Goal: Task Accomplishment & Management: Manage account settings

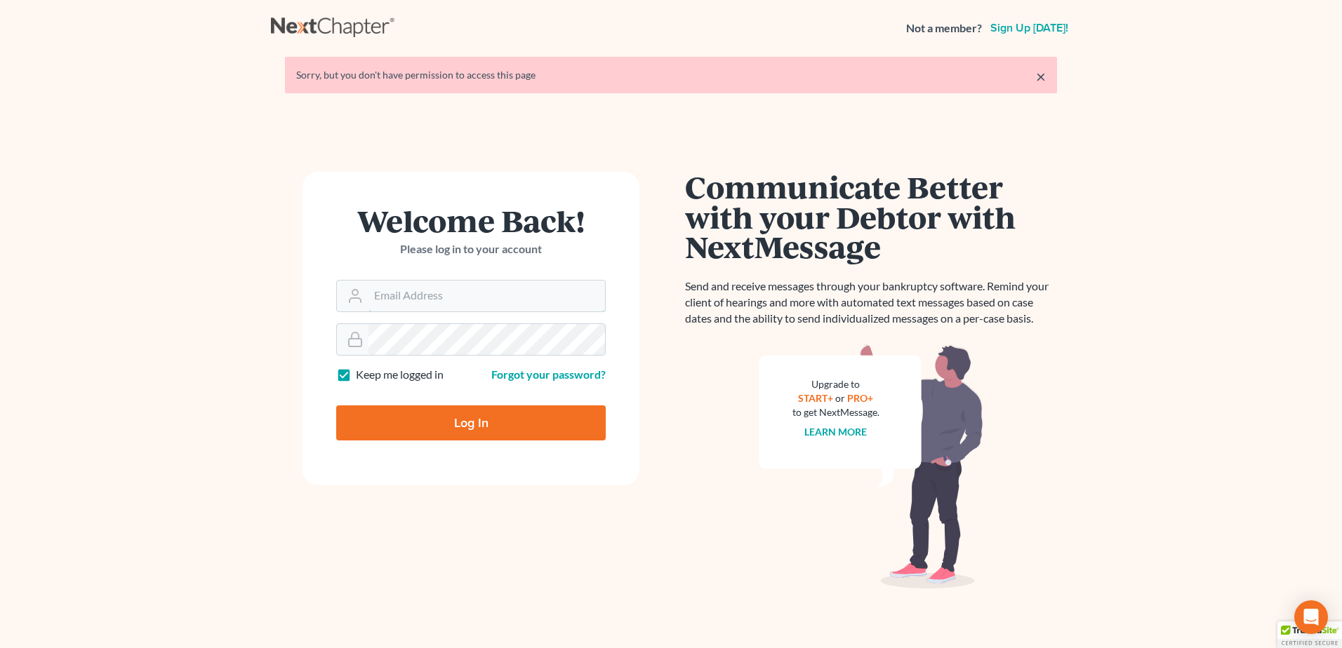
type input "[PERSON_NAME][EMAIL_ADDRESS][DOMAIN_NAME]"
click at [482, 434] on input "Log In" at bounding box center [470, 423] width 269 height 35
type input "Thinking..."
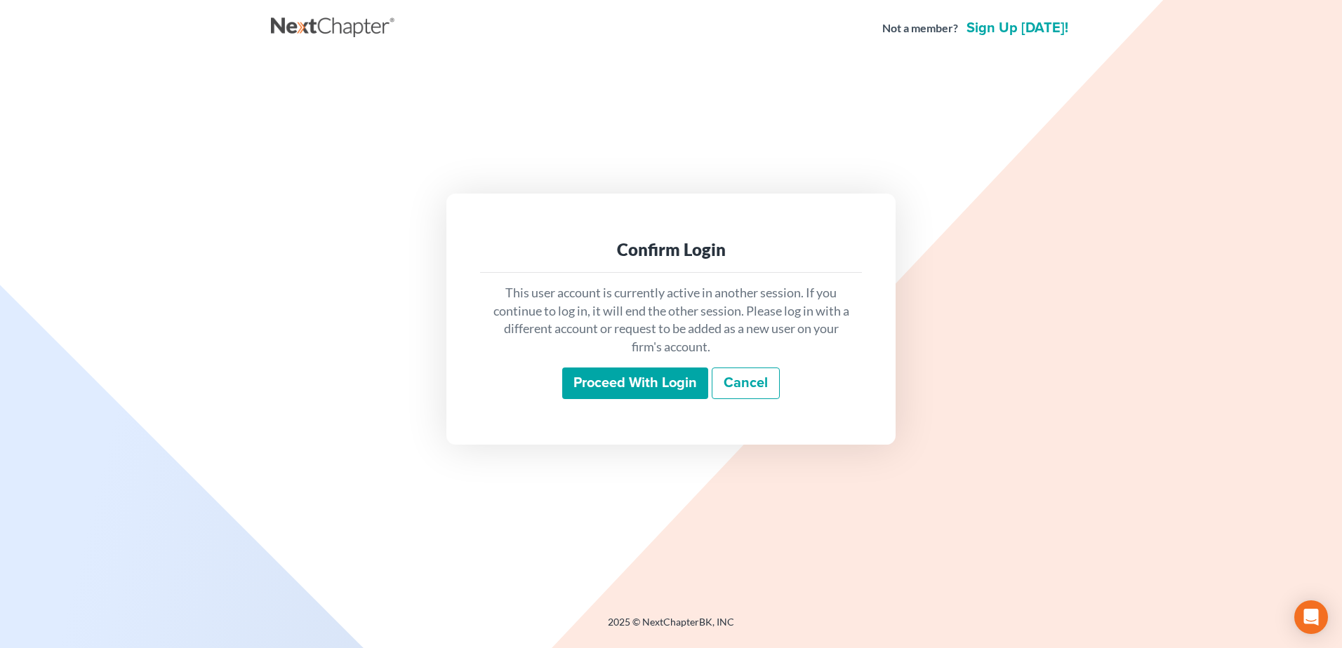
click at [581, 378] on input "Proceed with login" at bounding box center [635, 384] width 146 height 32
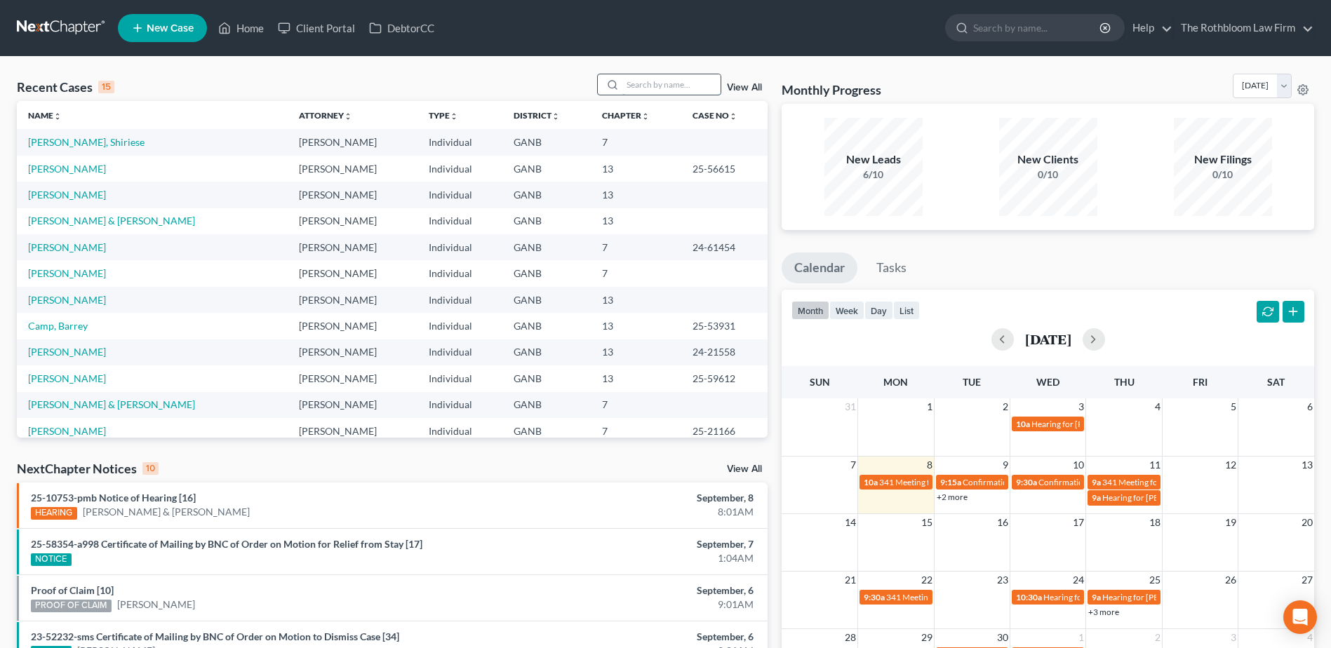
click at [645, 81] on input "search" at bounding box center [671, 84] width 98 height 20
type input "[PERSON_NAME]"
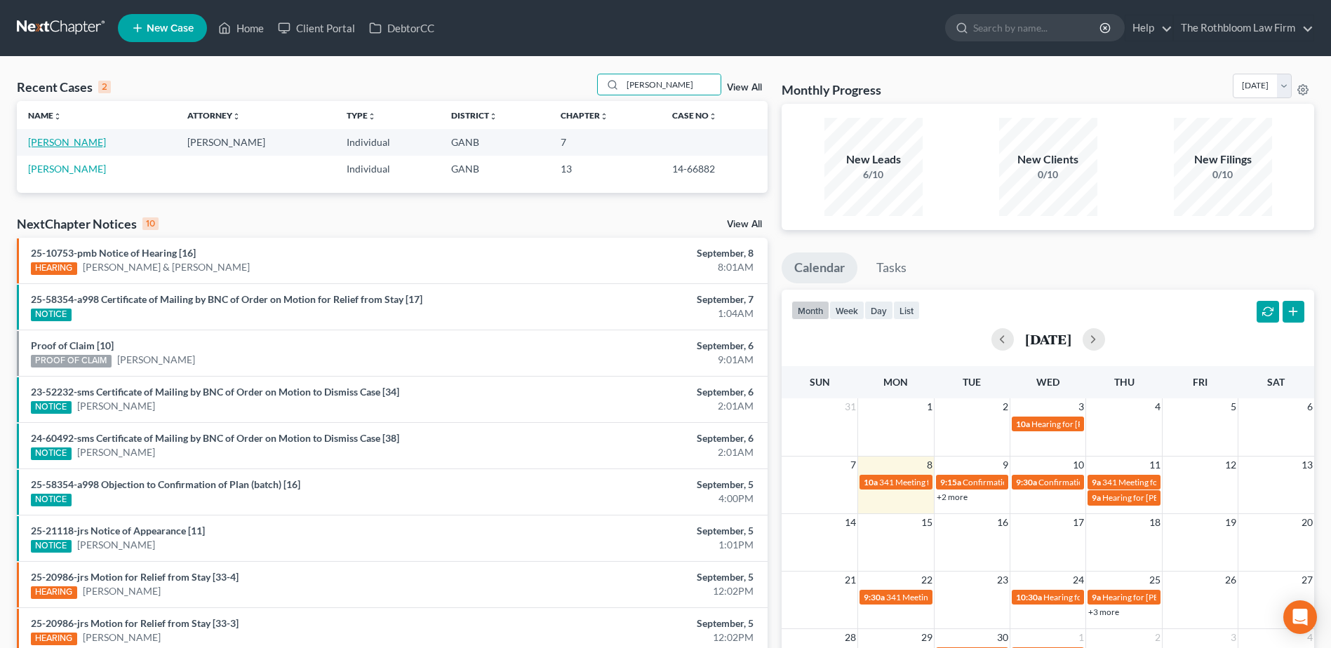
click at [63, 144] on link "[PERSON_NAME]" at bounding box center [67, 142] width 78 height 12
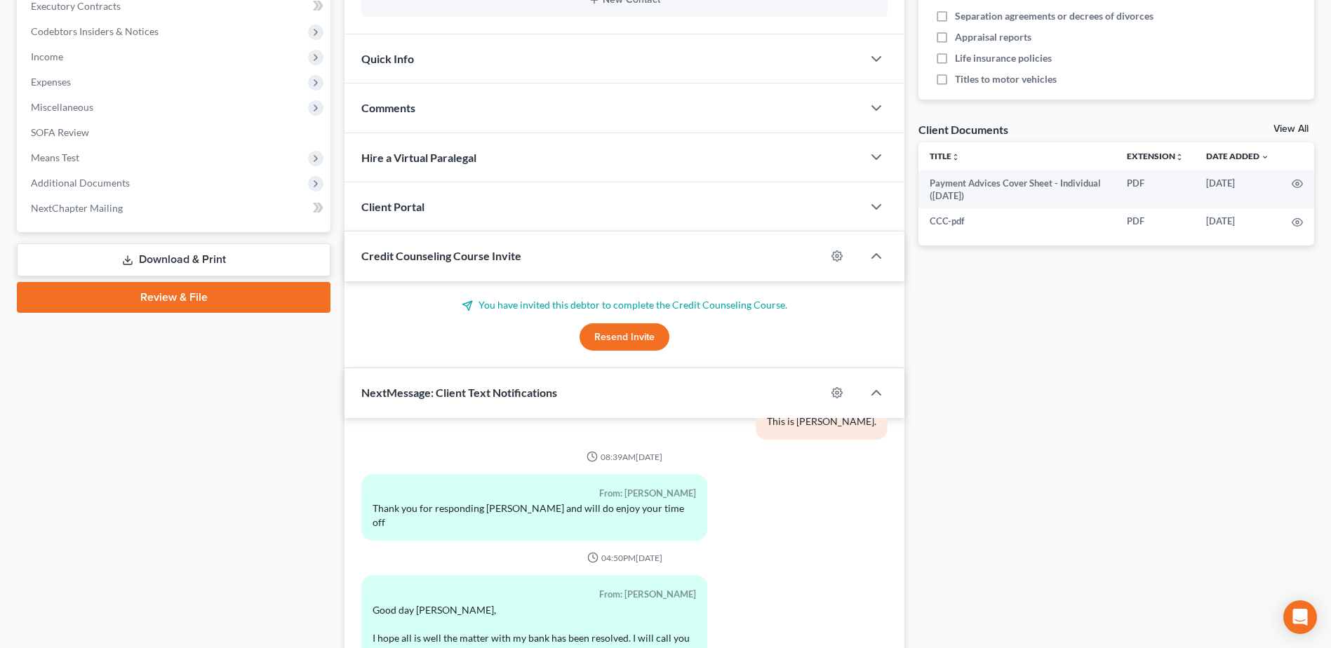
scroll to position [542, 0]
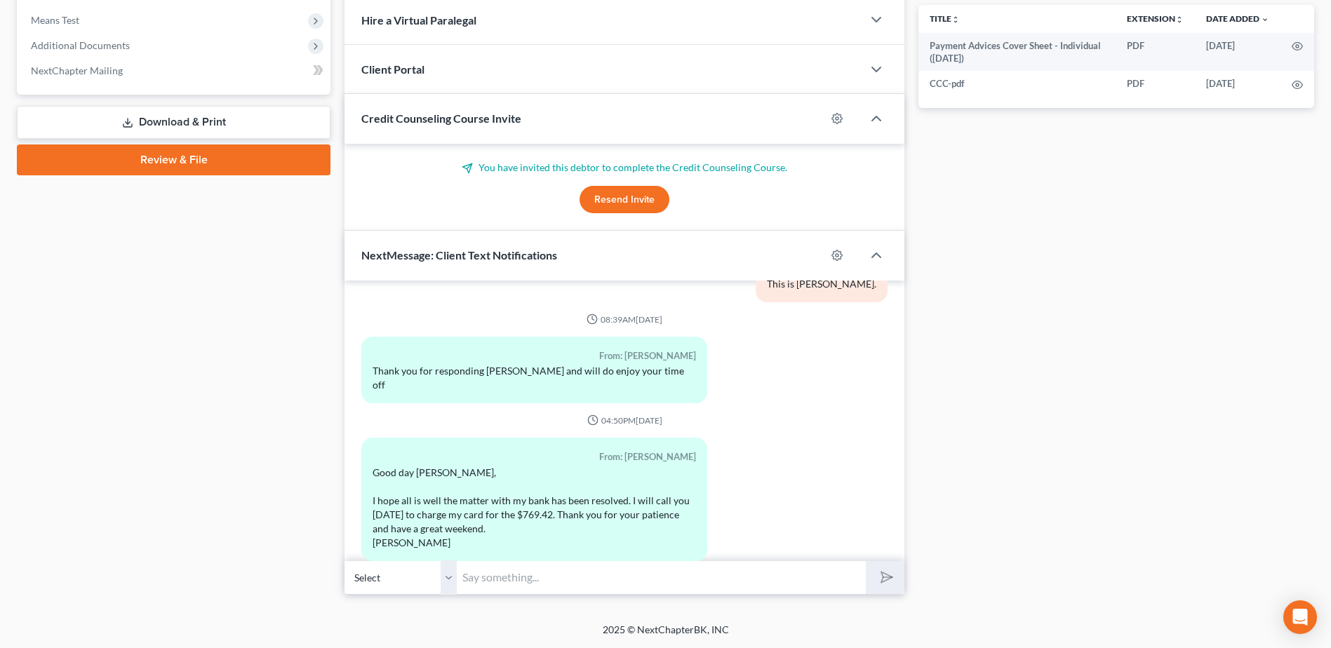
click at [497, 588] on input "text" at bounding box center [661, 578] width 409 height 34
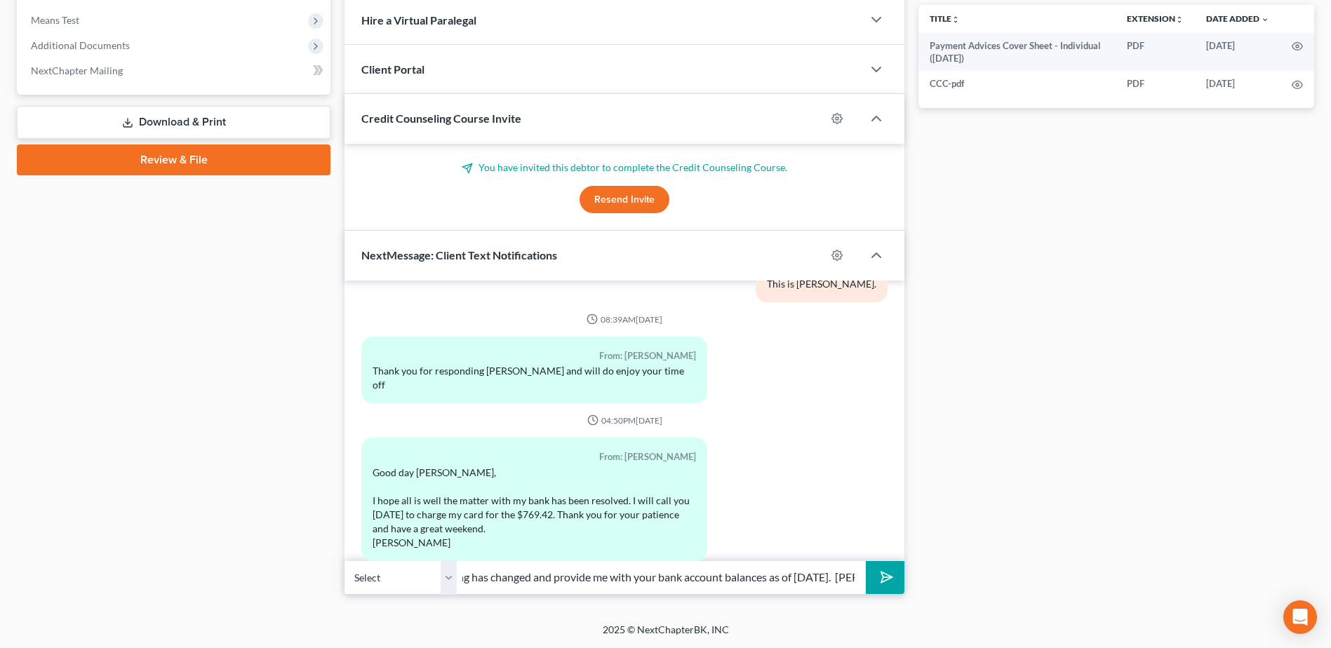
scroll to position [0, 220]
type input "OK, thank you. Please let me know if anything has changed and provide me with y…"
click at [878, 573] on icon "submit" at bounding box center [884, 578] width 20 height 20
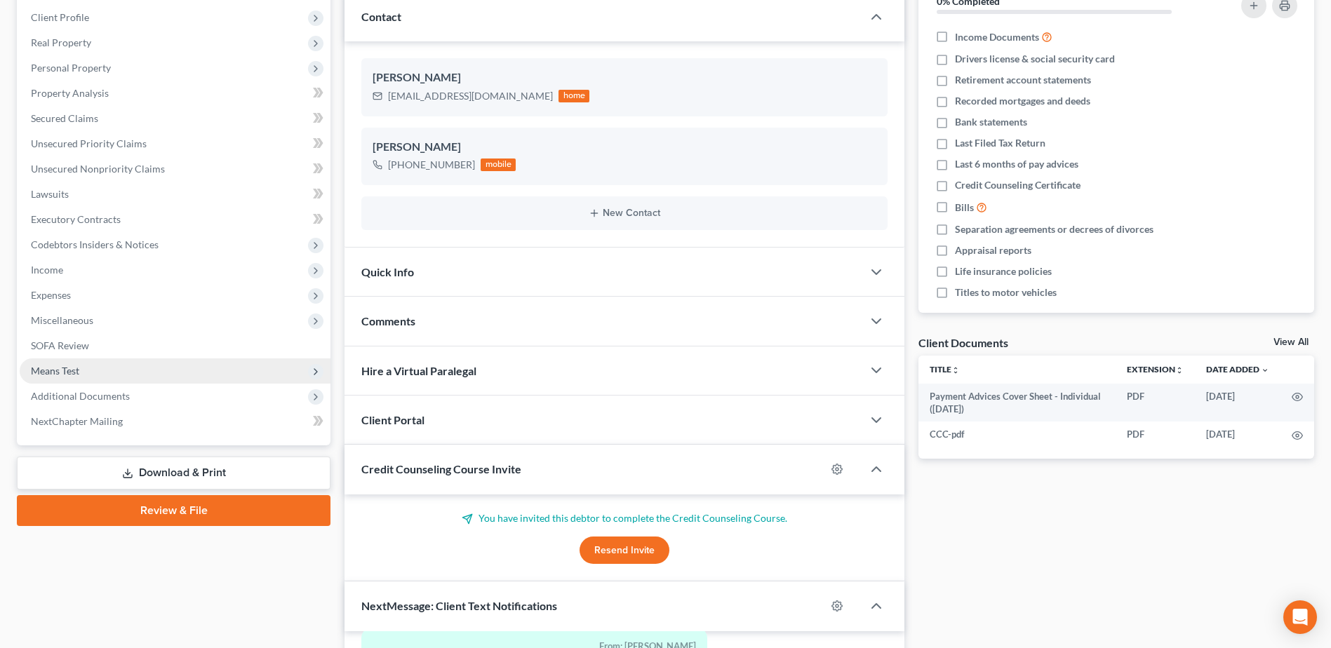
scroll to position [0, 0]
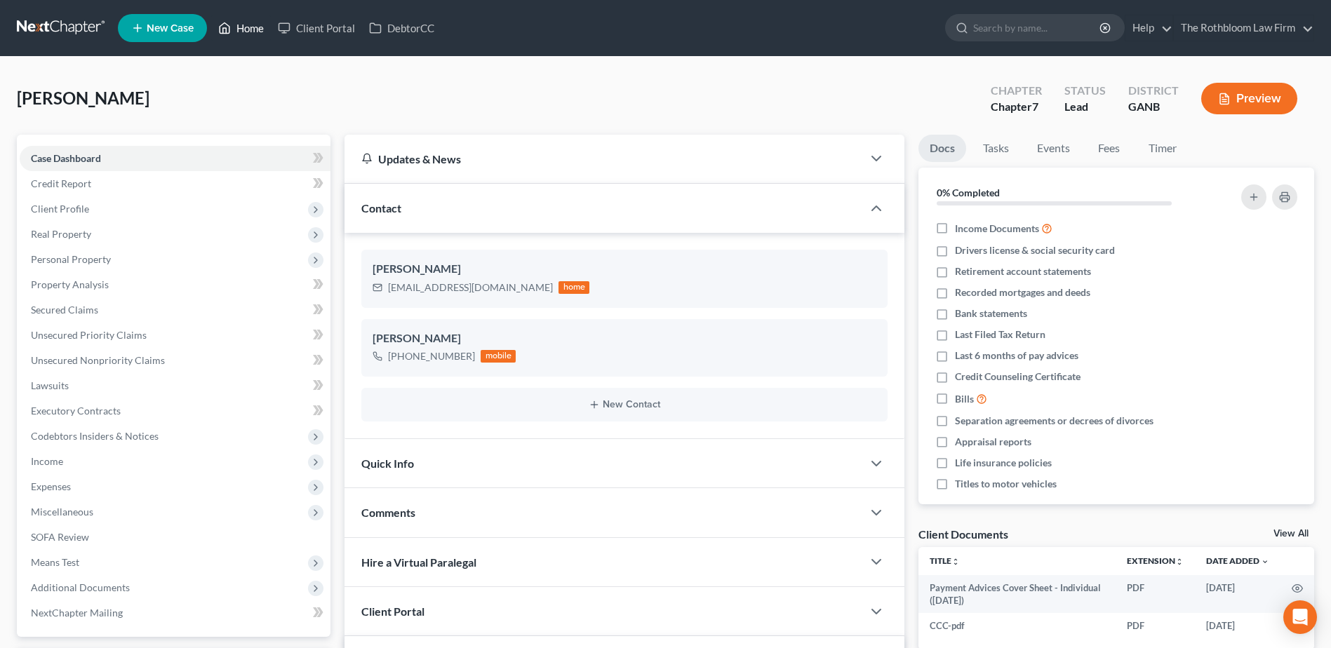
click at [255, 31] on link "Home" at bounding box center [241, 27] width 60 height 25
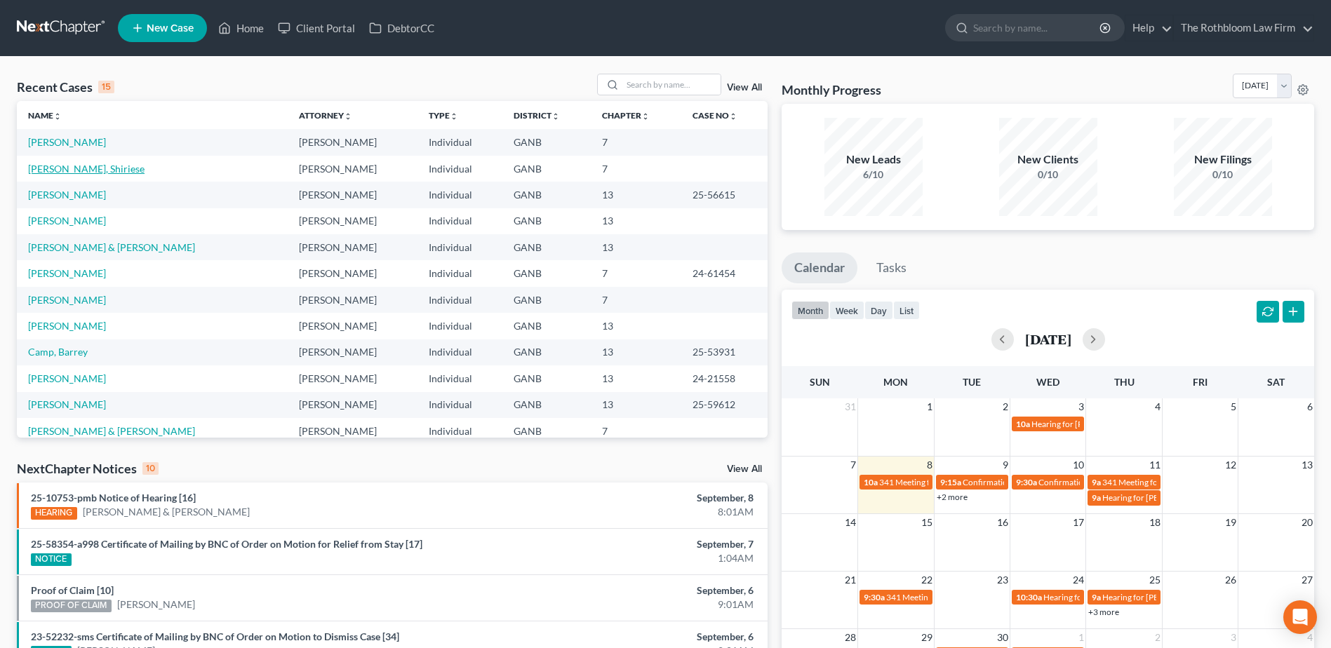
click at [73, 172] on link "[PERSON_NAME], Shiriese" at bounding box center [86, 169] width 116 height 12
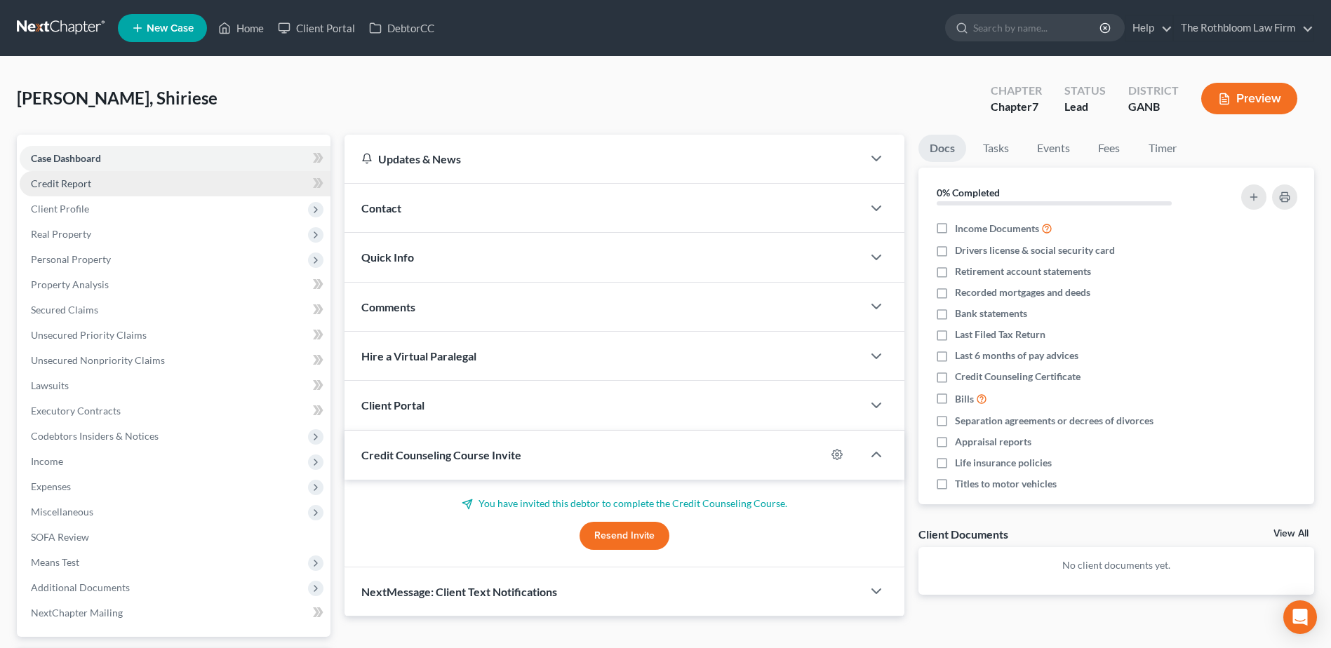
click at [53, 179] on span "Credit Report" at bounding box center [61, 184] width 60 height 12
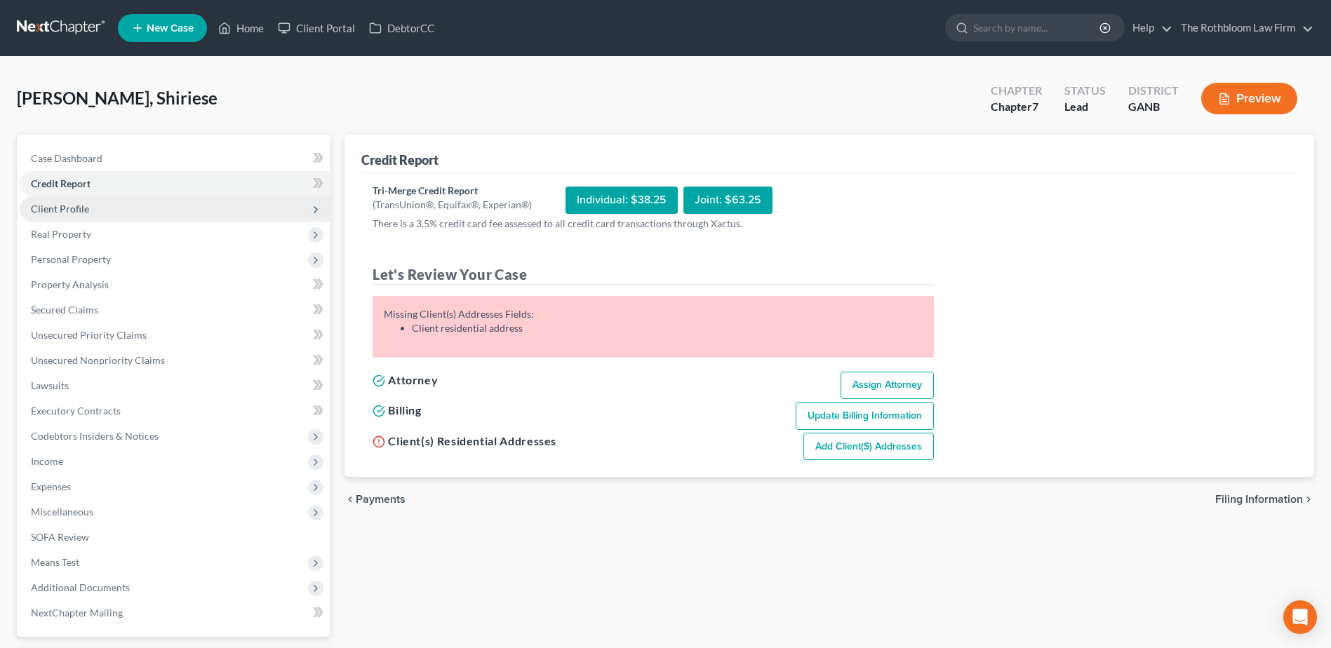
click at [69, 206] on span "Client Profile" at bounding box center [60, 209] width 58 height 12
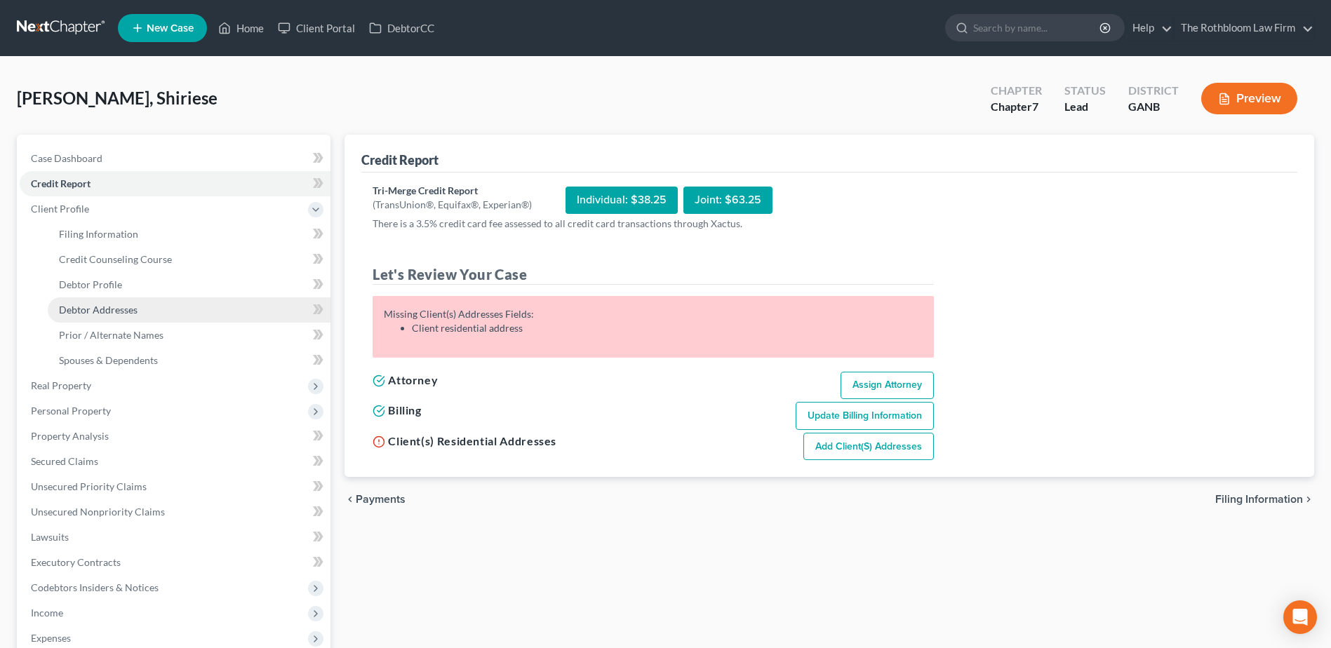
click at [86, 313] on span "Debtor Addresses" at bounding box center [98, 310] width 79 height 12
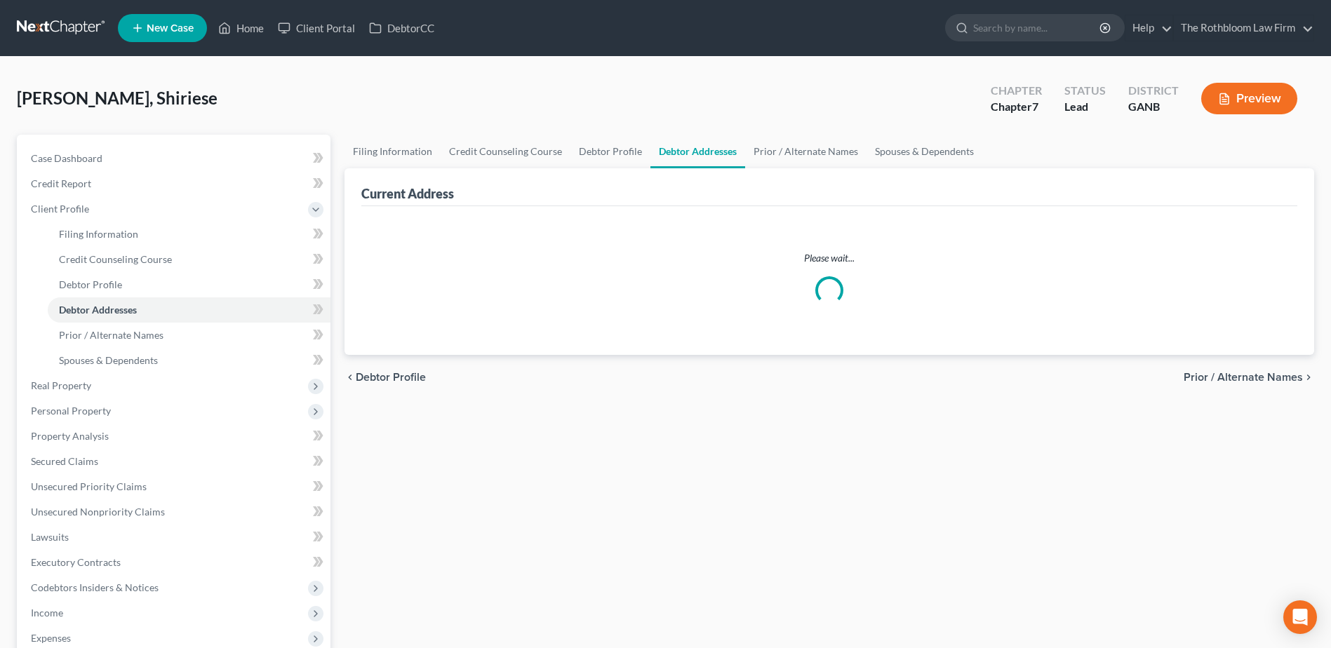
select select "0"
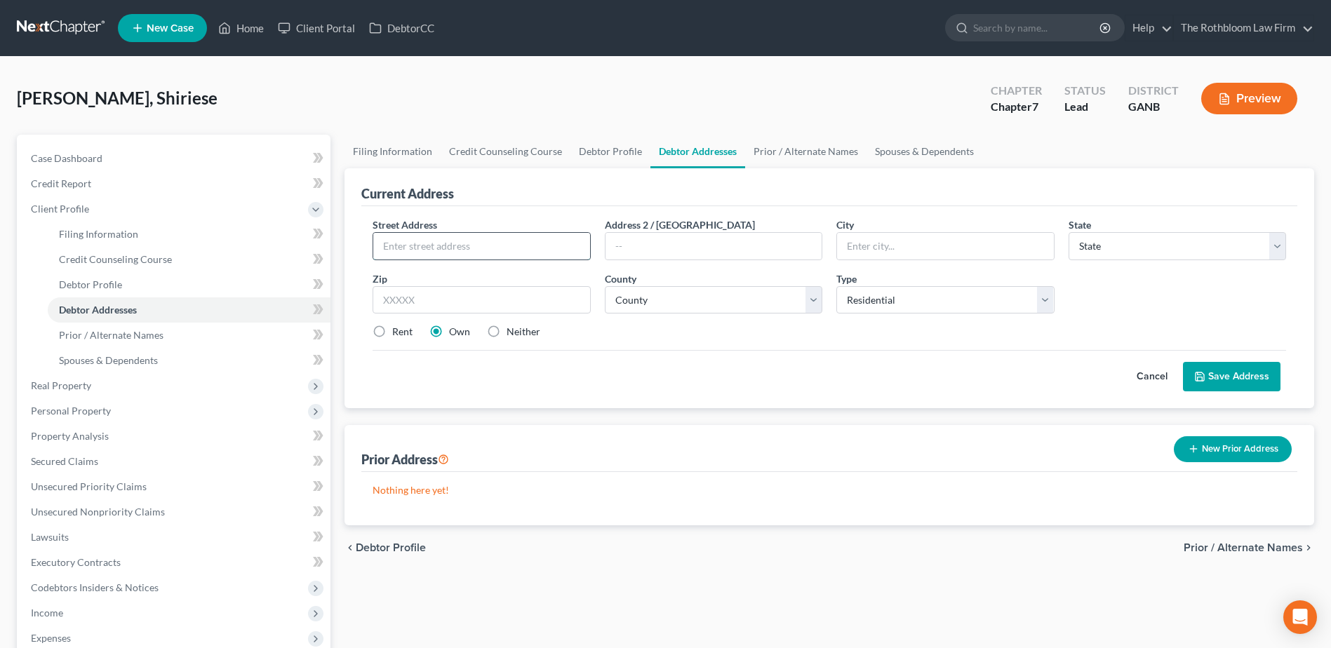
click at [414, 247] on input "text" at bounding box center [481, 246] width 216 height 27
type input "[STREET_ADDRESS][PERSON_NAME]"
click at [427, 300] on input "text" at bounding box center [482, 300] width 218 height 28
type input "30078"
type input "Snellville"
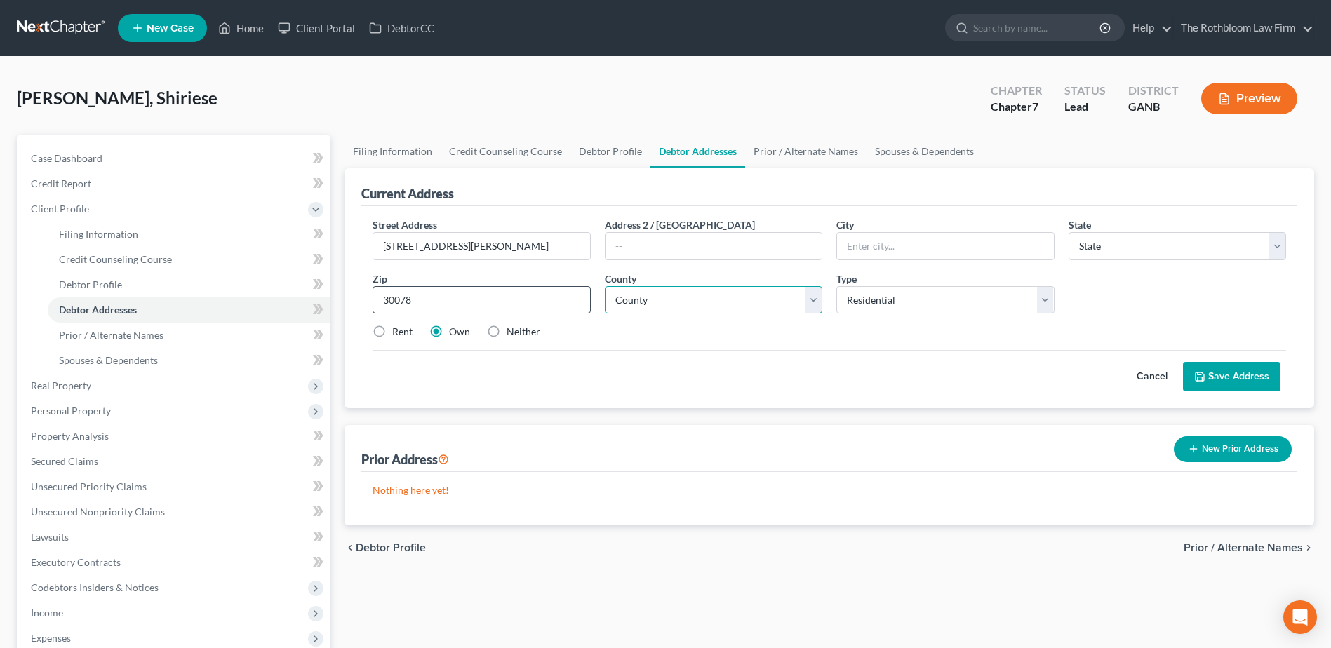
select select "10"
select select "66"
click at [392, 330] on label "Rent" at bounding box center [402, 332] width 20 height 14
click at [398, 330] on input "Rent" at bounding box center [402, 329] width 9 height 9
radio input "true"
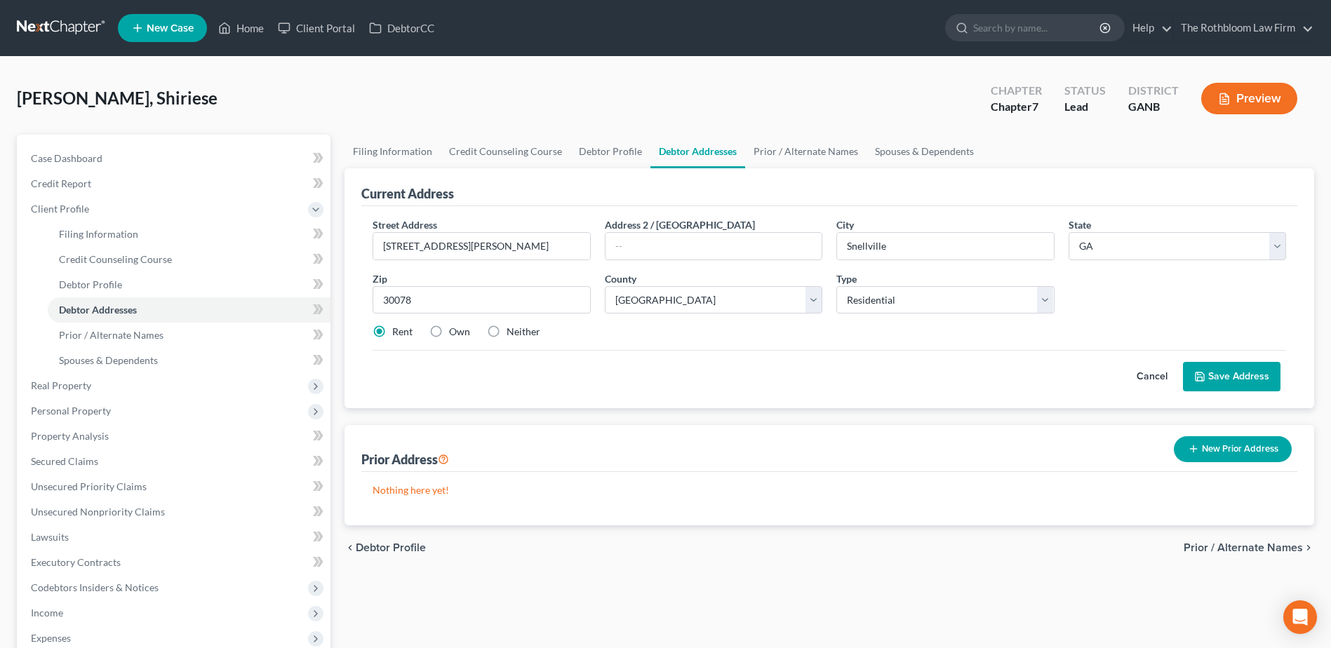
click at [1219, 369] on button "Save Address" at bounding box center [1232, 376] width 98 height 29
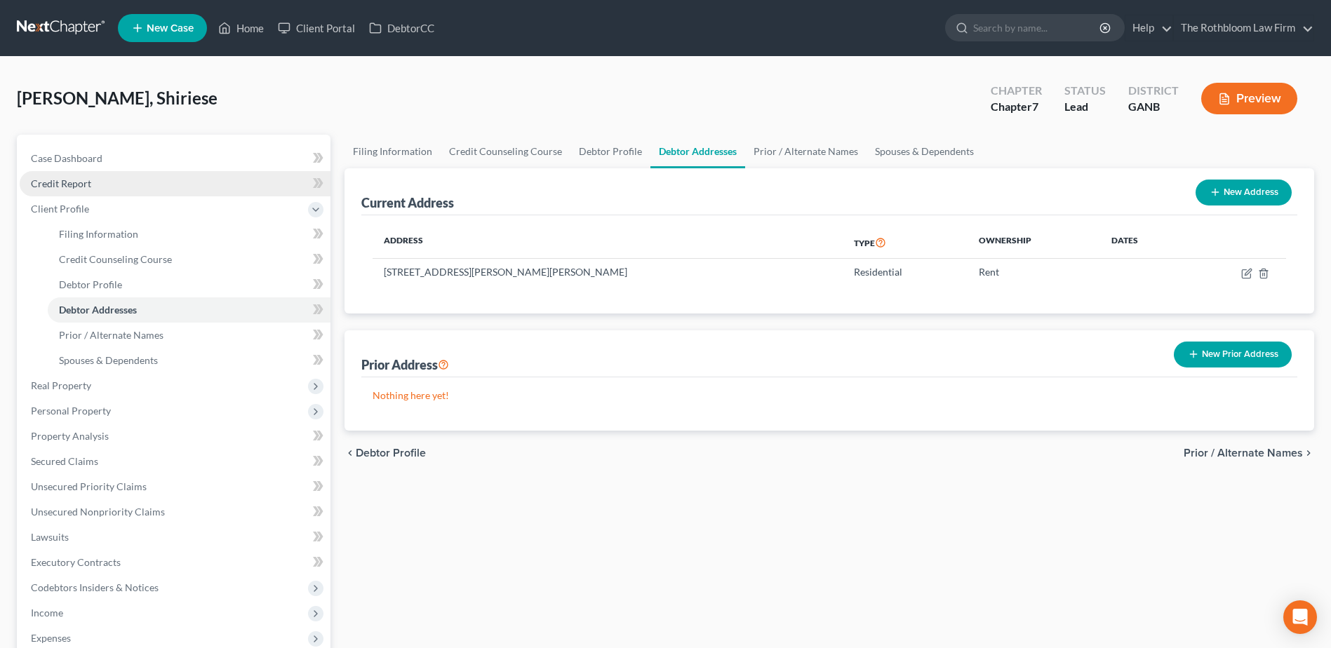
click at [75, 182] on span "Credit Report" at bounding box center [61, 184] width 60 height 12
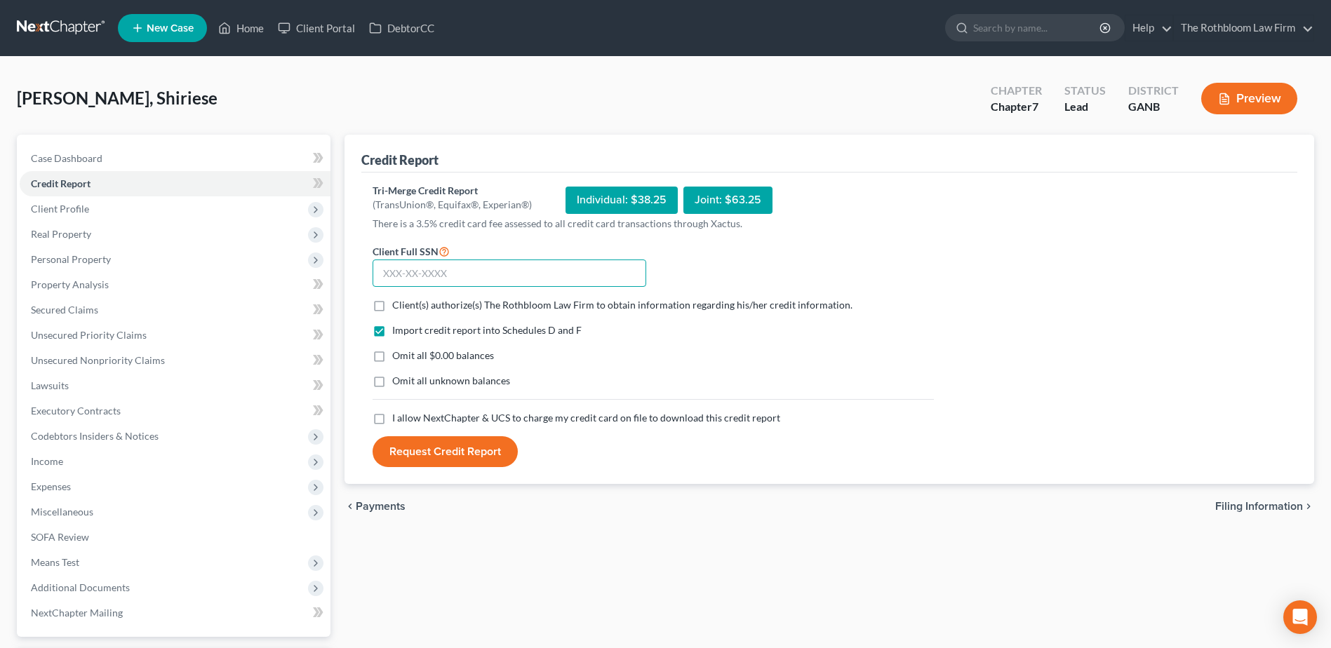
click at [408, 273] on input "text" at bounding box center [510, 274] width 274 height 28
click at [402, 265] on input "text" at bounding box center [510, 274] width 274 height 28
type input "276-86-6503"
click at [392, 305] on label "Client(s) authorize(s) The Rothbloom Law Firm to obtain information regarding h…" at bounding box center [622, 305] width 460 height 14
click at [398, 305] on input "Client(s) authorize(s) The Rothbloom Law Firm to obtain information regarding h…" at bounding box center [402, 302] width 9 height 9
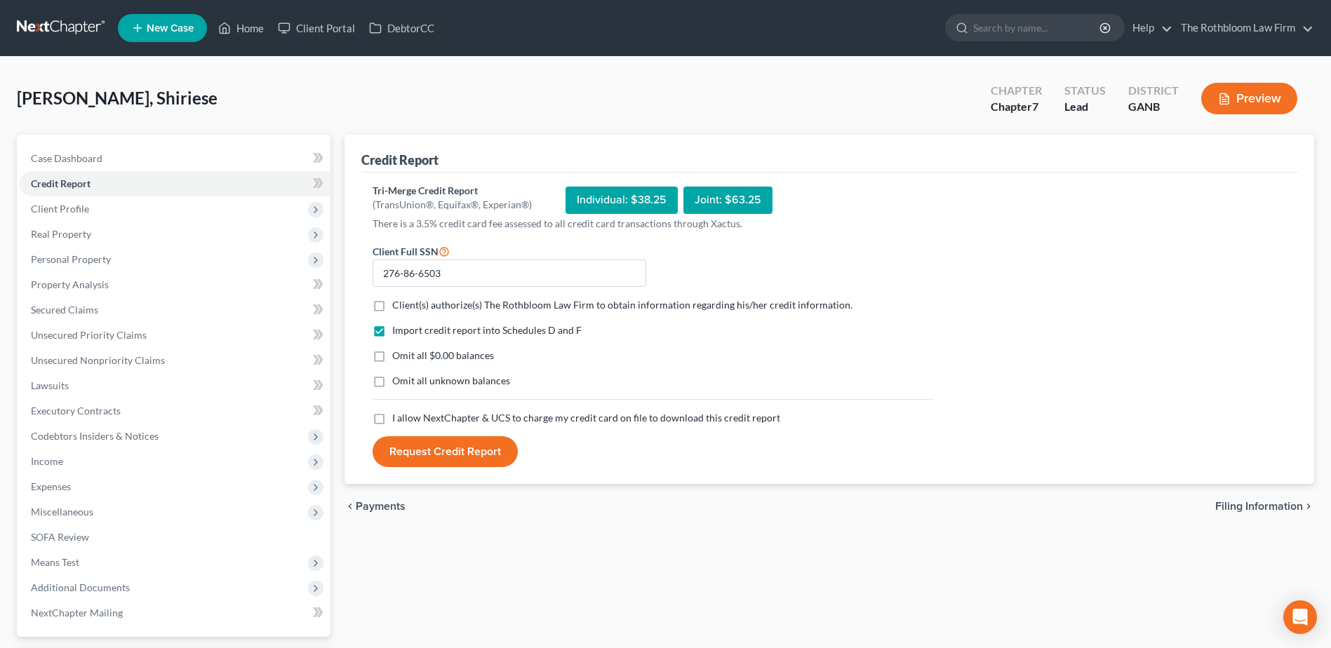
checkbox input "true"
click at [392, 356] on label "Omit all $0.00 balances" at bounding box center [443, 356] width 102 height 14
click at [398, 356] on input "Omit all $0.00 balances" at bounding box center [402, 353] width 9 height 9
checkbox input "true"
click at [392, 421] on label "I allow NextChapter & UCS to charge my credit card on file to download this cre…" at bounding box center [586, 418] width 388 height 14
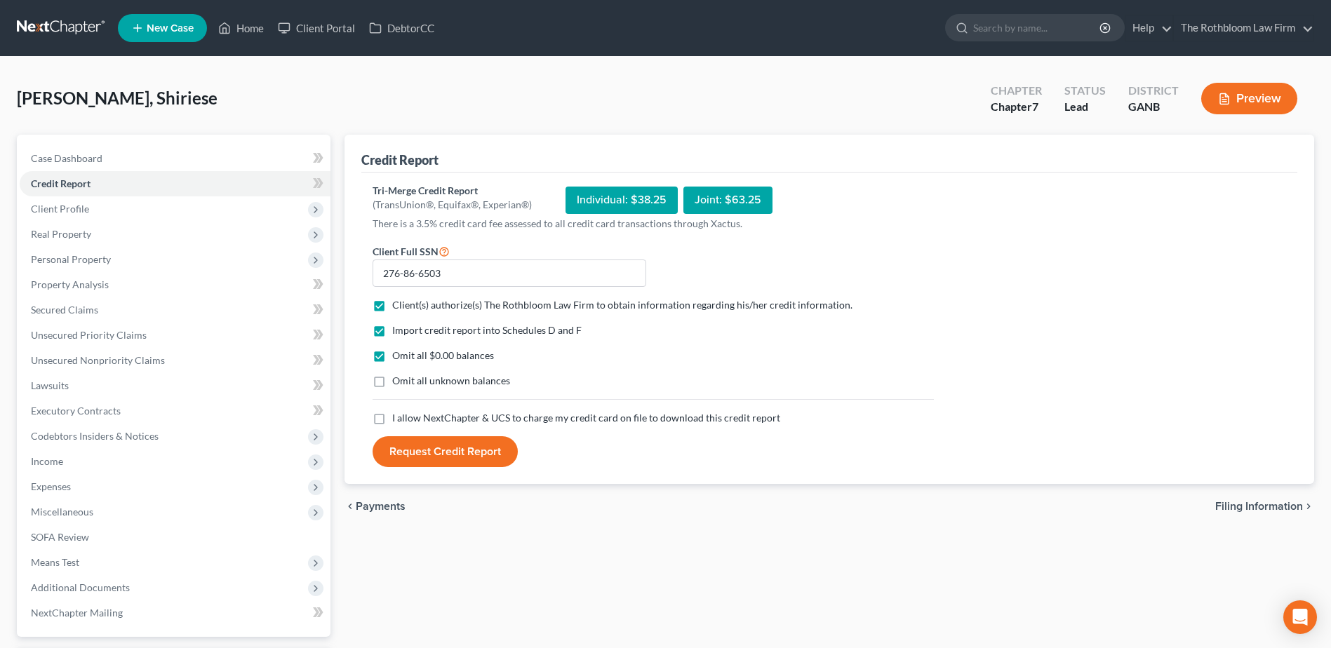
click at [398, 420] on input "I allow NextChapter & UCS to charge my credit card on file to download this cre…" at bounding box center [402, 415] width 9 height 9
checkbox input "true"
click at [442, 460] on button "Request Credit Report" at bounding box center [445, 451] width 145 height 31
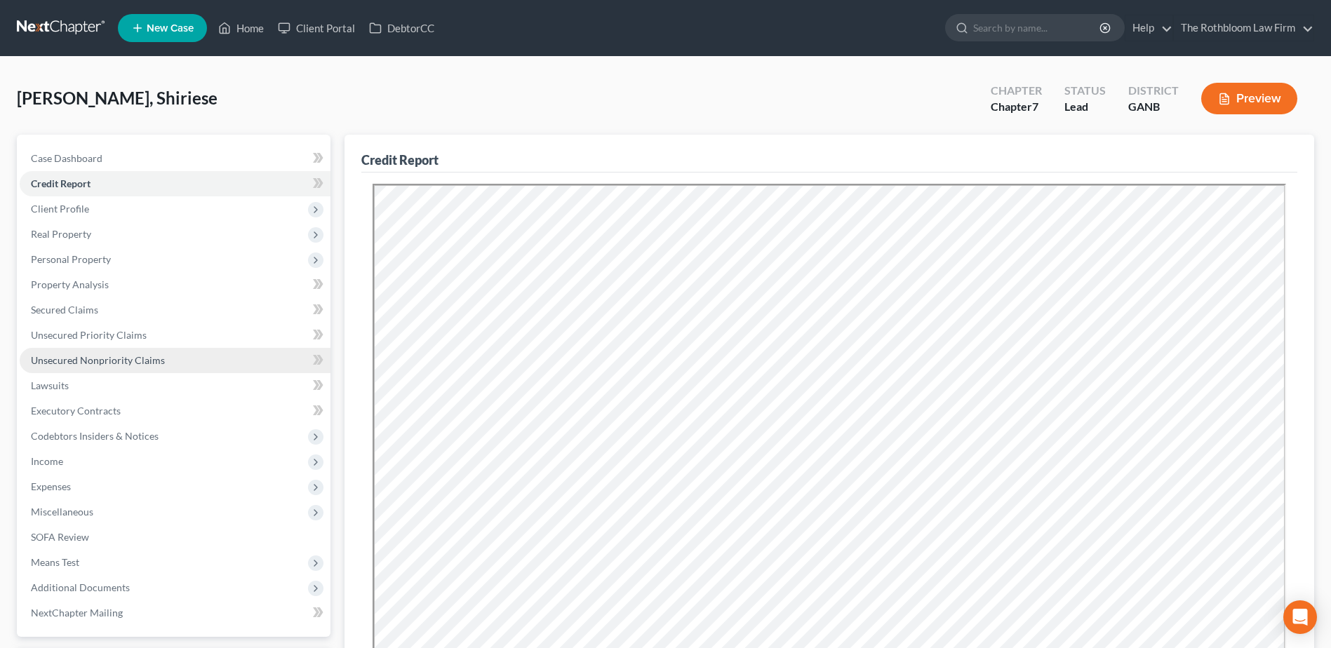
click at [62, 356] on span "Unsecured Nonpriority Claims" at bounding box center [98, 360] width 134 height 12
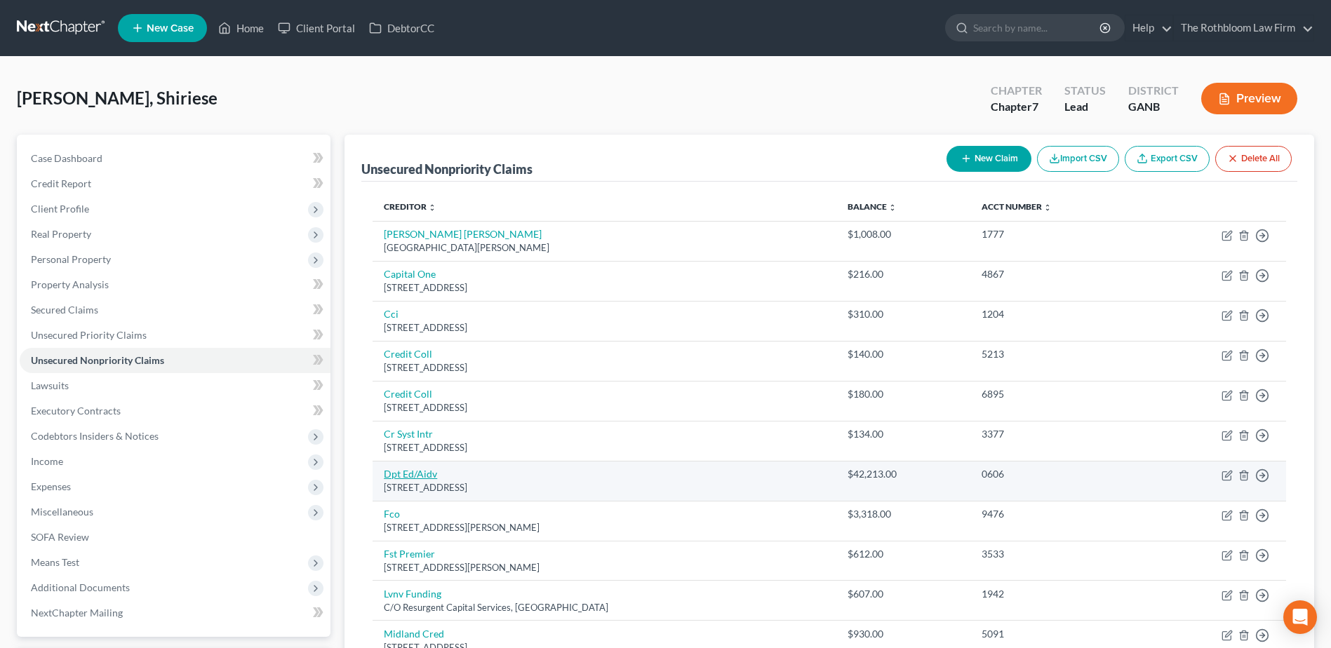
click at [404, 475] on link "Dpt Ed/Aidv" at bounding box center [410, 474] width 53 height 12
select select "45"
select select "17"
select select "0"
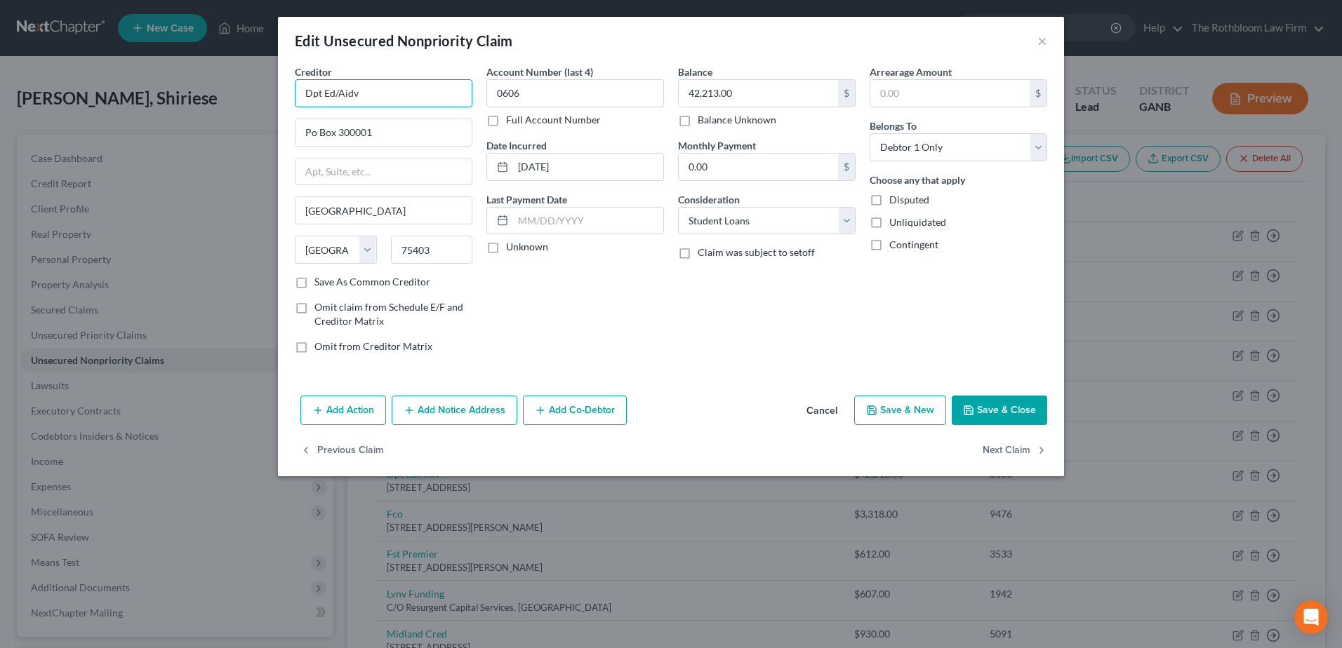
drag, startPoint x: 316, startPoint y: 91, endPoint x: 310, endPoint y: 98, distance: 9.0
click at [310, 98] on input "Dpt Ed/Aidv" at bounding box center [384, 93] width 178 height 28
type input "Dept. of Ed/Aidvantage"
click at [314, 135] on input "Po Box 300001" at bounding box center [383, 132] width 176 height 27
type input "P.O. Box 300001"
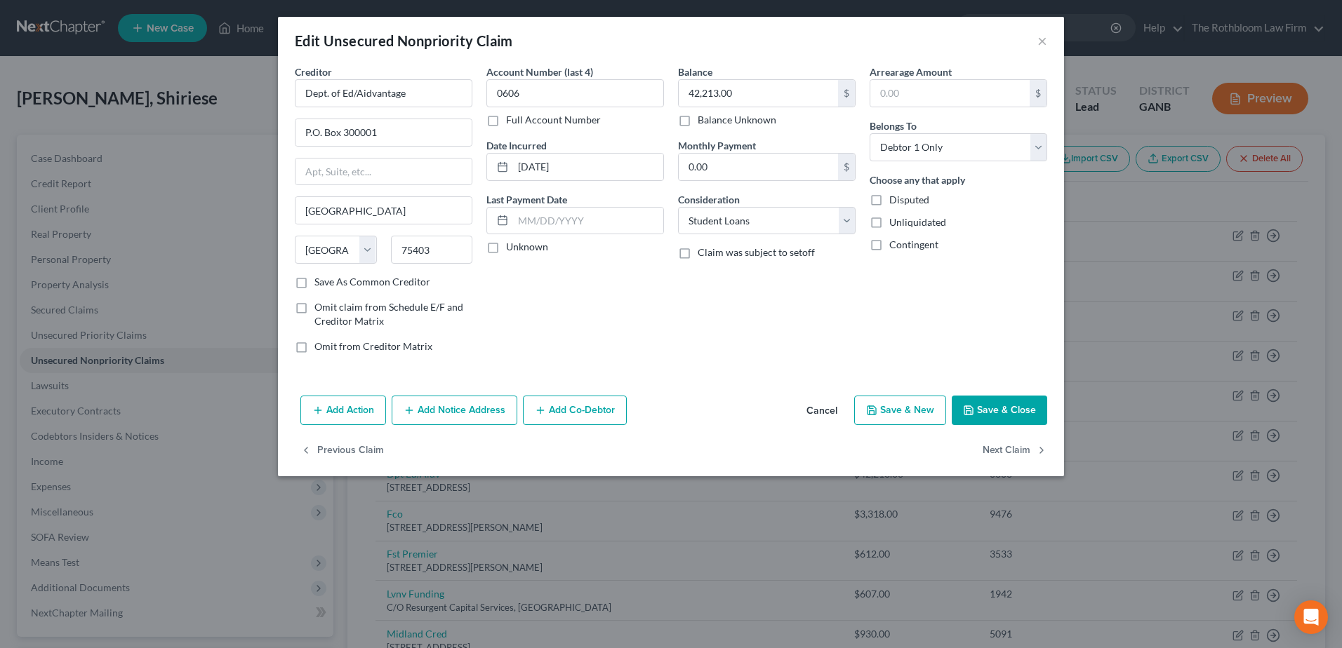
click at [991, 403] on button "Save & Close" at bounding box center [998, 410] width 95 height 29
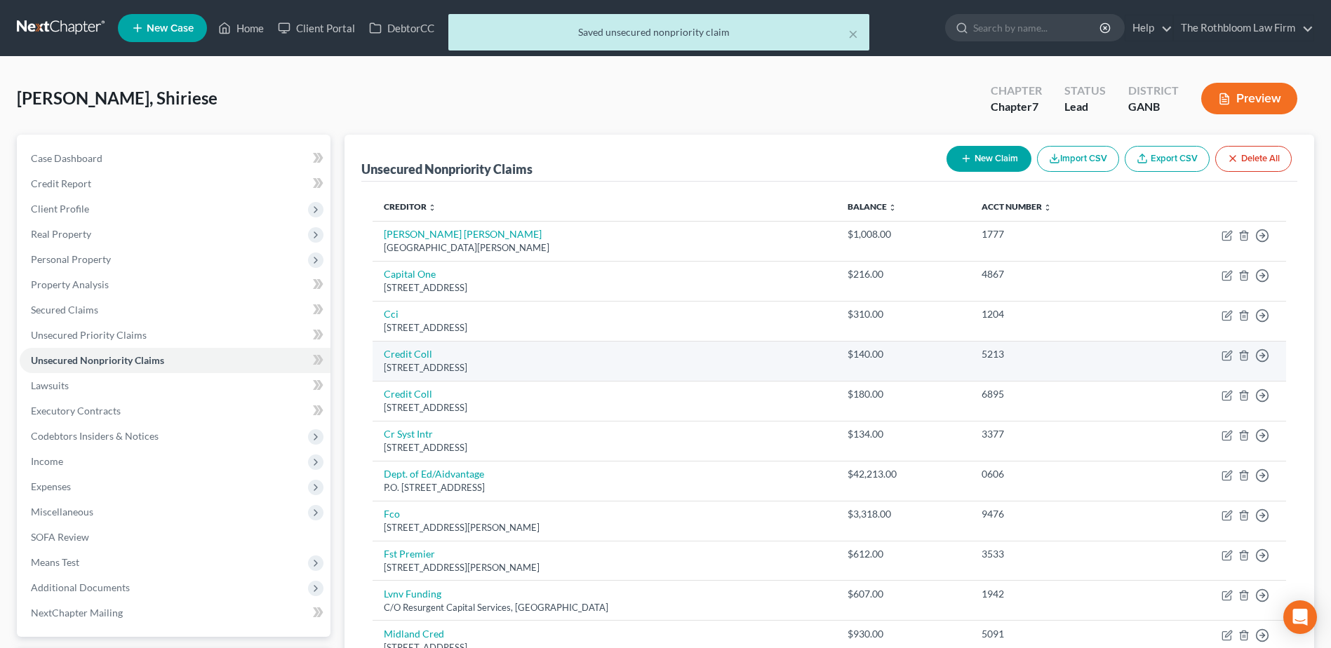
scroll to position [70, 0]
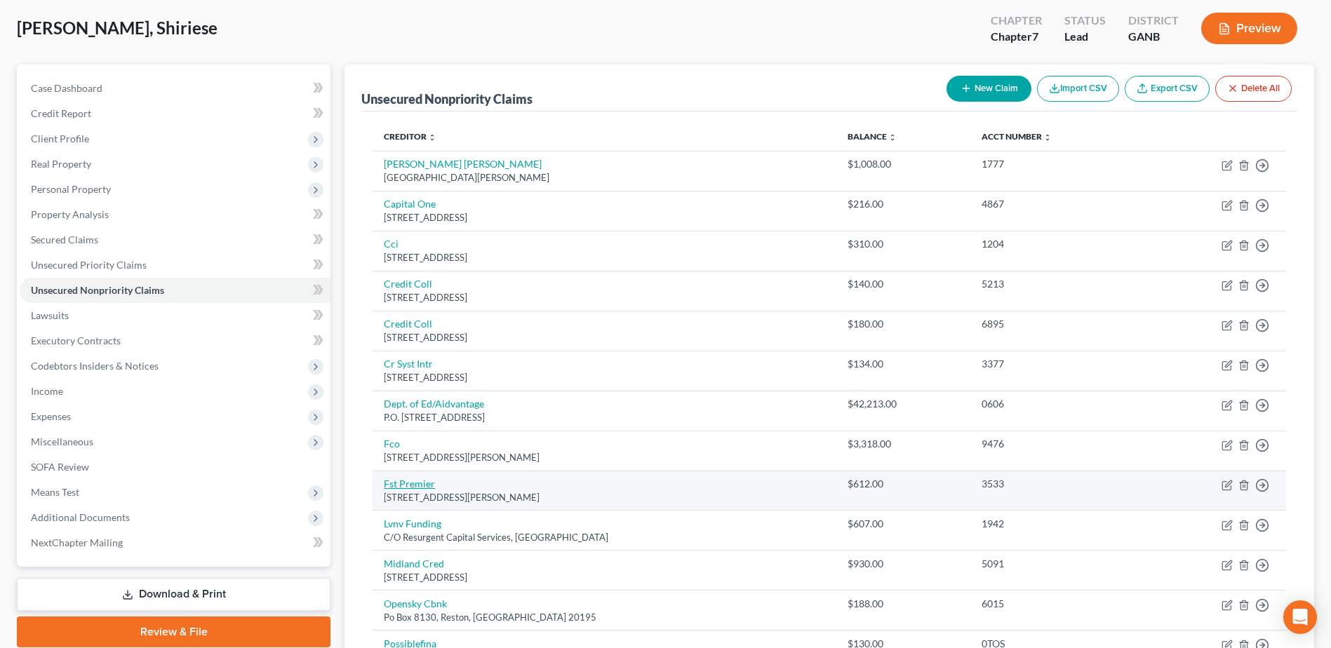
click at [414, 483] on link "Fst Premier" at bounding box center [409, 484] width 51 height 12
select select "43"
select select "2"
select select "0"
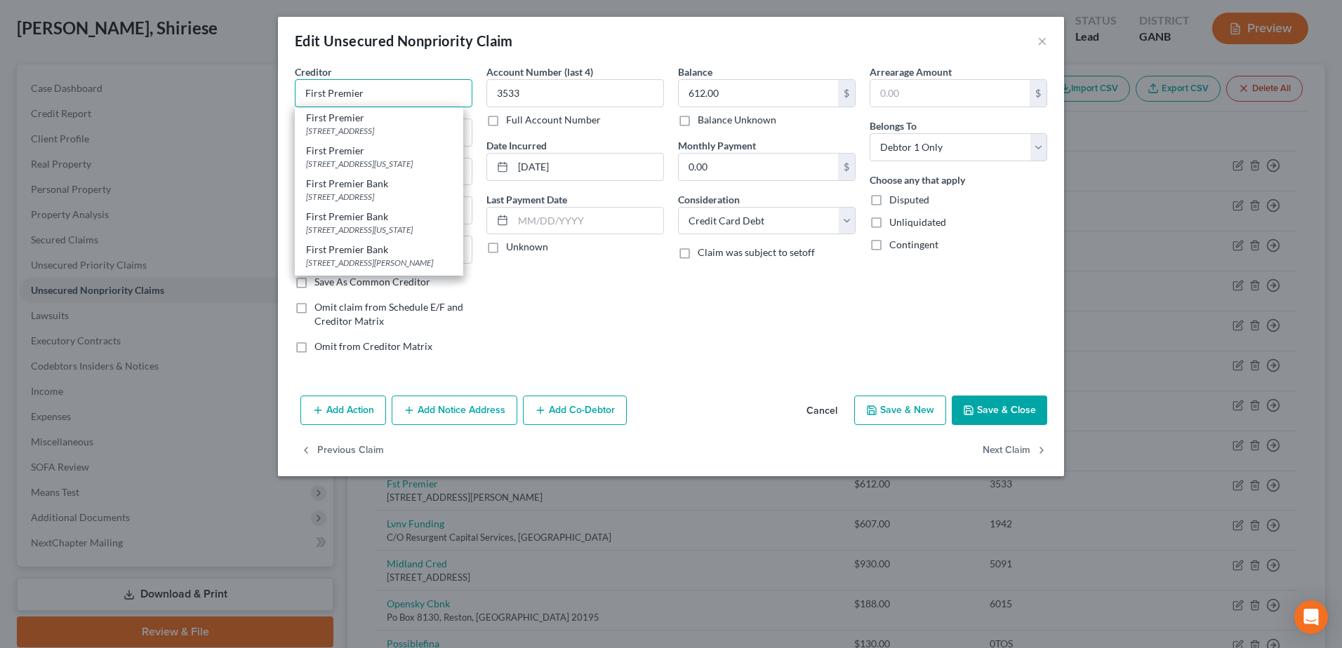
click at [408, 94] on input "First Premier" at bounding box center [384, 93] width 178 height 28
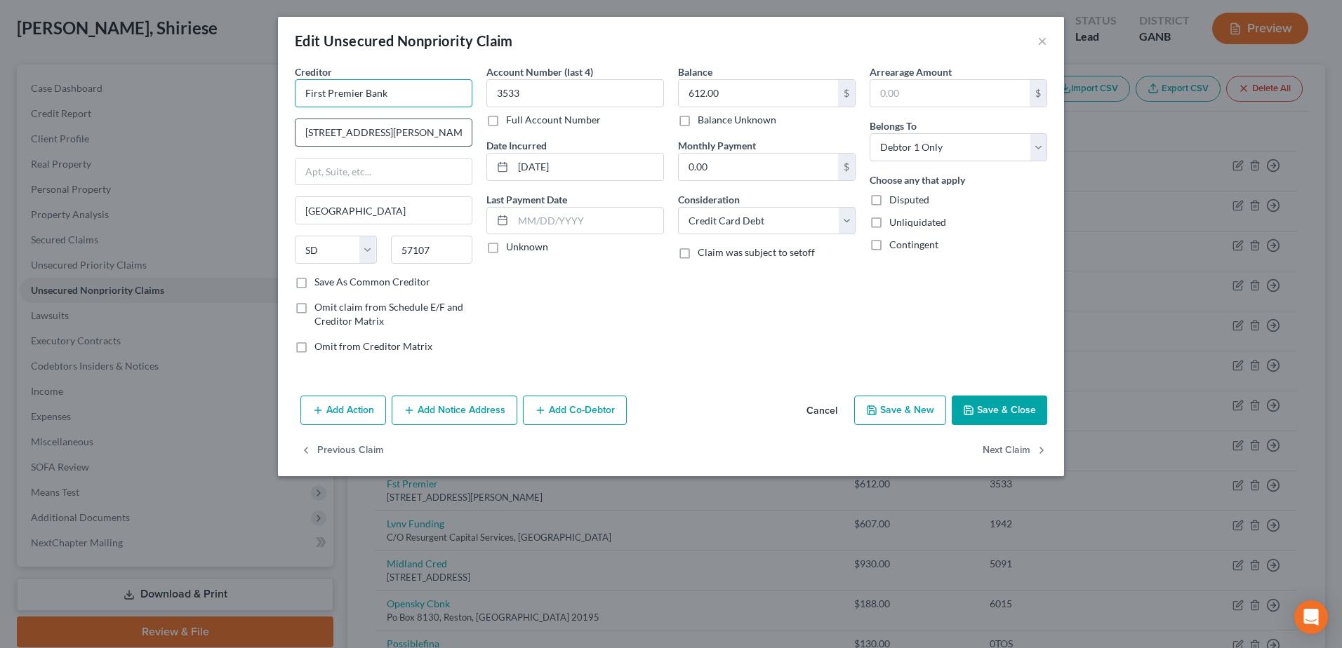
type input "First Premier Bank"
click at [333, 133] on input "[STREET_ADDRESS][PERSON_NAME]" at bounding box center [383, 132] width 176 height 27
type input "[STREET_ADDRESS][PERSON_NAME]"
click at [1020, 410] on button "Save & Close" at bounding box center [998, 410] width 95 height 29
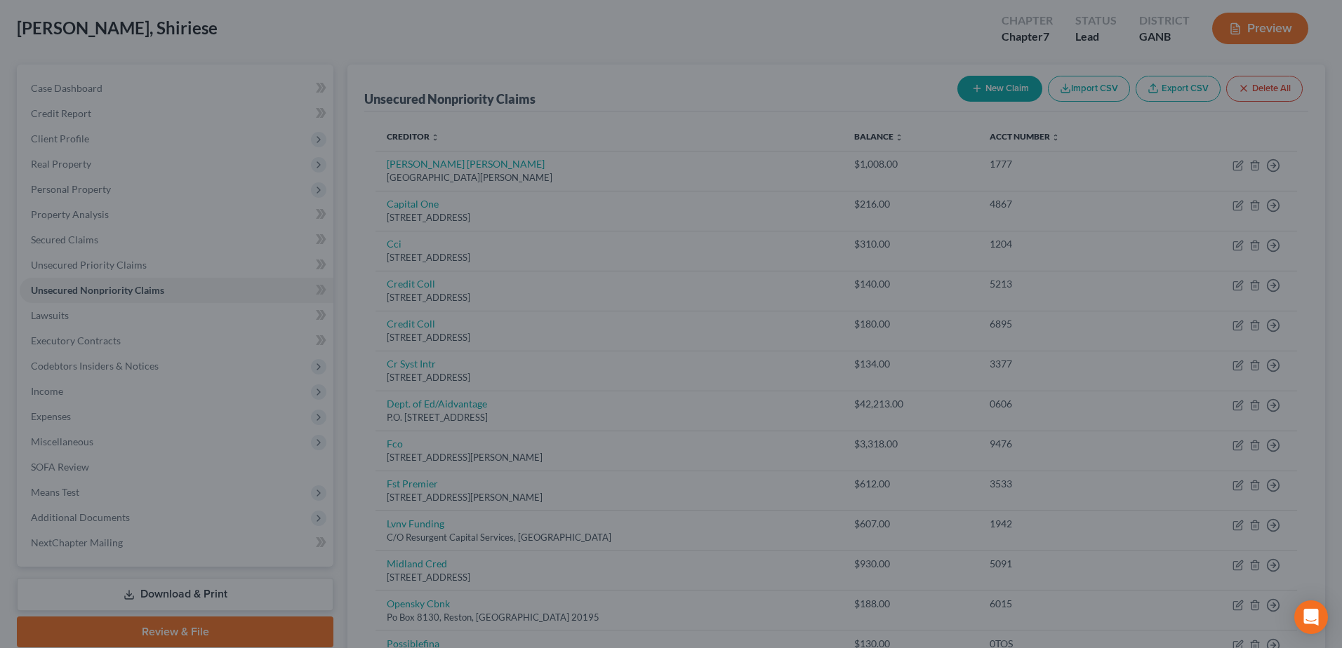
type input "0"
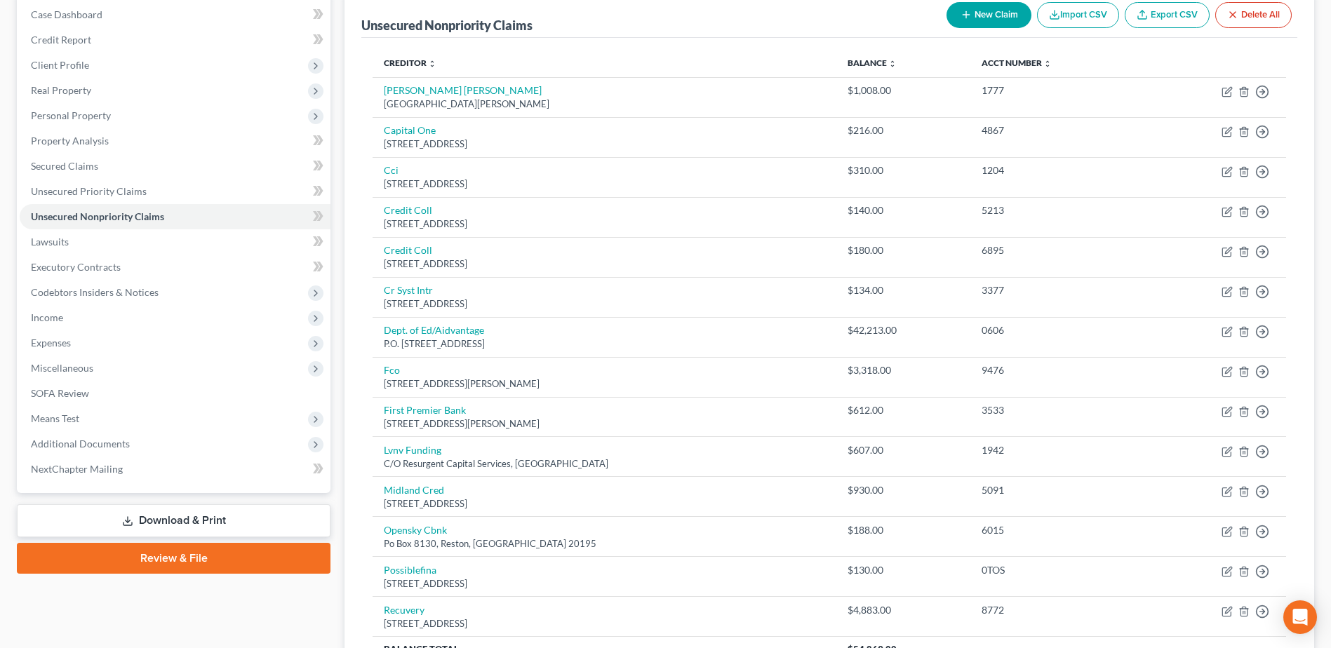
scroll to position [0, 0]
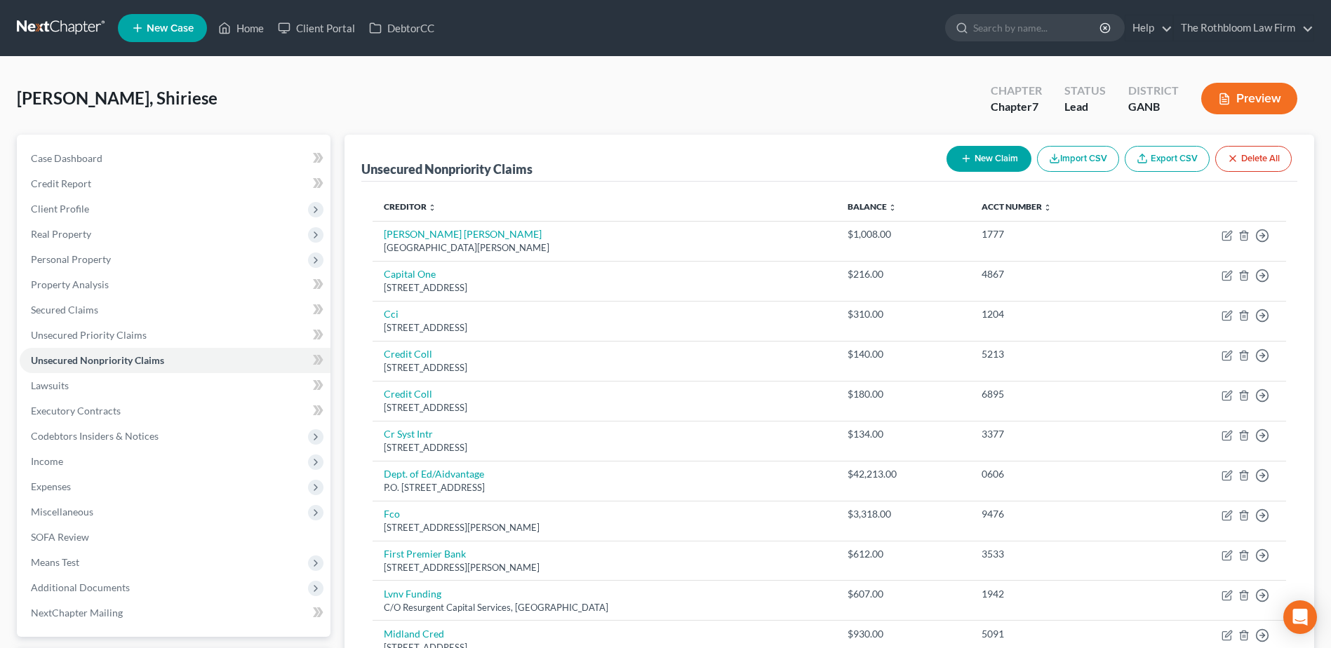
click at [989, 160] on button "New Claim" at bounding box center [989, 159] width 85 height 26
select select "0"
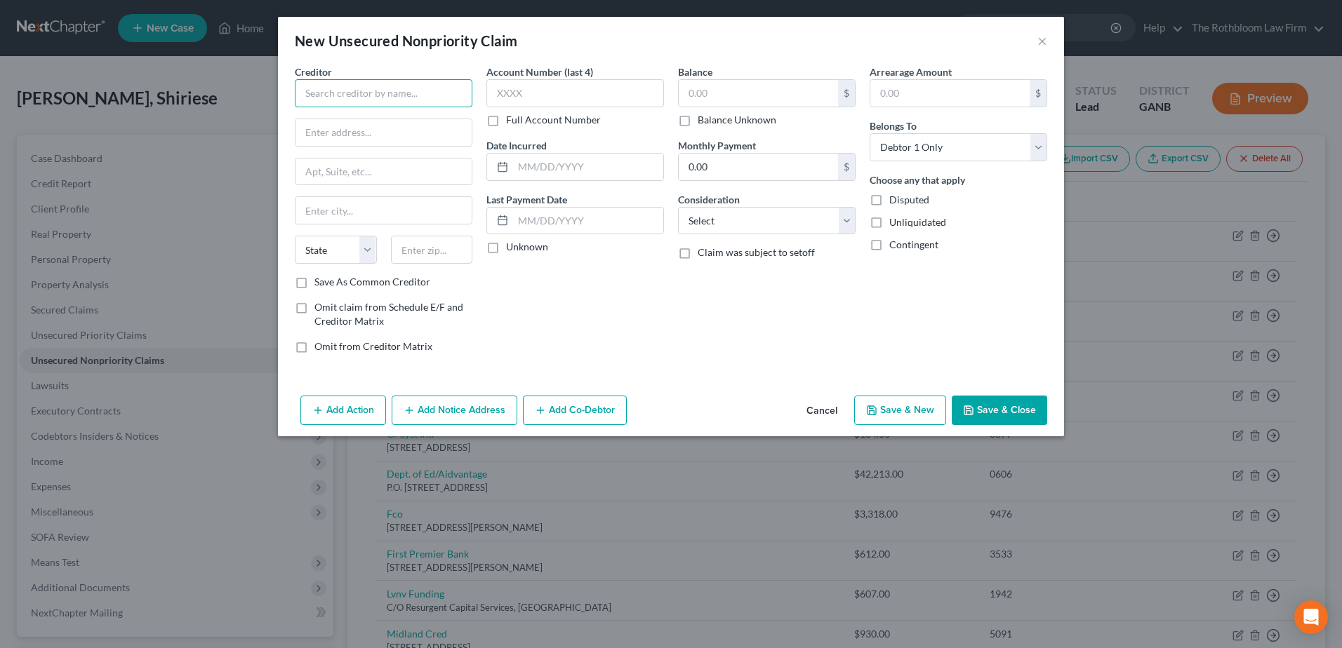
click at [321, 88] on input "text" at bounding box center [384, 93] width 178 height 28
type input "Acima Digital fka SIMP"
type input "[STREET_ADDRESS]"
click at [441, 247] on input "text" at bounding box center [432, 250] width 82 height 28
type input "84020"
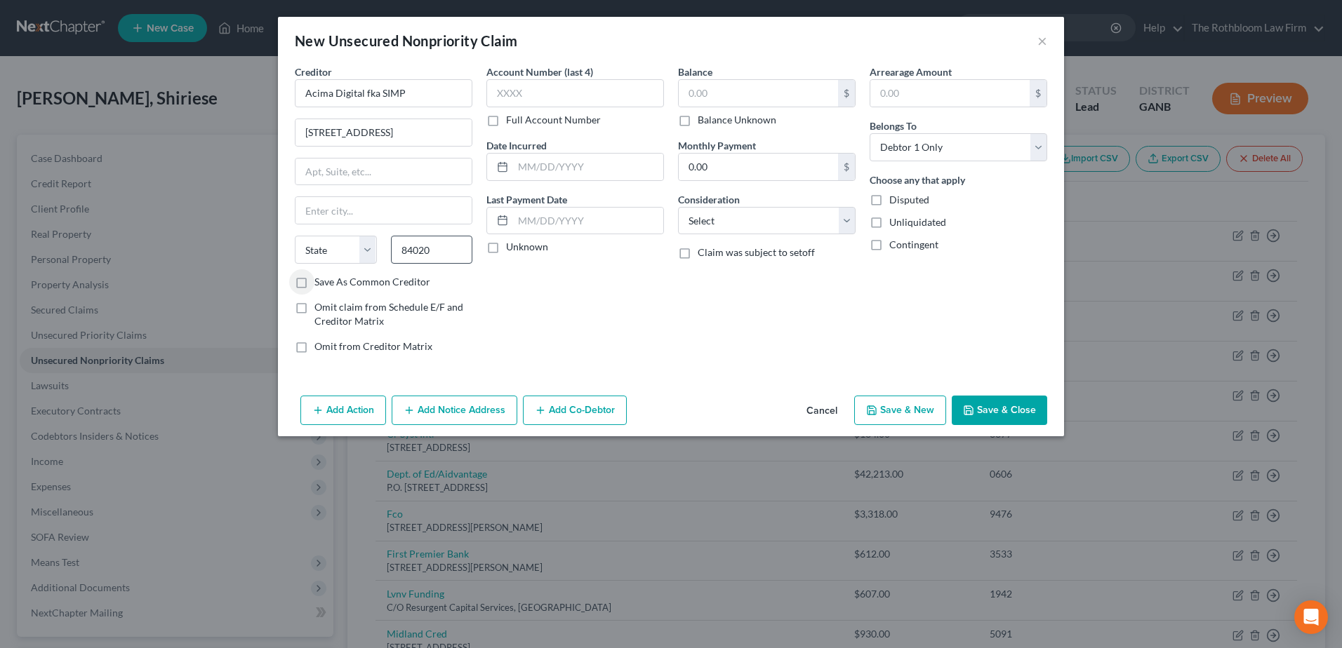
type input "[PERSON_NAME]"
select select "46"
click at [711, 219] on select "Select Cable / Satellite Services Collection Agency Credit Card Debt Debt Couns…" at bounding box center [767, 221] width 178 height 28
select select "2"
click at [678, 207] on select "Select Cable / Satellite Services Collection Agency Credit Card Debt Debt Couns…" at bounding box center [767, 221] width 178 height 28
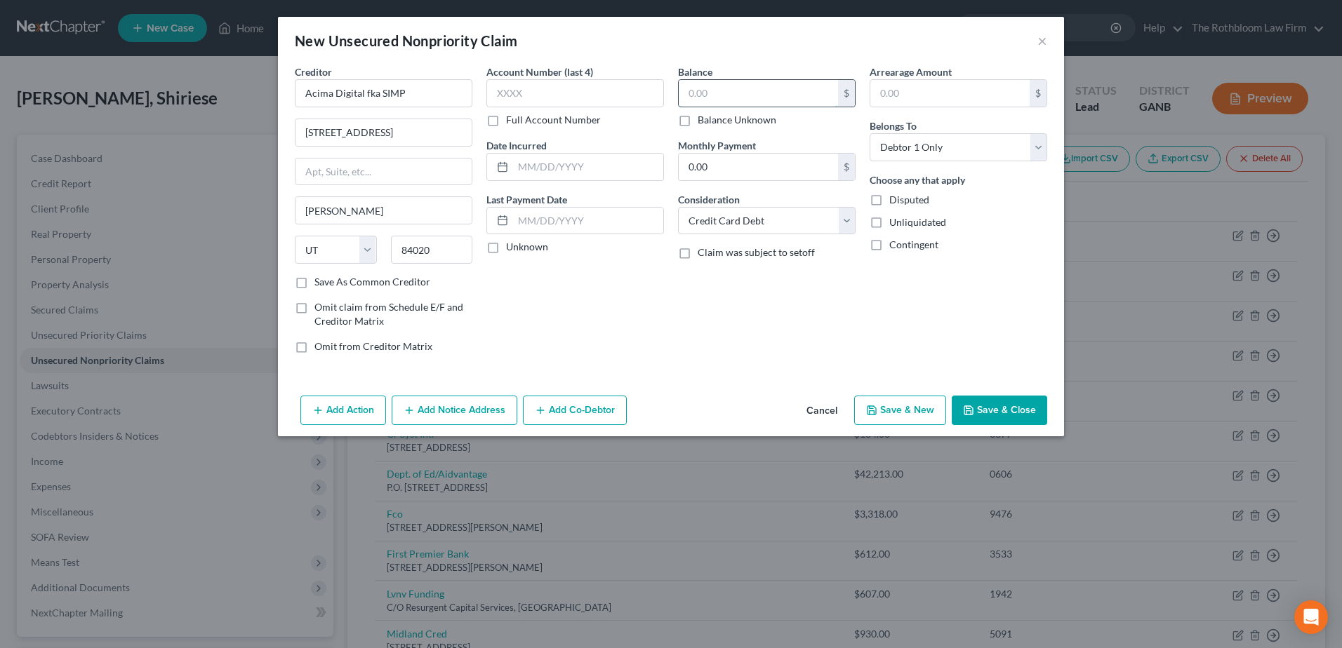
click at [688, 87] on input "text" at bounding box center [757, 93] width 159 height 27
type input "8"
type input "6,208"
click at [996, 417] on button "Save & Close" at bounding box center [998, 410] width 95 height 29
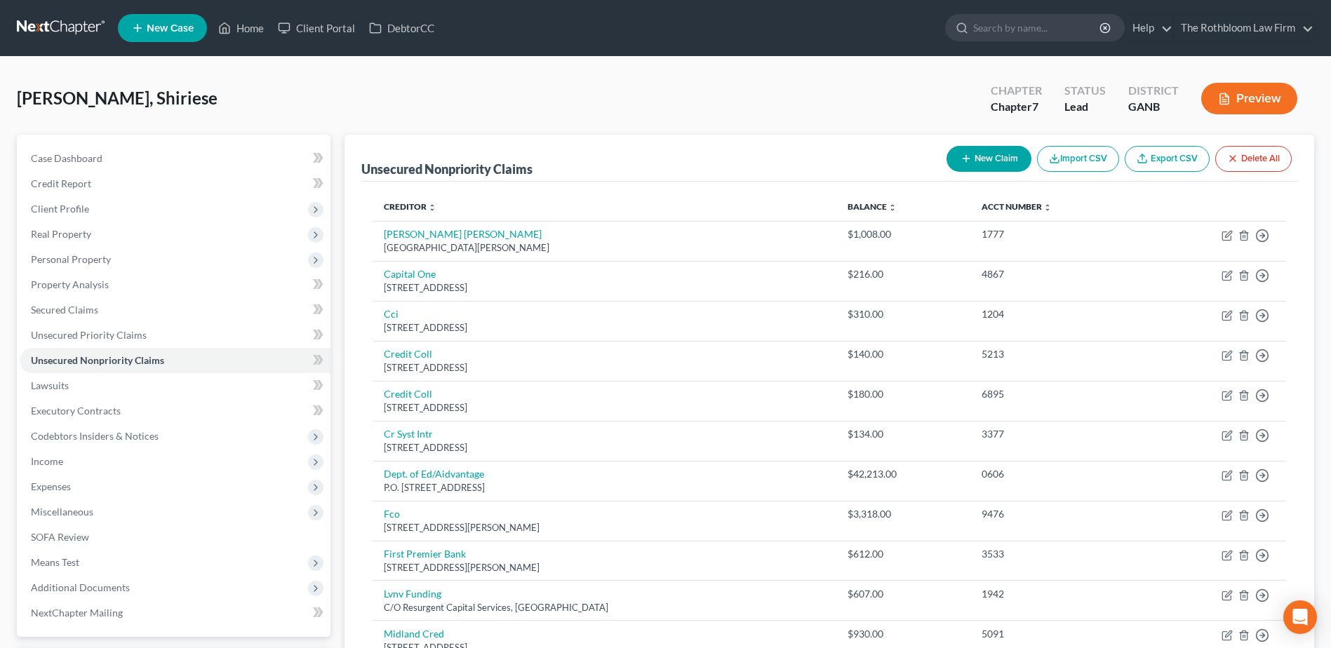
click at [977, 160] on button "New Claim" at bounding box center [989, 159] width 85 height 26
select select "0"
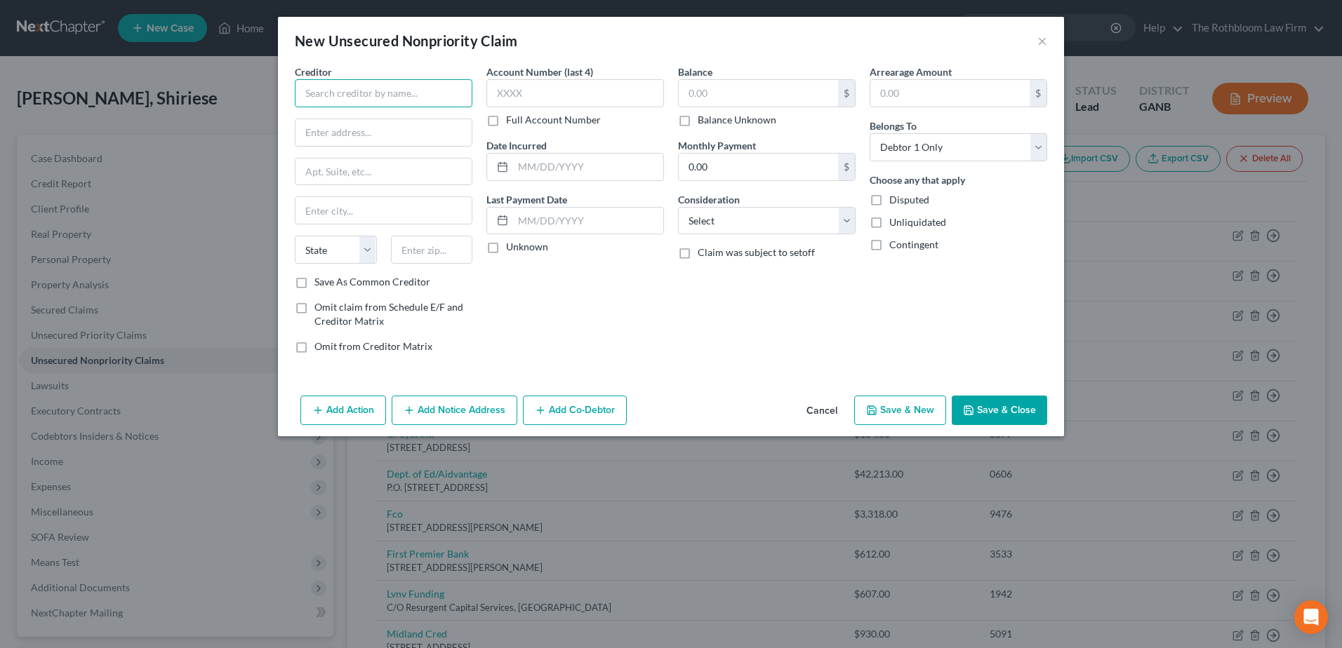
click at [319, 89] on input "text" at bounding box center [384, 93] width 178 height 28
type input "Atlantic Capital"
type input "[STREET_ADDRESS]"
type input "30326"
type input "[GEOGRAPHIC_DATA]"
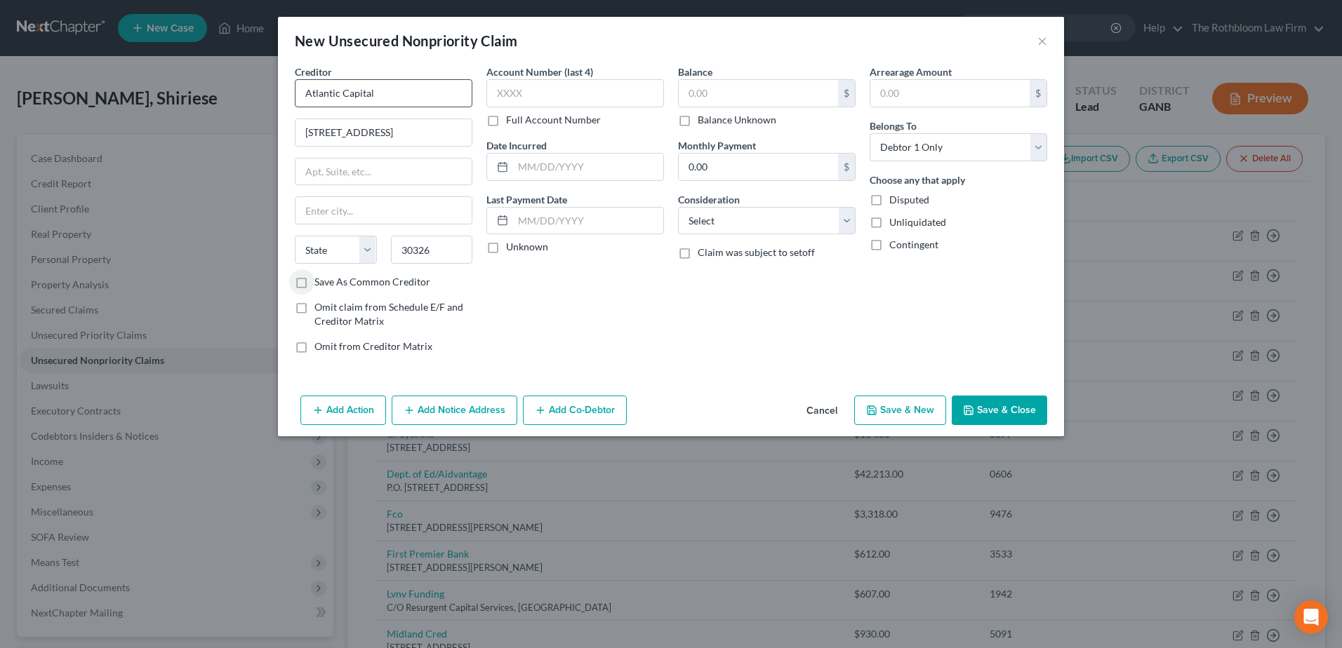
select select "10"
click at [715, 98] on input "text" at bounding box center [757, 93] width 159 height 27
type input "724"
click at [724, 222] on select "Select Cable / Satellite Services Collection Agency Credit Card Debt Debt Couns…" at bounding box center [767, 221] width 178 height 28
select select "10"
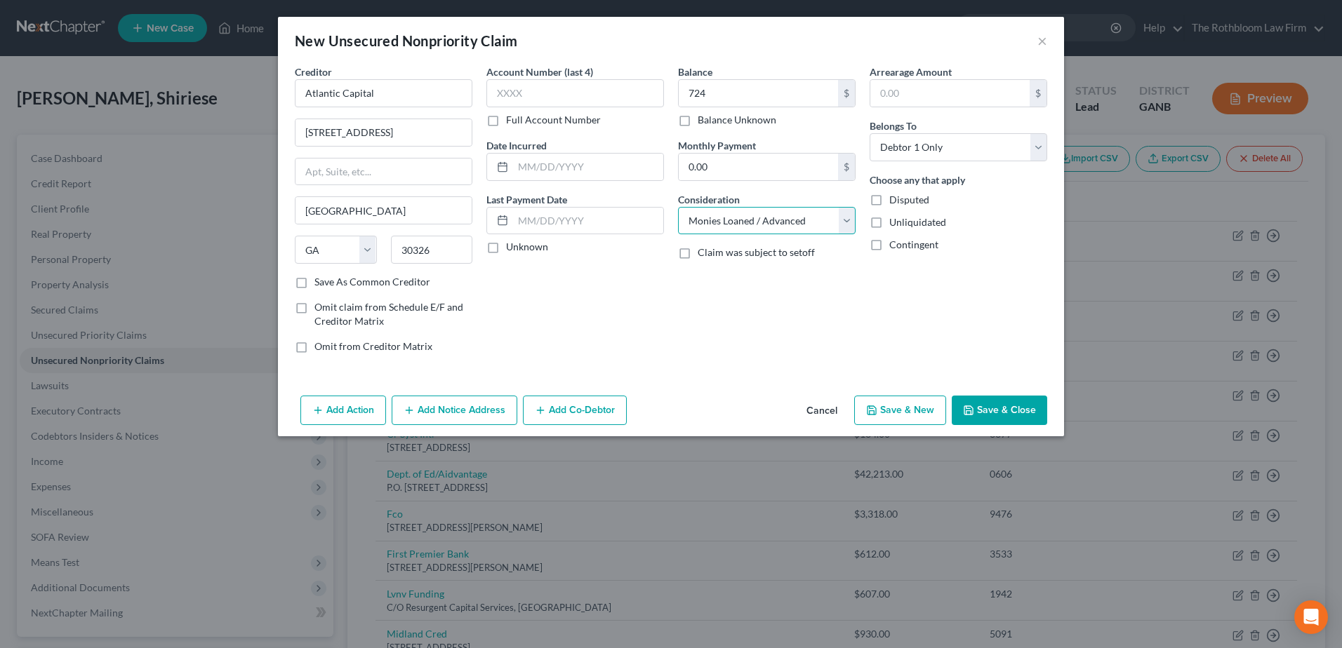
click at [678, 207] on select "Select Cable / Satellite Services Collection Agency Credit Card Debt Debt Couns…" at bounding box center [767, 221] width 178 height 28
click at [1008, 406] on button "Save & Close" at bounding box center [998, 410] width 95 height 29
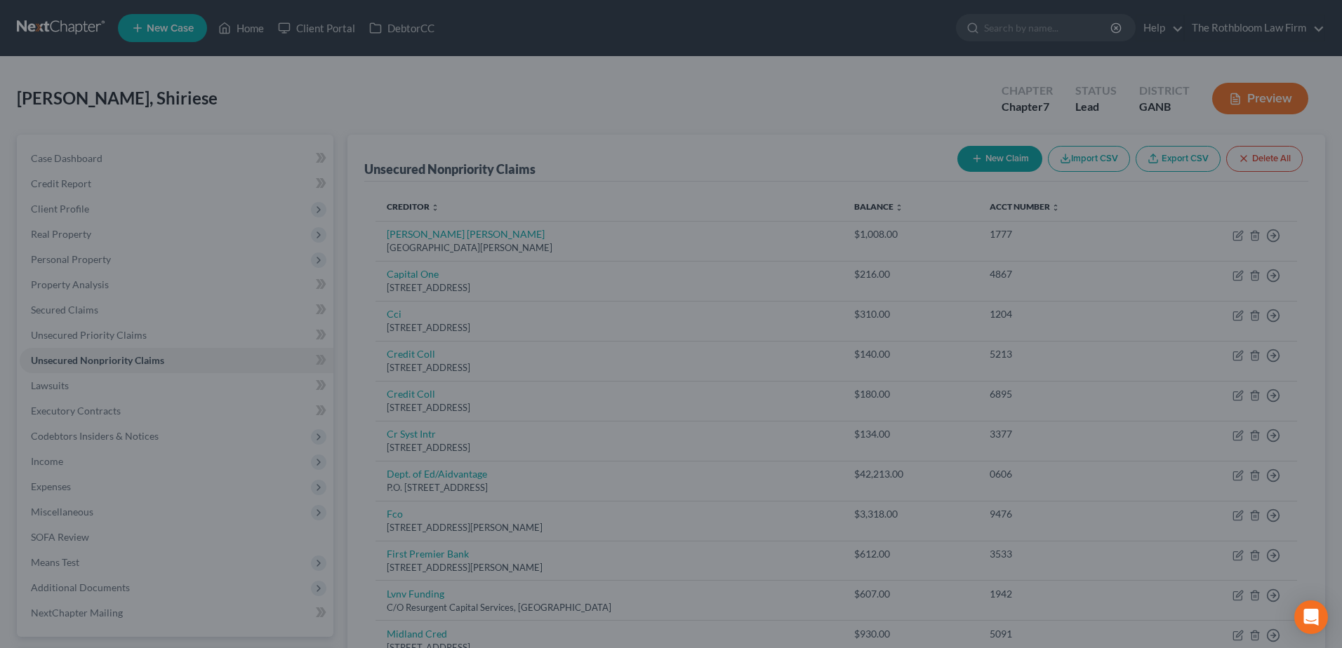
type input "724.00"
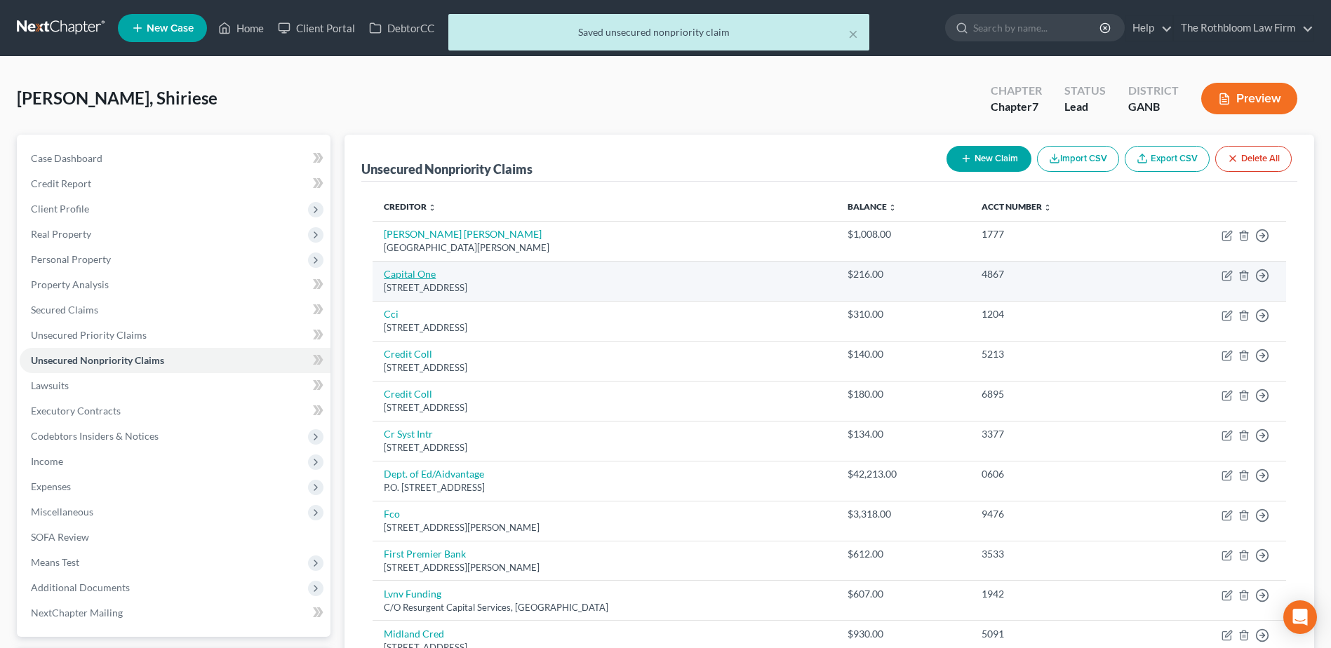
click at [405, 274] on link "Capital One" at bounding box center [410, 274] width 52 height 12
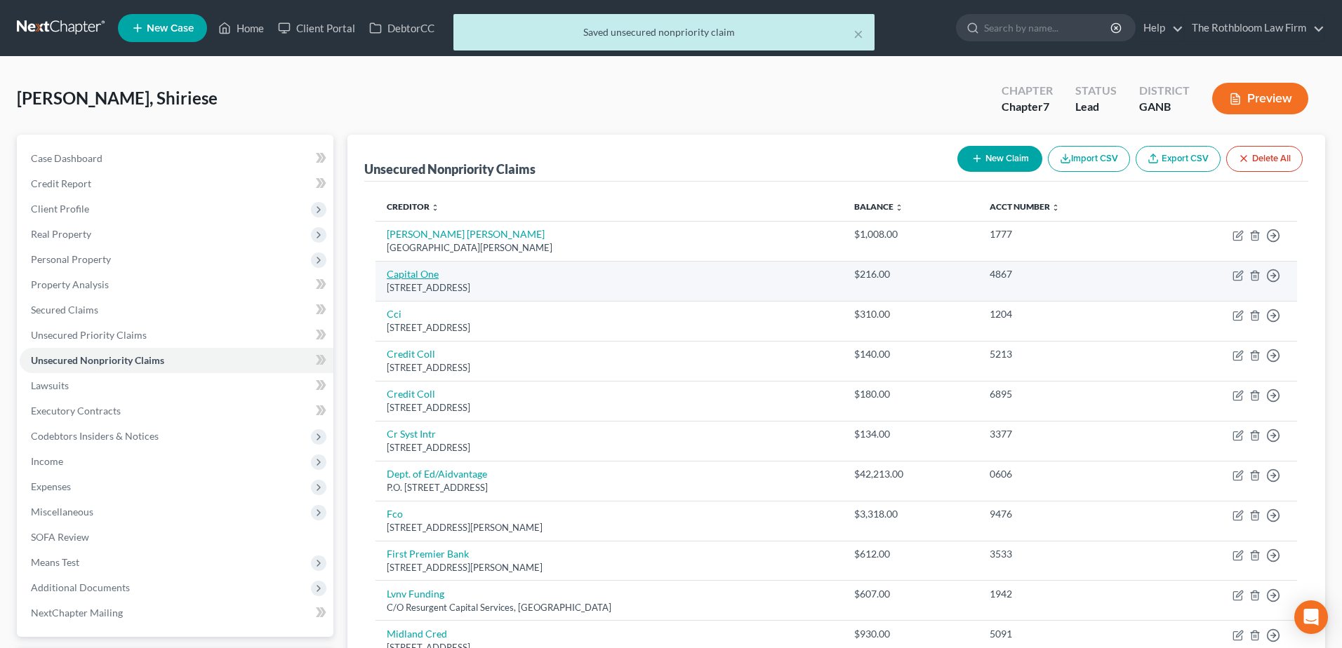
select select "46"
select select "2"
select select "0"
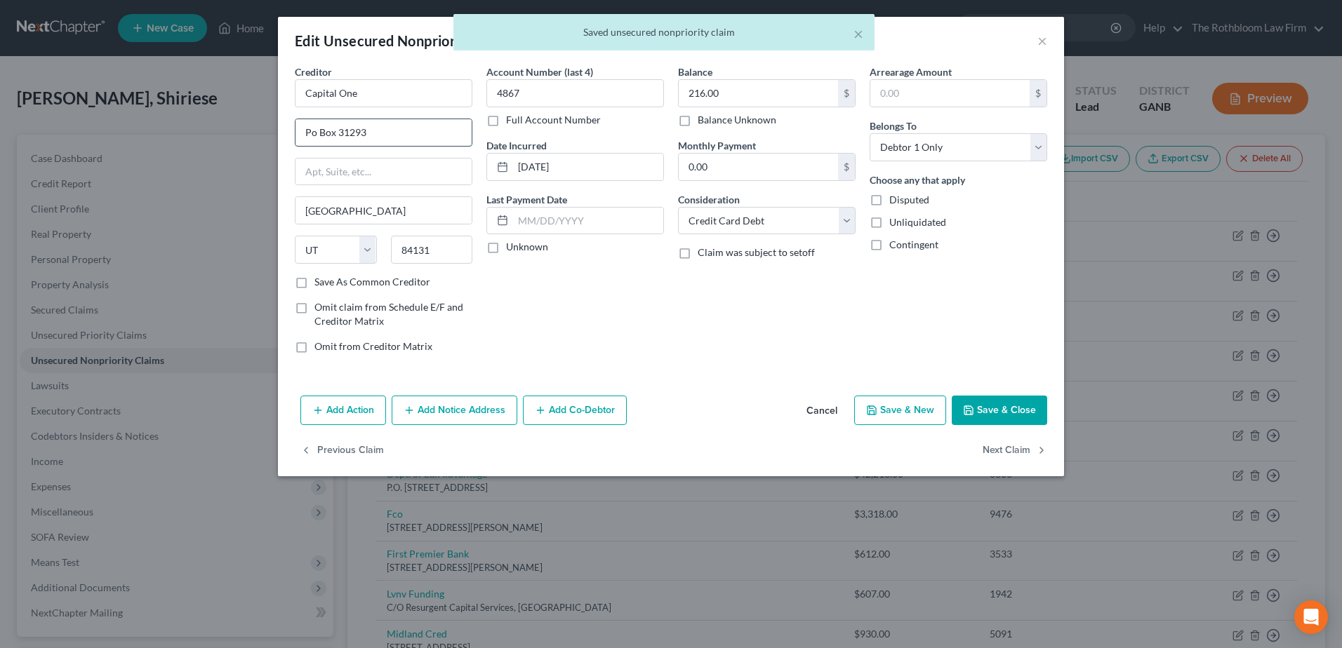
click at [310, 131] on input "Po Box 31293" at bounding box center [383, 132] width 176 height 27
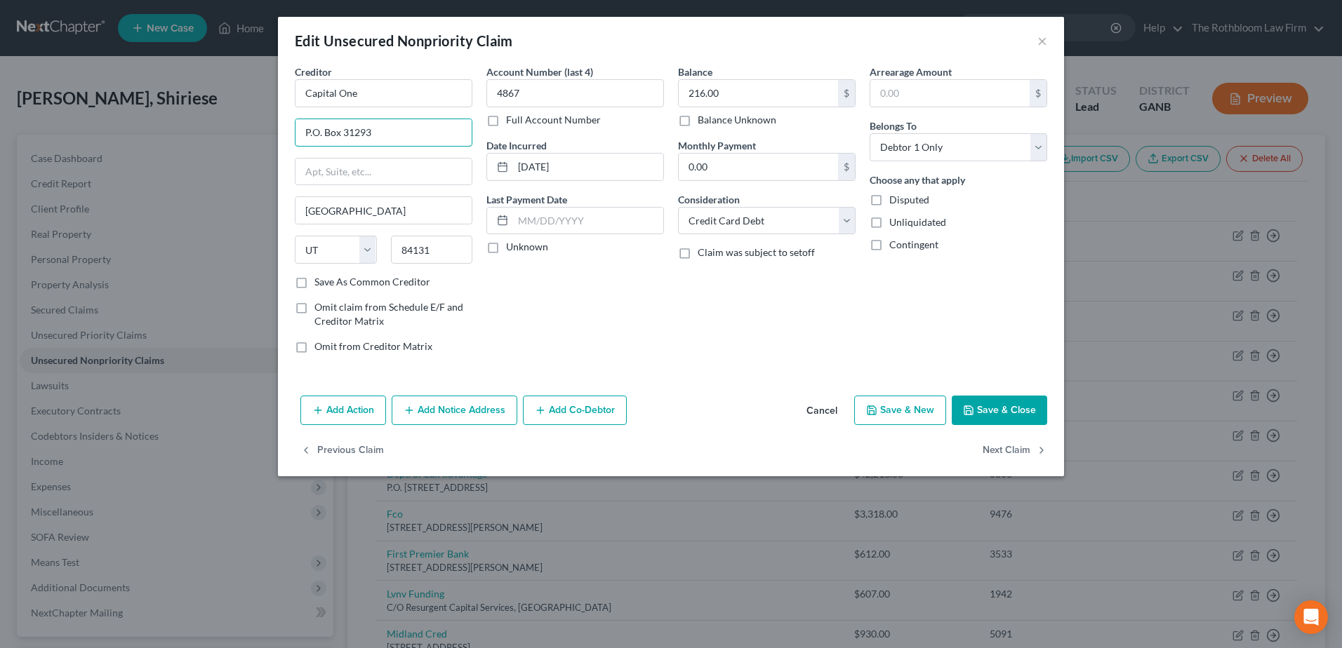
type input "P.O. Box 31293"
click at [984, 406] on button "Save & Close" at bounding box center [998, 410] width 95 height 29
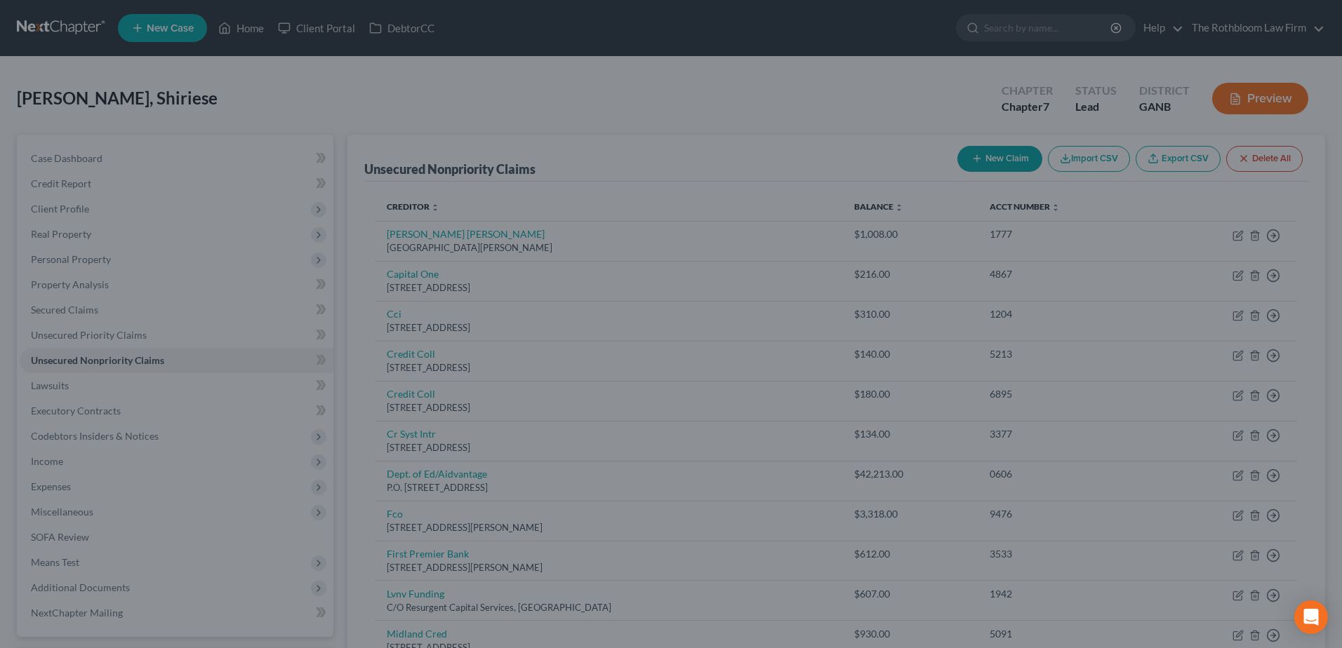
type input "0"
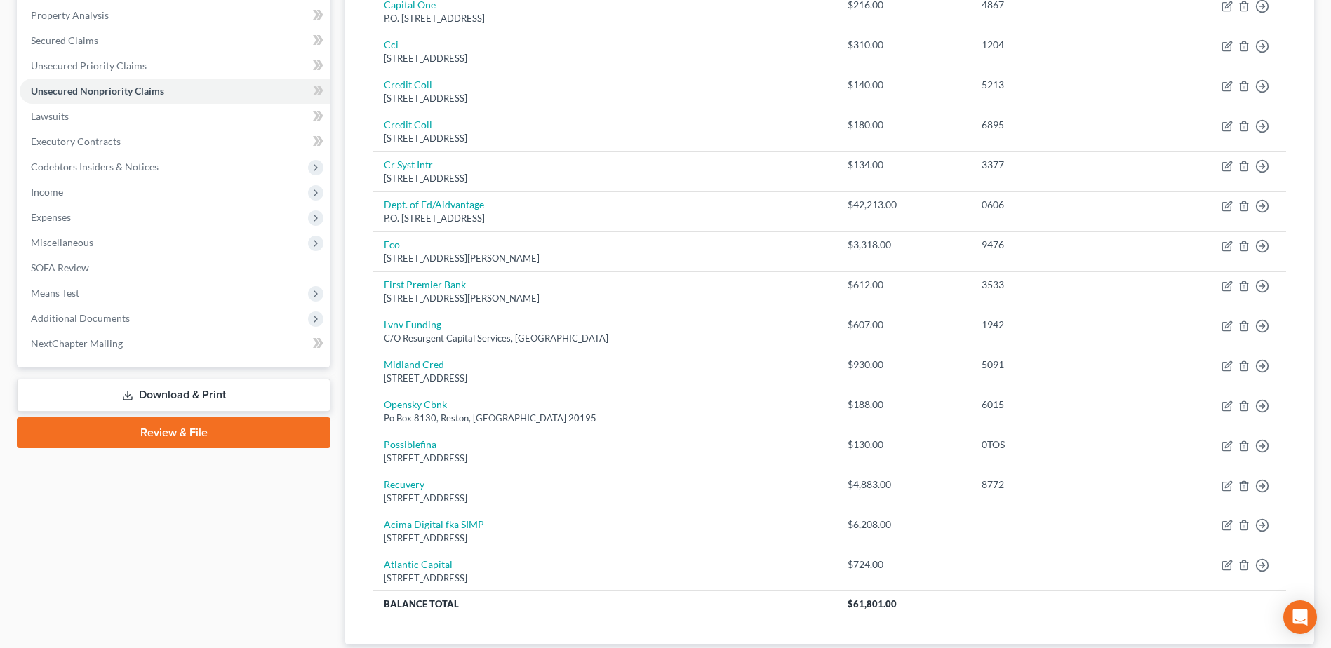
scroll to position [140, 0]
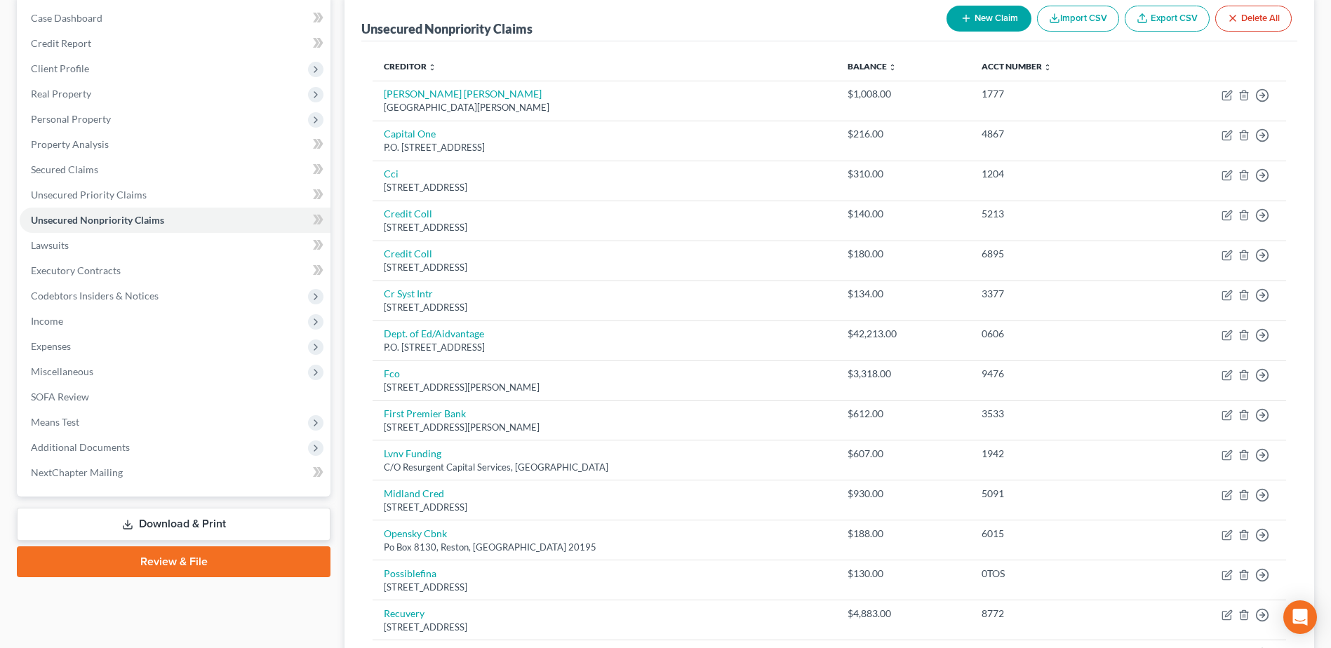
click at [994, 20] on button "New Claim" at bounding box center [989, 19] width 85 height 26
select select "0"
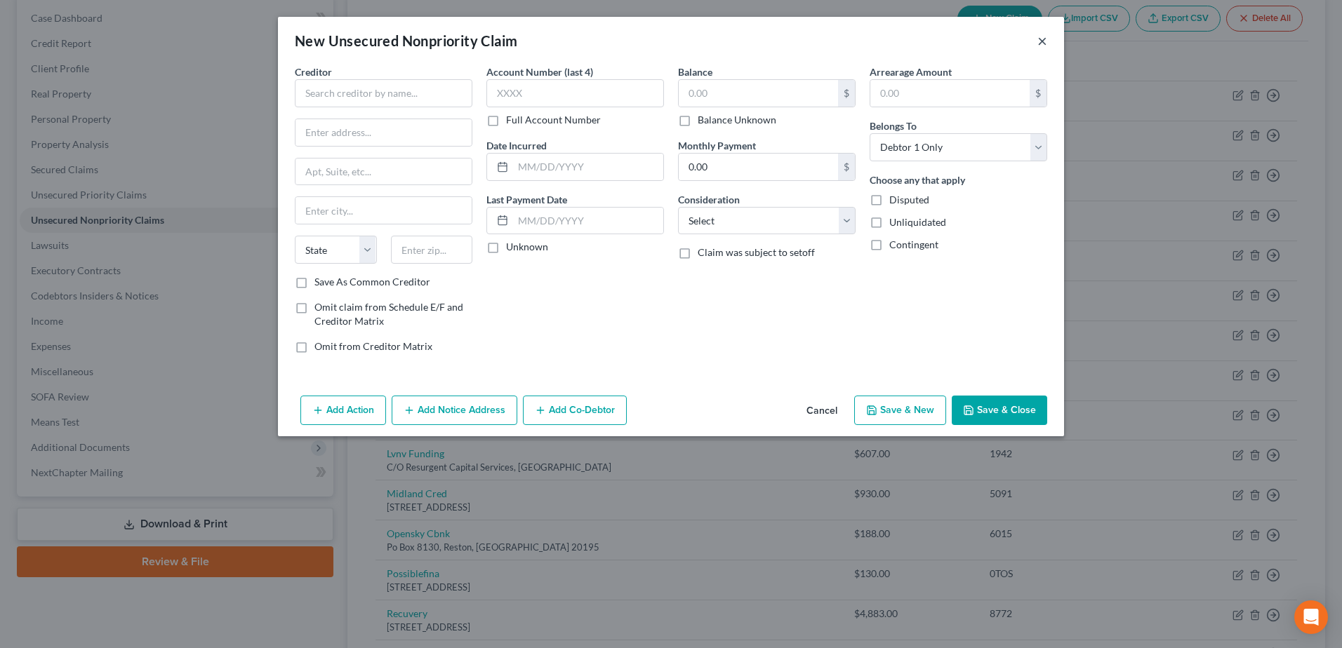
click at [1037, 32] on button "×" at bounding box center [1042, 40] width 10 height 17
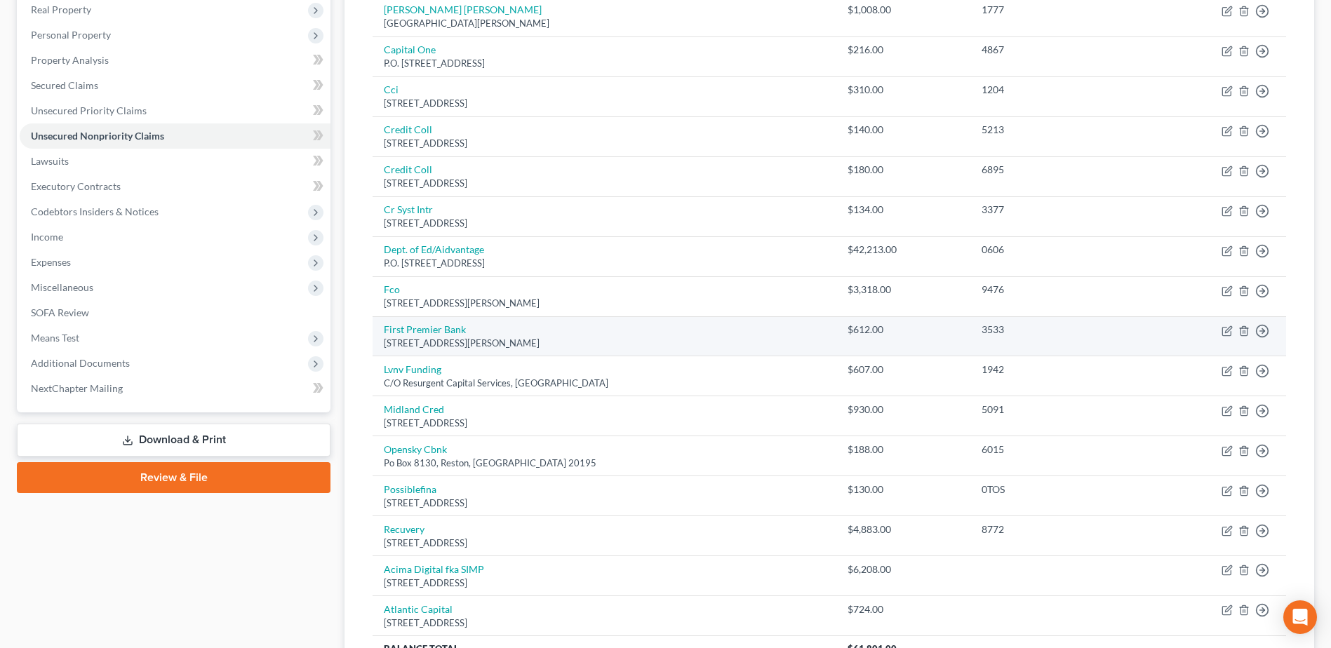
scroll to position [83, 0]
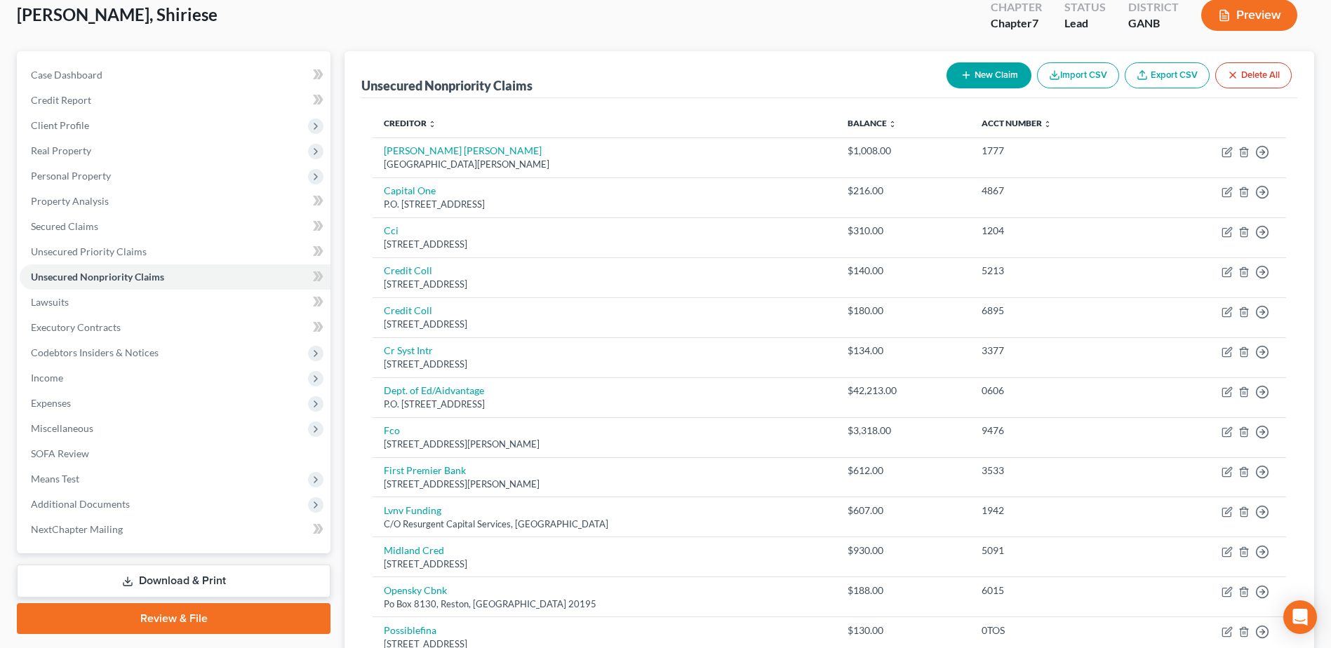
click at [975, 73] on button "New Claim" at bounding box center [989, 75] width 85 height 26
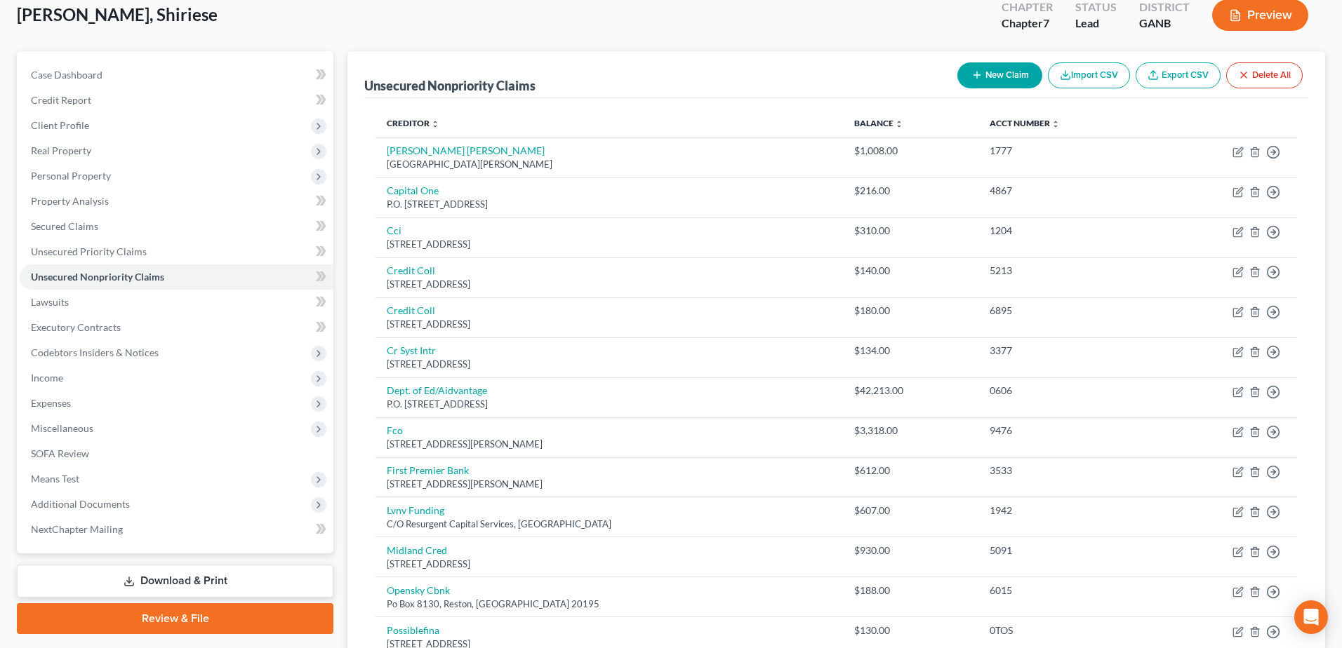
select select "0"
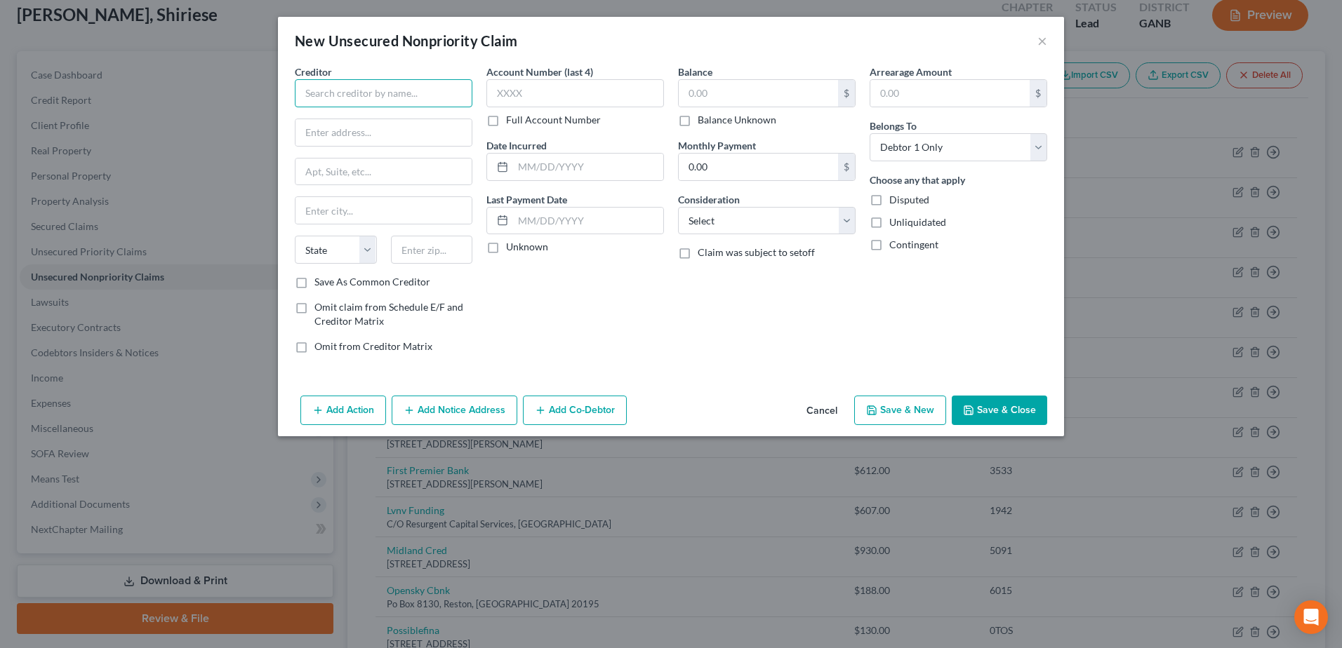
click at [357, 92] on input "text" at bounding box center [384, 93] width 178 height 28
type input "Fingerhut/Webbank"
type input "13300 Pioneer Trail"
type input "55347"
type input "Eden Prairie"
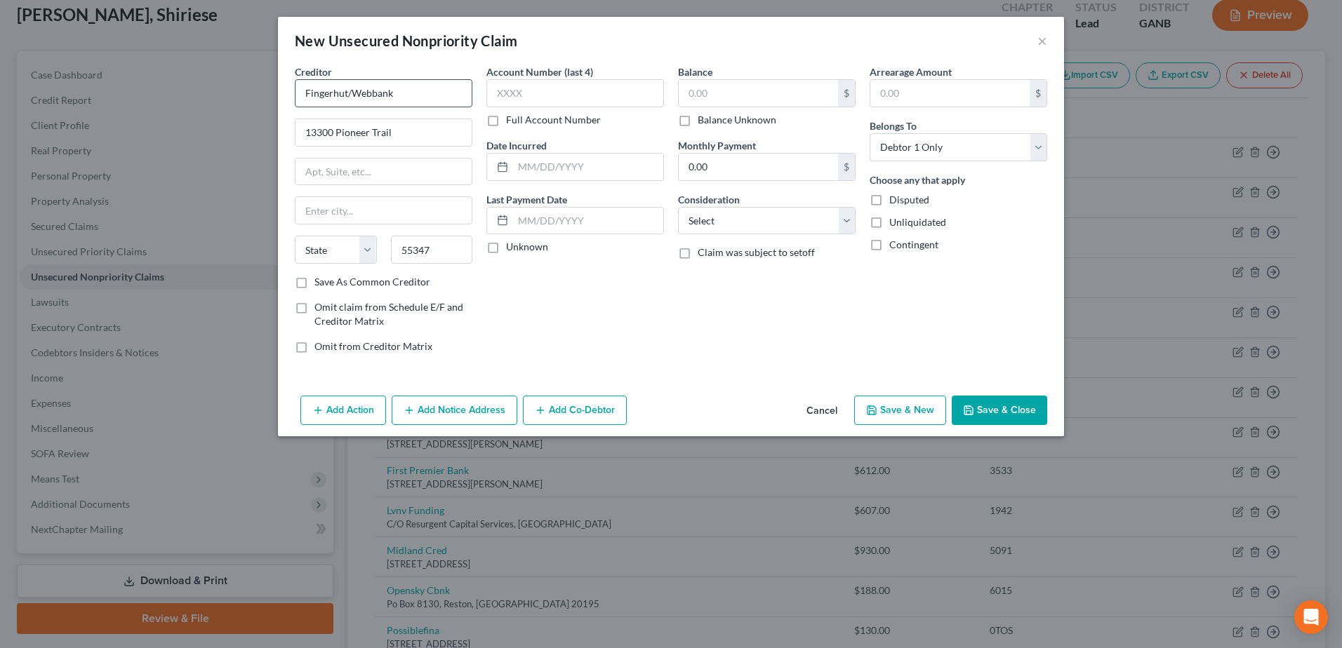
select select "24"
click at [783, 108] on div "$ Balance Unknown" at bounding box center [767, 103] width 178 height 48
click at [758, 95] on input "text" at bounding box center [757, 93] width 159 height 27
type input "1,100"
drag, startPoint x: 749, startPoint y: 220, endPoint x: 745, endPoint y: 229, distance: 10.7
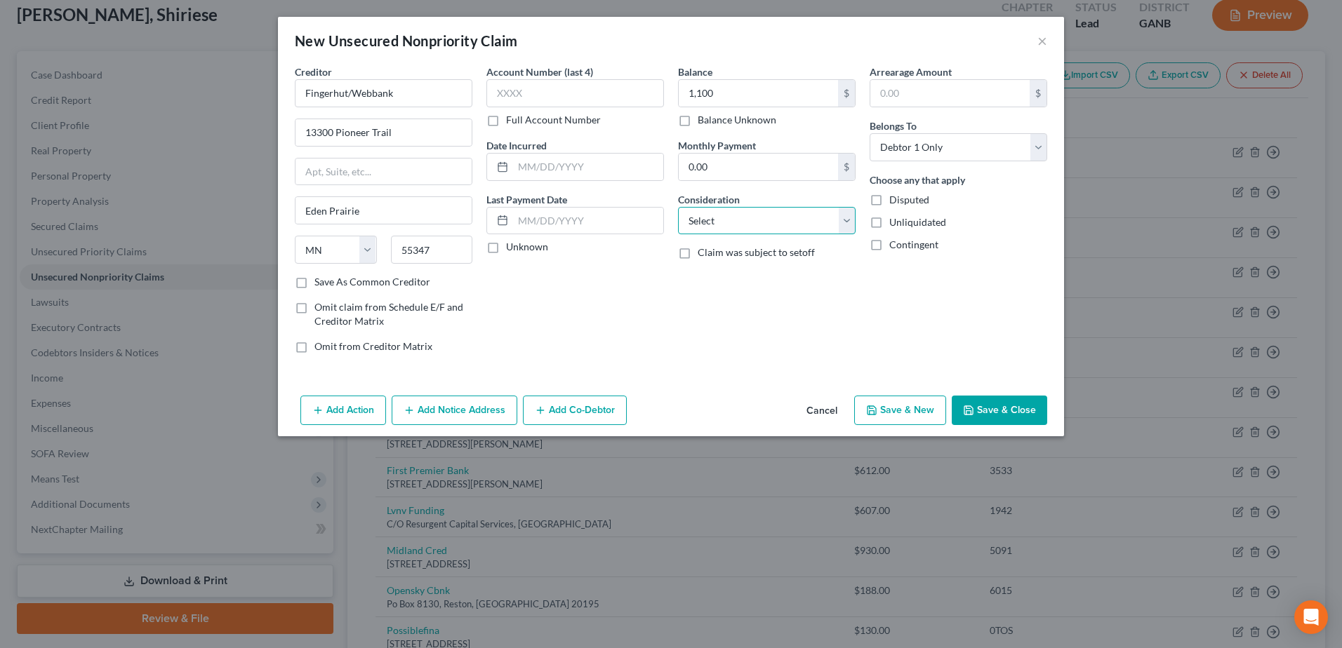
click at [749, 220] on select "Select Cable / Satellite Services Collection Agency Credit Card Debt Debt Couns…" at bounding box center [767, 221] width 178 height 28
select select "2"
click at [678, 207] on select "Select Cable / Satellite Services Collection Agency Credit Card Debt Debt Couns…" at bounding box center [767, 221] width 178 height 28
click at [991, 409] on button "Save & Close" at bounding box center [998, 410] width 95 height 29
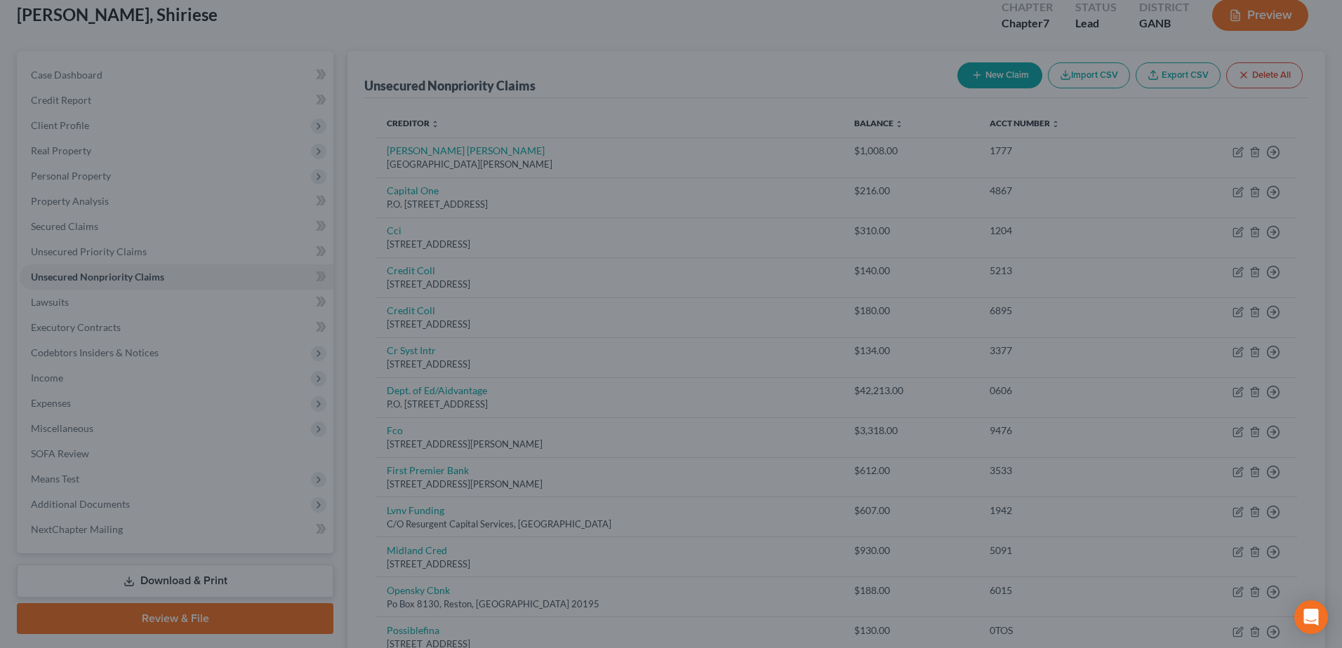
type input "1,100.00"
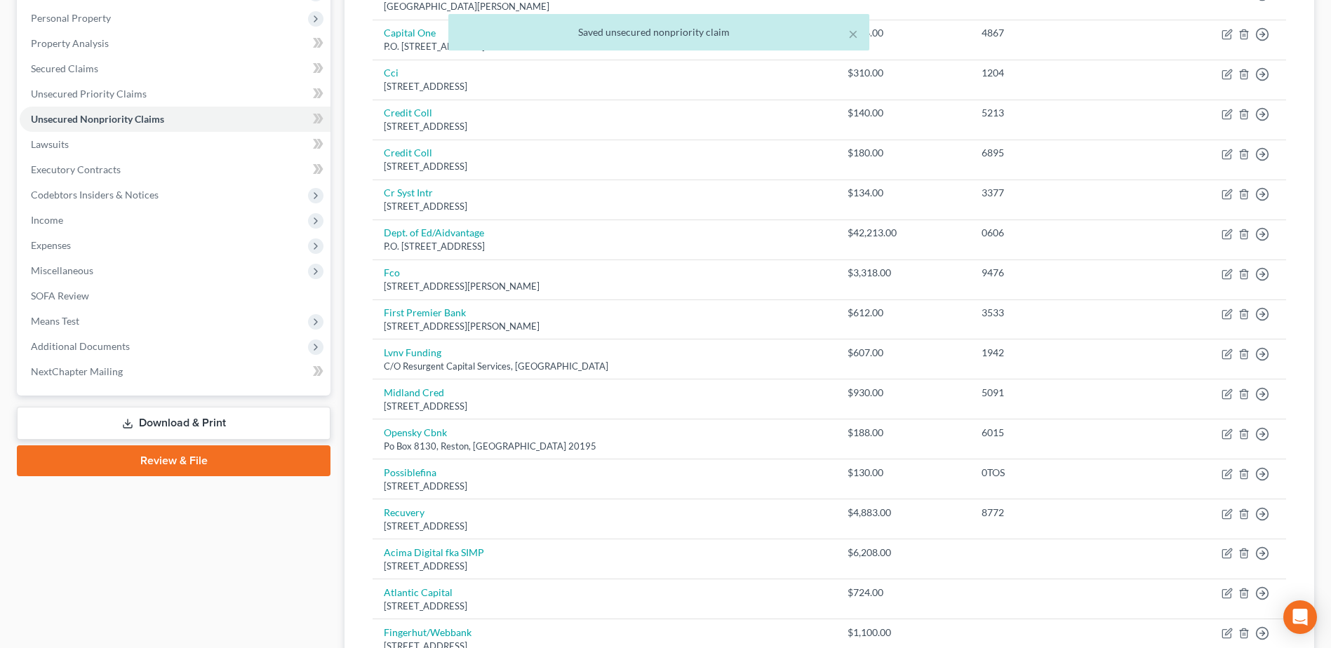
scroll to position [294, 0]
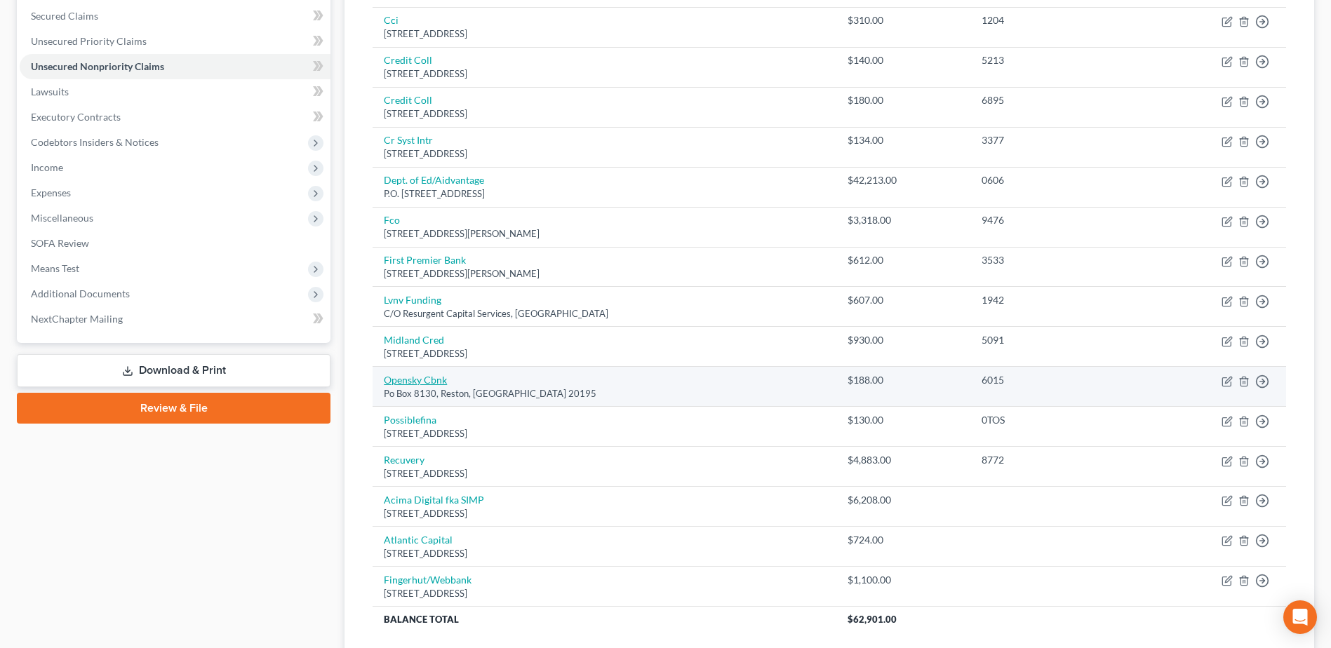
click at [419, 382] on link "Opensky Cbnk" at bounding box center [415, 380] width 63 height 12
select select "48"
select select "2"
select select "0"
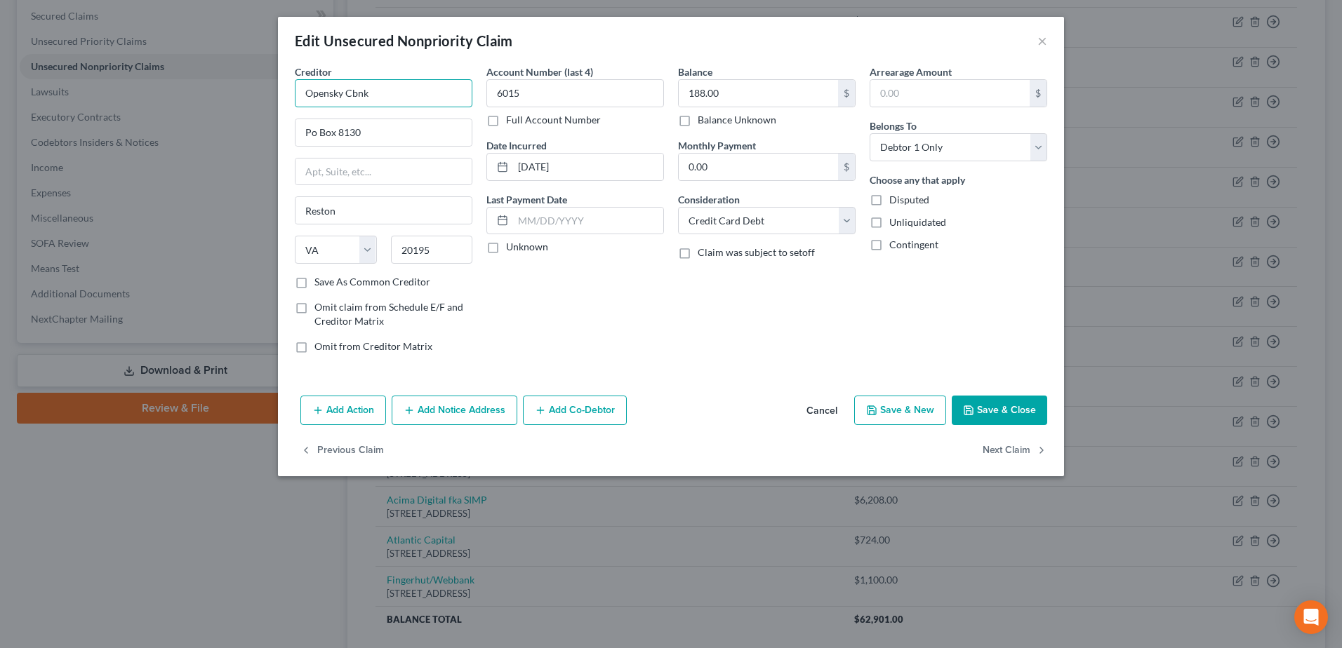
drag, startPoint x: 388, startPoint y: 86, endPoint x: 354, endPoint y: 97, distance: 35.3
click at [354, 97] on input "Opensky Cbnk" at bounding box center [384, 93] width 178 height 28
type input "Opensky CBNK"
click at [316, 132] on input "Po Box 8130" at bounding box center [383, 132] width 176 height 27
type input "P.O. Box 8130"
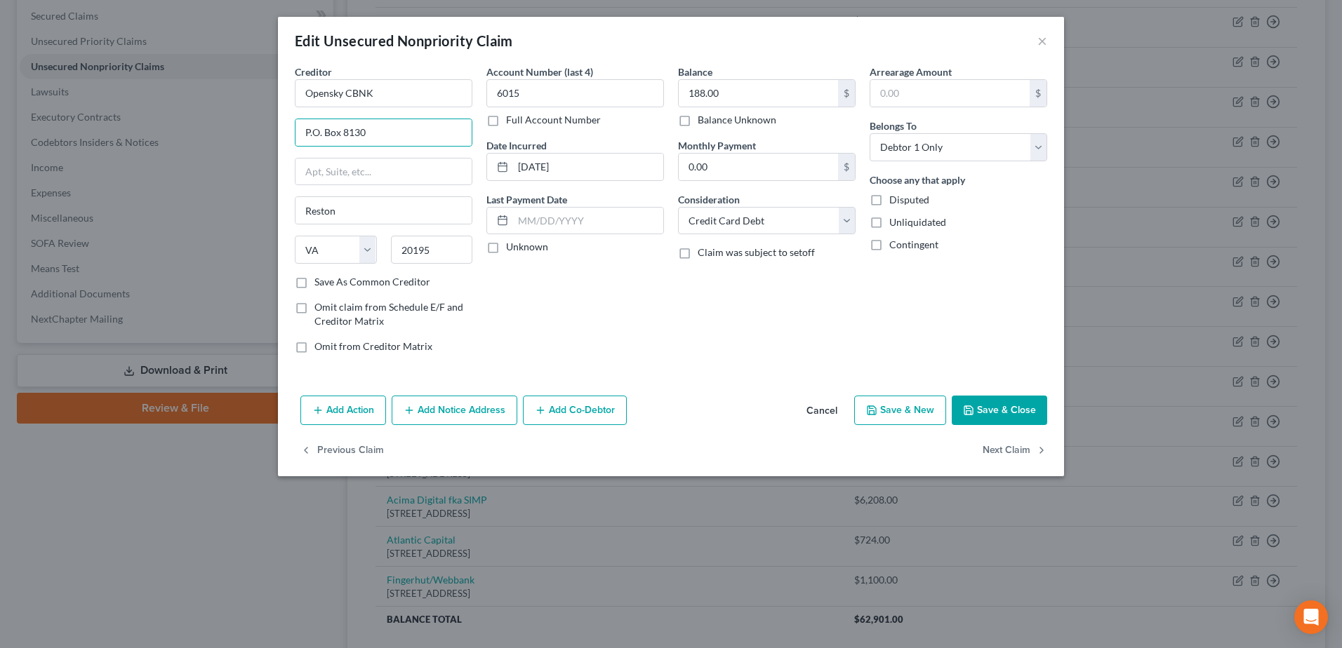
click at [998, 415] on button "Save & Close" at bounding box center [998, 410] width 95 height 29
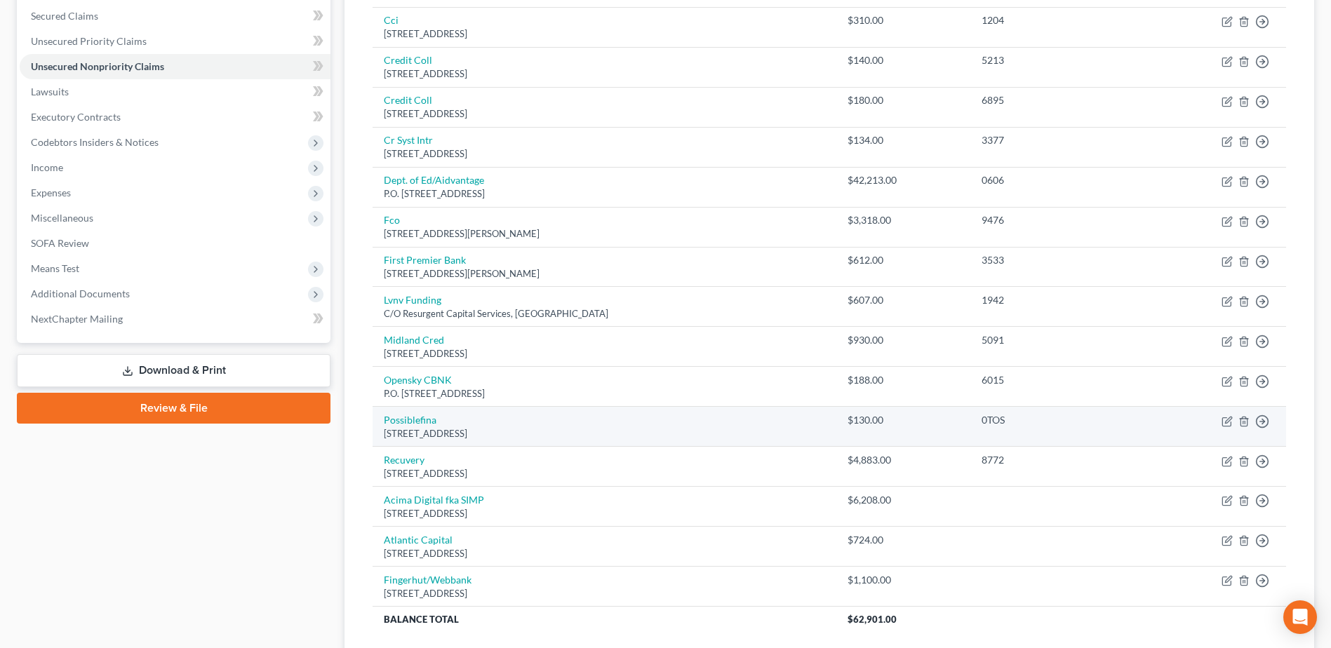
click at [394, 410] on td "Possiblefina [STREET_ADDRESS]" at bounding box center [604, 427] width 463 height 40
click at [398, 415] on link "Possiblefina" at bounding box center [410, 420] width 53 height 12
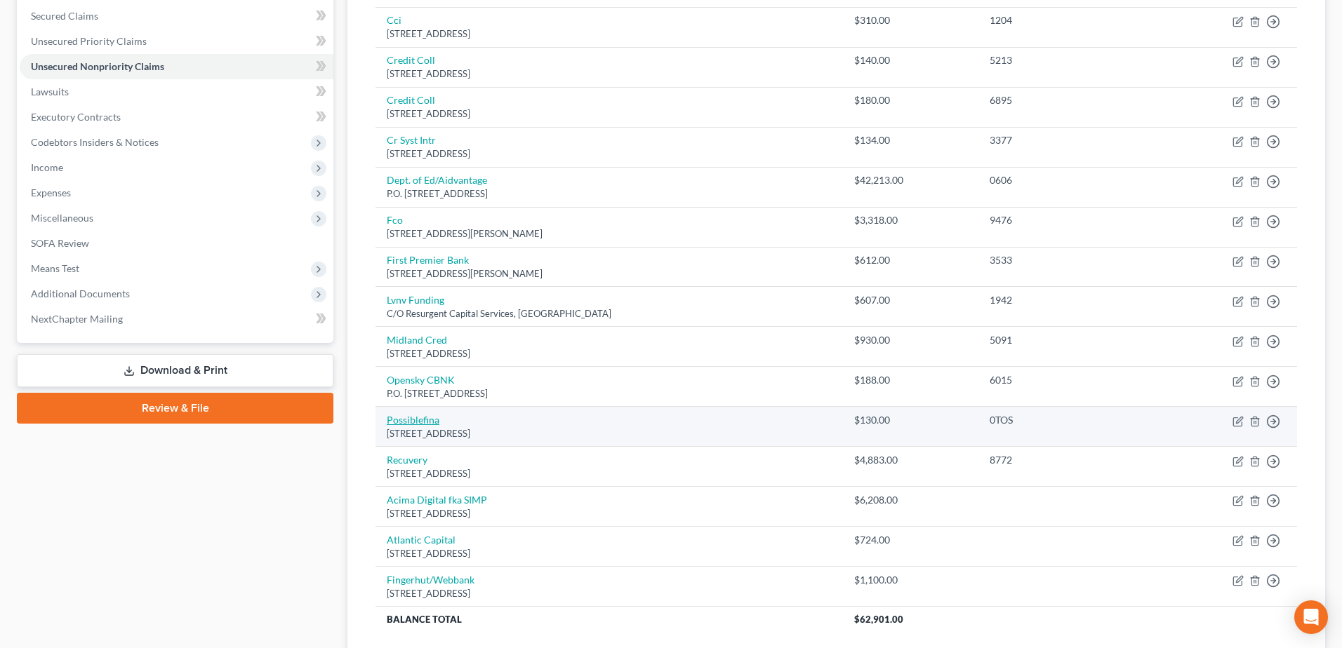
select select "50"
select select "0"
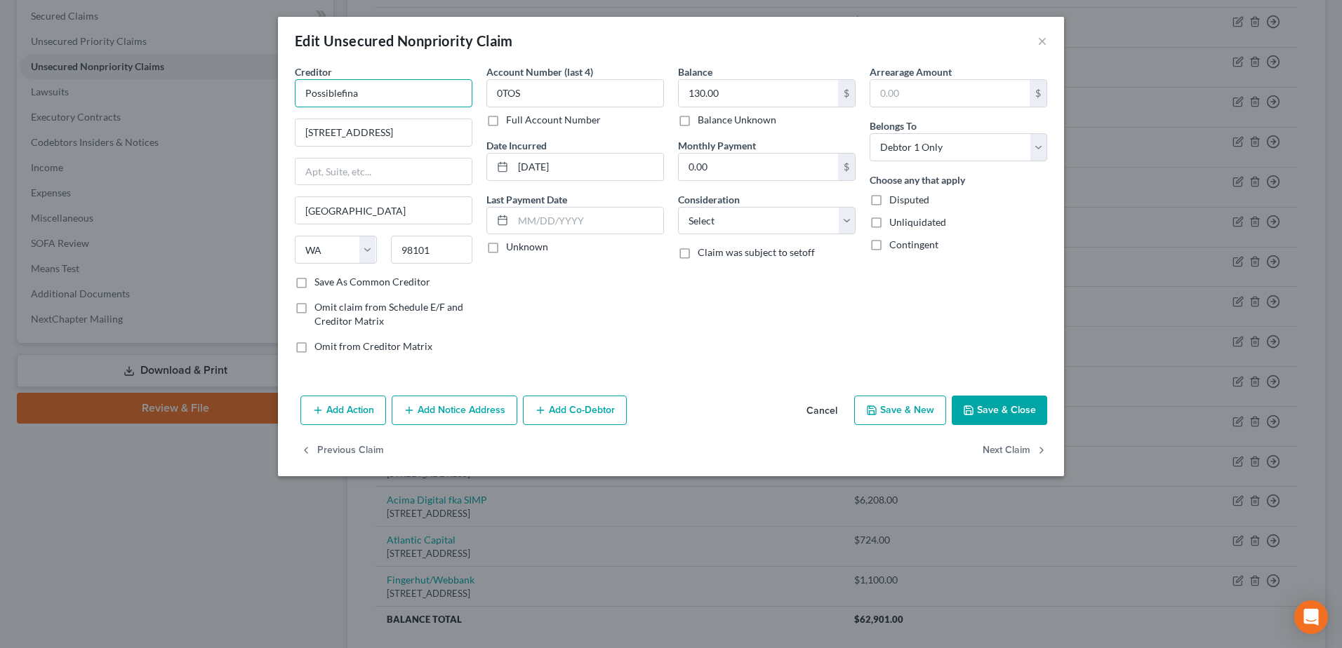
click at [361, 82] on input "Possiblefina" at bounding box center [384, 93] width 178 height 28
type input "Possible Financial"
click at [771, 220] on select "Select Cable / Satellite Services Collection Agency Credit Card Debt Debt Couns…" at bounding box center [767, 221] width 178 height 28
select select "10"
click at [678, 207] on select "Select Cable / Satellite Services Collection Agency Credit Card Debt Debt Couns…" at bounding box center [767, 221] width 178 height 28
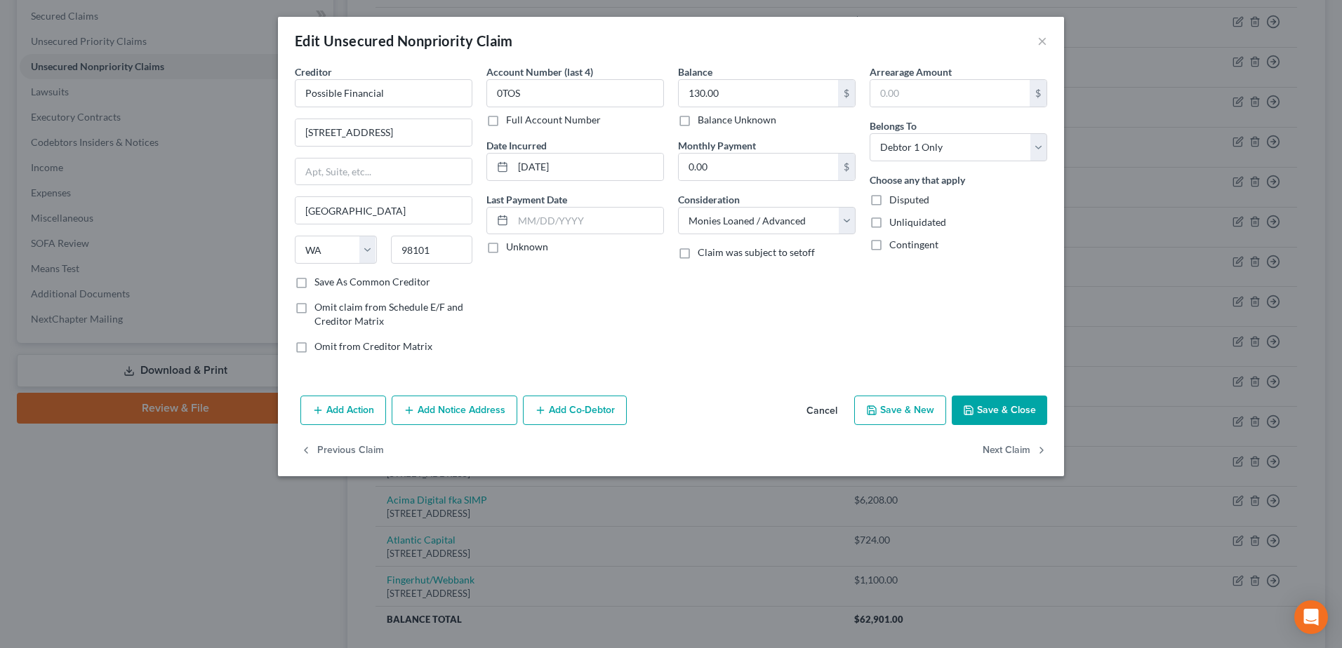
click at [979, 408] on button "Save & Close" at bounding box center [998, 410] width 95 height 29
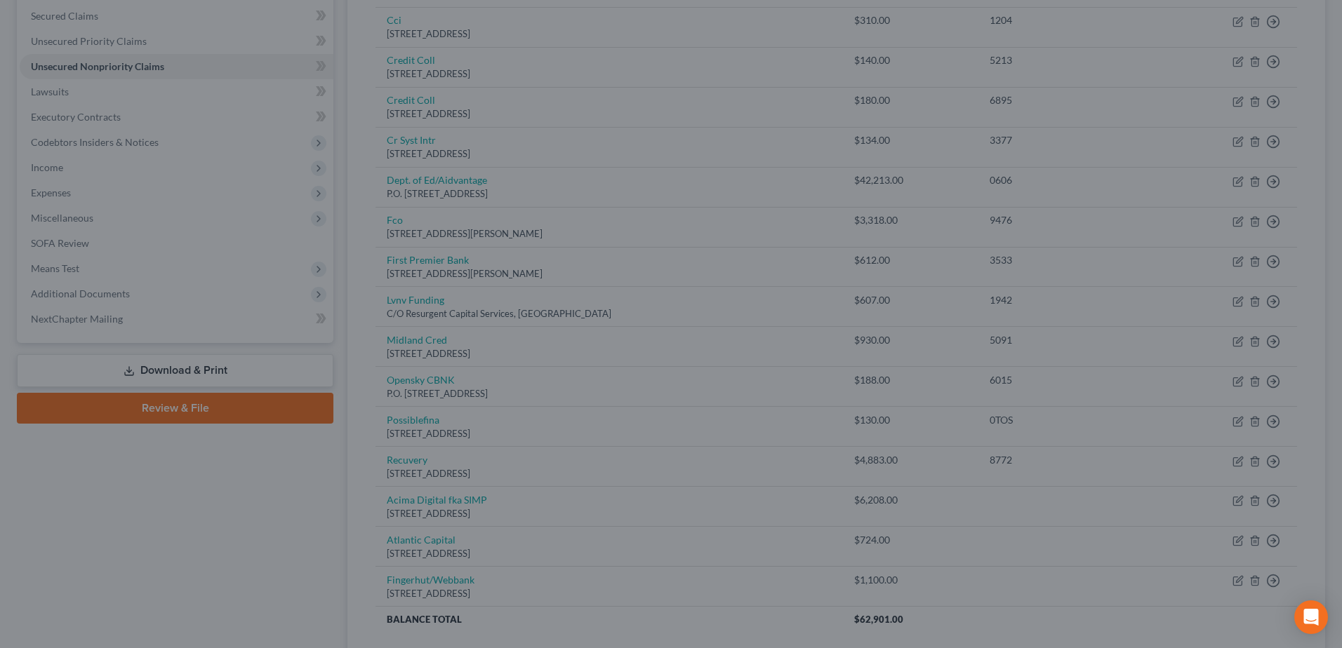
type input "0"
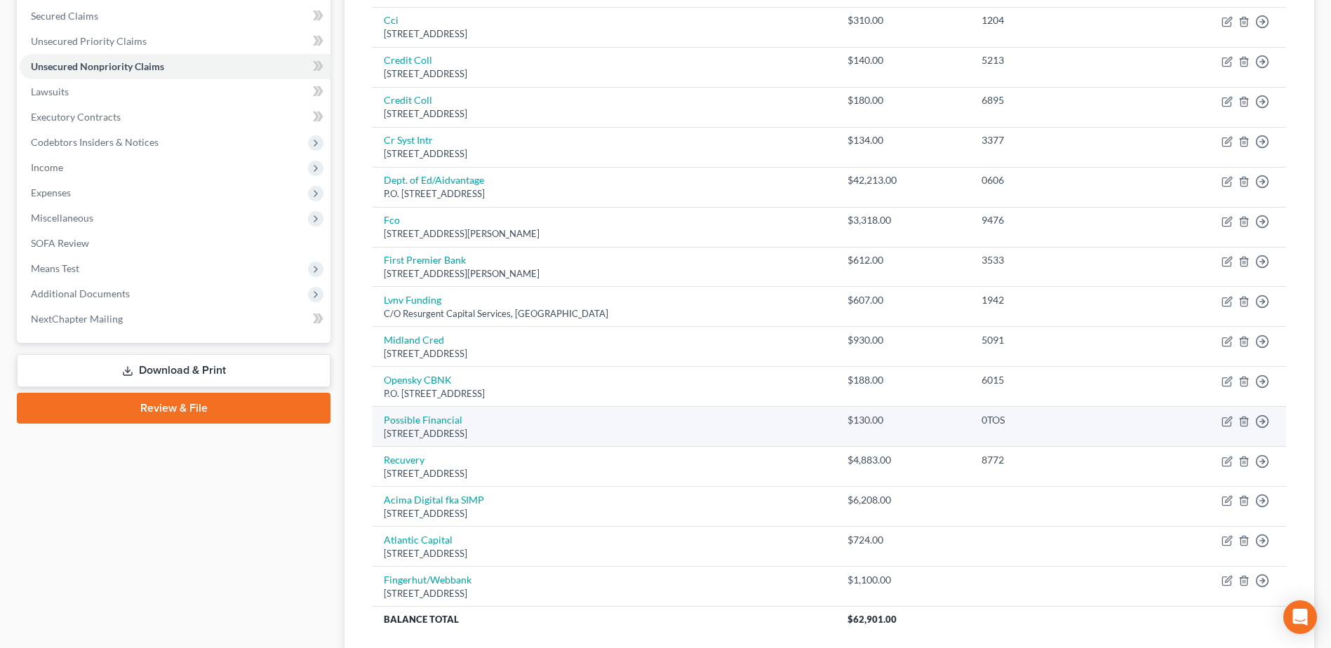
scroll to position [13, 0]
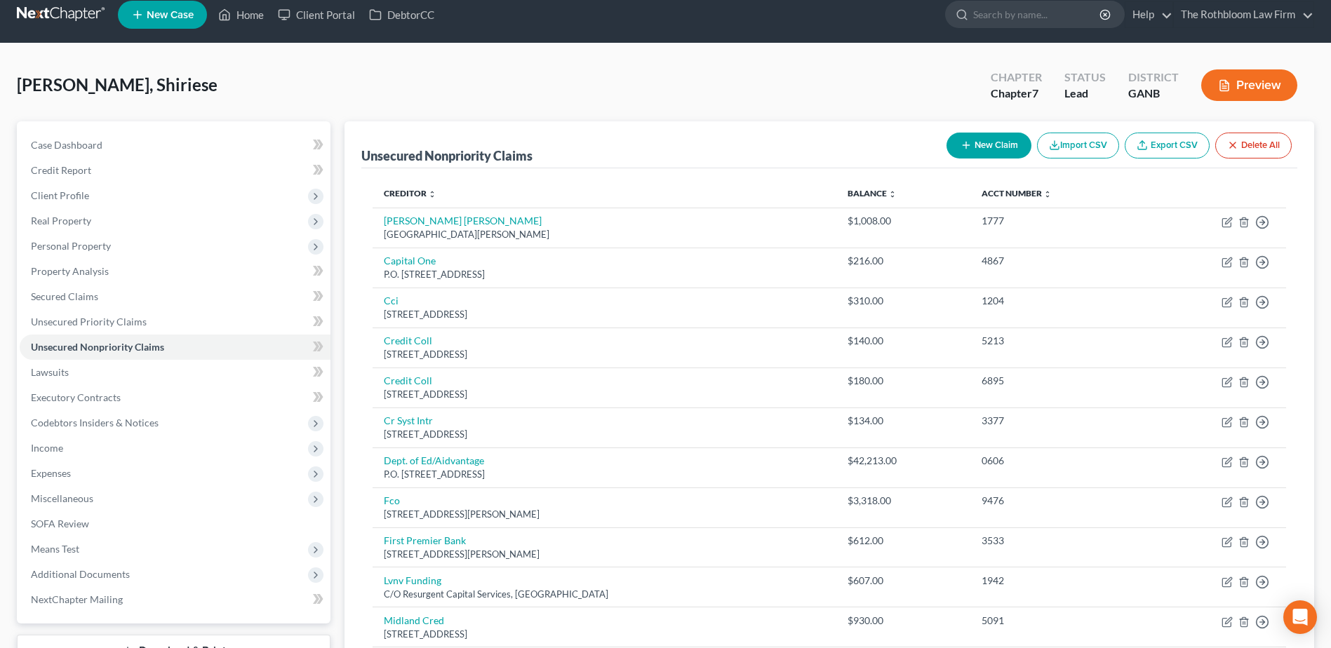
click at [995, 141] on button "New Claim" at bounding box center [989, 146] width 85 height 26
select select "0"
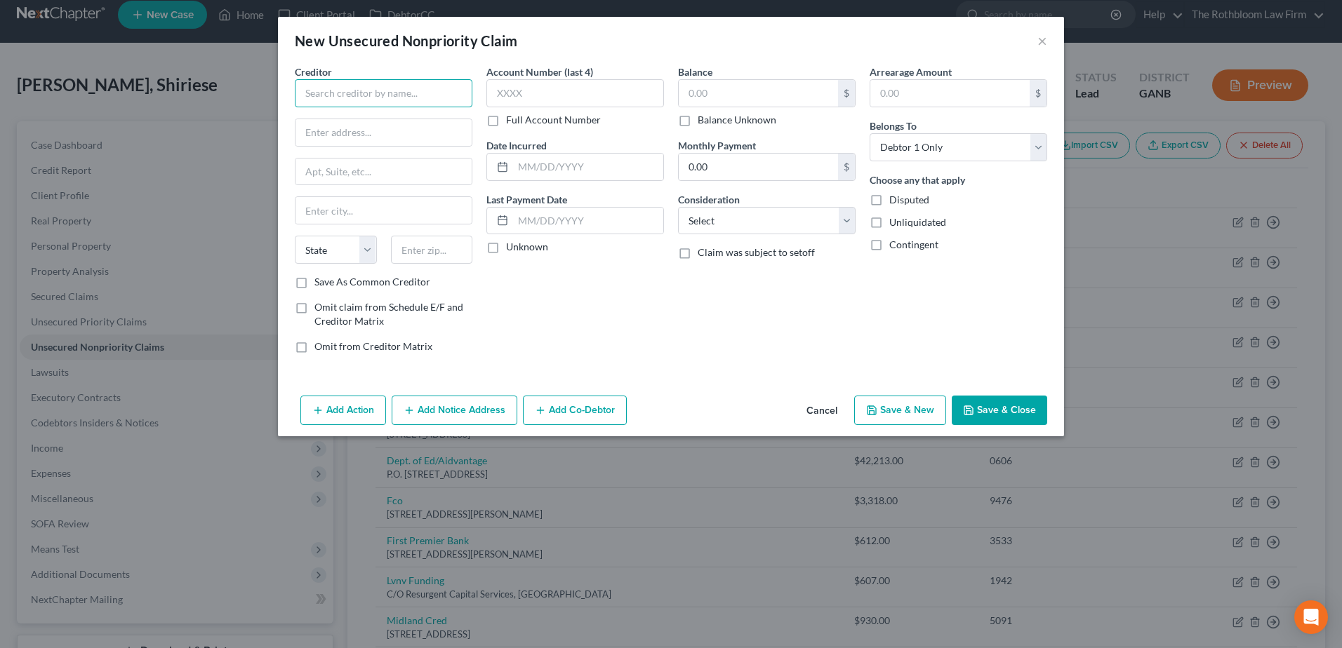
click at [359, 88] on input "text" at bounding box center [384, 93] width 178 height 28
type input "My Salon Suite"
type input "[STREET_ADDRESS]"
type input "Suite 152"
type input "30043"
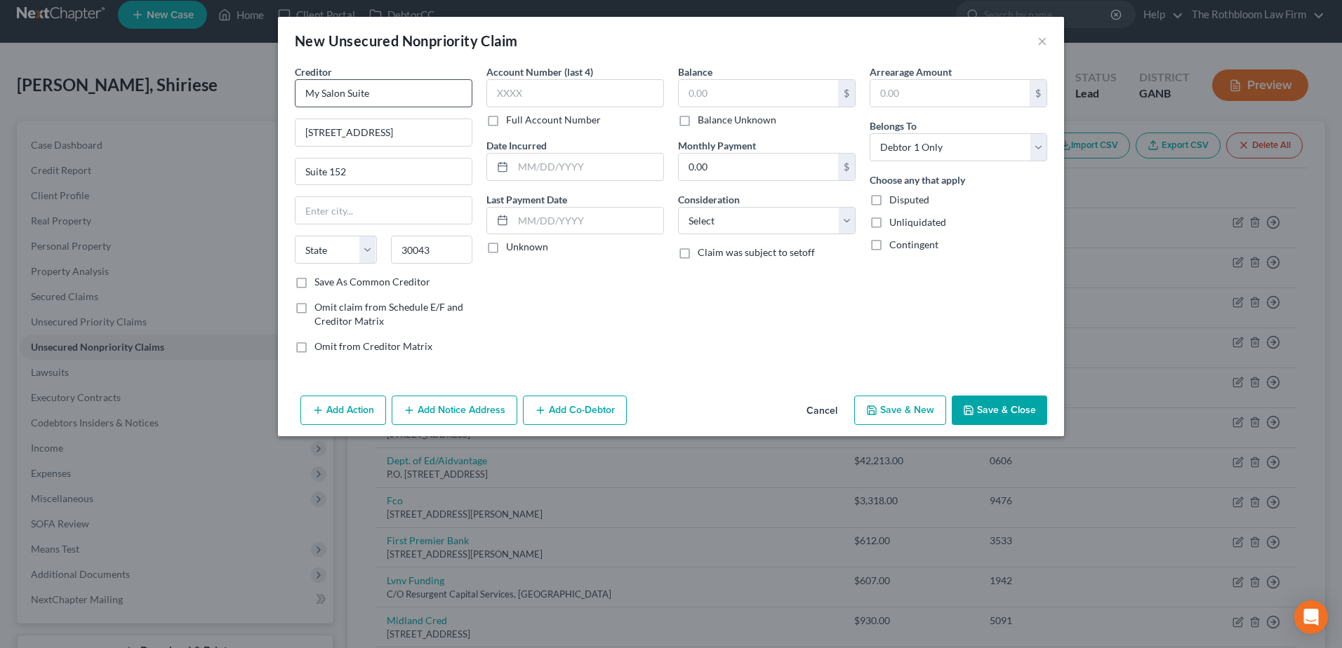
type input "[GEOGRAPHIC_DATA]"
select select "10"
click at [711, 96] on input "text" at bounding box center [757, 93] width 159 height 27
type input "1,400"
click at [709, 215] on select "Select Cable / Satellite Services Collection Agency Credit Card Debt Debt Couns…" at bounding box center [767, 221] width 178 height 28
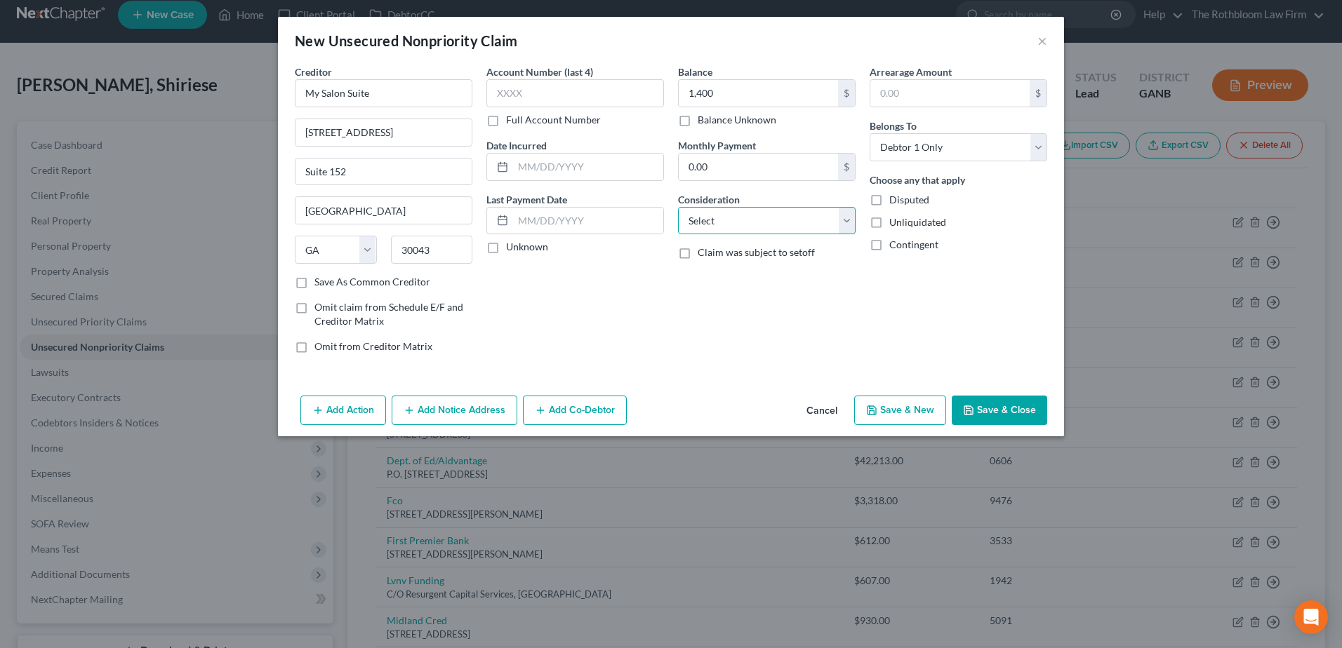
select select "14"
click at [678, 207] on select "Select Cable / Satellite Services Collection Agency Credit Card Debt Debt Couns…" at bounding box center [767, 221] width 178 height 28
click at [719, 270] on input "text" at bounding box center [766, 274] width 176 height 27
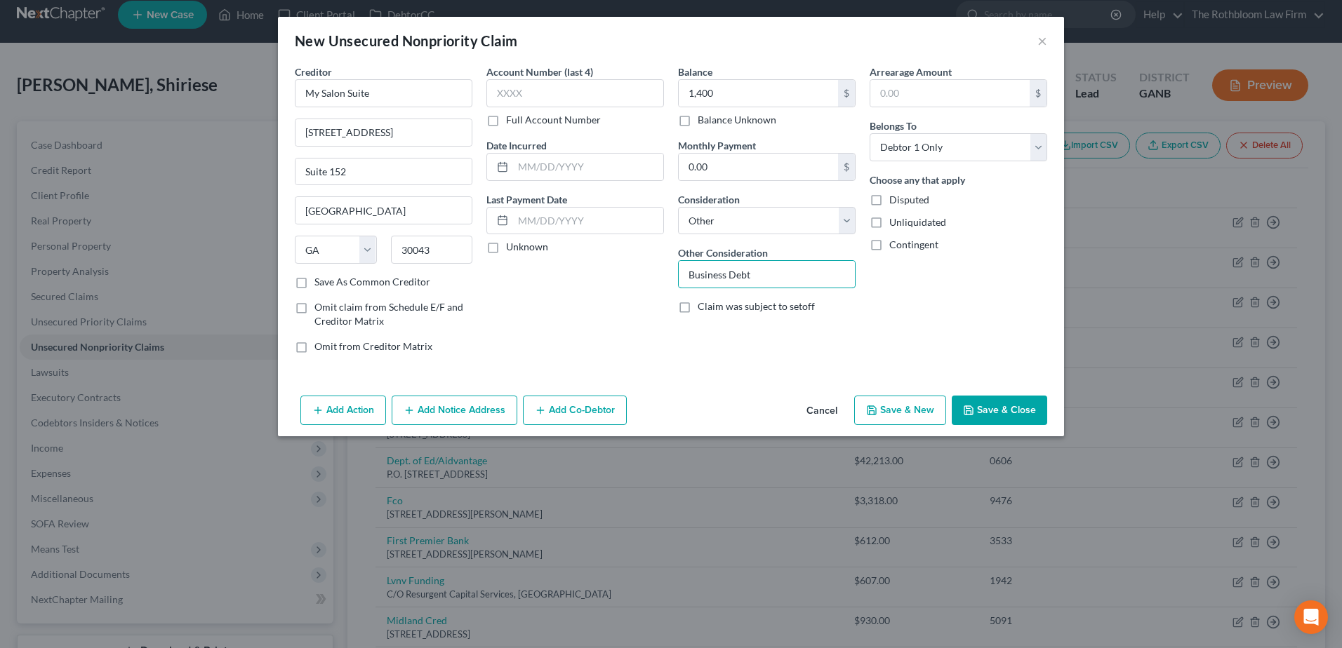
type input "Business Debt"
click at [990, 409] on button "Save & Close" at bounding box center [998, 410] width 95 height 29
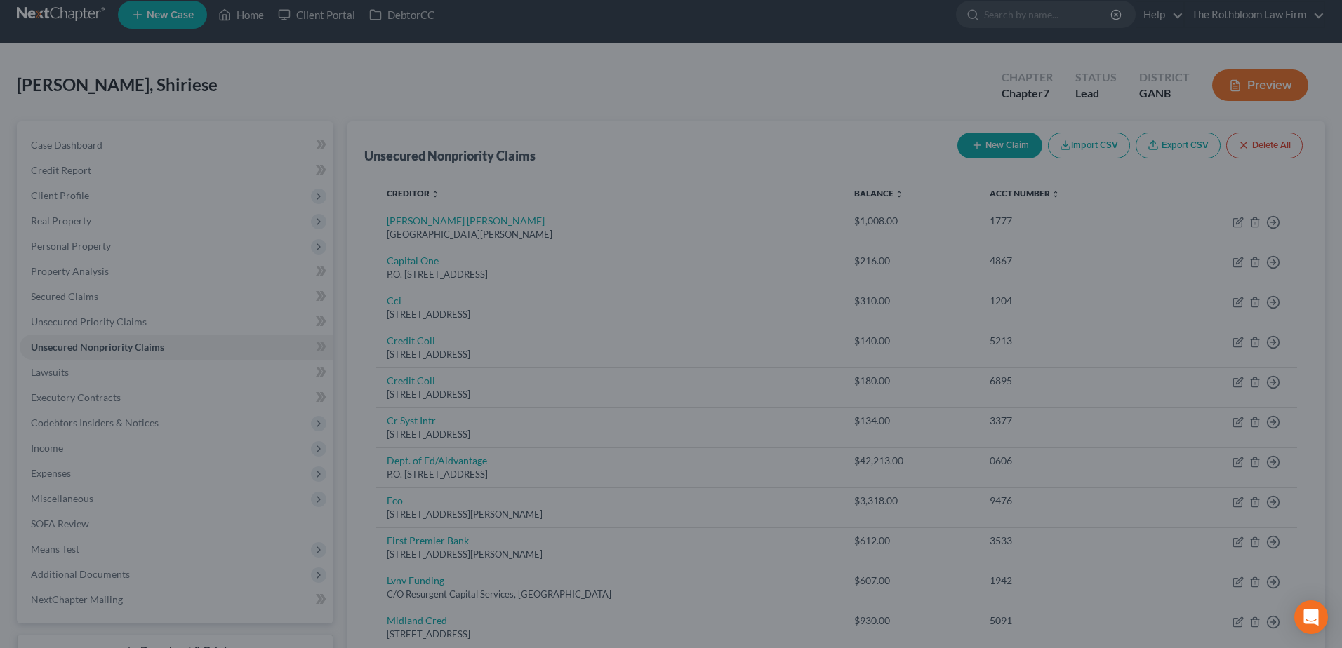
type input "1,400.00"
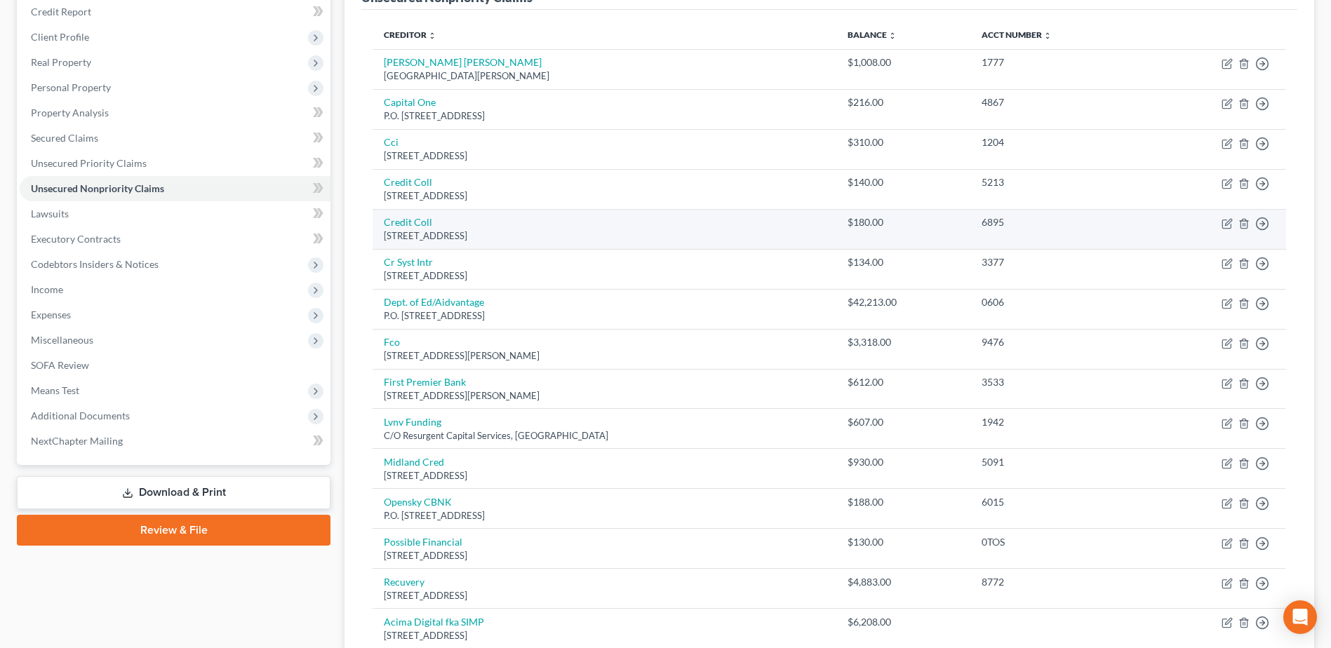
scroll to position [83, 0]
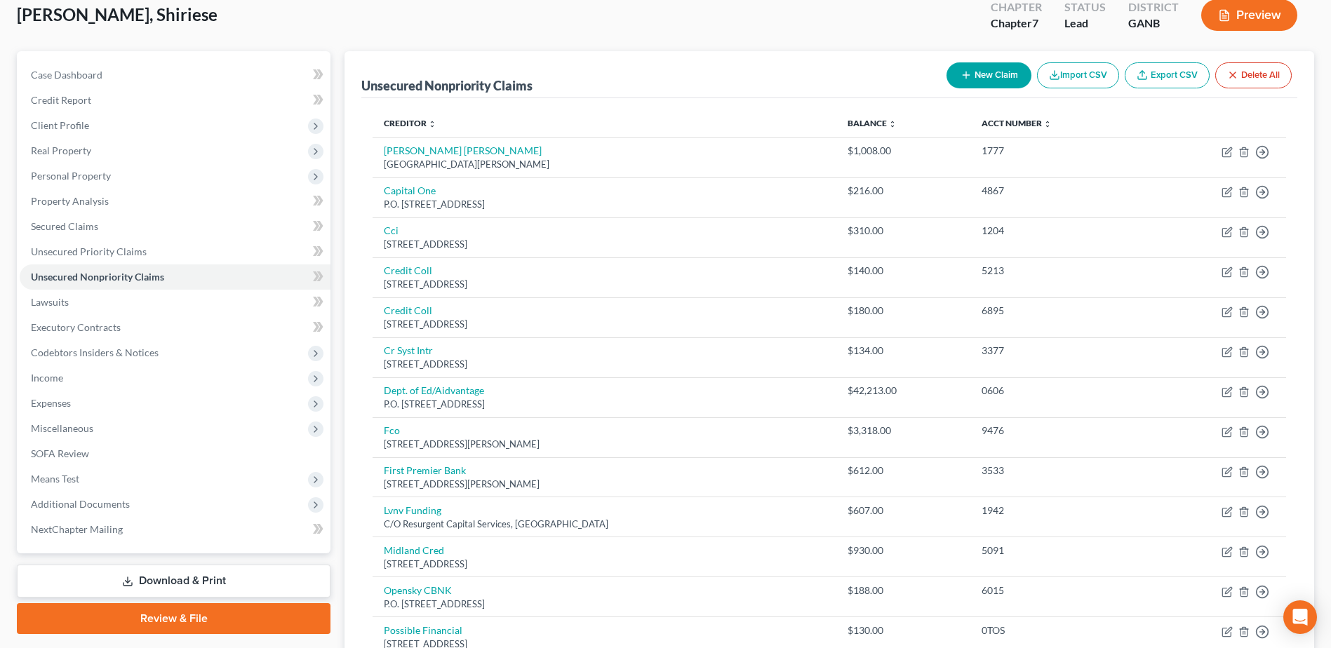
click at [977, 81] on button "New Claim" at bounding box center [989, 75] width 85 height 26
select select "0"
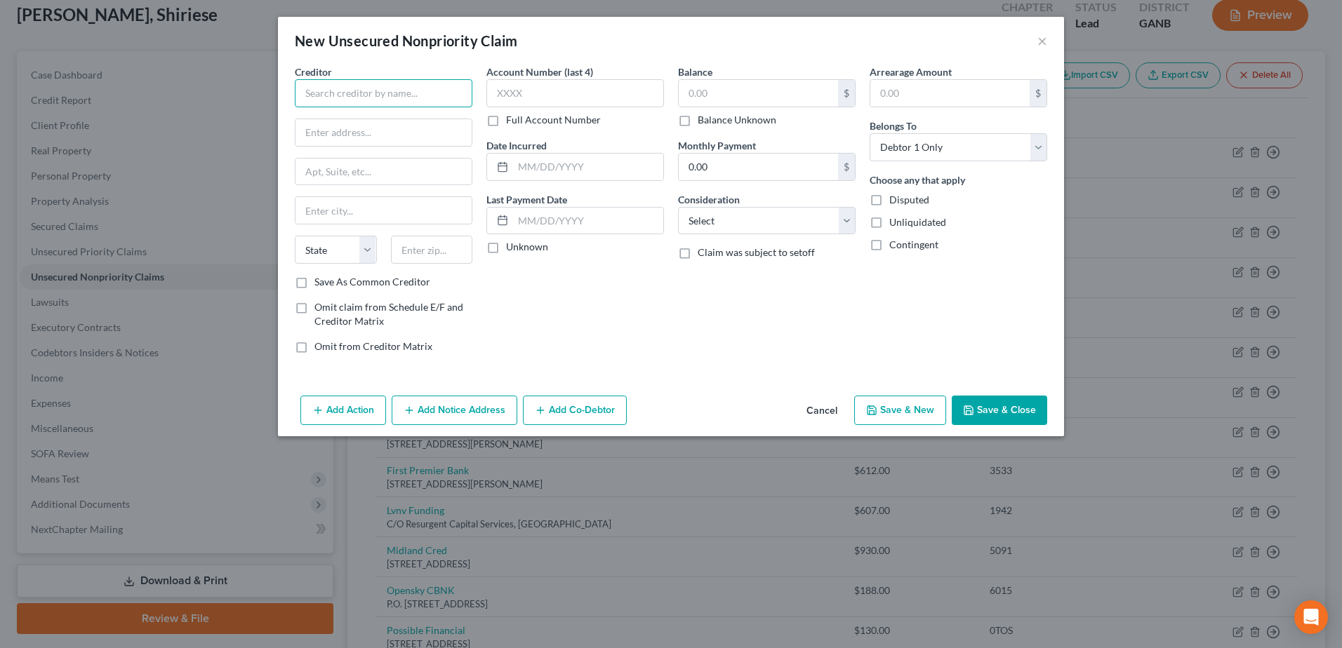
click at [396, 100] on input "text" at bounding box center [384, 93] width 178 height 28
type input "1 [GEOGRAPHIC_DATA]"
type input "[STREET_ADDRESS]"
type input "30092"
type input "Norcross"
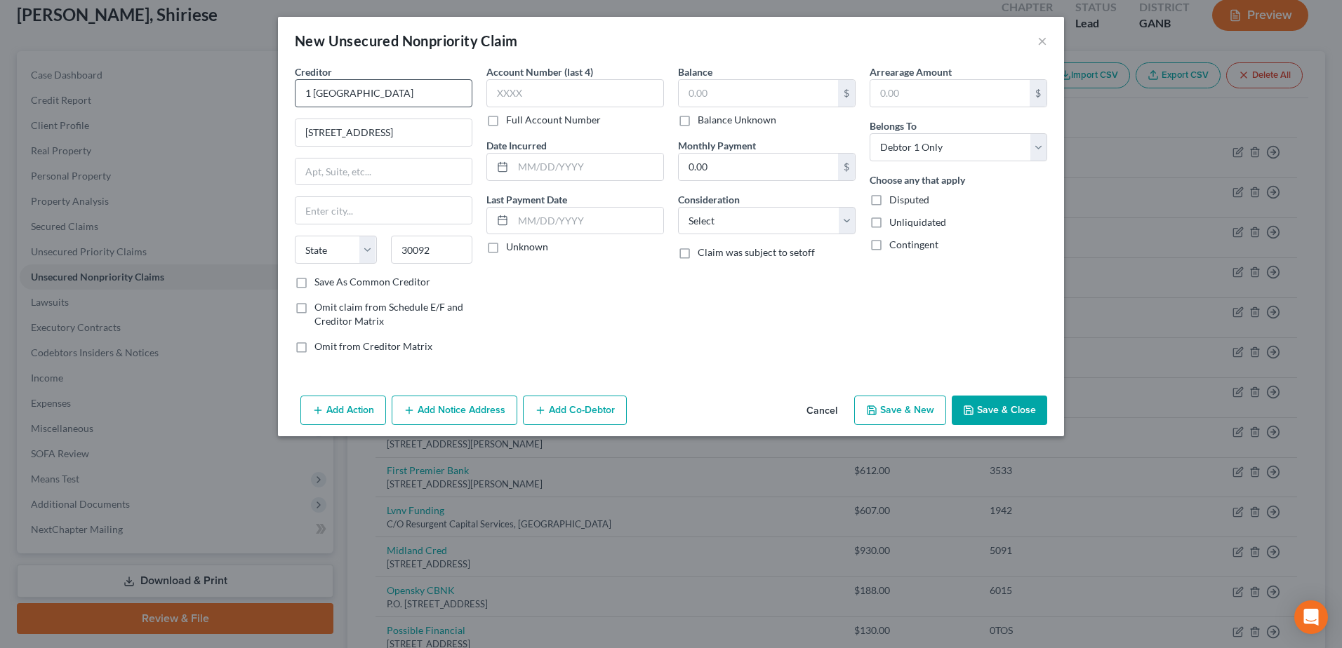
select select "10"
click at [697, 98] on input "text" at bounding box center [757, 93] width 159 height 27
type input "3,500"
click at [696, 226] on select "Select Cable / Satellite Services Collection Agency Credit Card Debt Debt Couns…" at bounding box center [767, 221] width 178 height 28
select select "14"
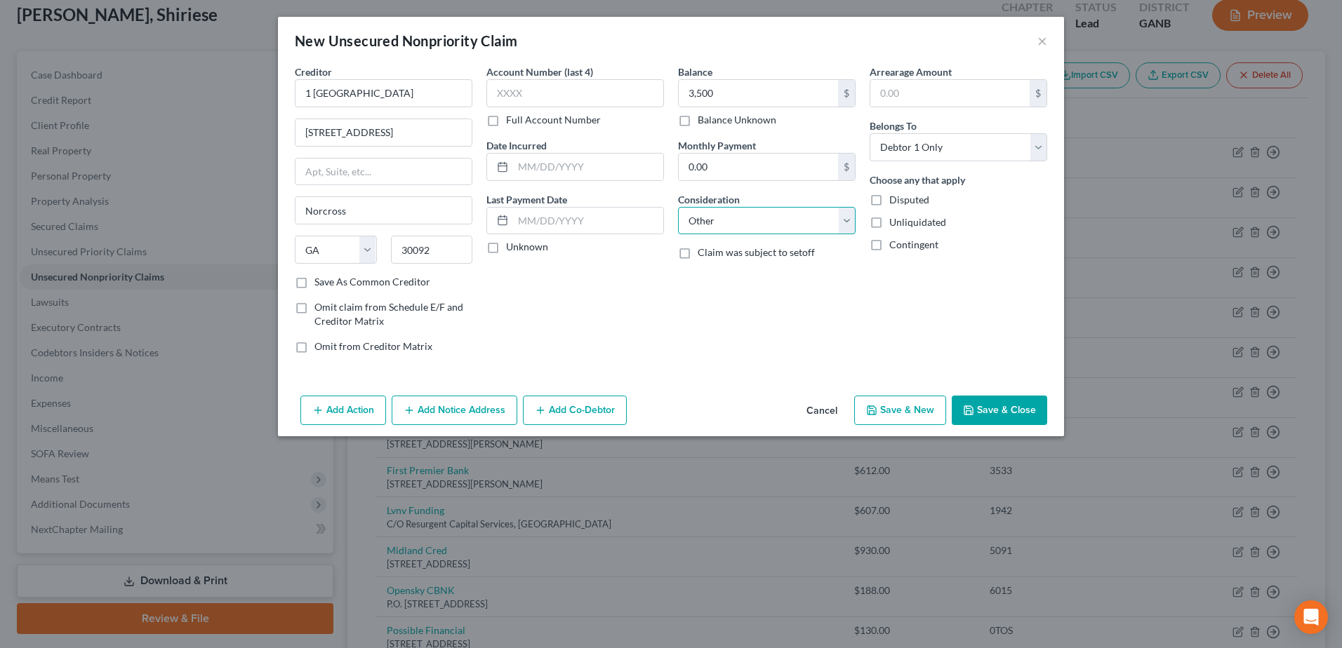
click at [678, 207] on select "Select Cable / Satellite Services Collection Agency Credit Card Debt Debt Couns…" at bounding box center [767, 221] width 178 height 28
click at [710, 273] on input "text" at bounding box center [766, 274] width 176 height 27
type input "b"
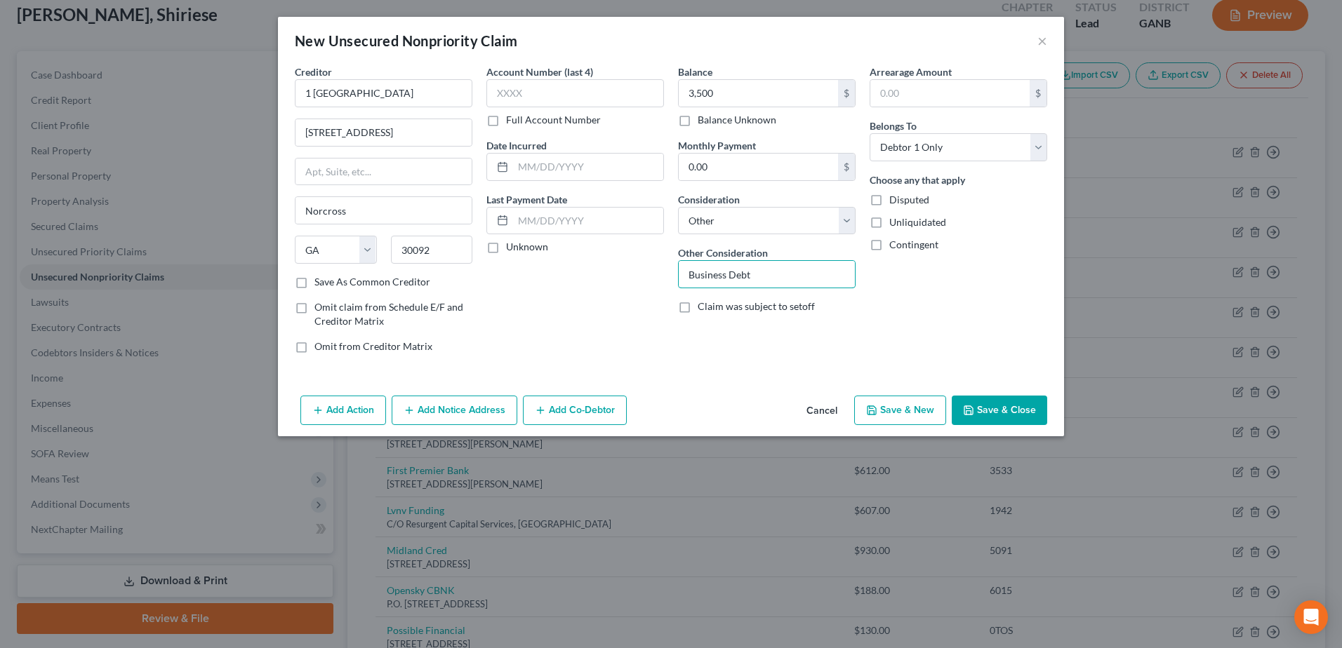
type input "Business Debt"
click at [1000, 414] on button "Save & Close" at bounding box center [998, 410] width 95 height 29
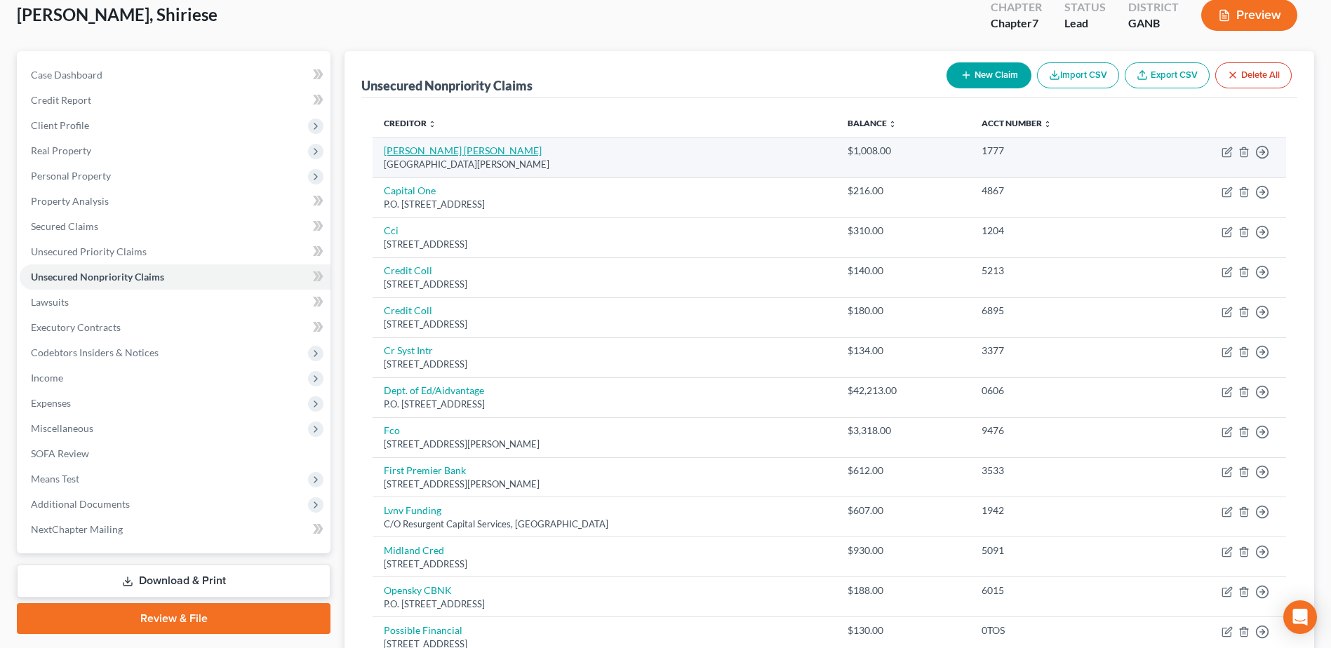
click at [408, 149] on link "[PERSON_NAME] [PERSON_NAME]" at bounding box center [463, 151] width 158 height 12
select select "4"
select select "0"
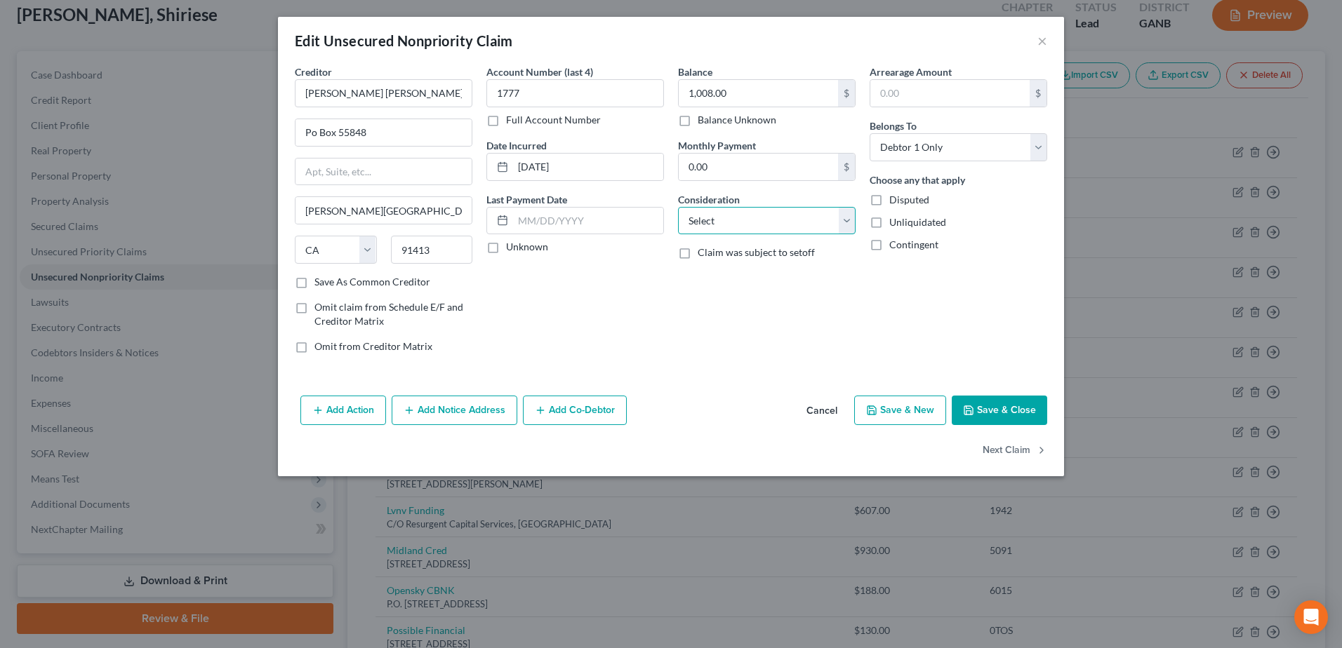
click at [721, 216] on select "Select Cable / Satellite Services Collection Agency Credit Card Debt Debt Couns…" at bounding box center [767, 221] width 178 height 28
select select "1"
click at [678, 207] on select "Select Cable / Satellite Services Collection Agency Credit Card Debt Debt Couns…" at bounding box center [767, 221] width 178 height 28
drag, startPoint x: 310, startPoint y: 135, endPoint x: 322, endPoint y: 135, distance: 11.9
click at [312, 135] on input "Po Box 55848" at bounding box center [383, 132] width 176 height 27
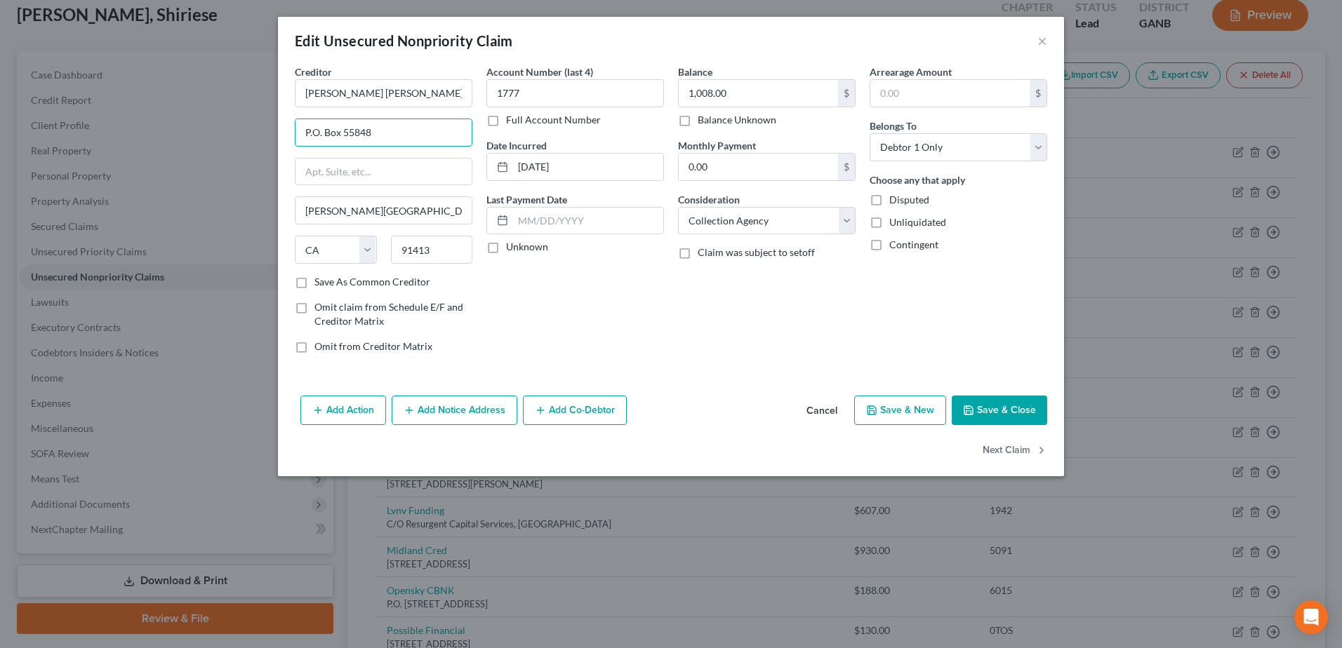
type input "P.O. Box 55848"
click at [1003, 416] on button "Save & Close" at bounding box center [998, 410] width 95 height 29
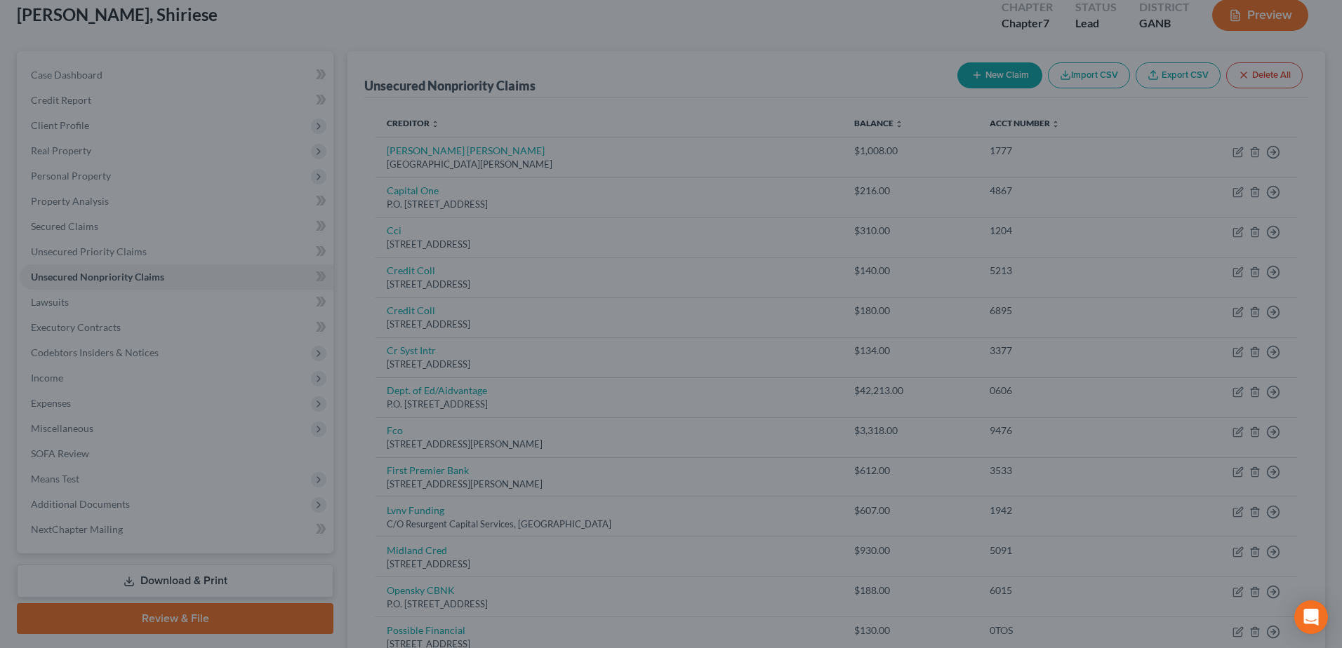
type input "0"
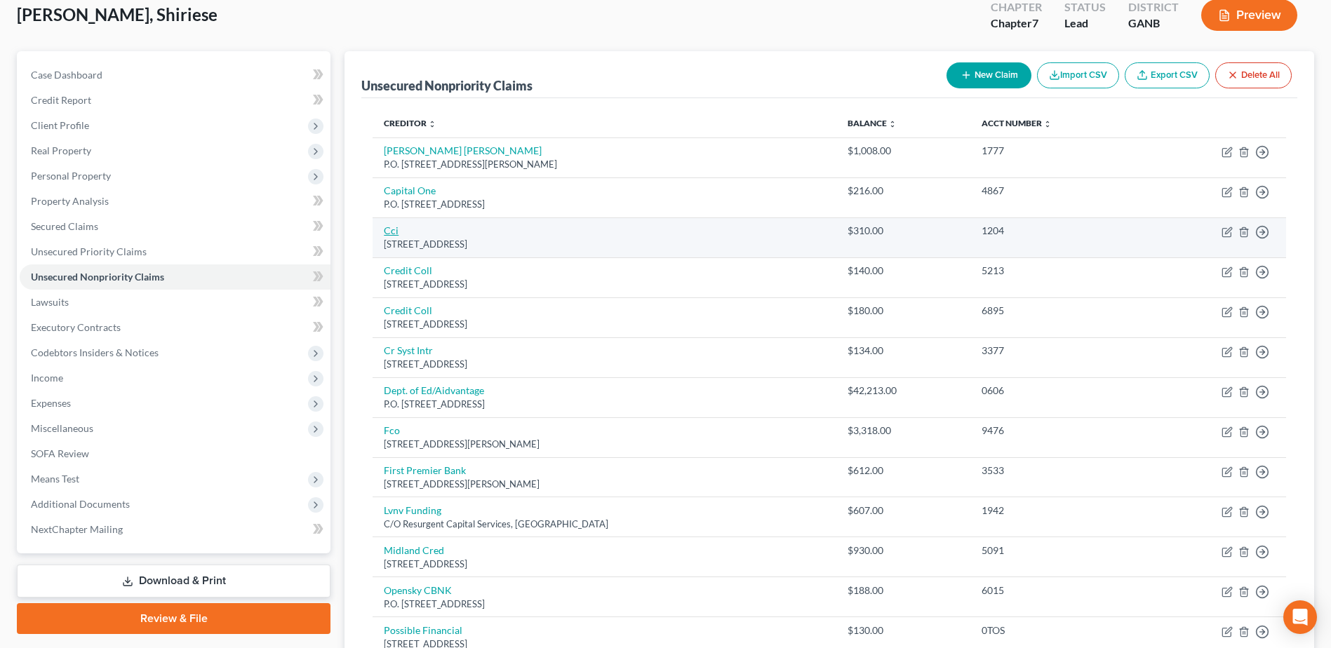
click at [395, 229] on link "Cci" at bounding box center [391, 231] width 15 height 12
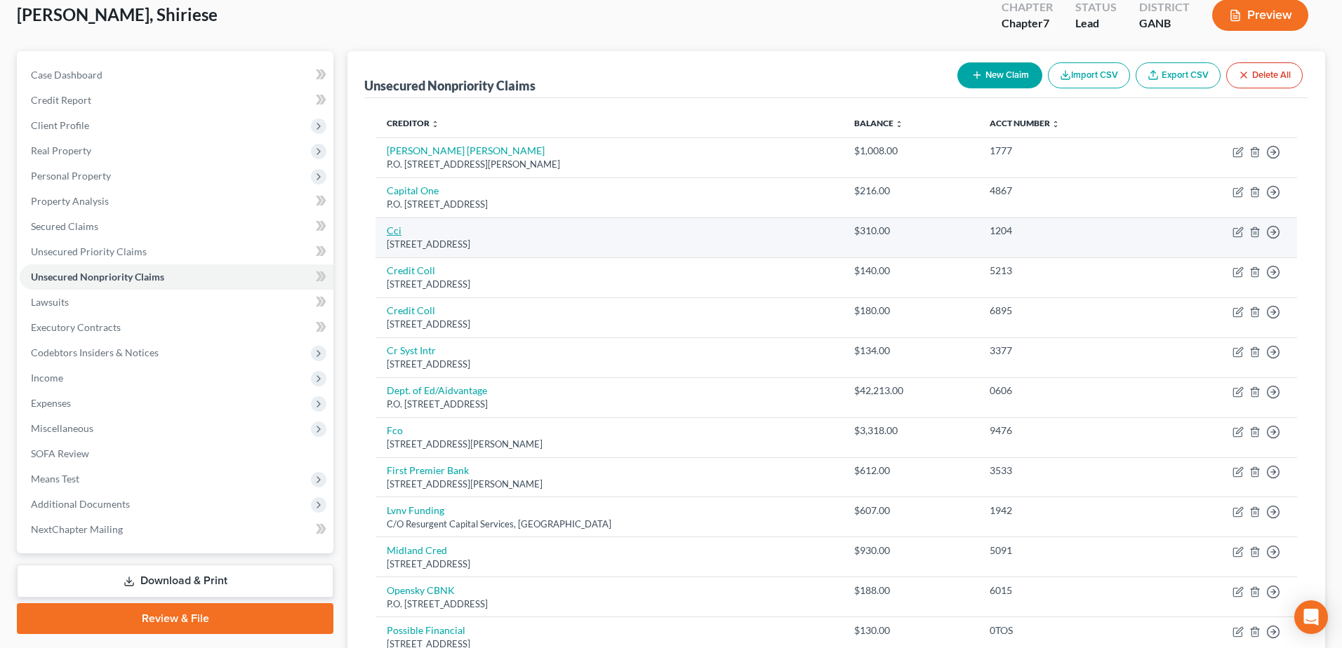
select select "10"
select select "0"
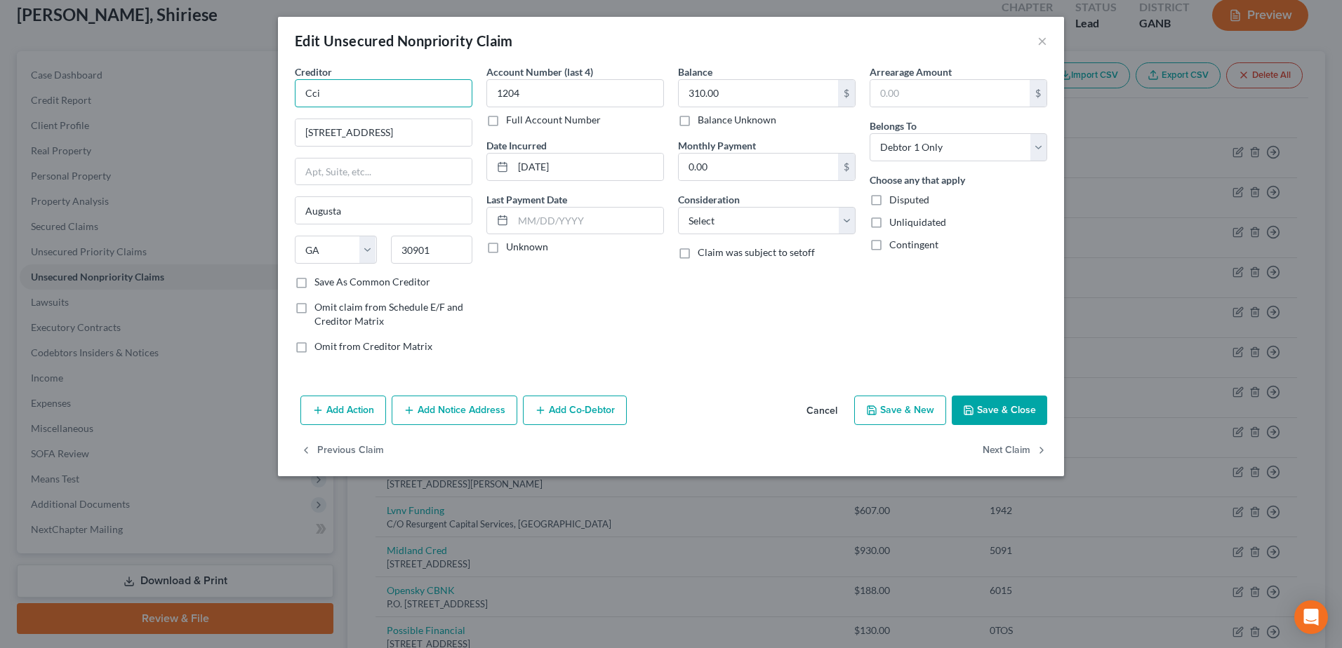
drag, startPoint x: 325, startPoint y: 91, endPoint x: 238, endPoint y: 95, distance: 87.1
click at [238, 95] on div "Edit Unsecured Nonpriority Claim × Creditor * Cci [STREET_ADDRESS] [US_STATE] A…" at bounding box center [671, 324] width 1342 height 648
type input "Contract Callers Inc."
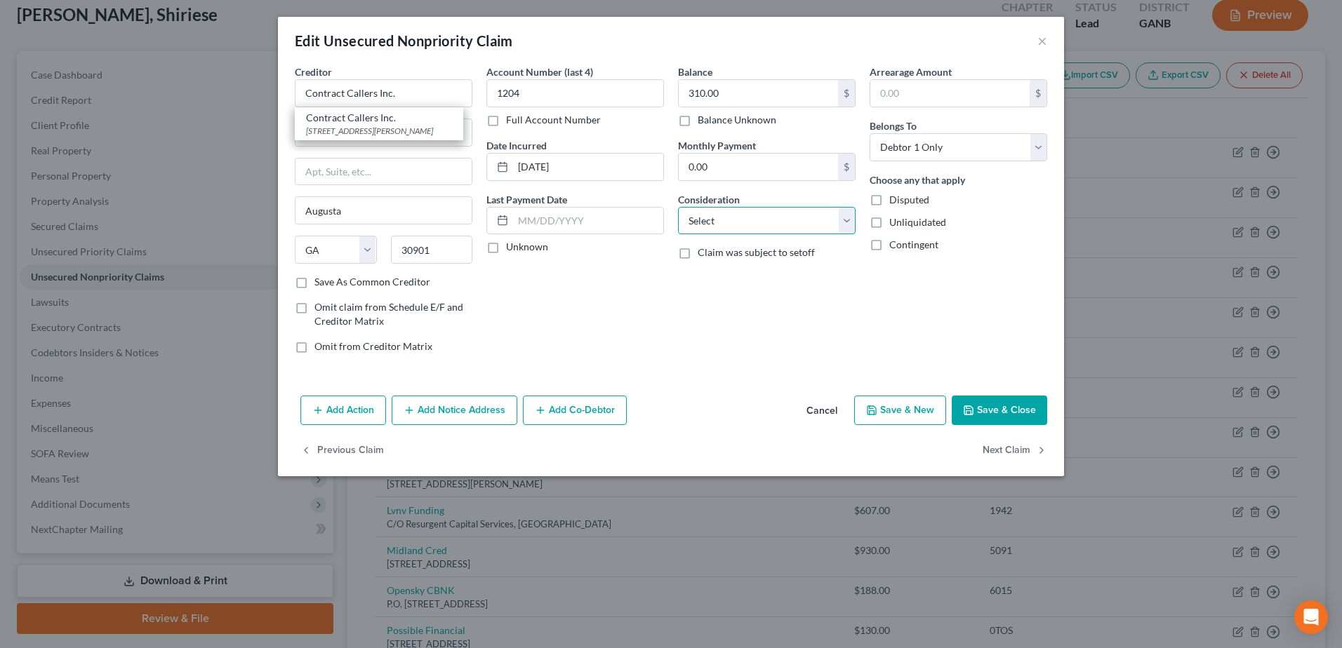
click at [709, 216] on select "Select Cable / Satellite Services Collection Agency Credit Card Debt Debt Couns…" at bounding box center [767, 221] width 178 height 28
click at [552, 287] on div "Account Number (last 4) 1204 Full Account Number Date Incurred [DATE] Last Paym…" at bounding box center [575, 215] width 192 height 300
click at [994, 406] on button "Save & Close" at bounding box center [998, 410] width 95 height 29
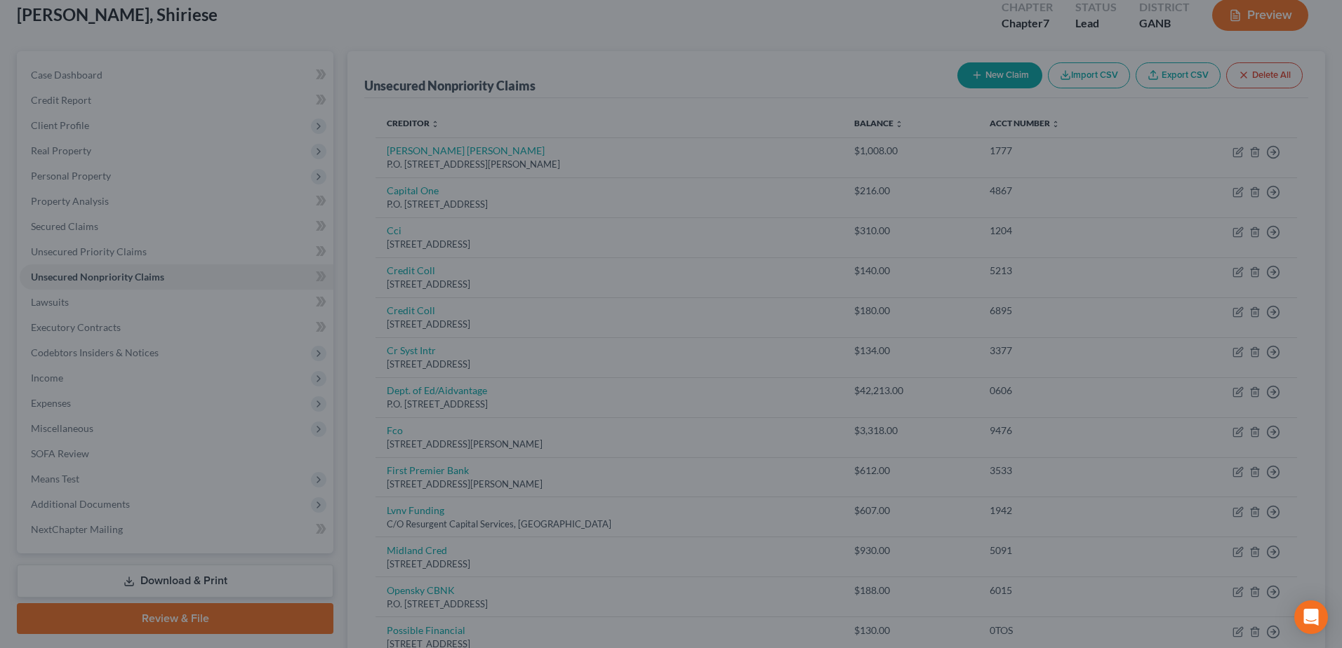
type input "0"
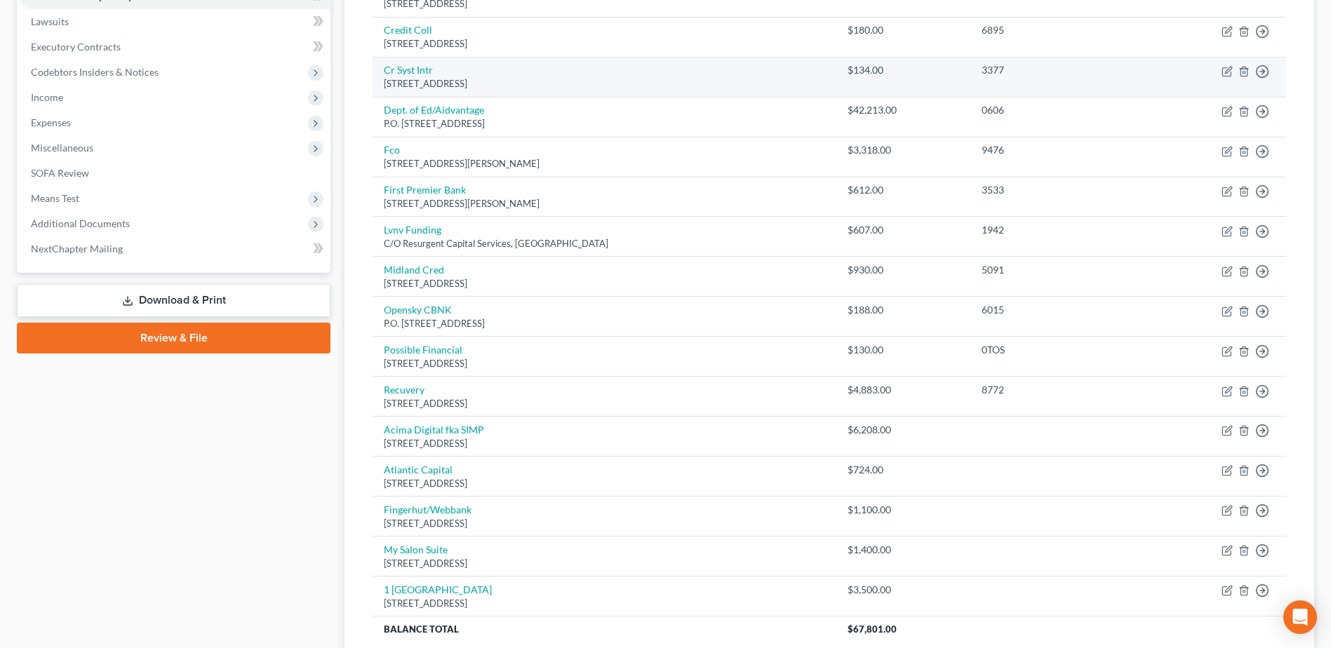
scroll to position [154, 0]
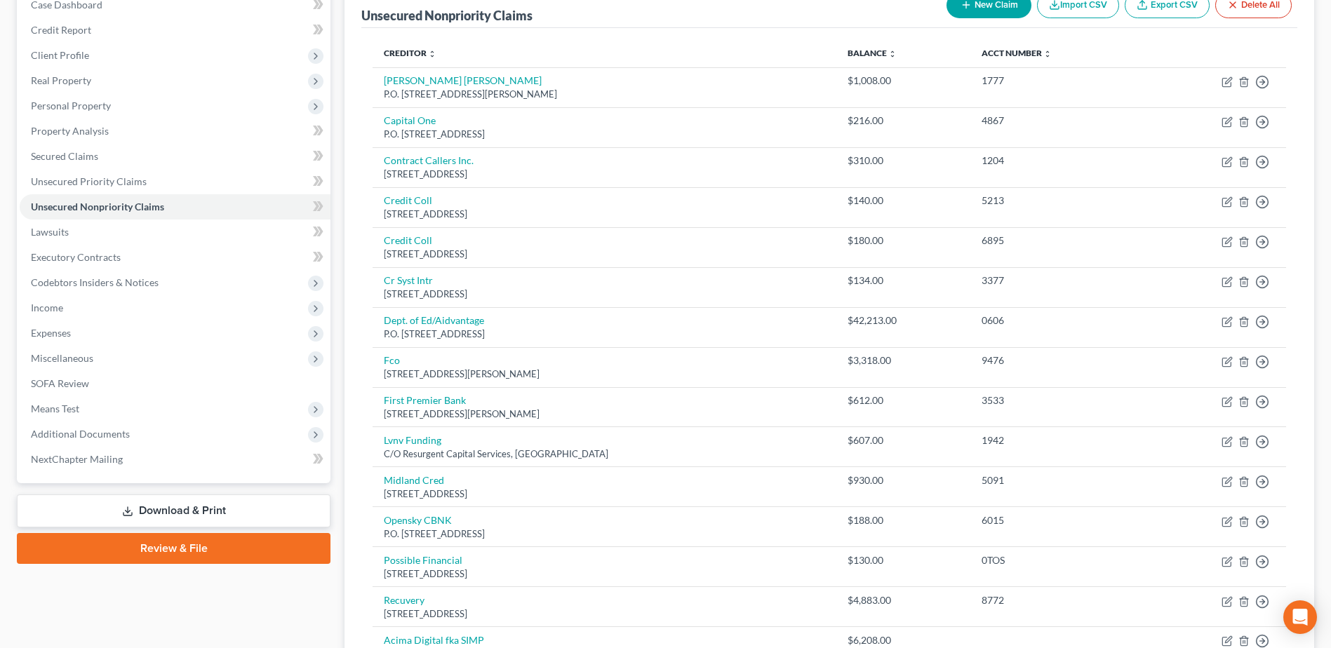
click at [987, 1] on button "New Claim" at bounding box center [989, 5] width 85 height 26
select select "0"
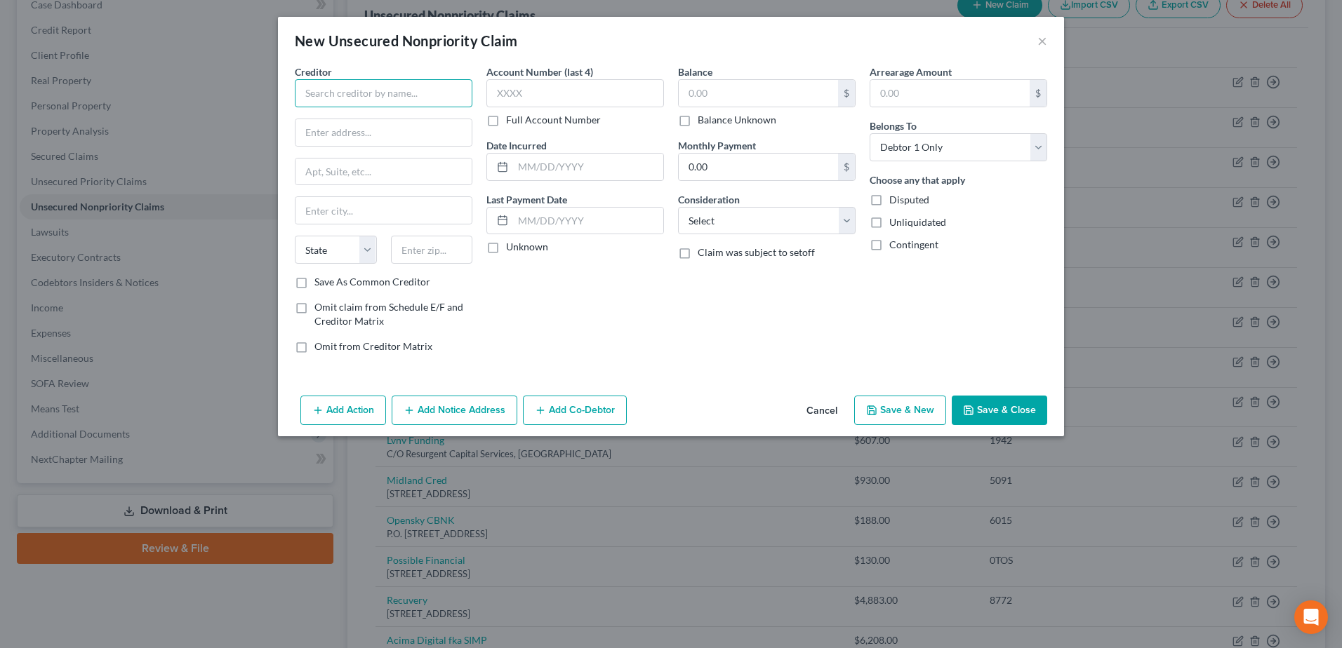
click at [341, 88] on input "text" at bounding box center [384, 93] width 178 height 28
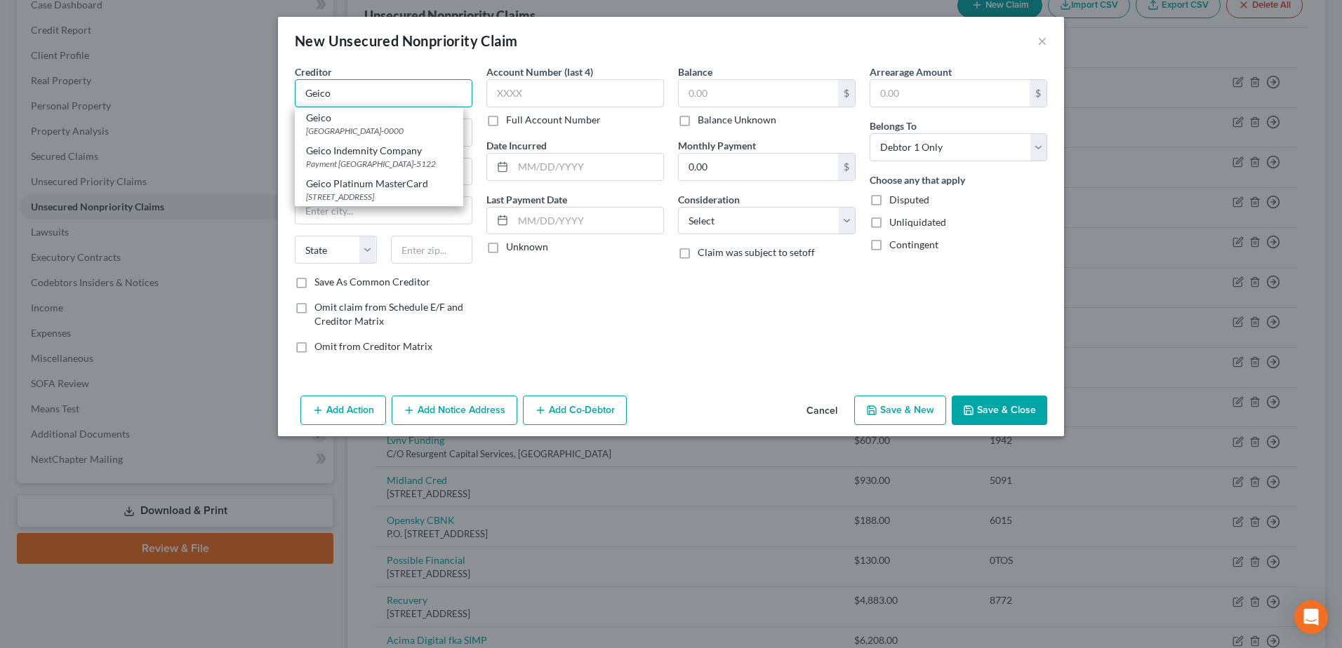
type input "Geico"
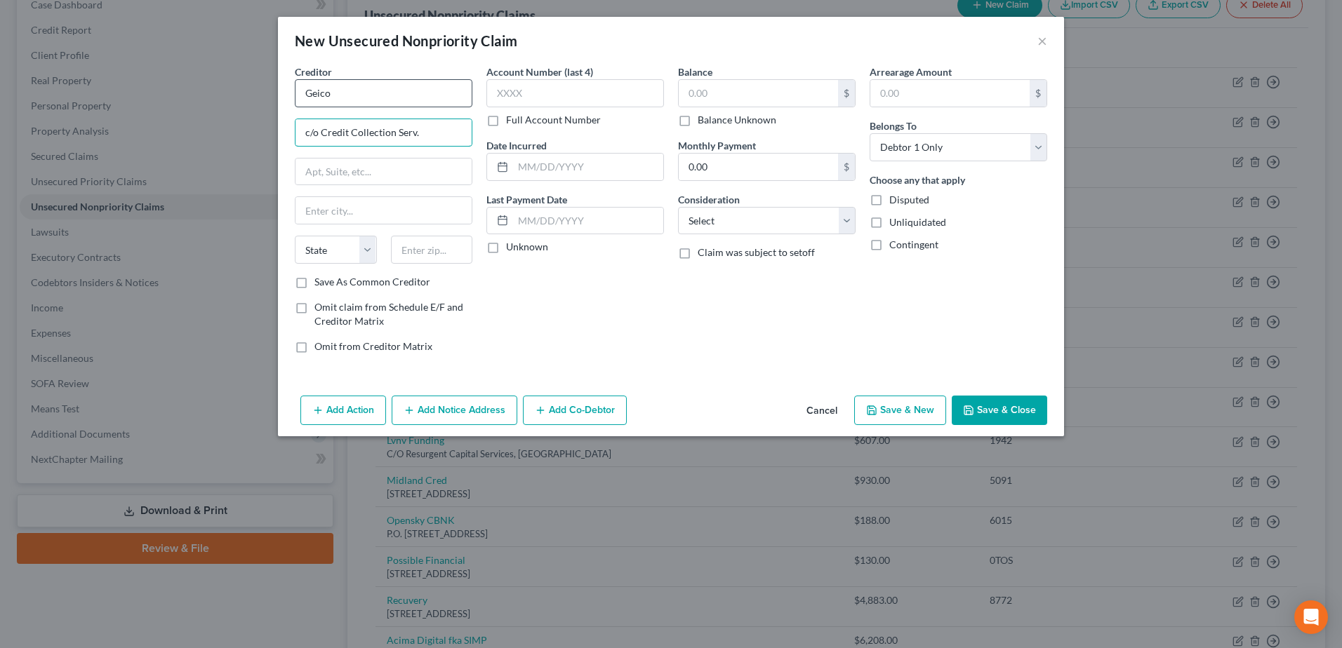
type input "c/o Credit Collection Serv."
type input "[STREET_ADDRESS]"
type input "02062"
type input "[PERSON_NAME]"
select select "22"
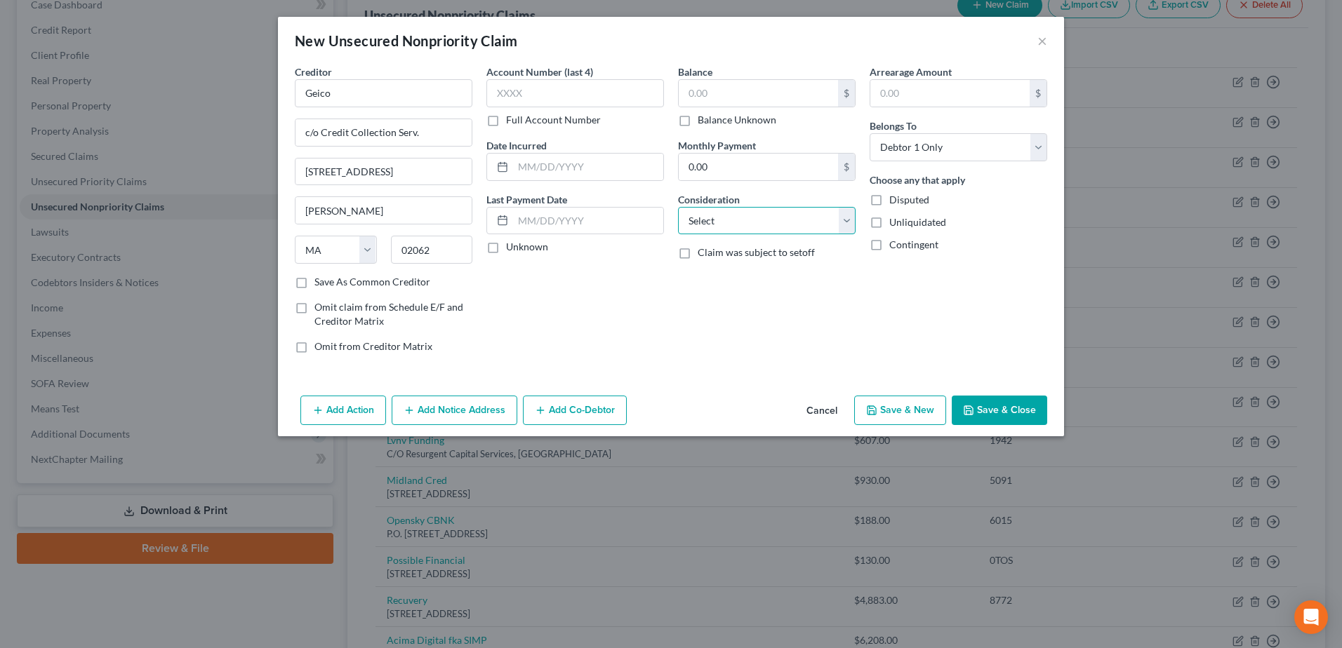
click at [719, 215] on select "Select Cable / Satellite Services Collection Agency Credit Card Debt Debt Couns…" at bounding box center [767, 221] width 178 height 28
select select "4"
click at [678, 207] on select "Select Cable / Satellite Services Collection Agency Credit Card Debt Debt Couns…" at bounding box center [767, 221] width 178 height 28
click at [709, 106] on div "$" at bounding box center [767, 93] width 178 height 28
click at [721, 94] on input "text" at bounding box center [757, 93] width 159 height 27
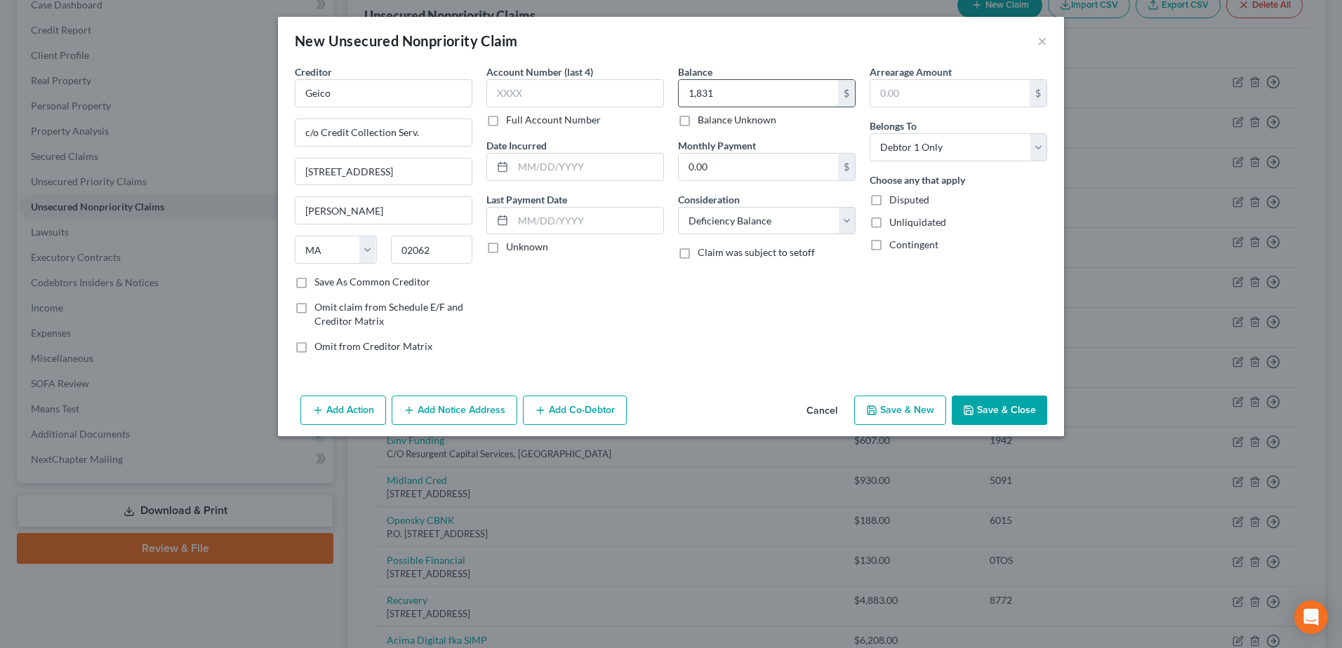
type input "1,831"
click at [1000, 405] on button "Save & Close" at bounding box center [998, 410] width 95 height 29
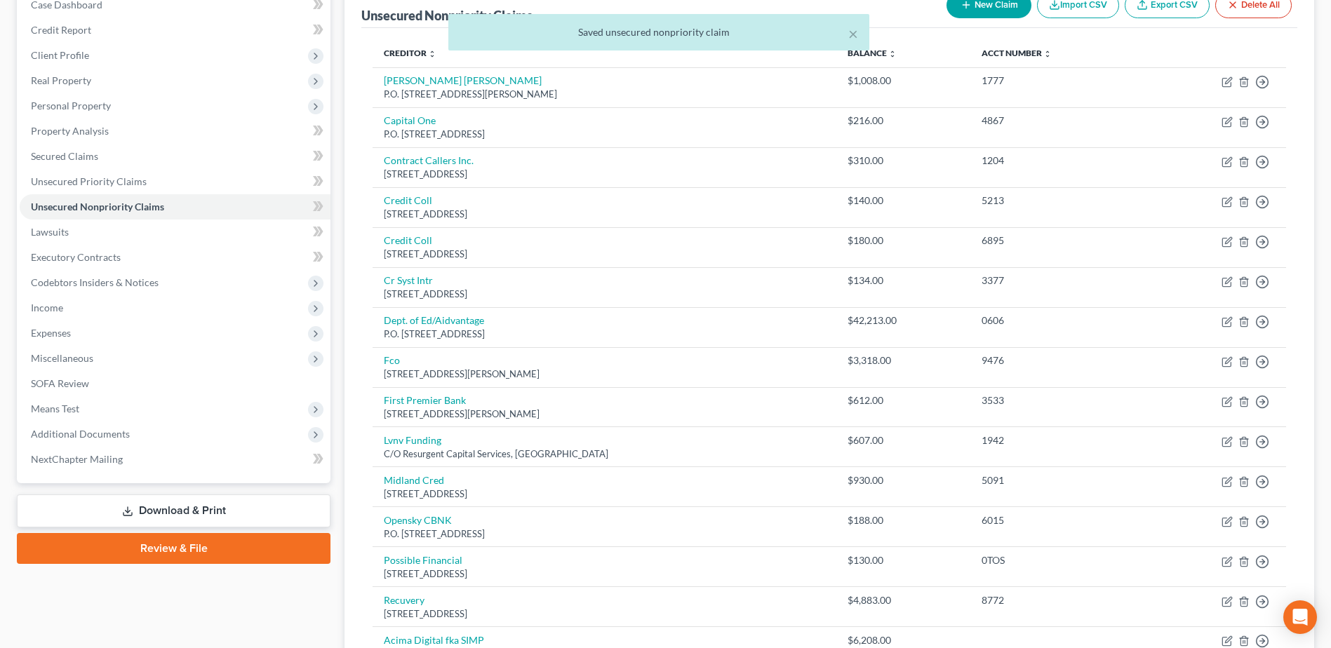
click at [970, 7] on button "New Claim" at bounding box center [989, 5] width 85 height 26
select select "0"
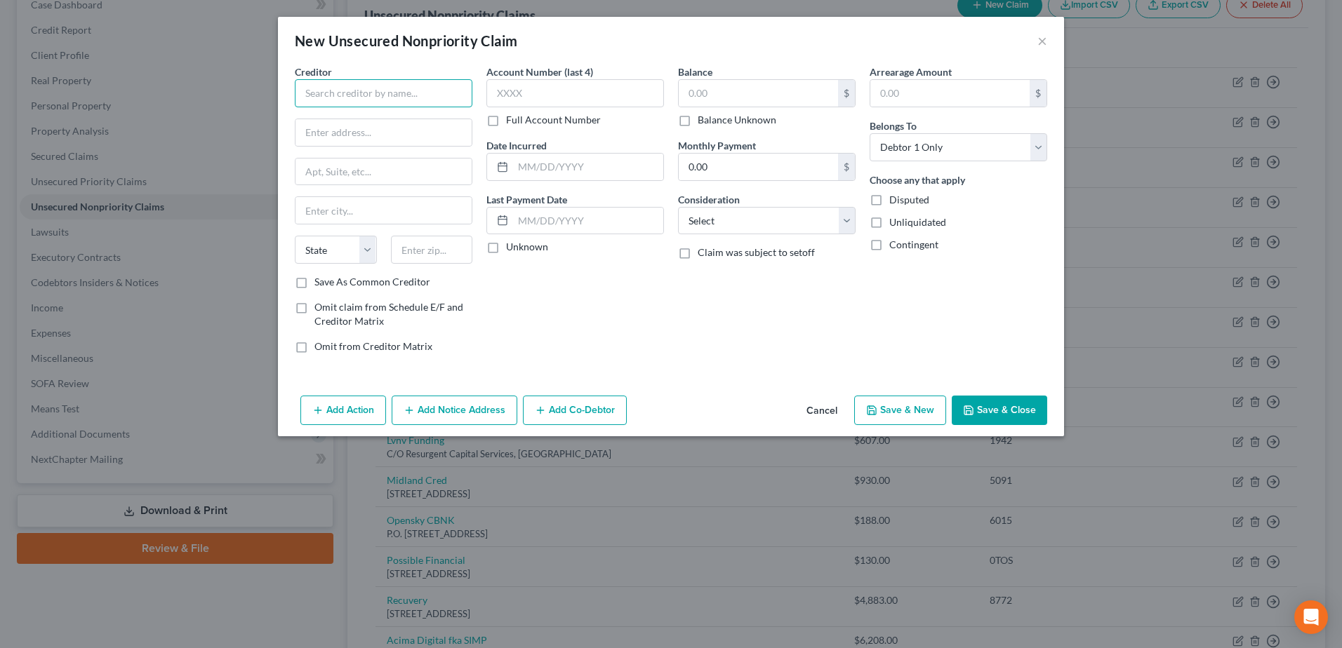
click at [377, 95] on input "text" at bounding box center [384, 93] width 178 height 28
type input "C"
type input "Direct Auto"
click at [348, 134] on input "text" at bounding box center [383, 132] width 176 height 27
type input "P.O. Box 3199"
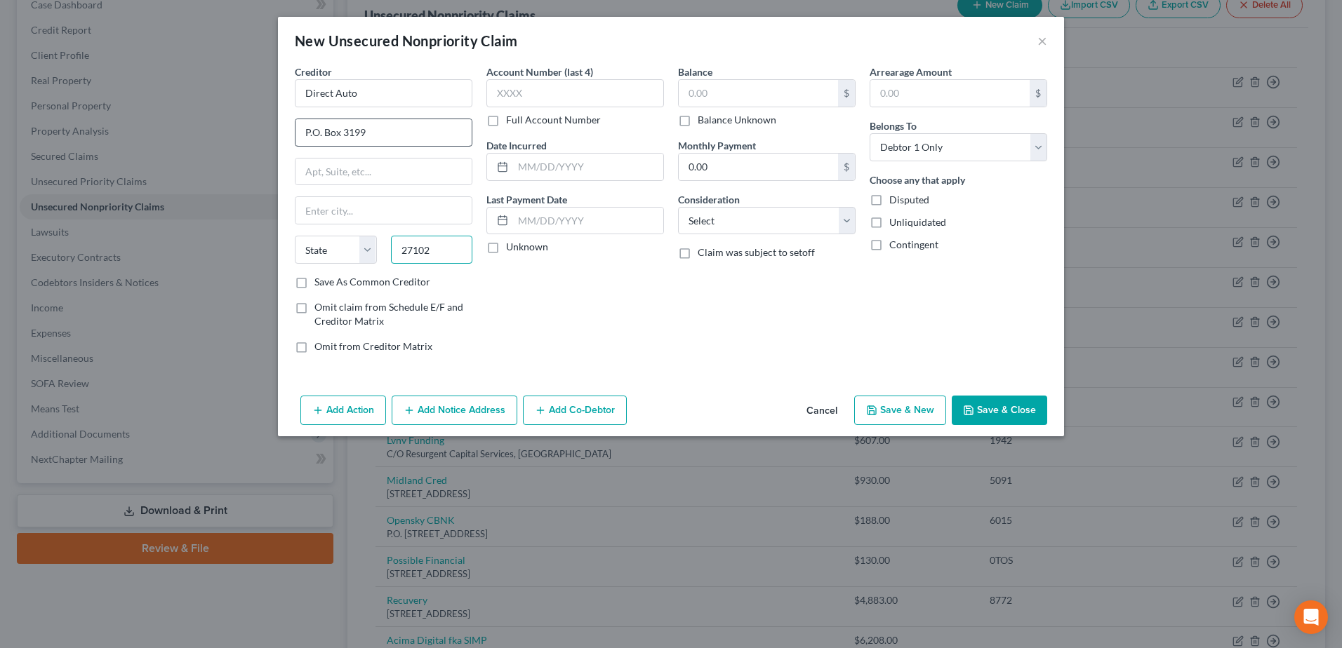
type input "27102"
type input "[PERSON_NAME]"
select select "28"
click at [718, 89] on input "text" at bounding box center [757, 93] width 159 height 27
type input "460"
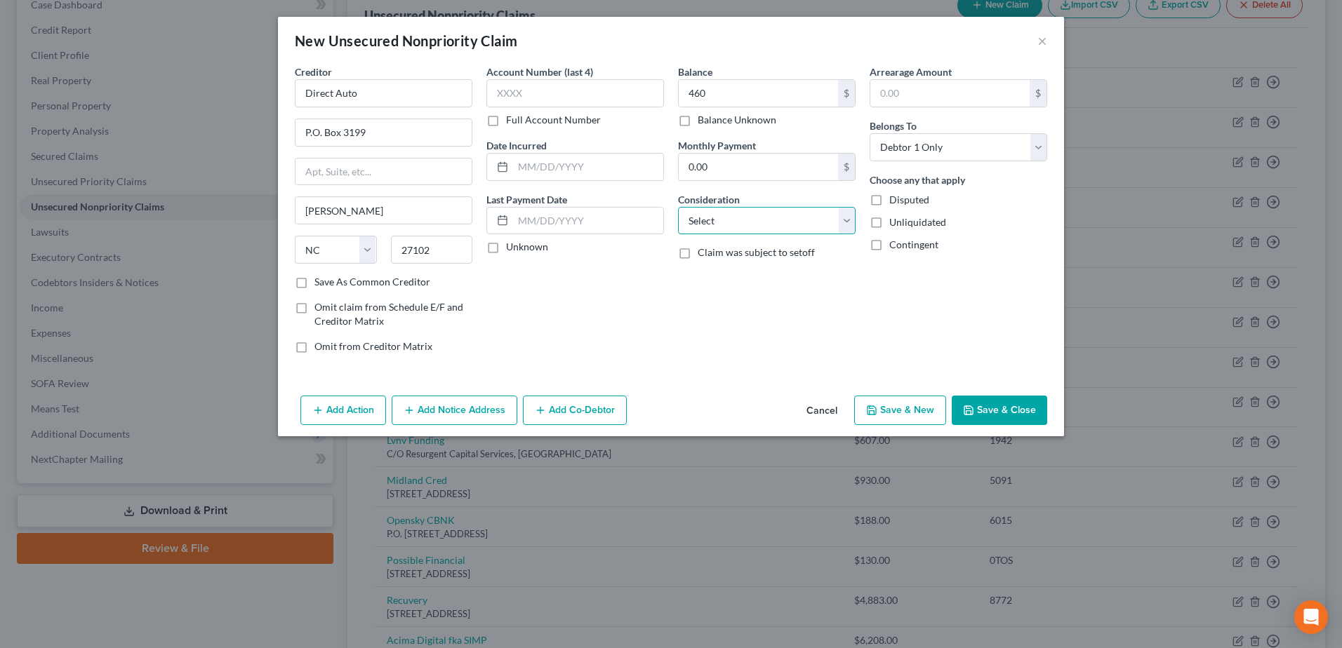
click at [716, 215] on select "Select Cable / Satellite Services Collection Agency Credit Card Debt Debt Couns…" at bounding box center [767, 221] width 178 height 28
select select "4"
click at [678, 207] on select "Select Cable / Satellite Services Collection Agency Credit Card Debt Debt Couns…" at bounding box center [767, 221] width 178 height 28
click at [1018, 403] on button "Save & Close" at bounding box center [998, 410] width 95 height 29
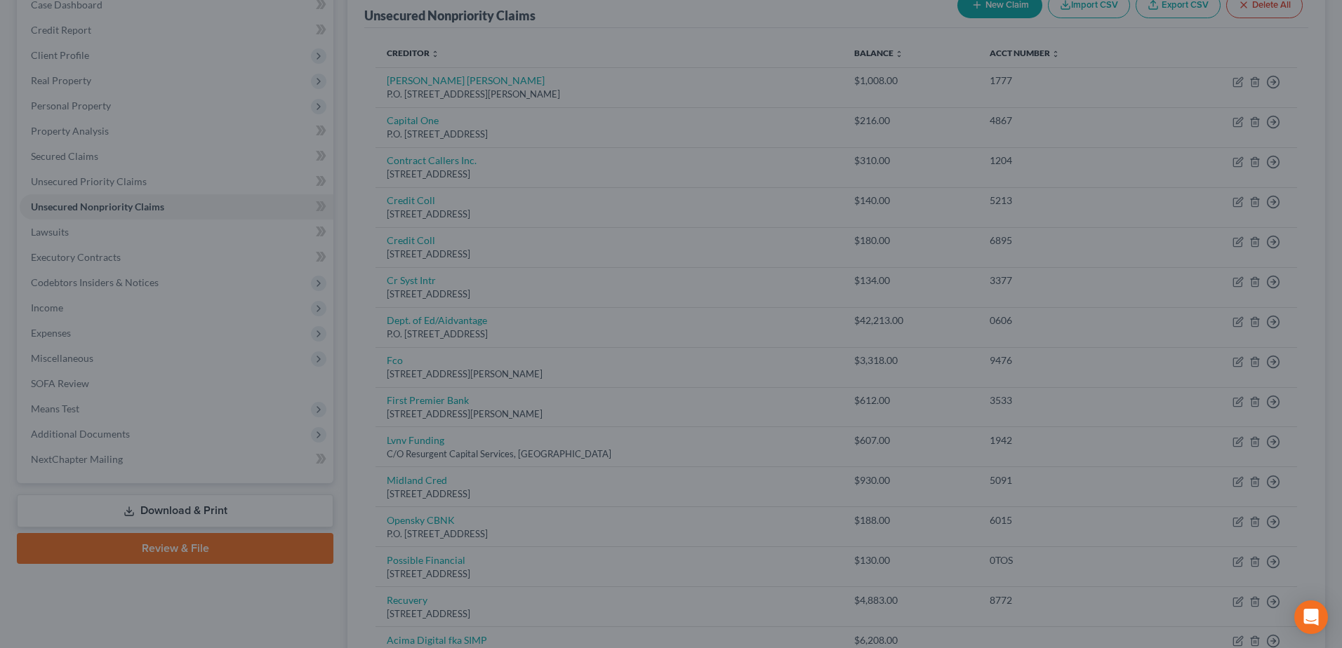
type input "460.00"
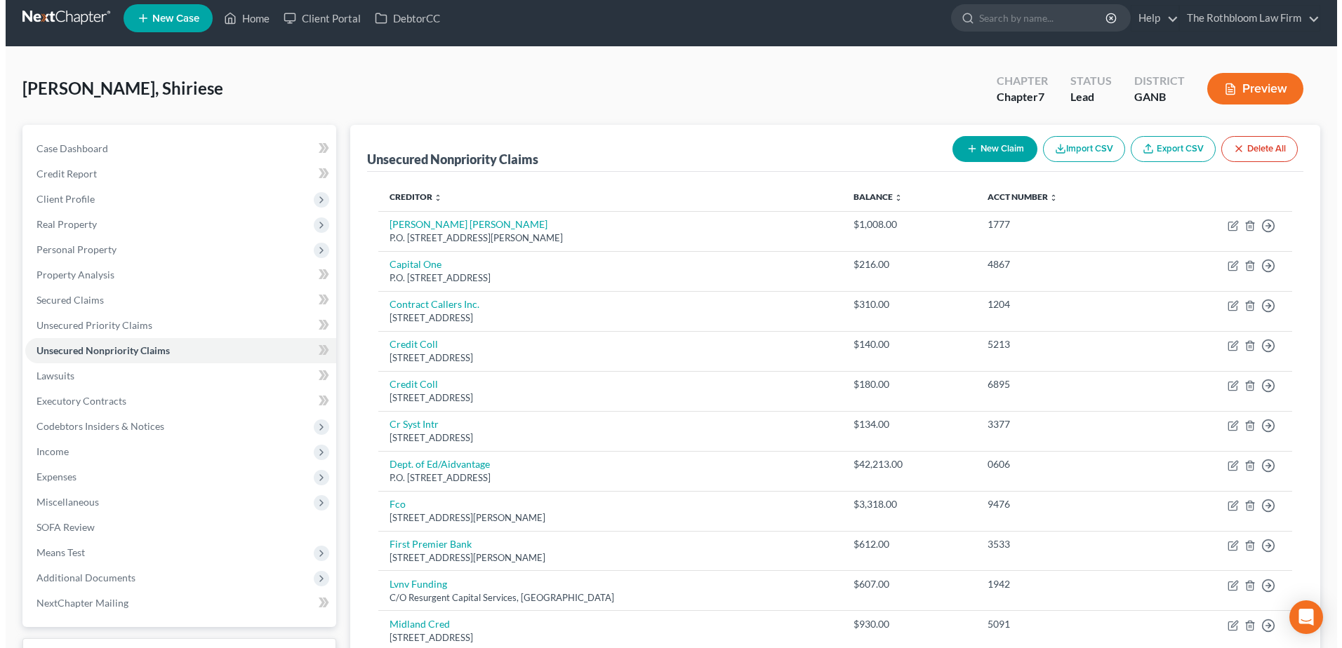
scroll to position [0, 0]
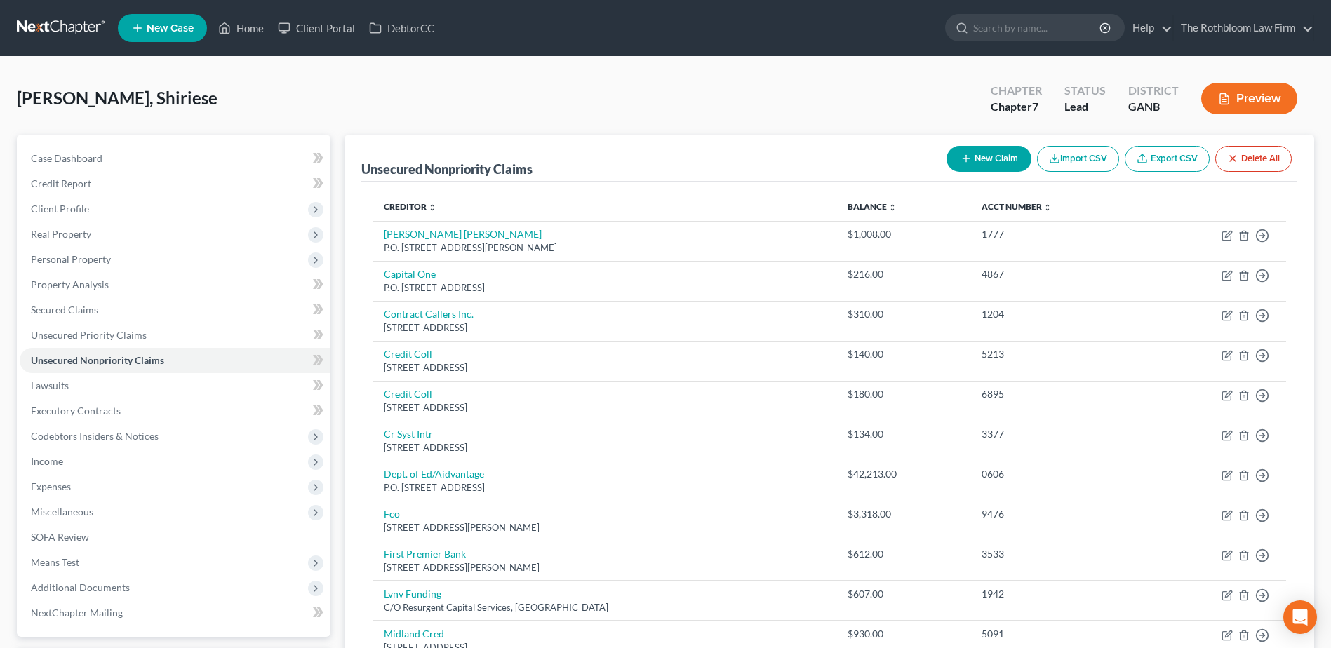
click at [986, 156] on button "New Claim" at bounding box center [989, 159] width 85 height 26
select select "0"
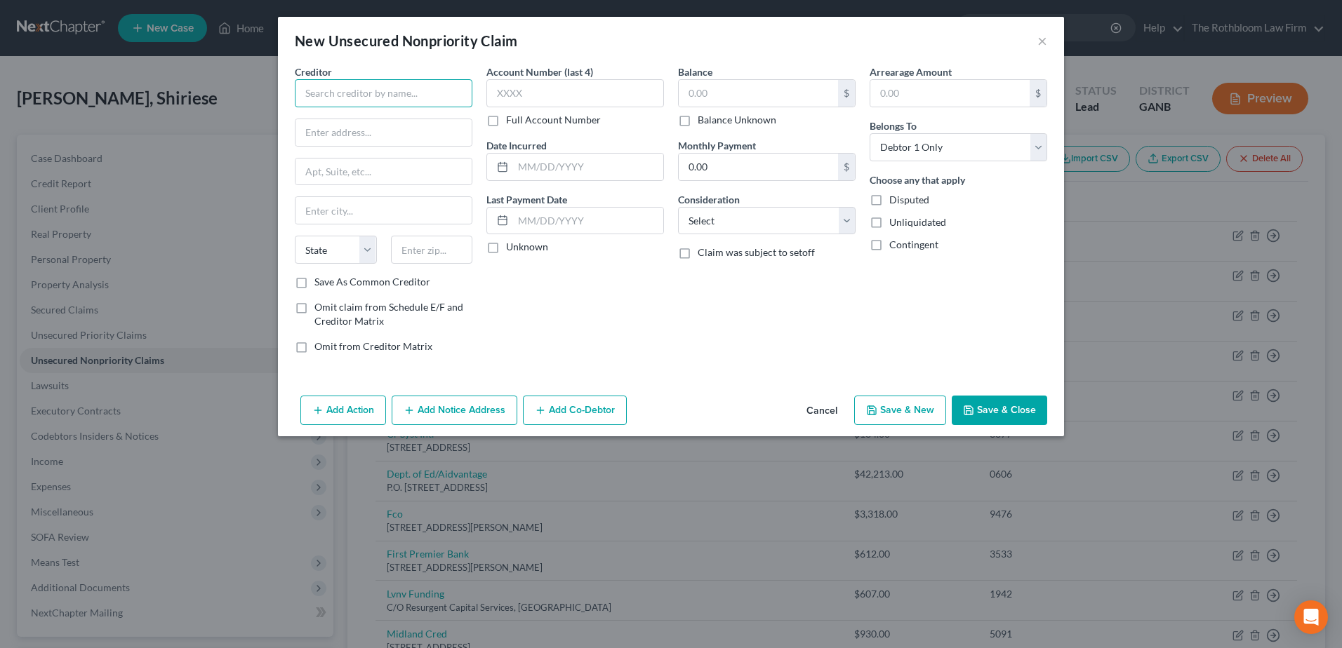
click at [352, 81] on input "text" at bounding box center [384, 93] width 178 height 28
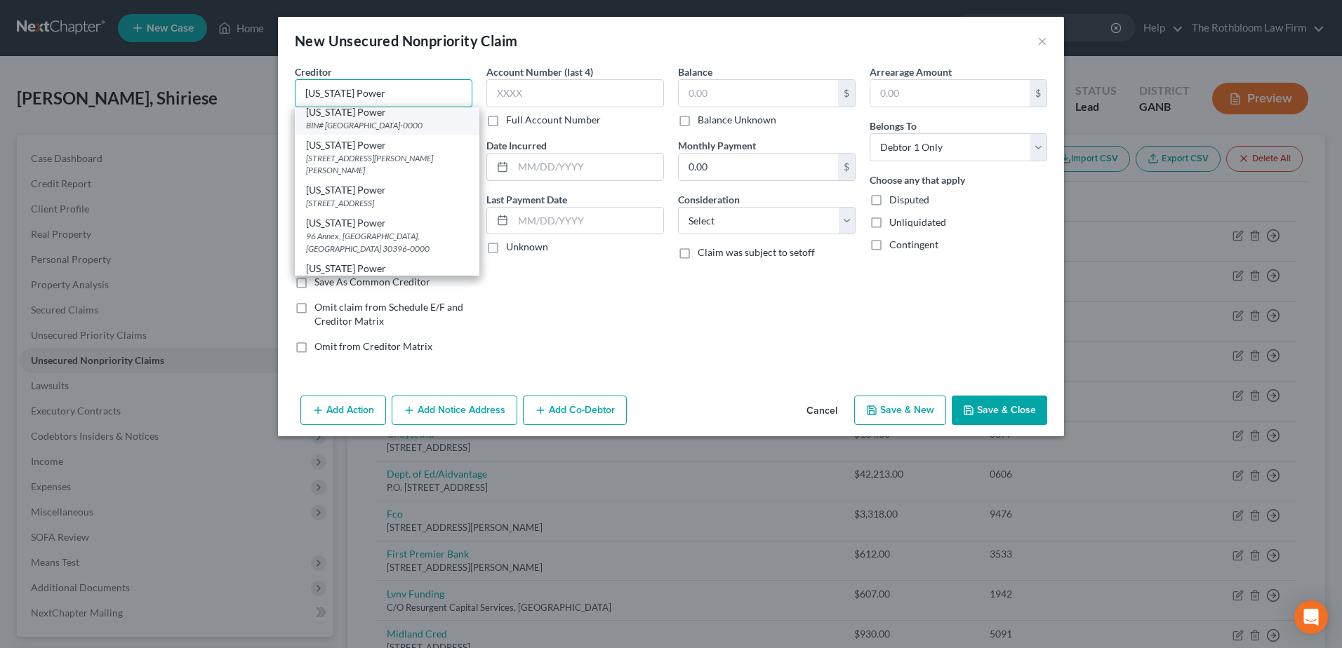
scroll to position [70, 0]
type input "[US_STATE] Power"
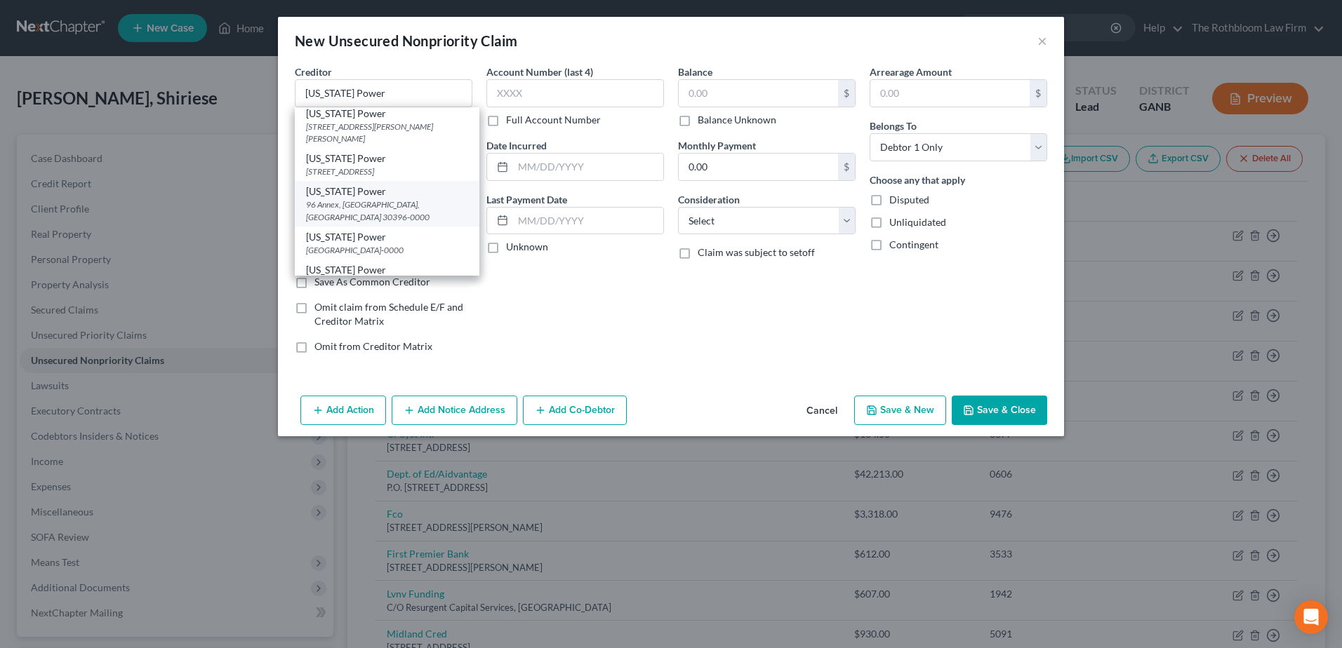
click at [358, 222] on div "96 Annex, [GEOGRAPHIC_DATA], [GEOGRAPHIC_DATA] 30396-0000" at bounding box center [387, 211] width 162 height 24
type input "96 Annex"
type input "[GEOGRAPHIC_DATA]"
select select "10"
type input "30396-0000"
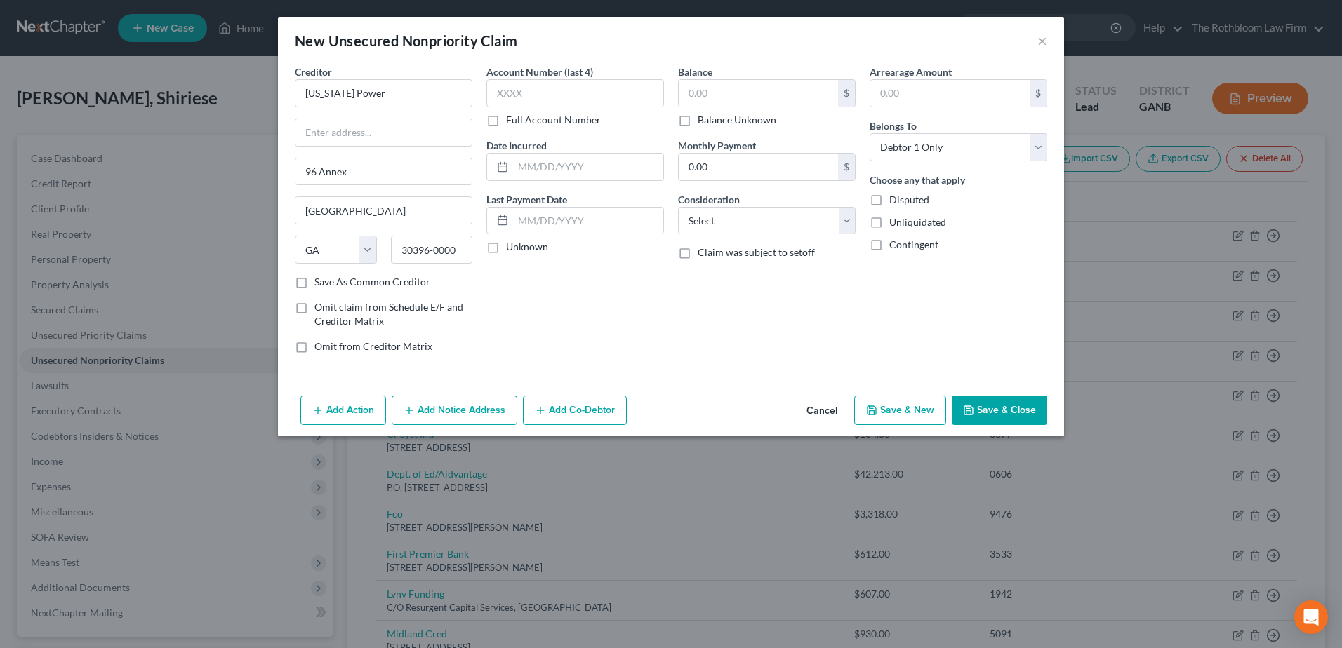
scroll to position [0, 0]
click at [461, 407] on button "Add Notice Address" at bounding box center [455, 410] width 126 height 29
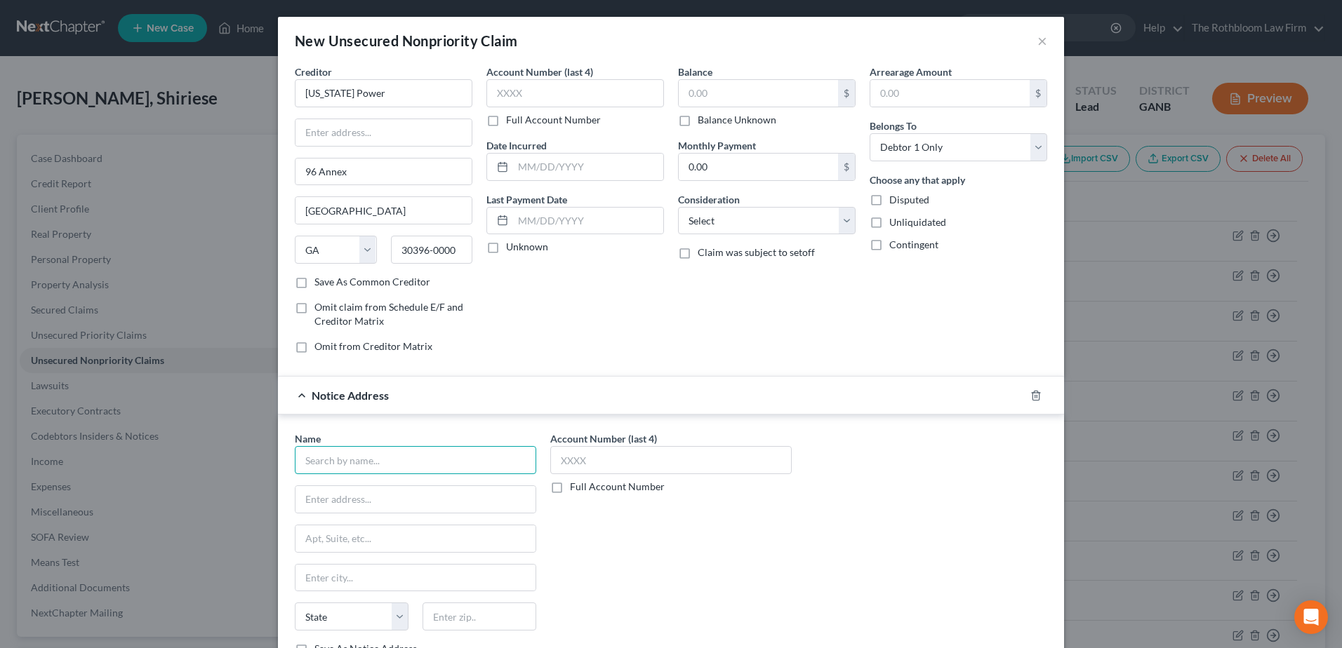
click at [342, 462] on input "text" at bounding box center [415, 460] width 241 height 28
type input "Credit Systems Intl"
type input "1277 [GEOGRAPHIC_DATA]"
type input "76112"
type input "[GEOGRAPHIC_DATA]"
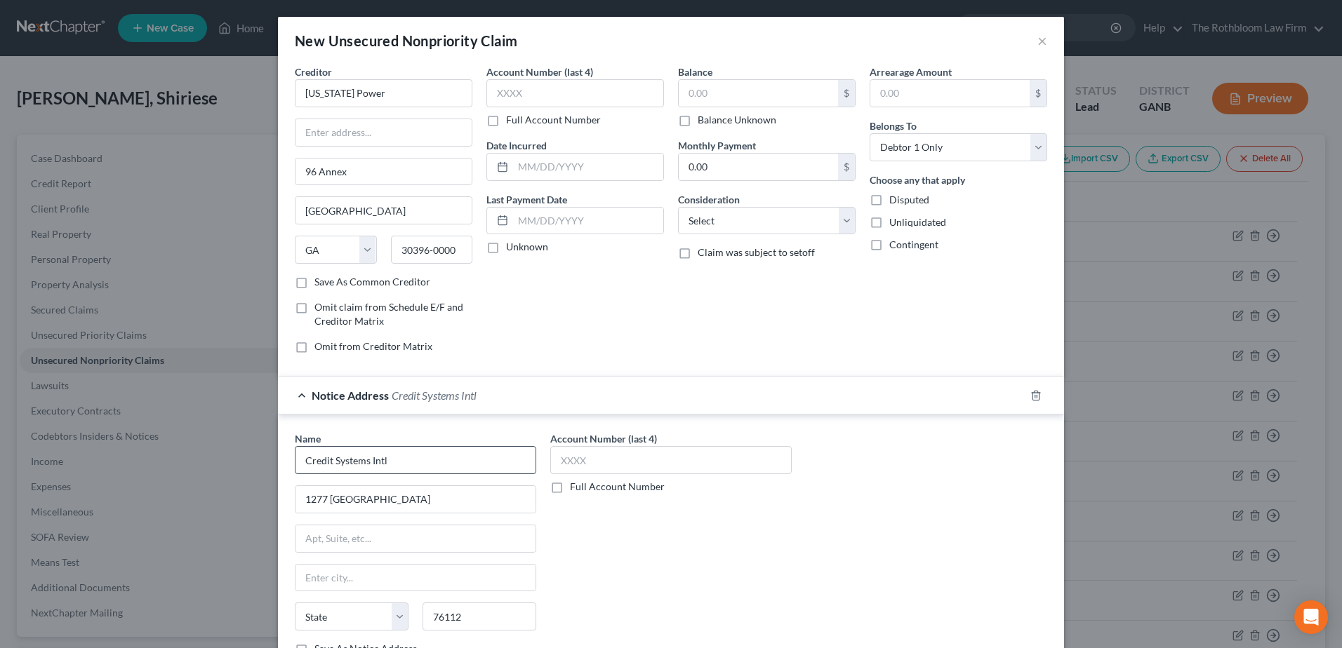
select select "45"
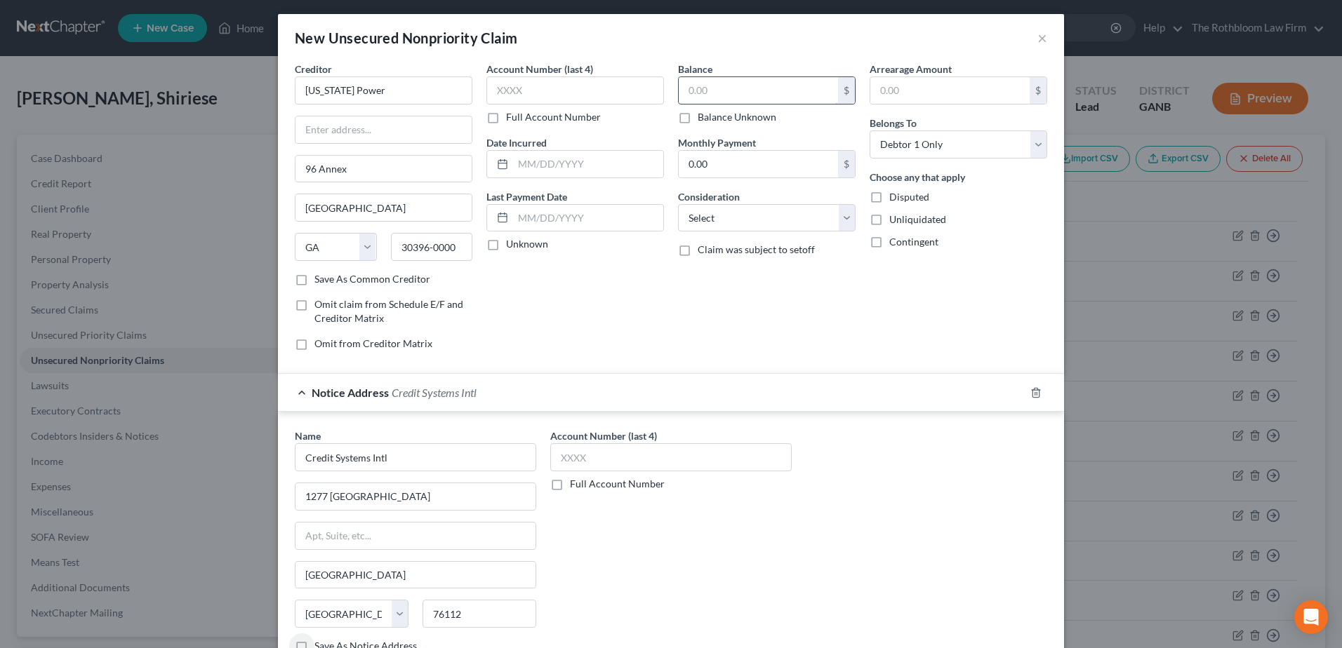
click at [742, 92] on input "text" at bounding box center [757, 90] width 159 height 27
type input "134"
click at [722, 213] on select "Select Cable / Satellite Services Collection Agency Credit Card Debt Debt Couns…" at bounding box center [767, 218] width 178 height 28
select select "20"
click at [678, 204] on select "Select Cable / Satellite Services Collection Agency Credit Card Debt Debt Couns…" at bounding box center [767, 218] width 178 height 28
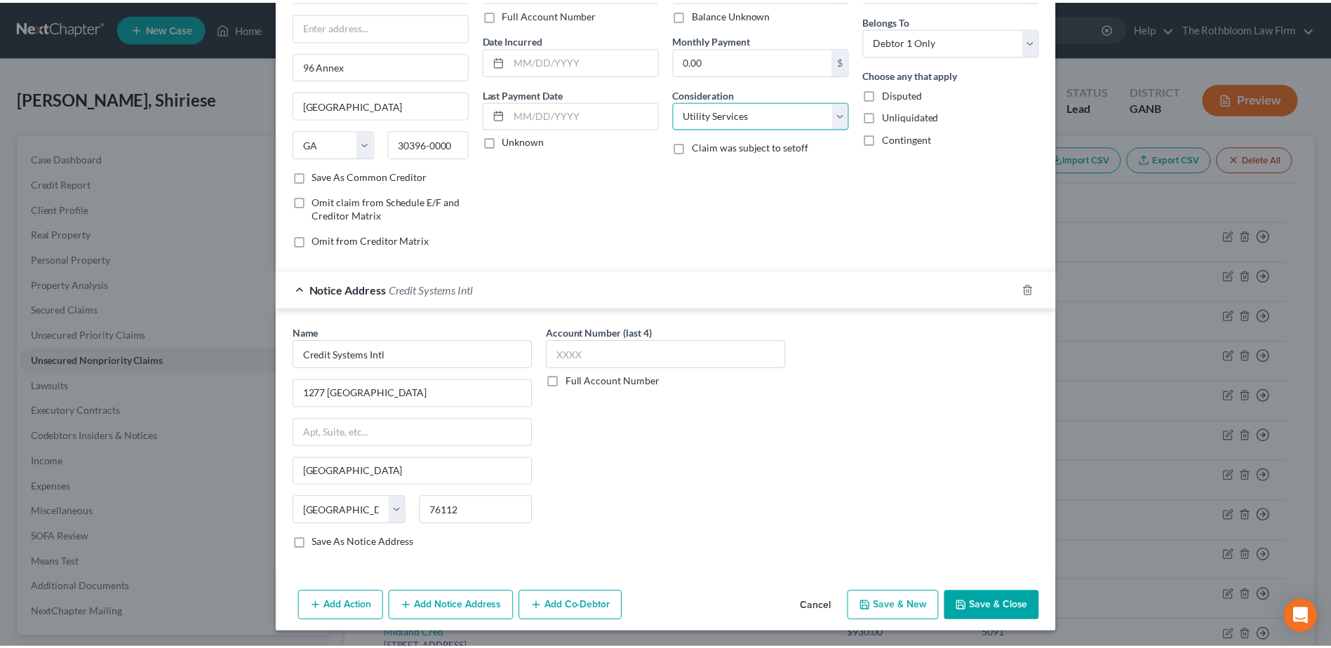
scroll to position [107, 0]
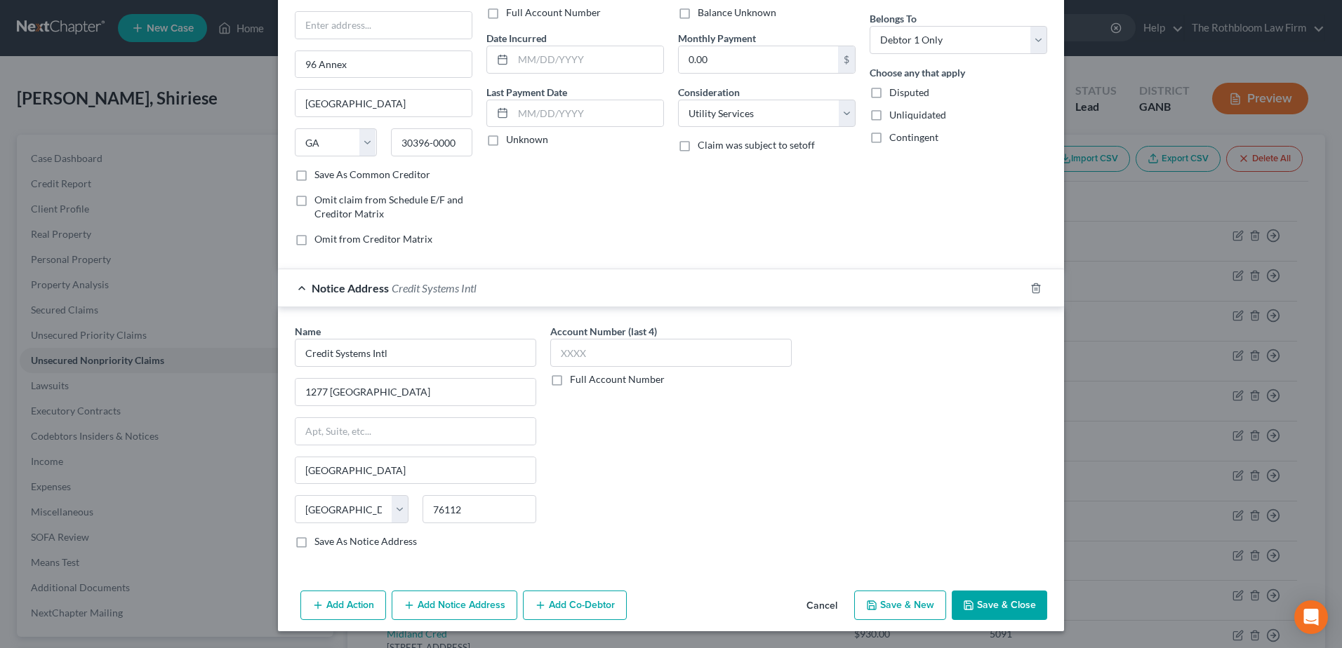
click at [984, 607] on button "Save & Close" at bounding box center [998, 605] width 95 height 29
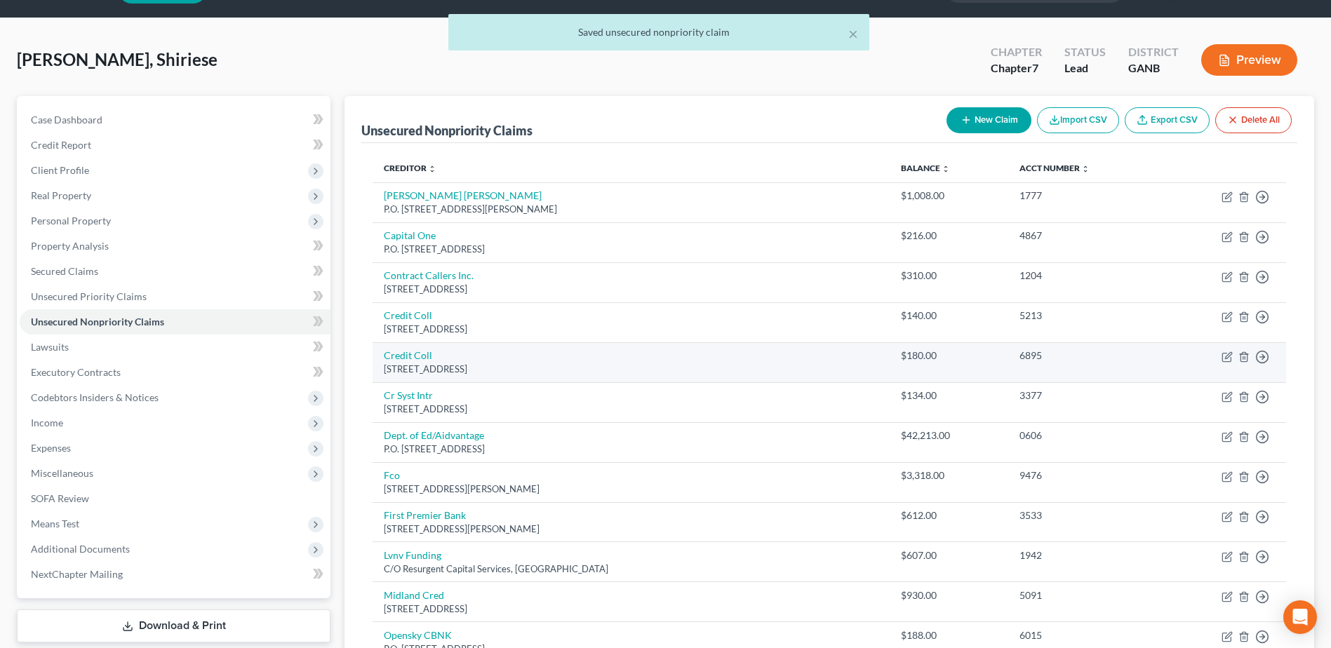
scroll to position [70, 0]
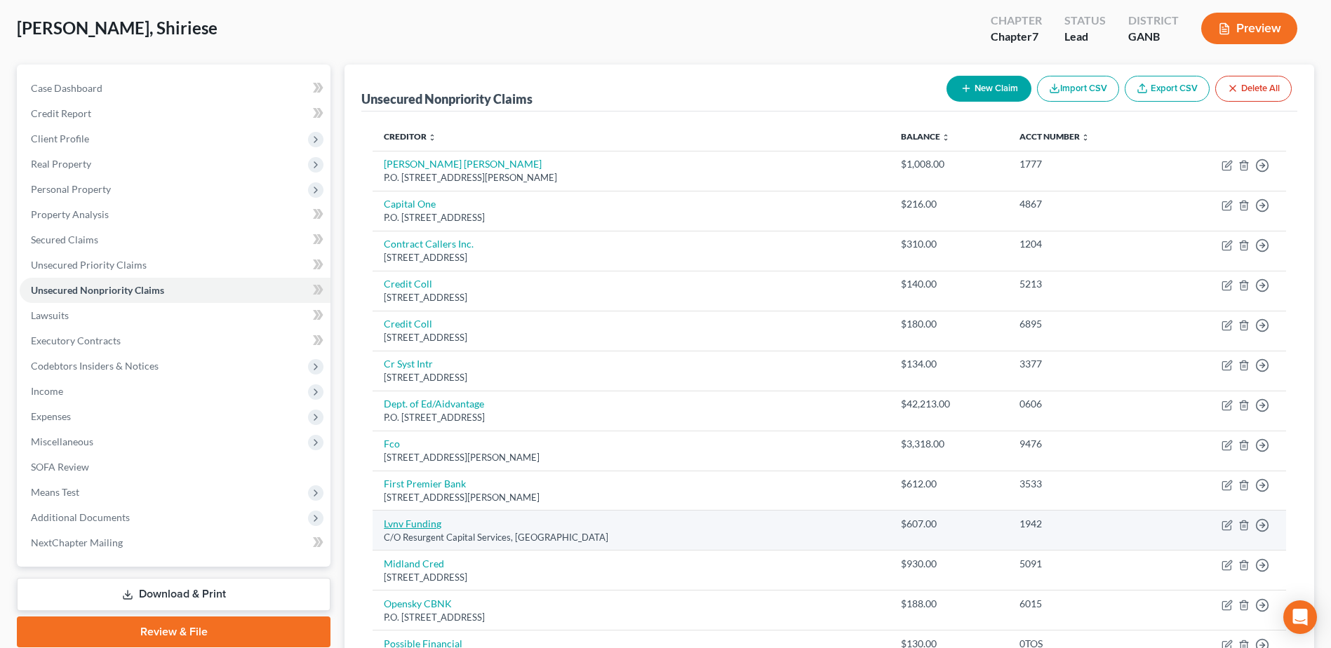
click at [414, 523] on link "Lvnv Funding" at bounding box center [413, 524] width 58 height 12
select select "42"
select select "0"
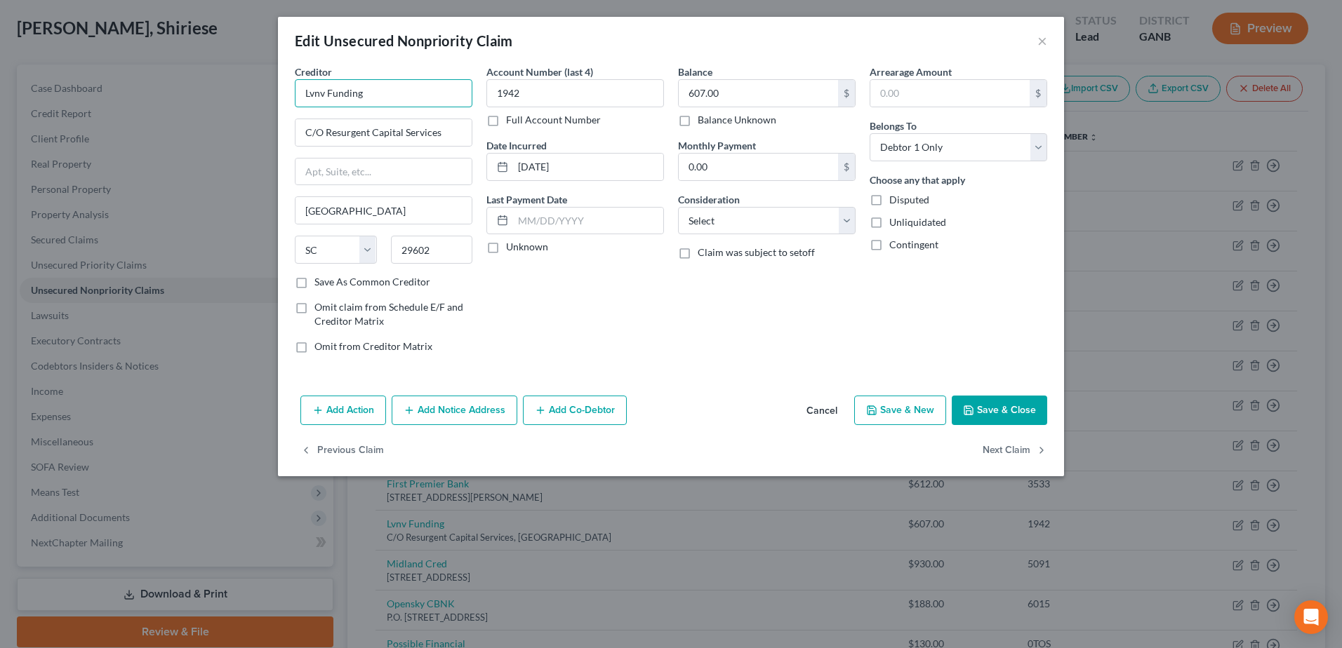
drag, startPoint x: 312, startPoint y: 94, endPoint x: 328, endPoint y: 96, distance: 16.3
click at [328, 96] on input "Lvnv Funding" at bounding box center [384, 93] width 178 height 28
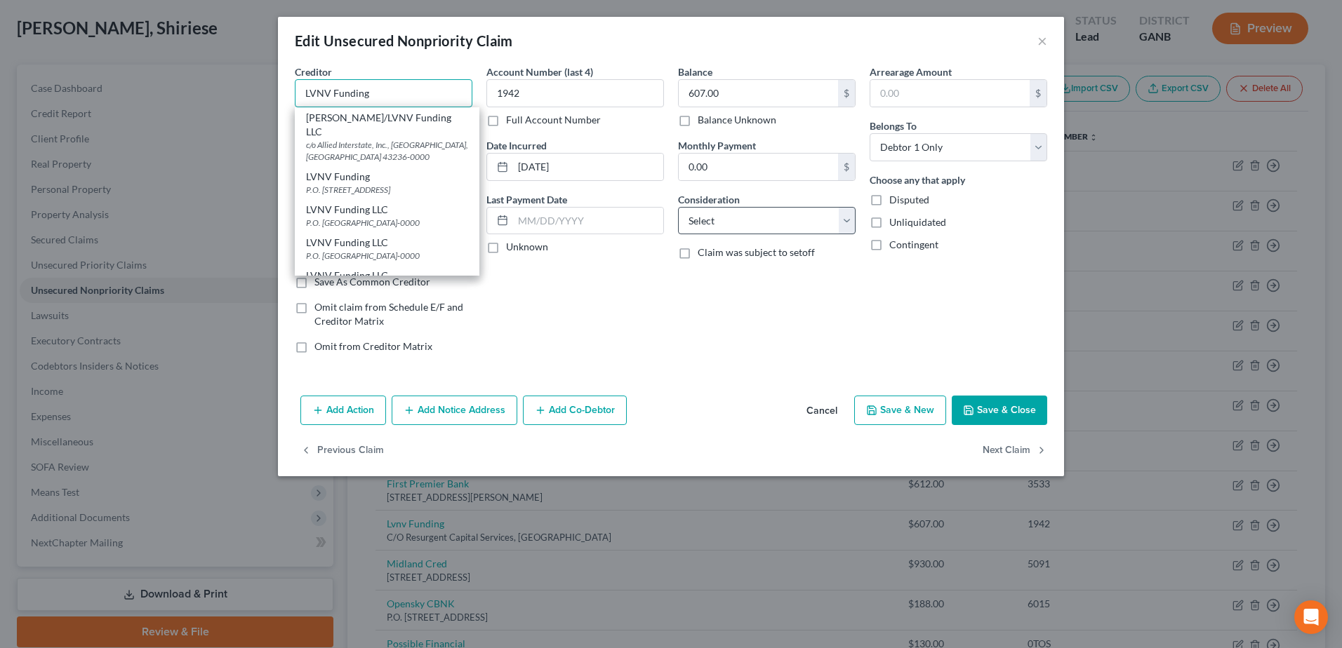
type input "LVNV Funding"
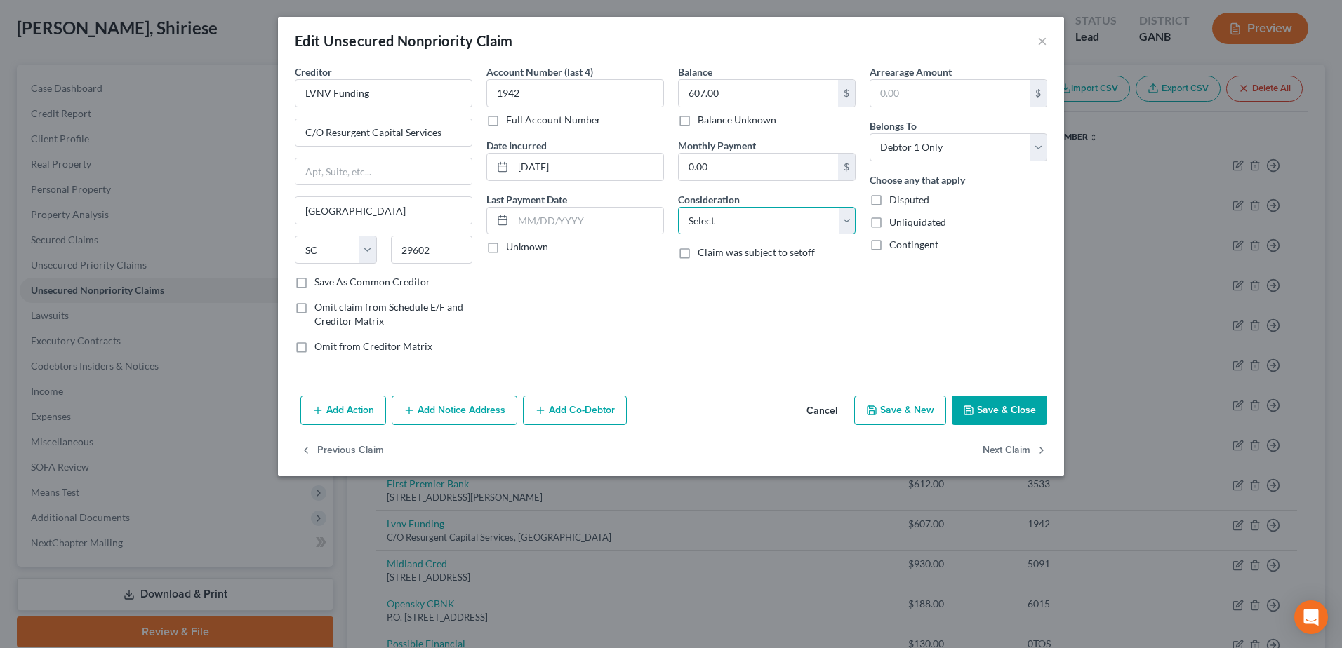
click at [714, 212] on select "Select Cable / Satellite Services Collection Agency Credit Card Debt Debt Couns…" at bounding box center [767, 221] width 178 height 28
select select "2"
click at [678, 207] on select "Select Cable / Satellite Services Collection Agency Credit Card Debt Debt Couns…" at bounding box center [767, 221] width 178 height 28
click at [1013, 412] on button "Save & Close" at bounding box center [998, 410] width 95 height 29
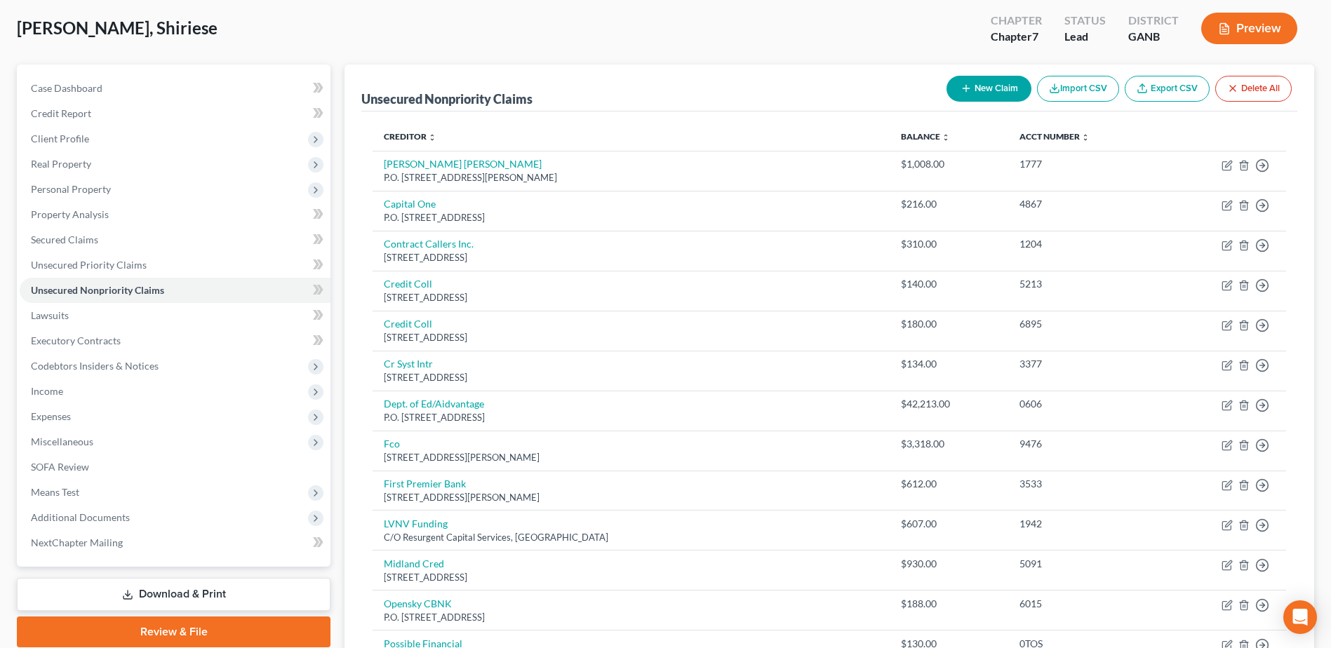
click at [975, 86] on button "New Claim" at bounding box center [989, 89] width 85 height 26
select select "0"
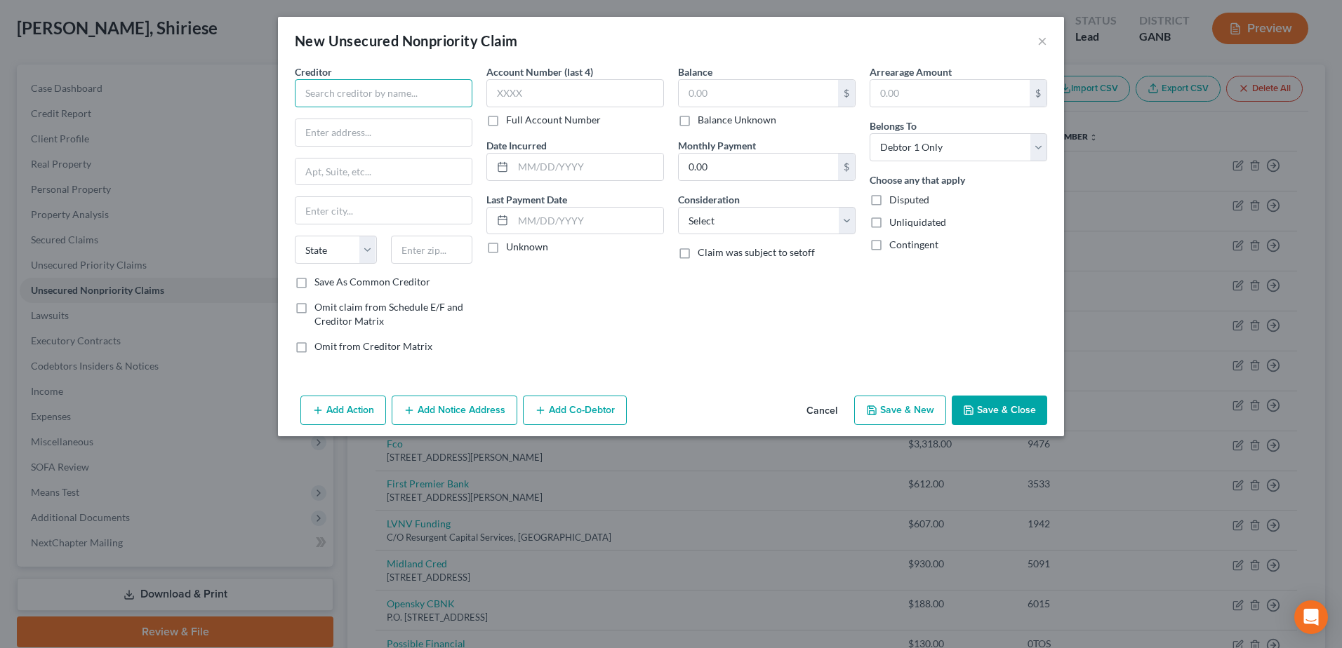
click at [375, 91] on input "text" at bounding box center [384, 93] width 178 height 28
type input "[GEOGRAPHIC_DATA]"
type input "[STREET_ADDRESS]"
type input "43232"
type input "Columbus"
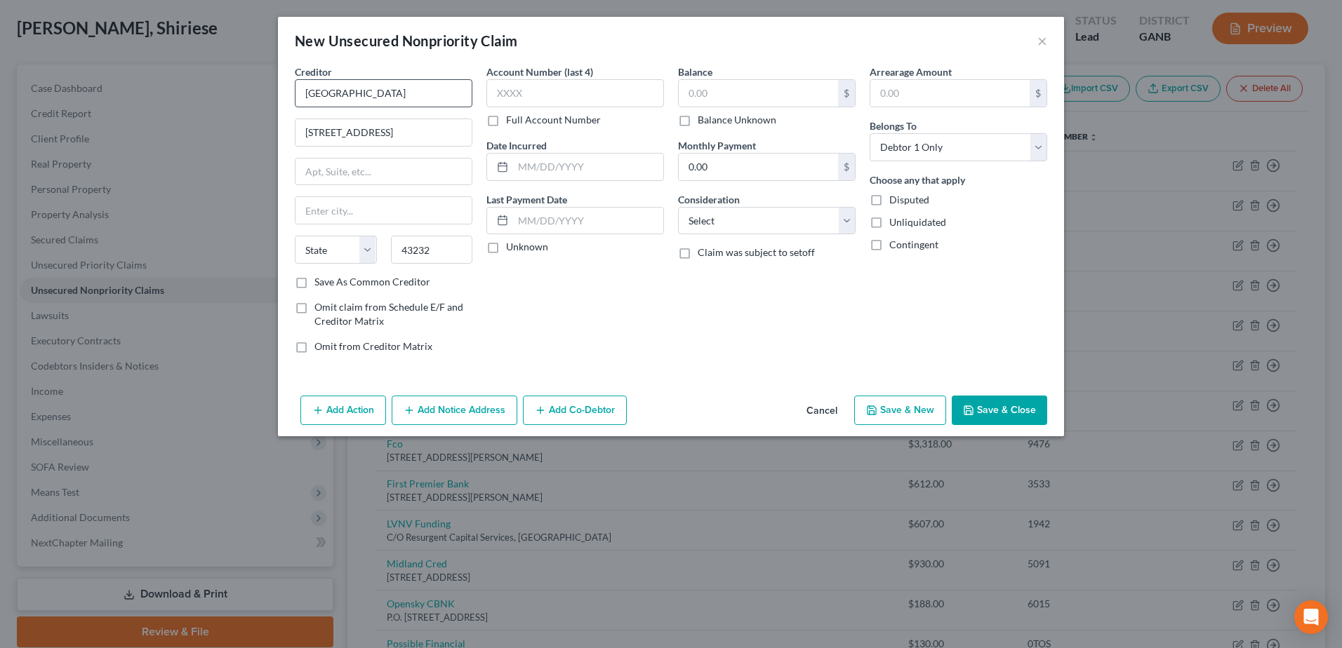
select select "36"
click at [695, 91] on input "text" at bounding box center [757, 93] width 159 height 27
click at [710, 221] on select "Select Cable / Satellite Services Collection Agency Credit Card Debt Debt Couns…" at bounding box center [767, 221] width 178 height 28
click at [967, 326] on div "Arrearage Amount $ Belongs To * Select Debtor 1 Only Debtor 2 Only Debtor 1 And…" at bounding box center [958, 215] width 192 height 300
click at [983, 411] on button "Save & Close" at bounding box center [998, 410] width 95 height 29
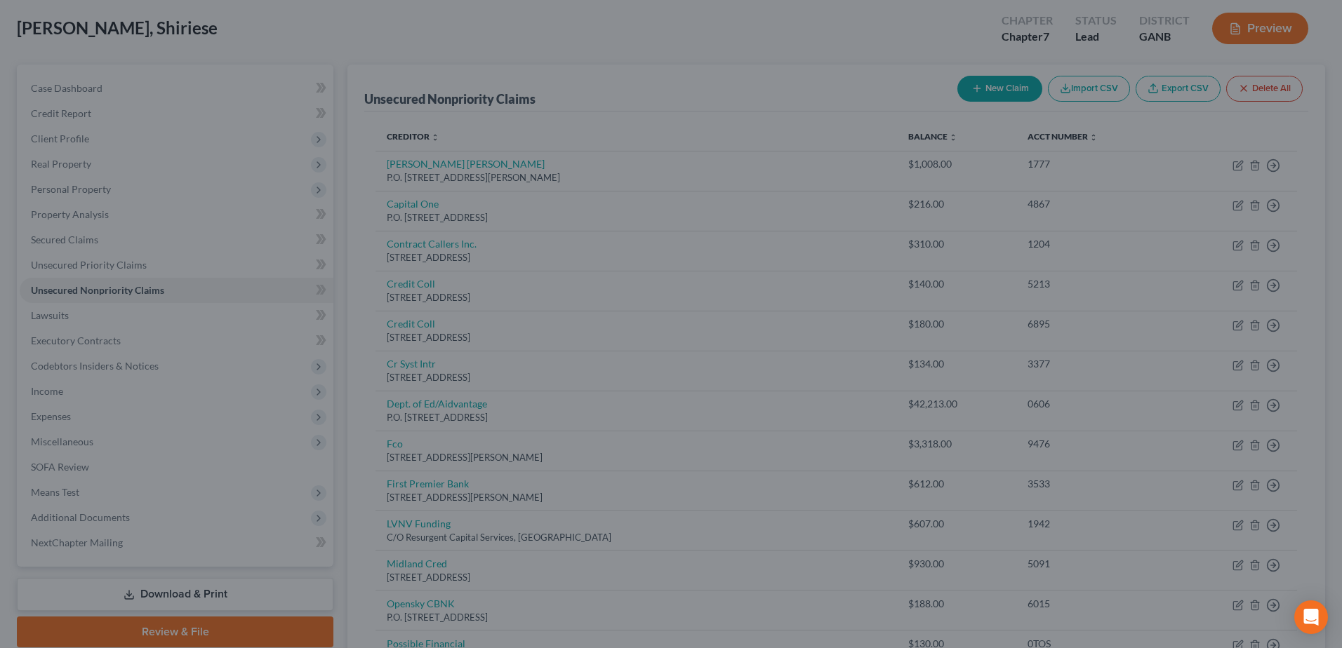
type input "4,500.00"
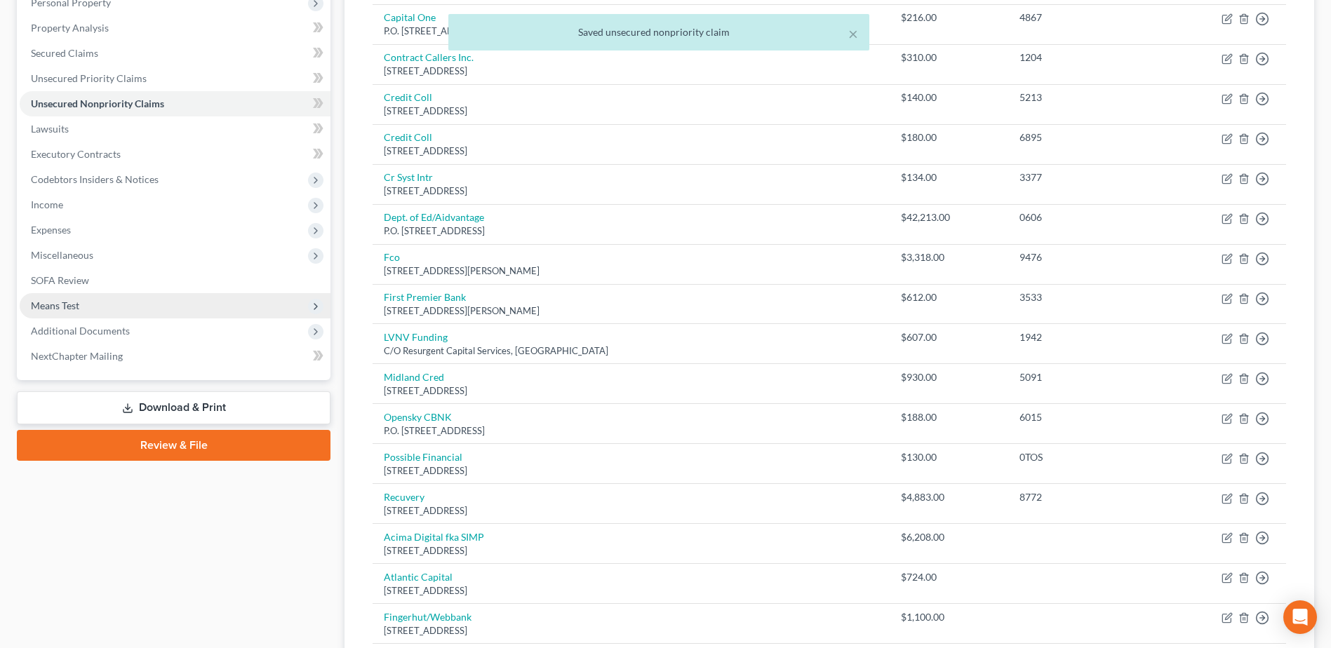
scroll to position [281, 0]
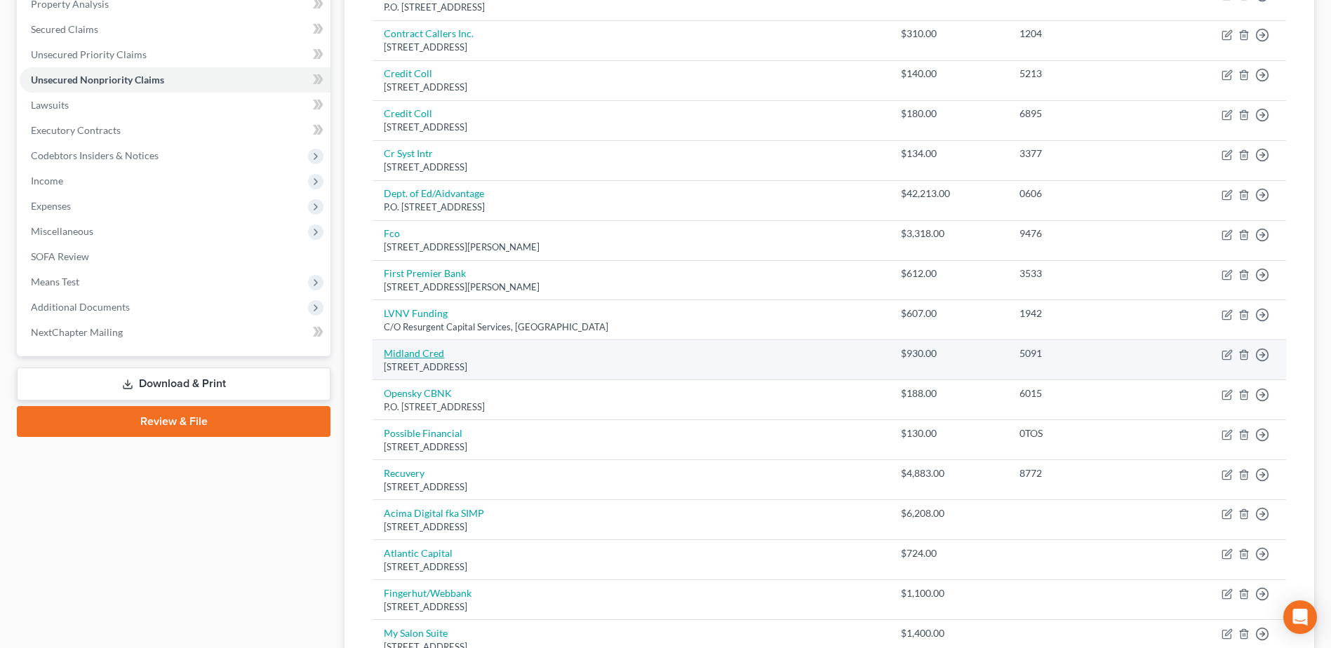
click at [413, 347] on link "Midland Cred" at bounding box center [414, 353] width 60 height 12
select select "4"
select select "0"
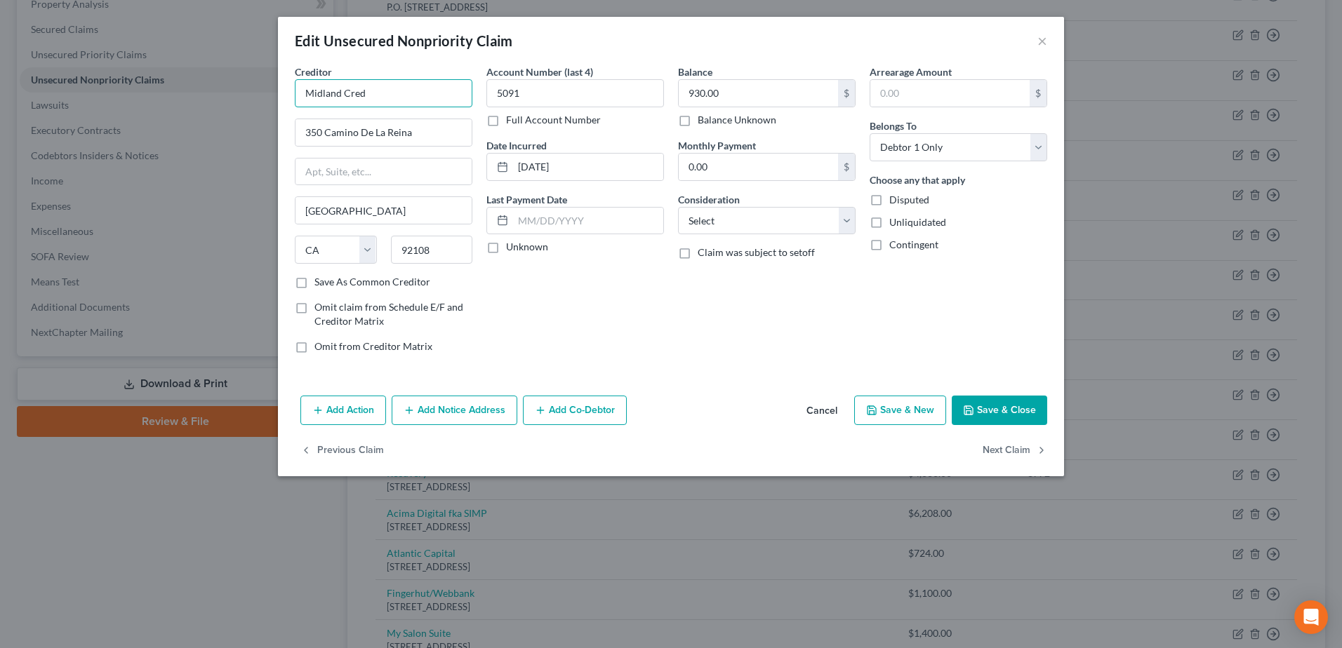
click at [385, 91] on input "Midland Cred" at bounding box center [384, 93] width 178 height 28
type input "Midland Credit Mgmt"
click at [740, 220] on select "Select Cable / Satellite Services Collection Agency Credit Card Debt Debt Couns…" at bounding box center [767, 221] width 178 height 28
select select "2"
click at [678, 207] on select "Select Cable / Satellite Services Collection Agency Credit Card Debt Debt Couns…" at bounding box center [767, 221] width 178 height 28
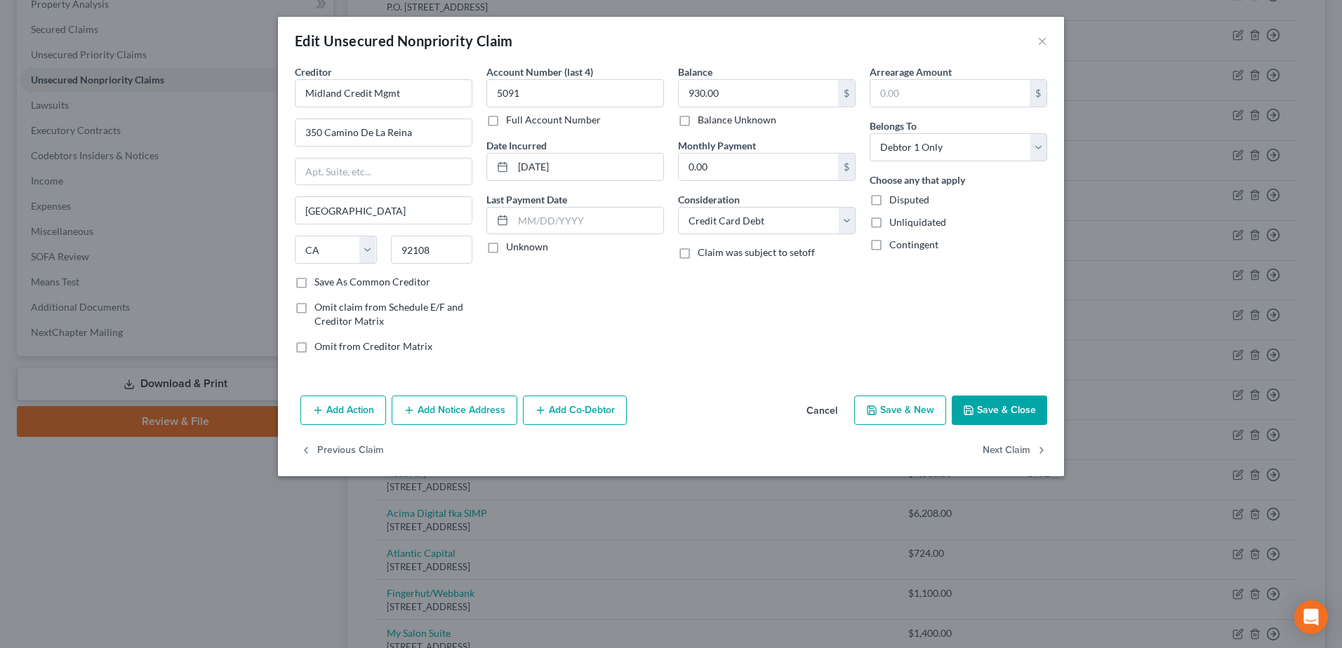
click at [987, 402] on button "Save & Close" at bounding box center [998, 410] width 95 height 29
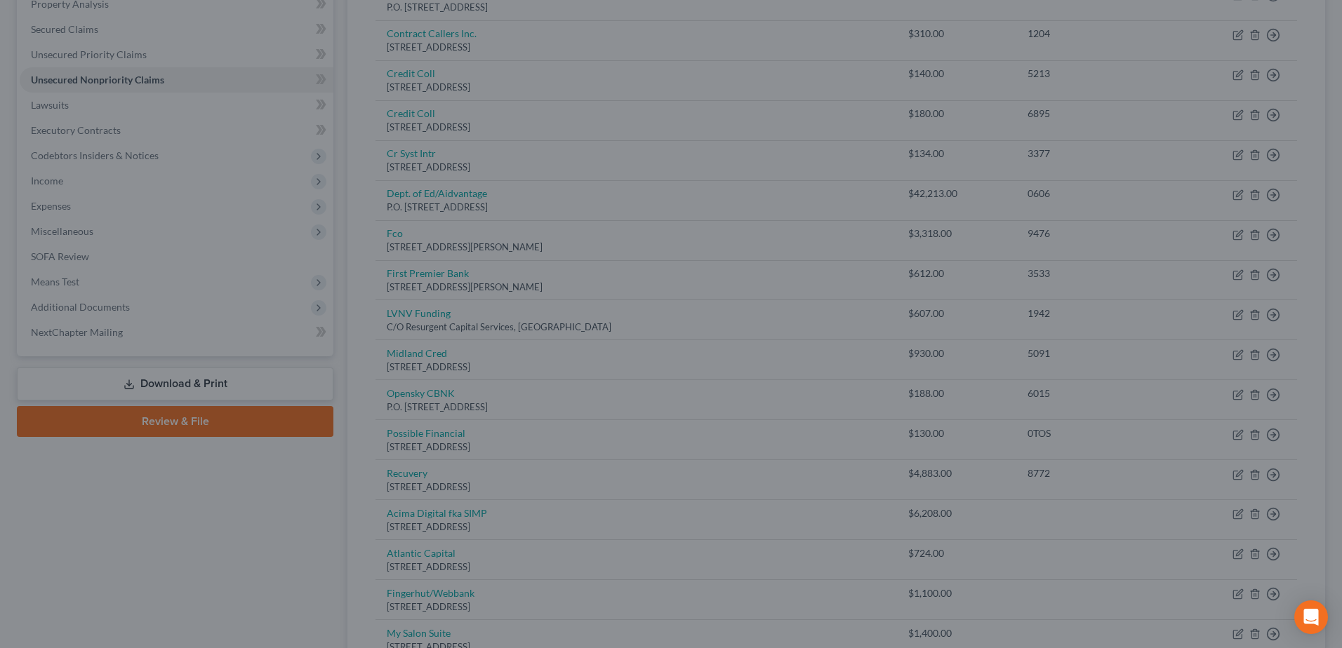
type input "0"
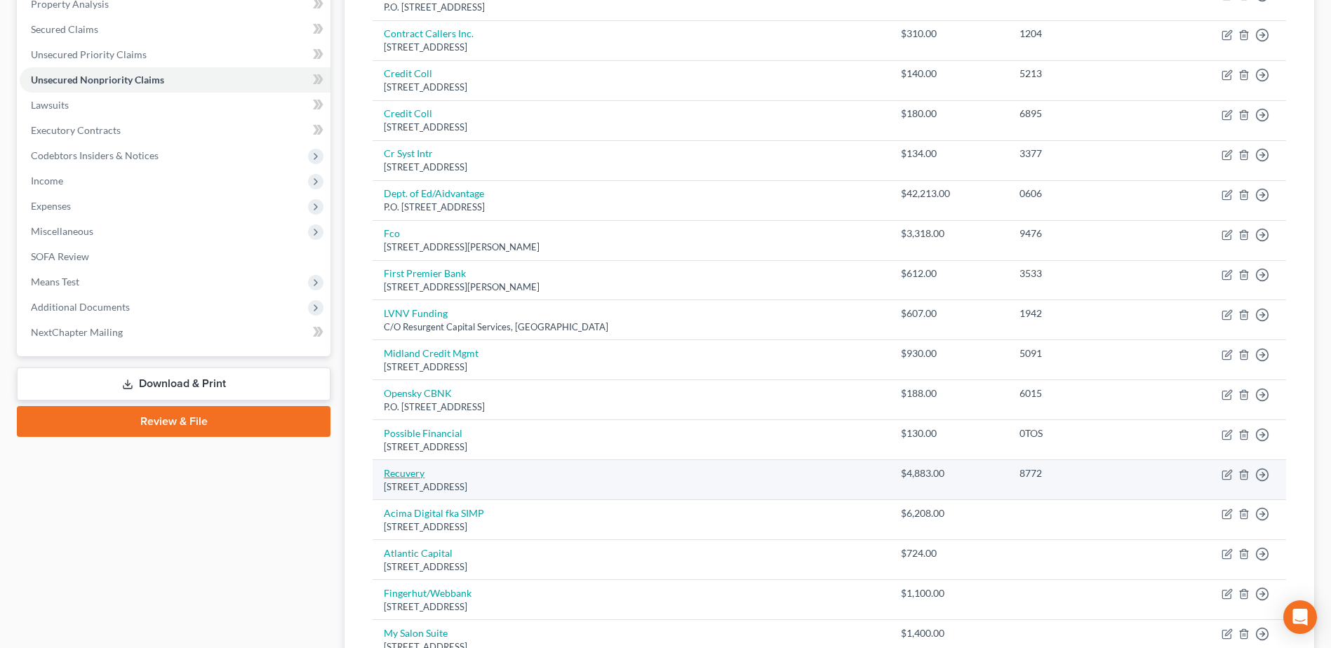
click at [424, 474] on link "Recuvery" at bounding box center [404, 473] width 41 height 12
select select "4"
select select "0"
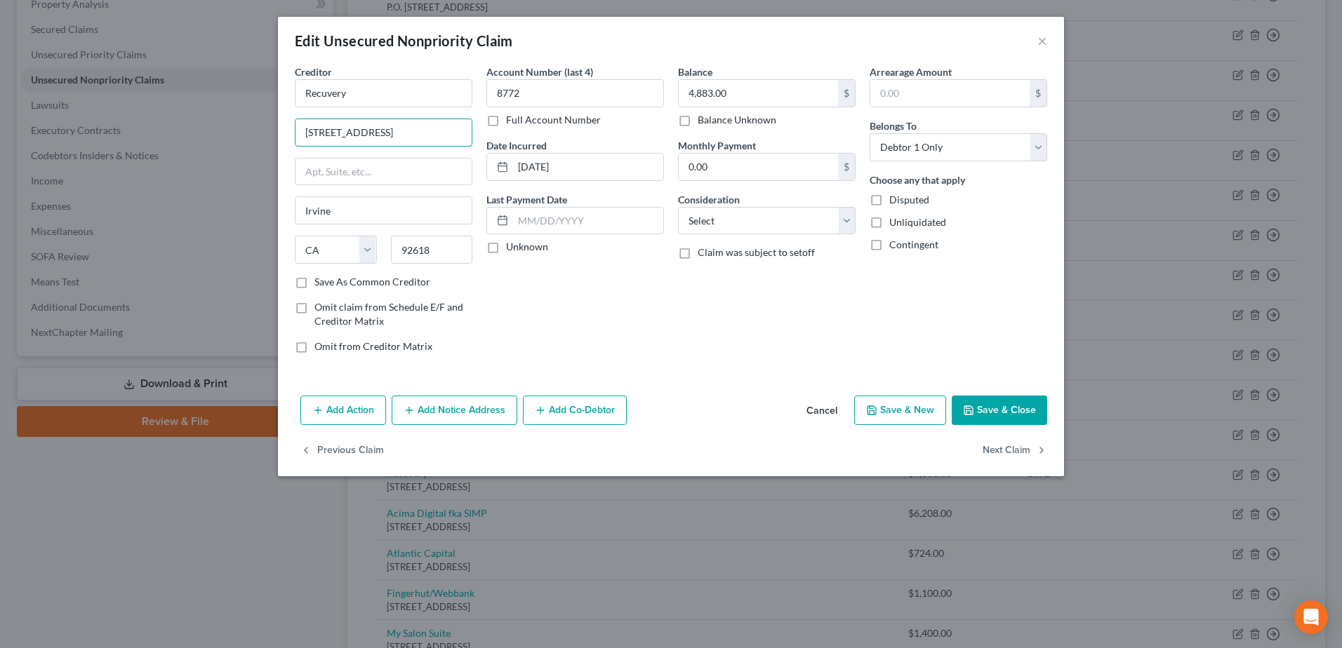
drag, startPoint x: 441, startPoint y: 130, endPoint x: 267, endPoint y: 139, distance: 173.5
click at [267, 139] on div "Edit Unsecured Nonpriority Claim × Creditor * Recuvery [GEOGRAPHIC_DATA][US_STA…" at bounding box center [671, 324] width 1342 height 648
type input "[STREET_ADDRESS]"
drag, startPoint x: 366, startPoint y: 93, endPoint x: 286, endPoint y: 96, distance: 79.3
click at [286, 96] on div "Creditor * Recuvery [GEOGRAPHIC_DATA][US_STATE] AZ CA CO [GEOGRAPHIC_DATA] DE D…" at bounding box center [671, 228] width 786 height 326
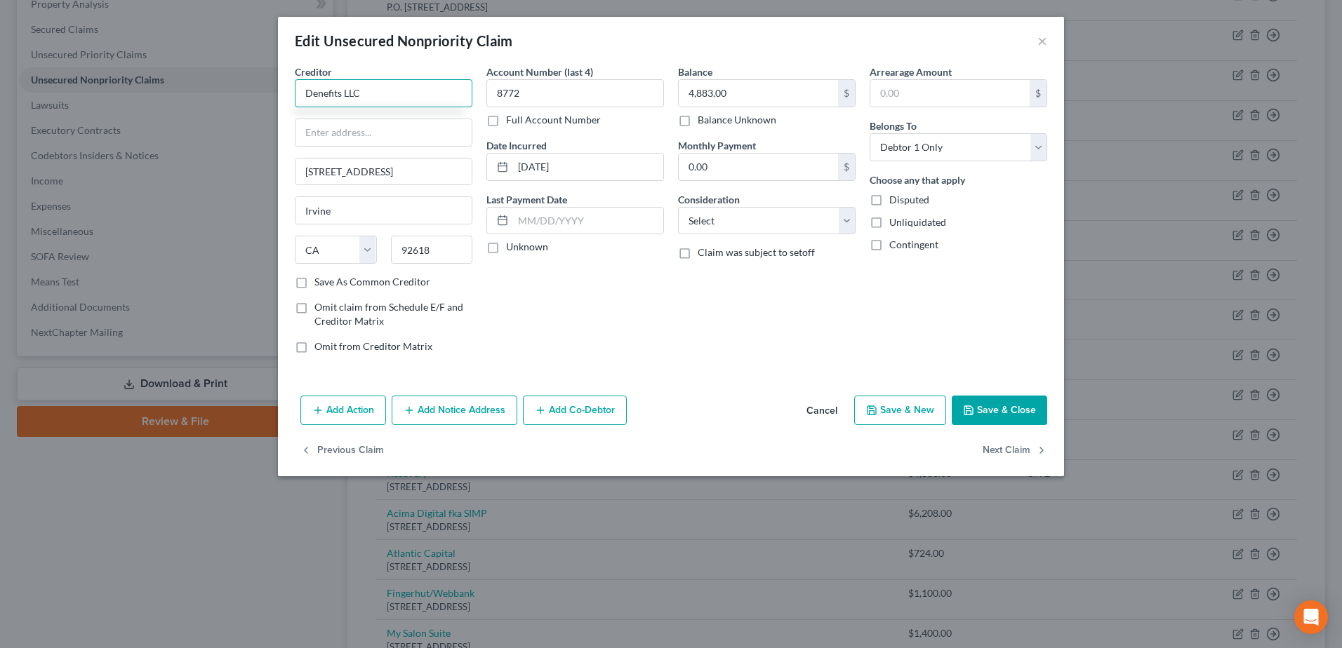
type input "Denefits LLC"
type input "c/o Recovery LLC"
click at [718, 219] on select "Select Cable / Satellite Services Collection Agency Credit Card Debt Debt Couns…" at bounding box center [767, 221] width 178 height 28
select select "10"
click at [678, 207] on select "Select Cable / Satellite Services Collection Agency Credit Card Debt Debt Couns…" at bounding box center [767, 221] width 178 height 28
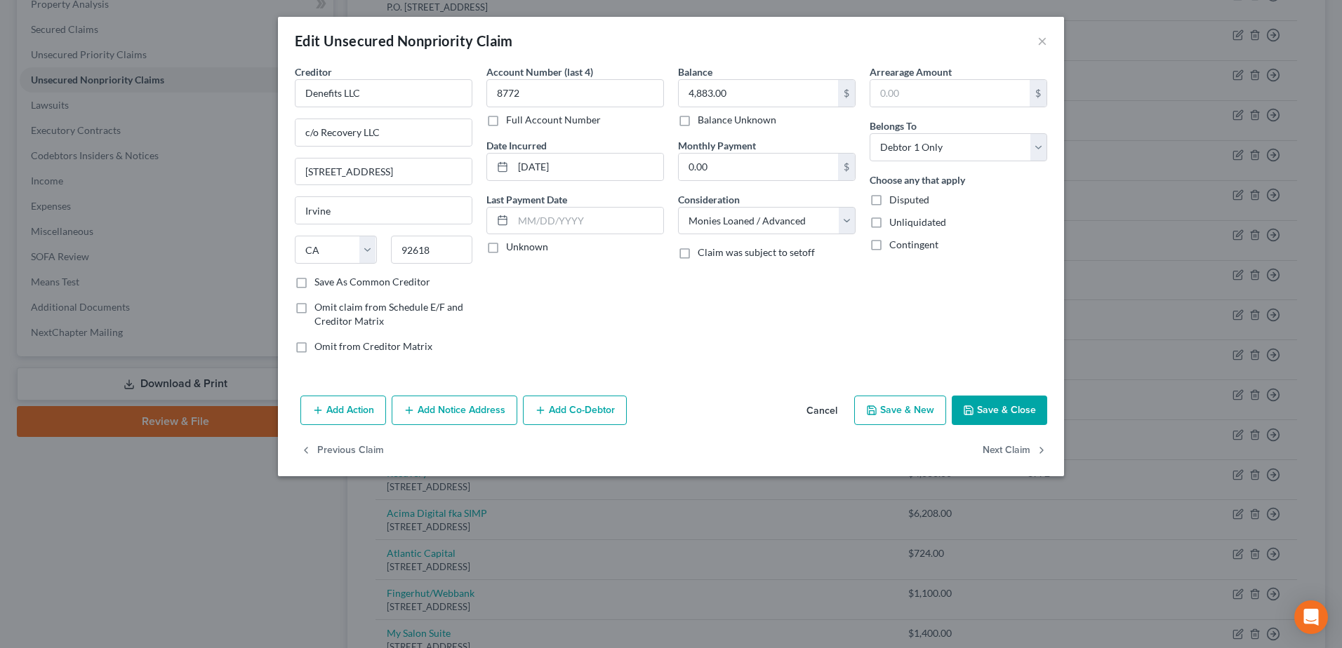
click at [977, 415] on button "Save & Close" at bounding box center [998, 410] width 95 height 29
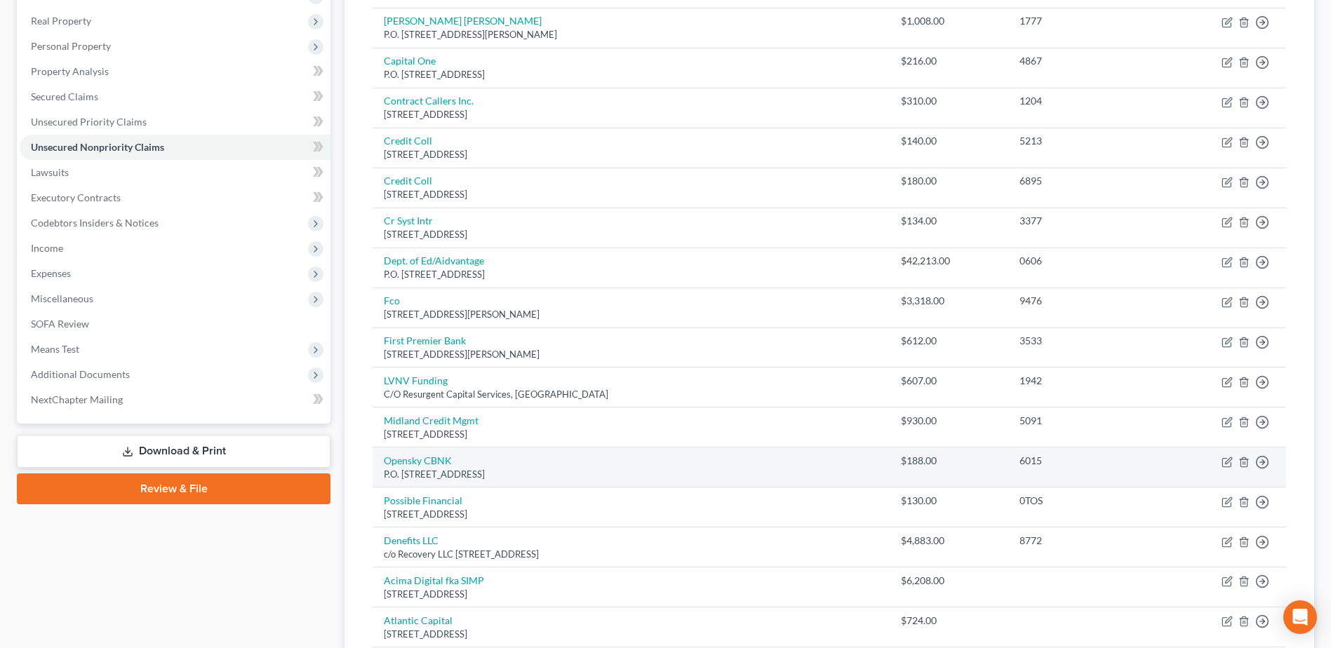
scroll to position [210, 0]
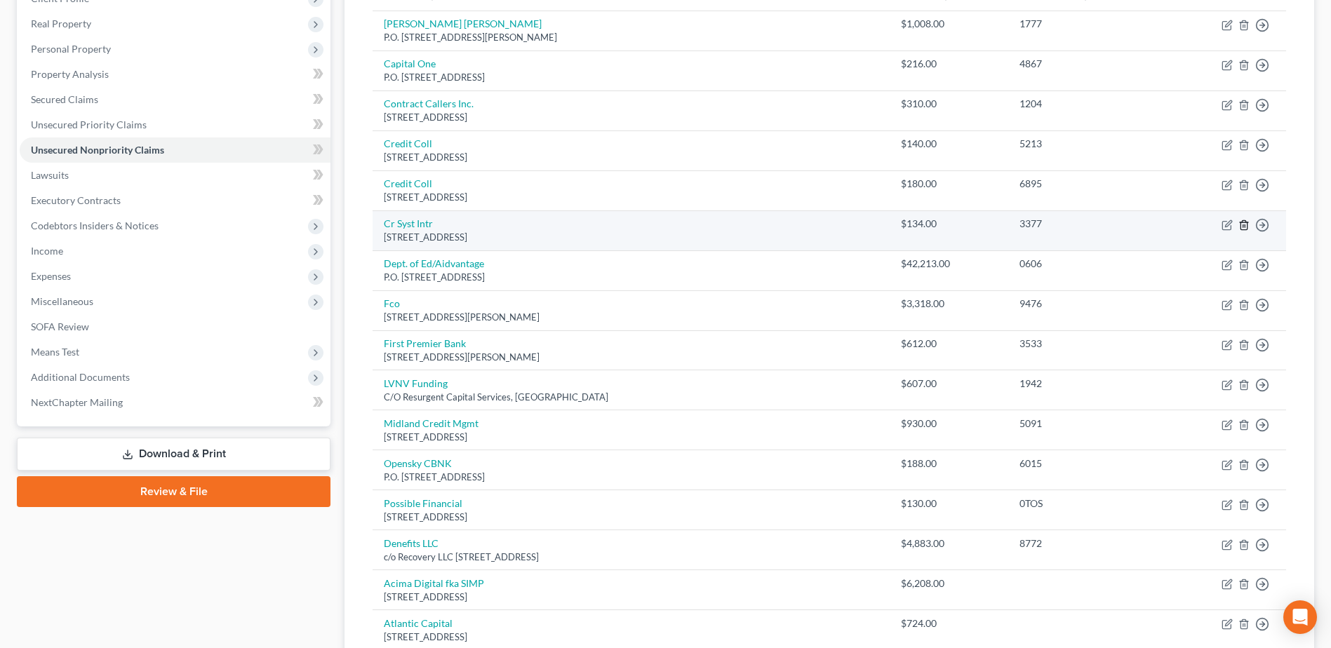
click at [1243, 229] on icon "button" at bounding box center [1243, 225] width 11 height 11
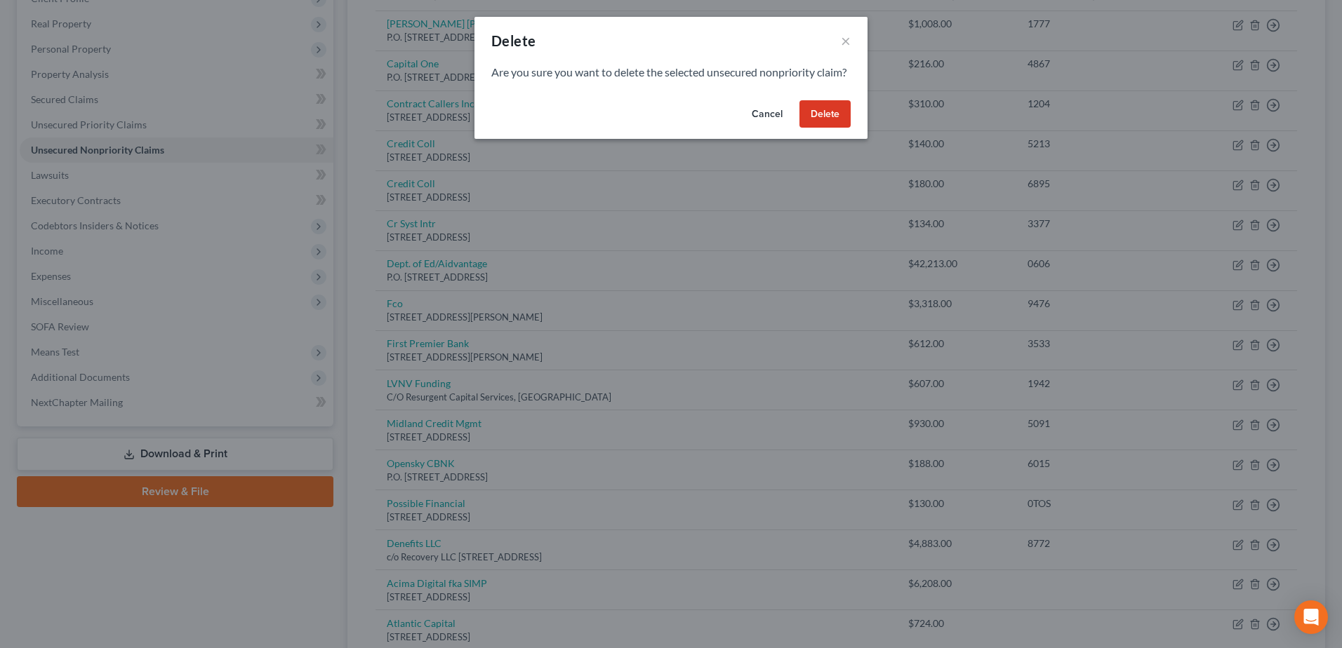
click at [815, 128] on button "Delete" at bounding box center [824, 114] width 51 height 28
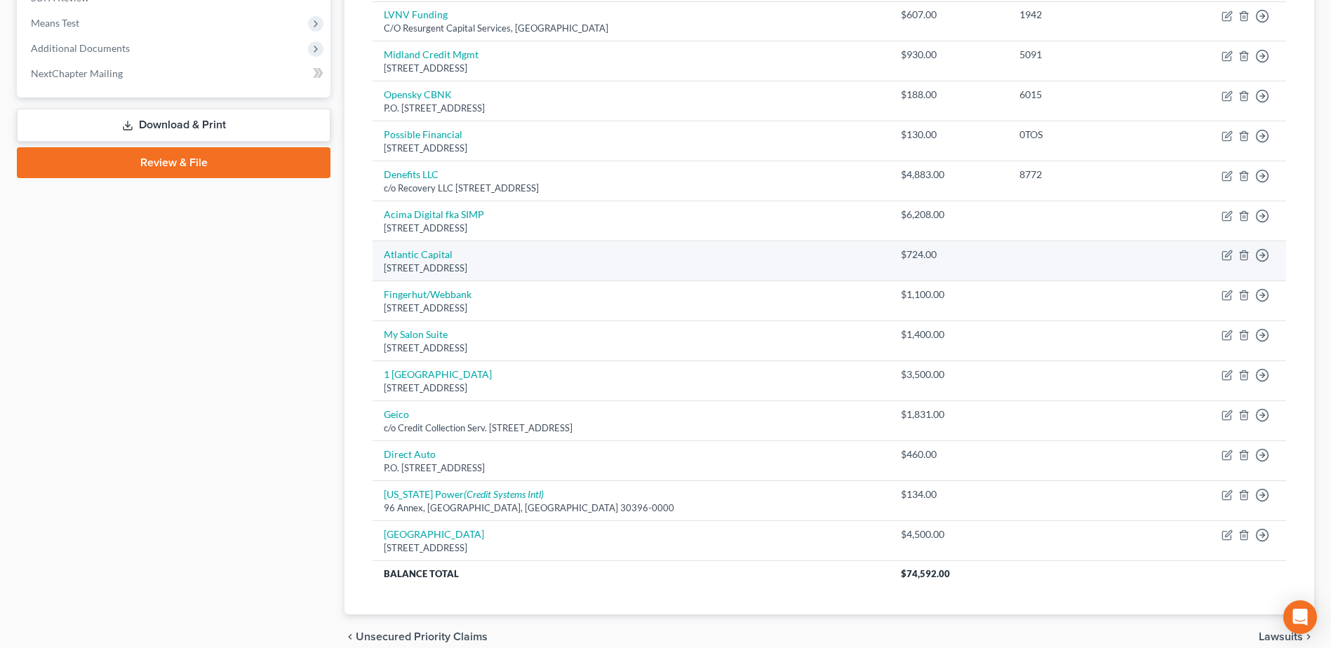
scroll to position [323, 0]
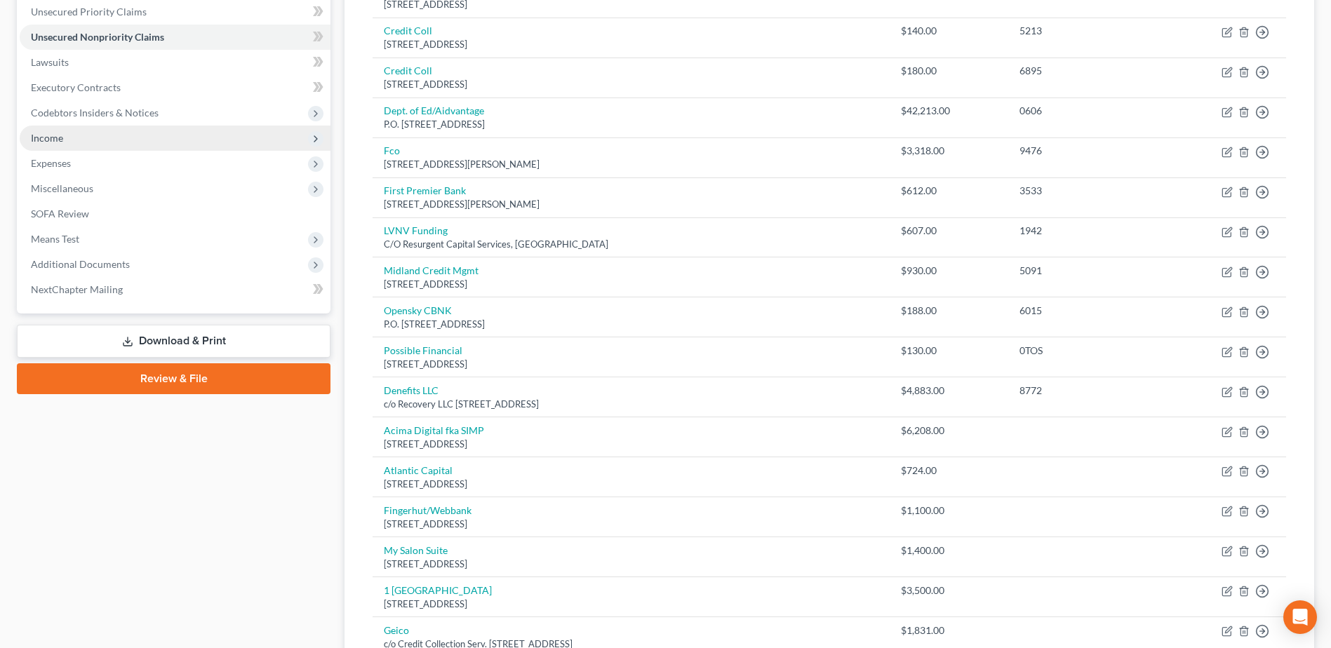
click at [51, 137] on span "Income" at bounding box center [47, 138] width 32 height 12
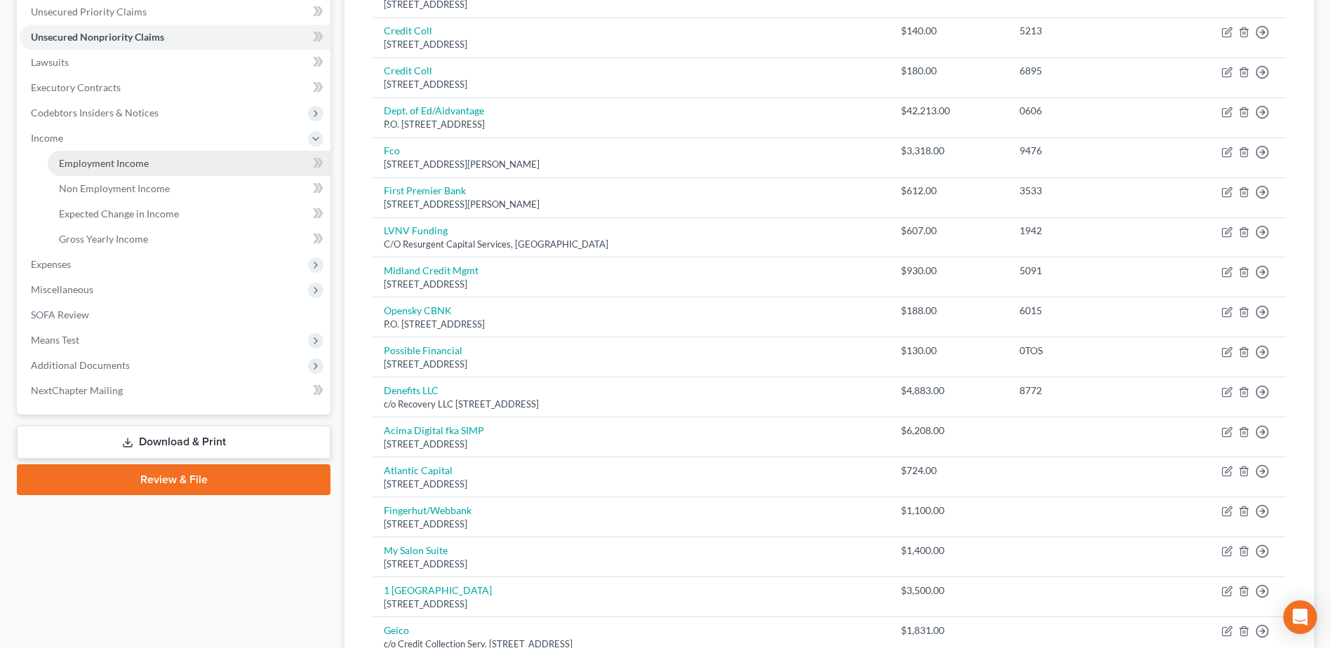
click at [102, 166] on span "Employment Income" at bounding box center [104, 163] width 90 height 12
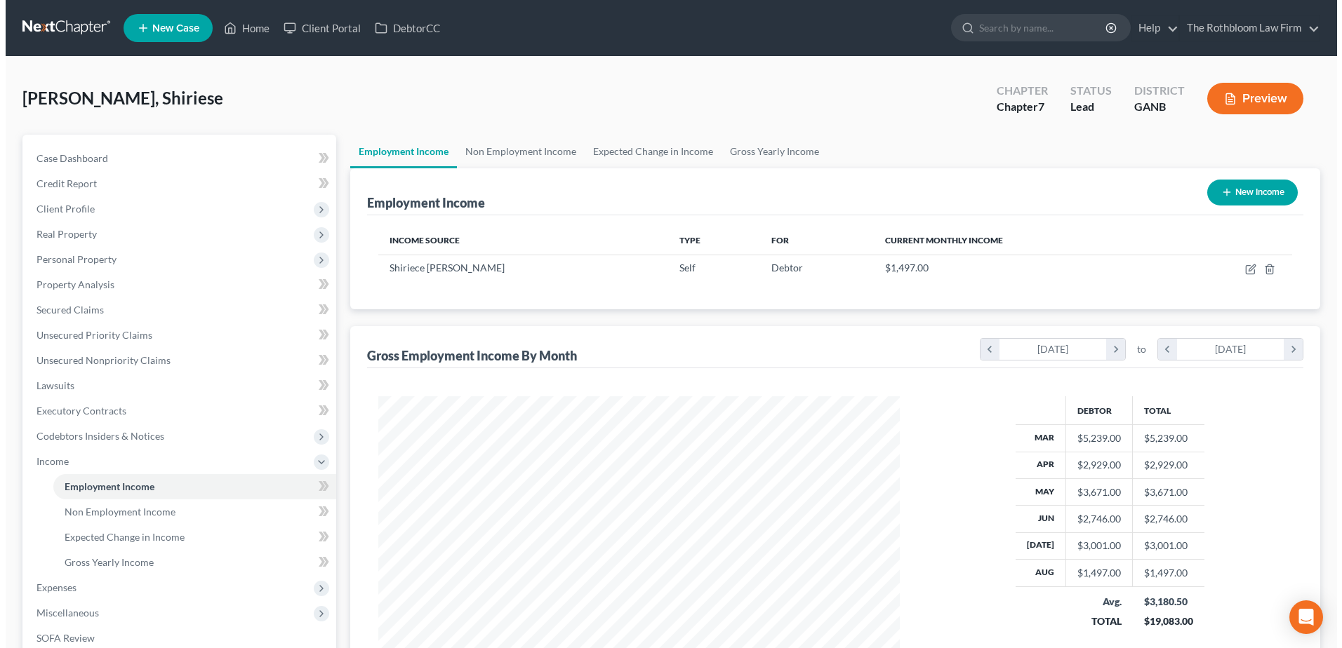
scroll to position [260, 549]
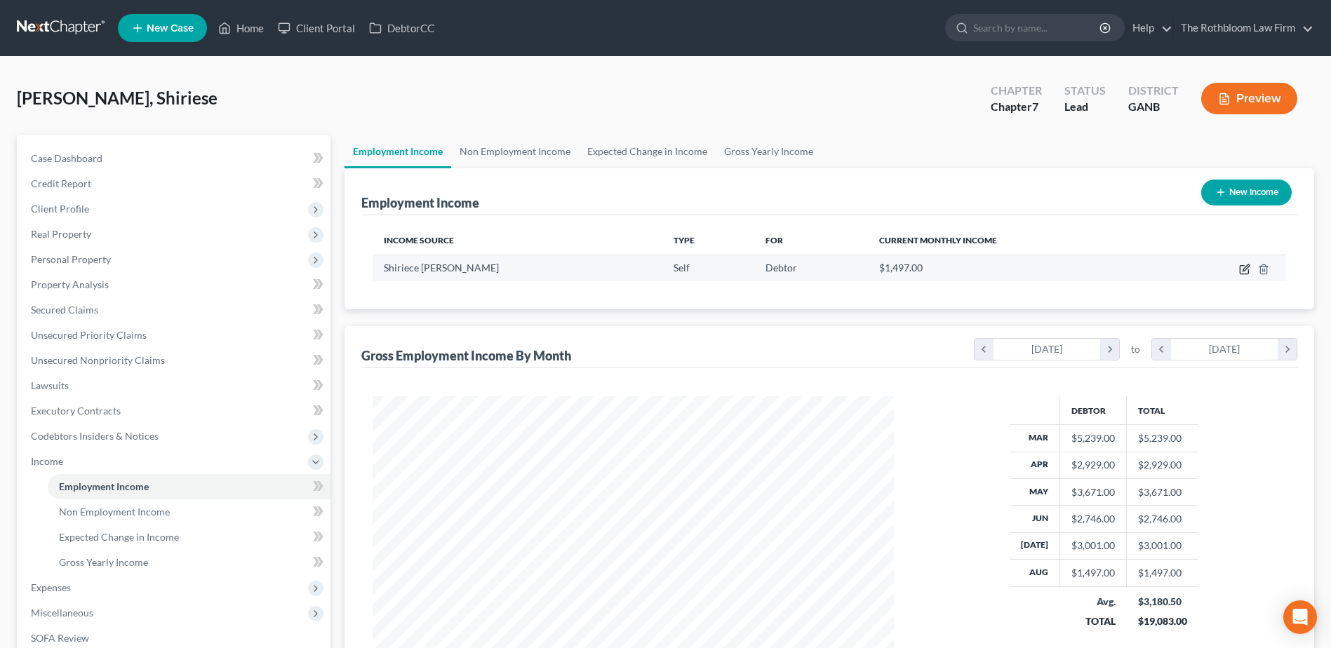
click at [1245, 271] on icon "button" at bounding box center [1246, 268] width 6 height 6
select select "1"
select select "10"
select select "0"
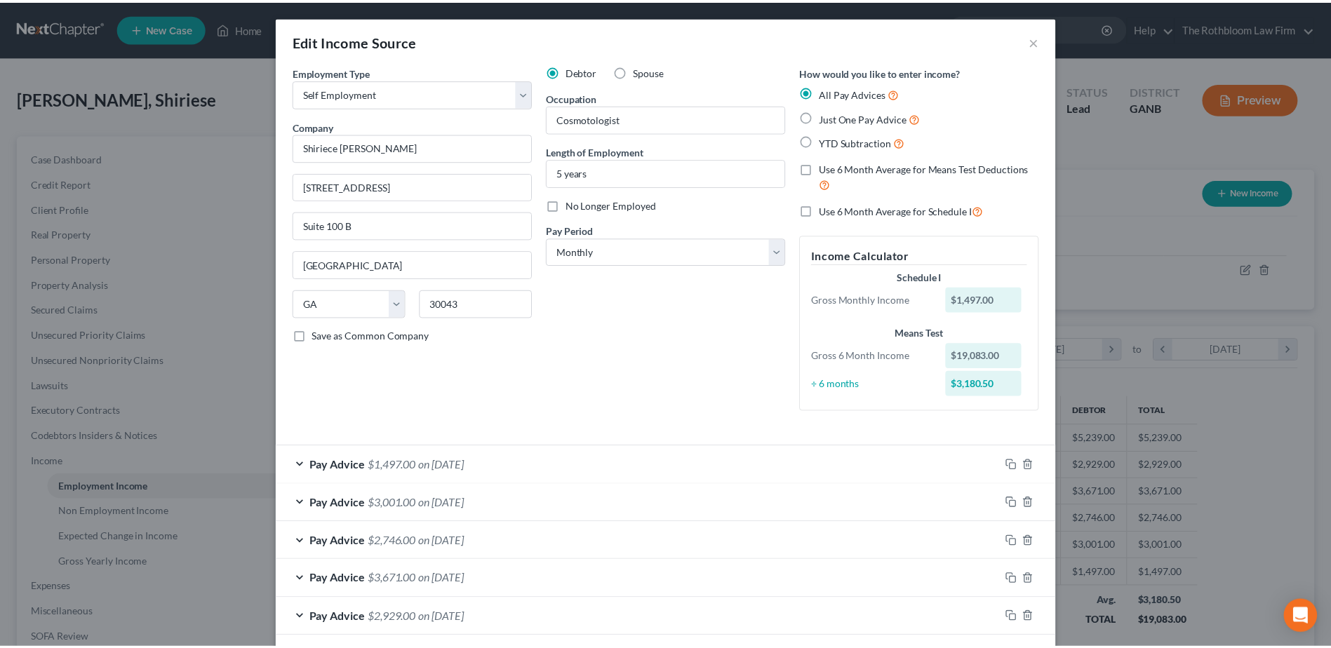
scroll to position [104, 0]
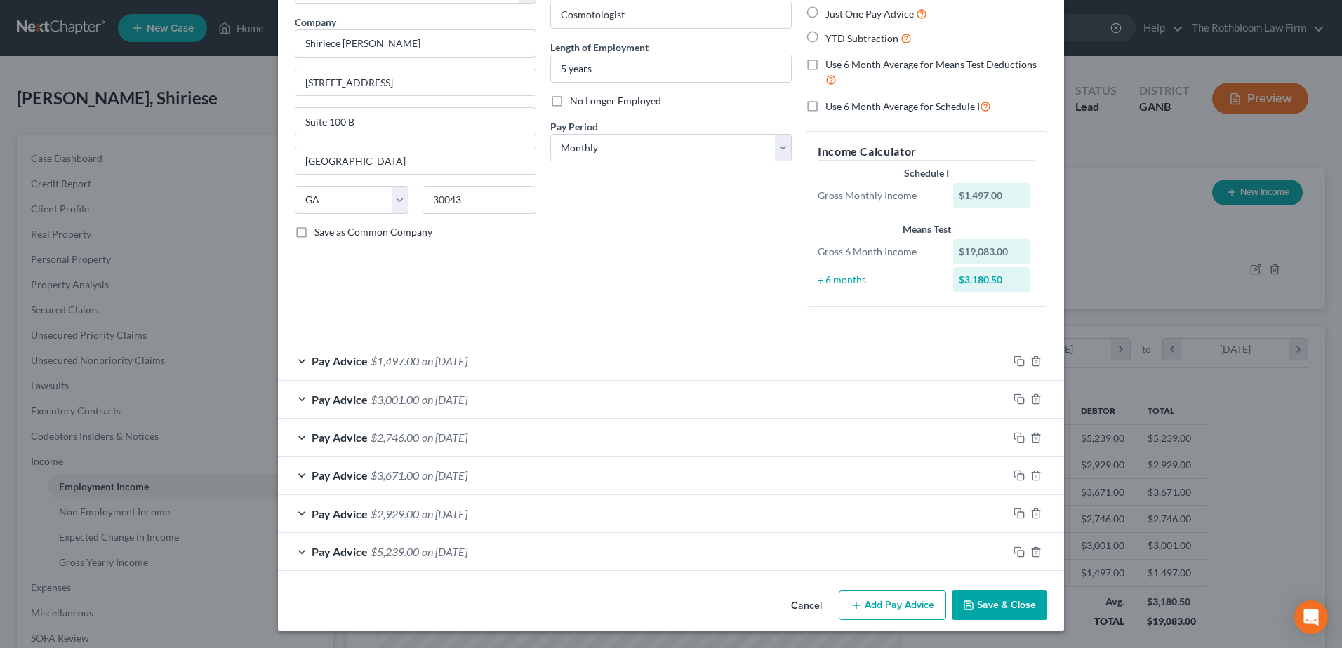
click at [989, 606] on button "Save & Close" at bounding box center [998, 605] width 95 height 29
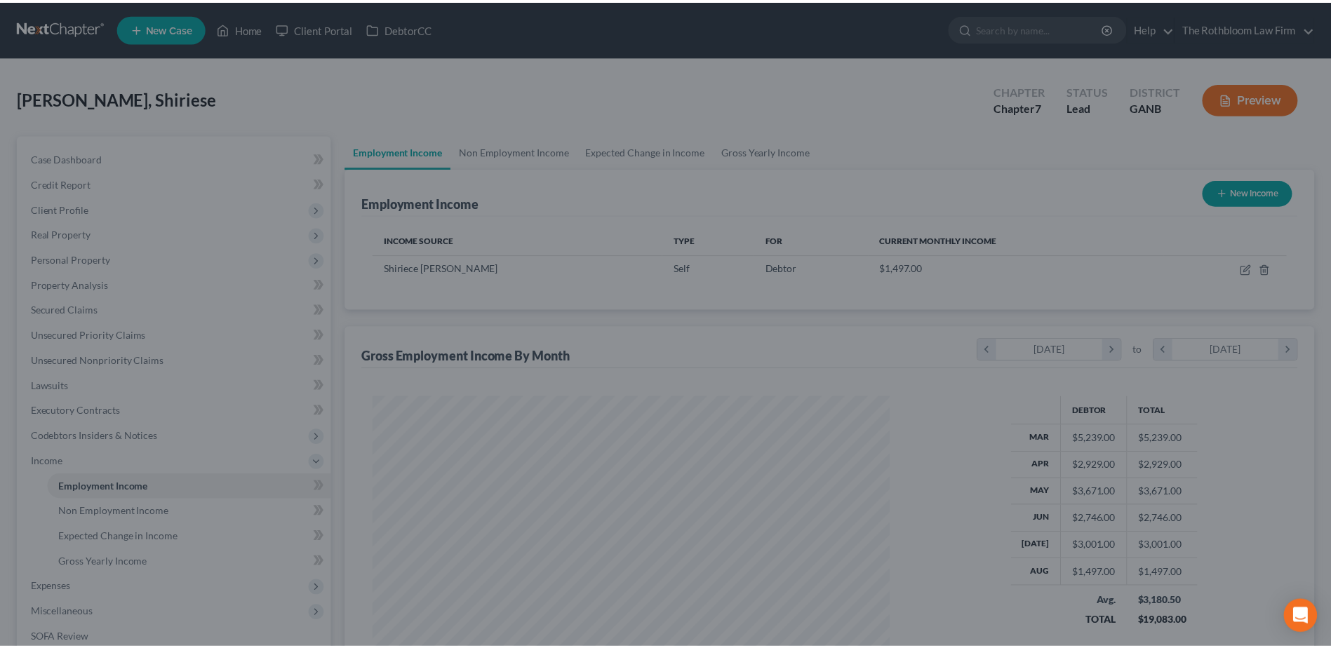
scroll to position [701389, 701100]
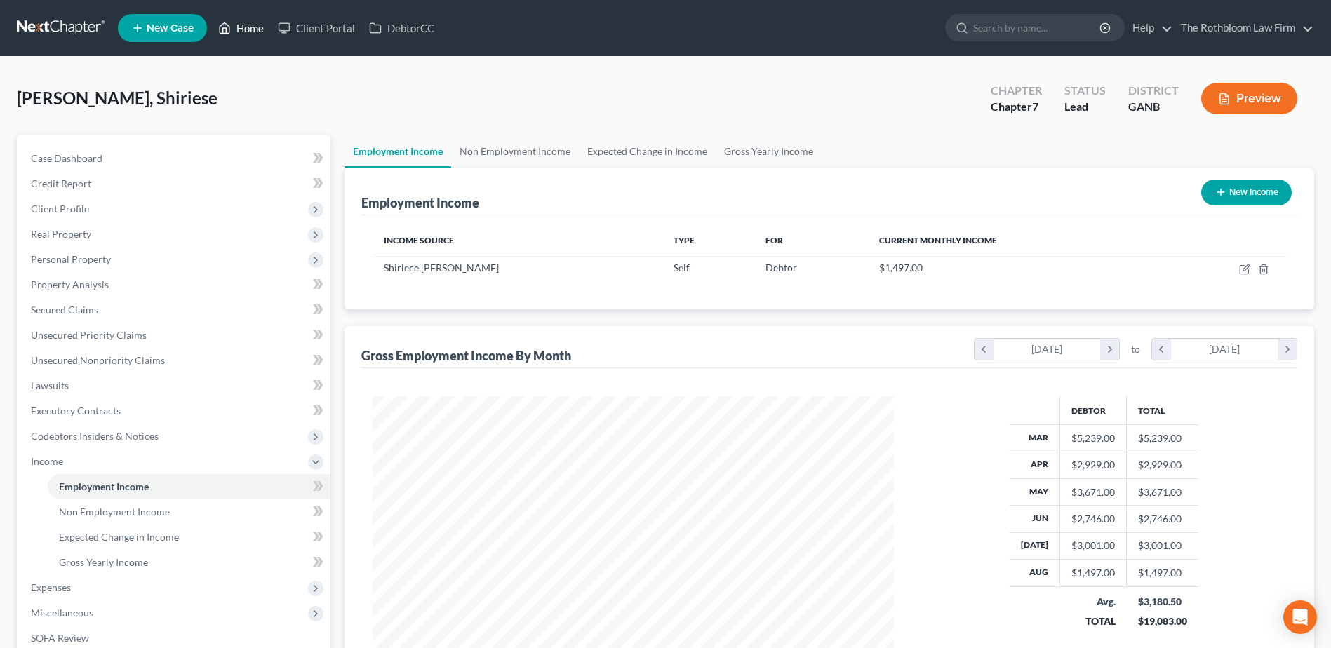
click at [248, 30] on link "Home" at bounding box center [241, 27] width 60 height 25
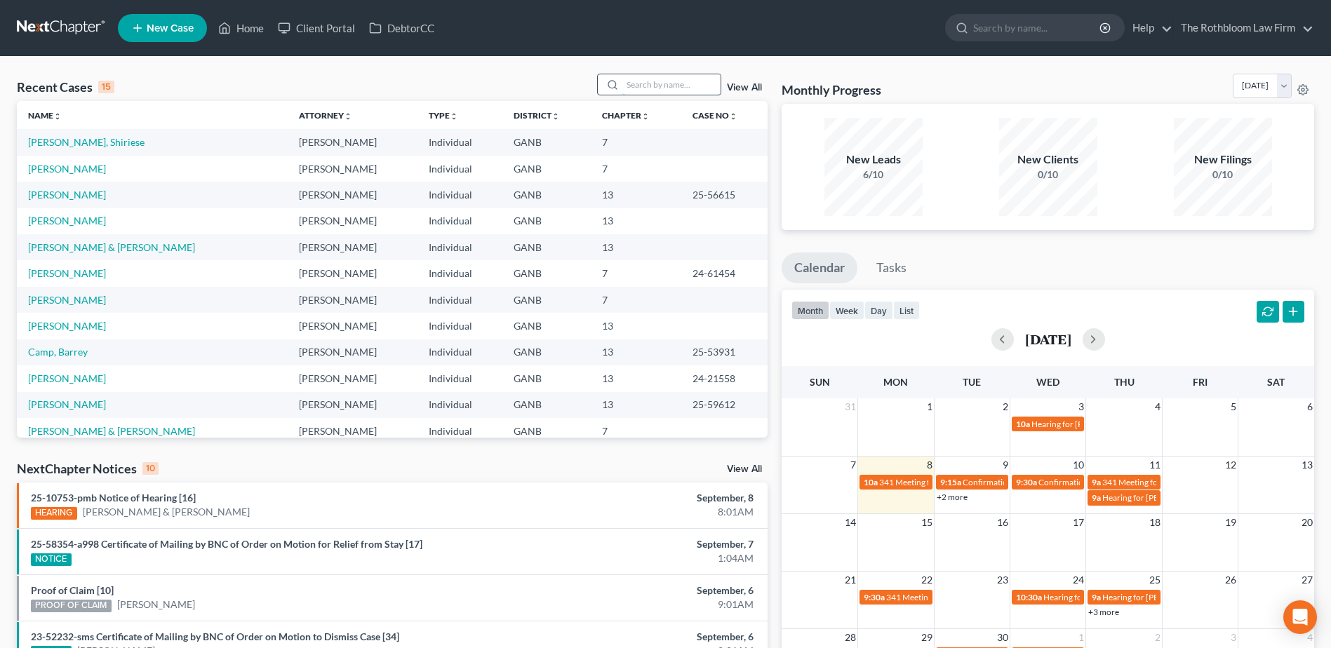
click at [691, 83] on input "search" at bounding box center [671, 84] width 98 height 20
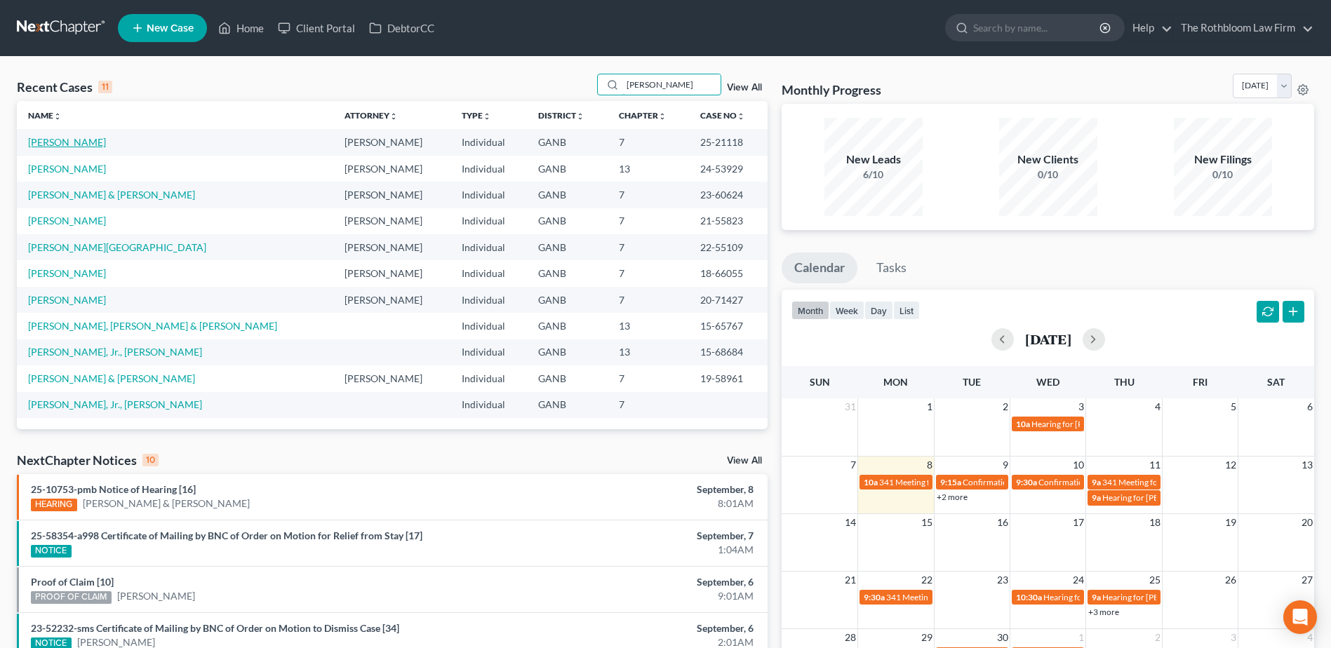
type input "[PERSON_NAME]"
click at [36, 143] on link "[PERSON_NAME]" at bounding box center [67, 142] width 78 height 12
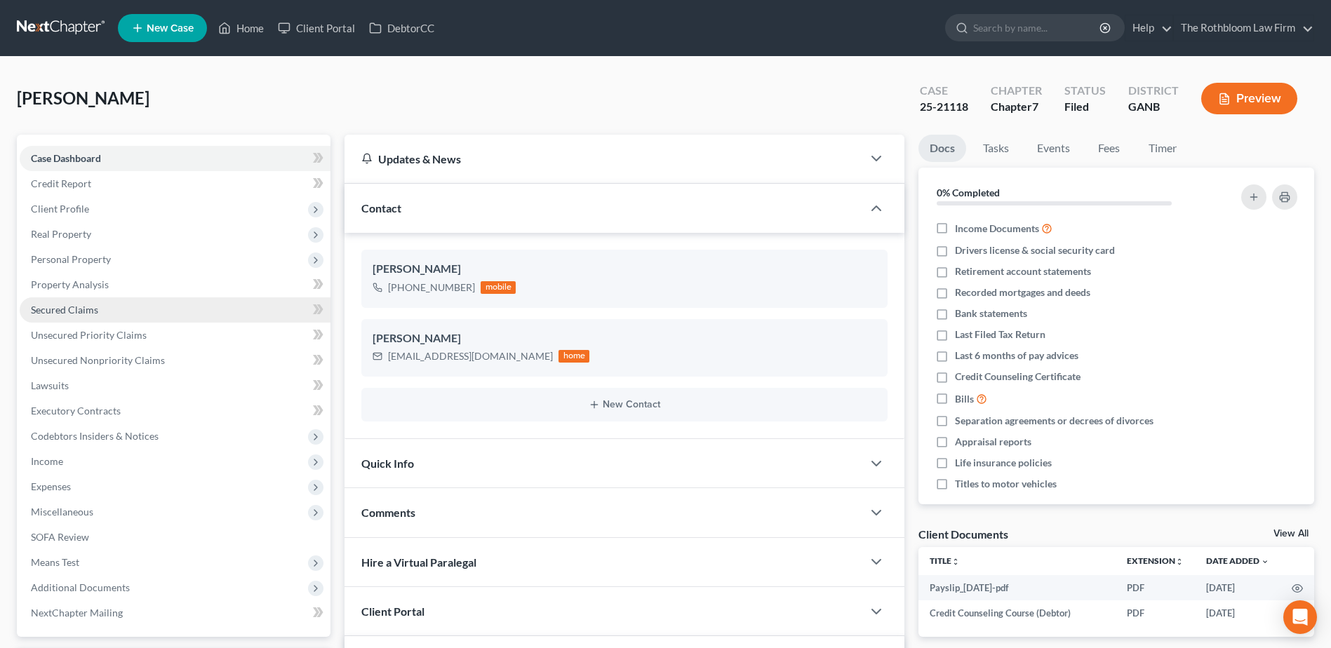
click at [50, 312] on span "Secured Claims" at bounding box center [64, 310] width 67 height 12
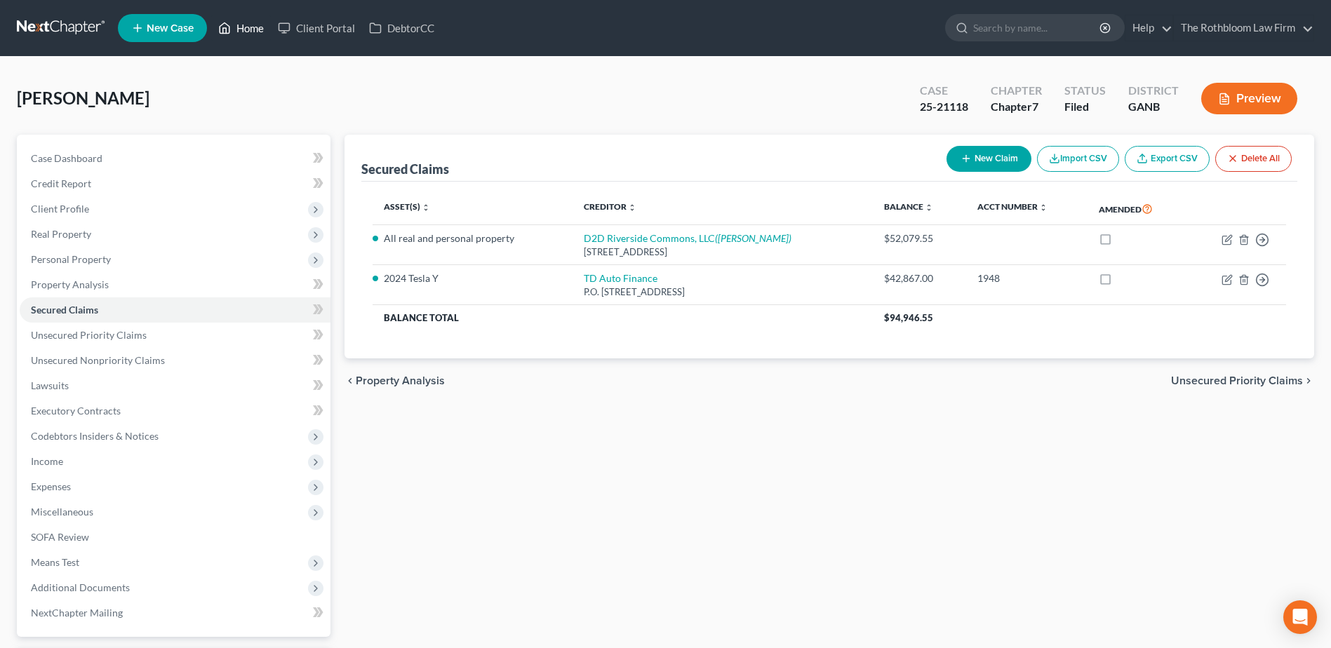
click at [248, 36] on link "Home" at bounding box center [241, 27] width 60 height 25
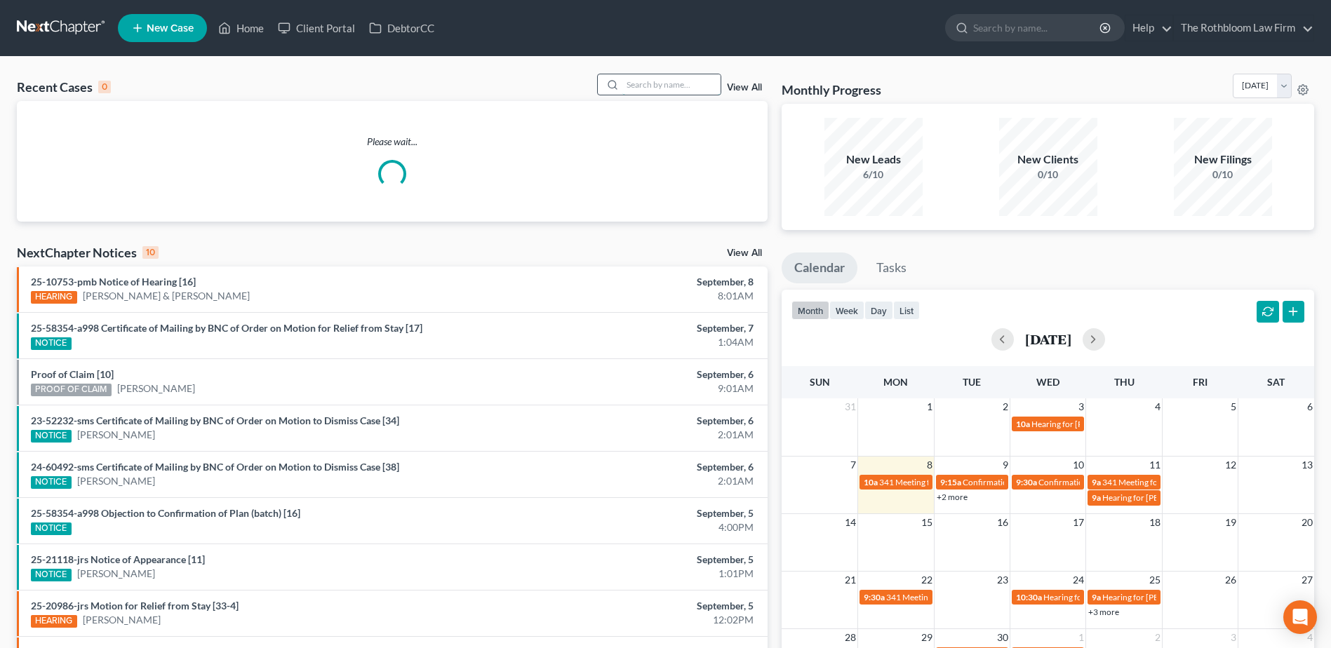
click at [632, 81] on input "search" at bounding box center [671, 84] width 98 height 20
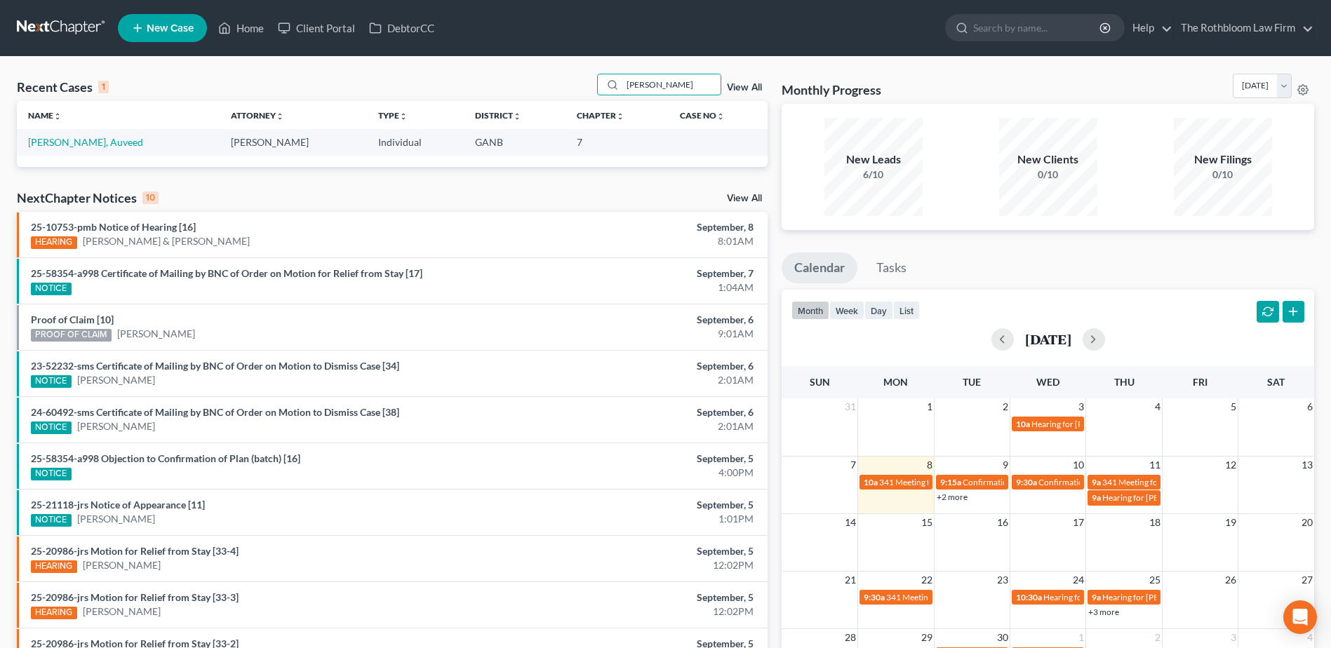
type input "[PERSON_NAME]"
click at [66, 154] on td "[PERSON_NAME], Auveed" at bounding box center [118, 142] width 203 height 26
click at [67, 145] on link "[PERSON_NAME], Auveed" at bounding box center [85, 142] width 115 height 12
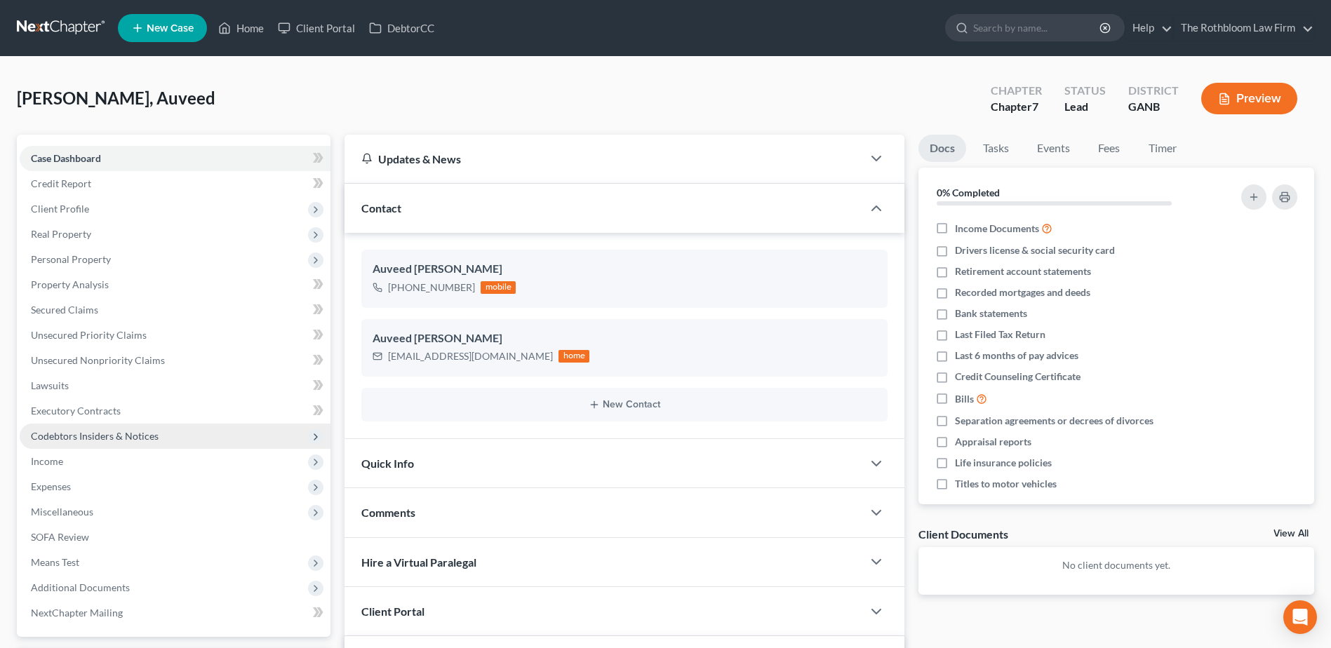
click at [121, 434] on span "Codebtors Insiders & Notices" at bounding box center [95, 436] width 128 height 12
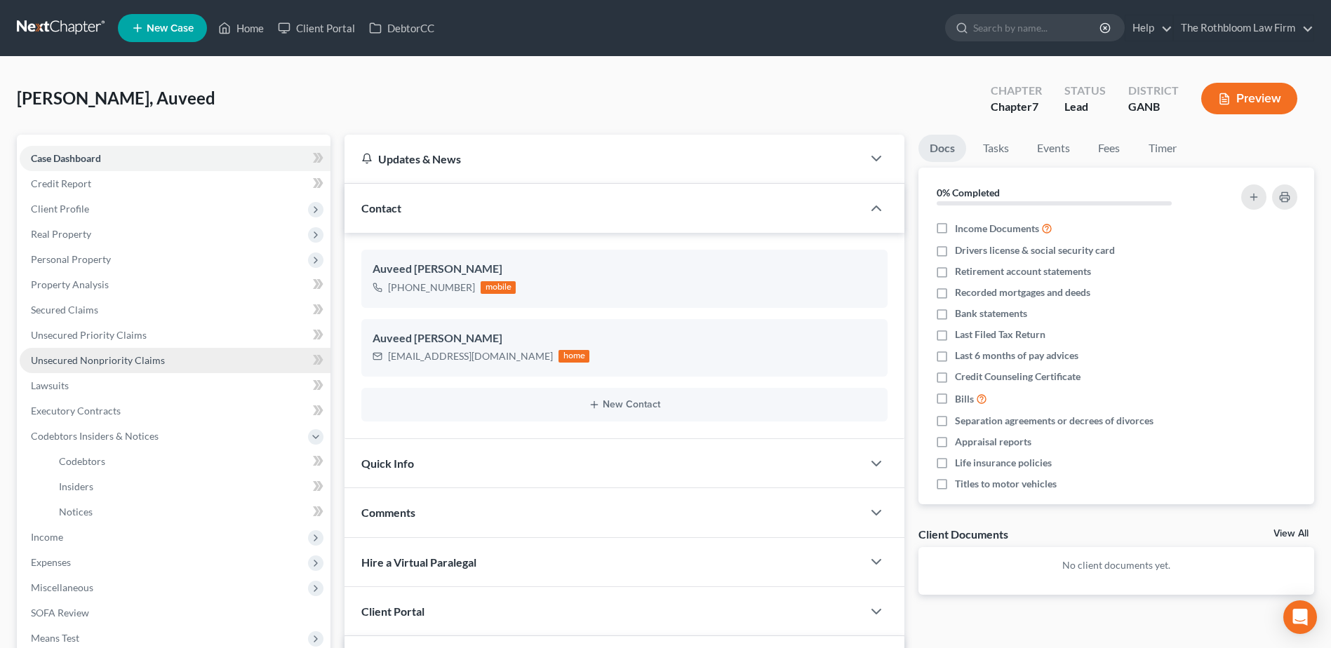
click at [91, 369] on link "Unsecured Nonpriority Claims" at bounding box center [175, 360] width 311 height 25
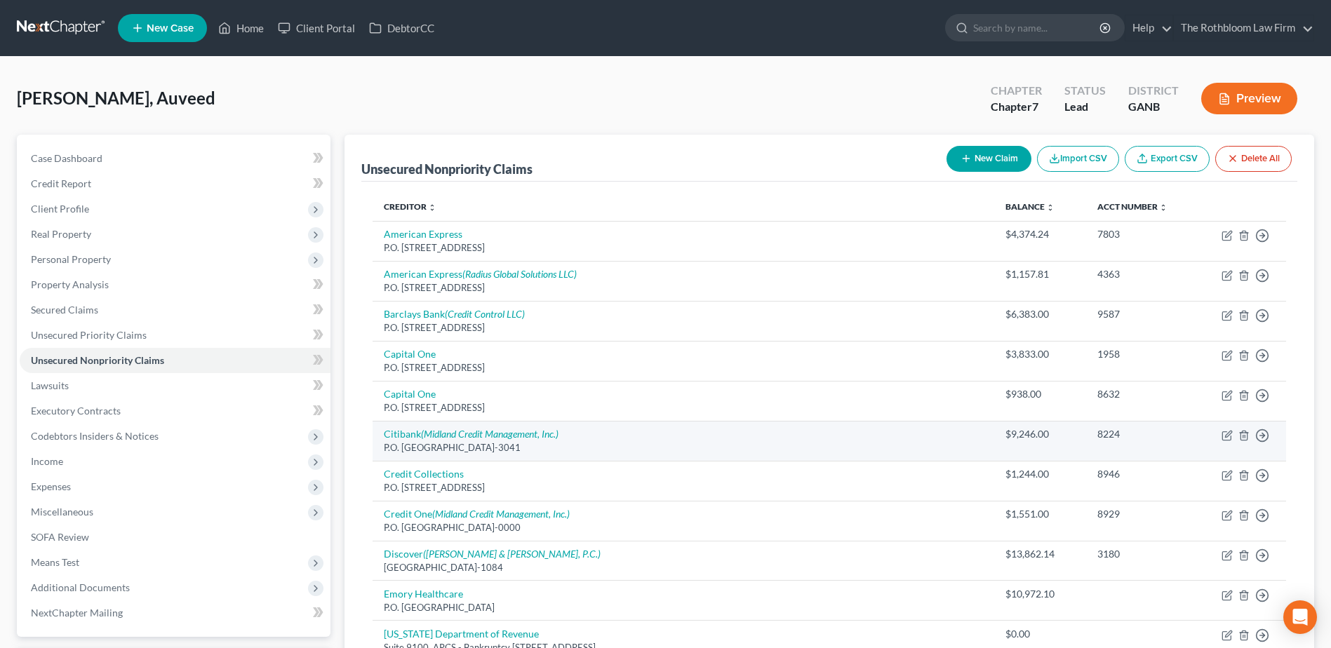
scroll to position [281, 0]
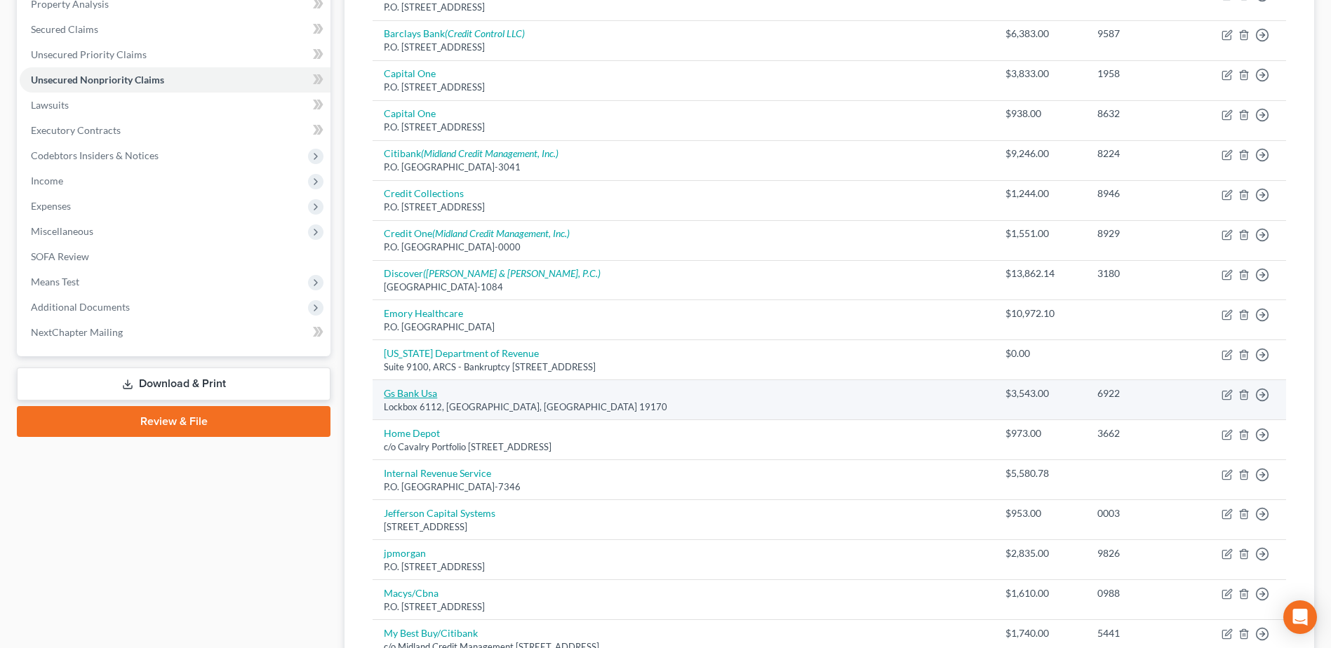
click at [406, 387] on link "Gs Bank Usa" at bounding box center [410, 393] width 53 height 12
select select "39"
select select "2"
select select "0"
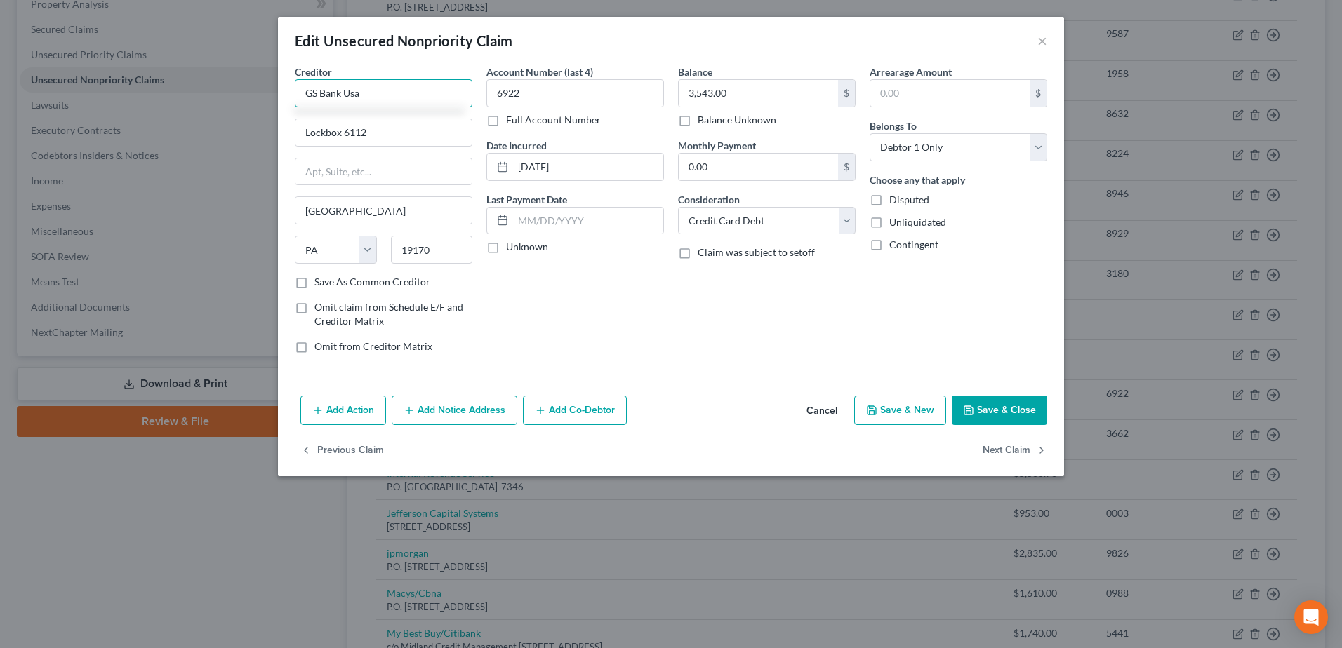
click at [304, 92] on input "GS Bank Usa" at bounding box center [384, 93] width 178 height 28
type input "Apple/GS Bank Usa"
click at [1005, 409] on button "Save & Close" at bounding box center [998, 410] width 95 height 29
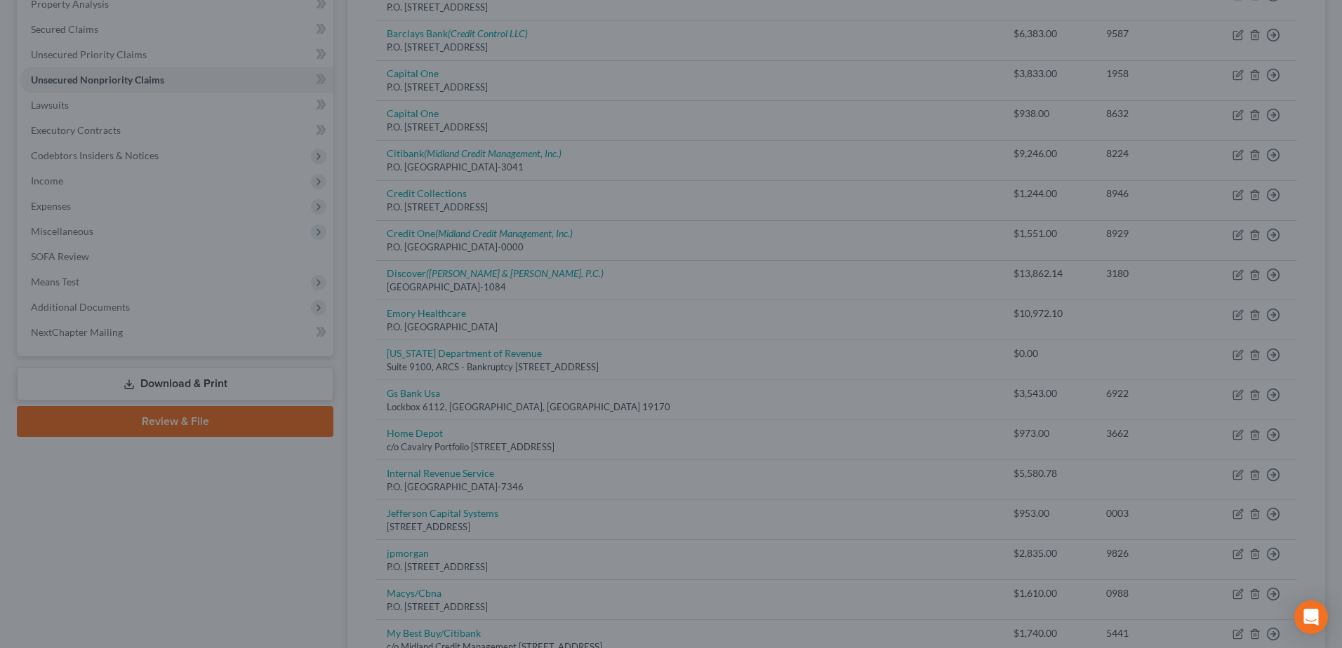
type input "0"
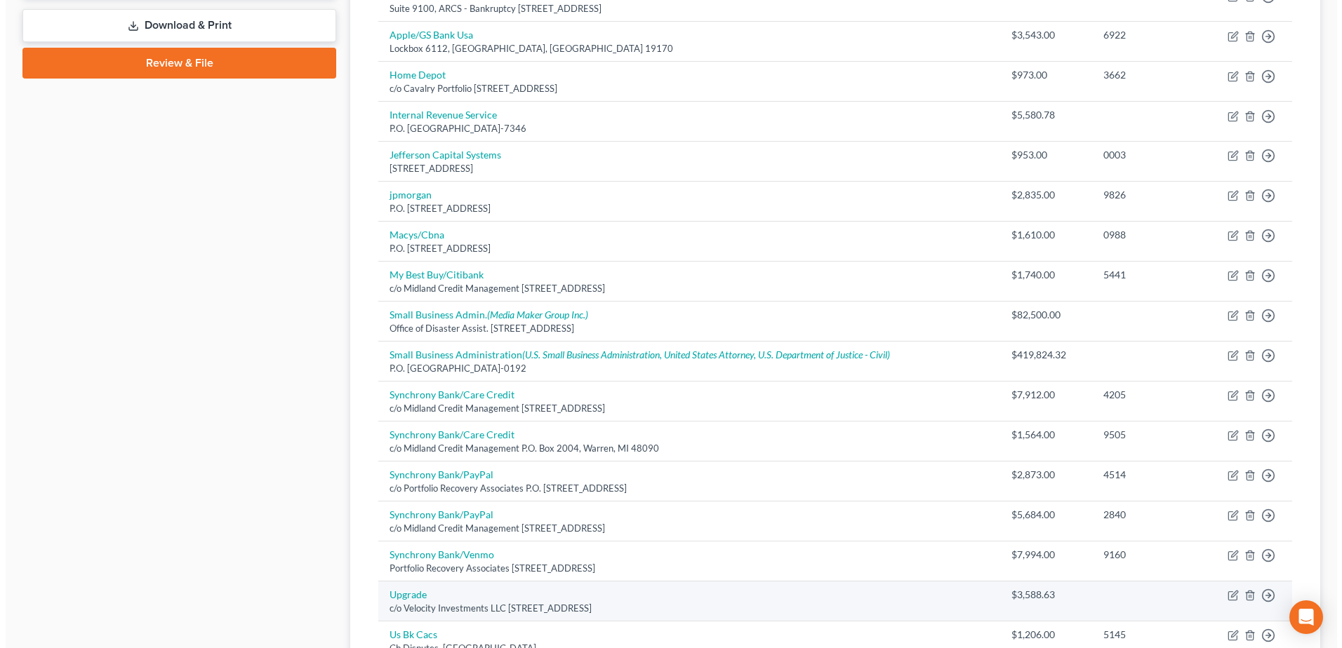
scroll to position [664, 0]
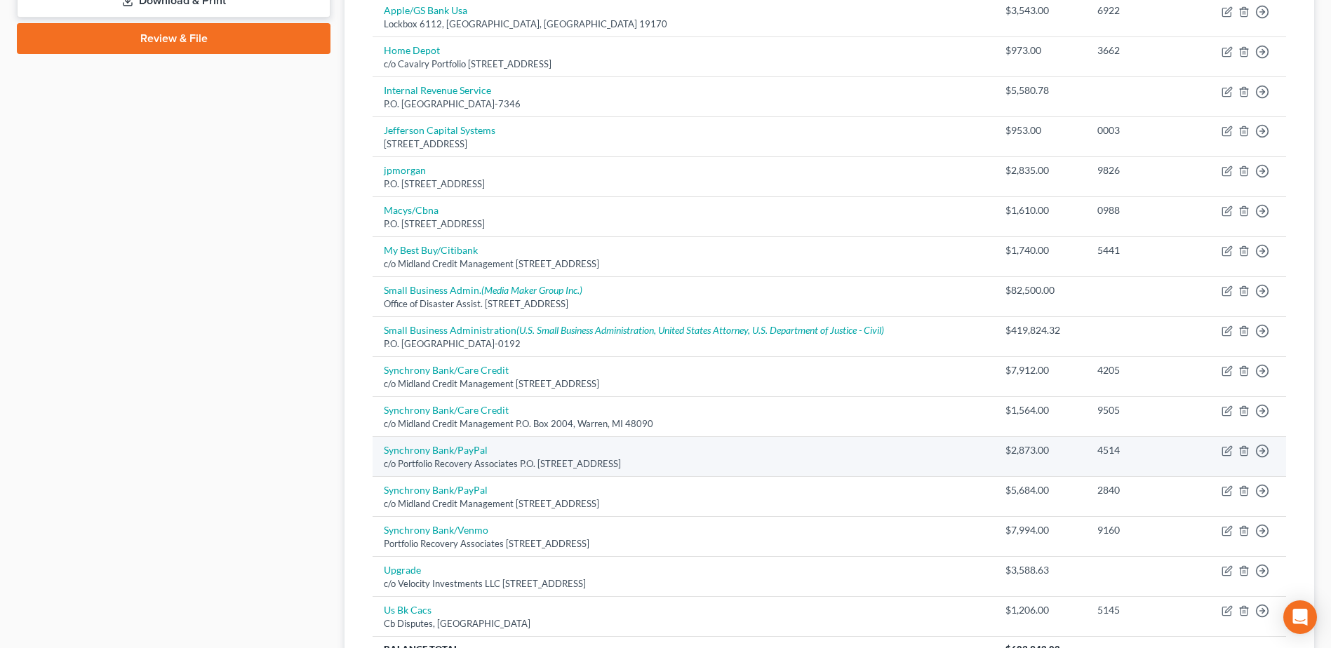
click at [456, 459] on div "c/o Portfolio Recovery Associates P.O. [STREET_ADDRESS]" at bounding box center [683, 463] width 599 height 13
click at [432, 448] on link "Synchrony Bank/PayPal" at bounding box center [436, 450] width 104 height 12
select select "48"
select select "2"
select select "0"
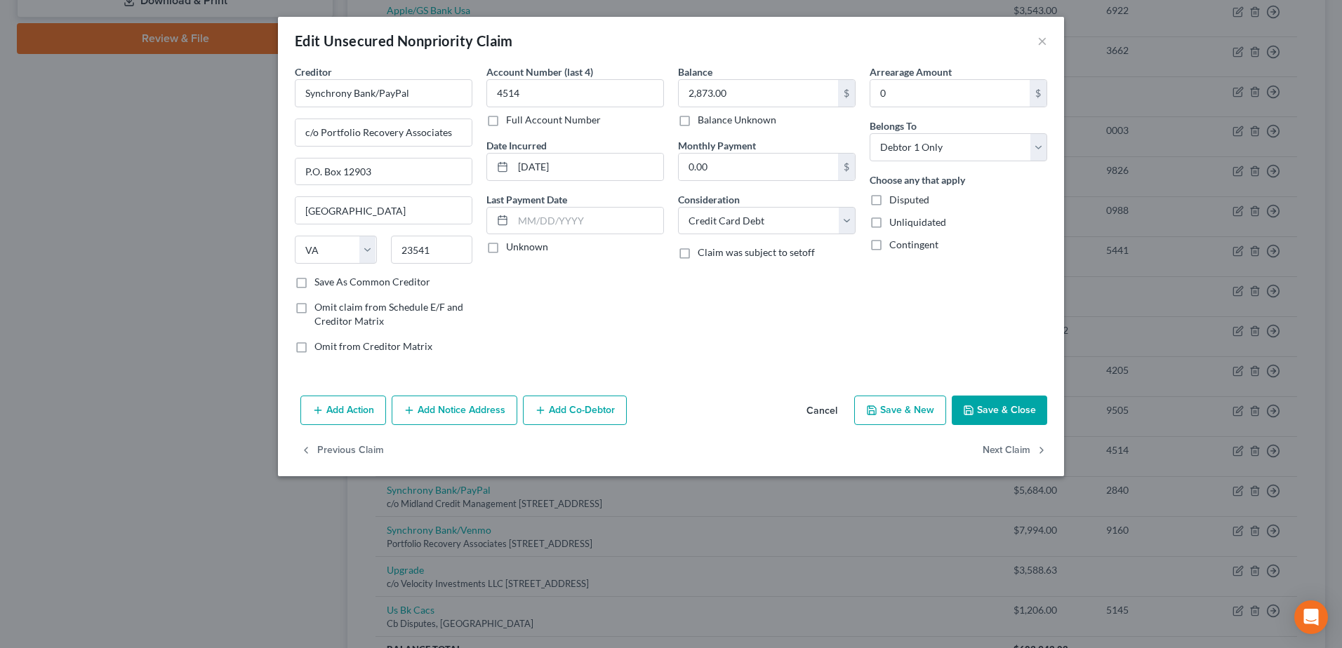
click at [434, 406] on button "Add Notice Address" at bounding box center [455, 410] width 126 height 29
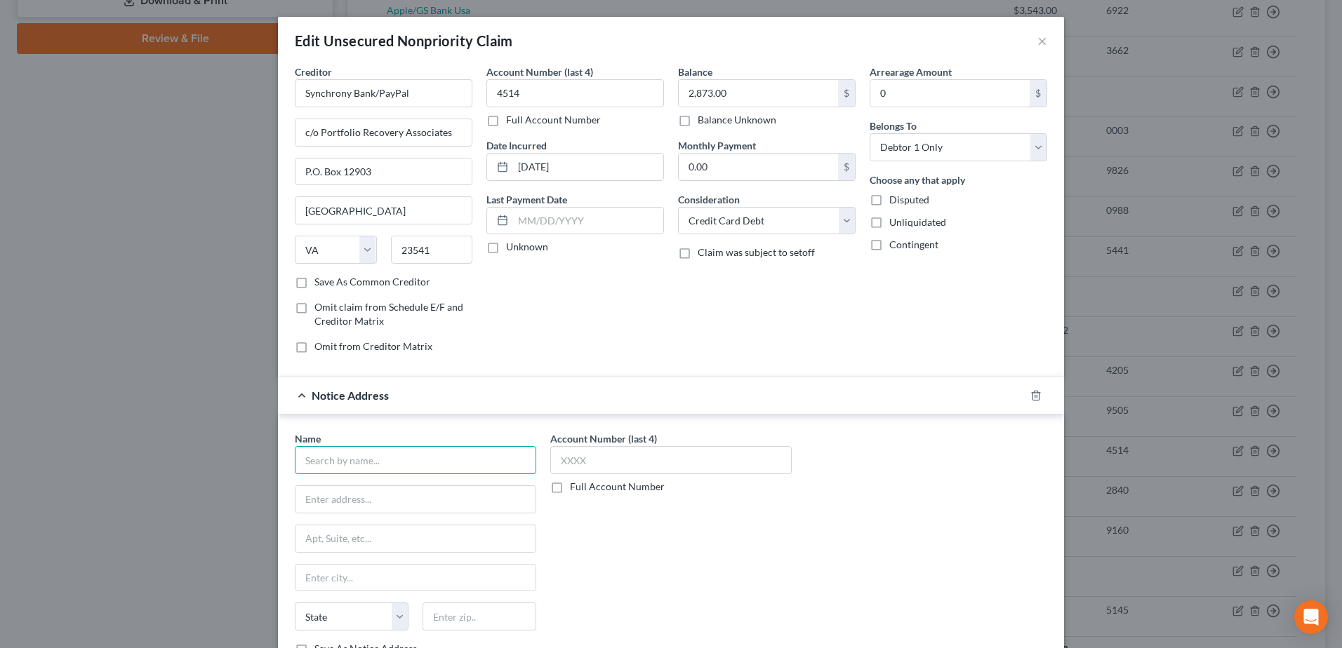
click at [331, 458] on input "text" at bounding box center [415, 460] width 241 height 28
type input "Mandarich Law Group, LLP"
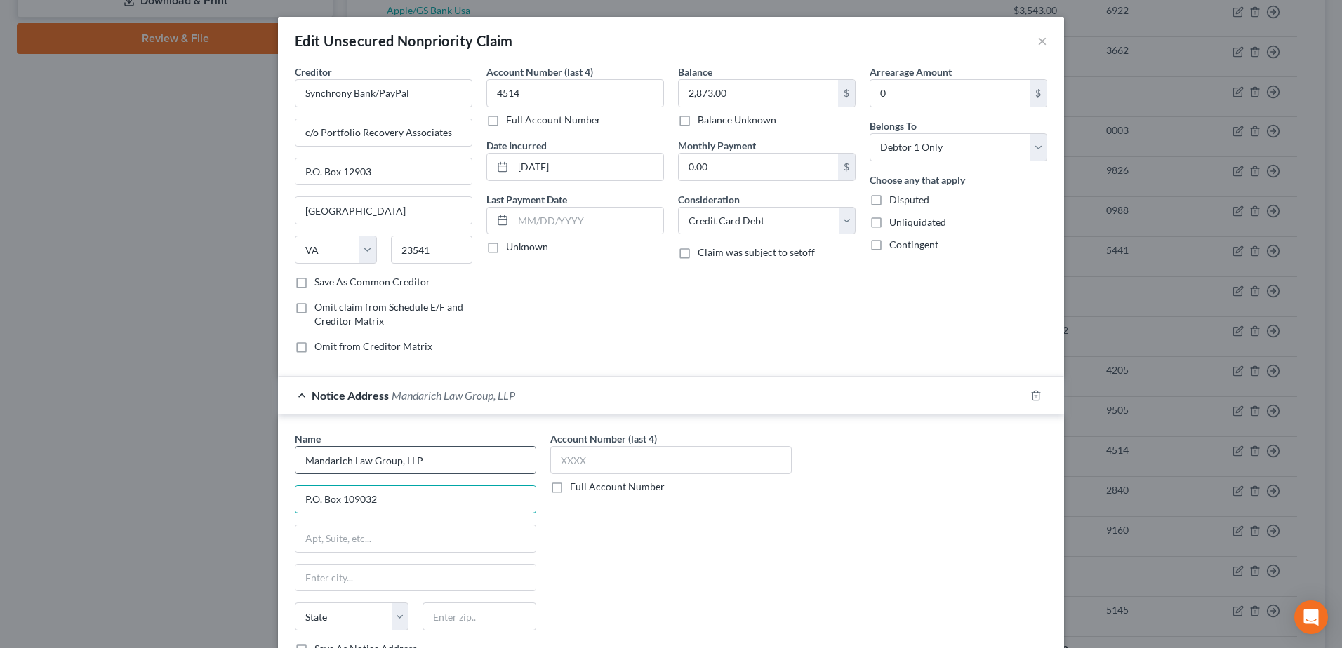
type input "P.O. Box 109032"
type input "60610"
type input "[GEOGRAPHIC_DATA]"
select select "14"
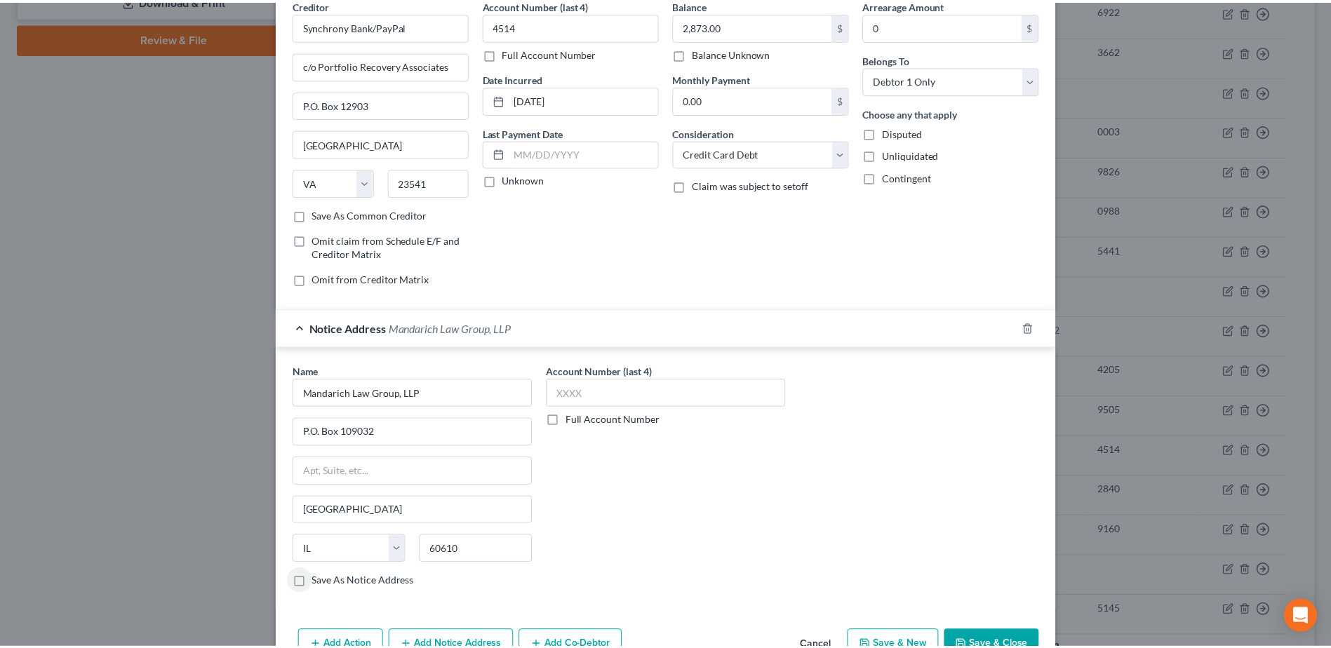
scroll to position [147, 0]
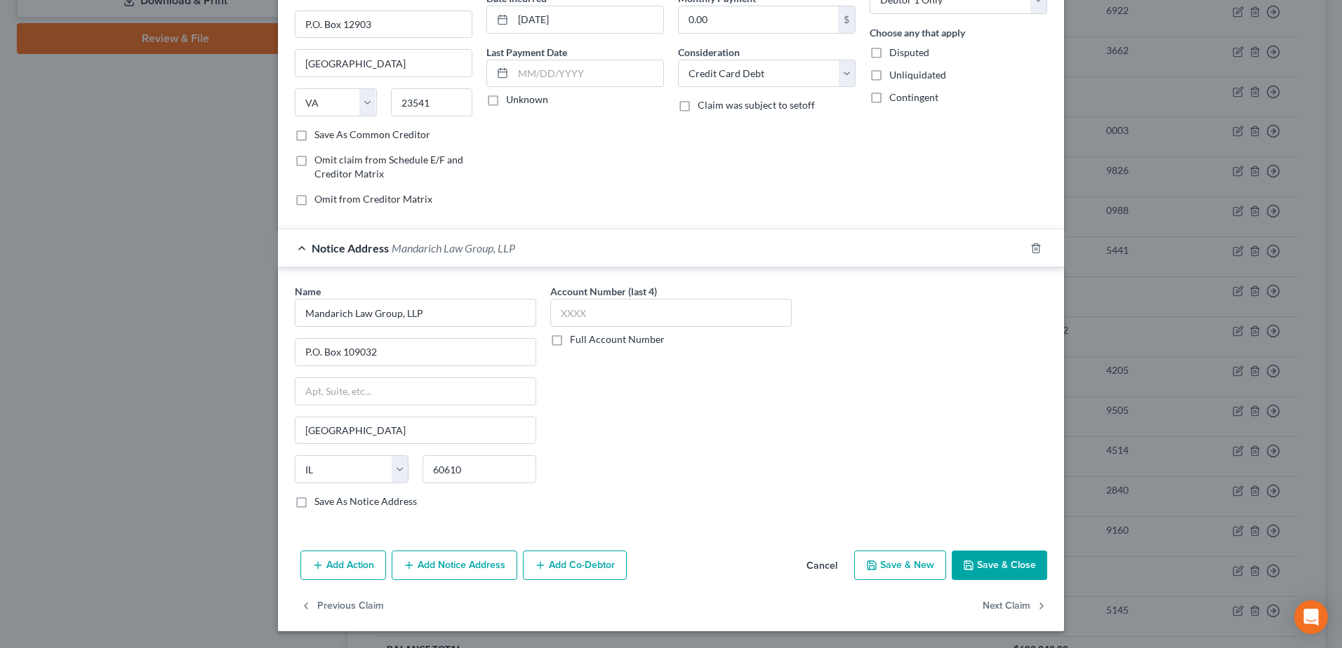
click at [1008, 561] on button "Save & Close" at bounding box center [998, 565] width 95 height 29
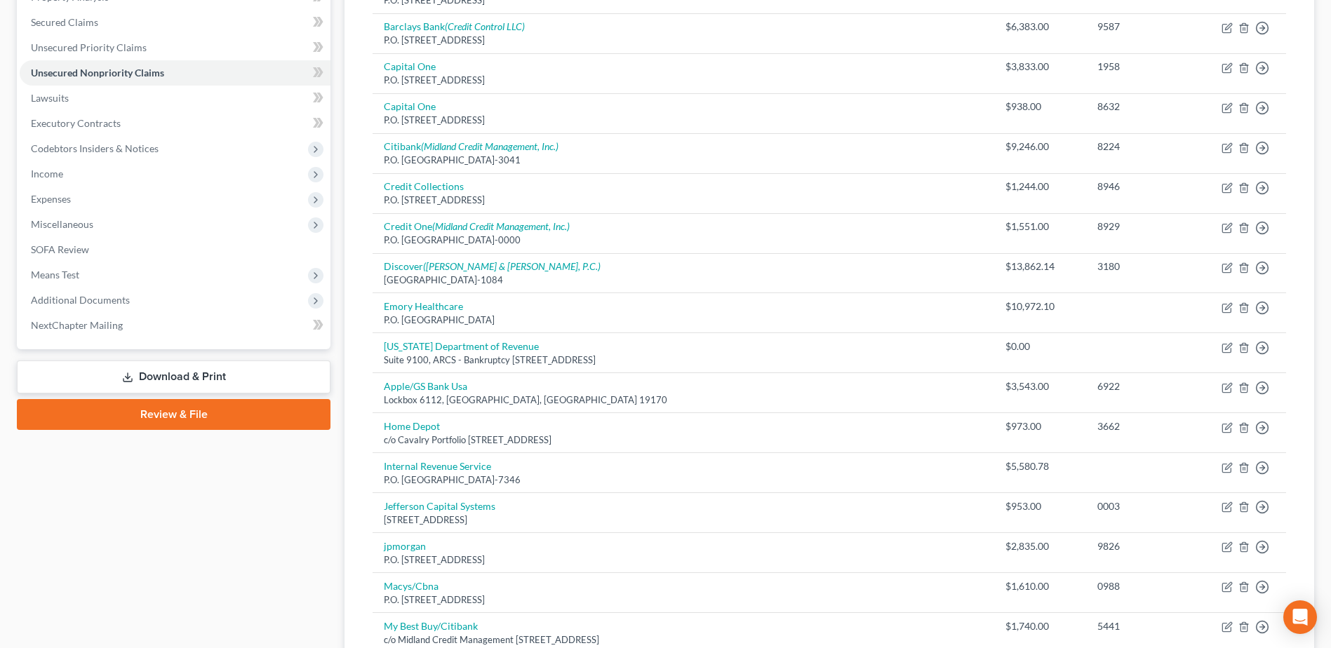
scroll to position [313, 0]
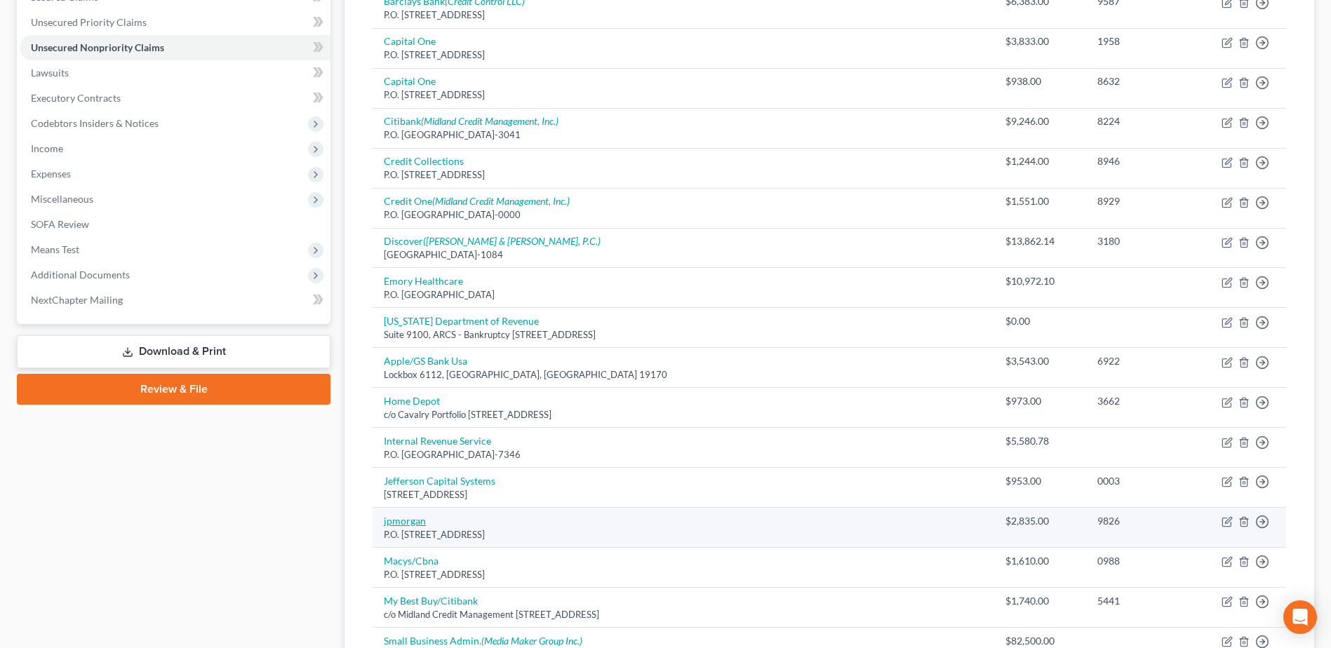
click at [408, 516] on link "jpmorgan" at bounding box center [405, 521] width 42 height 12
select select "7"
select select "2"
select select "0"
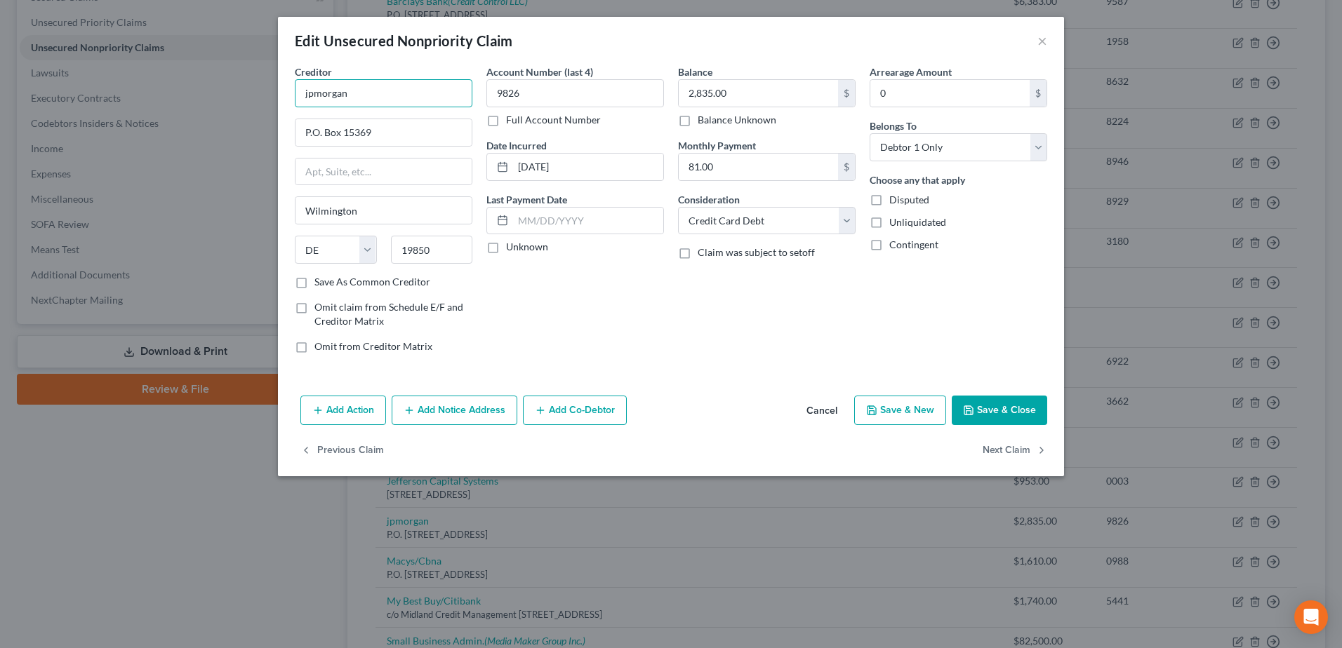
drag, startPoint x: 274, startPoint y: 85, endPoint x: 253, endPoint y: 85, distance: 20.3
click at [253, 85] on div "Edit Unsecured Nonpriority Claim × Creditor * jpmorgan P.O. [GEOGRAPHIC_DATA] […" at bounding box center [671, 324] width 1342 height 648
type input "Chase"
click at [1012, 411] on button "Save & Close" at bounding box center [998, 410] width 95 height 29
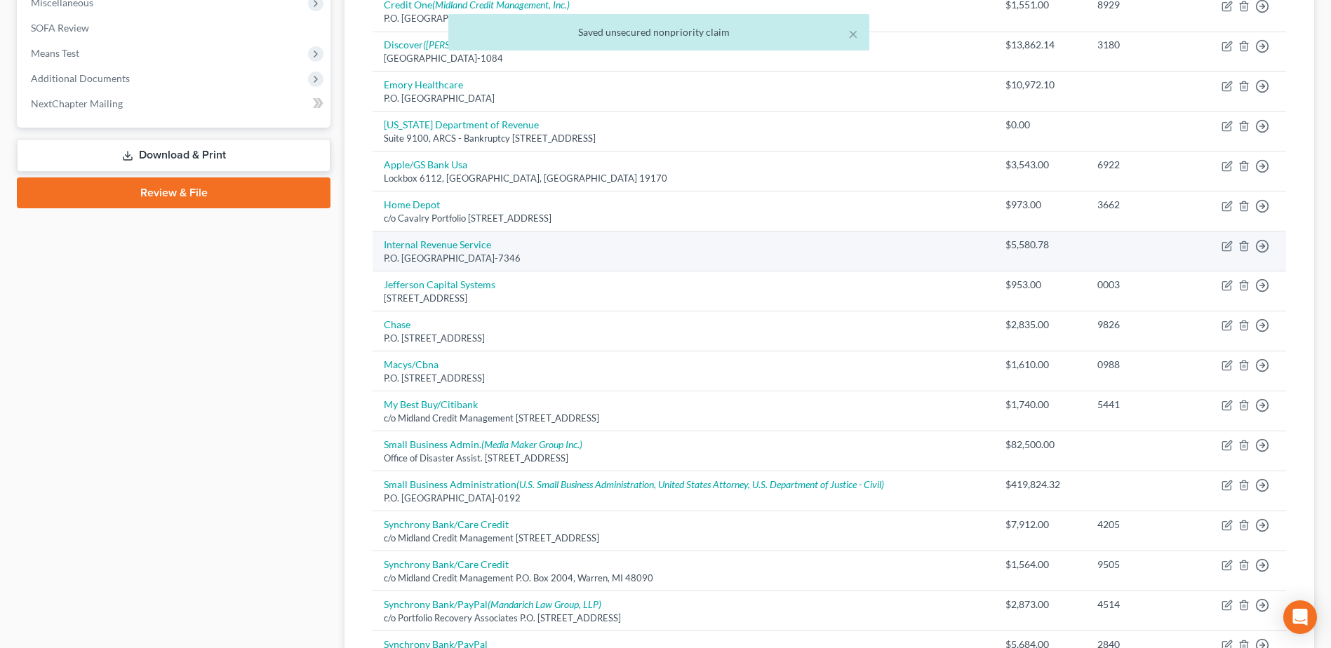
scroll to position [523, 0]
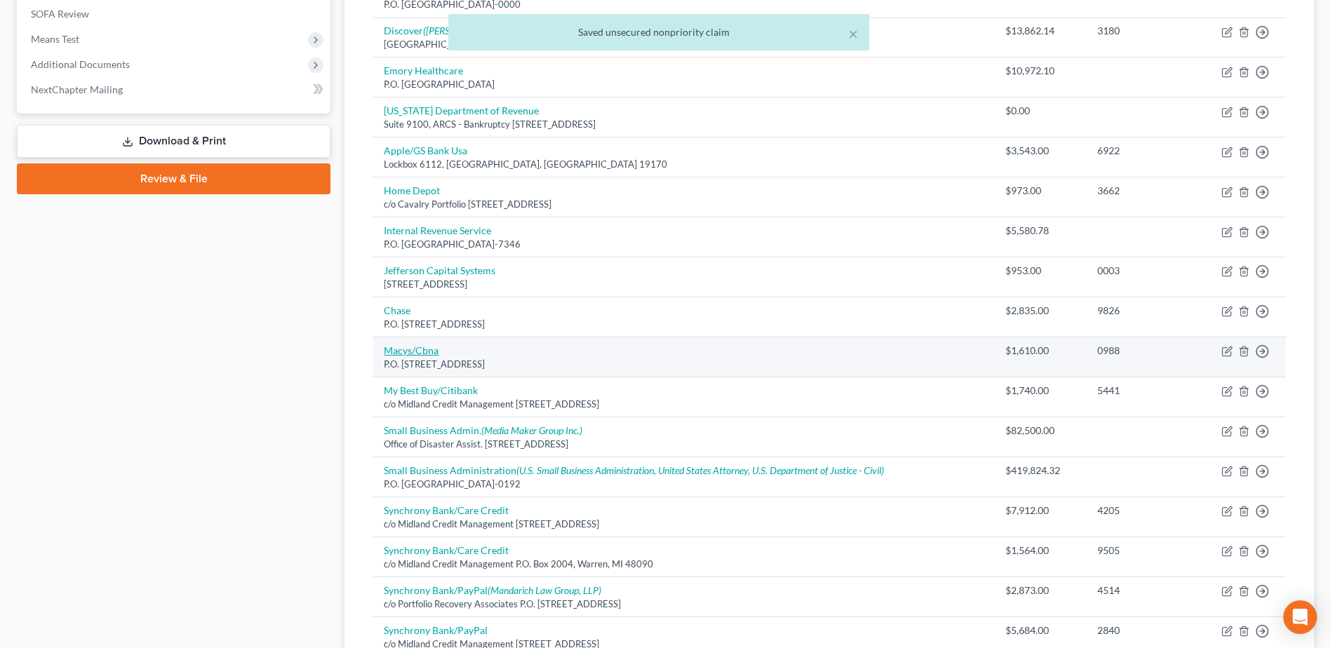
click at [421, 350] on link "Macys/Cbna" at bounding box center [411, 351] width 55 height 12
select select "43"
select select "2"
select select "0"
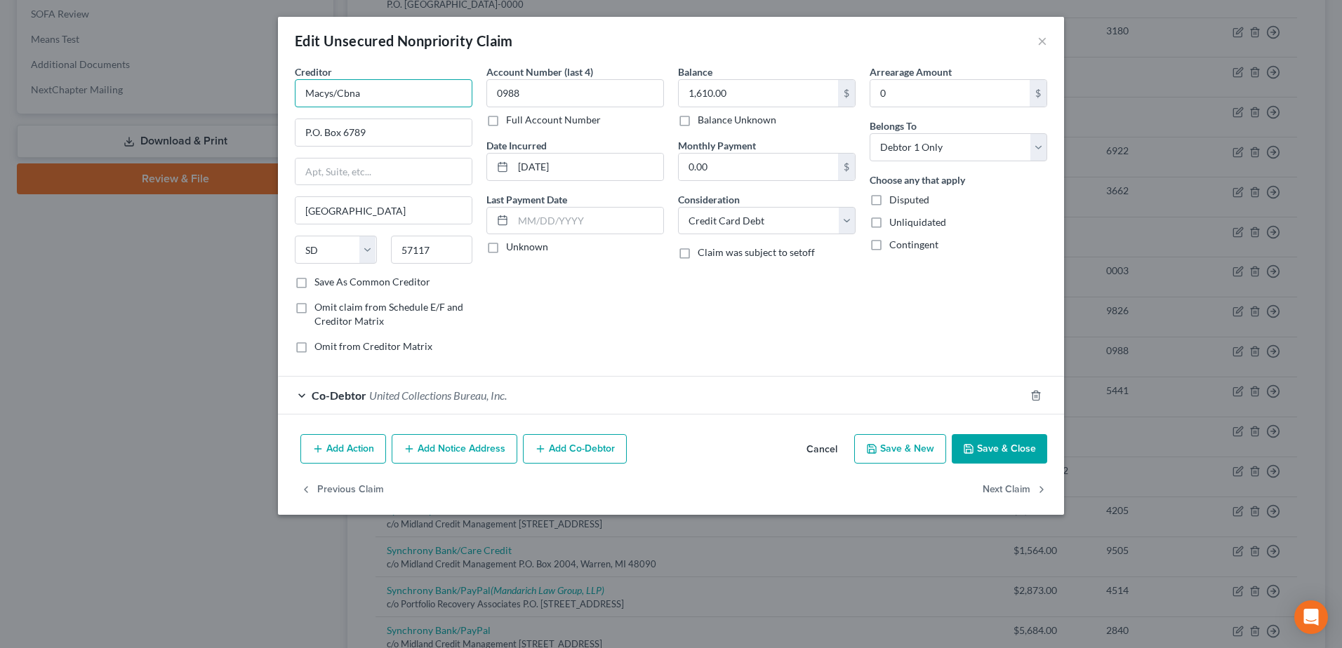
drag, startPoint x: 346, startPoint y: 95, endPoint x: 424, endPoint y: 104, distance: 78.4
click at [424, 104] on input "Macys/Cbna" at bounding box center [384, 93] width 178 height 28
type input "Macys/CBNA"
click at [997, 450] on button "Save & Close" at bounding box center [998, 448] width 95 height 29
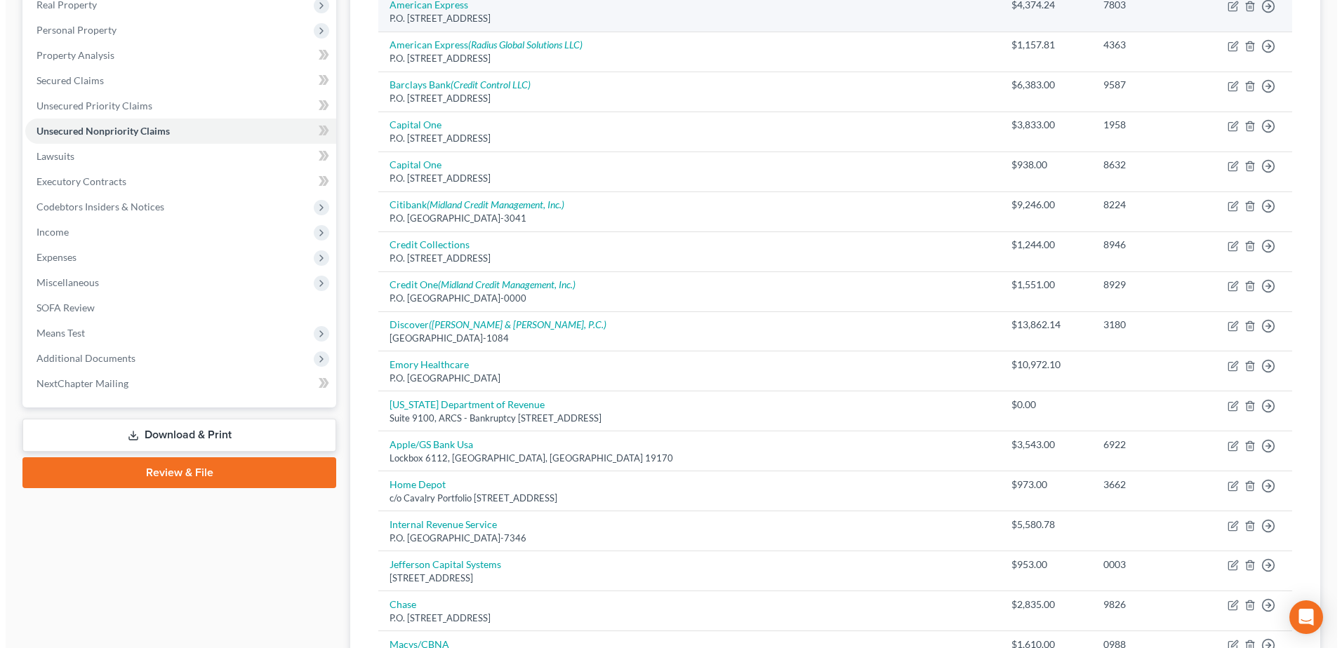
scroll to position [102, 0]
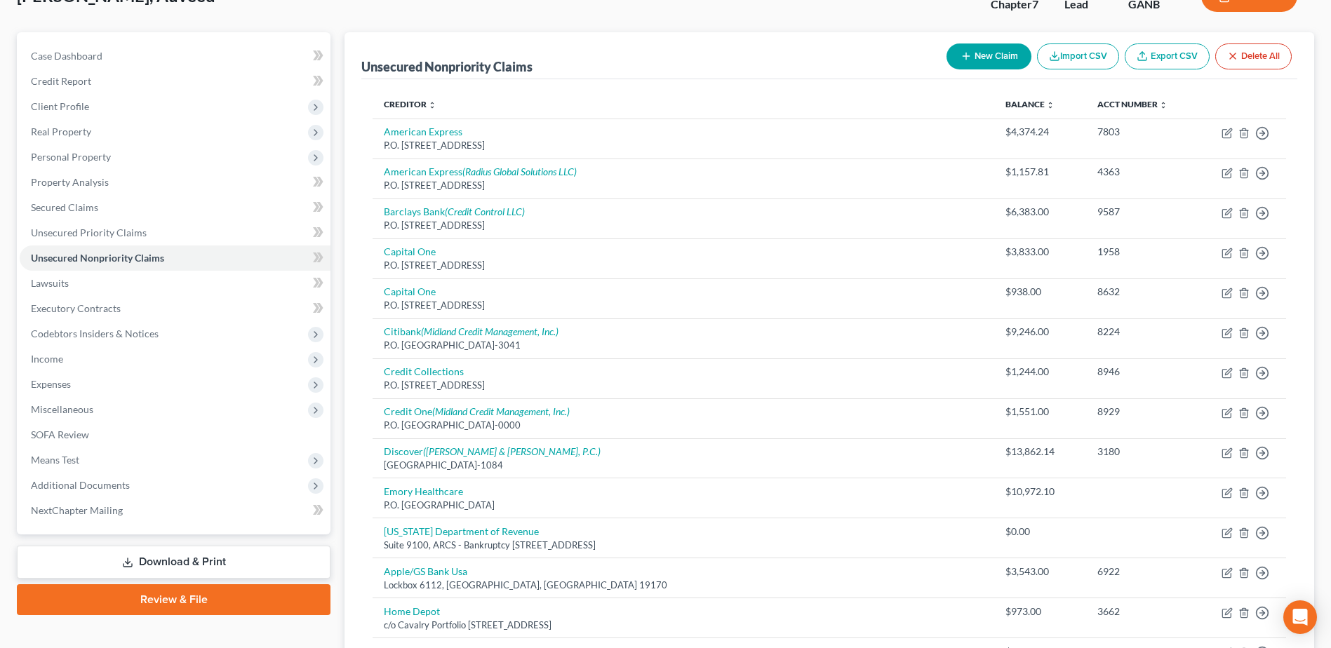
click at [972, 65] on button "New Claim" at bounding box center [989, 57] width 85 height 26
select select "0"
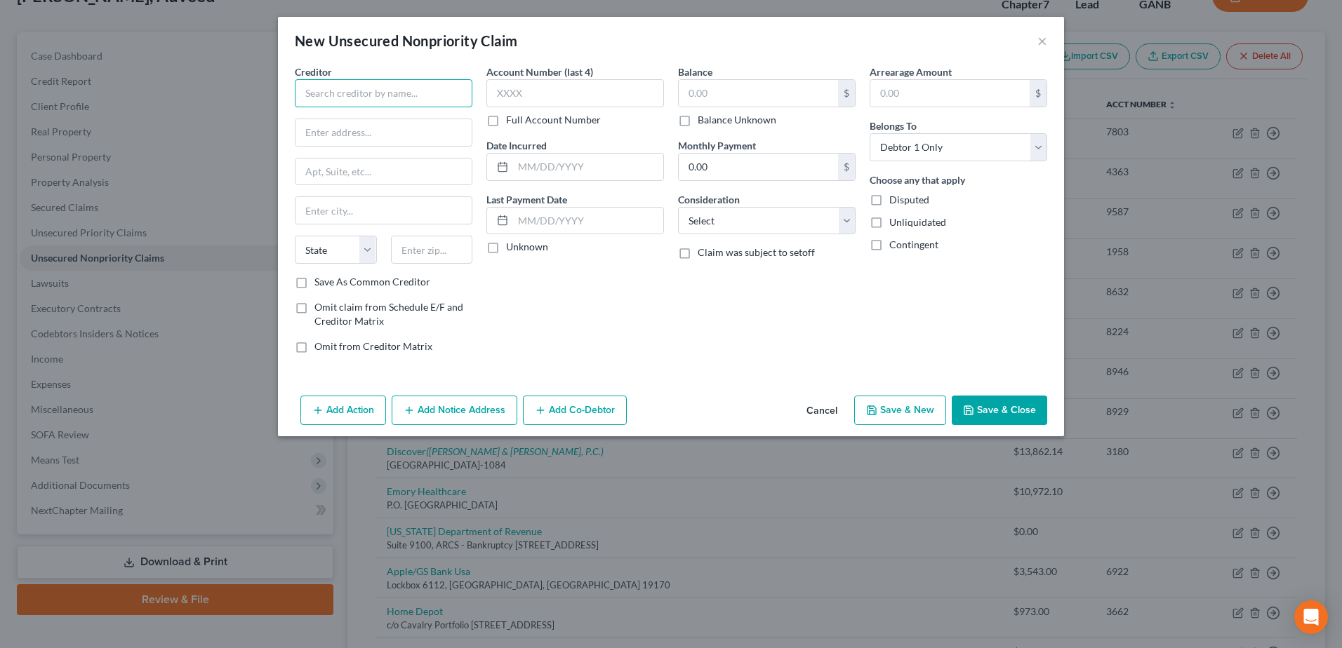
click at [344, 91] on input "text" at bounding box center [384, 93] width 178 height 28
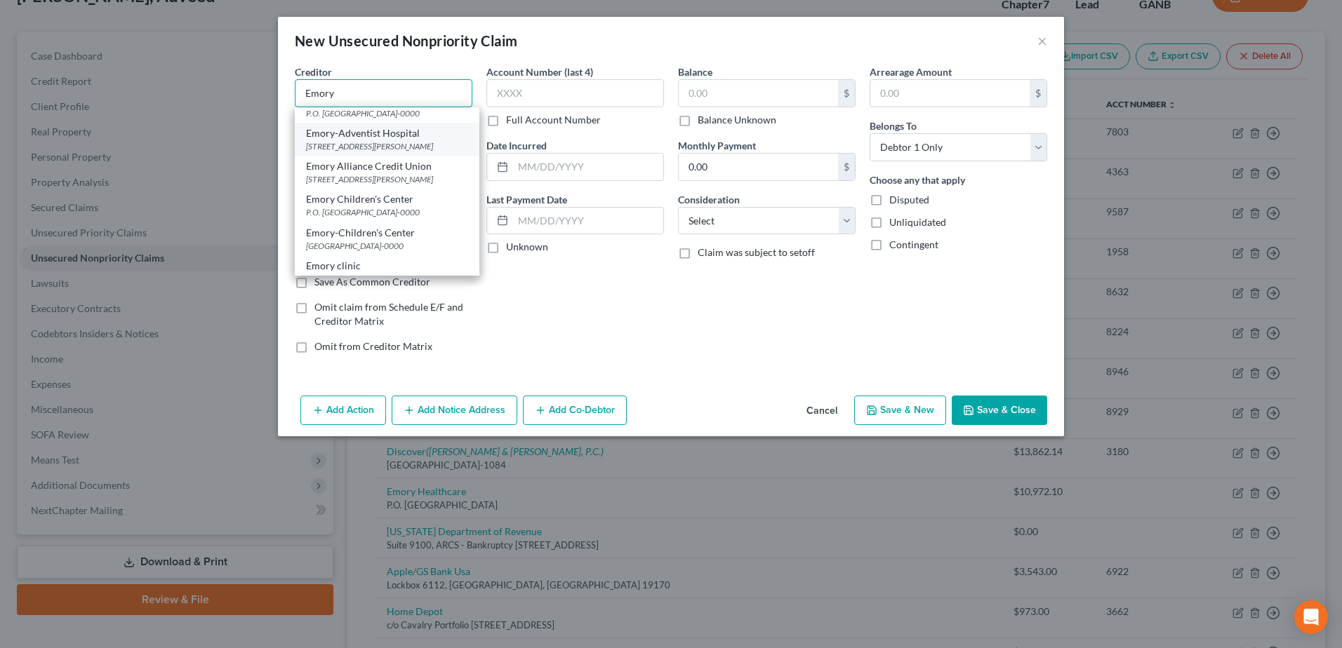
scroll to position [210, 0]
click at [337, 191] on div "Emory Clinic" at bounding box center [387, 184] width 162 height 14
type input "Emory Clinic"
type input "P.O. Box 102398"
type input "[GEOGRAPHIC_DATA]"
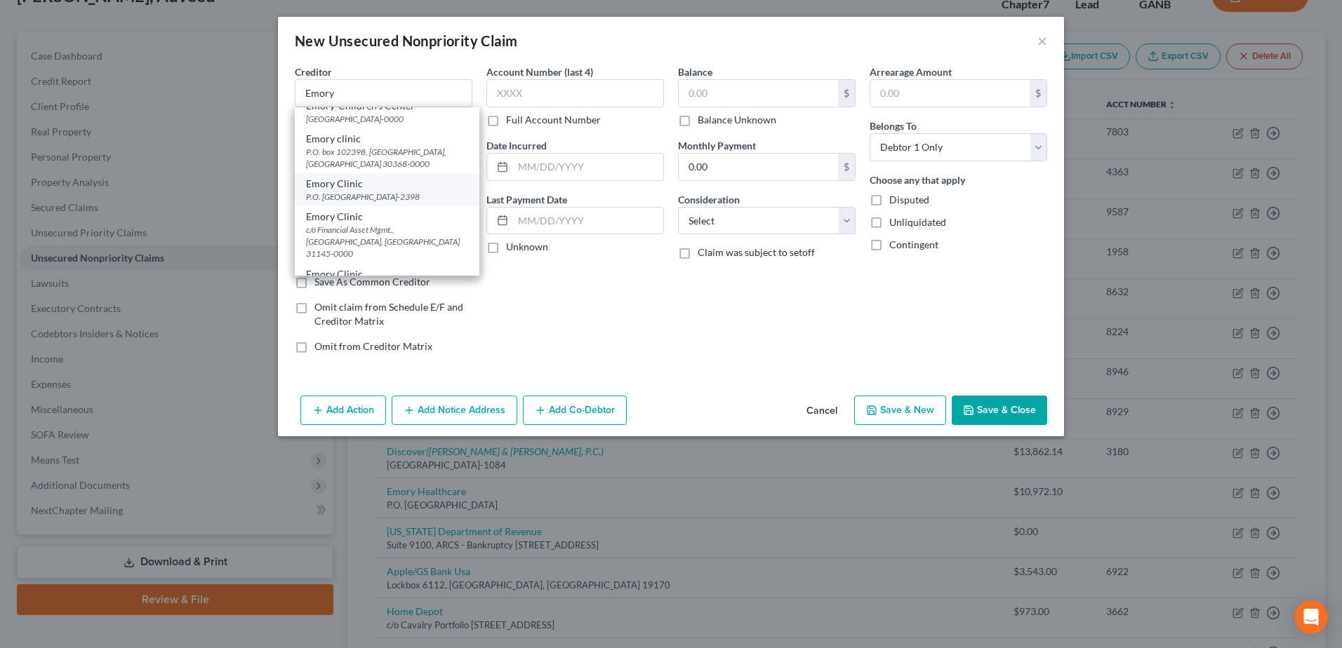
select select "10"
type input "30368-2398"
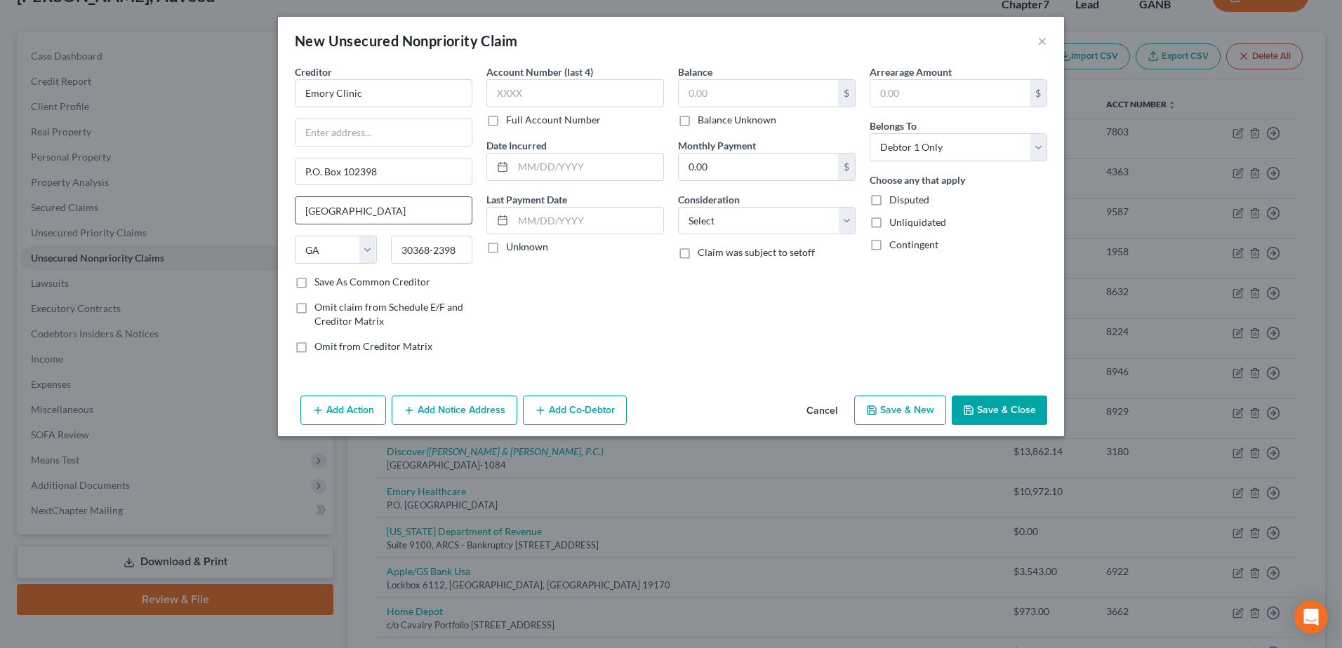
scroll to position [0, 0]
click at [514, 91] on input "text" at bounding box center [575, 93] width 178 height 28
type input "6357"
click at [732, 93] on input "text" at bounding box center [757, 93] width 159 height 27
type input "1,969"
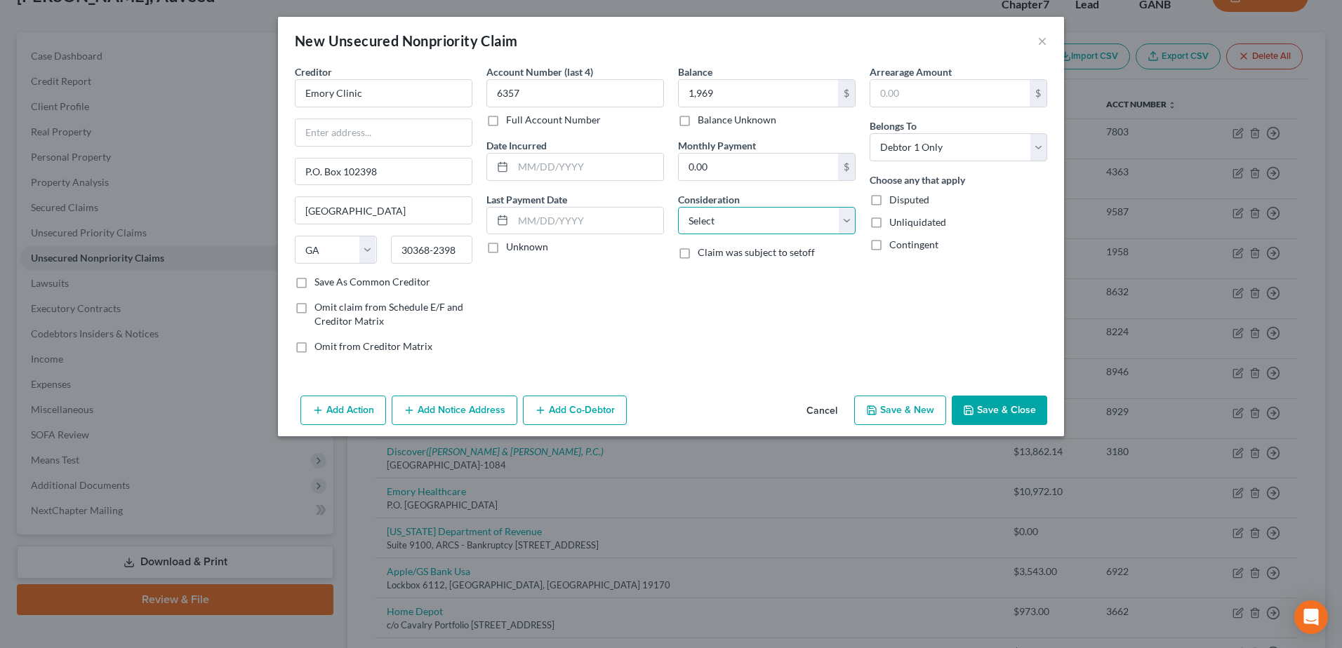
drag, startPoint x: 722, startPoint y: 223, endPoint x: 735, endPoint y: 234, distance: 16.9
click at [722, 223] on select "Select Cable / Satellite Services Collection Agency Credit Card Debt Debt Couns…" at bounding box center [767, 221] width 178 height 28
select select "9"
click at [678, 207] on select "Select Cable / Satellite Services Collection Agency Credit Card Debt Debt Couns…" at bounding box center [767, 221] width 178 height 28
click at [451, 420] on button "Add Notice Address" at bounding box center [455, 410] width 126 height 29
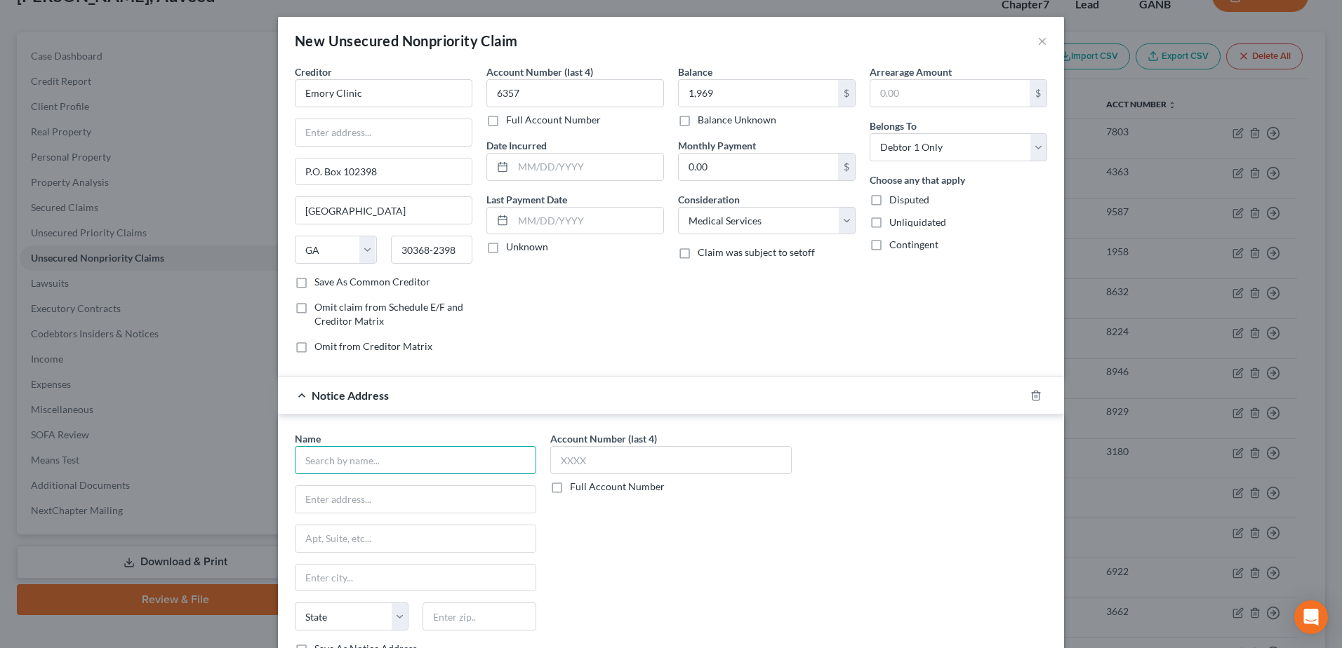
click at [360, 451] on input "text" at bounding box center [415, 460] width 241 height 28
type input "CEP America"
type input "Inbbox 582663"
type input "95358"
type input "Modesto"
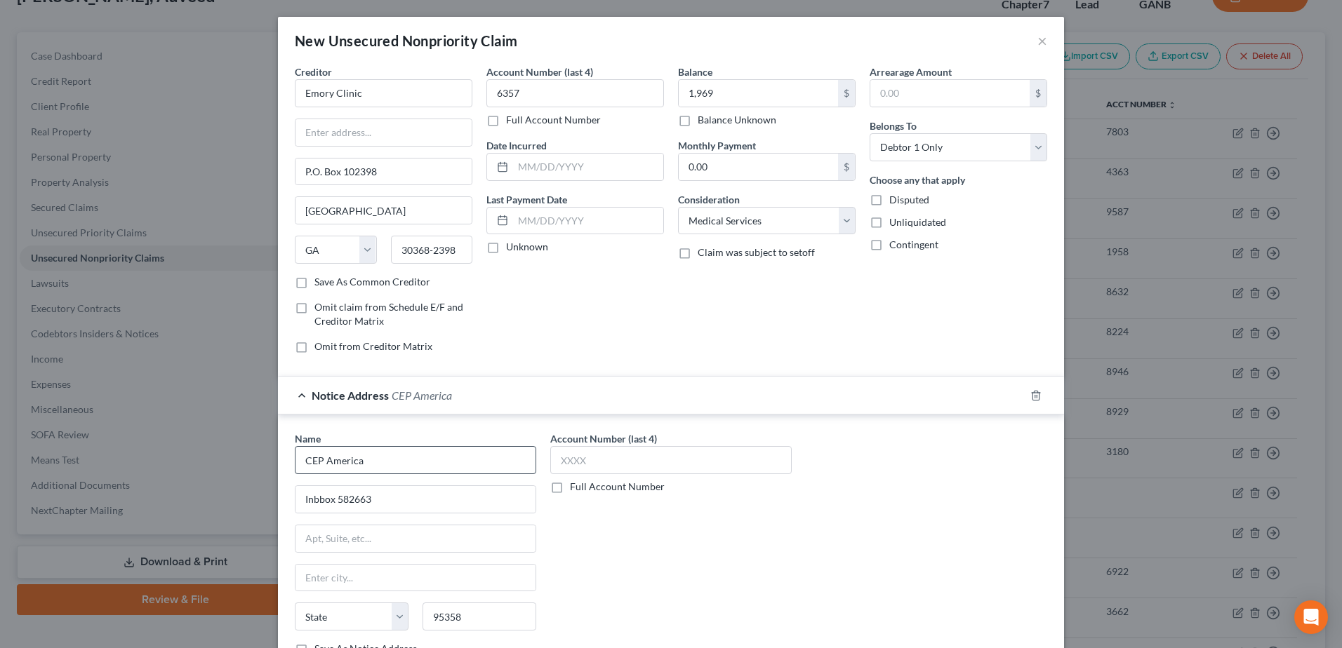
select select "4"
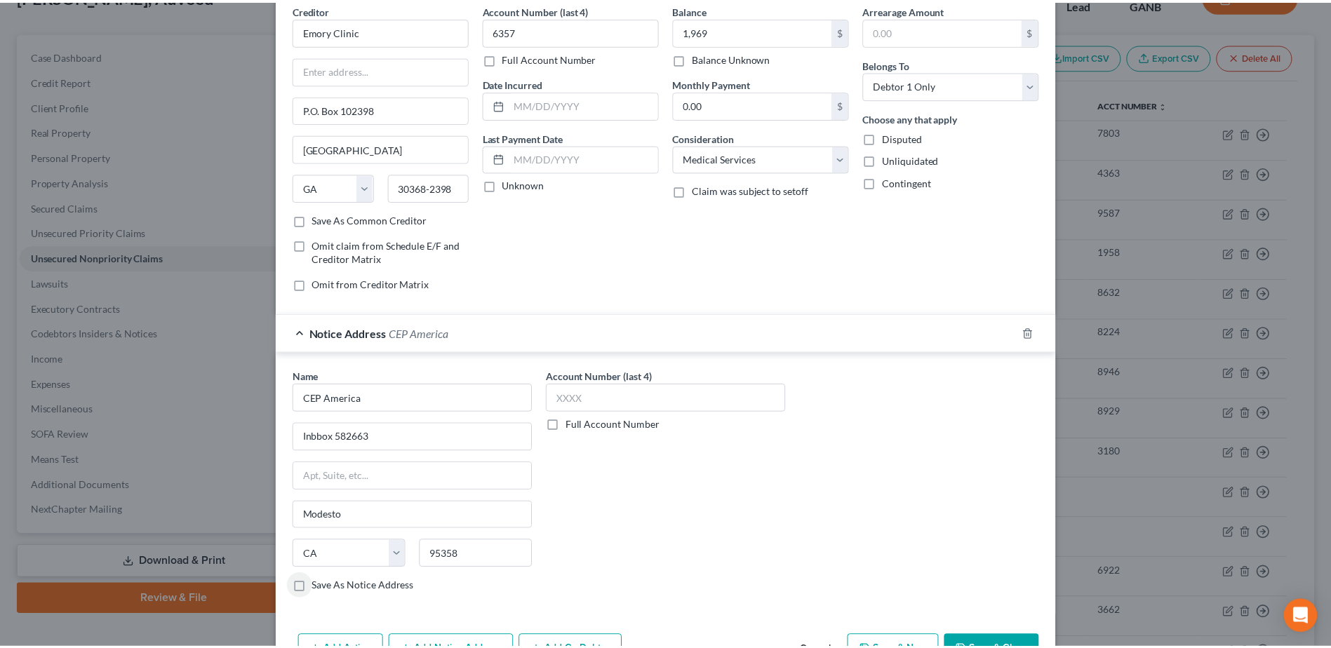
scroll to position [107, 0]
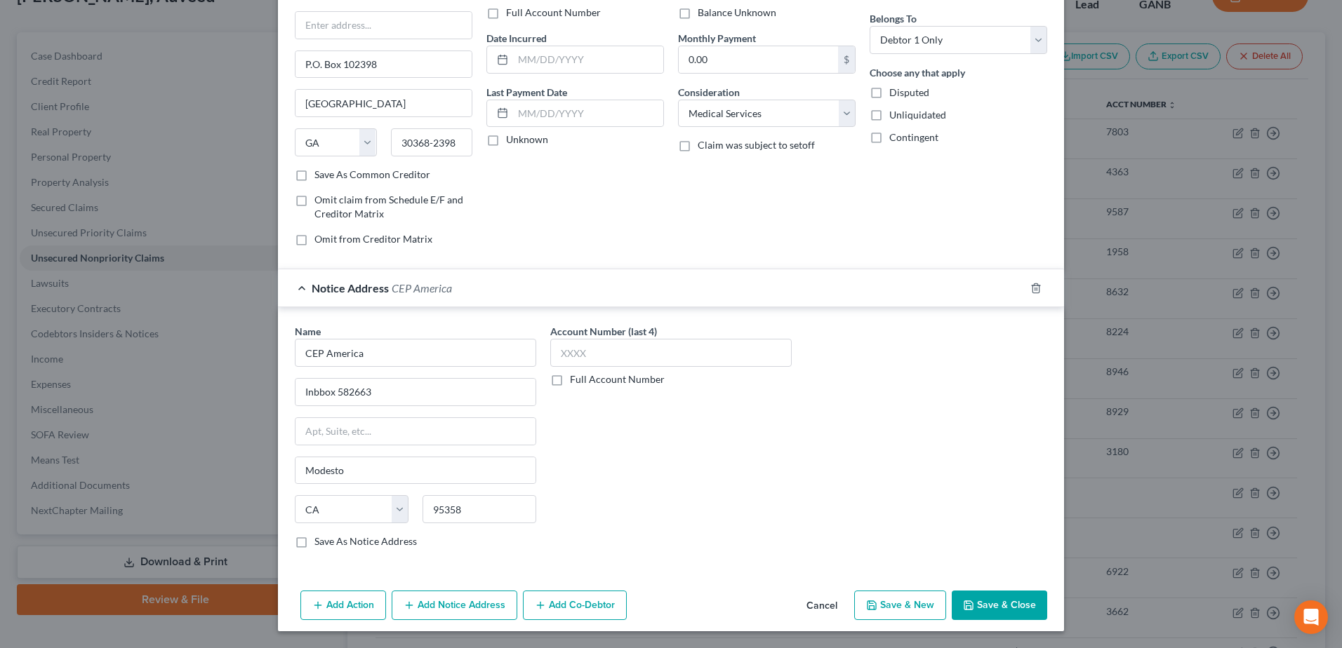
click at [998, 610] on button "Save & Close" at bounding box center [998, 605] width 95 height 29
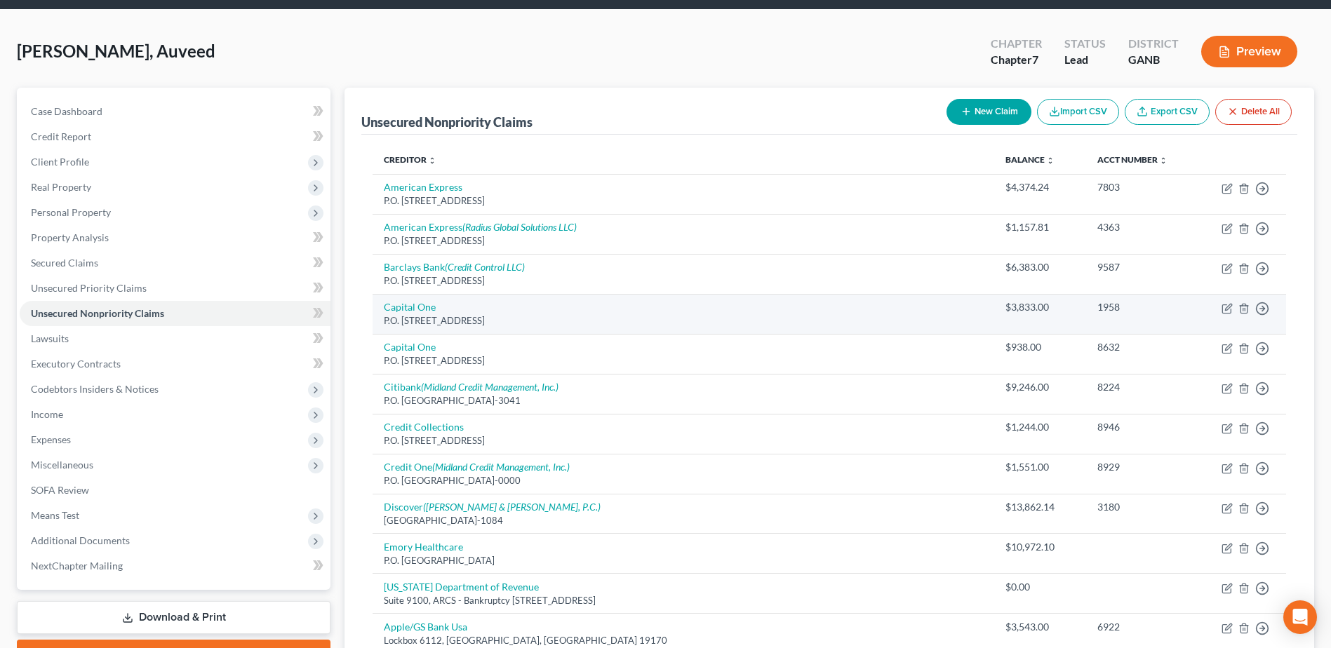
scroll to position [0, 0]
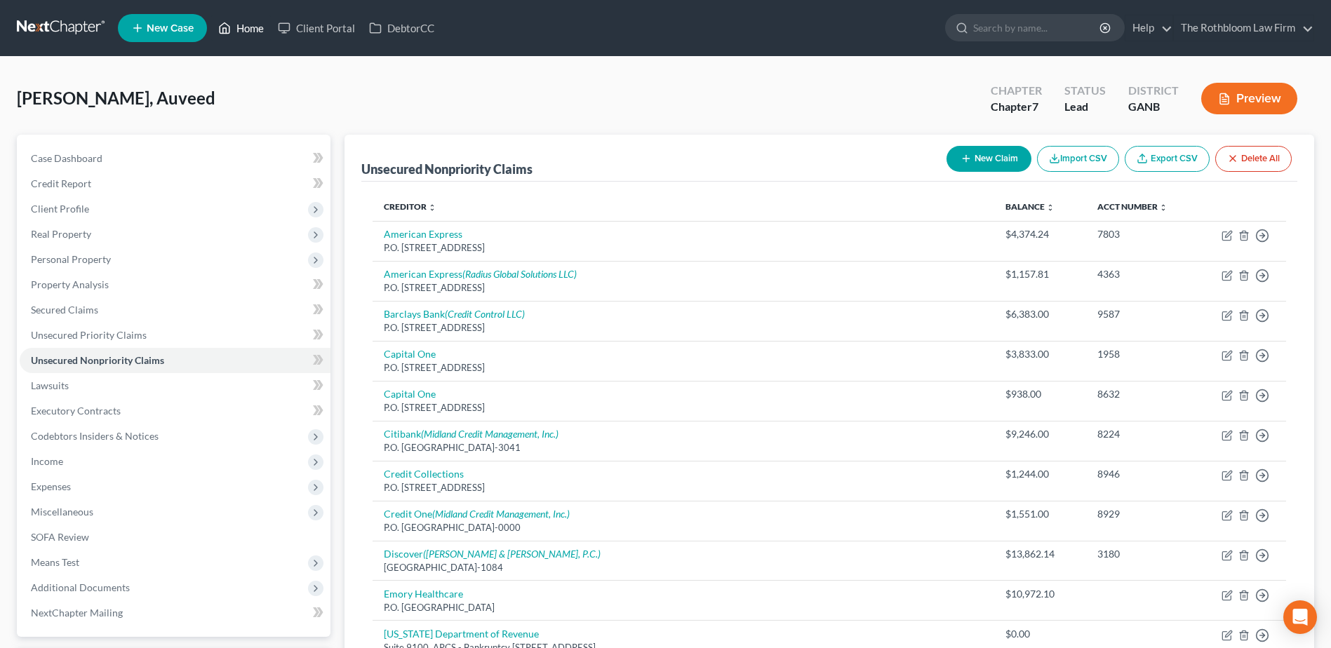
click at [241, 32] on link "Home" at bounding box center [241, 27] width 60 height 25
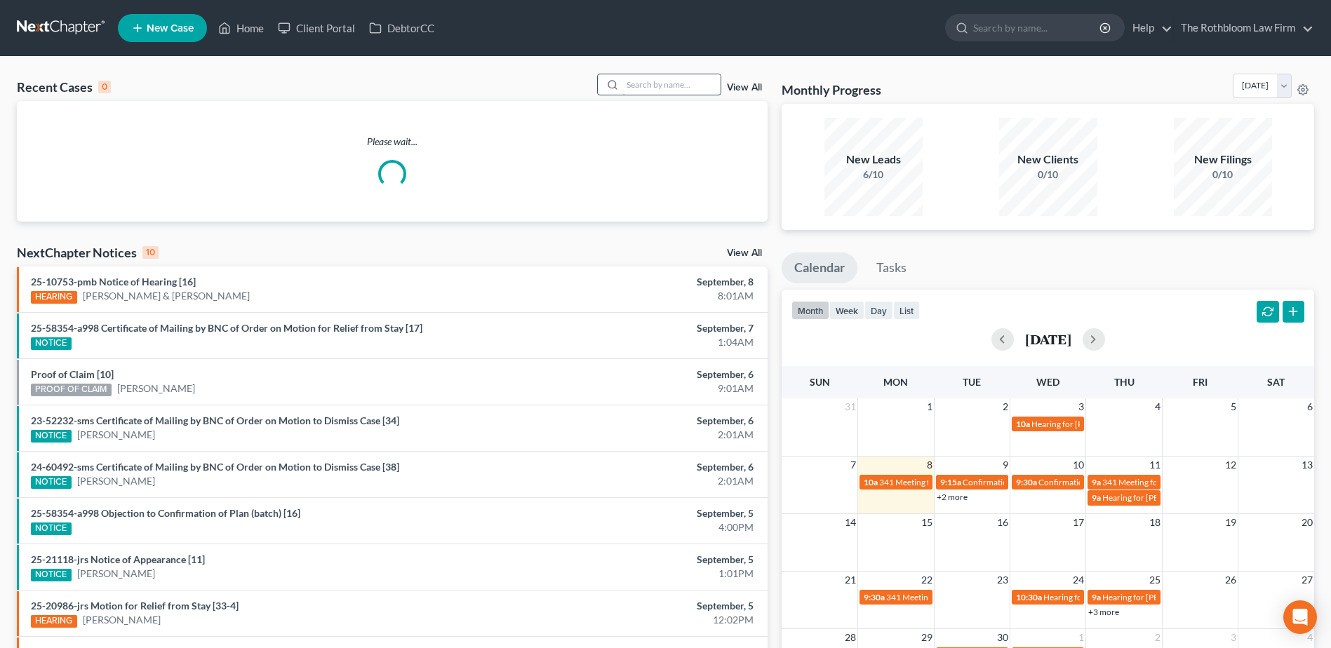
click at [642, 90] on input "search" at bounding box center [671, 84] width 98 height 20
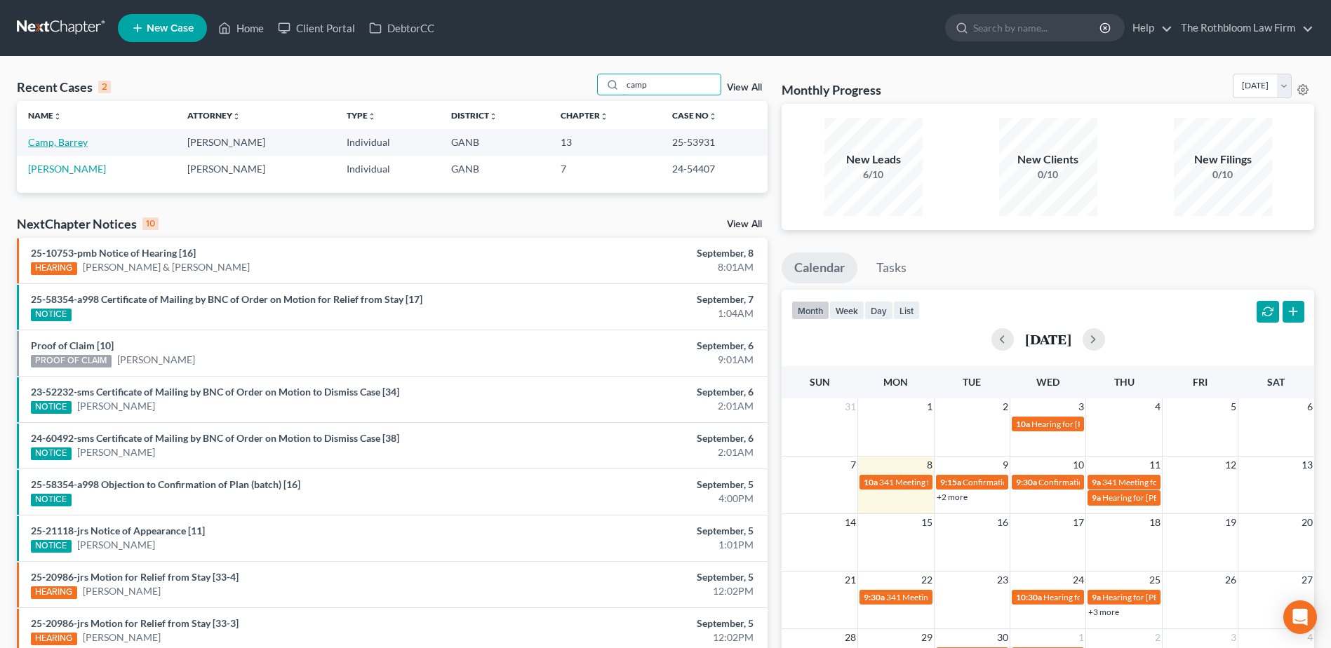
type input "camp"
click at [57, 137] on link "Camp, Barrey" at bounding box center [58, 142] width 60 height 12
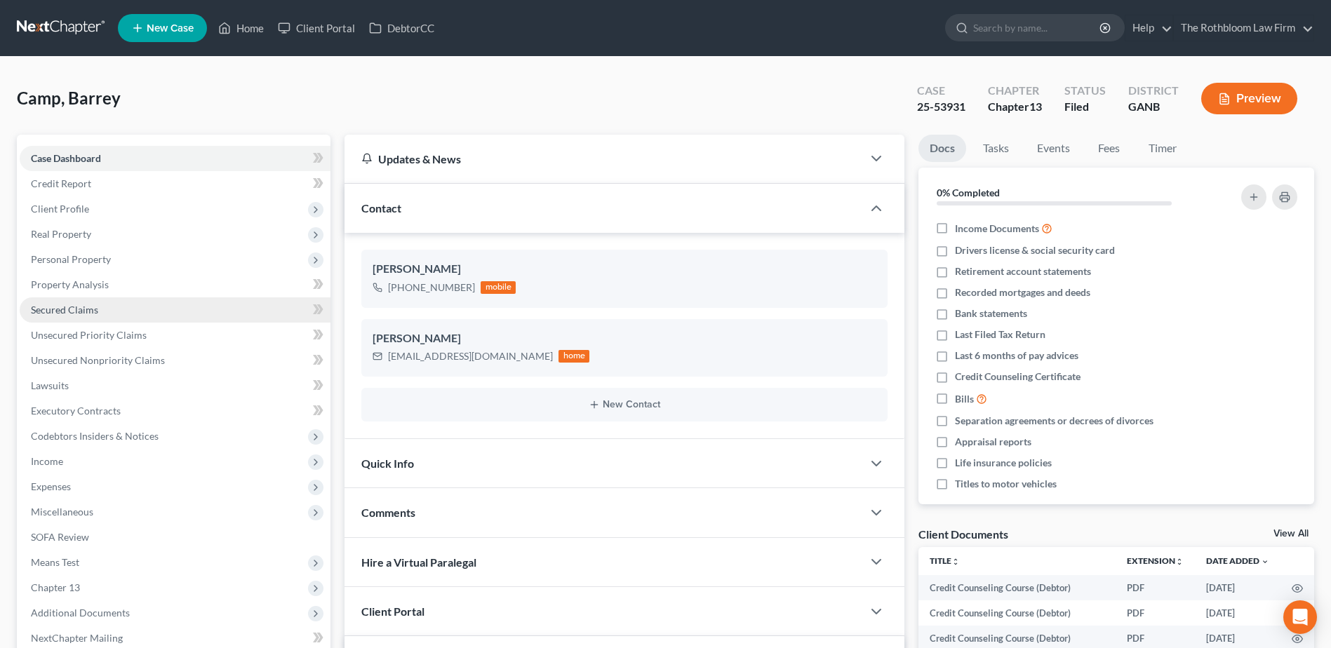
click at [88, 317] on link "Secured Claims" at bounding box center [175, 309] width 311 height 25
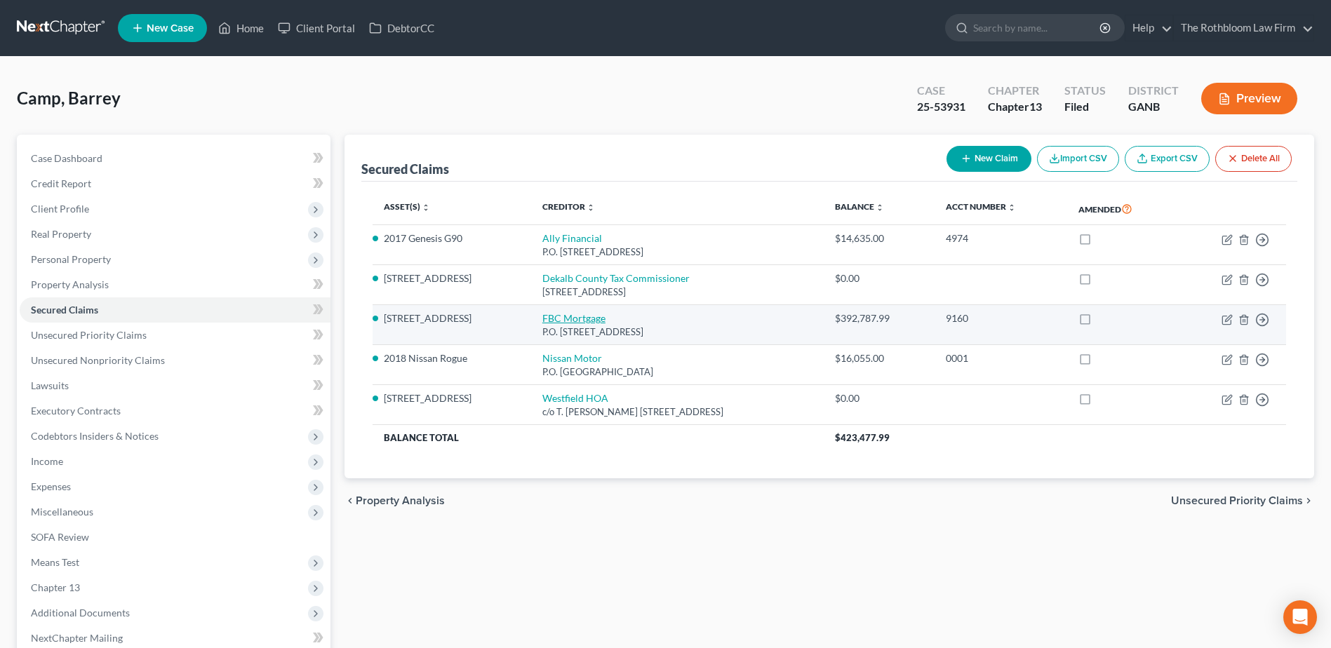
click at [549, 318] on link "FBC Mortgage" at bounding box center [573, 318] width 63 height 12
select select "33"
select select "3"
select select "2"
select select "0"
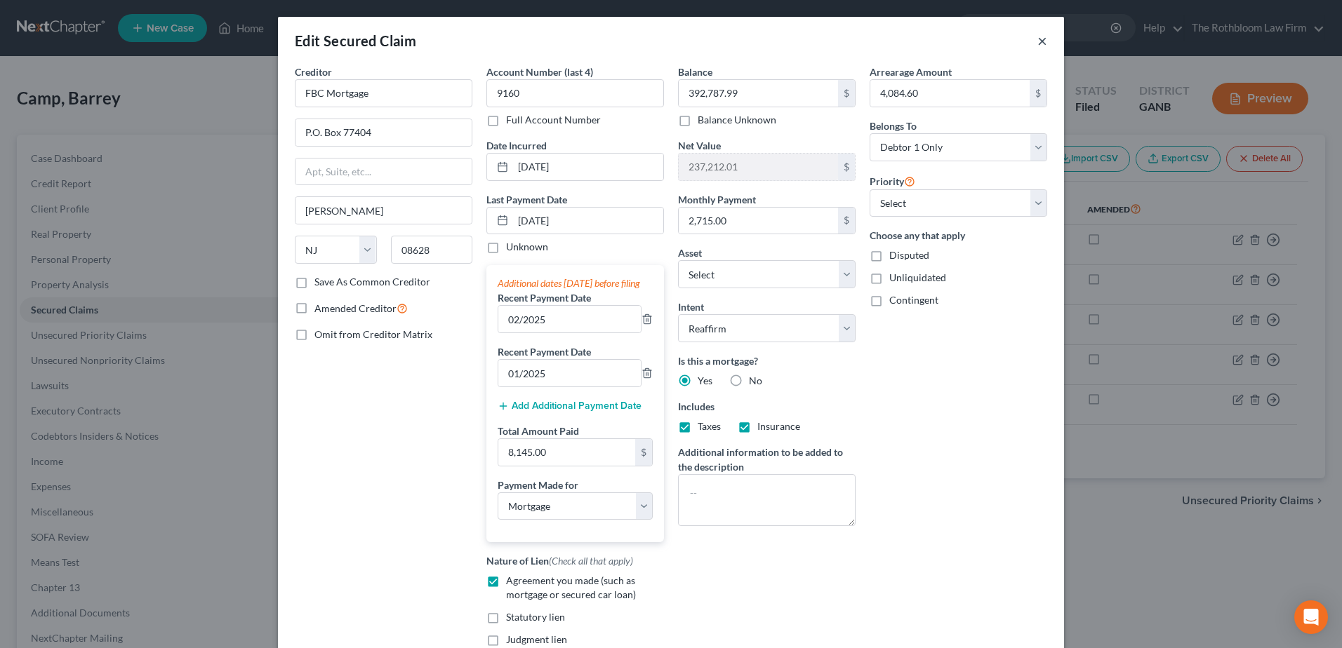
click at [1037, 43] on button "×" at bounding box center [1042, 40] width 10 height 17
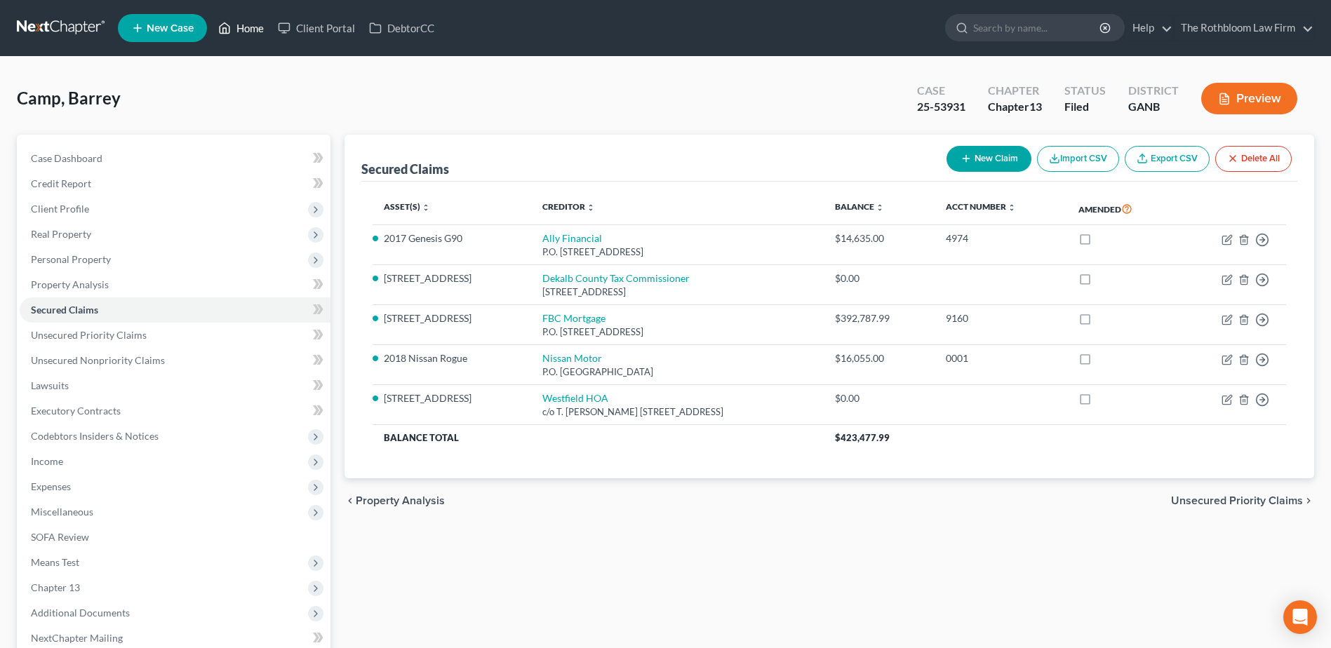
click at [256, 30] on link "Home" at bounding box center [241, 27] width 60 height 25
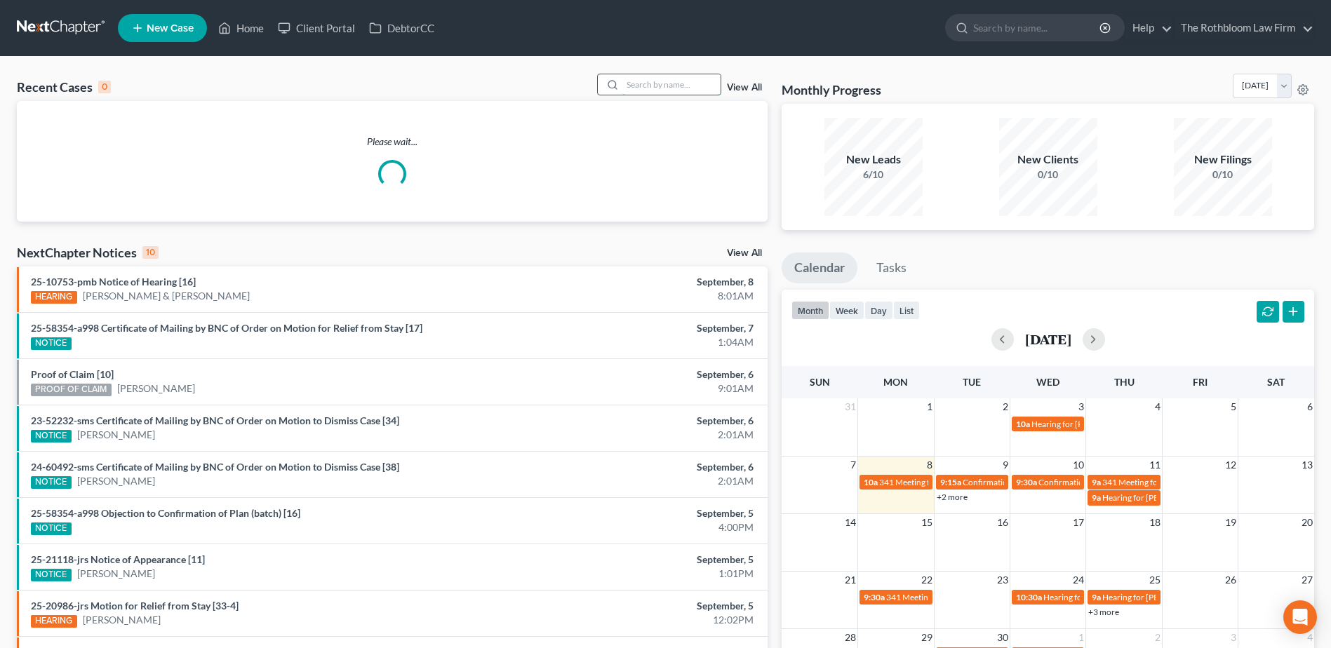
click at [641, 87] on input "search" at bounding box center [671, 84] width 98 height 20
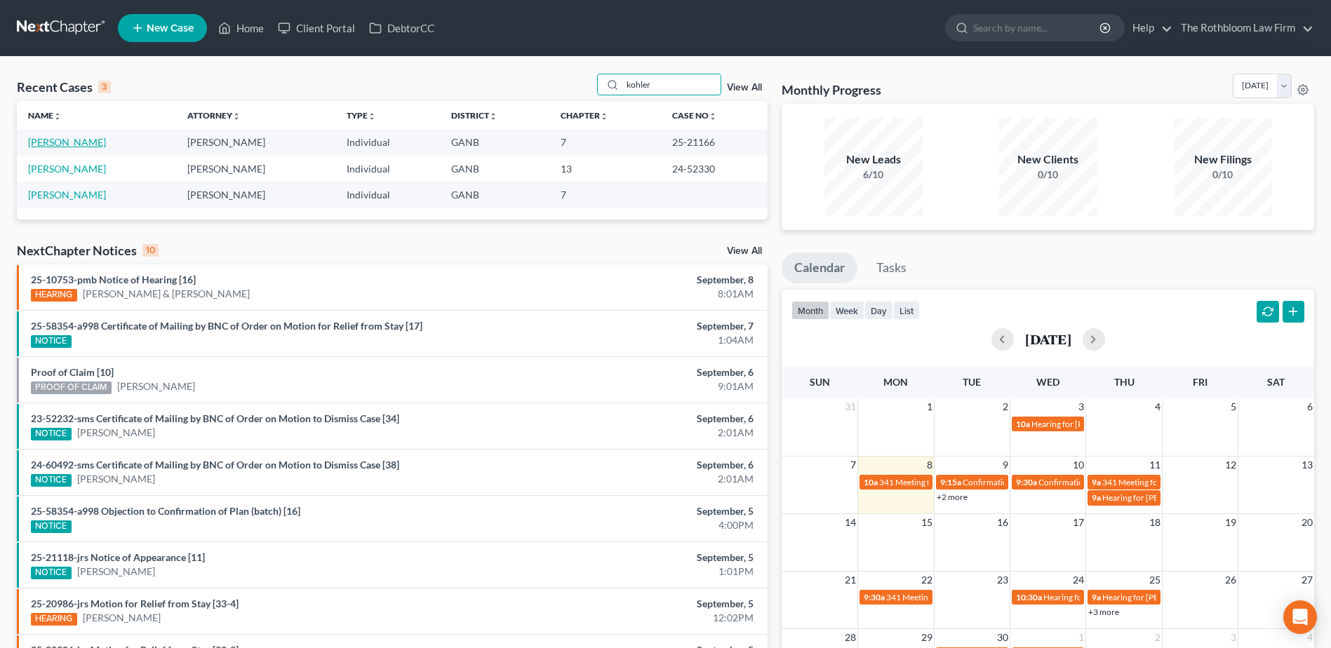
type input "kohler"
click at [49, 138] on link "[PERSON_NAME]" at bounding box center [67, 142] width 78 height 12
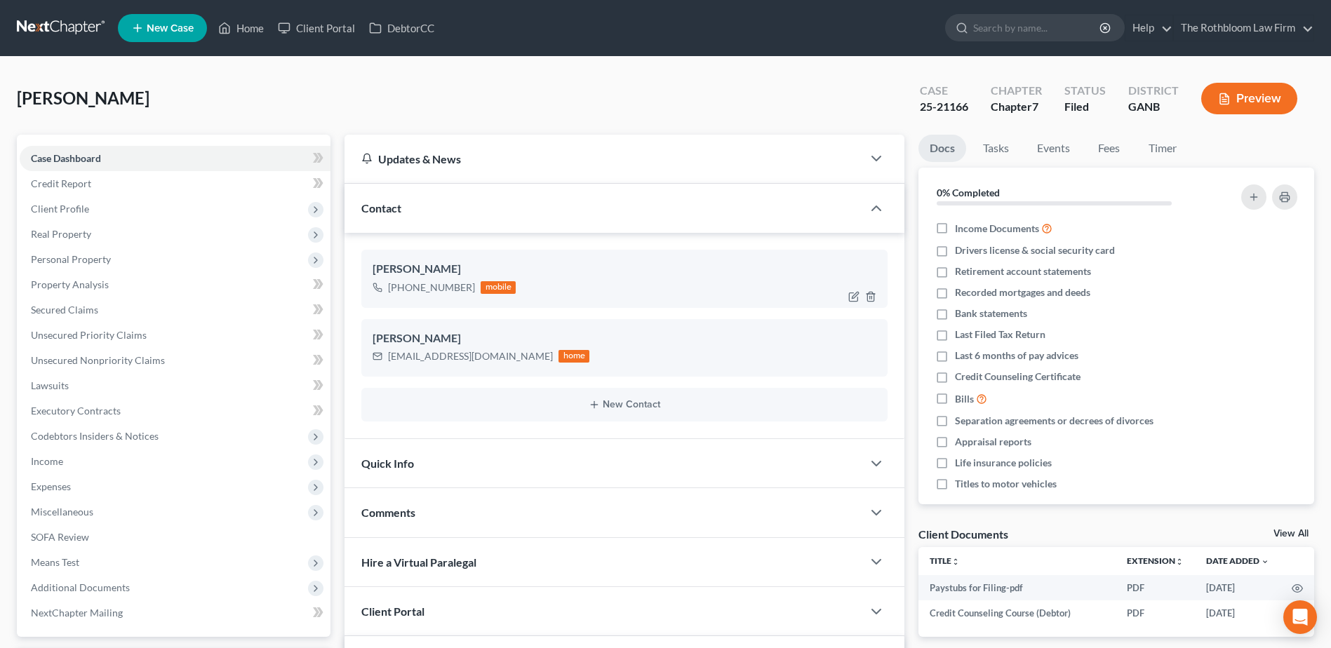
scroll to position [599, 0]
click at [126, 355] on span "Unsecured Nonpriority Claims" at bounding box center [98, 360] width 134 height 12
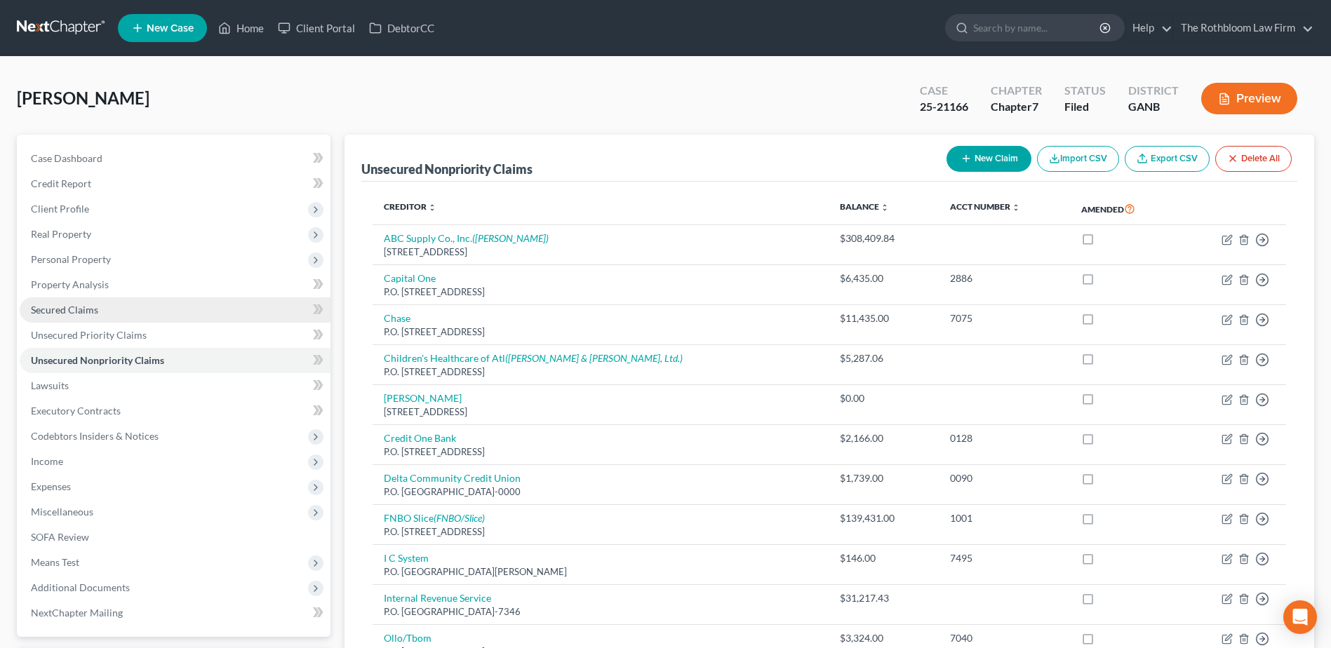
click at [66, 304] on span "Secured Claims" at bounding box center [64, 310] width 67 height 12
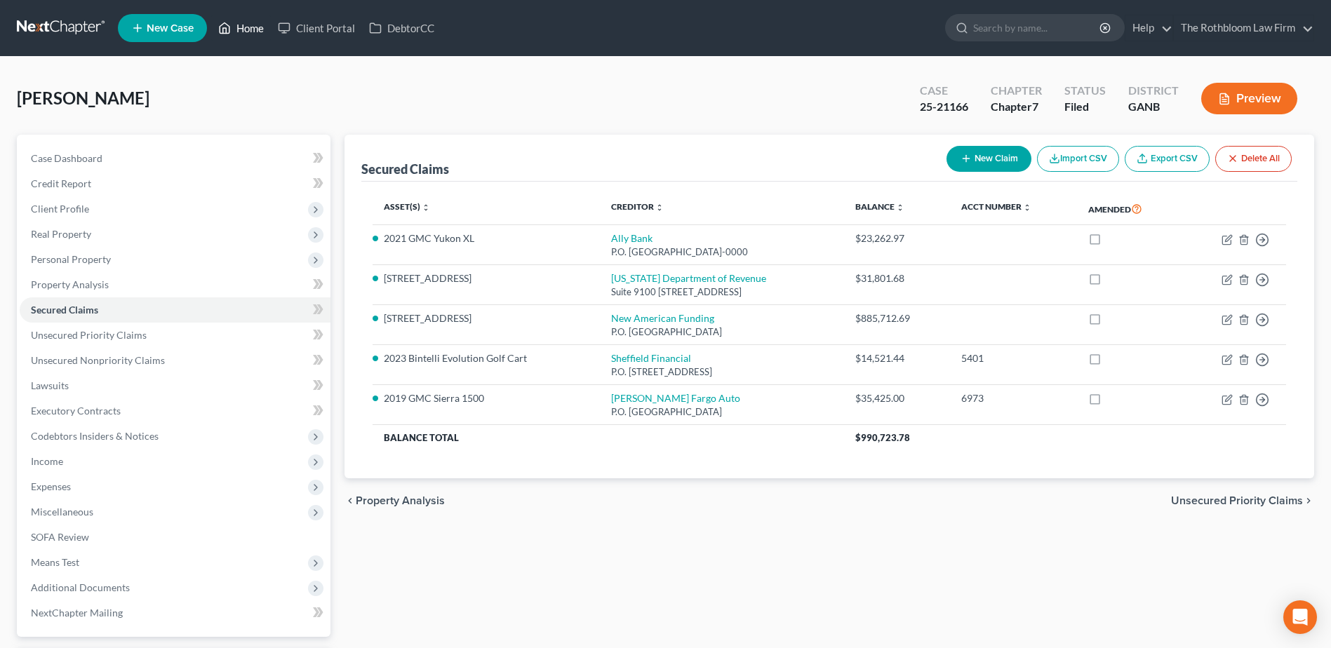
click at [250, 29] on link "Home" at bounding box center [241, 27] width 60 height 25
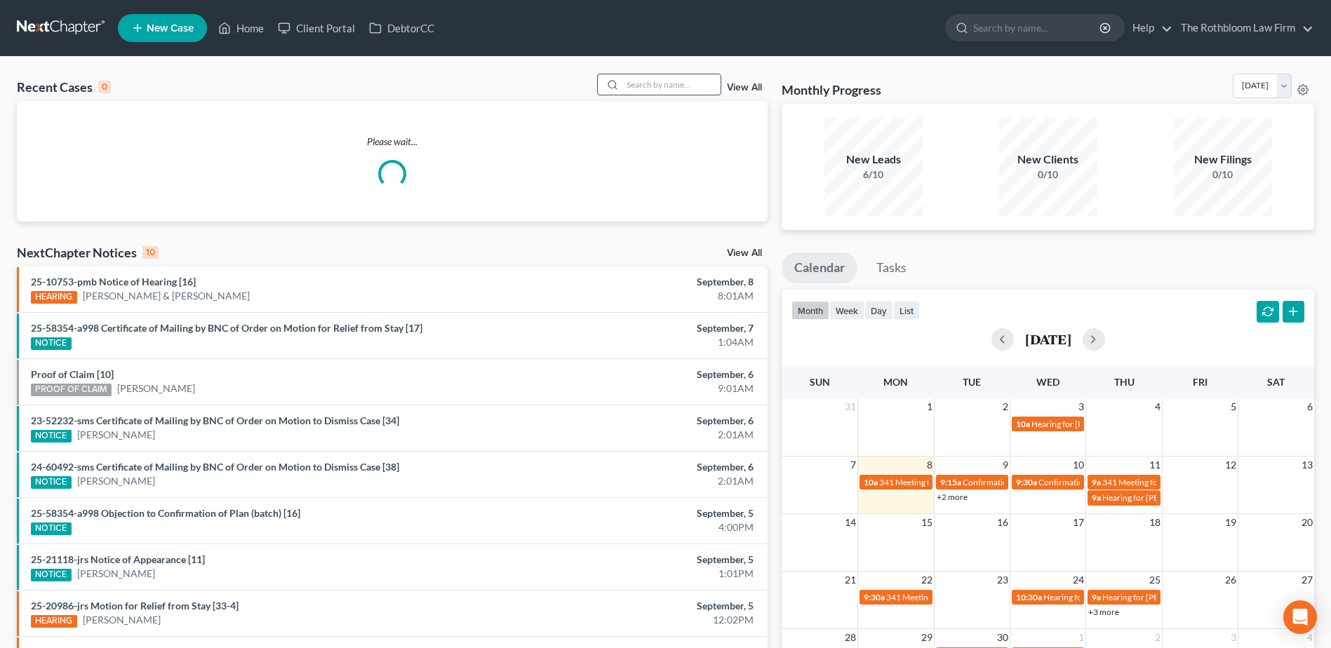
click at [641, 74] on div "Recent Cases 0 View All Please wait... NextChapter Notices 10 View All 25-10753…" at bounding box center [665, 421] width 1331 height 728
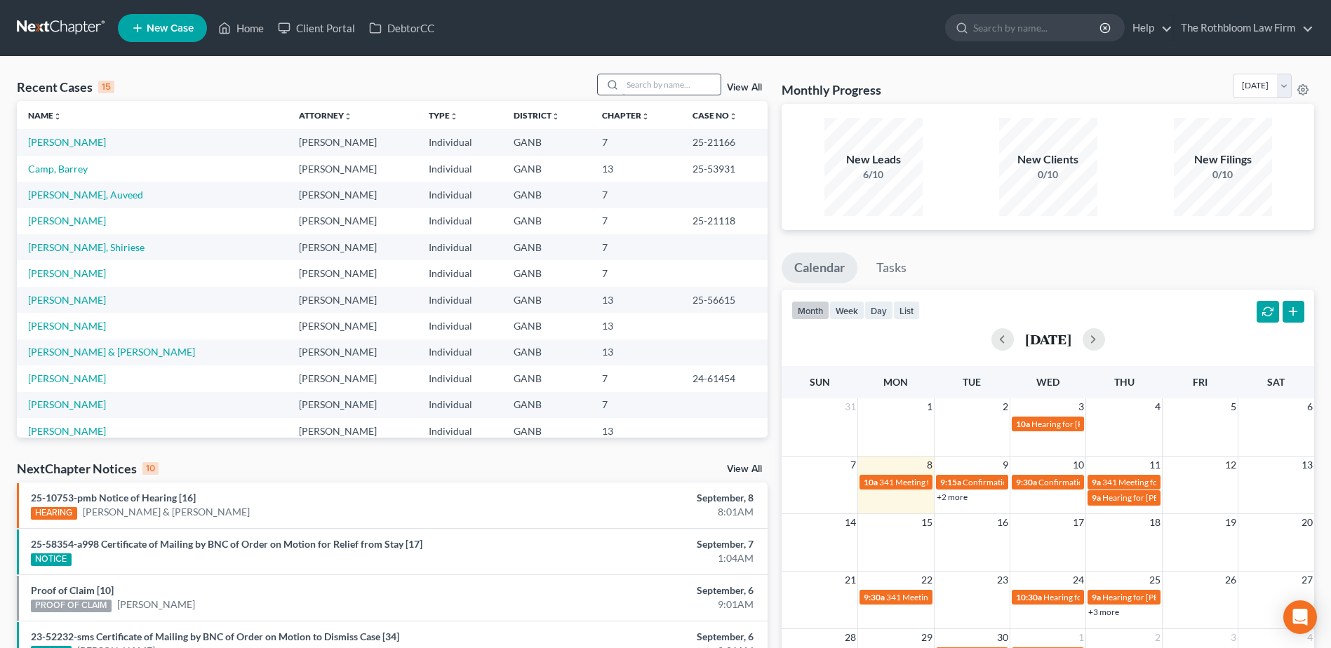
click at [623, 83] on div at bounding box center [610, 84] width 25 height 20
click at [649, 91] on input "search" at bounding box center [671, 84] width 98 height 20
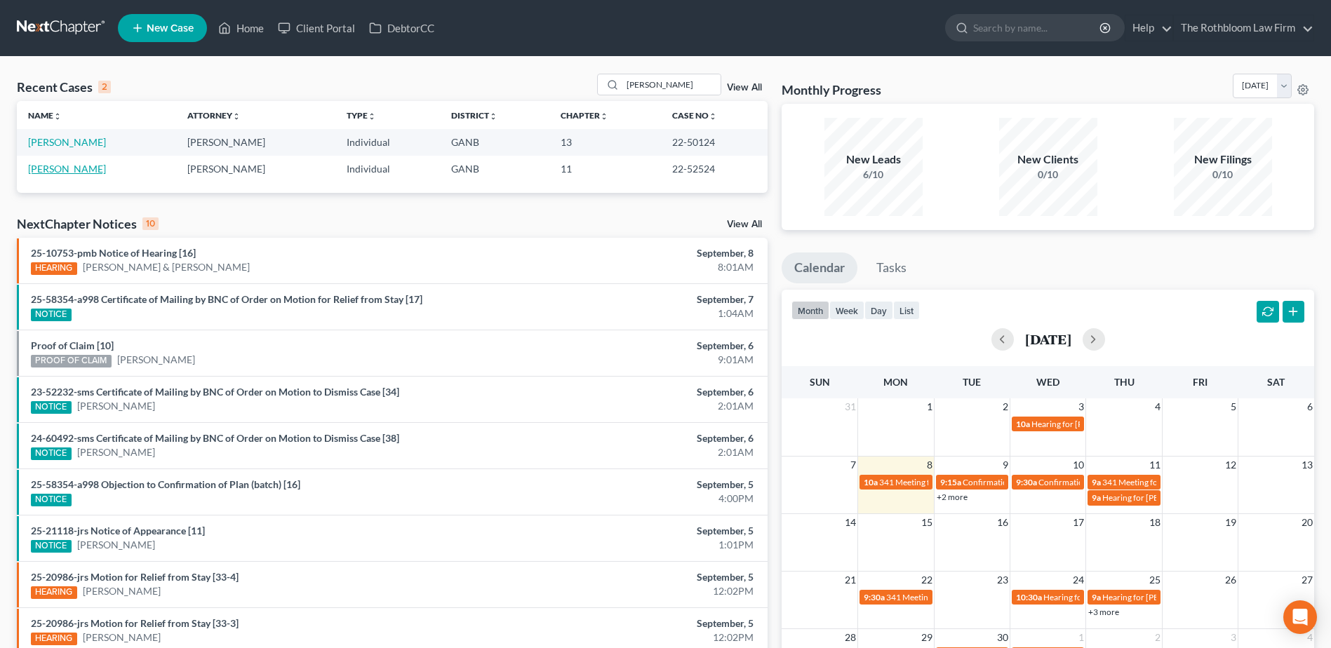
click at [58, 170] on link "[PERSON_NAME]" at bounding box center [67, 169] width 78 height 12
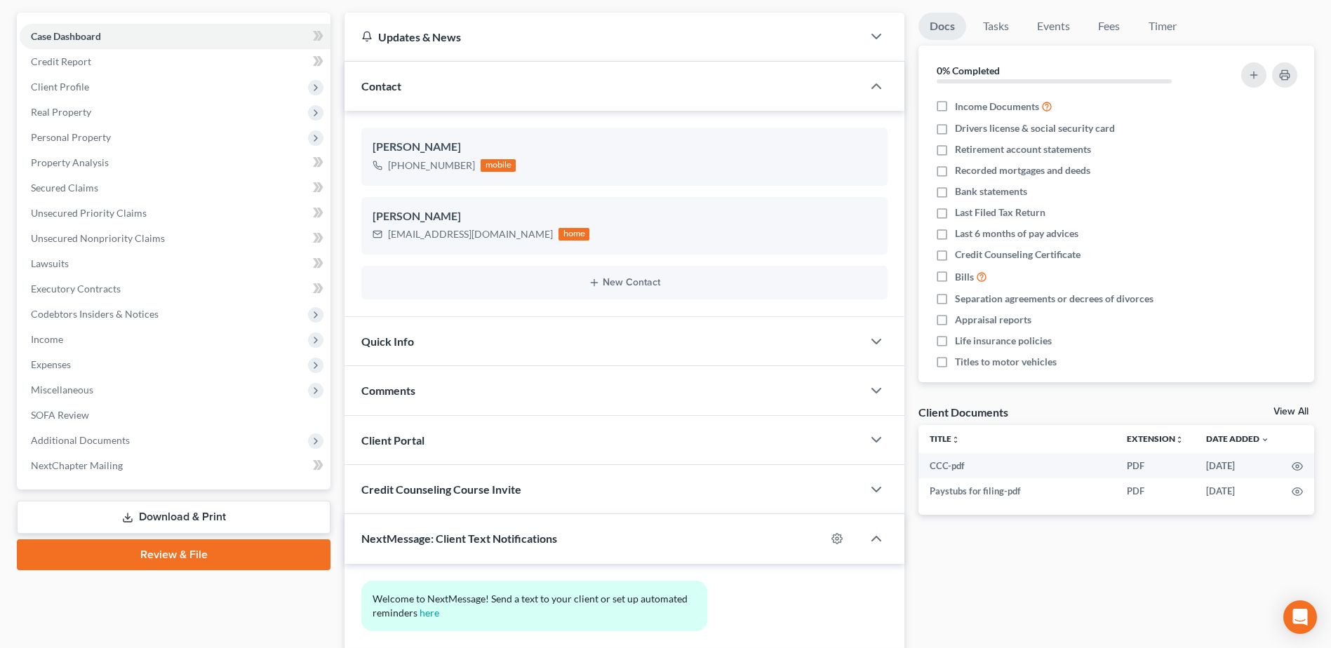
scroll to position [220, 0]
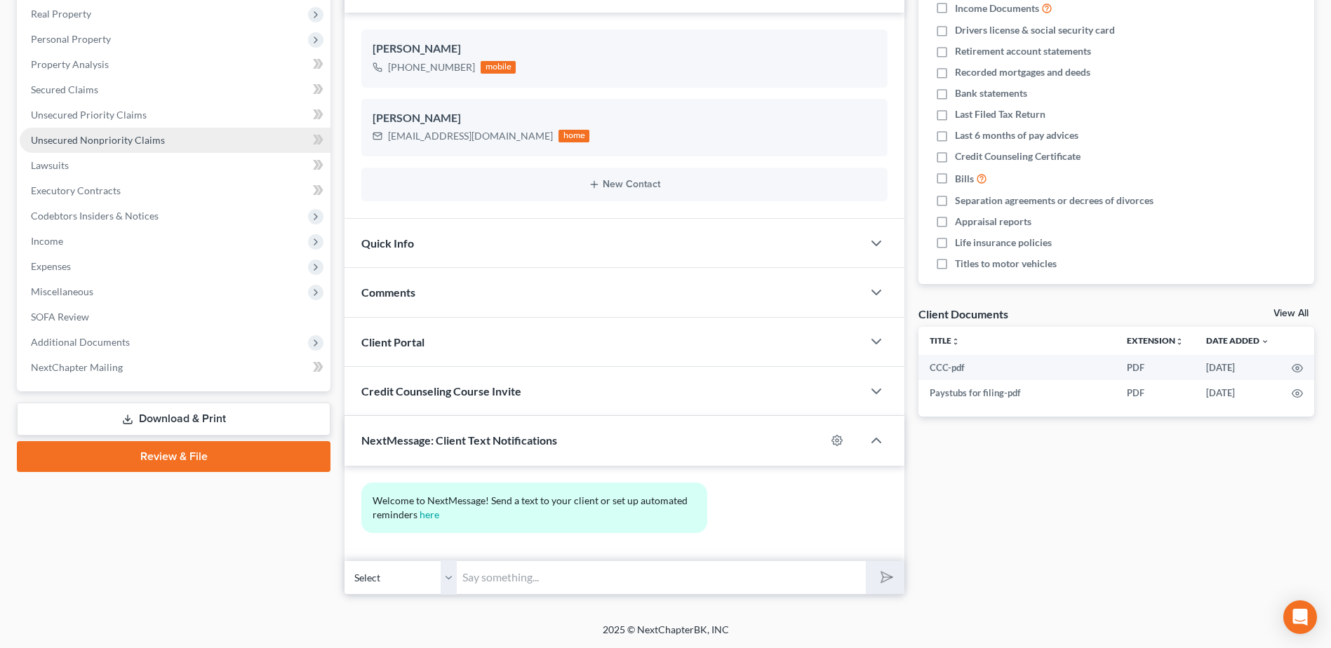
click at [135, 144] on span "Unsecured Nonpriority Claims" at bounding box center [98, 140] width 134 height 12
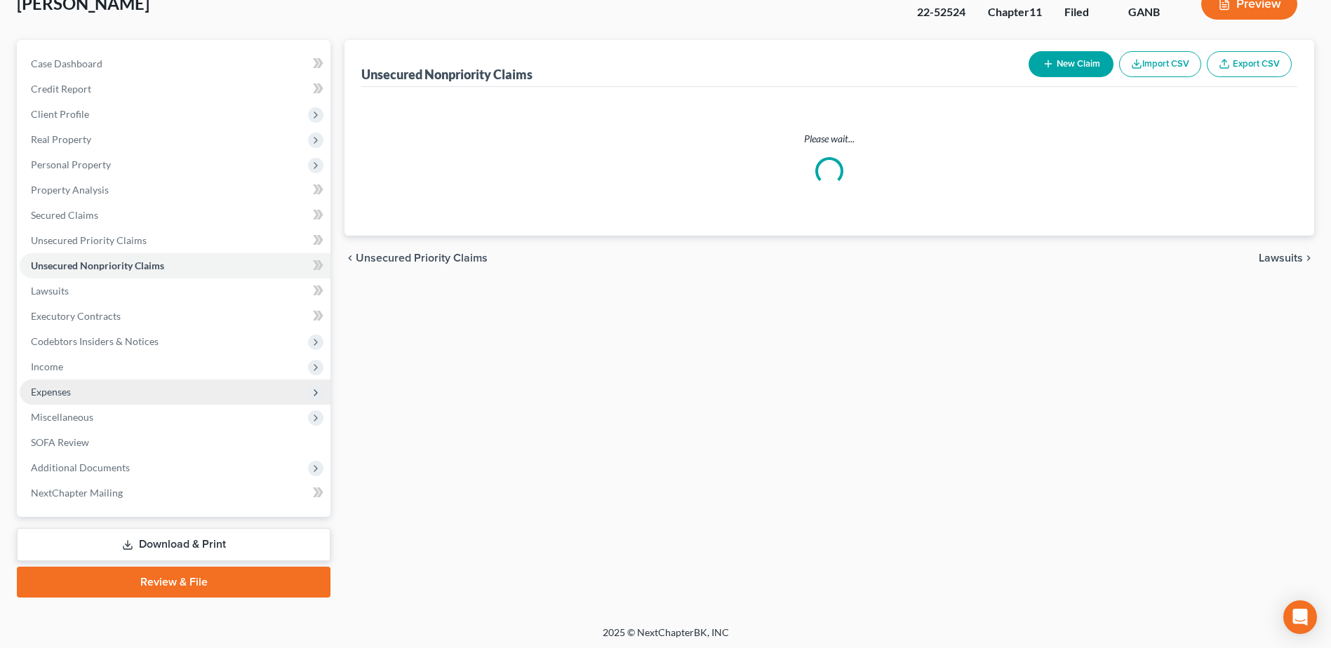
scroll to position [98, 0]
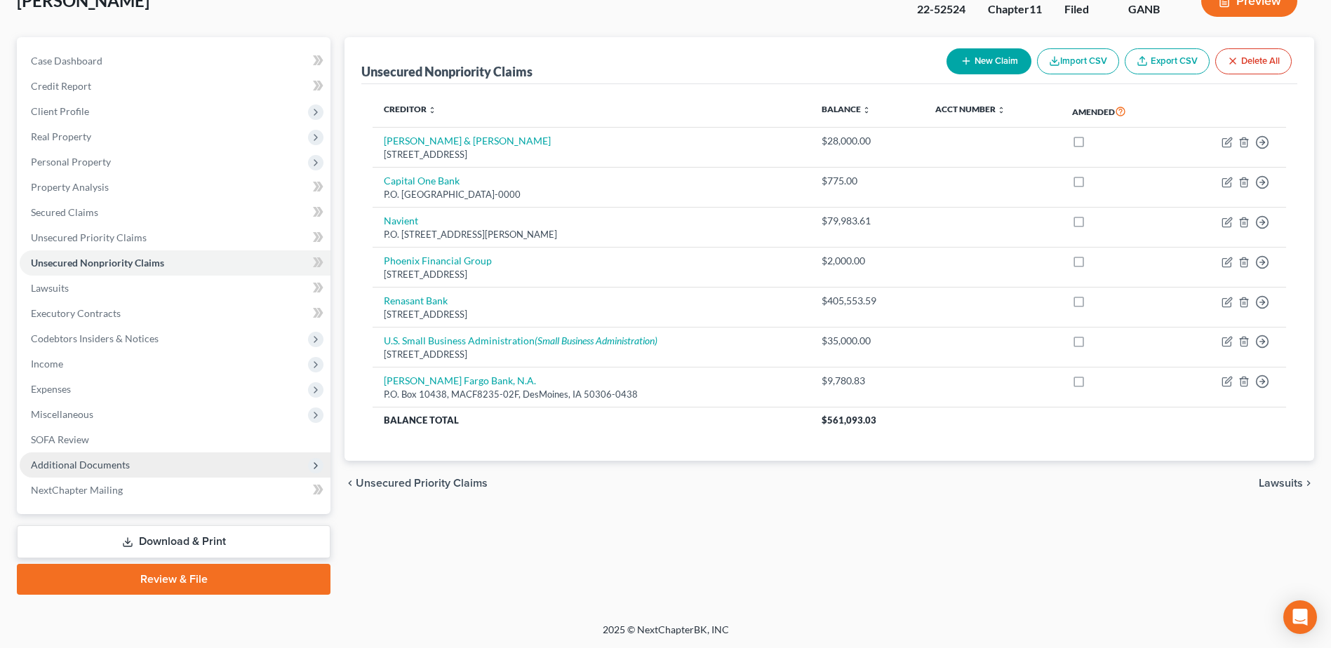
click at [78, 462] on span "Additional Documents" at bounding box center [80, 465] width 99 height 12
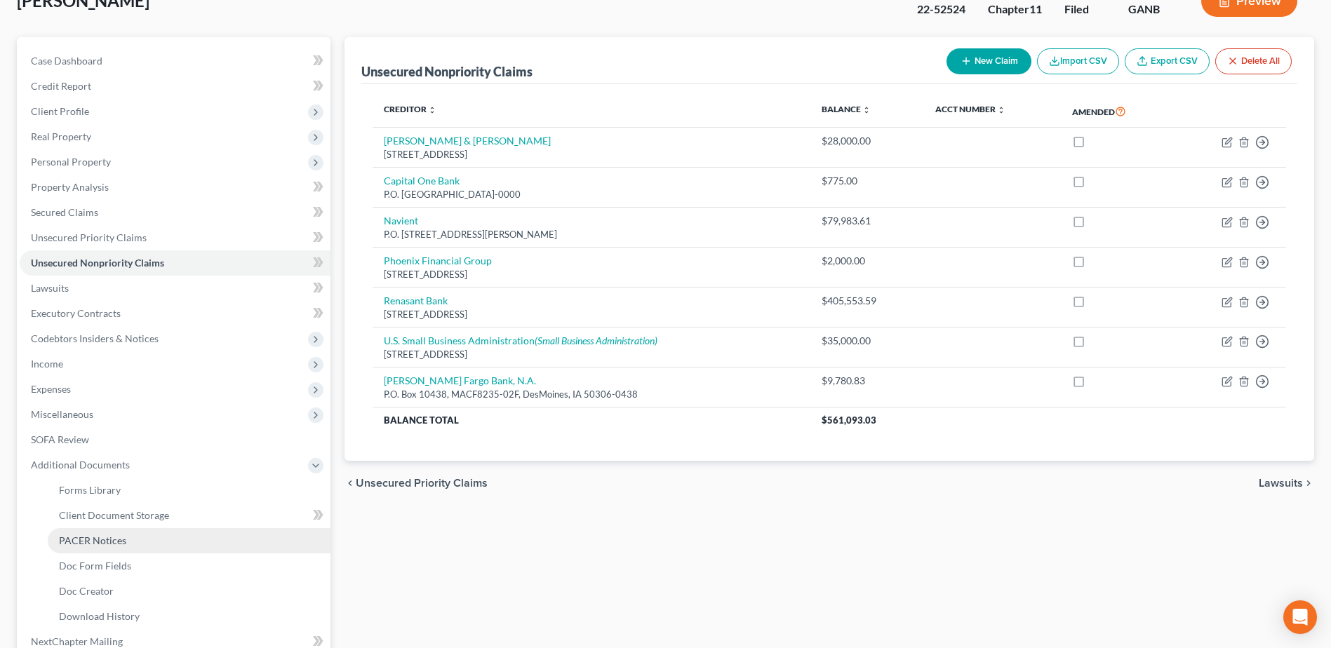
click at [114, 533] on link "PACER Notices" at bounding box center [189, 540] width 283 height 25
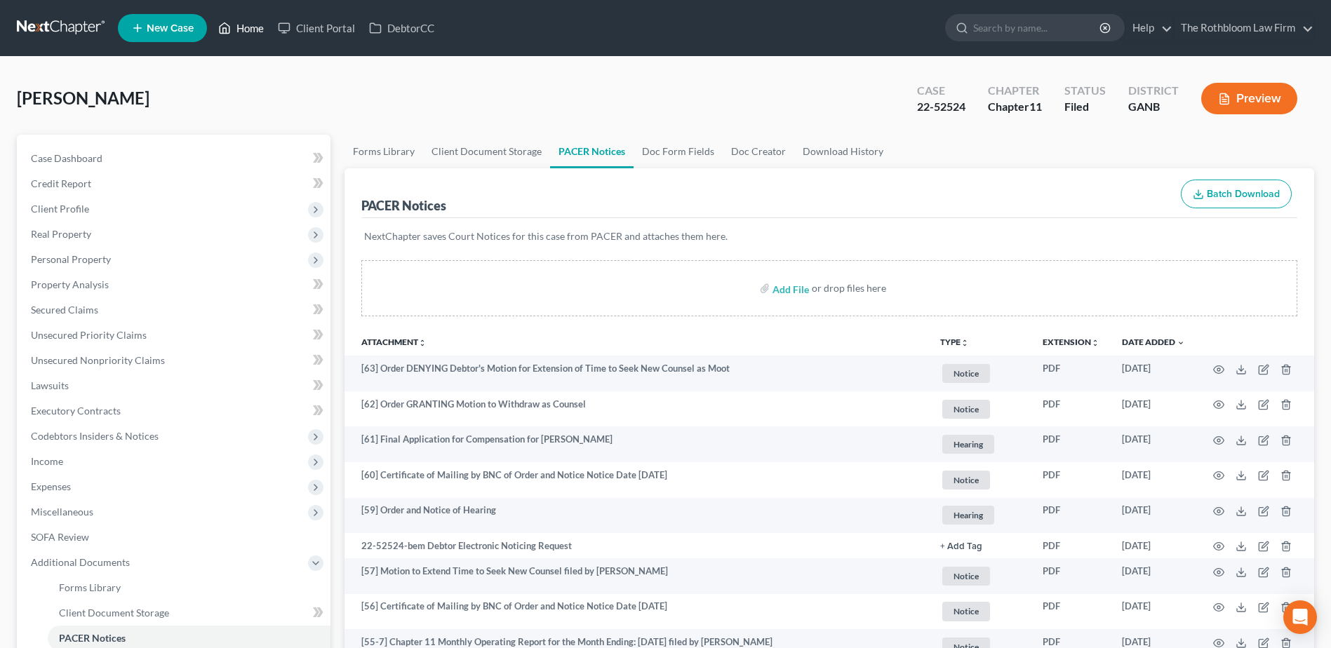
click at [252, 27] on link "Home" at bounding box center [241, 27] width 60 height 25
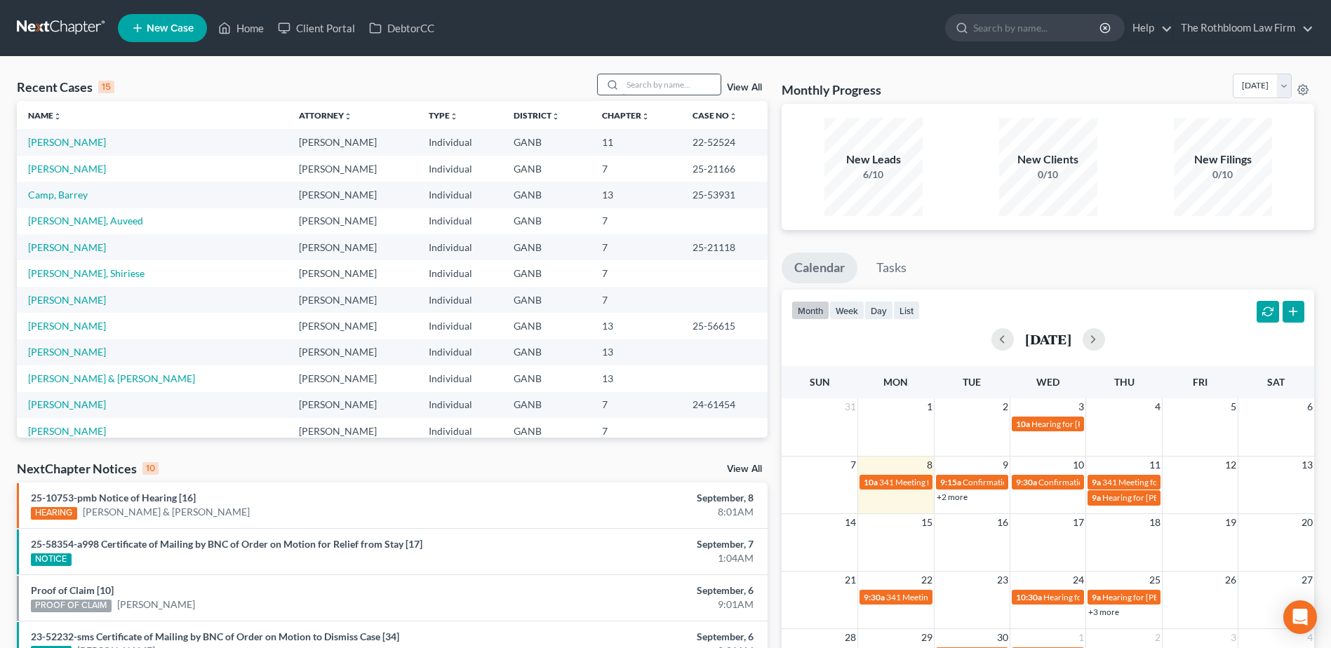
click at [661, 94] on input "search" at bounding box center [671, 84] width 98 height 20
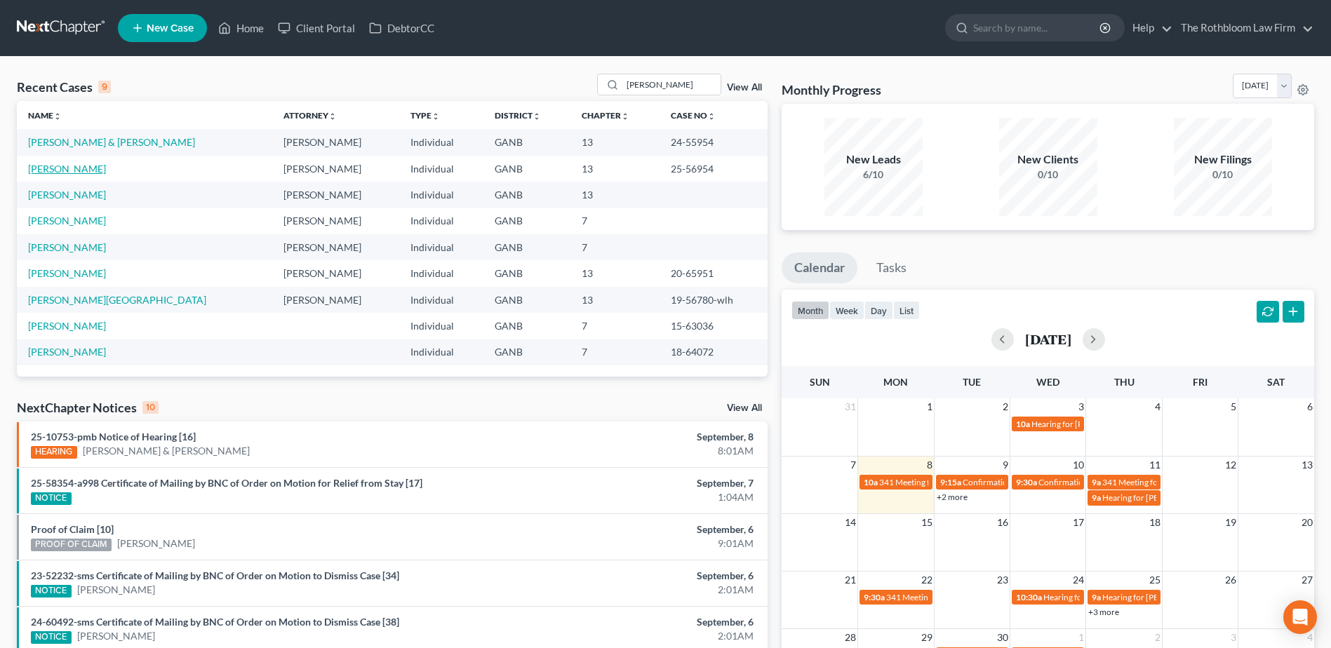
click at [52, 168] on link "[PERSON_NAME]" at bounding box center [67, 169] width 78 height 12
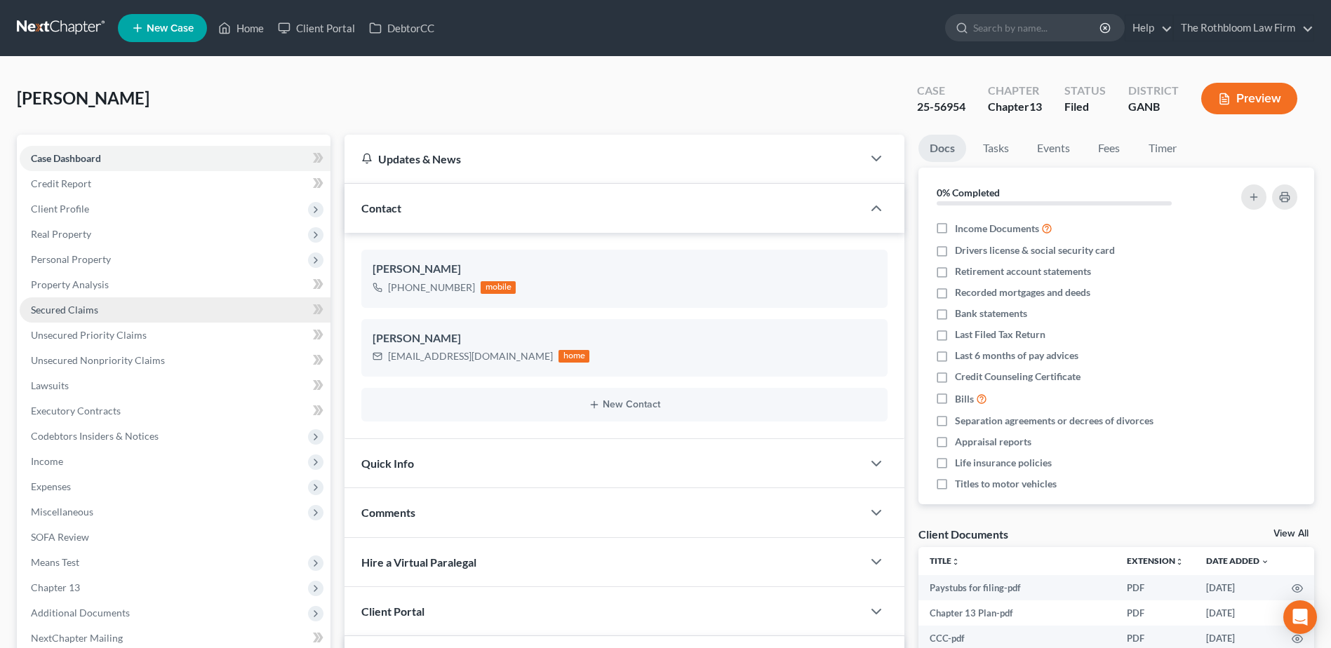
click at [53, 315] on span "Secured Claims" at bounding box center [64, 310] width 67 height 12
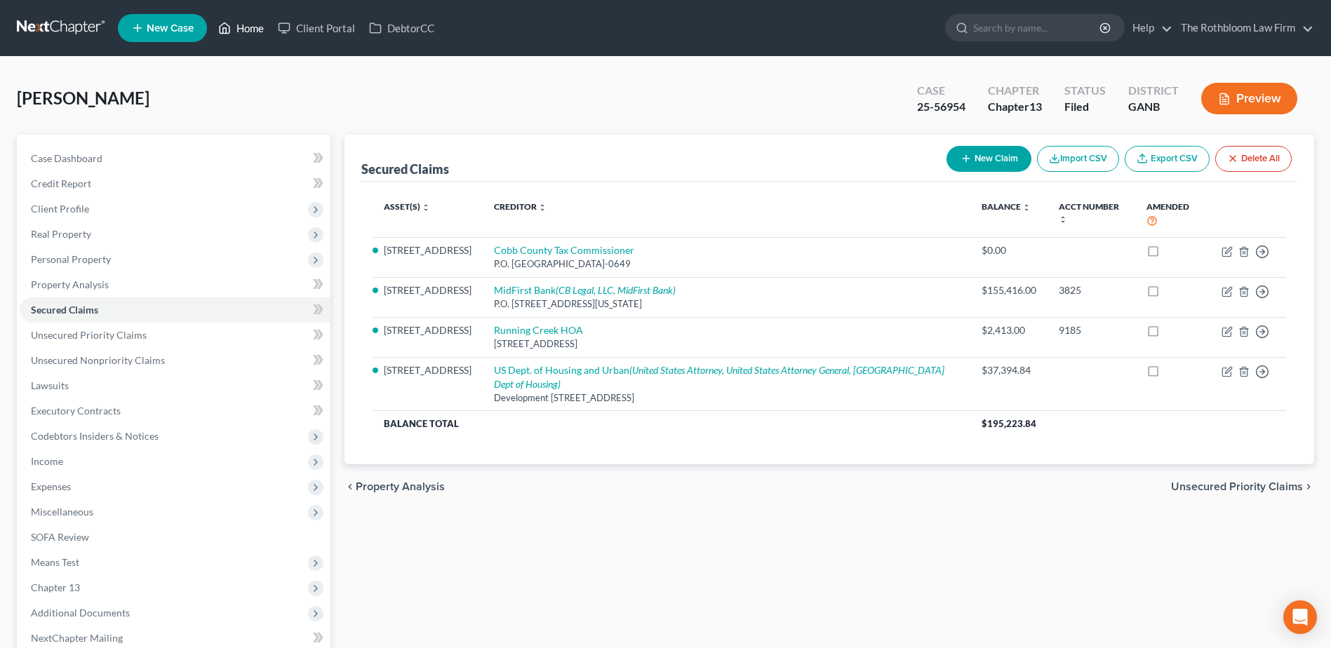
click at [243, 30] on link "Home" at bounding box center [241, 27] width 60 height 25
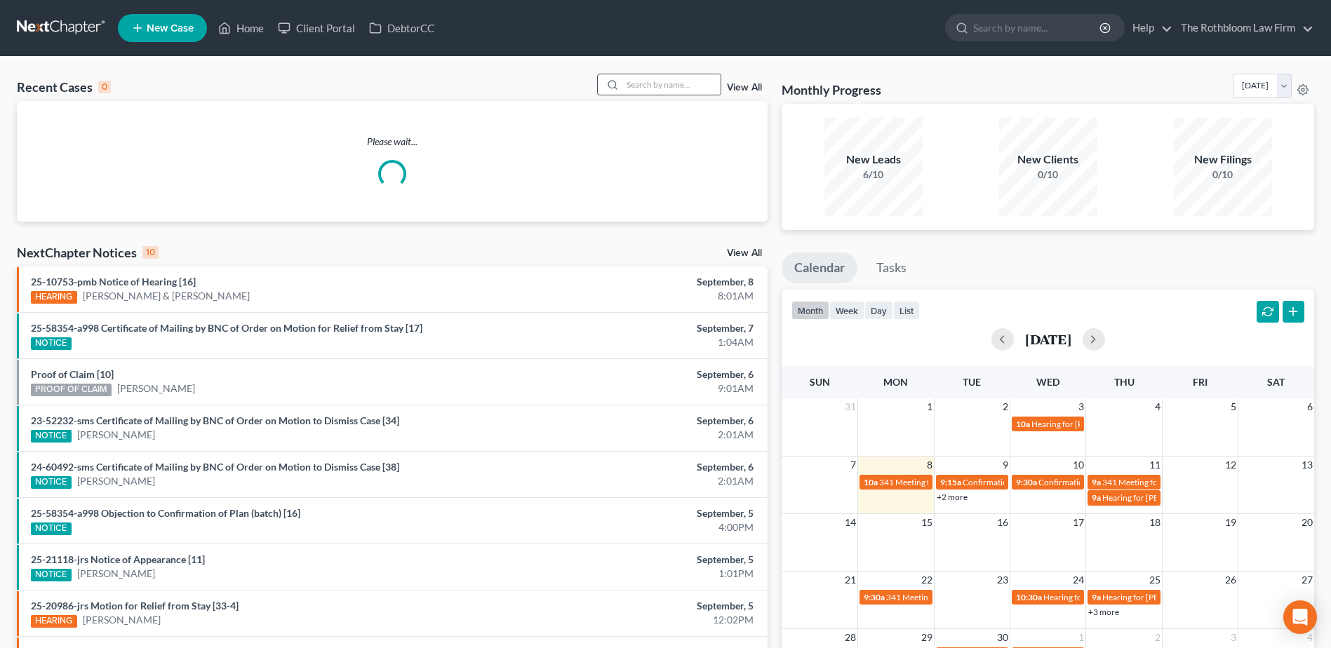
click at [678, 95] on div at bounding box center [659, 85] width 125 height 22
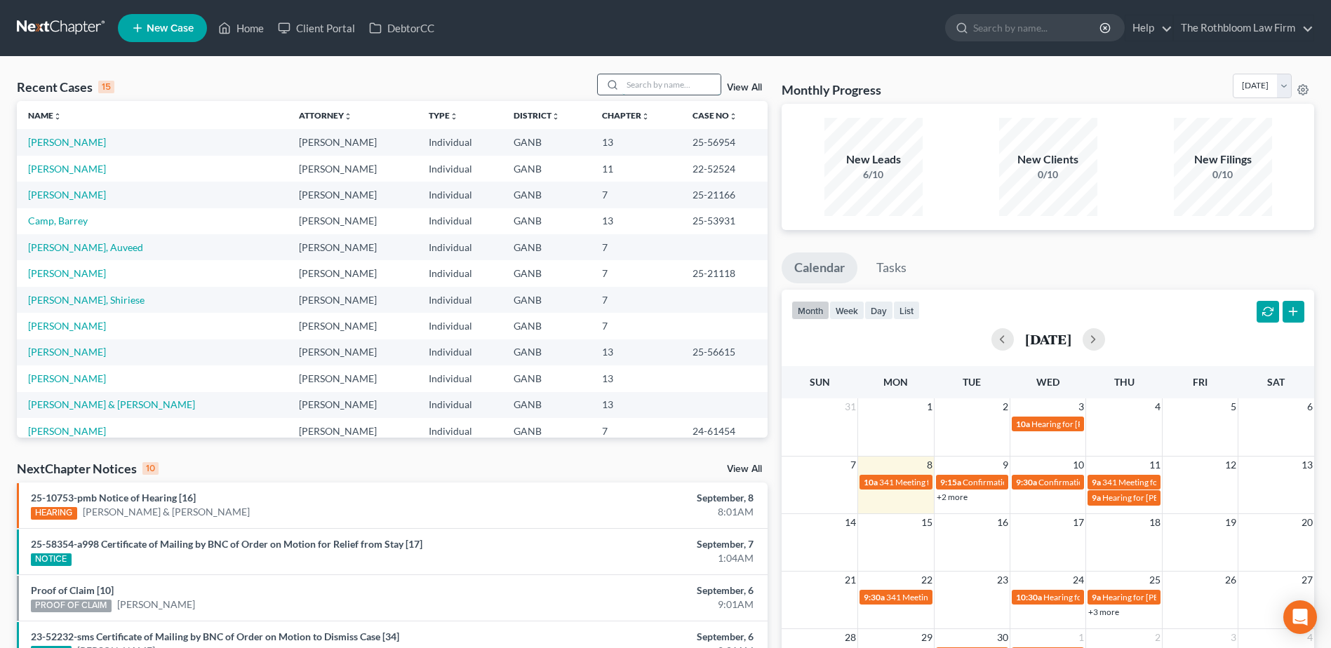
click at [642, 76] on input "search" at bounding box center [671, 84] width 98 height 20
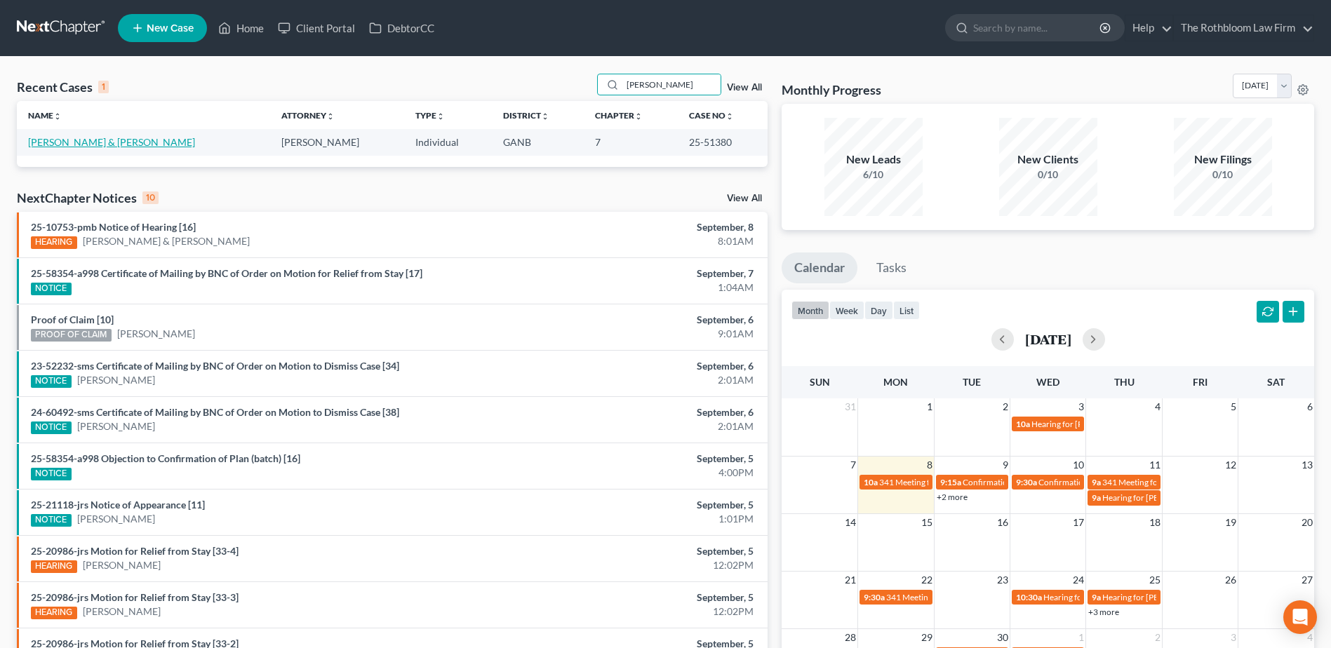
click at [69, 143] on link "[PERSON_NAME] & [PERSON_NAME]" at bounding box center [111, 142] width 167 height 12
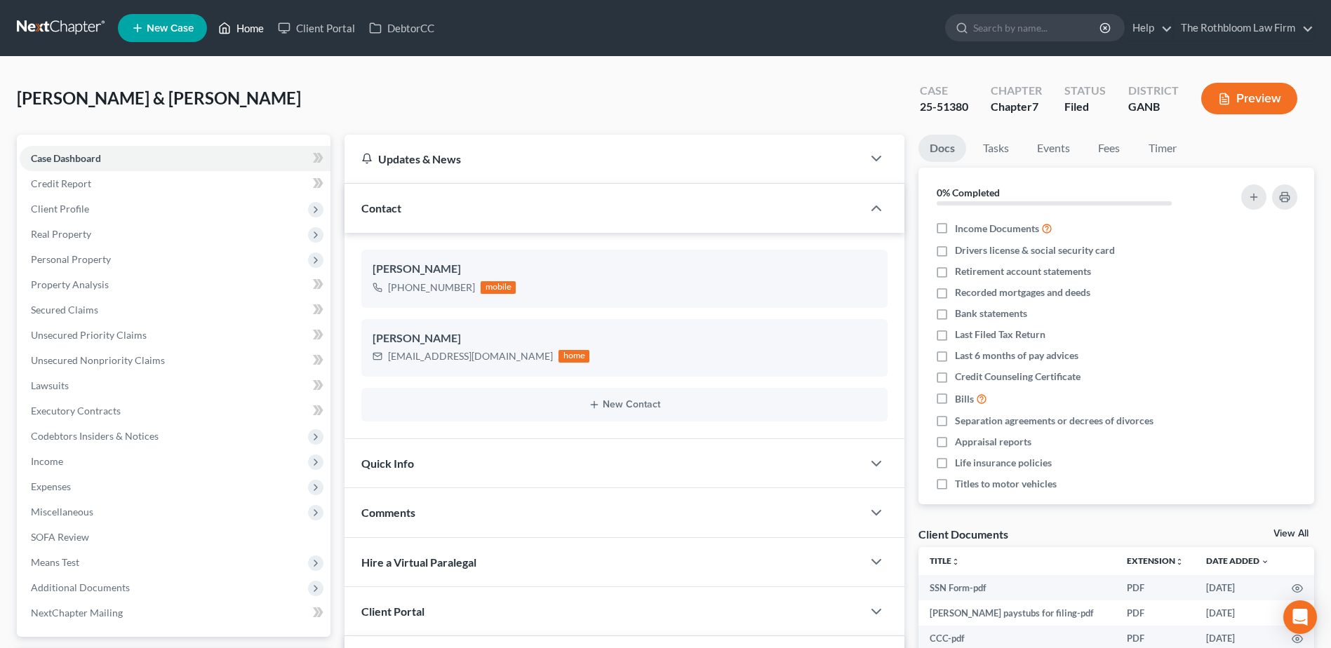
drag, startPoint x: 240, startPoint y: 26, endPoint x: 411, endPoint y: 126, distance: 198.4
click at [240, 26] on link "Home" at bounding box center [241, 27] width 60 height 25
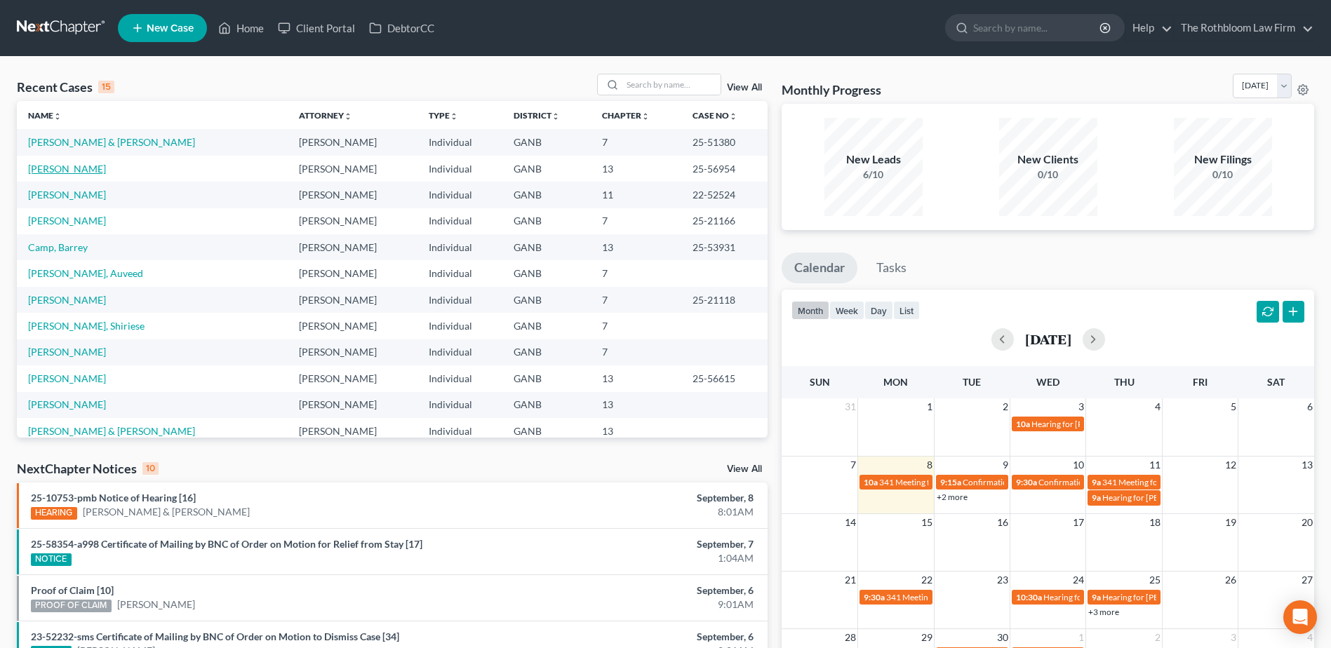
click at [55, 169] on link "[PERSON_NAME]" at bounding box center [67, 169] width 78 height 12
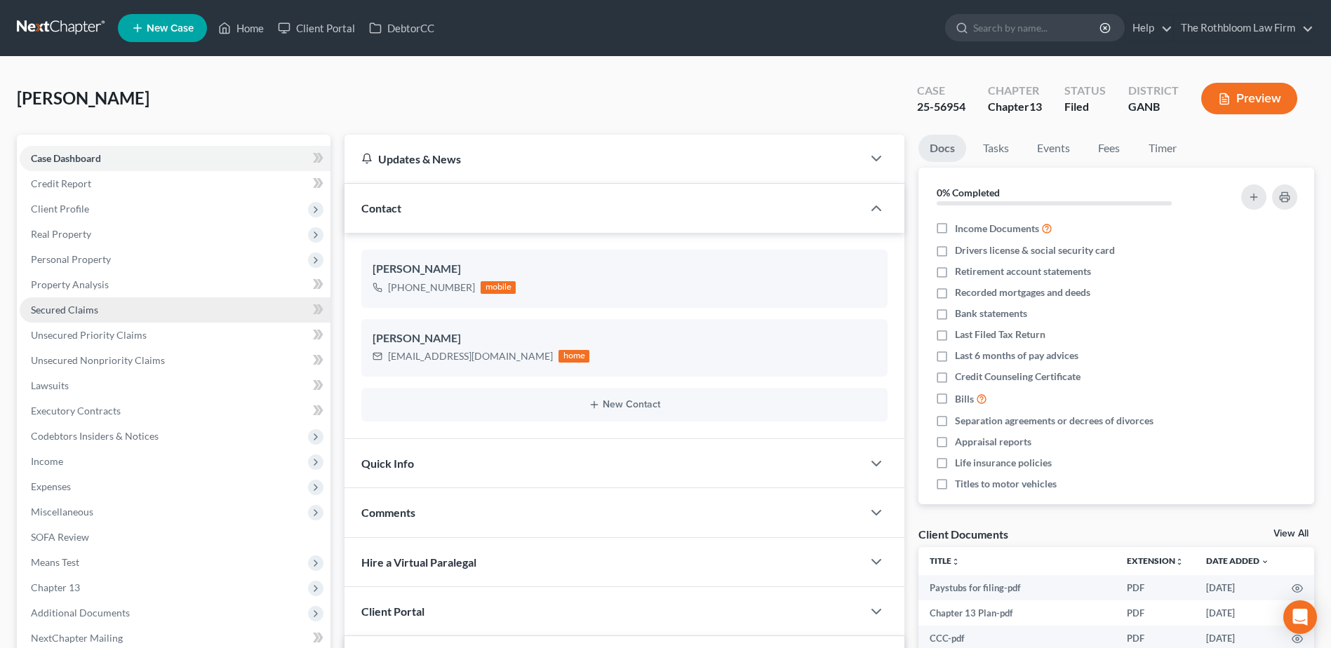
click at [65, 314] on span "Secured Claims" at bounding box center [64, 310] width 67 height 12
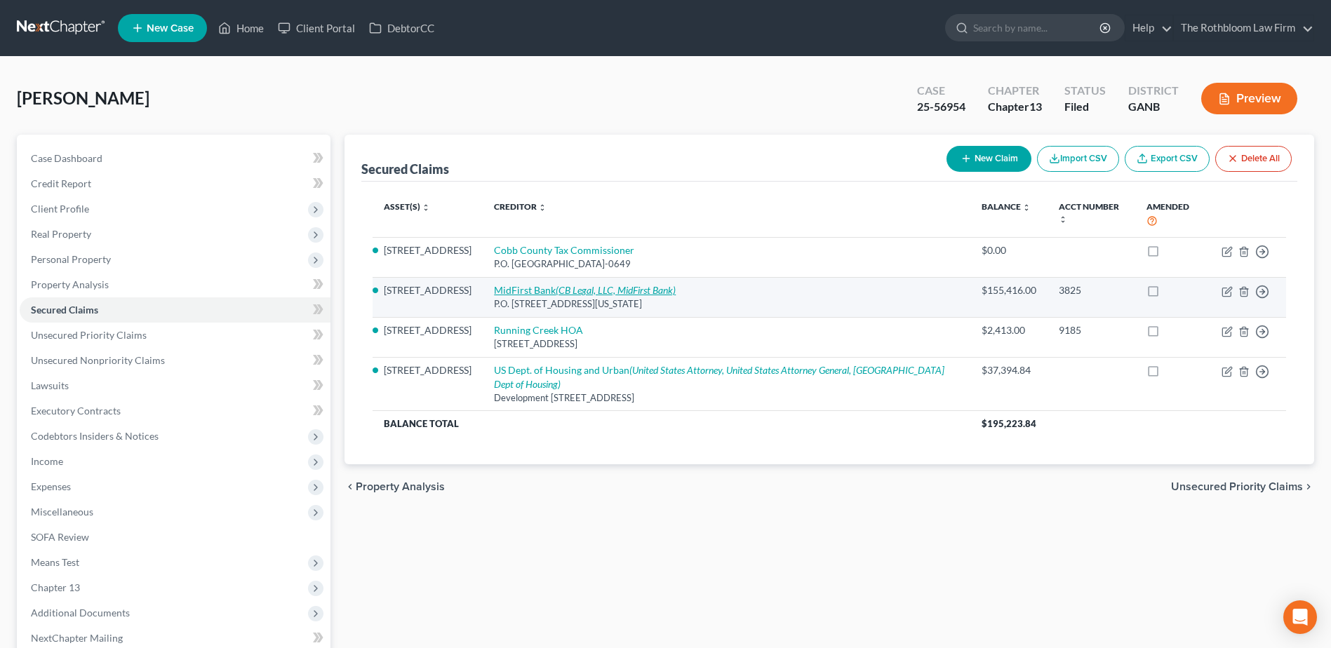
click at [543, 290] on link "MidFirst Bank (CB Legal, LLC, MidFirst Bank)" at bounding box center [585, 290] width 182 height 12
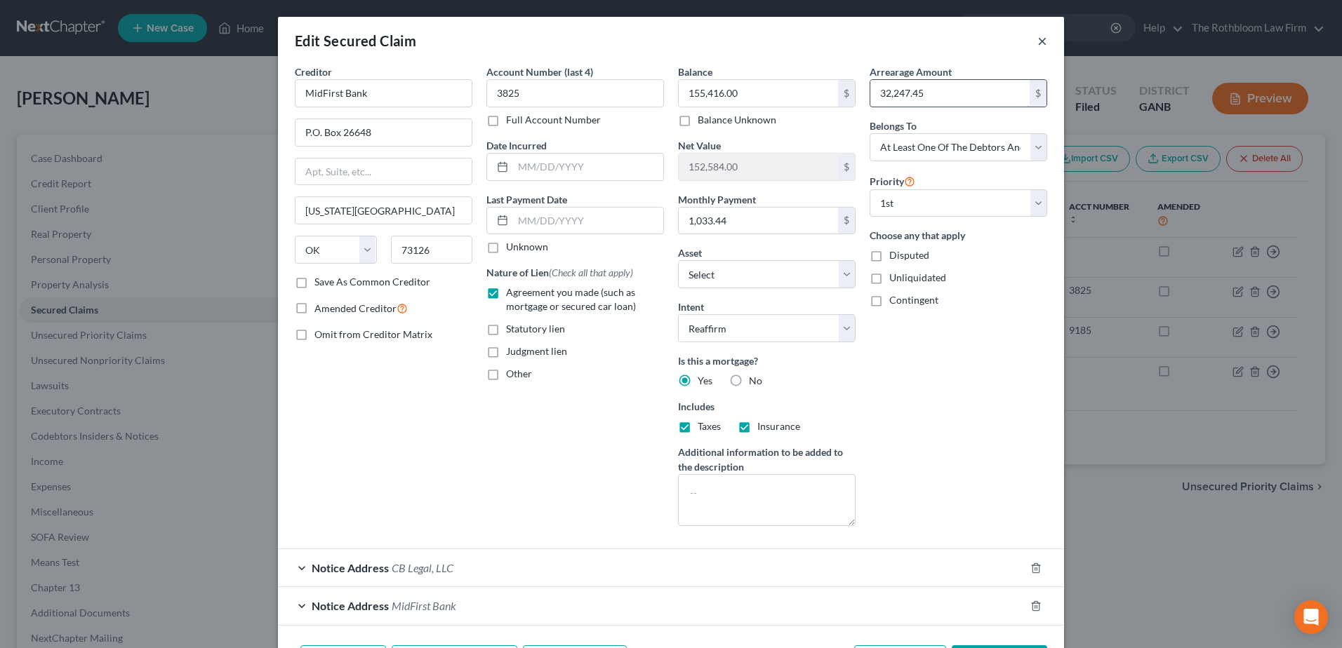
drag, startPoint x: 1034, startPoint y: 45, endPoint x: 968, endPoint y: 81, distance: 76.0
click at [1037, 45] on button "×" at bounding box center [1042, 40] width 10 height 17
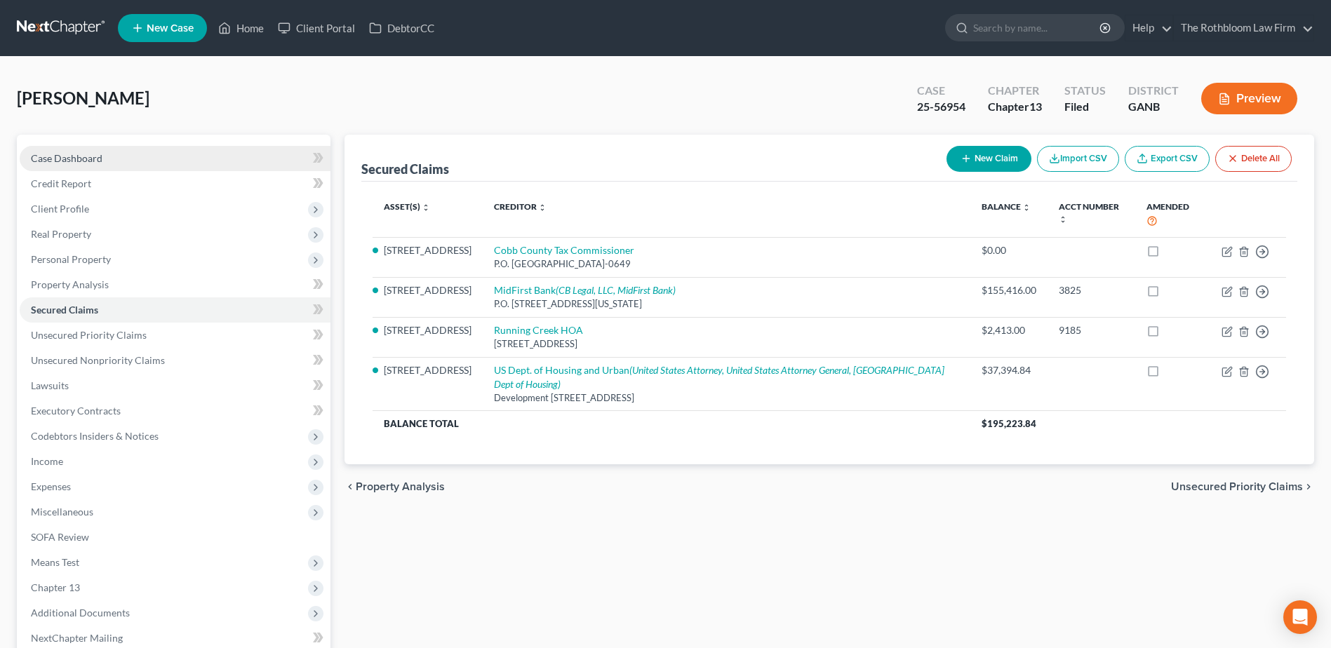
click at [47, 163] on span "Case Dashboard" at bounding box center [67, 158] width 72 height 12
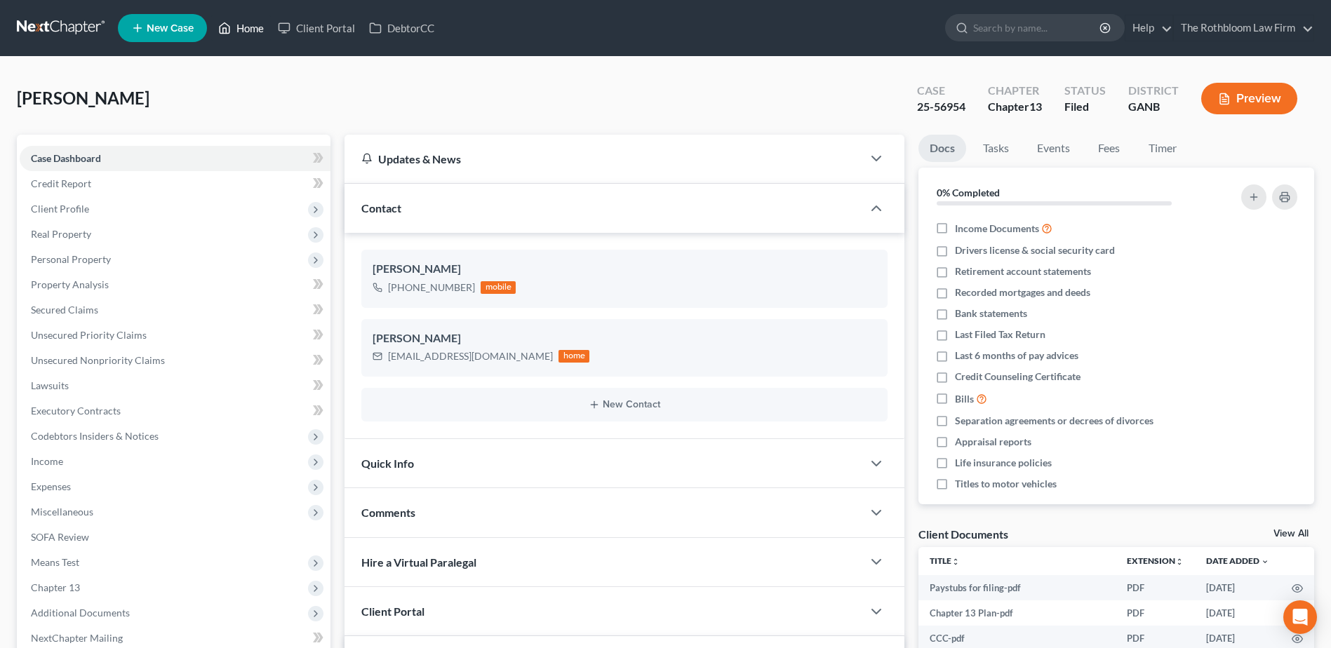
click at [248, 32] on link "Home" at bounding box center [241, 27] width 60 height 25
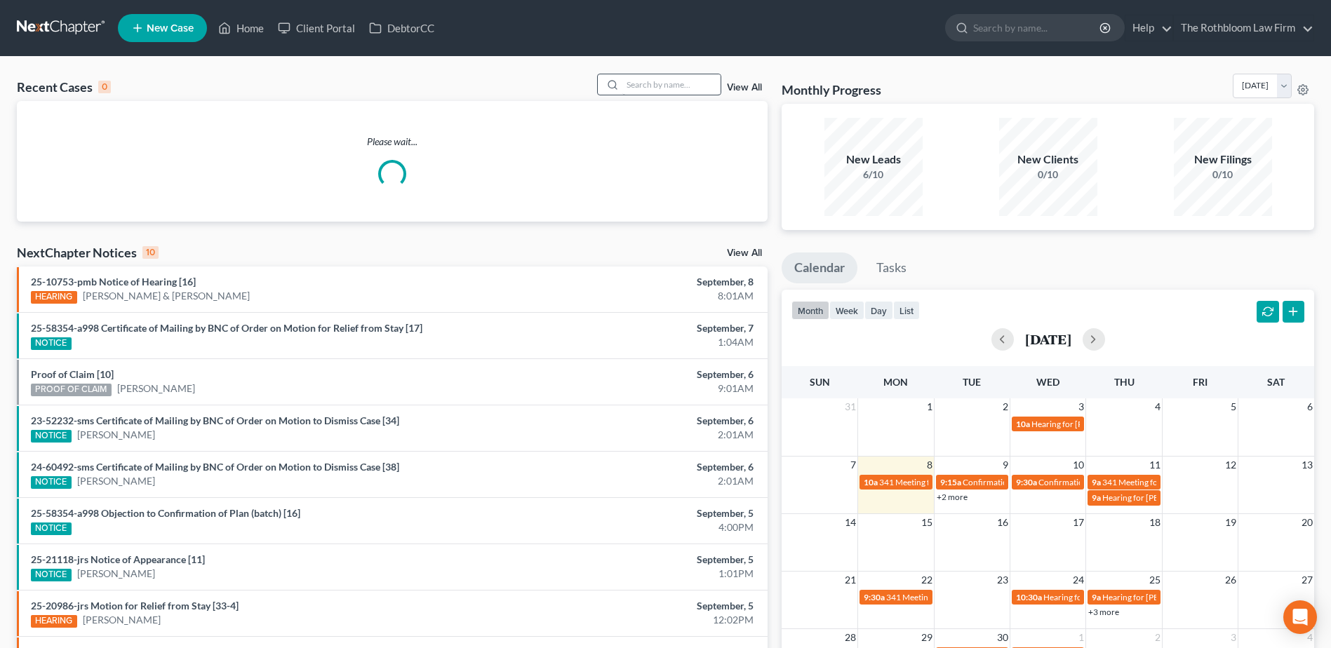
drag, startPoint x: 636, startPoint y: 72, endPoint x: 650, endPoint y: 80, distance: 17.0
click at [636, 72] on div "Recent Cases 0 View All Please wait... NextChapter Notices 10 View All 25-10753…" at bounding box center [665, 421] width 1331 height 728
click at [650, 80] on input "search" at bounding box center [671, 84] width 98 height 20
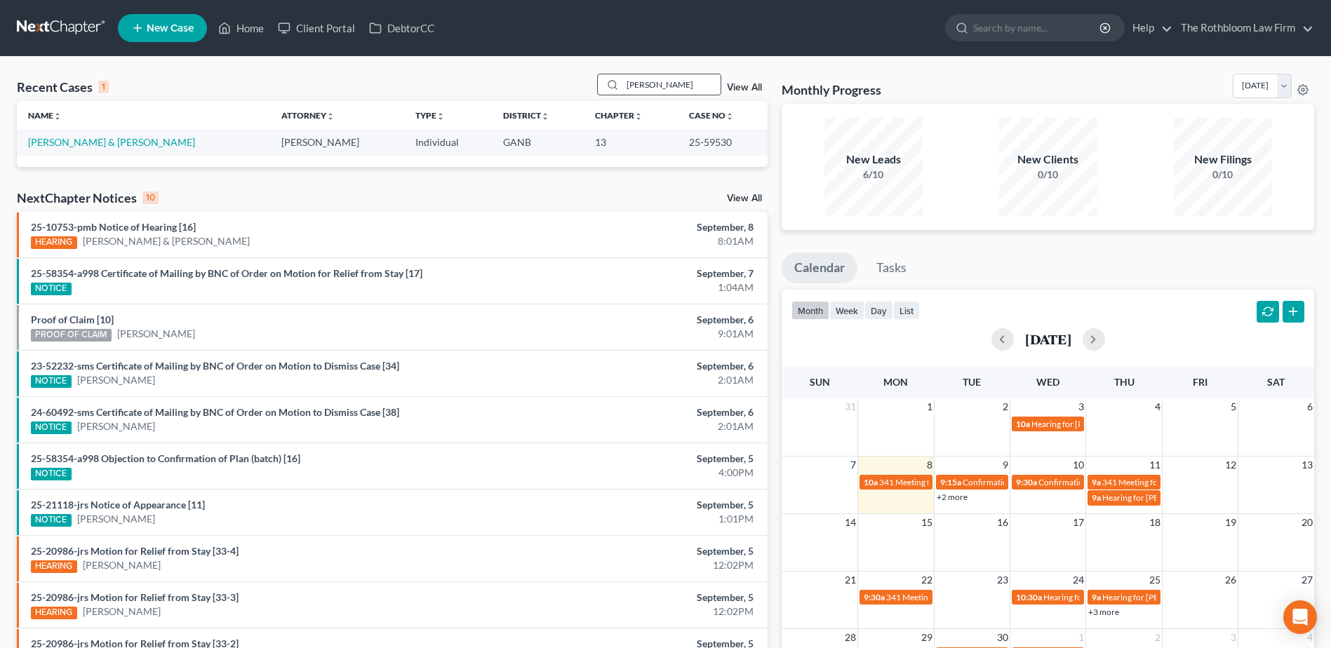
drag, startPoint x: 676, startPoint y: 90, endPoint x: 601, endPoint y: 93, distance: 74.4
click at [601, 93] on div "[PERSON_NAME]" at bounding box center [659, 85] width 125 height 22
click at [63, 139] on link "[PERSON_NAME] & [PERSON_NAME]" at bounding box center [111, 142] width 167 height 12
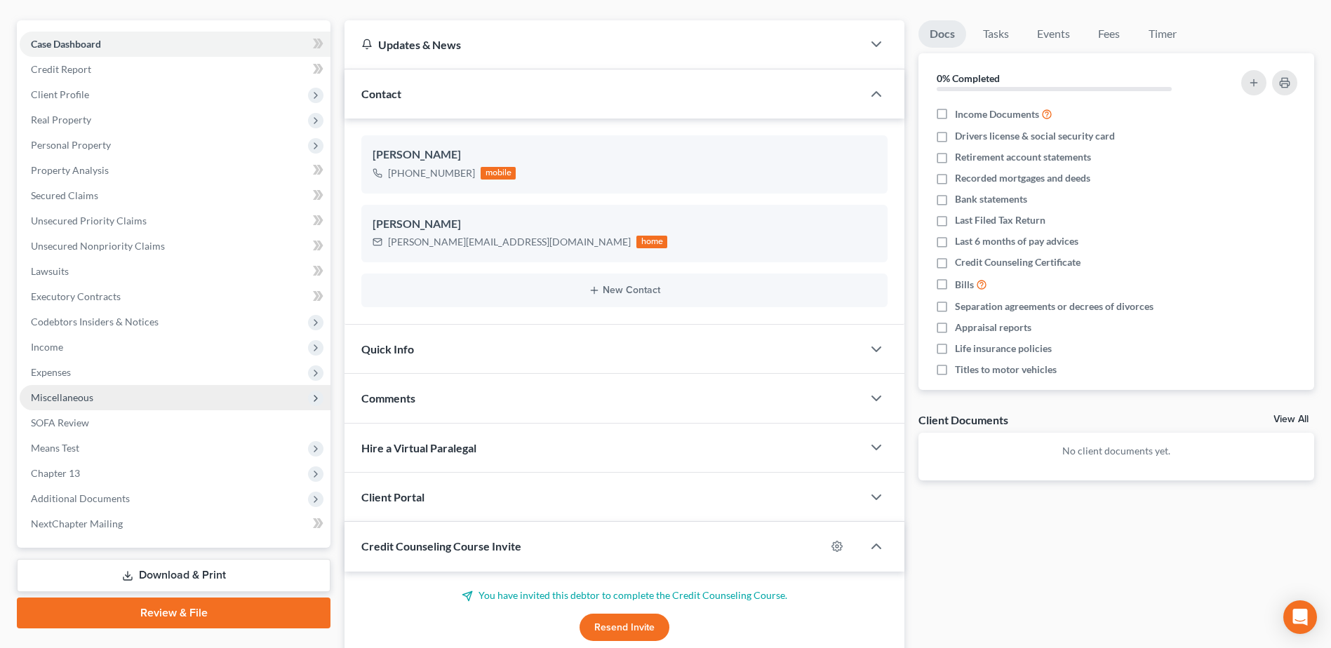
scroll to position [228, 0]
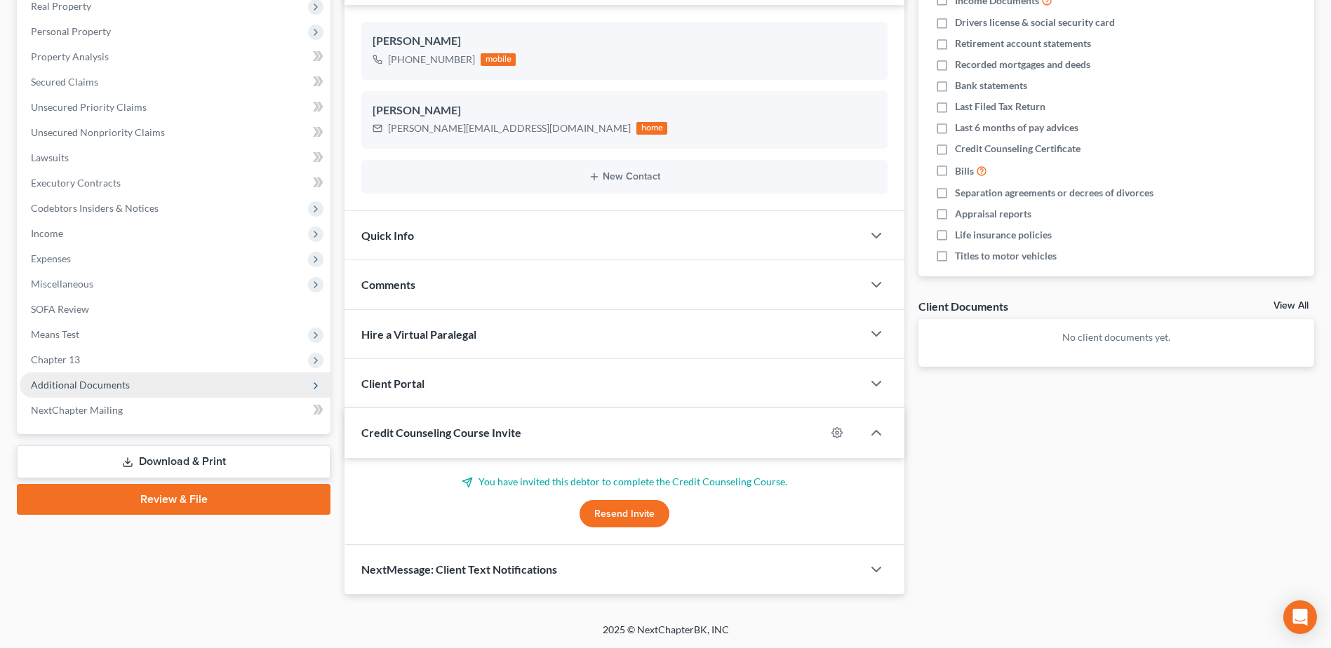
click at [109, 382] on span "Additional Documents" at bounding box center [80, 385] width 99 height 12
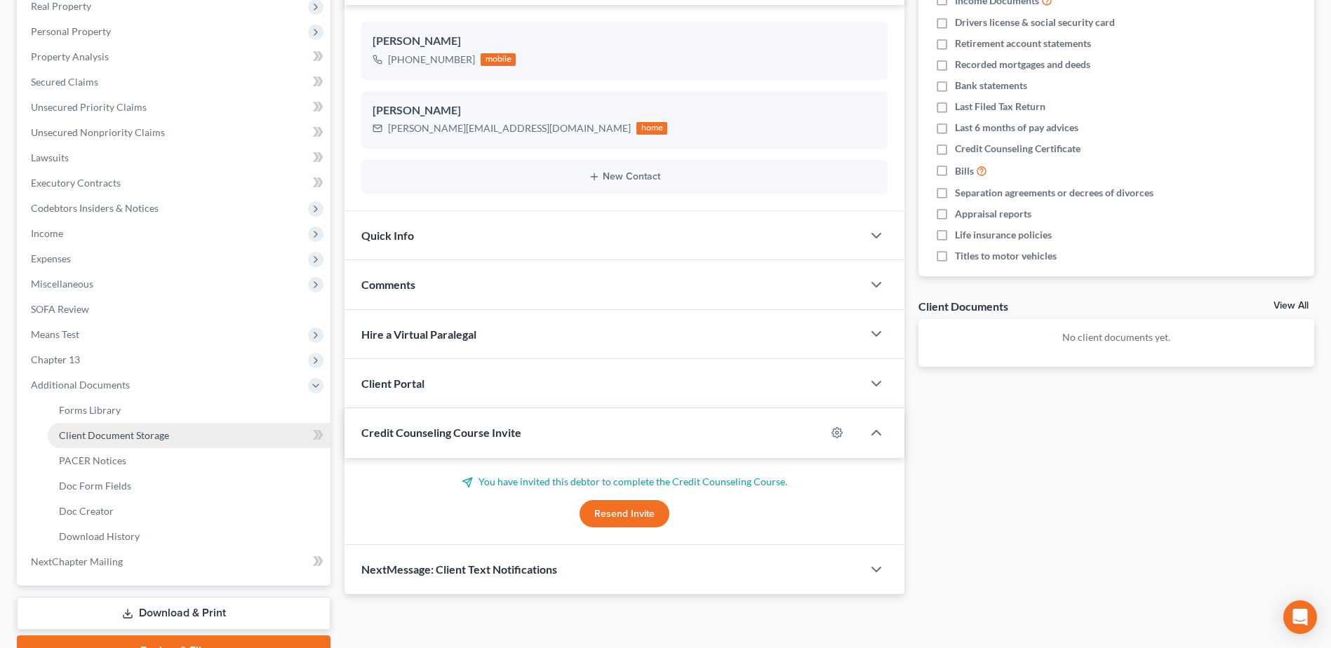
click at [120, 436] on span "Client Document Storage" at bounding box center [114, 435] width 110 height 12
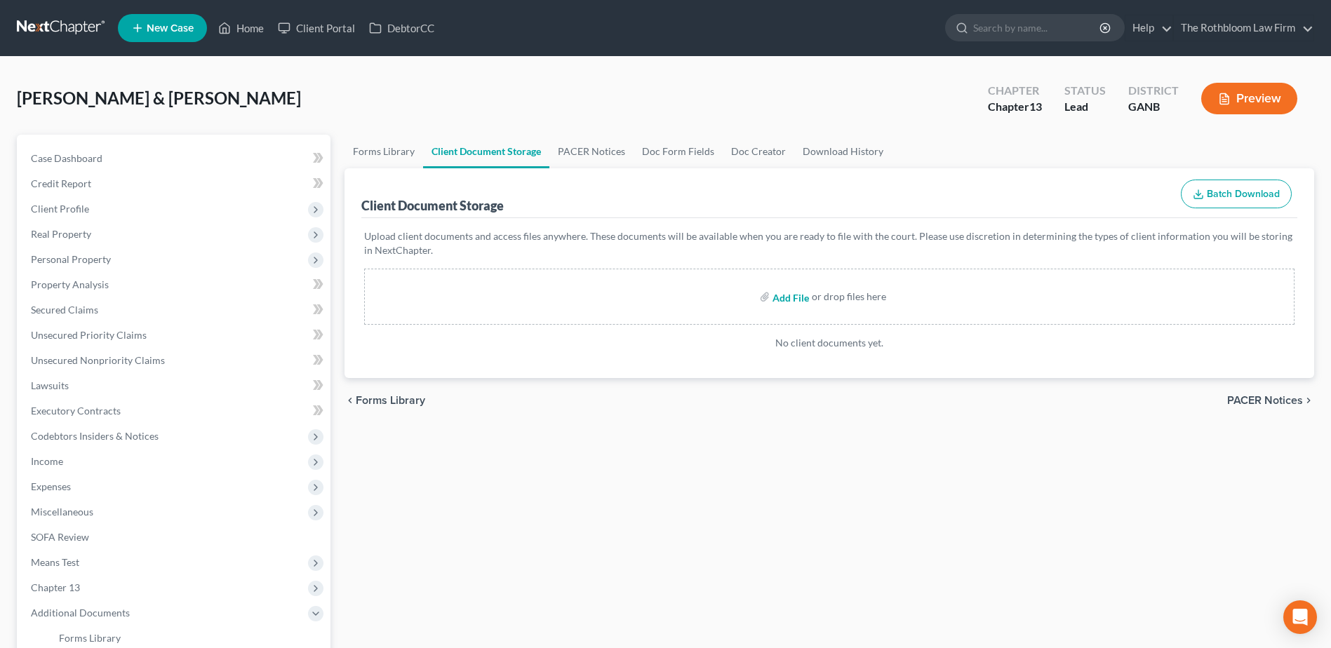
click at [796, 295] on input "file" at bounding box center [790, 296] width 34 height 25
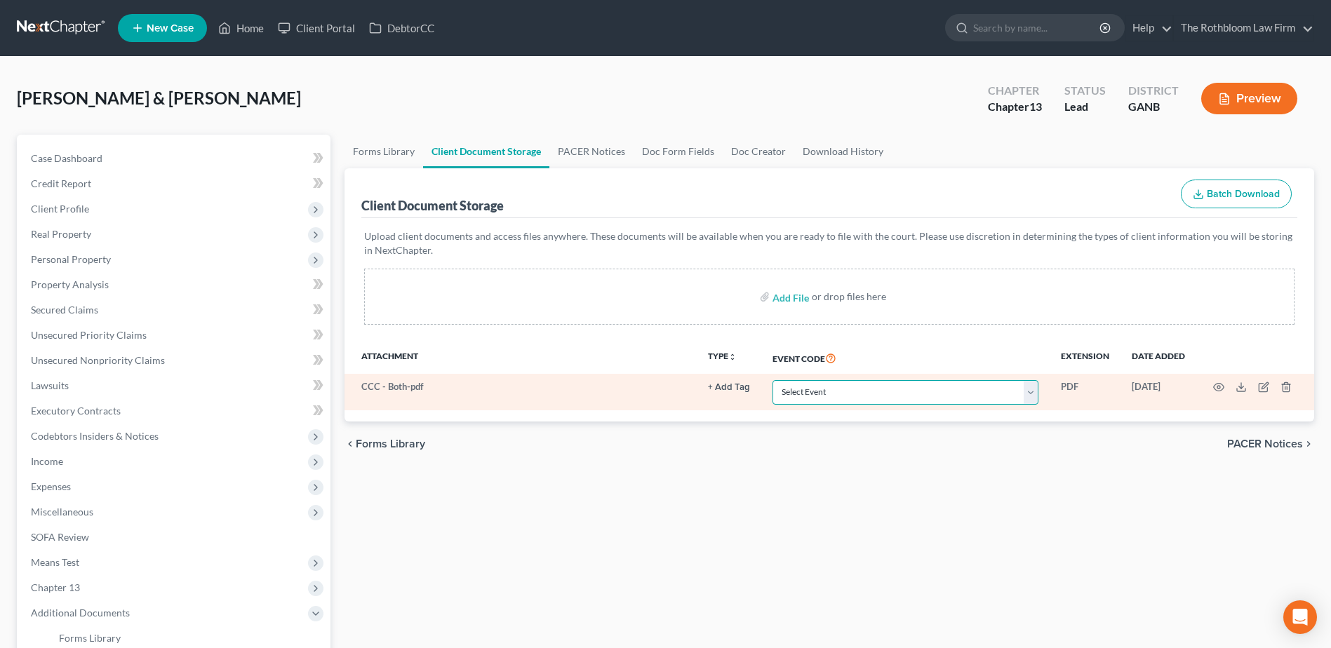
click at [1034, 400] on select "Select Event 01 - Chapter 13 Plan - Initial Plan 02-Application to Pay Filing F…" at bounding box center [906, 392] width 266 height 25
click at [773, 380] on select "Select Event 01 - Chapter 13 Plan - Initial Plan 02-Application to Pay Filing F…" at bounding box center [906, 392] width 266 height 25
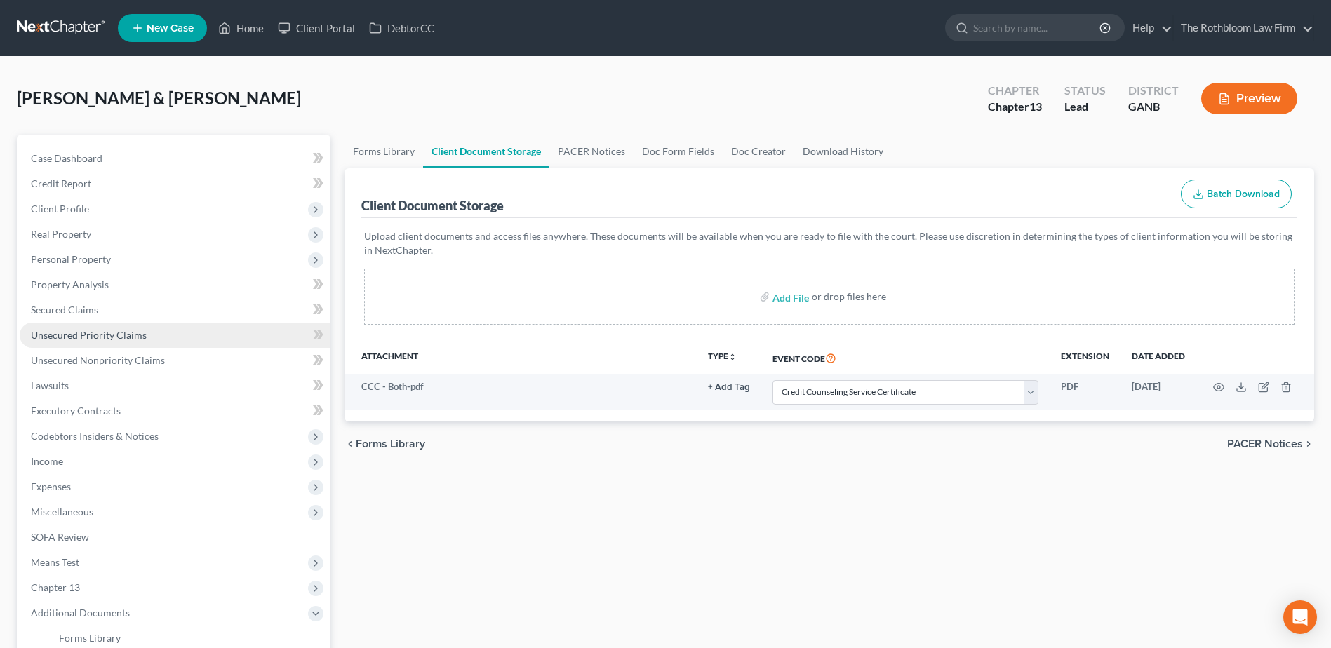
click at [114, 337] on span "Unsecured Priority Claims" at bounding box center [89, 335] width 116 height 12
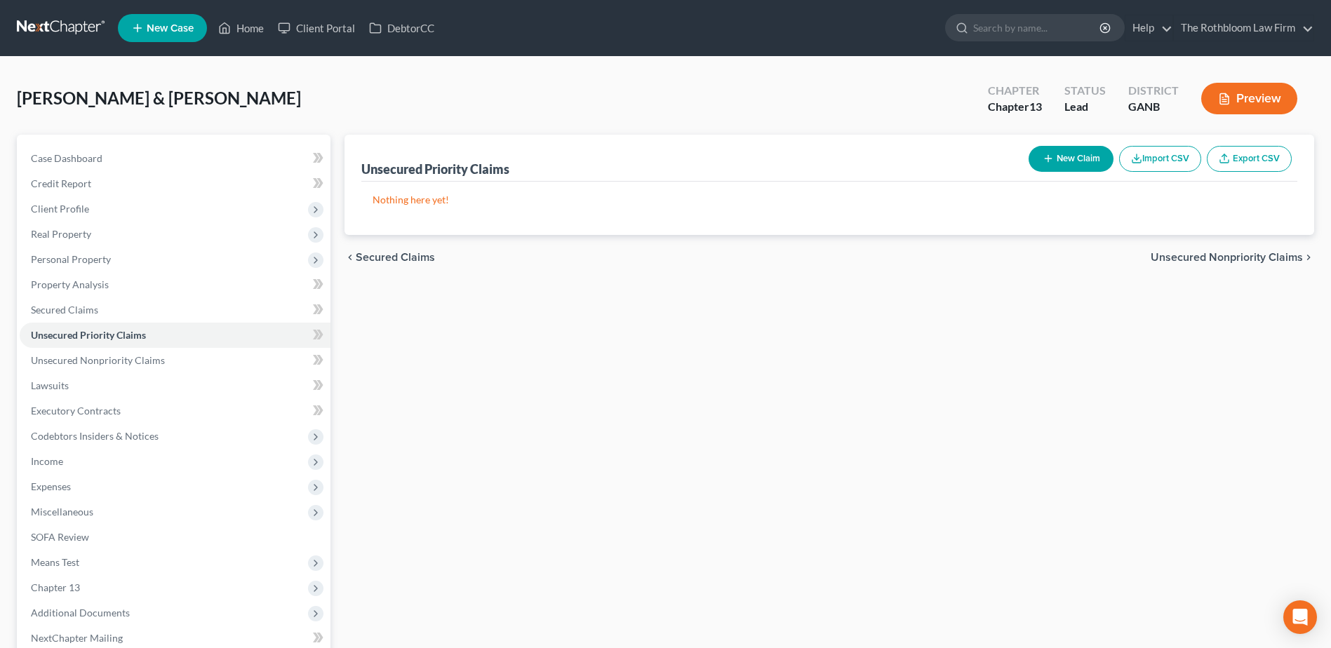
click at [1059, 159] on button "New Claim" at bounding box center [1071, 159] width 85 height 26
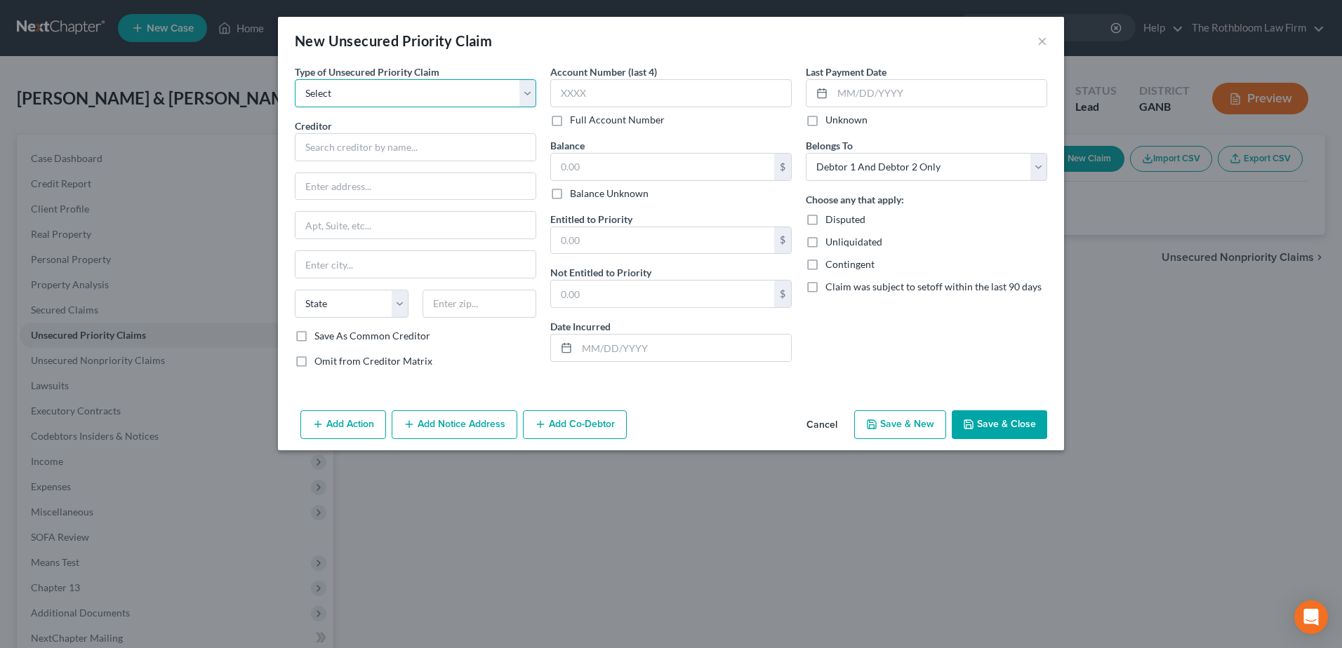
click at [394, 93] on select "Select Taxes & Other Government Units Domestic Support Obligations Extensions o…" at bounding box center [415, 93] width 241 height 28
click at [295, 79] on select "Select Taxes & Other Government Units Domestic Support Obligations Extensions o…" at bounding box center [415, 93] width 241 height 28
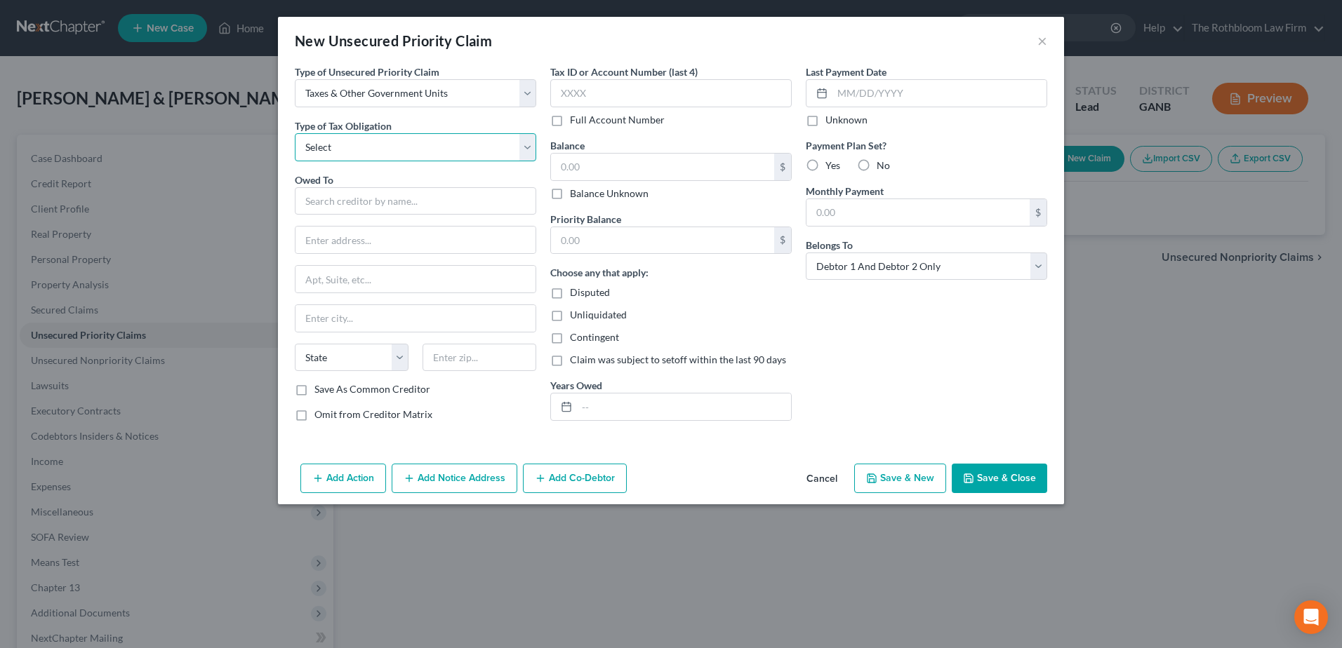
click at [377, 149] on select "Select Federal City State Franchise Tax Board Other" at bounding box center [415, 147] width 241 height 28
click at [295, 133] on select "Select Federal City State Franchise Tax Board Other" at bounding box center [415, 147] width 241 height 28
click at [330, 199] on input "text" at bounding box center [415, 201] width 241 height 28
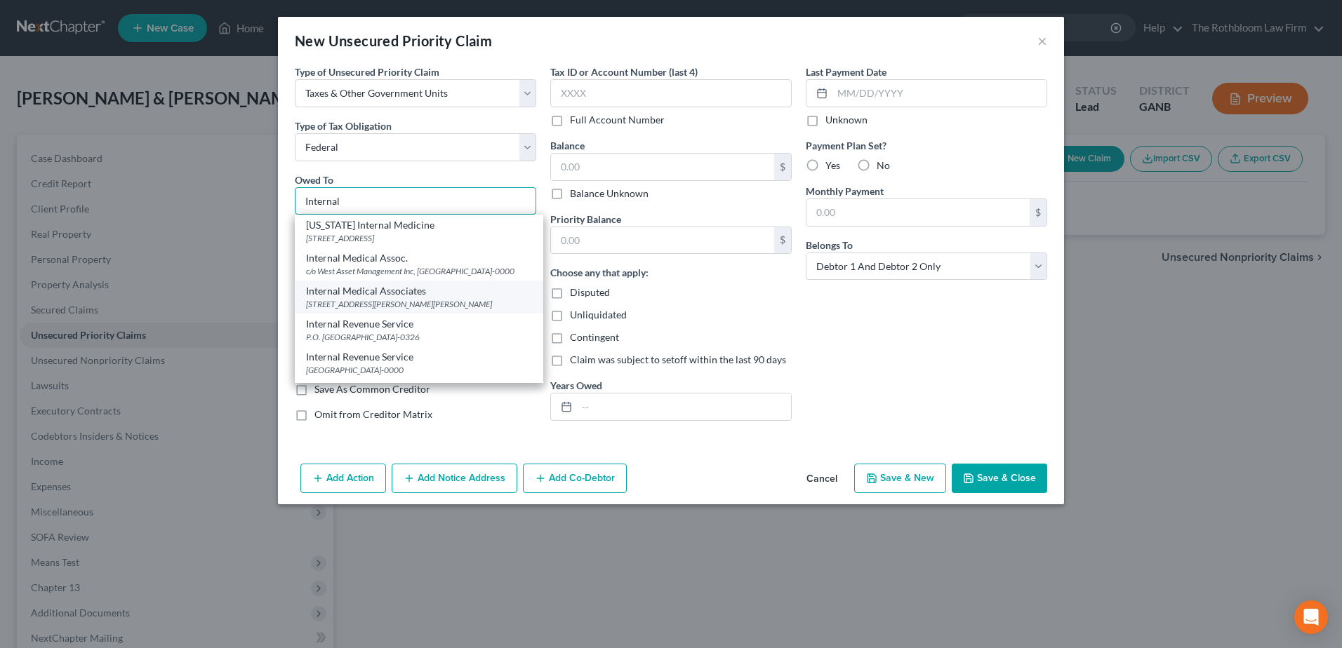
scroll to position [70, 0]
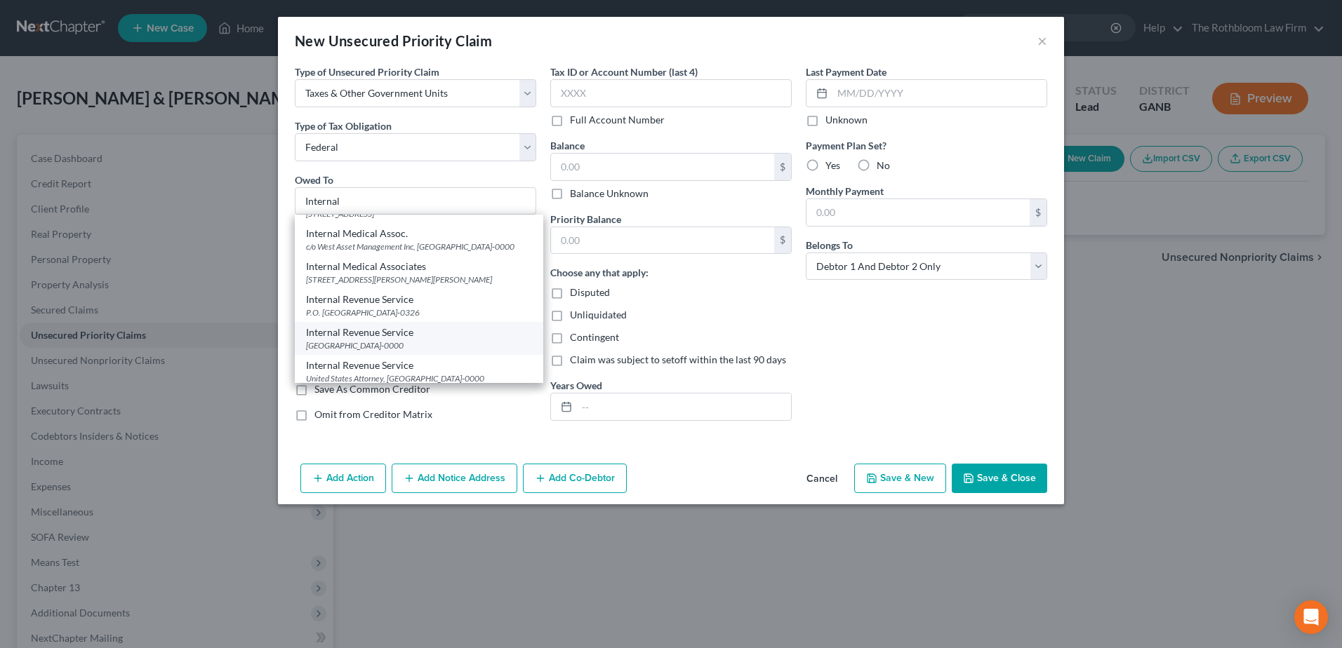
click at [403, 340] on div "[GEOGRAPHIC_DATA]-0000" at bounding box center [419, 346] width 226 height 12
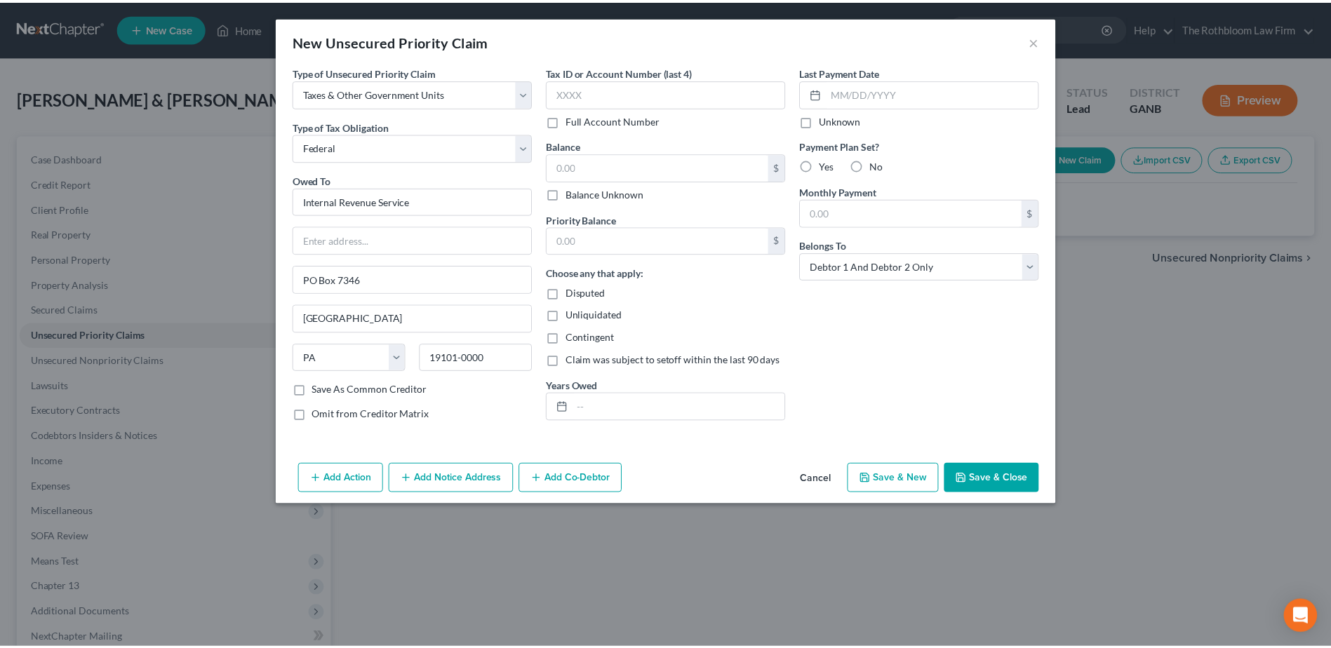
scroll to position [0, 0]
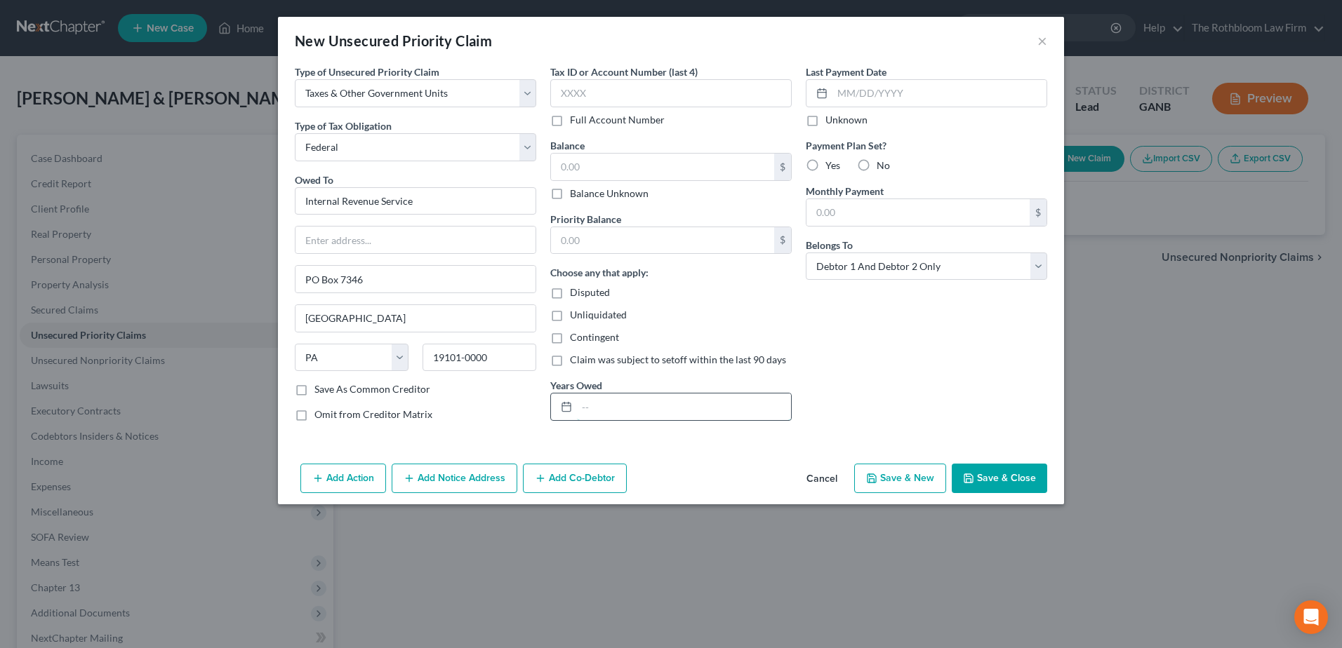
click at [594, 413] on input "text" at bounding box center [684, 407] width 214 height 27
click at [998, 478] on button "Save & Close" at bounding box center [998, 478] width 95 height 29
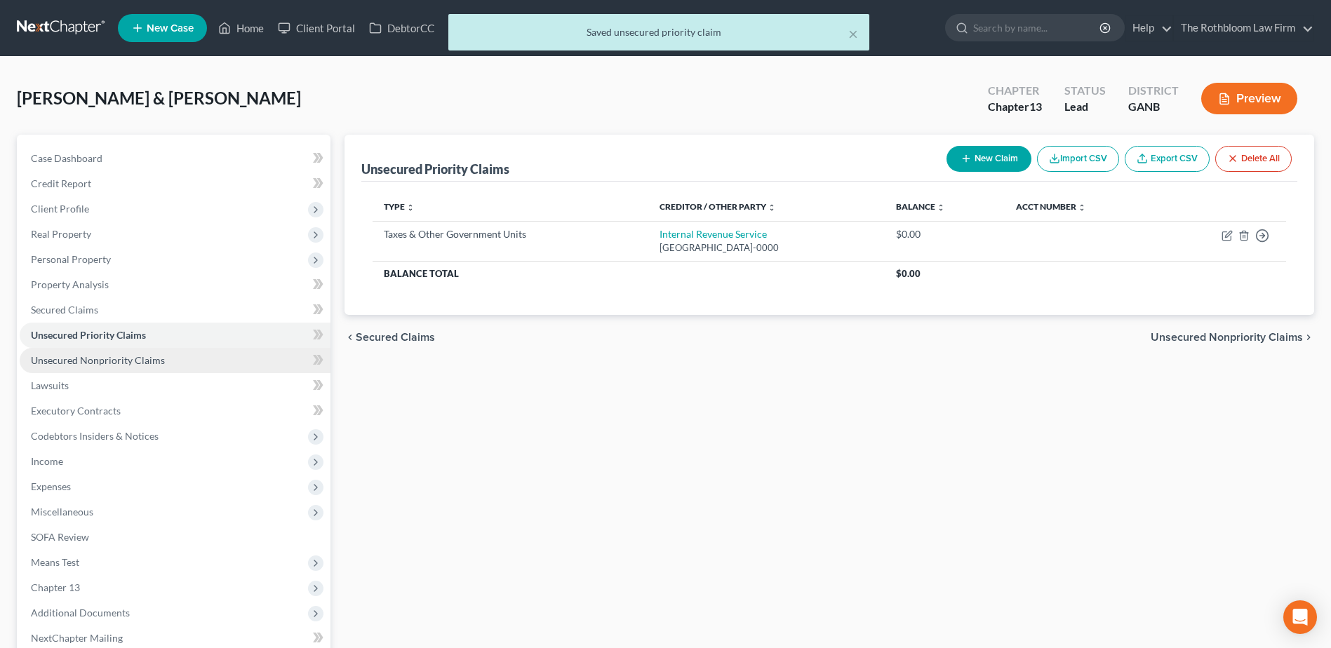
click at [114, 359] on span "Unsecured Nonpriority Claims" at bounding box center [98, 360] width 134 height 12
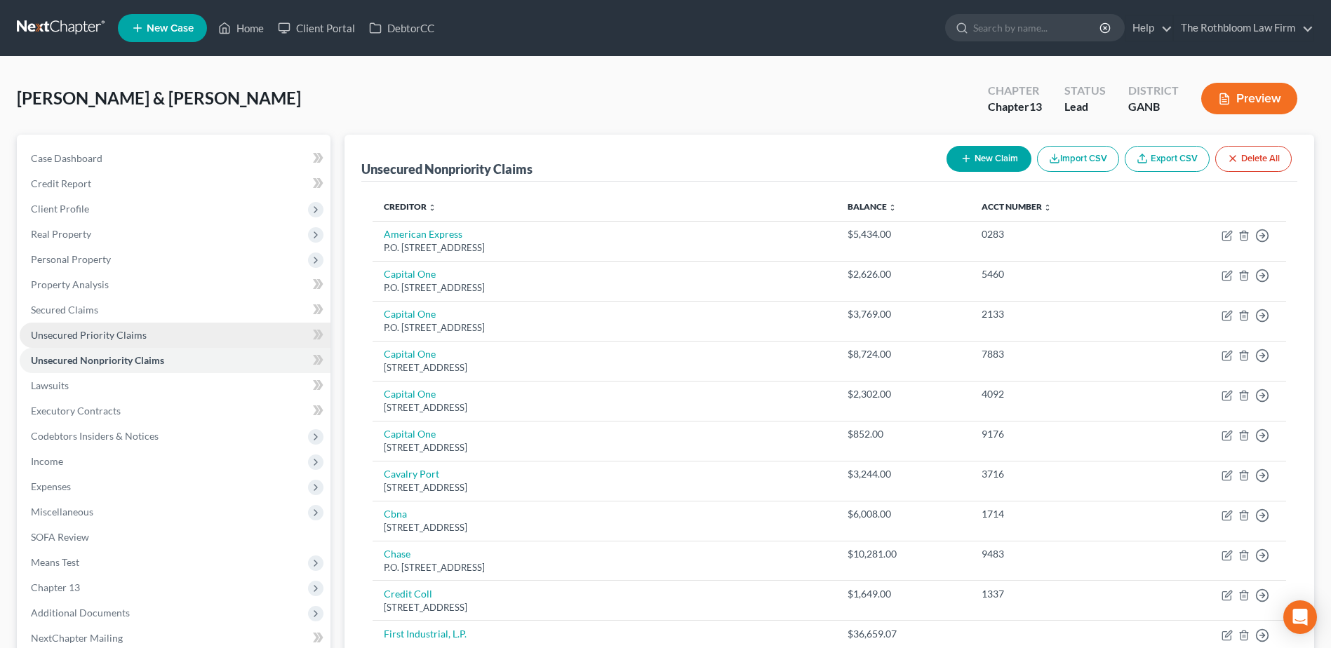
click at [106, 337] on span "Unsecured Priority Claims" at bounding box center [89, 335] width 116 height 12
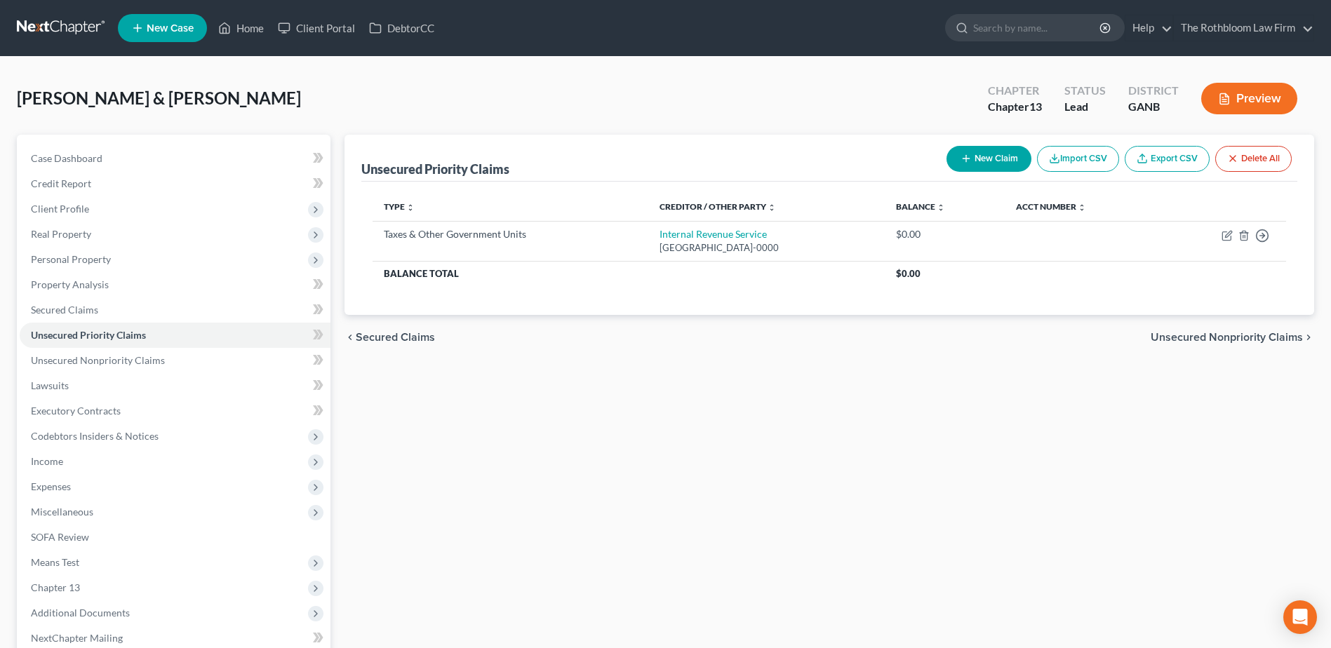
click at [961, 161] on icon "button" at bounding box center [966, 158] width 11 height 11
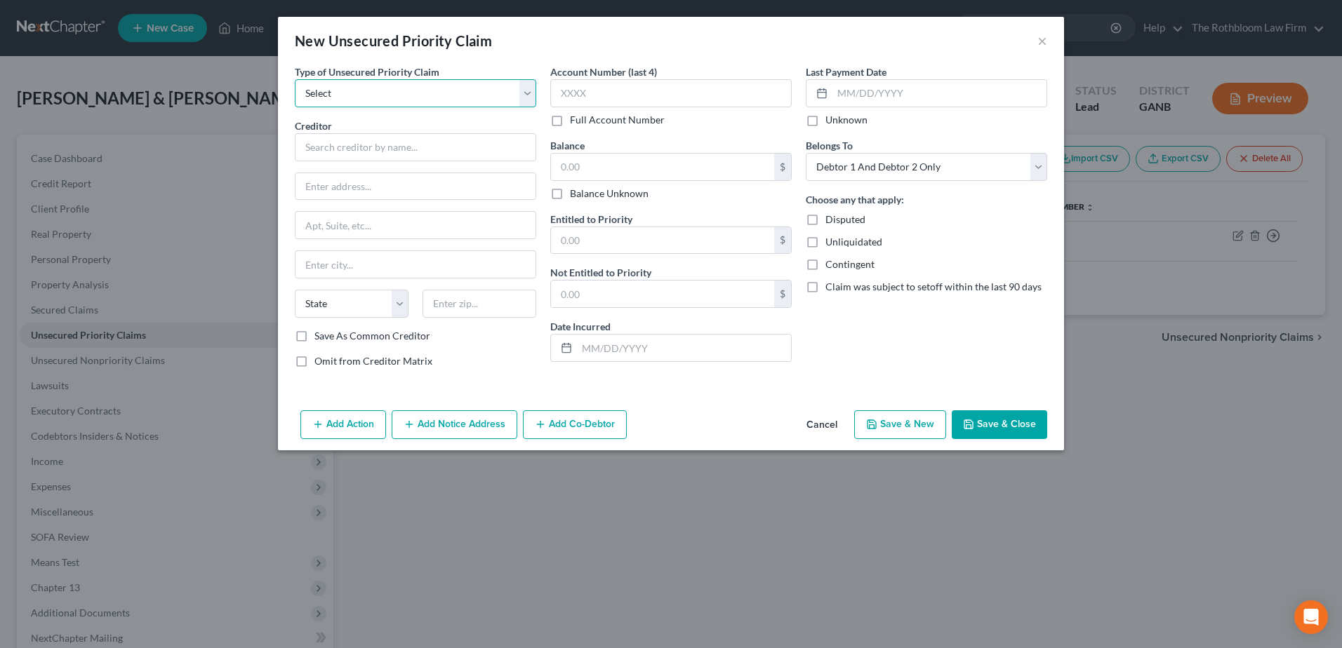
click at [337, 86] on select "Select Taxes & Other Government Units Domestic Support Obligations Extensions o…" at bounding box center [415, 93] width 241 height 28
click at [295, 79] on select "Select Taxes & Other Government Units Domestic Support Obligations Extensions o…" at bounding box center [415, 93] width 241 height 28
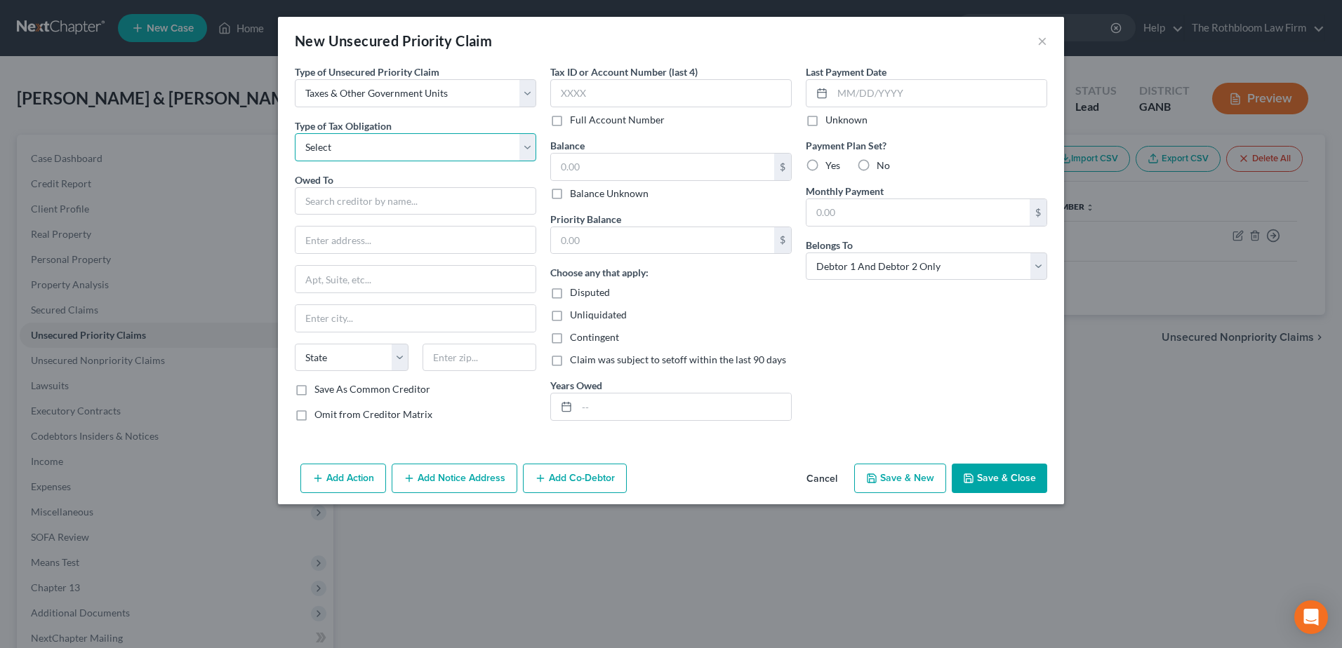
click at [335, 148] on select "Select Federal City State Franchise Tax Board Other" at bounding box center [415, 147] width 241 height 28
click at [295, 133] on select "Select Federal City State Franchise Tax Board Other" at bounding box center [415, 147] width 241 height 28
click at [327, 193] on input "text" at bounding box center [415, 201] width 241 height 28
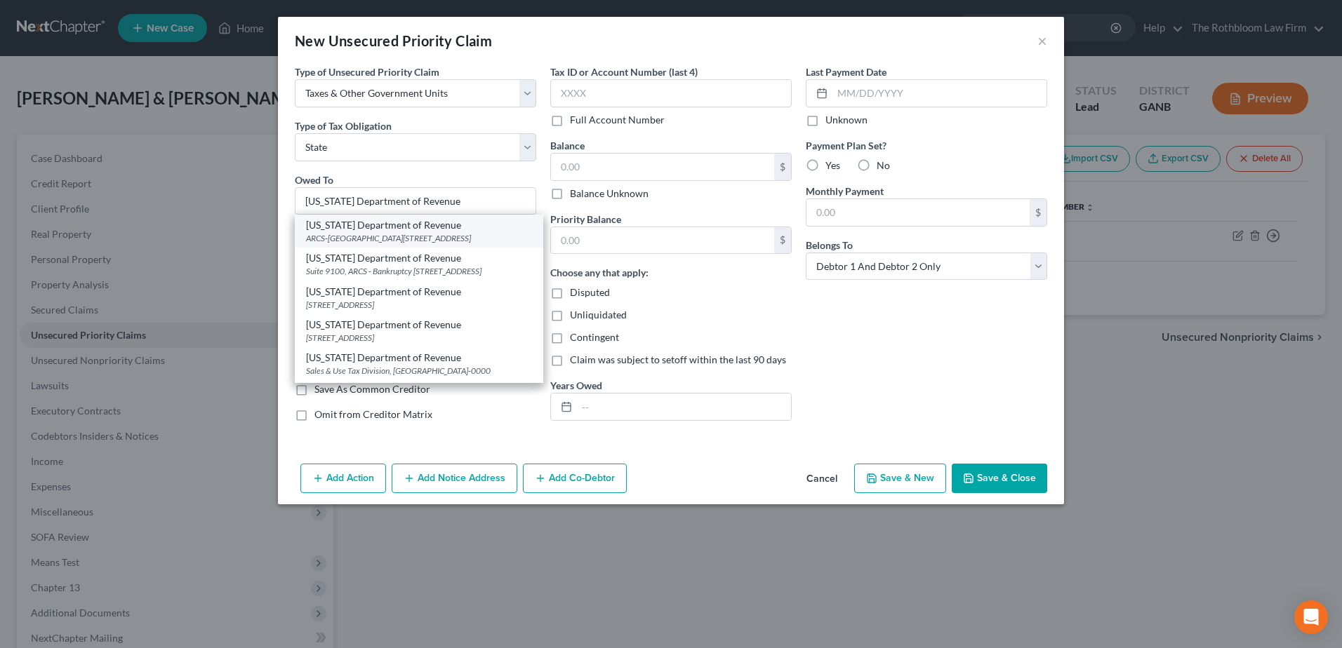
click at [422, 243] on div "ARCS-[GEOGRAPHIC_DATA][STREET_ADDRESS]" at bounding box center [419, 238] width 226 height 12
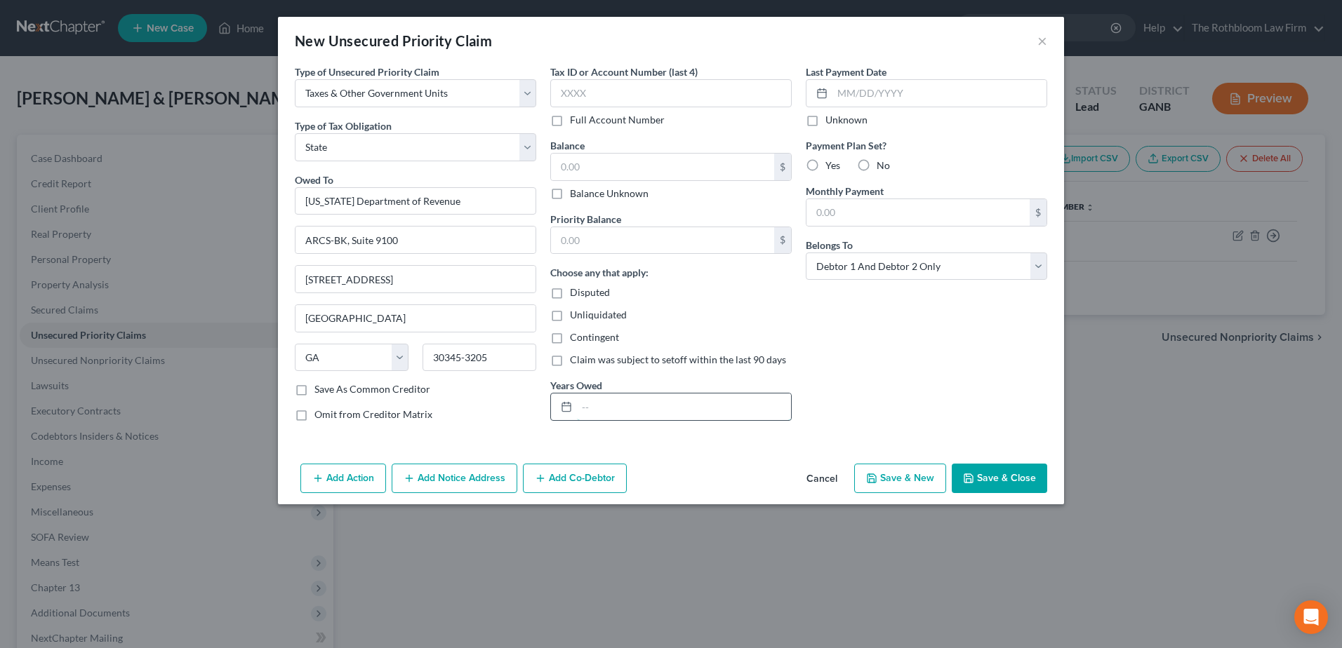
click at [606, 405] on input "text" at bounding box center [684, 407] width 214 height 27
click at [1004, 483] on button "Save & Close" at bounding box center [998, 478] width 95 height 29
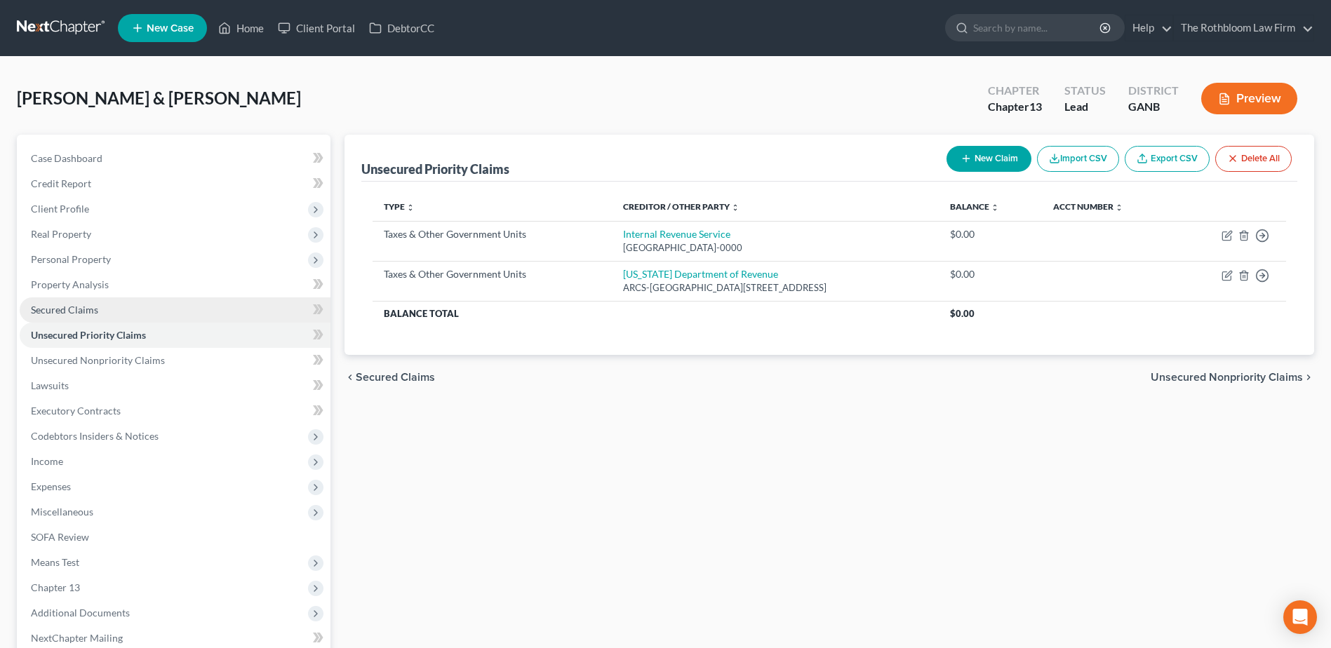
click at [75, 302] on link "Secured Claims" at bounding box center [175, 309] width 311 height 25
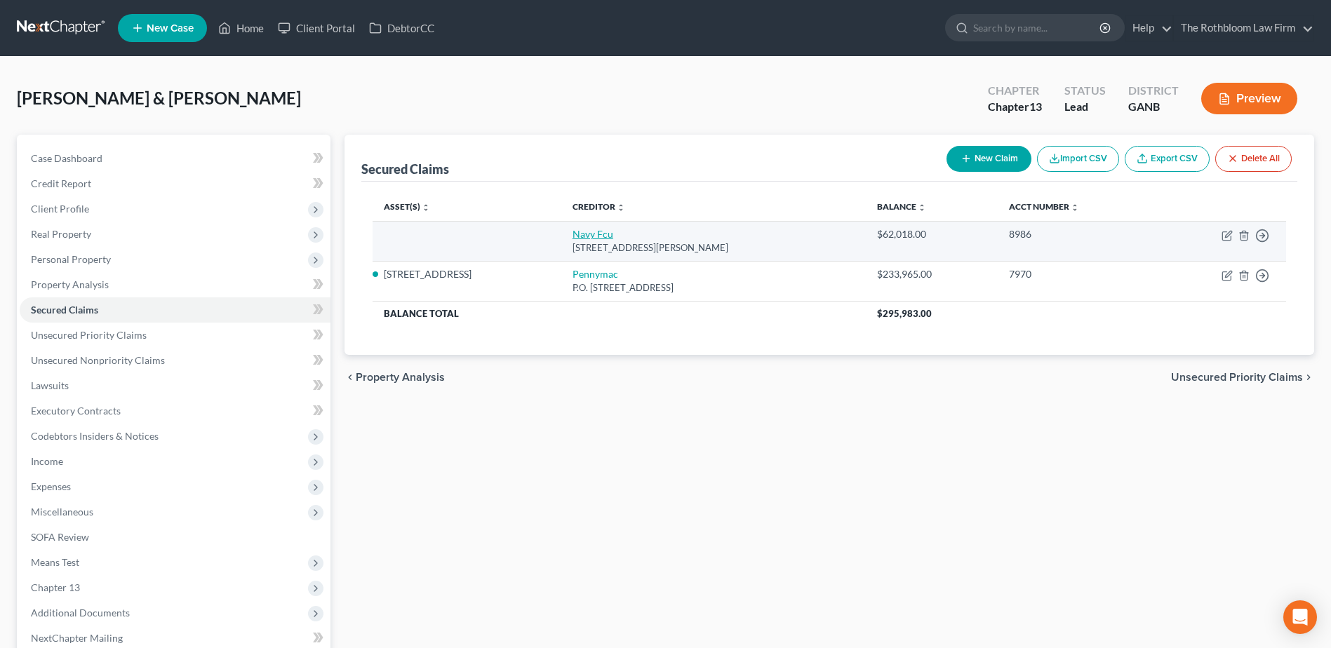
click at [573, 231] on link "Navy Fcu" at bounding box center [593, 234] width 41 height 12
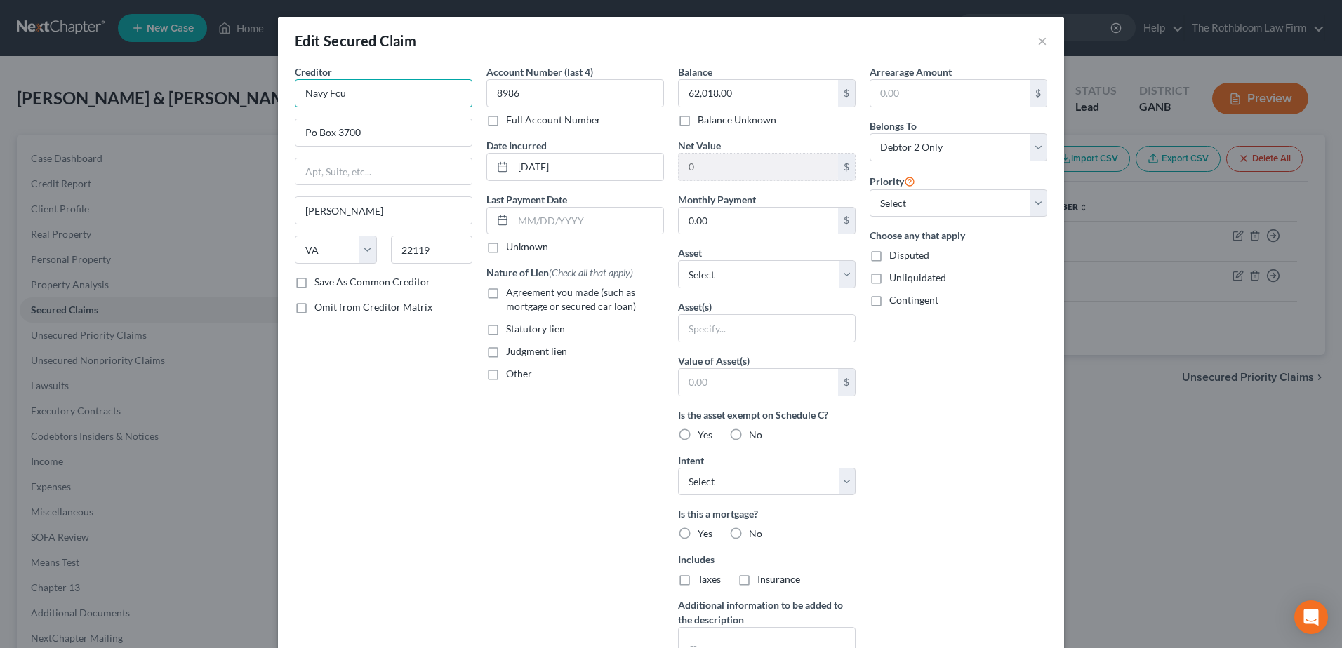
drag, startPoint x: 326, startPoint y: 97, endPoint x: 407, endPoint y: 94, distance: 80.7
click at [407, 94] on input "Navy Fcu" at bounding box center [384, 93] width 178 height 28
click at [305, 133] on input "Po Box 3700" at bounding box center [383, 132] width 176 height 27
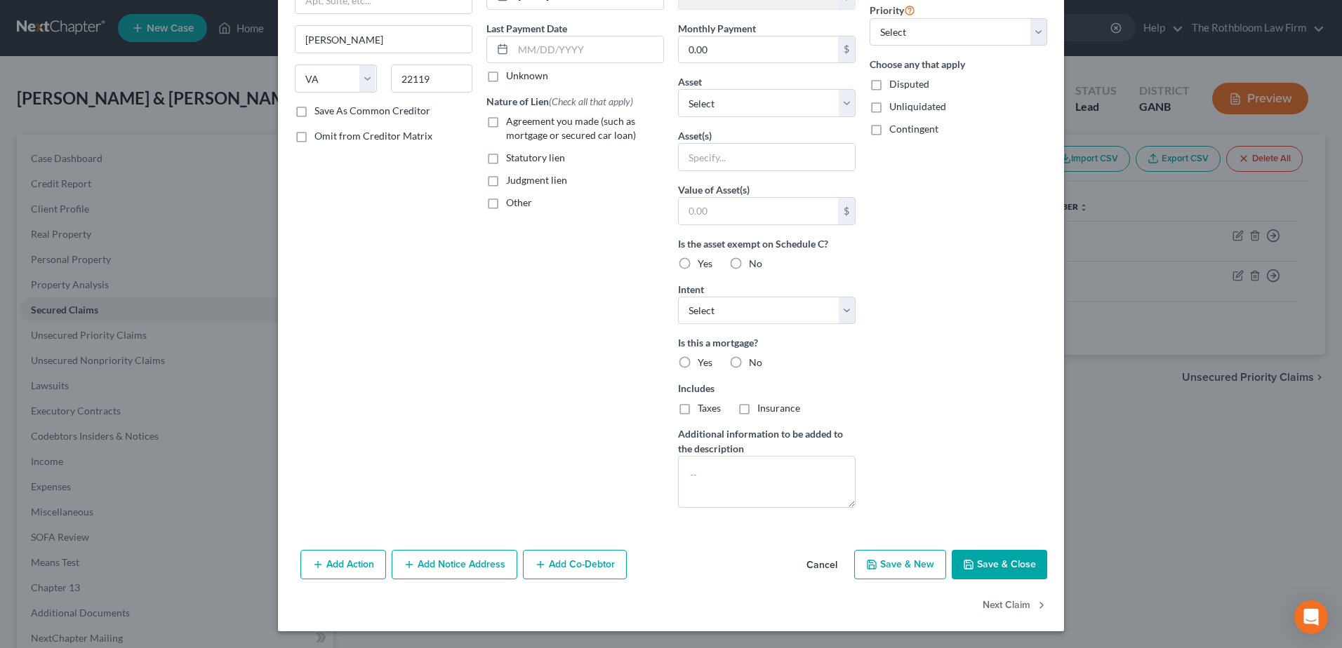
click at [1021, 568] on button "Save & Close" at bounding box center [998, 564] width 95 height 29
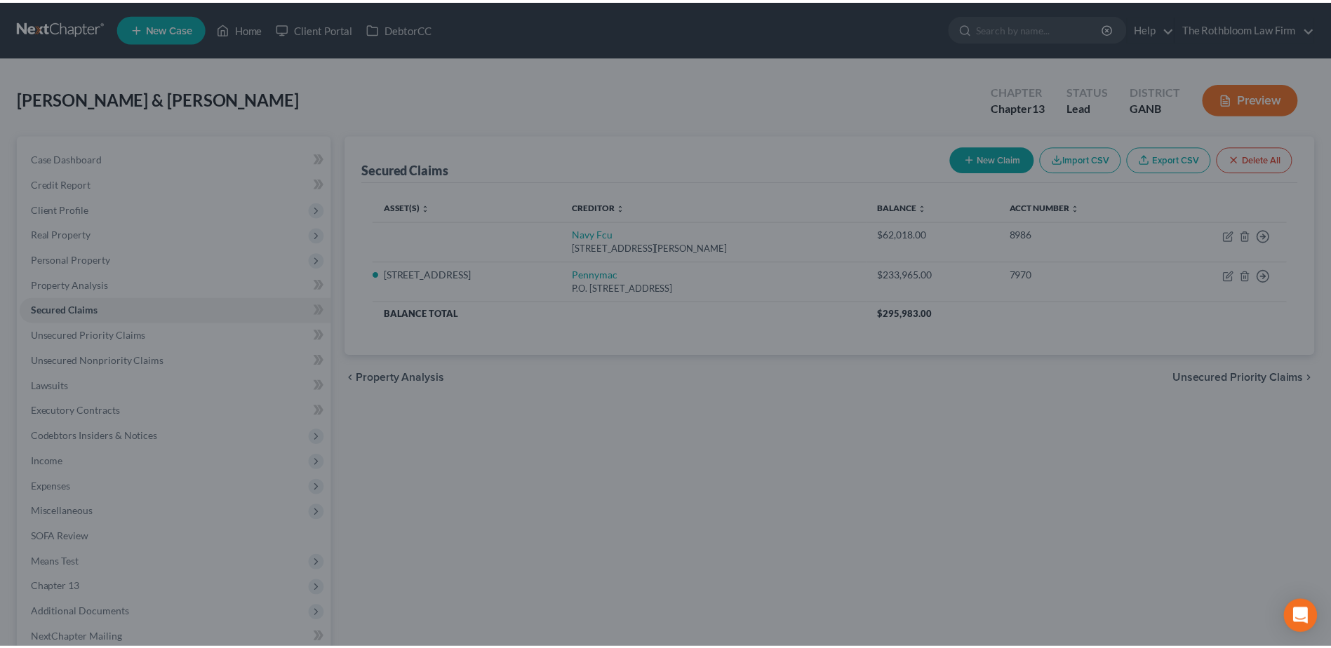
scroll to position [18, 0]
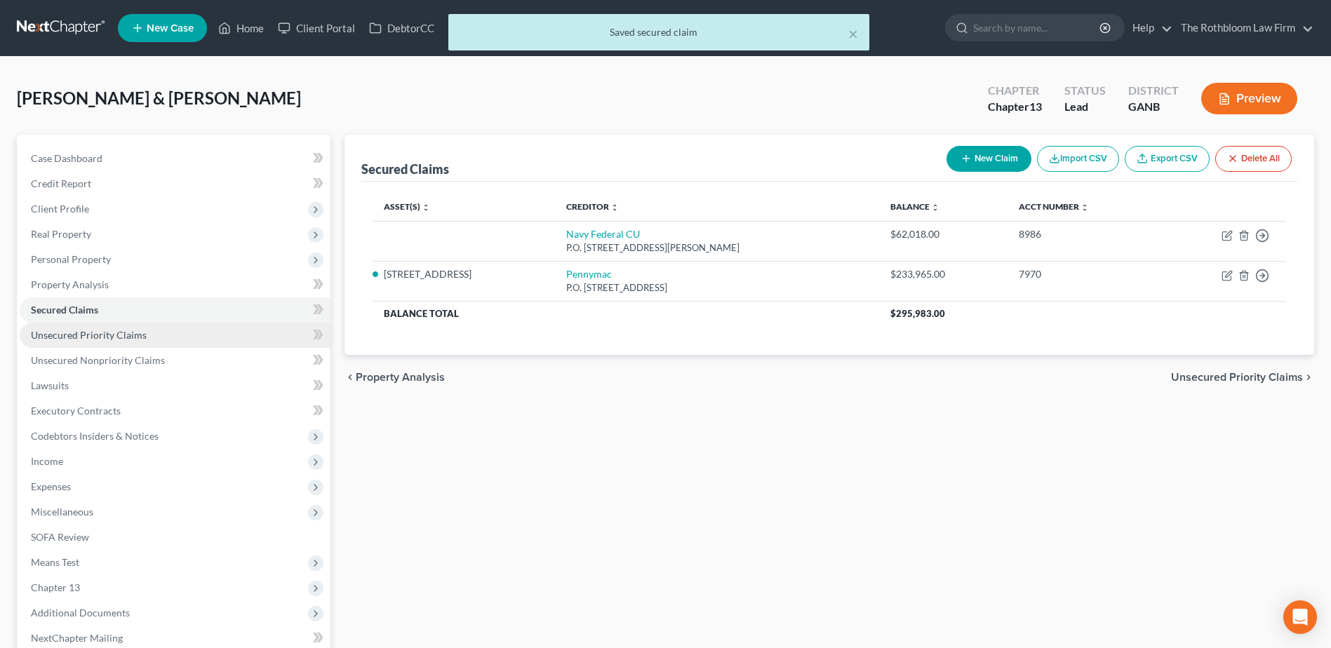
click at [69, 330] on span "Unsecured Priority Claims" at bounding box center [89, 335] width 116 height 12
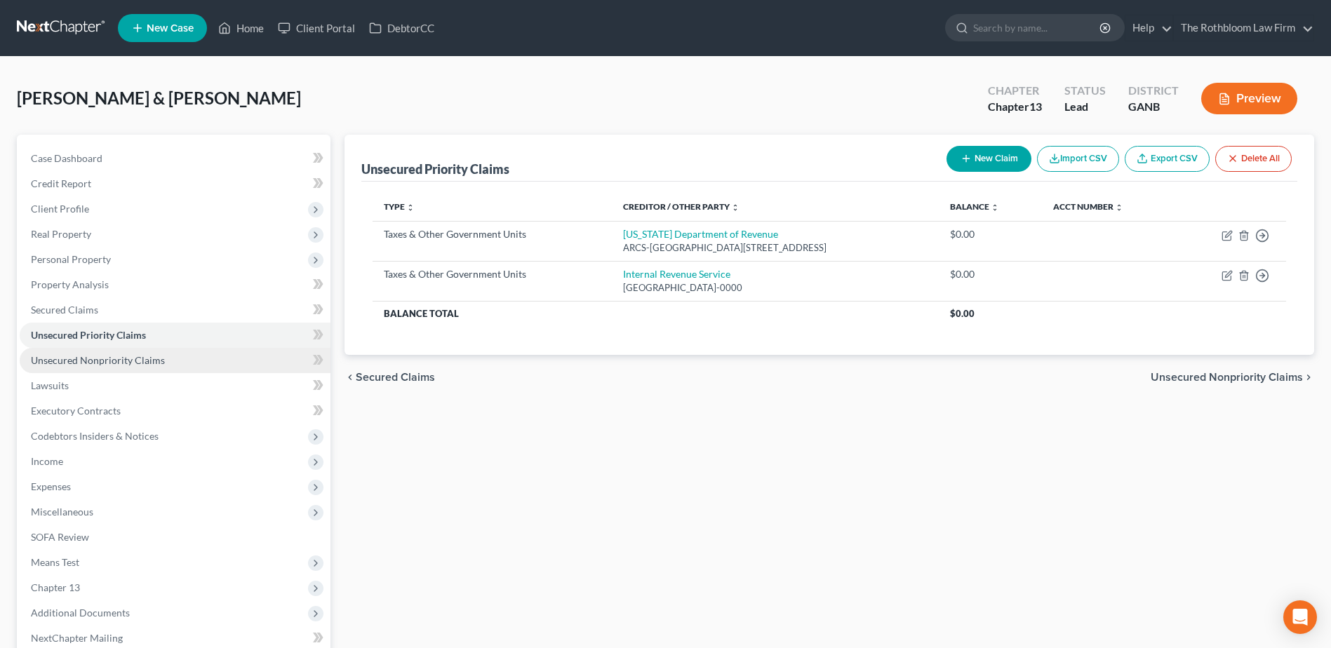
click at [92, 362] on span "Unsecured Nonpriority Claims" at bounding box center [98, 360] width 134 height 12
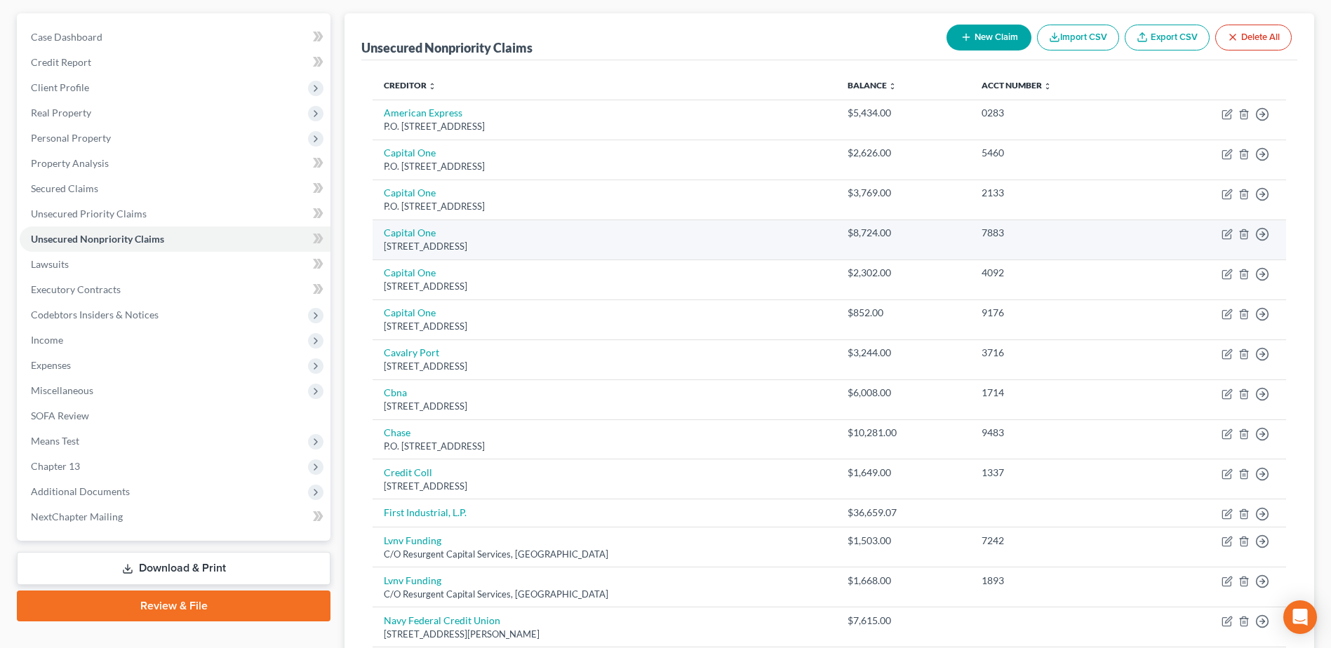
scroll to position [140, 0]
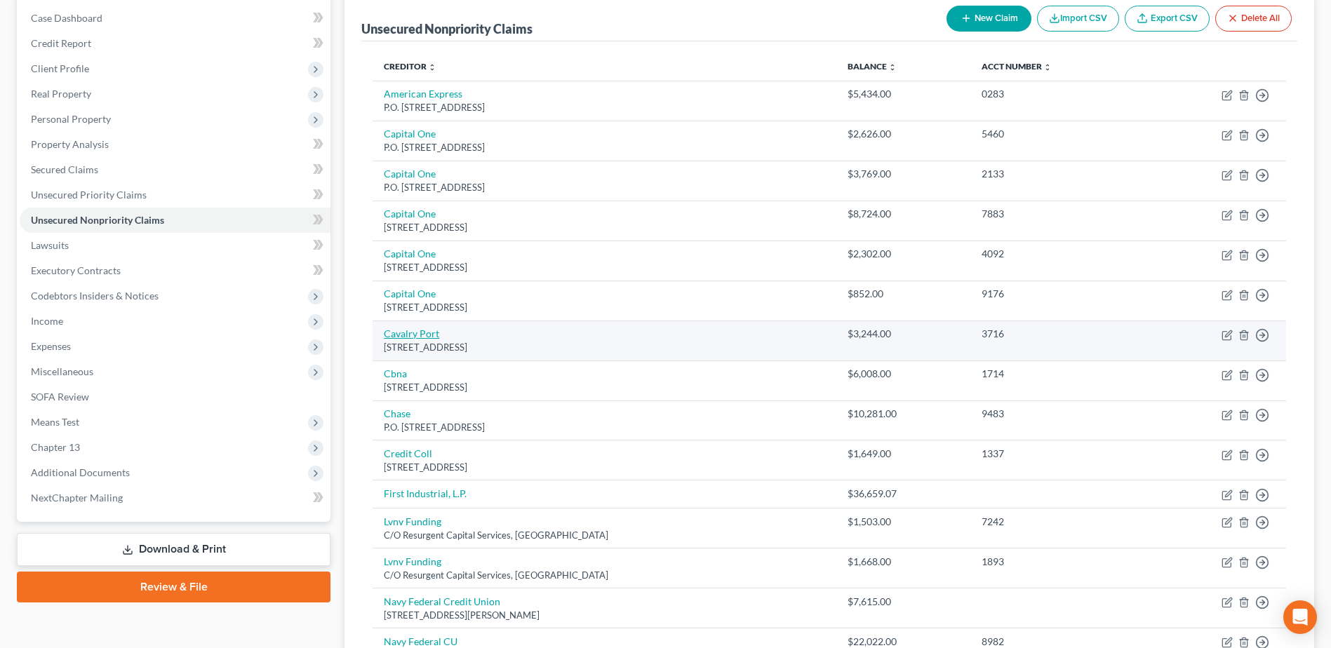
click at [406, 333] on link "Cavalry Port" at bounding box center [411, 334] width 55 height 12
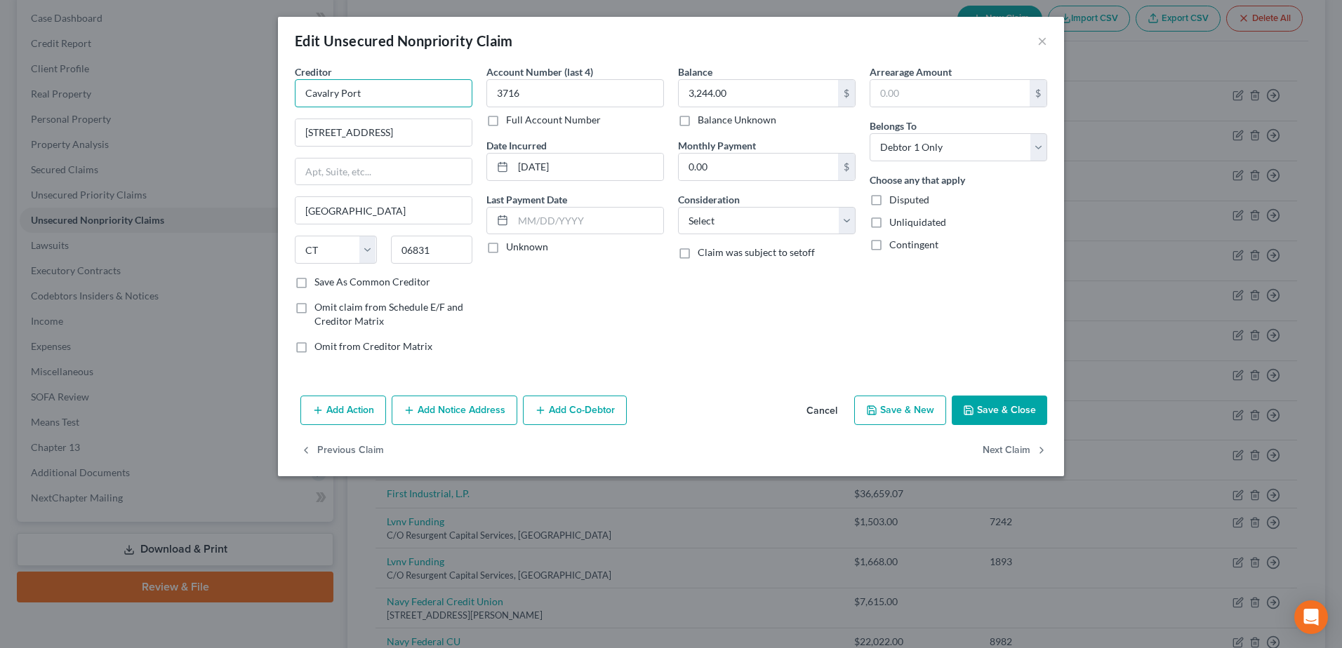
click at [380, 91] on input "Cavalry Port" at bounding box center [384, 93] width 178 height 28
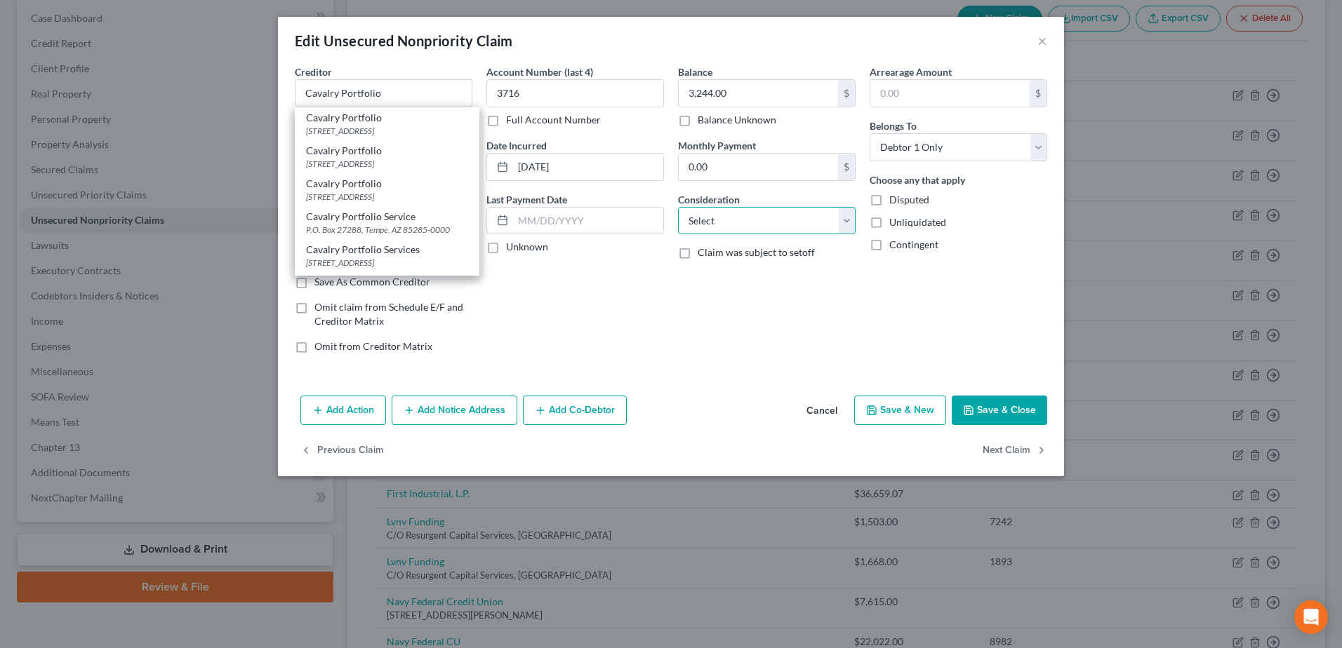
click at [770, 225] on select "Select Cable / Satellite Services Collection Agency Credit Card Debt Debt Couns…" at bounding box center [767, 221] width 178 height 28
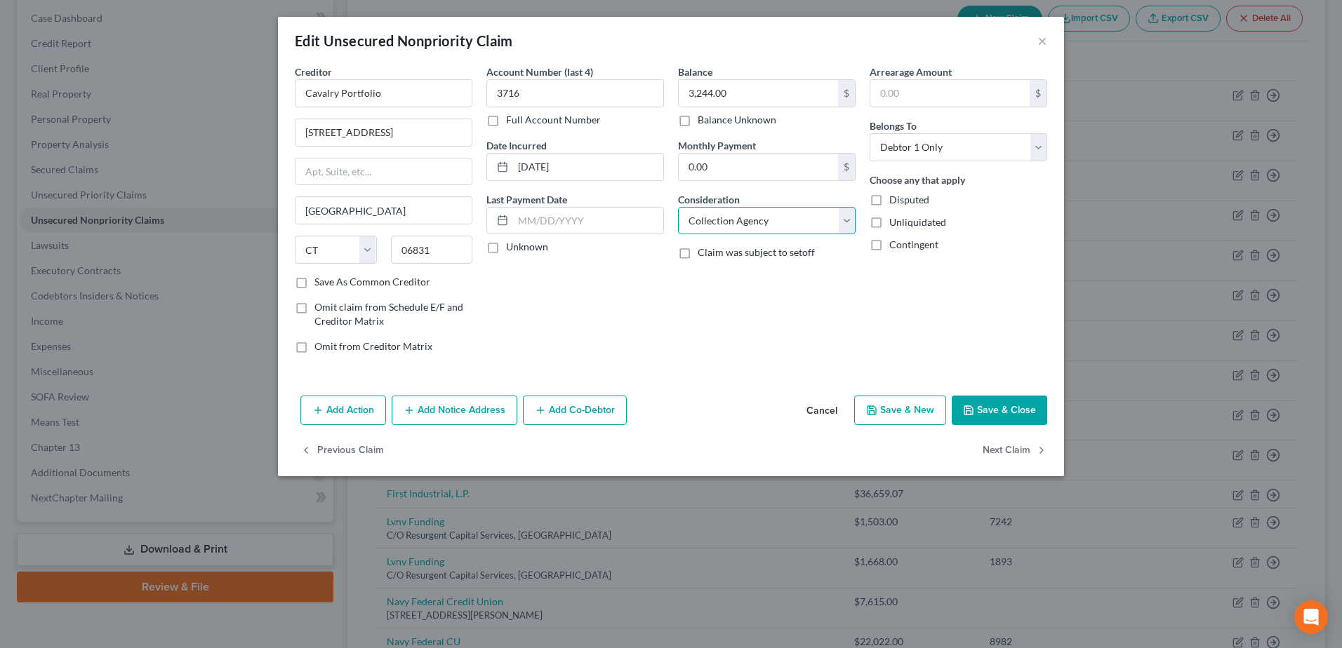
click at [678, 207] on select "Select Cable / Satellite Services Collection Agency Credit Card Debt Debt Couns…" at bounding box center [767, 221] width 178 height 28
click at [989, 412] on button "Save & Close" at bounding box center [998, 410] width 95 height 29
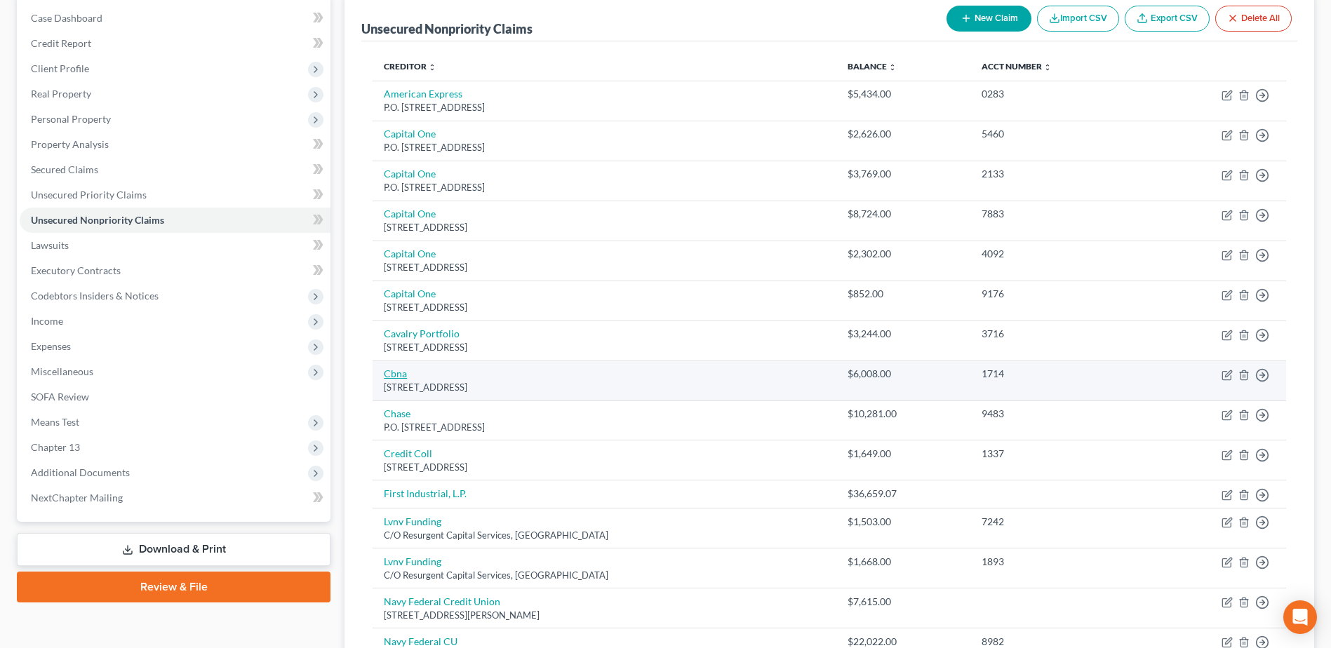
click at [406, 370] on link "Cbna" at bounding box center [395, 374] width 23 height 12
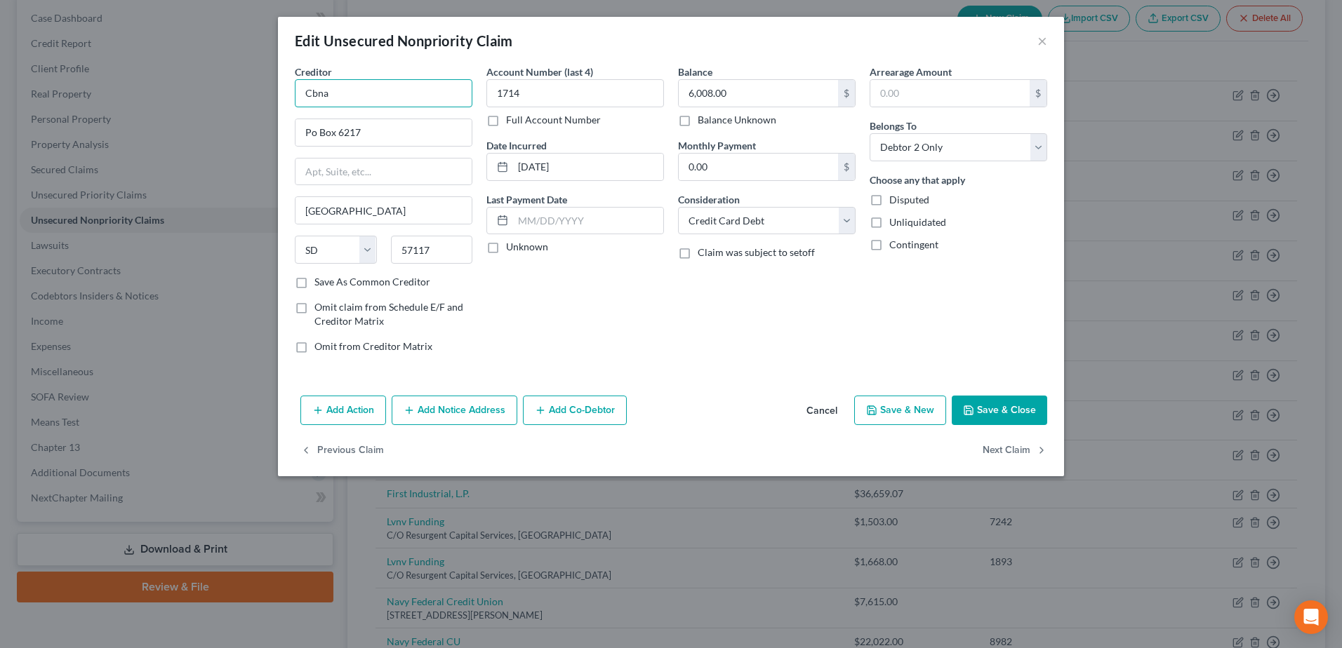
click at [291, 99] on div "Creditor * Cbna Po Box 6217 [GEOGRAPHIC_DATA] [US_STATE][GEOGRAPHIC_DATA] [GEOG…" at bounding box center [384, 215] width 192 height 300
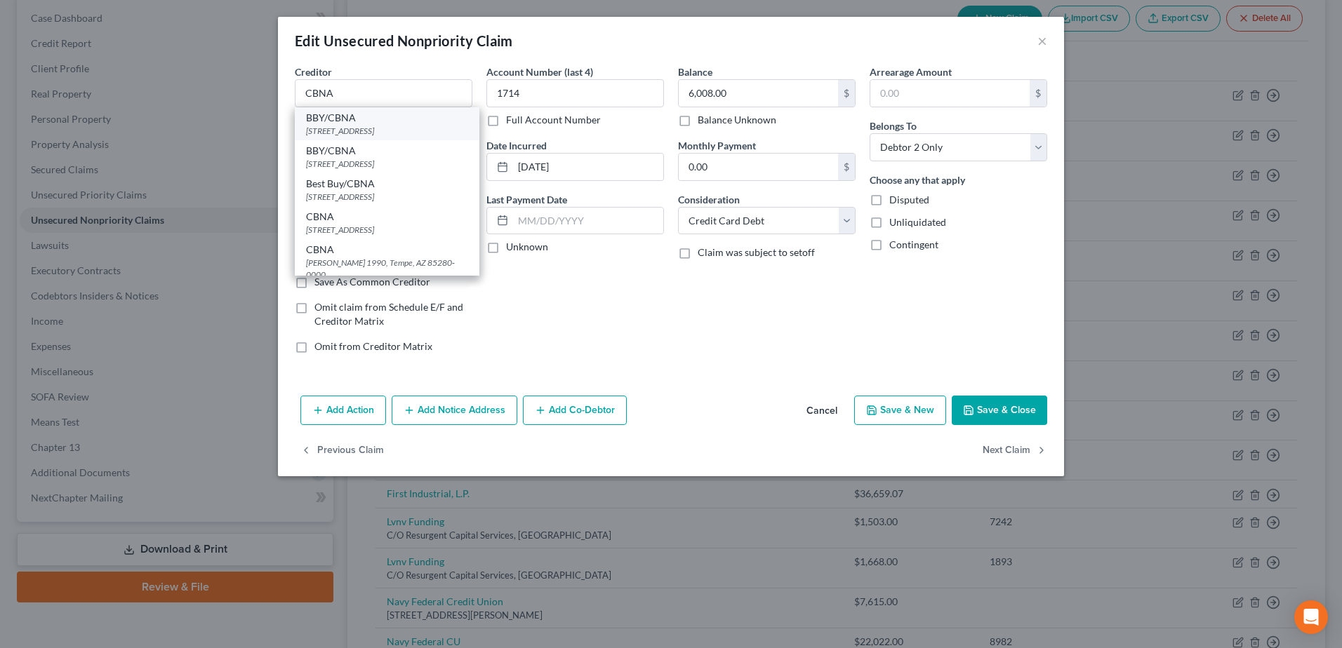
click at [306, 128] on div "[STREET_ADDRESS]" at bounding box center [387, 131] width 162 height 12
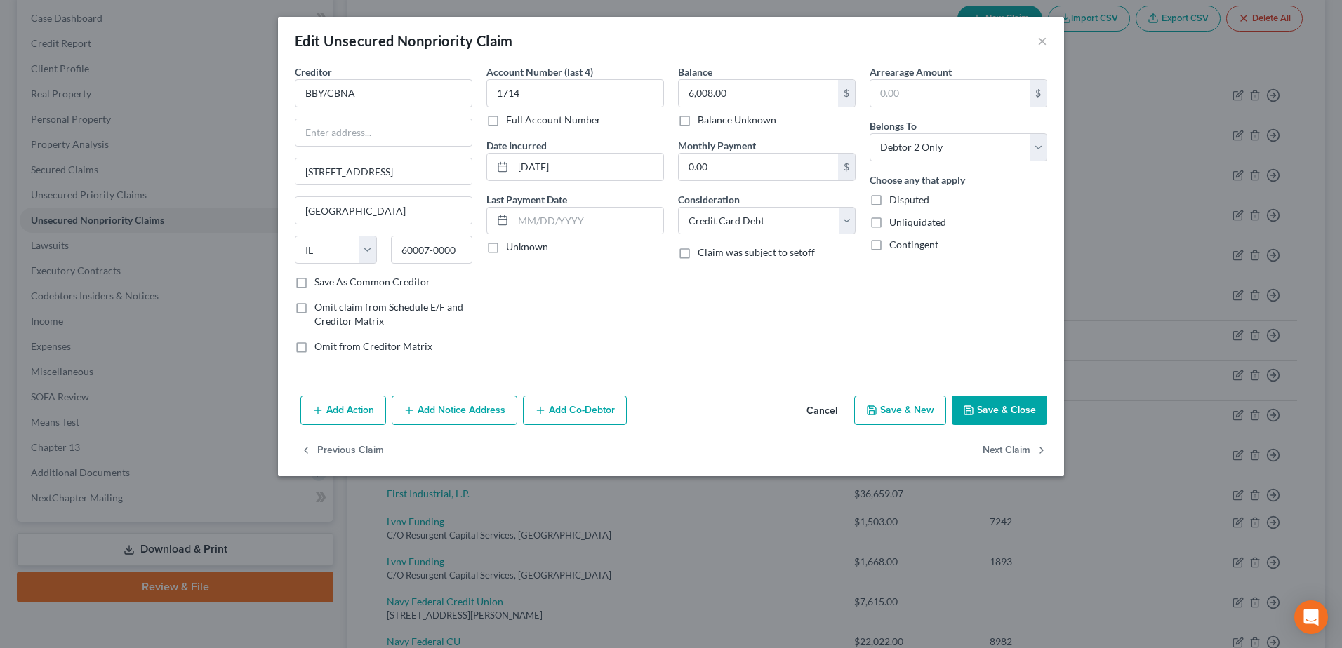
click at [812, 411] on button "Cancel" at bounding box center [821, 411] width 53 height 28
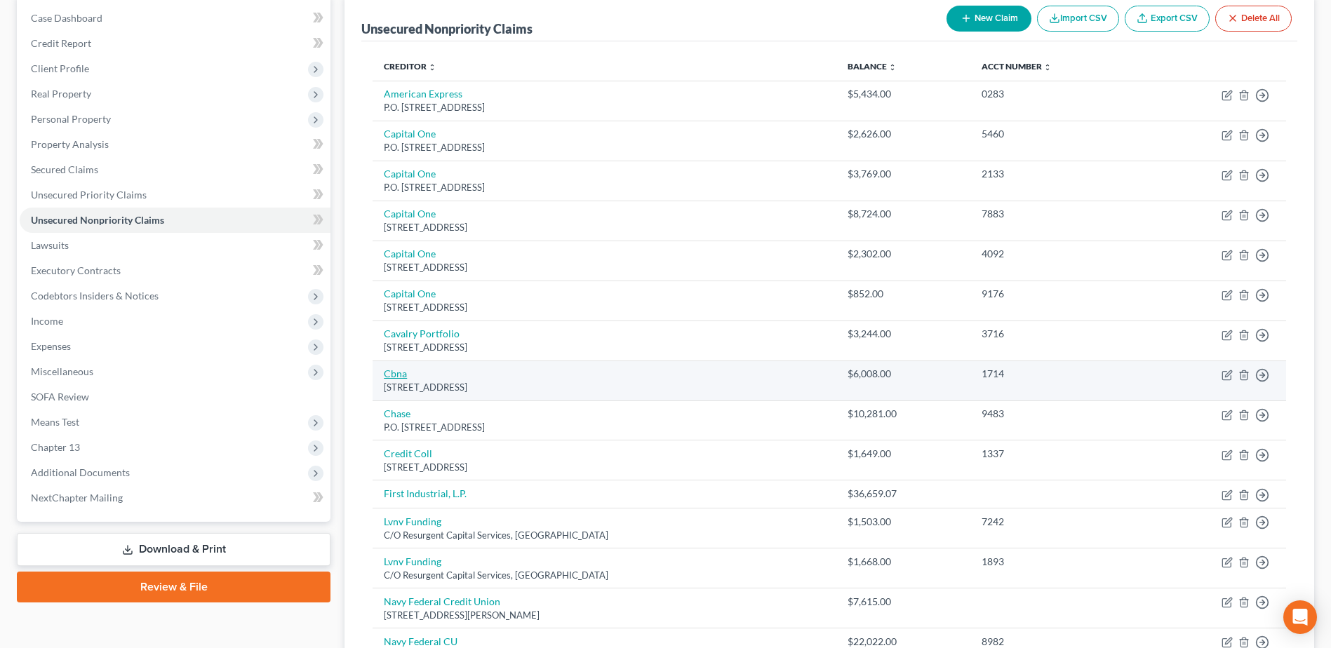
click at [396, 374] on link "Cbna" at bounding box center [395, 374] width 23 height 12
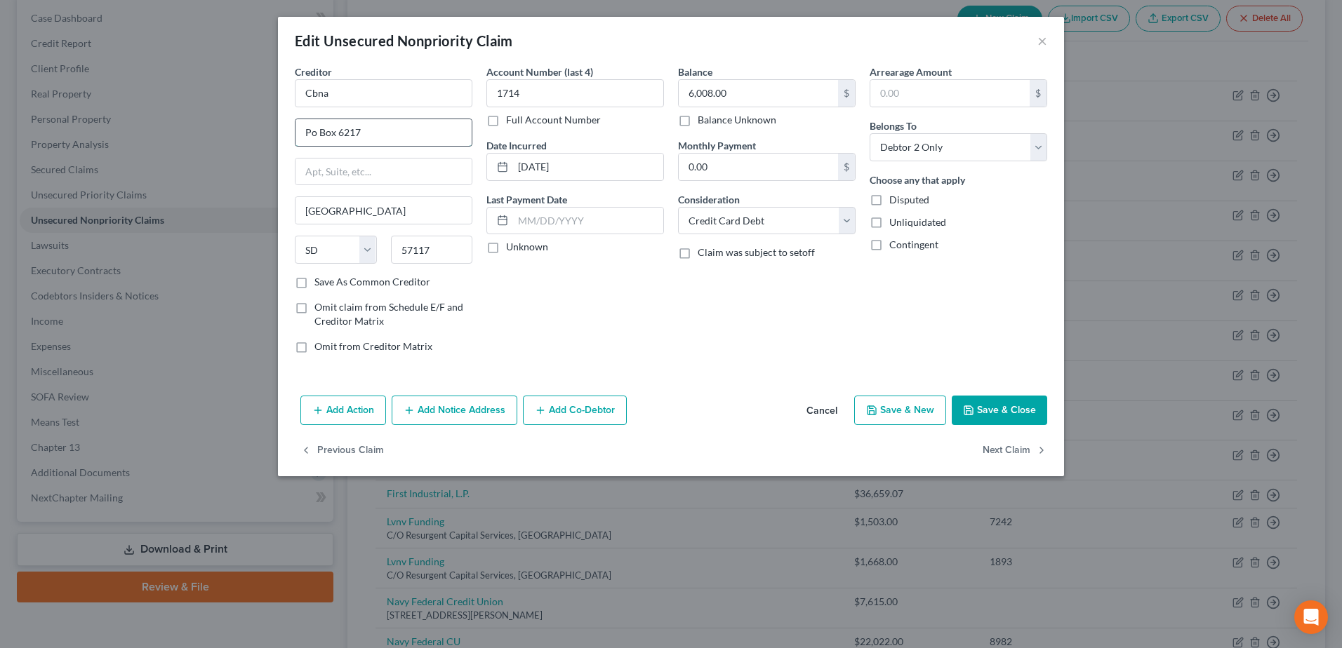
click at [314, 135] on input "Po Box 6217" at bounding box center [383, 132] width 176 height 27
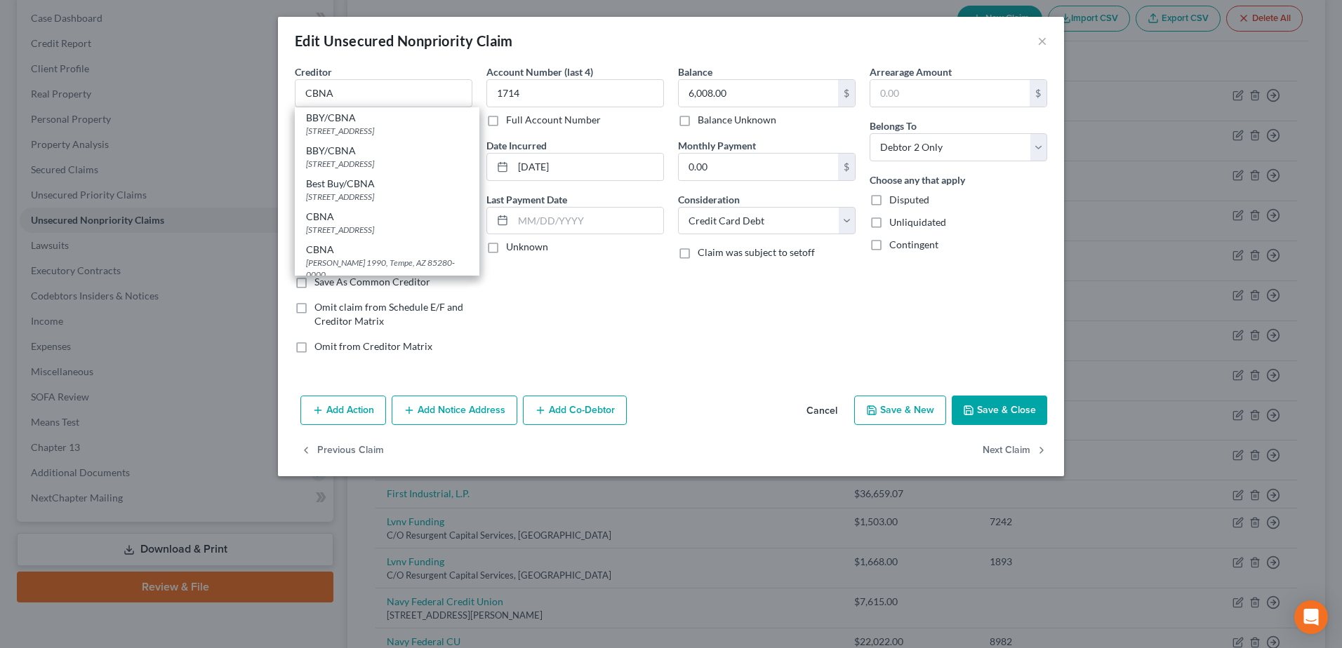
click at [997, 401] on button "Save & Close" at bounding box center [998, 410] width 95 height 29
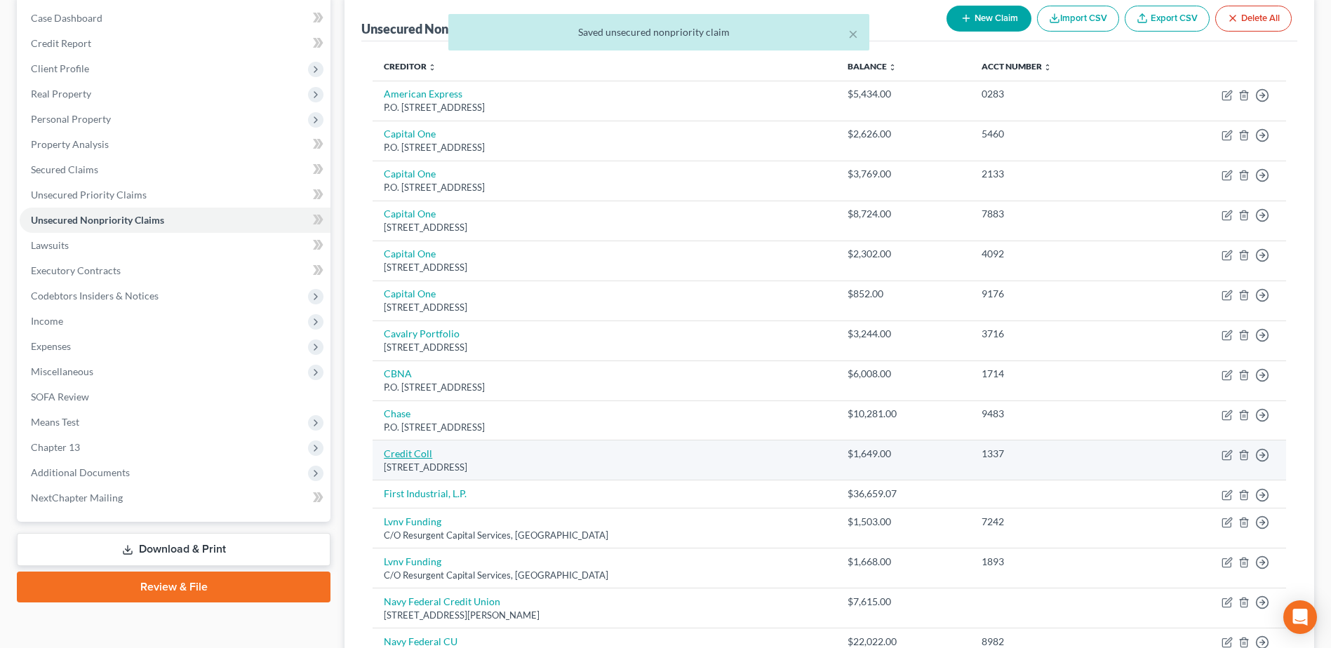
click at [396, 455] on link "Credit Coll" at bounding box center [408, 454] width 48 height 12
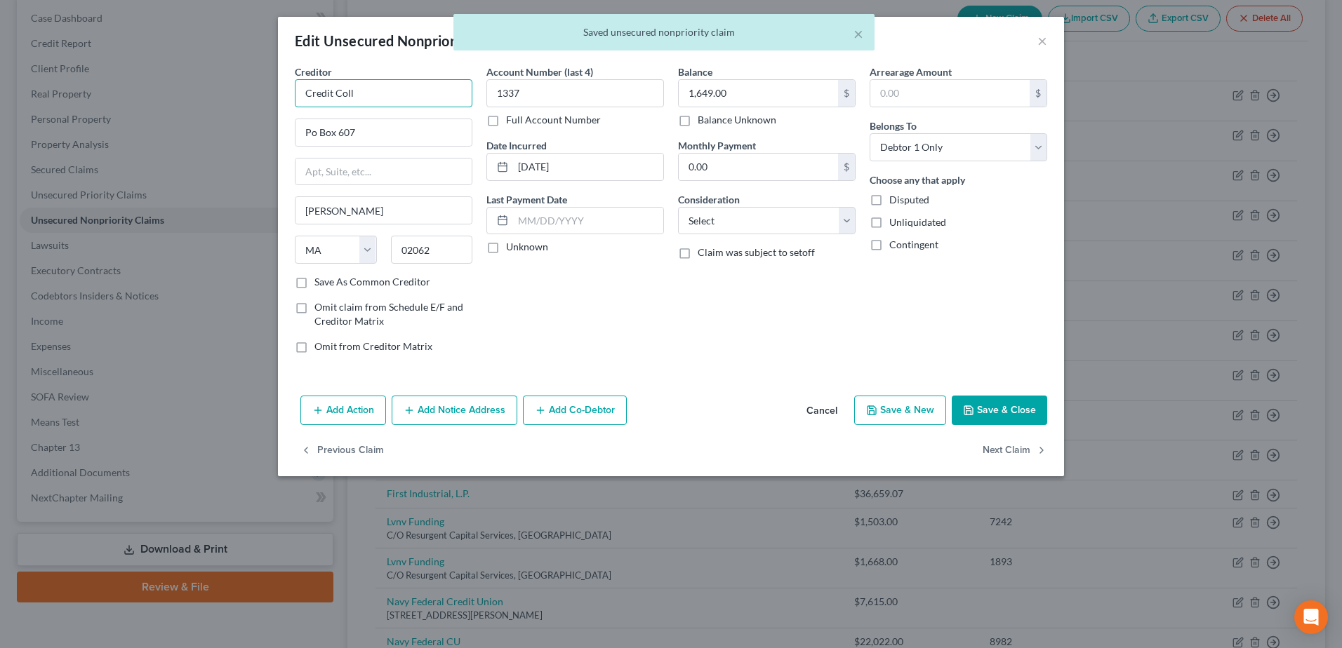
click at [375, 88] on input "Credit Coll" at bounding box center [384, 93] width 178 height 28
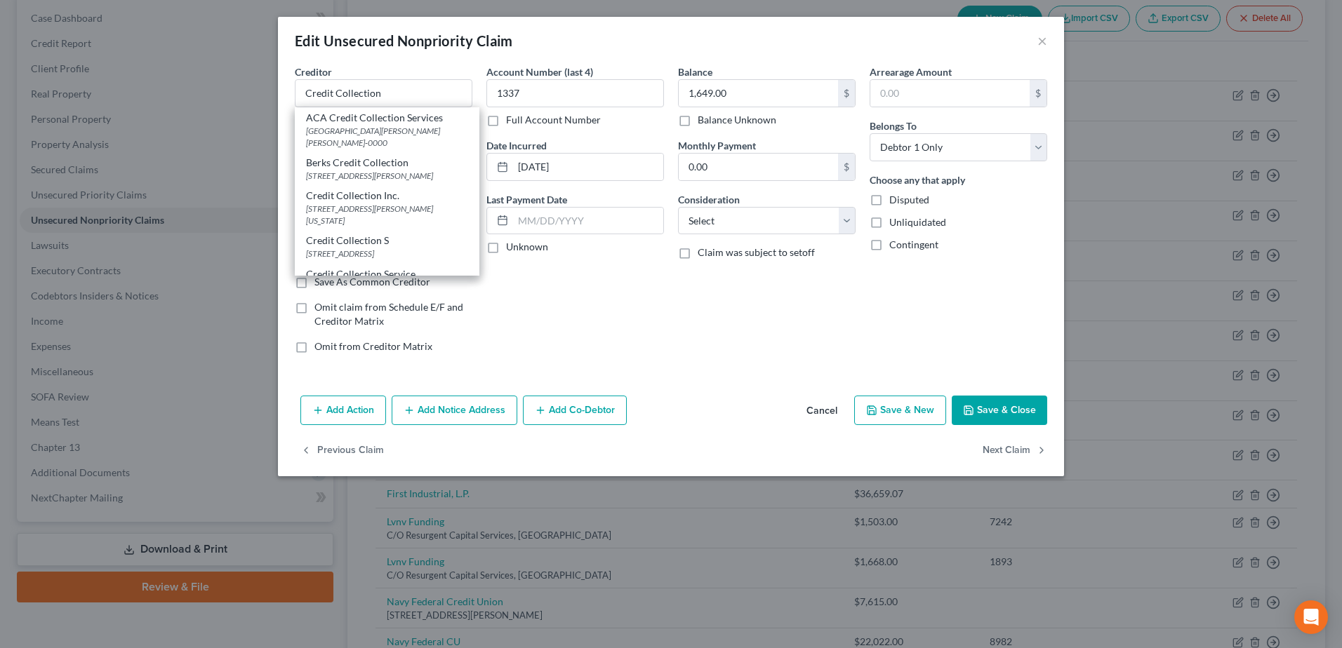
click at [686, 333] on div "Balance 1,649.00 $ Balance Unknown Balance Undetermined 1,649.00 $ Balance Unkn…" at bounding box center [767, 215] width 192 height 300
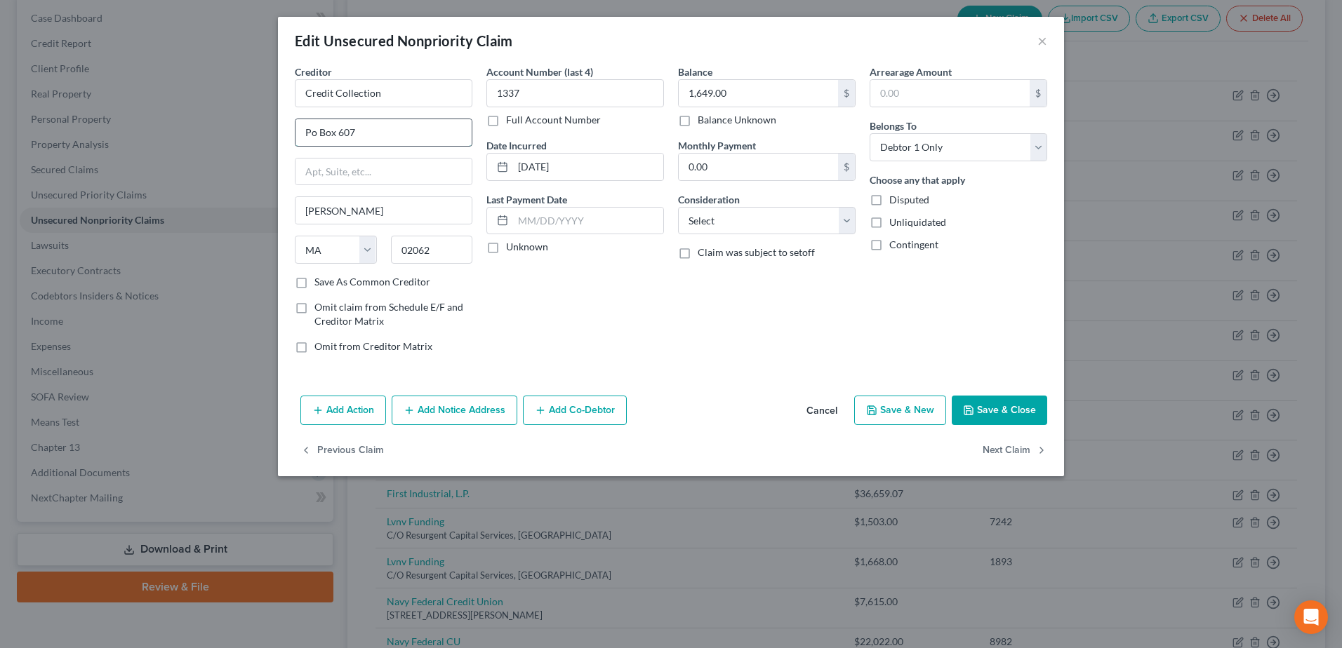
click at [313, 137] on input "Po Box 607" at bounding box center [383, 132] width 176 height 27
click at [1008, 403] on button "Save & Close" at bounding box center [998, 410] width 95 height 29
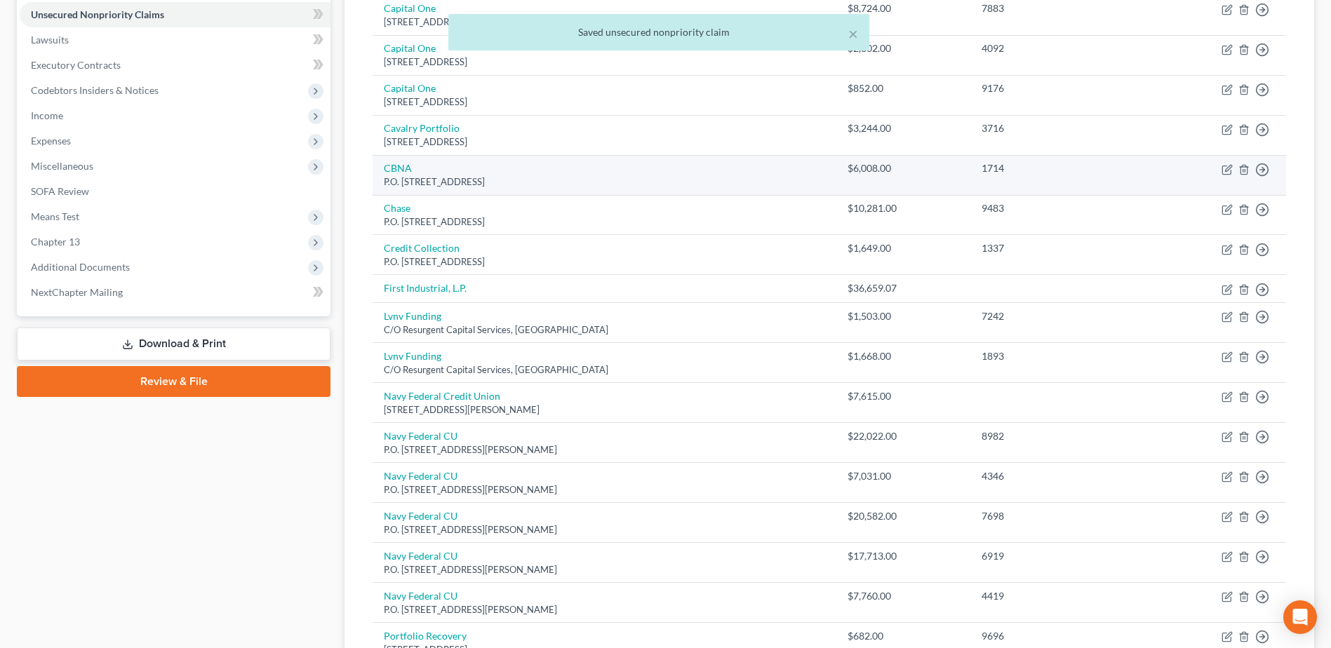
scroll to position [351, 0]
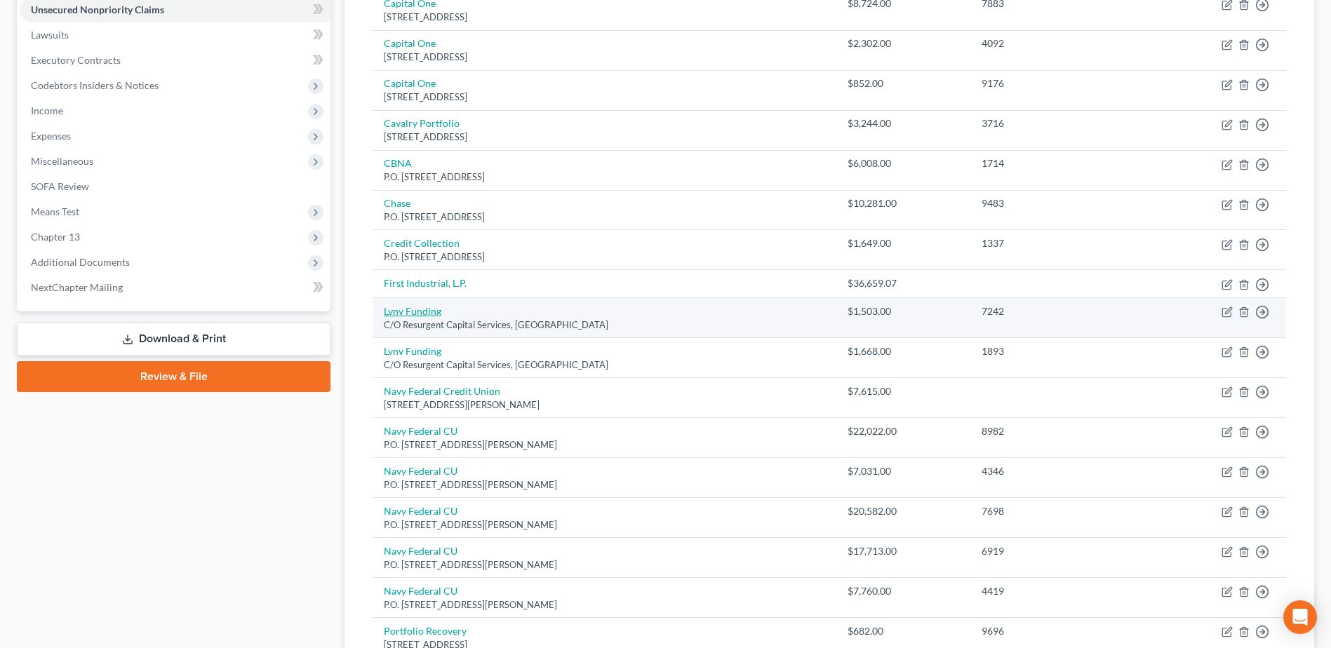
click at [401, 316] on link "Lvnv Funding" at bounding box center [413, 311] width 58 height 12
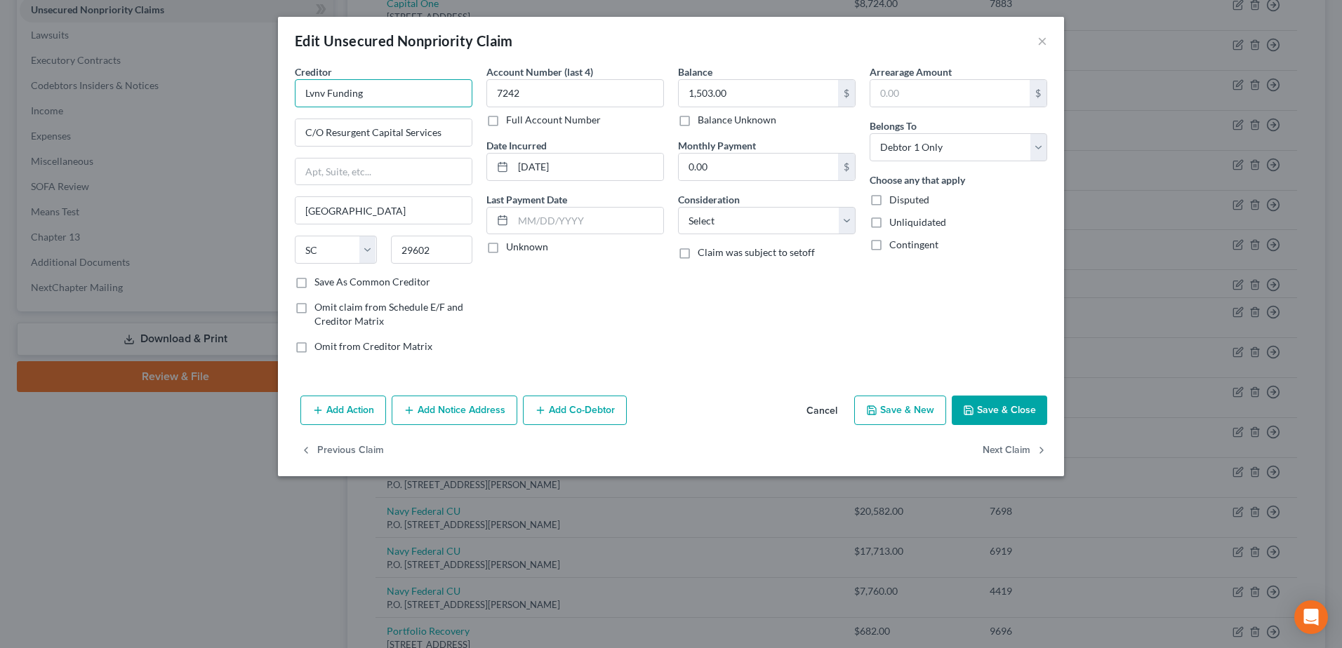
drag, startPoint x: 378, startPoint y: 93, endPoint x: 229, endPoint y: 83, distance: 149.1
click at [229, 83] on div "Edit Unsecured Nonpriority Claim × Creditor * Lvnv Funding C/O Resurgent Capita…" at bounding box center [671, 324] width 1342 height 648
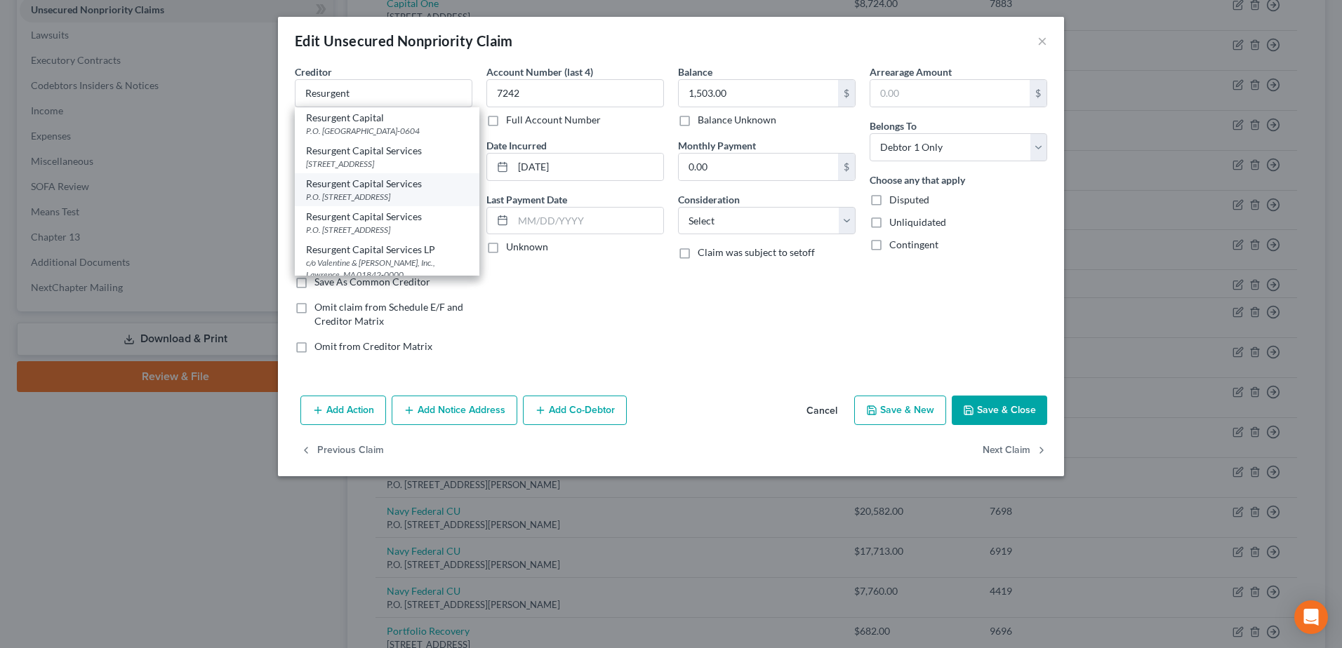
click at [350, 203] on div "P.O. [STREET_ADDRESS]" at bounding box center [387, 197] width 162 height 12
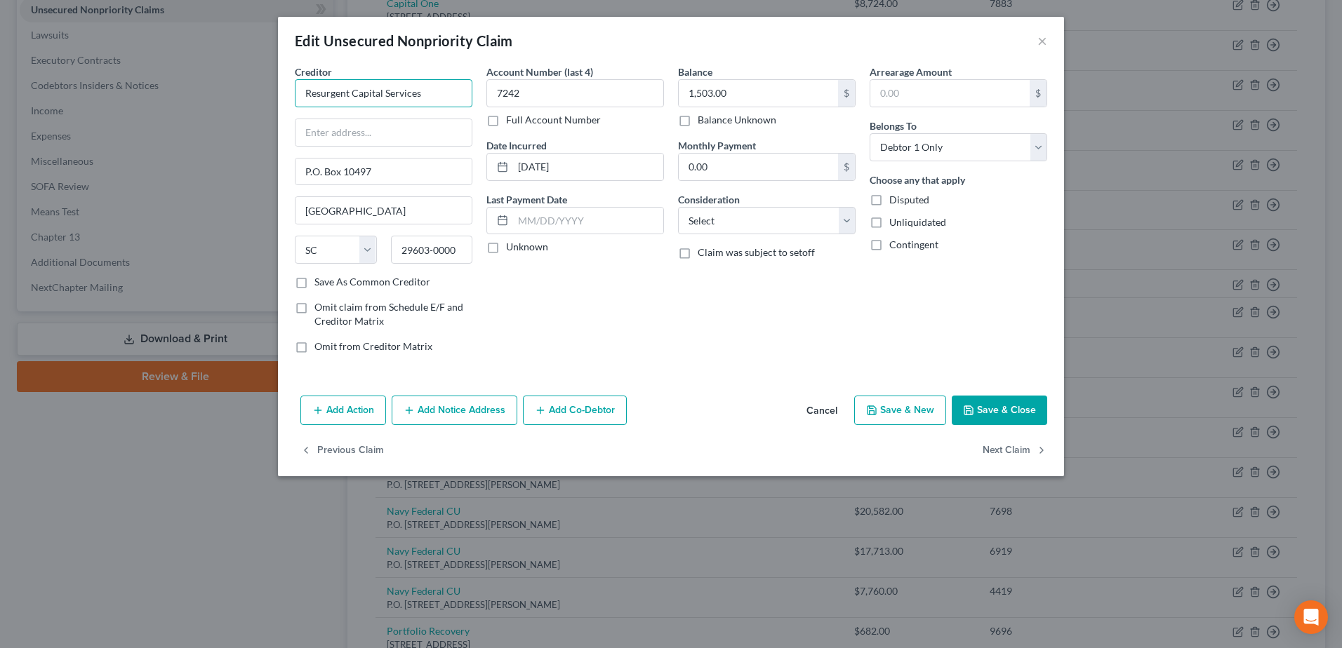
drag, startPoint x: 437, startPoint y: 95, endPoint x: 216, endPoint y: 97, distance: 221.0
click at [216, 97] on div "Edit Unsecured Nonpriority Claim × Creditor * Resurgent Capital Services P.O. […" at bounding box center [671, 324] width 1342 height 648
click at [323, 95] on input "text" at bounding box center [384, 93] width 178 height 28
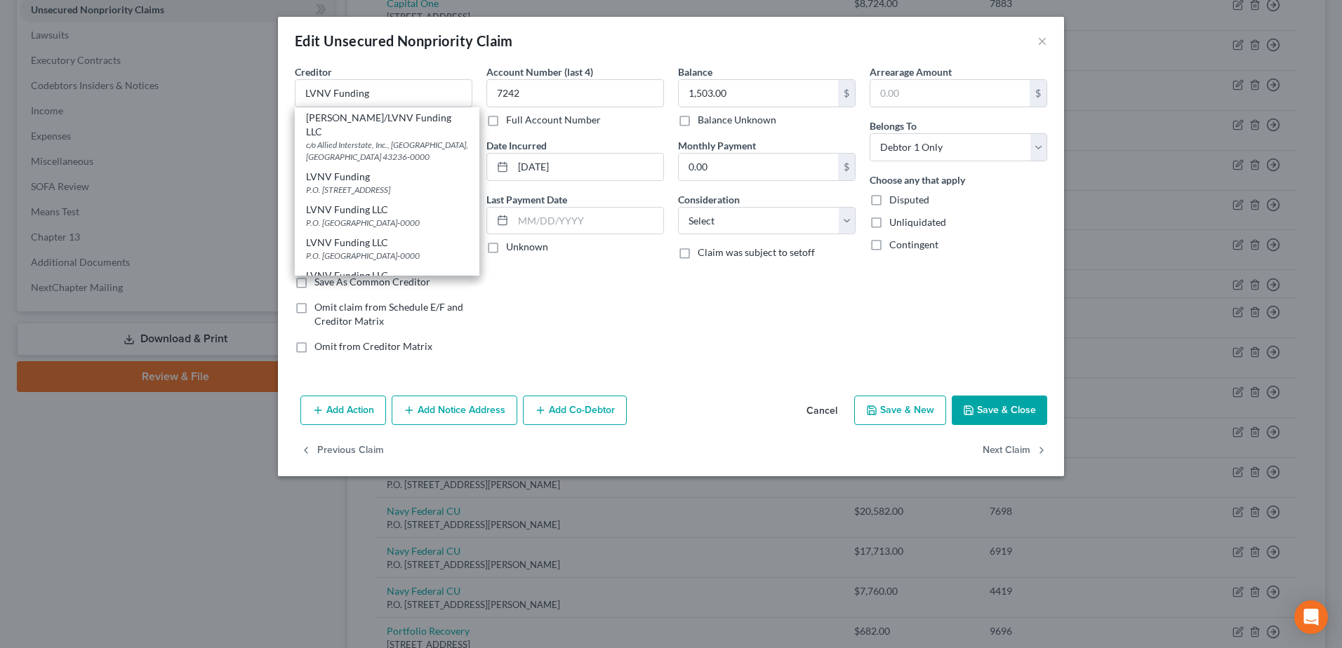
click at [723, 330] on div "Balance 1,503.00 $ Balance Unknown Balance Undetermined 1,503.00 $ Balance Unkn…" at bounding box center [767, 215] width 192 height 300
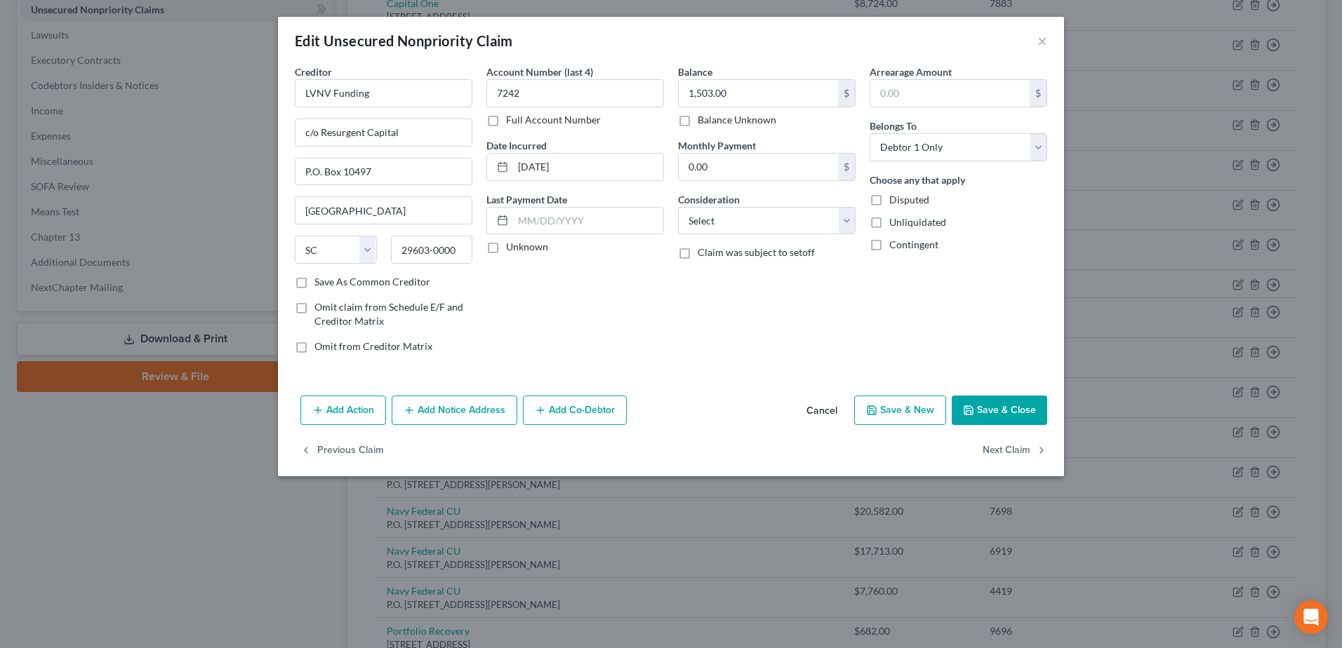
click at [1007, 413] on button "Save & Close" at bounding box center [998, 410] width 95 height 29
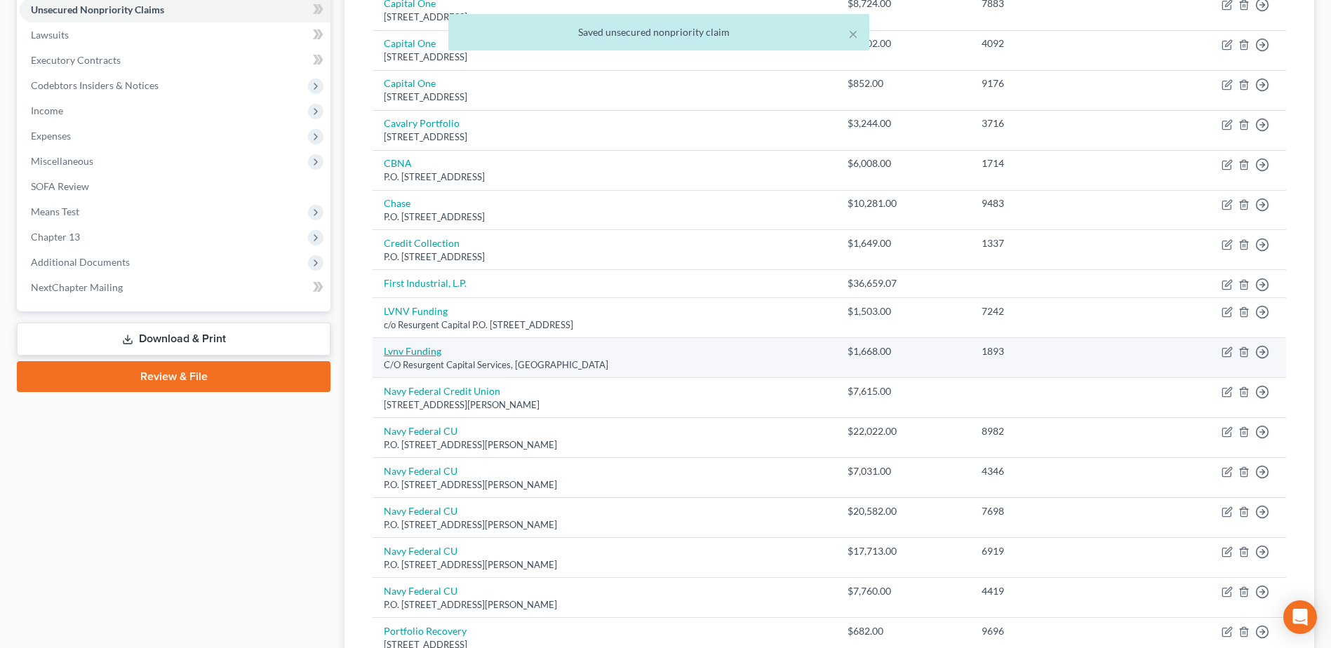
click at [420, 349] on link "Lvnv Funding" at bounding box center [413, 351] width 58 height 12
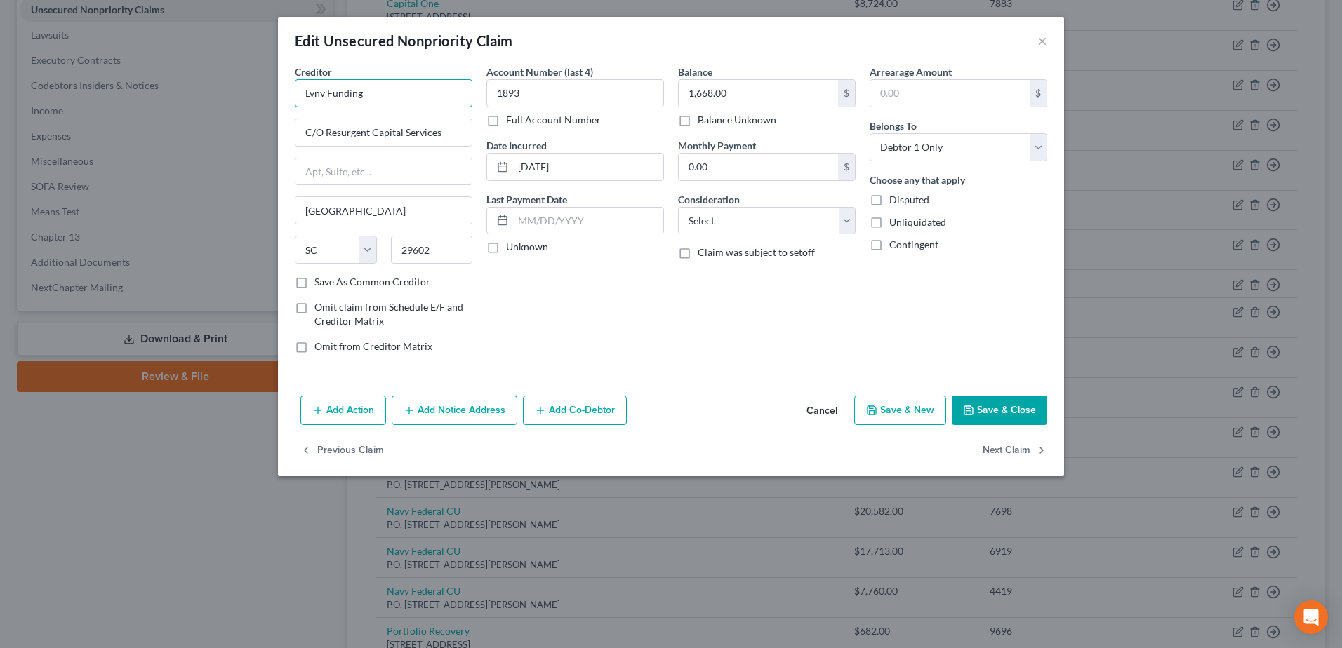
drag, startPoint x: 384, startPoint y: 94, endPoint x: 168, endPoint y: 129, distance: 218.2
click at [173, 98] on div "Edit Unsecured Nonpriority Claim × Creditor * Lvnv Funding C/O Resurgent Capita…" at bounding box center [671, 324] width 1342 height 648
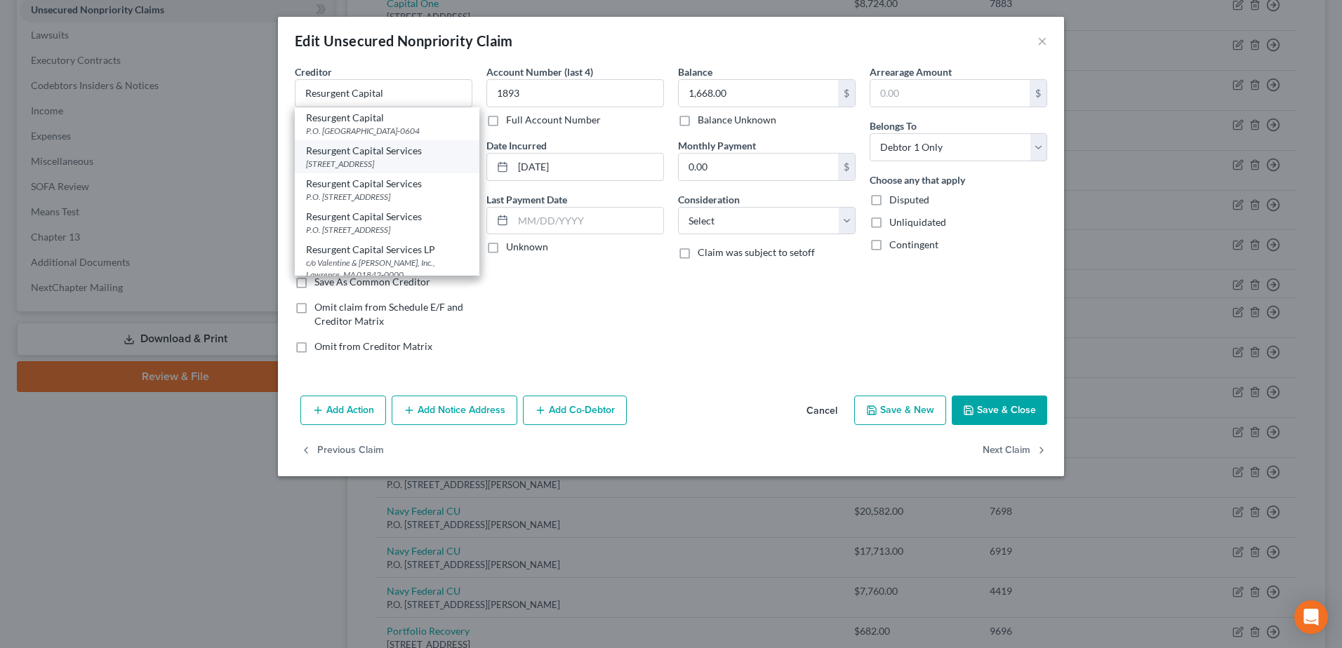
click at [370, 158] on div "Resurgent Capital Services" at bounding box center [387, 151] width 162 height 14
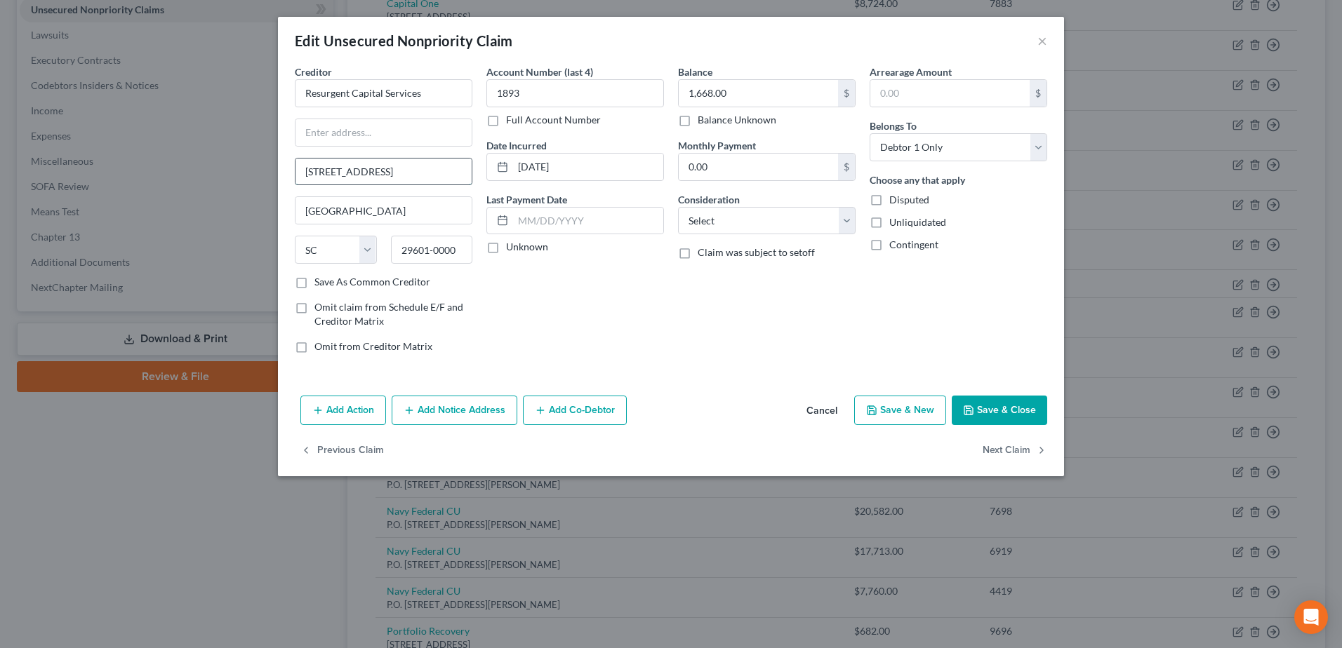
click at [438, 175] on input "[STREET_ADDRESS]" at bounding box center [383, 172] width 176 height 27
click at [340, 133] on input "text" at bounding box center [383, 132] width 176 height 27
drag, startPoint x: 424, startPoint y: 91, endPoint x: 201, endPoint y: 89, distance: 223.1
click at [201, 89] on div "Edit Unsecured Nonpriority Claim × Creditor * Resurgent Capital Services [STREE…" at bounding box center [671, 324] width 1342 height 648
click at [309, 86] on input "text" at bounding box center [384, 93] width 178 height 28
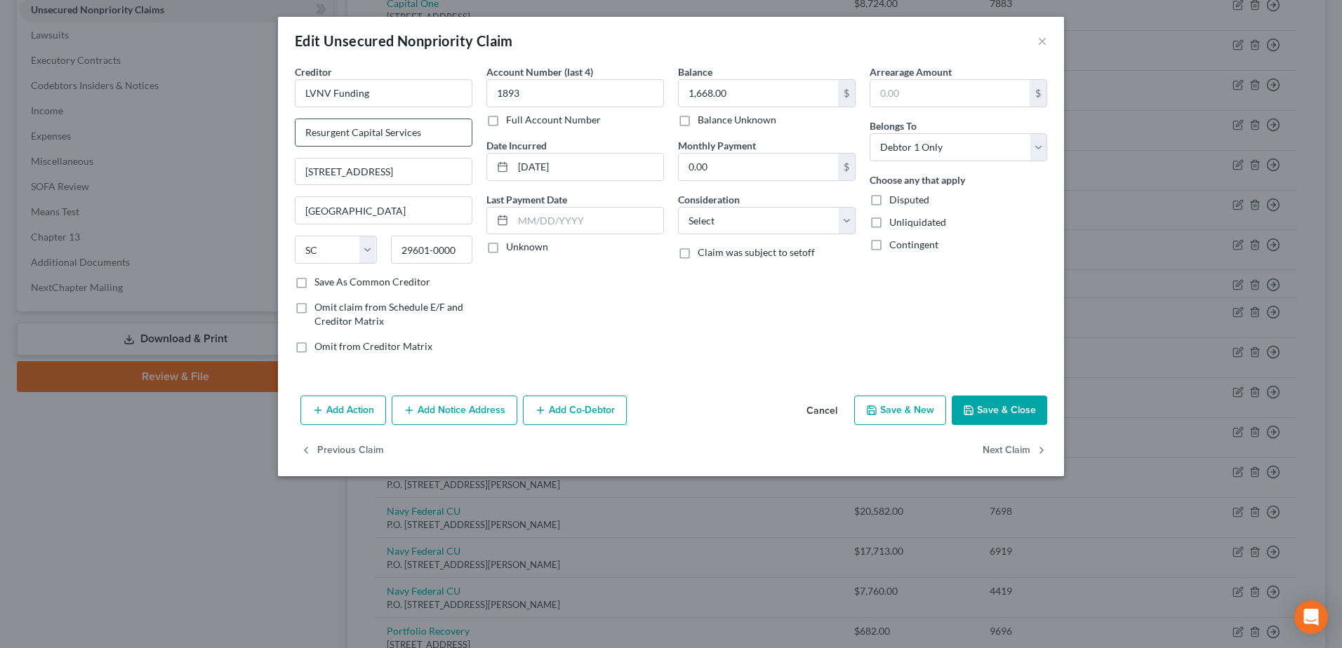
click at [307, 133] on input "Resurgent Capital Services" at bounding box center [383, 132] width 176 height 27
click at [704, 222] on select "Select Cable / Satellite Services Collection Agency Credit Card Debt Debt Couns…" at bounding box center [767, 221] width 178 height 28
click at [678, 207] on select "Select Cable / Satellite Services Collection Agency Credit Card Debt Debt Couns…" at bounding box center [767, 221] width 178 height 28
click at [973, 410] on icon "button" at bounding box center [968, 410] width 11 height 11
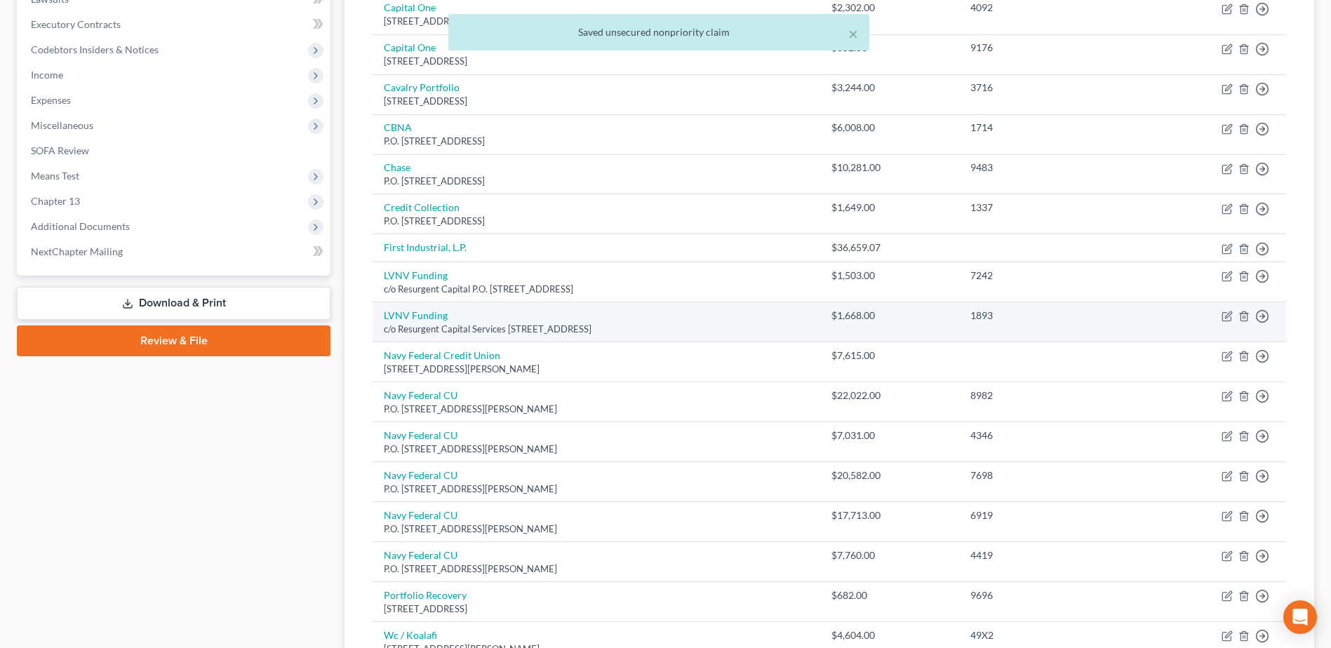
scroll to position [421, 0]
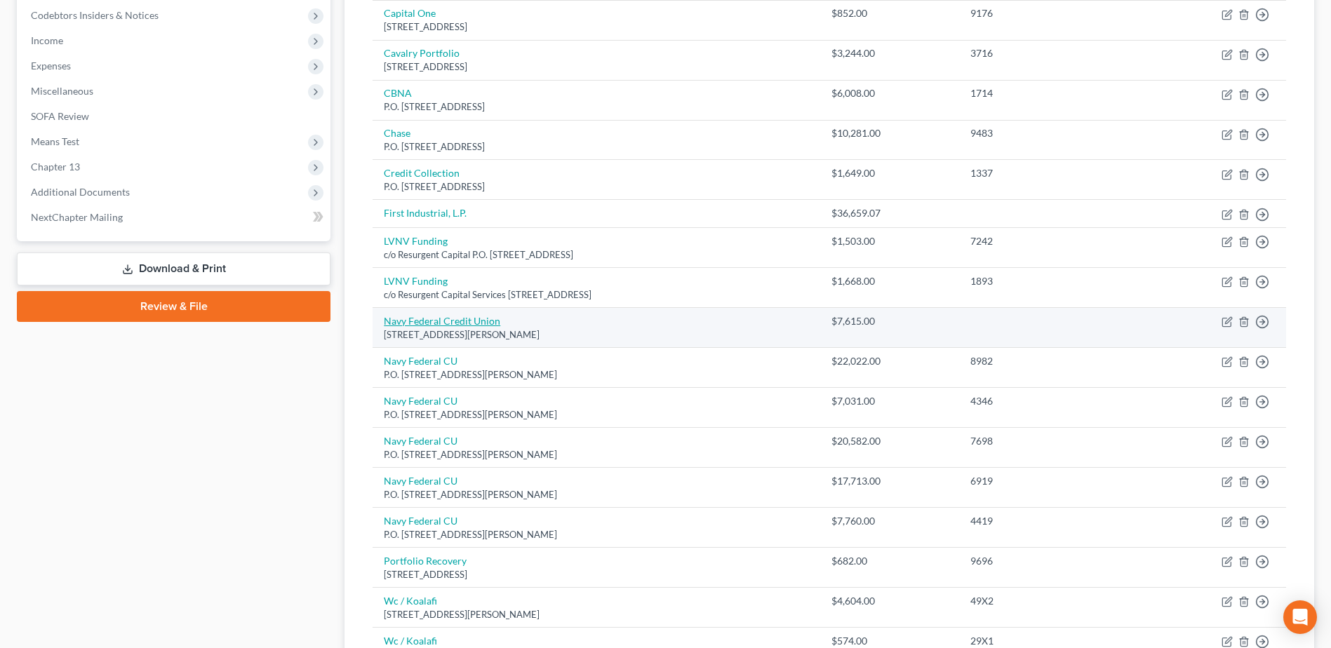
click at [417, 316] on link "Navy Federal Credit Union" at bounding box center [442, 321] width 116 height 12
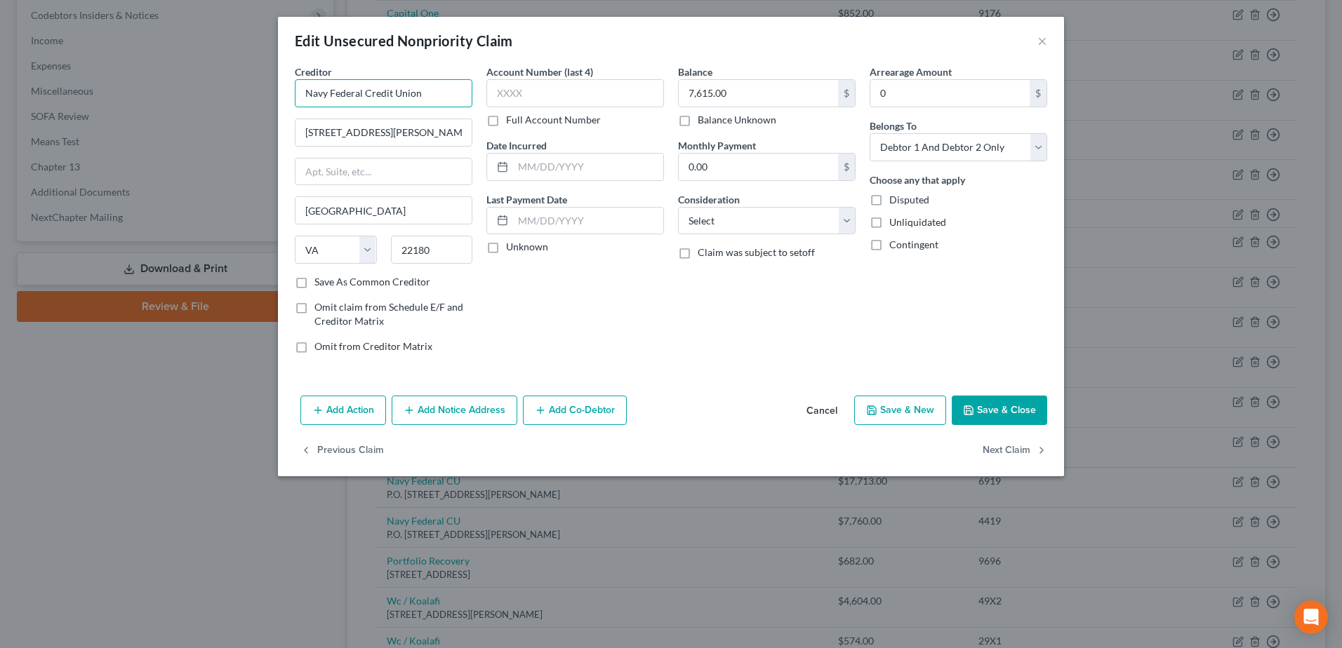
drag, startPoint x: 371, startPoint y: 91, endPoint x: 442, endPoint y: 102, distance: 71.6
click at [442, 102] on input "Navy Federal Credit Union" at bounding box center [384, 93] width 178 height 28
click at [1011, 408] on button "Save & Close" at bounding box center [998, 410] width 95 height 29
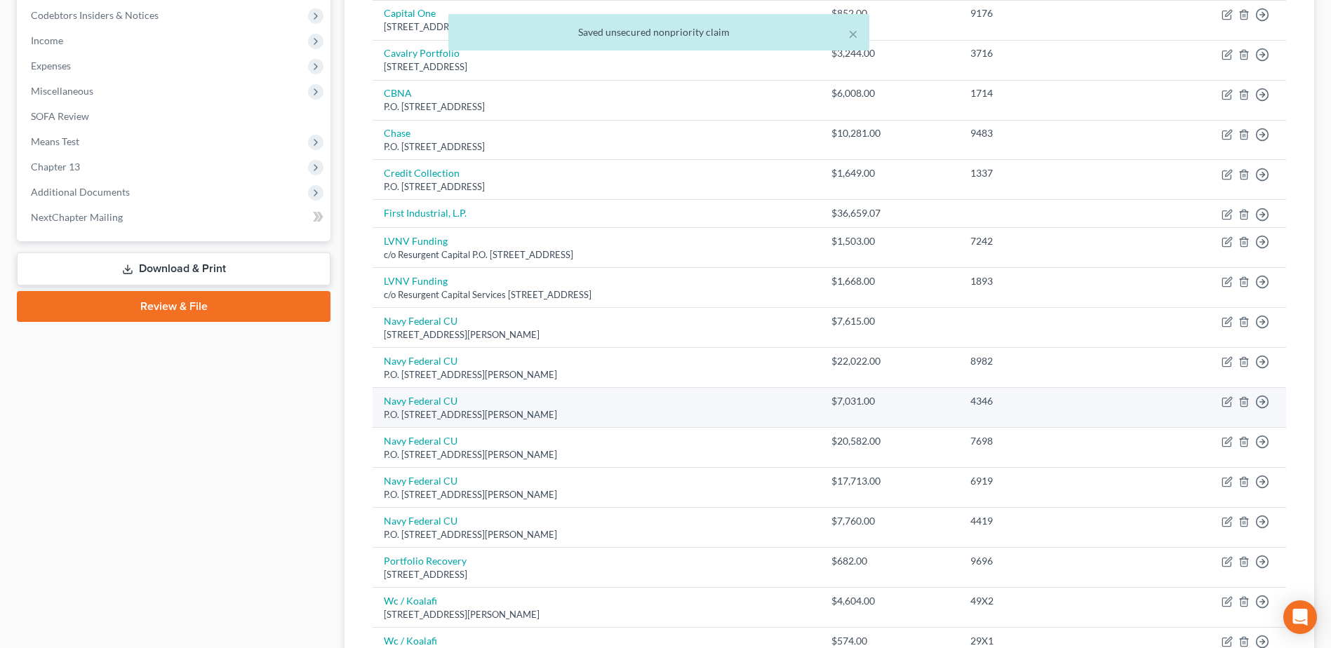
scroll to position [592, 0]
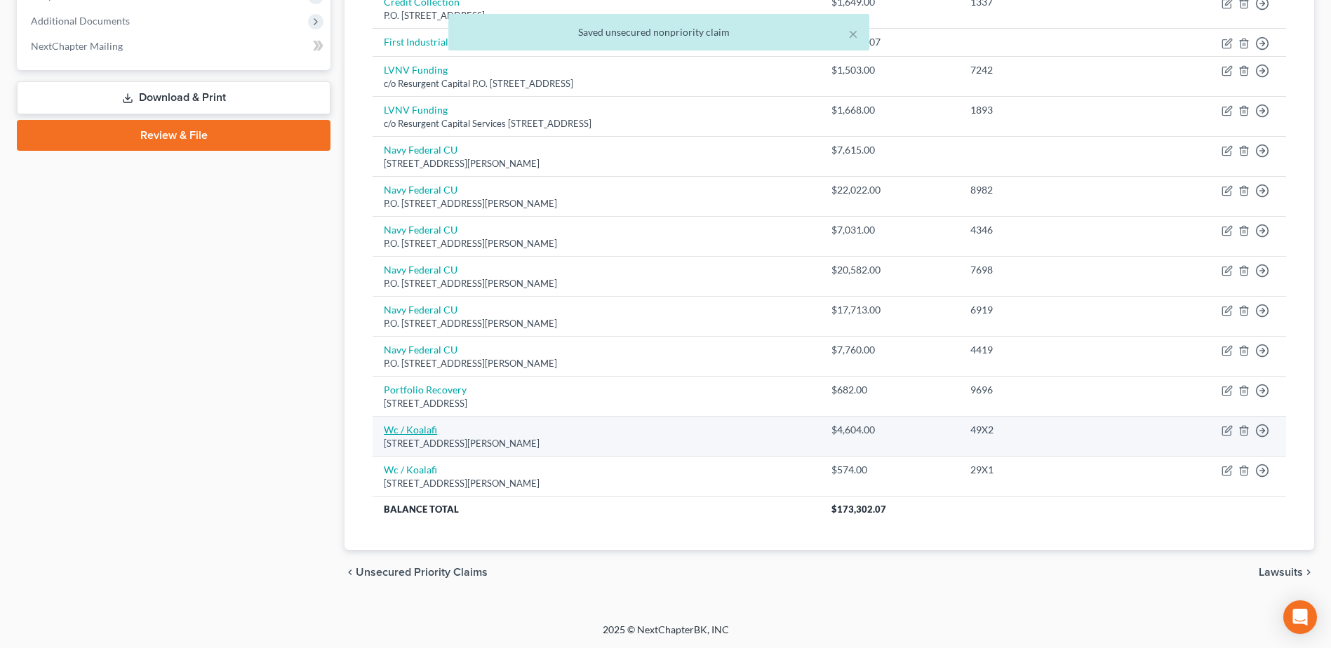
click at [415, 426] on link "Wc / Koalafi" at bounding box center [410, 430] width 53 height 12
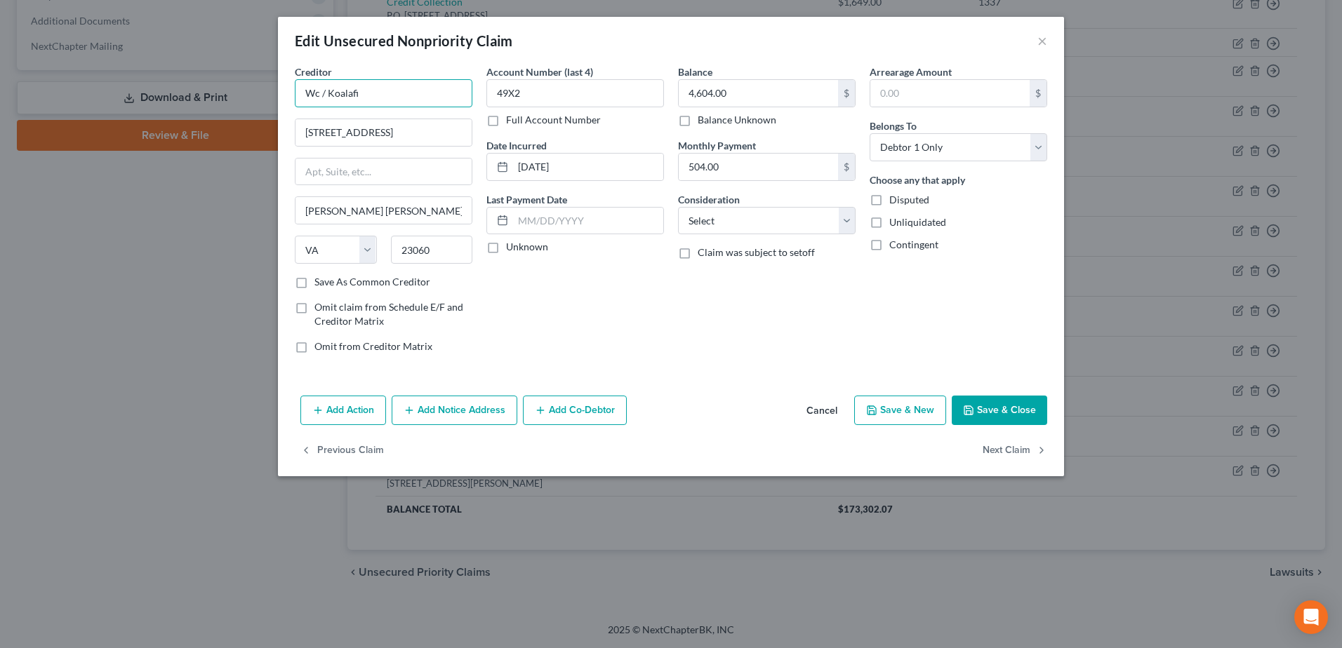
drag, startPoint x: 328, startPoint y: 93, endPoint x: 293, endPoint y: 98, distance: 35.5
click at [293, 98] on div "Creditor * Wc / Koalafi [STREET_ADDRESS][GEOGRAPHIC_DATA] [US_STATE][GEOGRAPHIC…" at bounding box center [384, 215] width 192 height 300
click at [1011, 418] on button "Save & Close" at bounding box center [998, 410] width 95 height 29
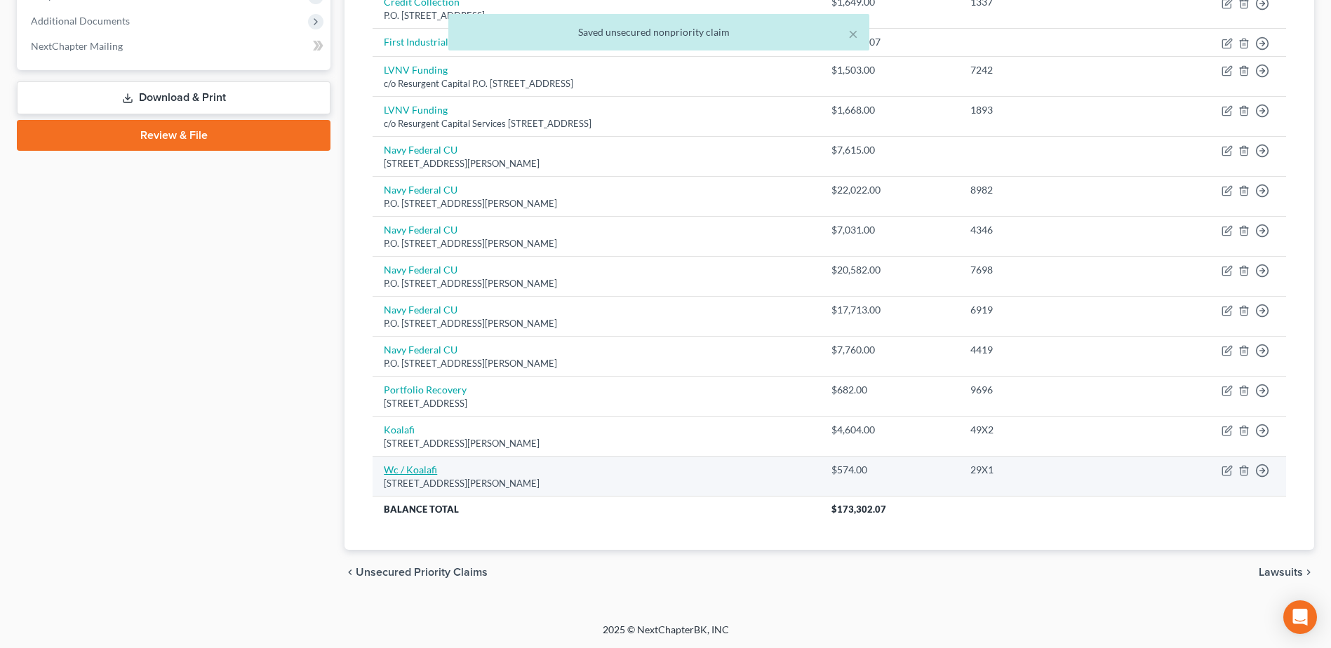
click at [405, 468] on link "Wc / Koalafi" at bounding box center [410, 470] width 53 height 12
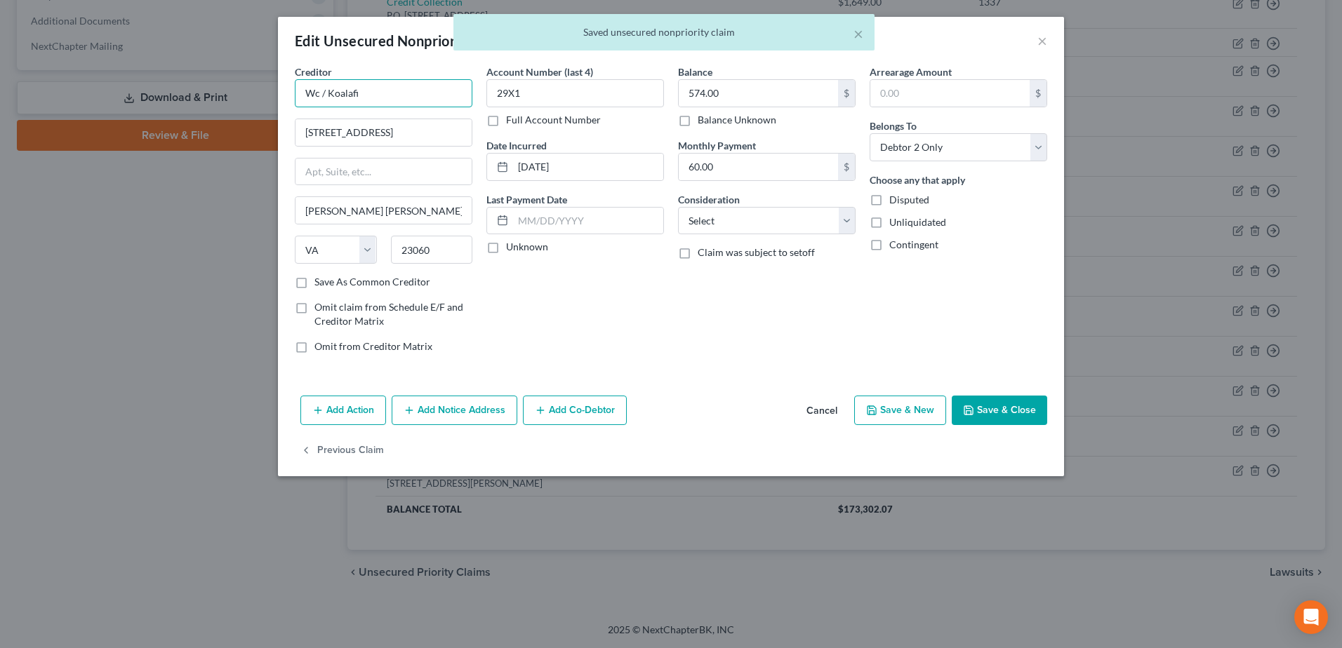
drag, startPoint x: 328, startPoint y: 93, endPoint x: 264, endPoint y: 97, distance: 63.9
click at [264, 97] on div "Edit Unsecured Nonpriority Claim × Creditor * Wc / [GEOGRAPHIC_DATA] [STREET_AD…" at bounding box center [671, 324] width 1342 height 648
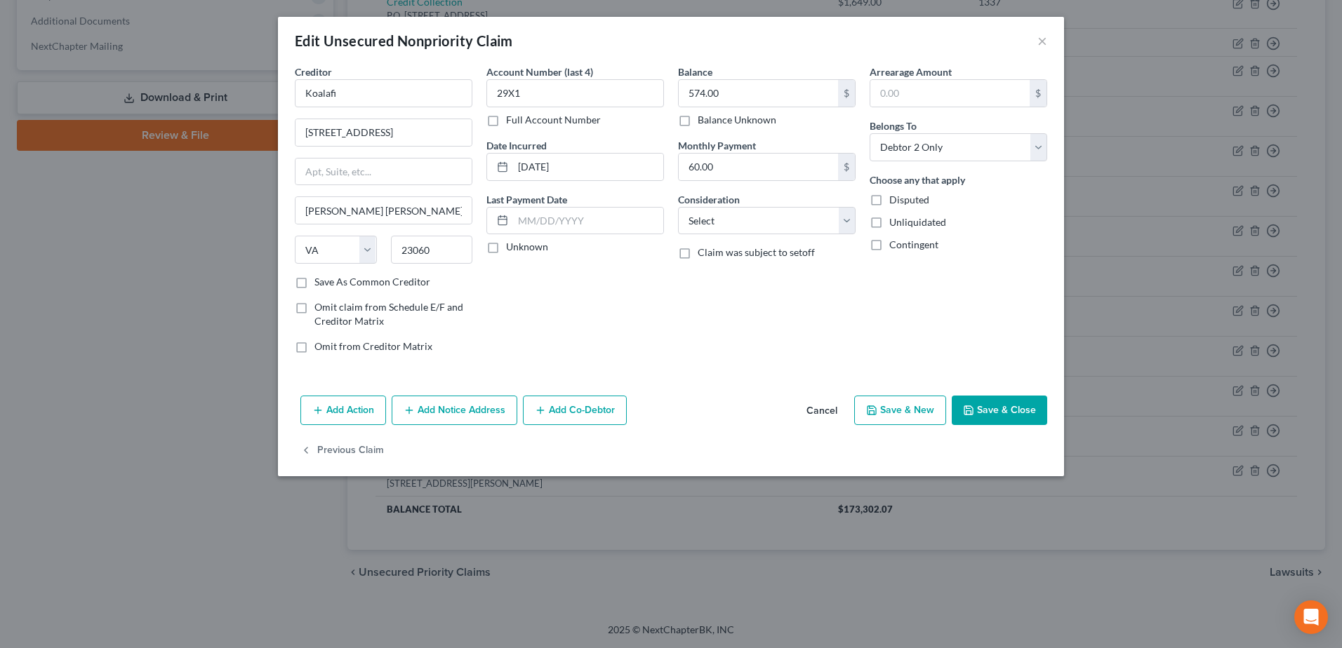
click at [1001, 408] on button "Save & Close" at bounding box center [998, 410] width 95 height 29
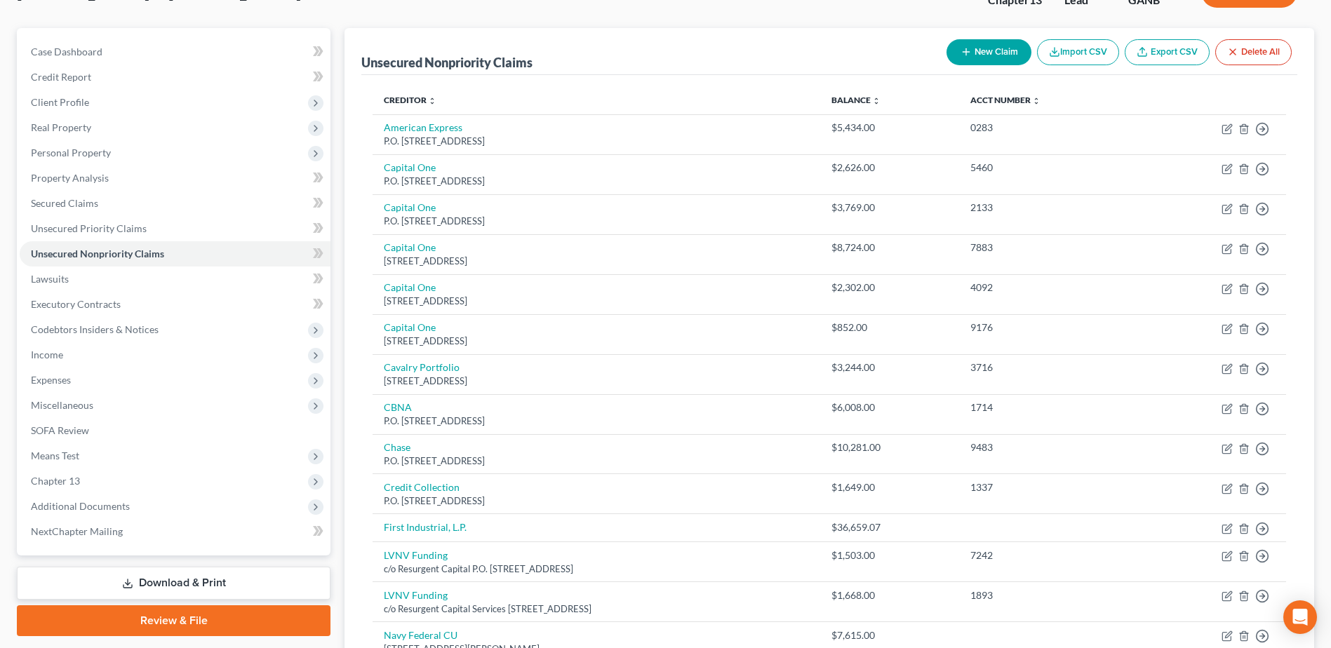
scroll to position [0, 0]
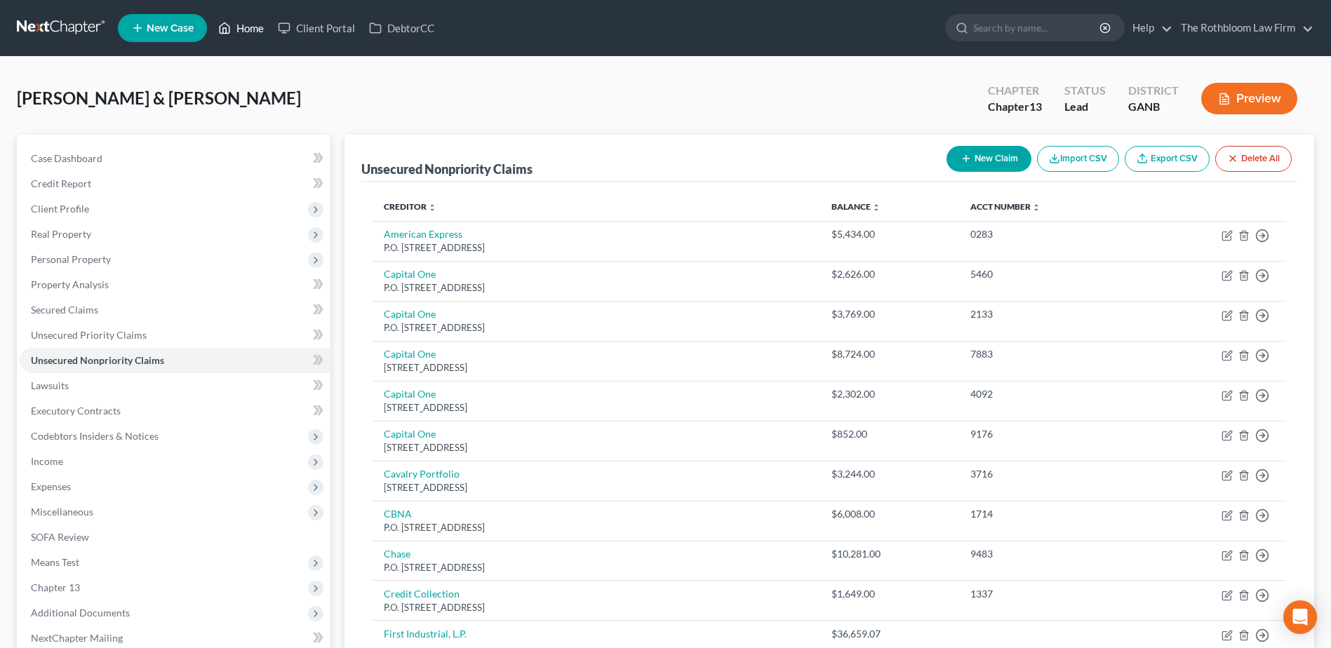
click at [253, 32] on link "Home" at bounding box center [241, 27] width 60 height 25
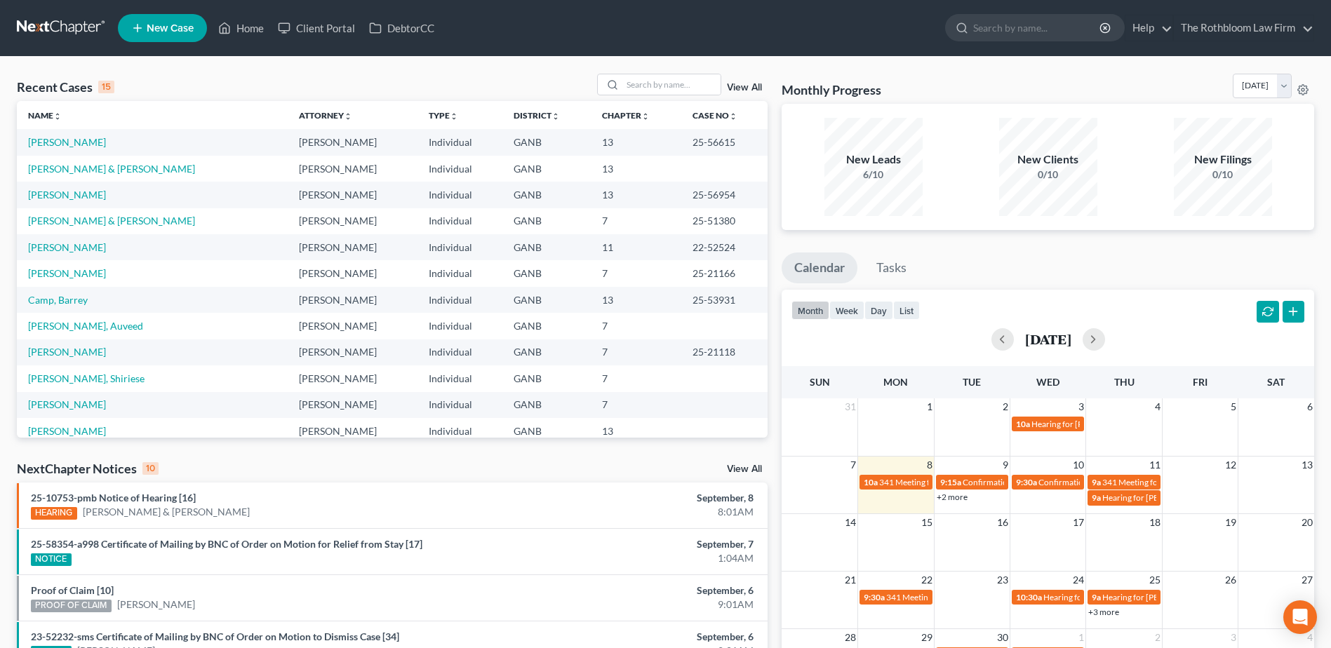
click at [51, 149] on td "[PERSON_NAME]" at bounding box center [152, 142] width 271 height 26
click at [51, 142] on link "[PERSON_NAME]" at bounding box center [67, 142] width 78 height 12
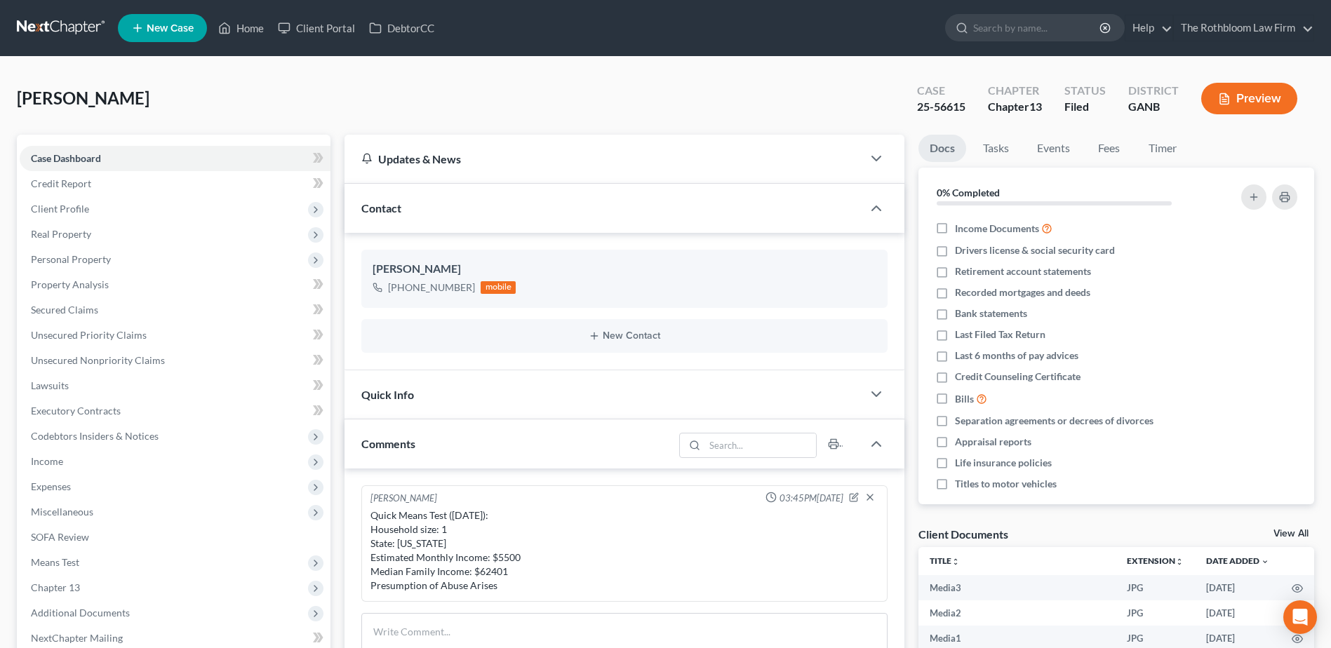
scroll to position [328, 0]
click at [66, 210] on span "Client Profile" at bounding box center [60, 209] width 58 height 12
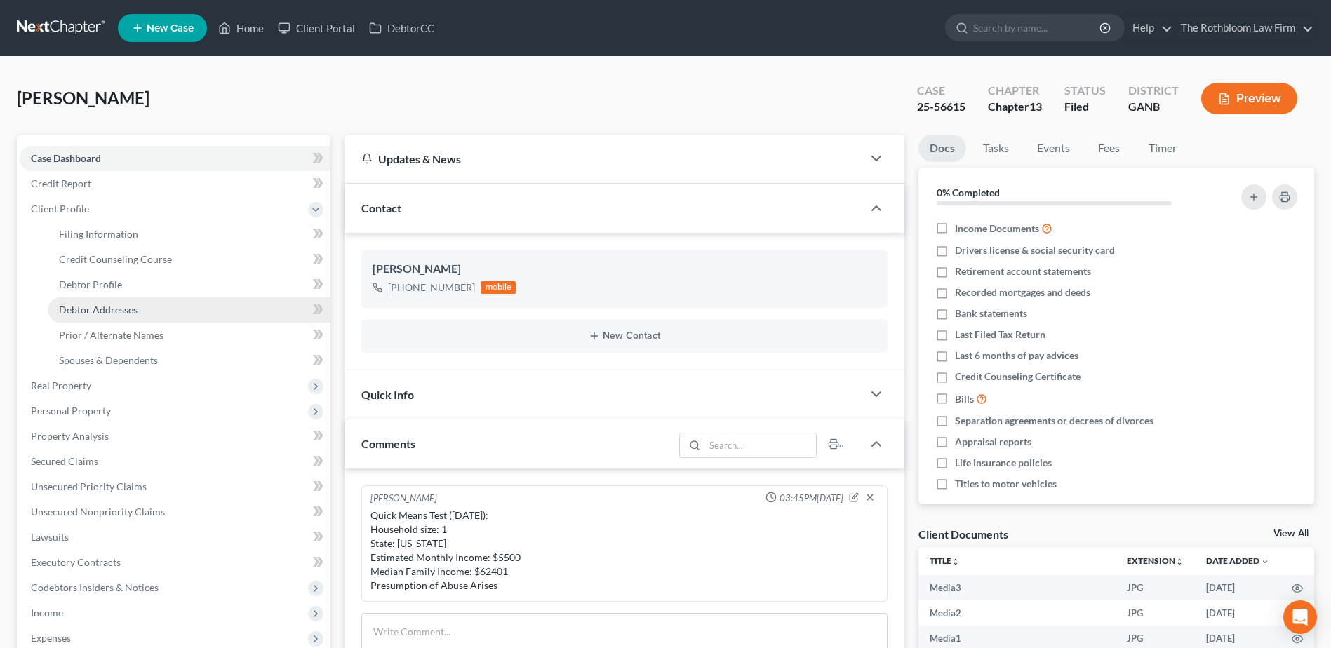
click at [117, 308] on span "Debtor Addresses" at bounding box center [98, 310] width 79 height 12
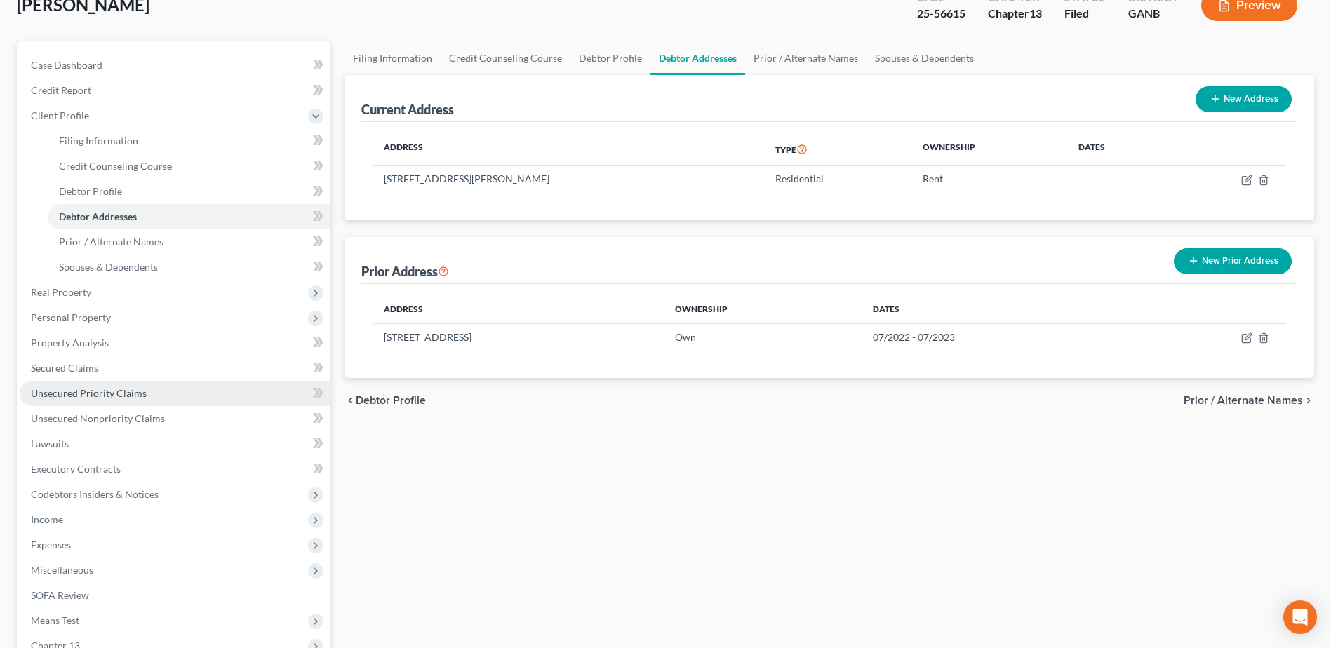
scroll to position [210, 0]
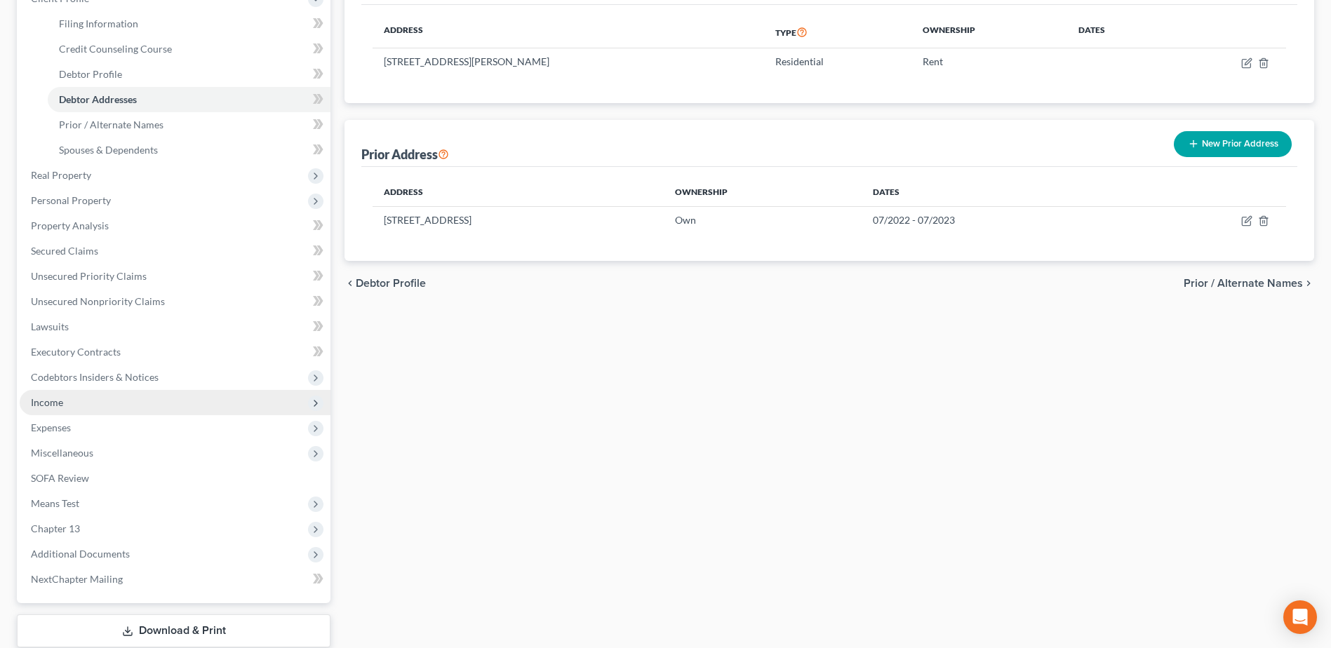
click at [50, 404] on span "Income" at bounding box center [47, 402] width 32 height 12
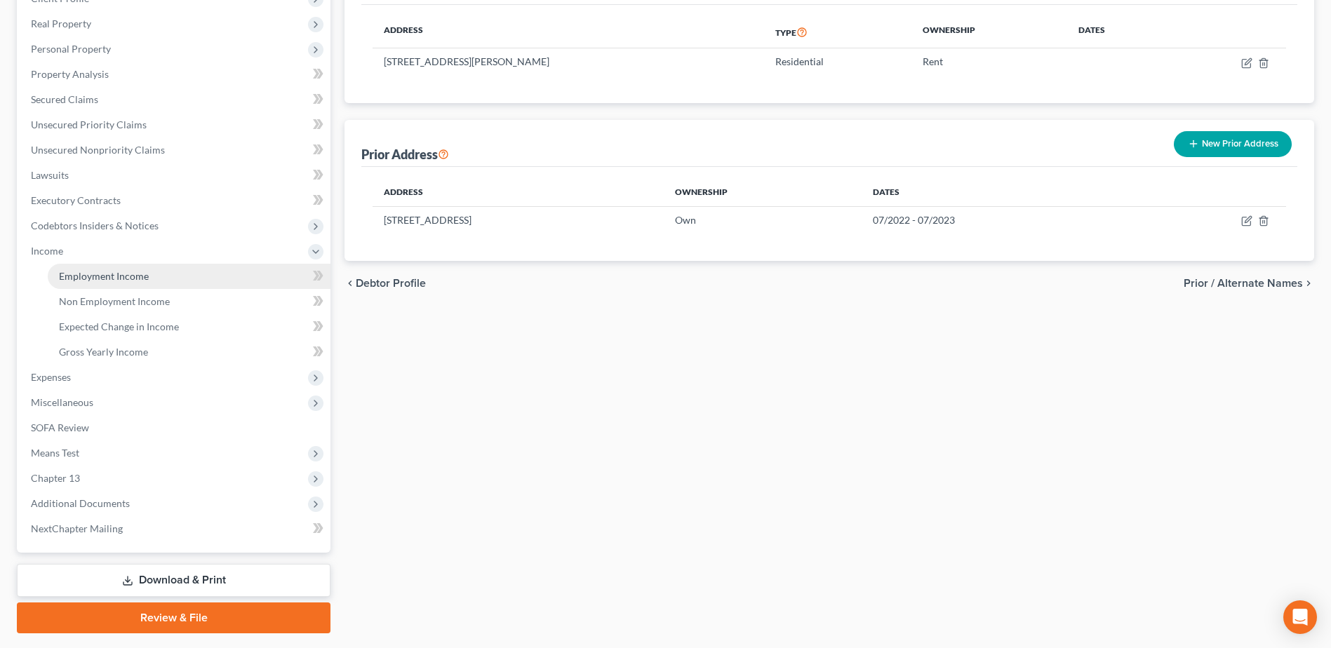
click at [135, 278] on span "Employment Income" at bounding box center [104, 276] width 90 height 12
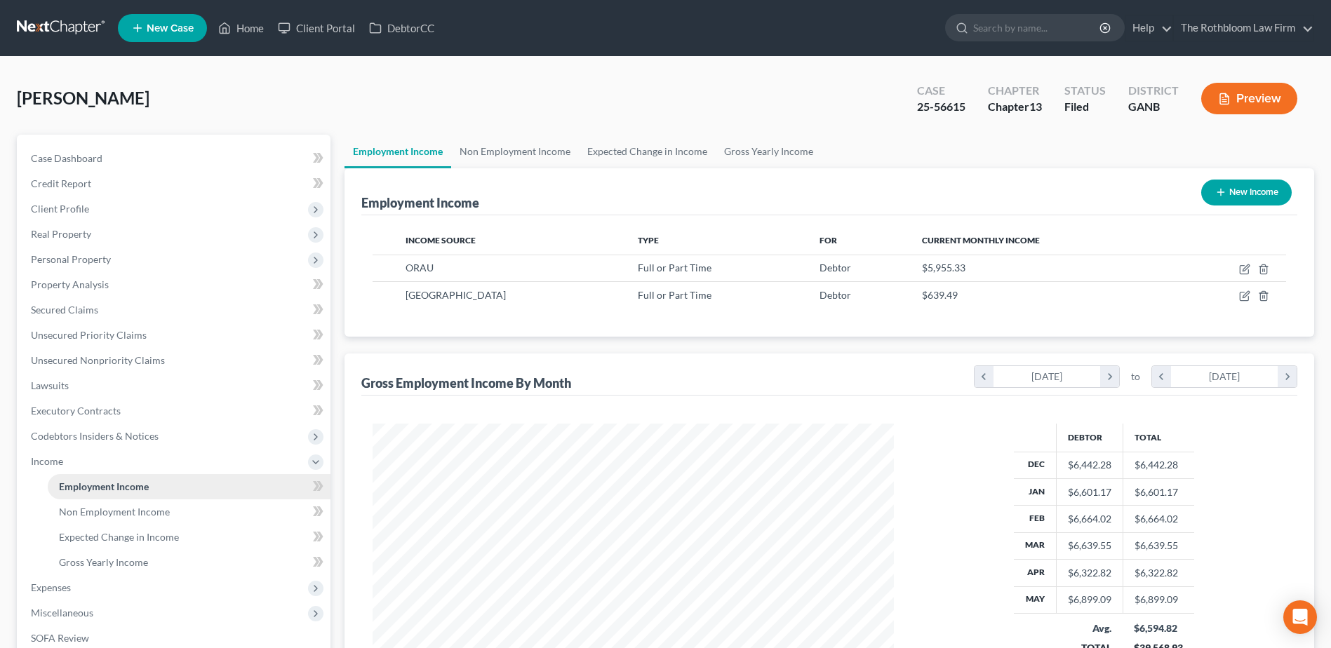
scroll to position [260, 549]
click at [250, 25] on link "Home" at bounding box center [241, 27] width 60 height 25
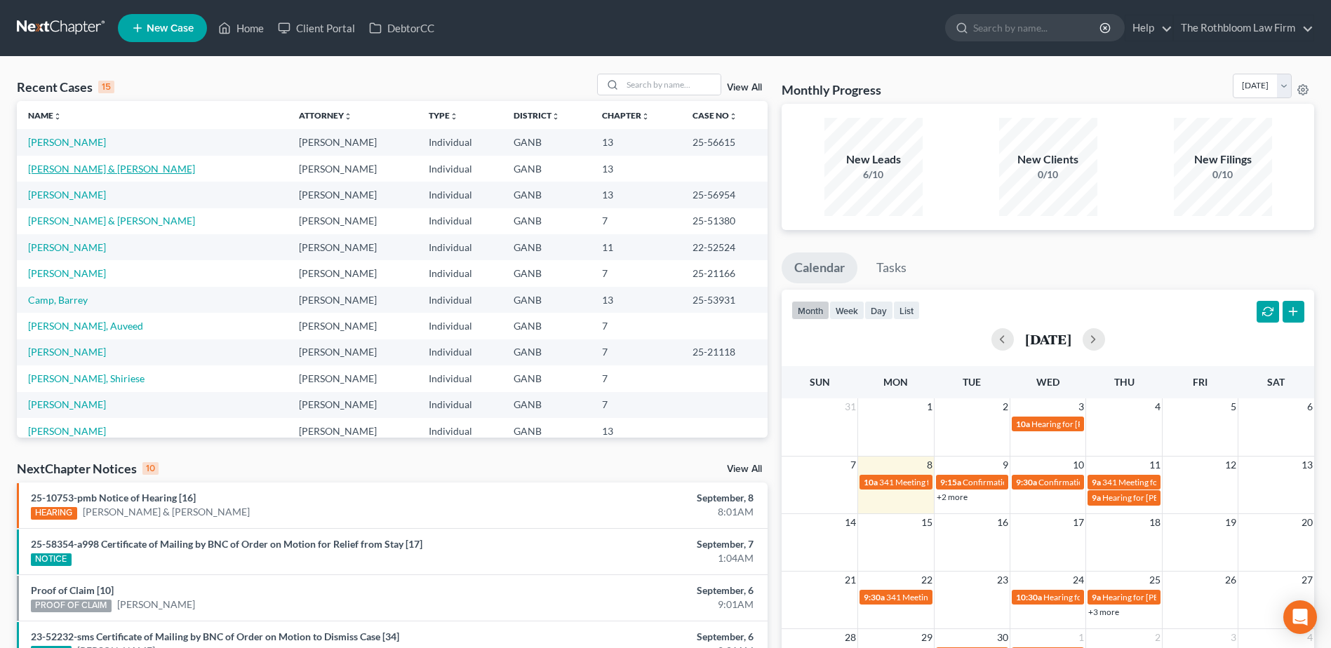
click at [128, 170] on link "[PERSON_NAME] & [PERSON_NAME]" at bounding box center [111, 169] width 167 height 12
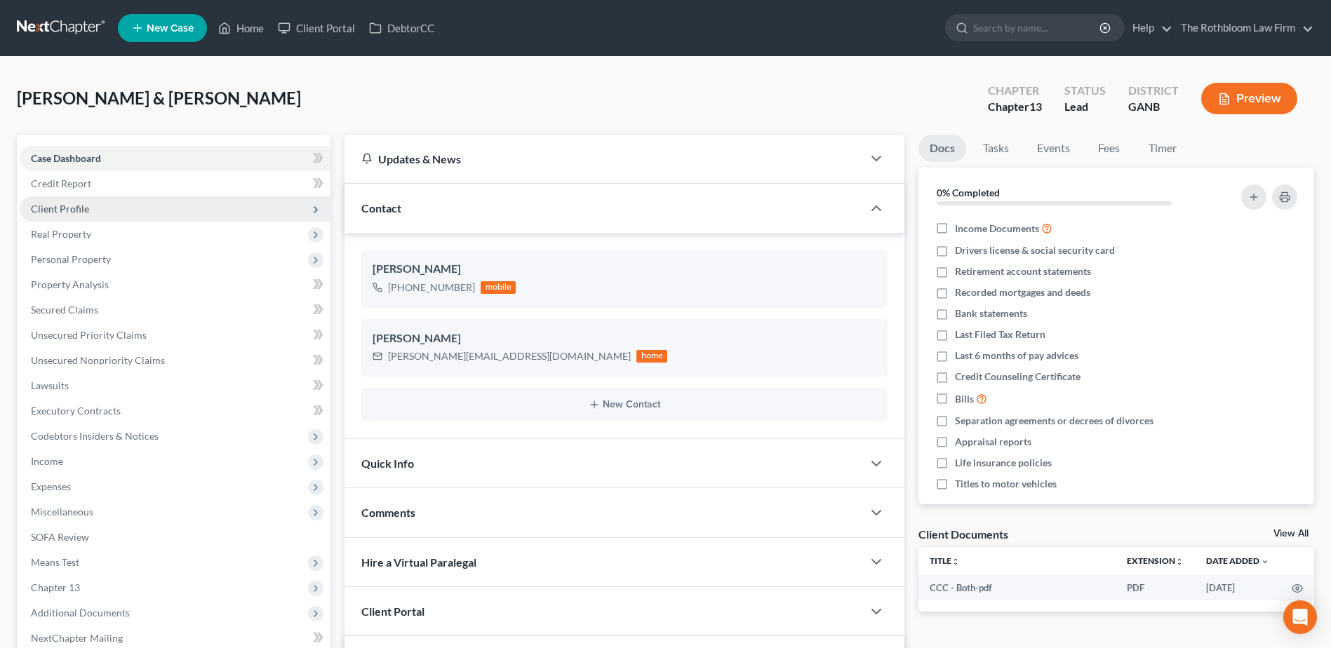
click at [63, 205] on span "Client Profile" at bounding box center [60, 209] width 58 height 12
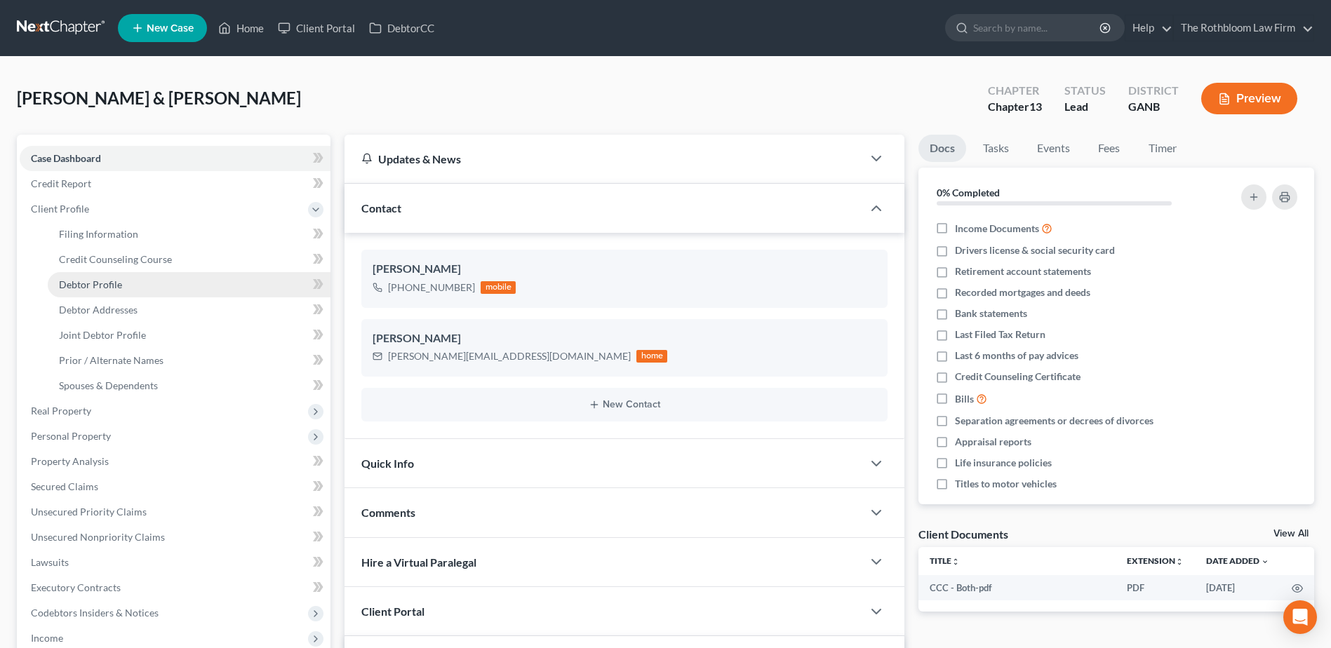
click at [126, 279] on link "Debtor Profile" at bounding box center [189, 284] width 283 height 25
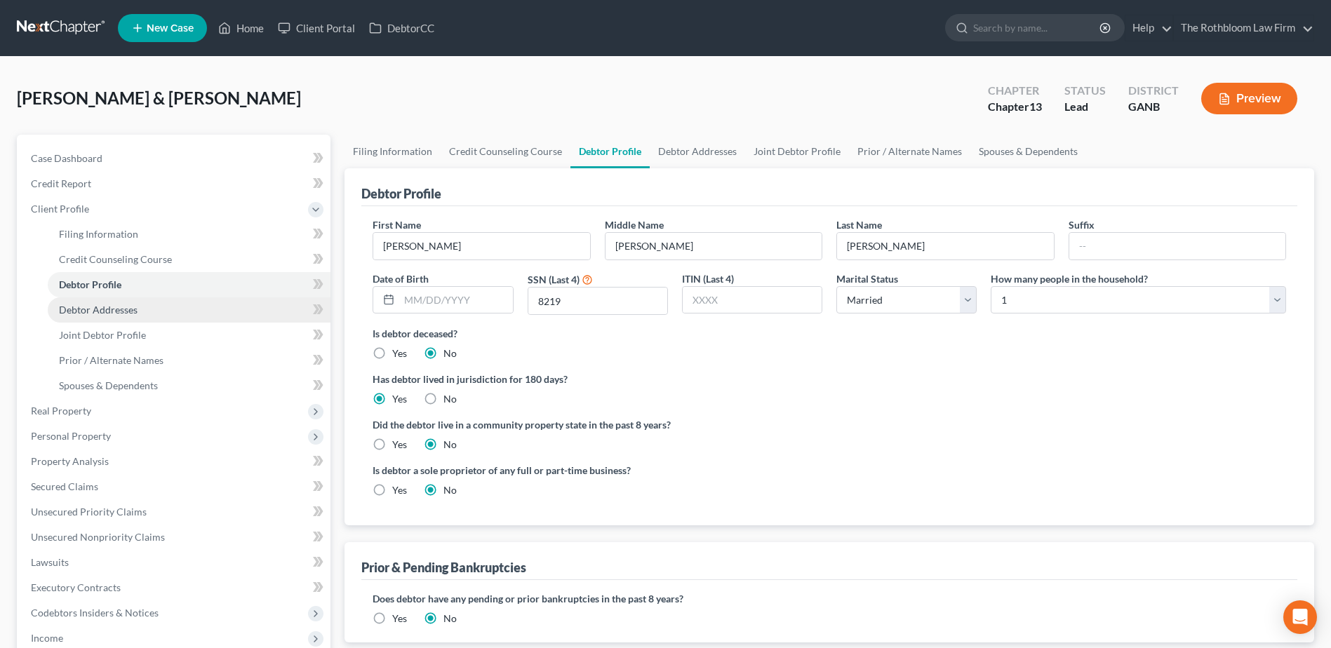
click at [98, 306] on span "Debtor Addresses" at bounding box center [98, 310] width 79 height 12
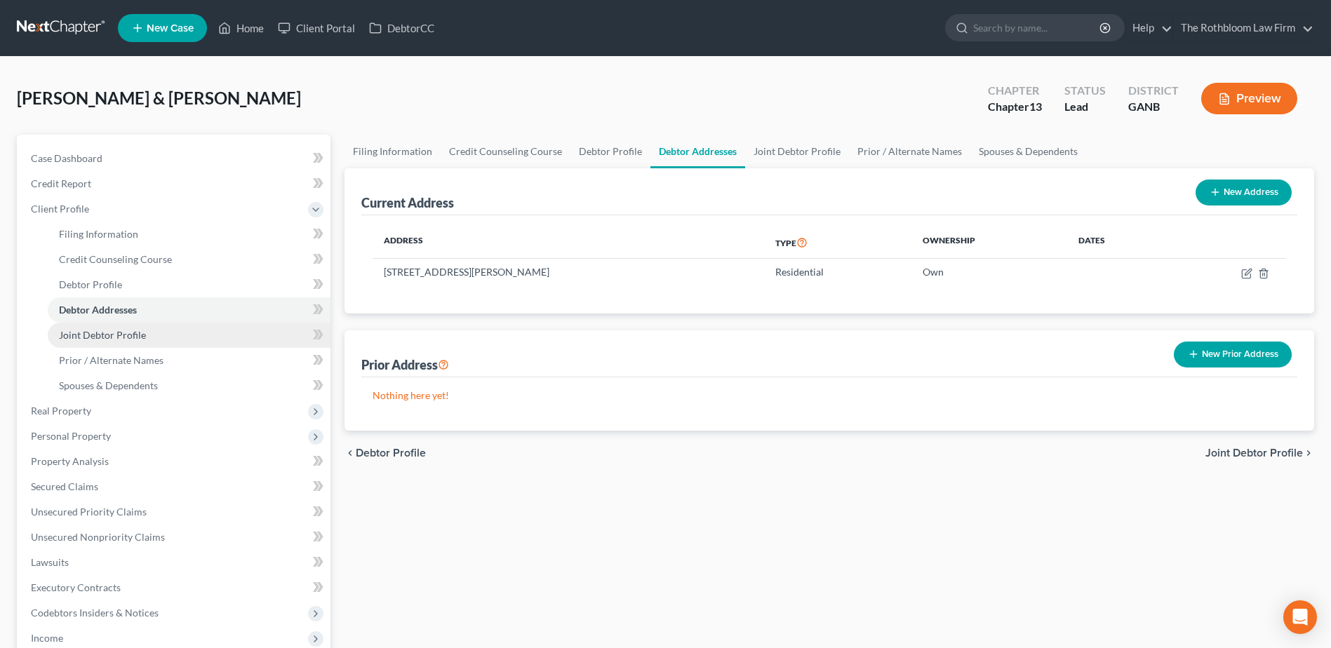
click at [106, 331] on span "Joint Debtor Profile" at bounding box center [102, 335] width 87 height 12
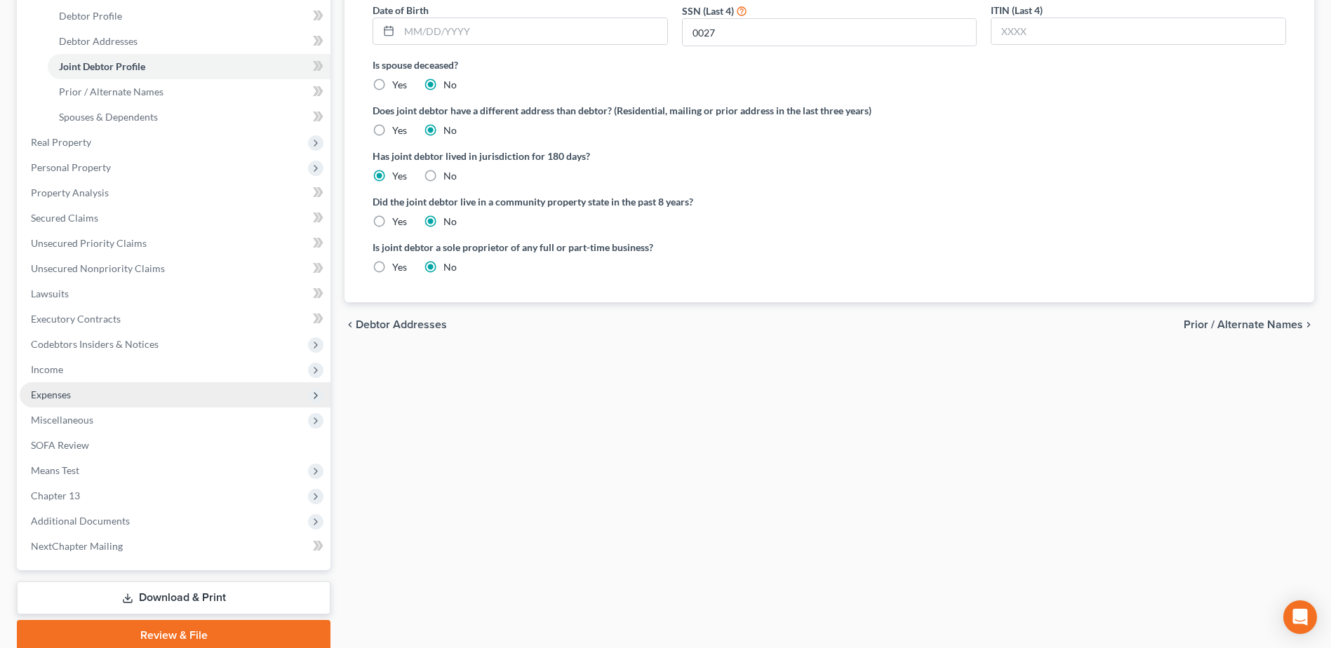
scroll to position [325, 0]
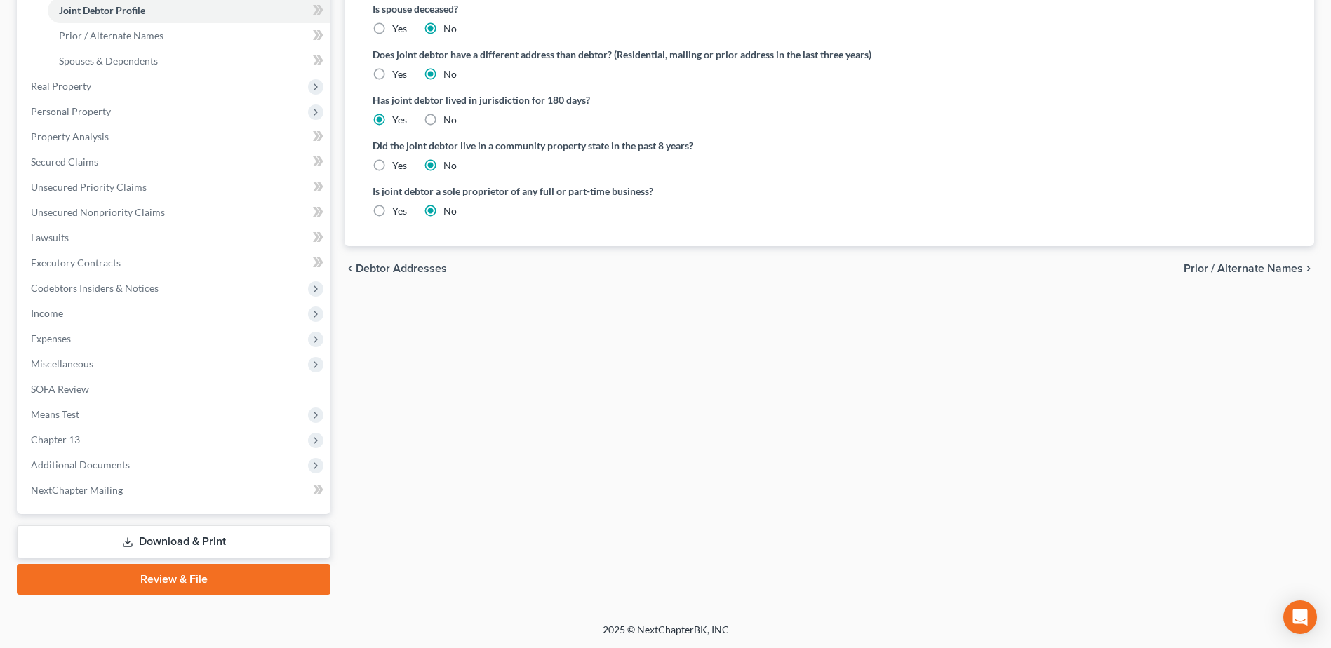
click at [156, 544] on link "Download & Print" at bounding box center [174, 542] width 314 height 33
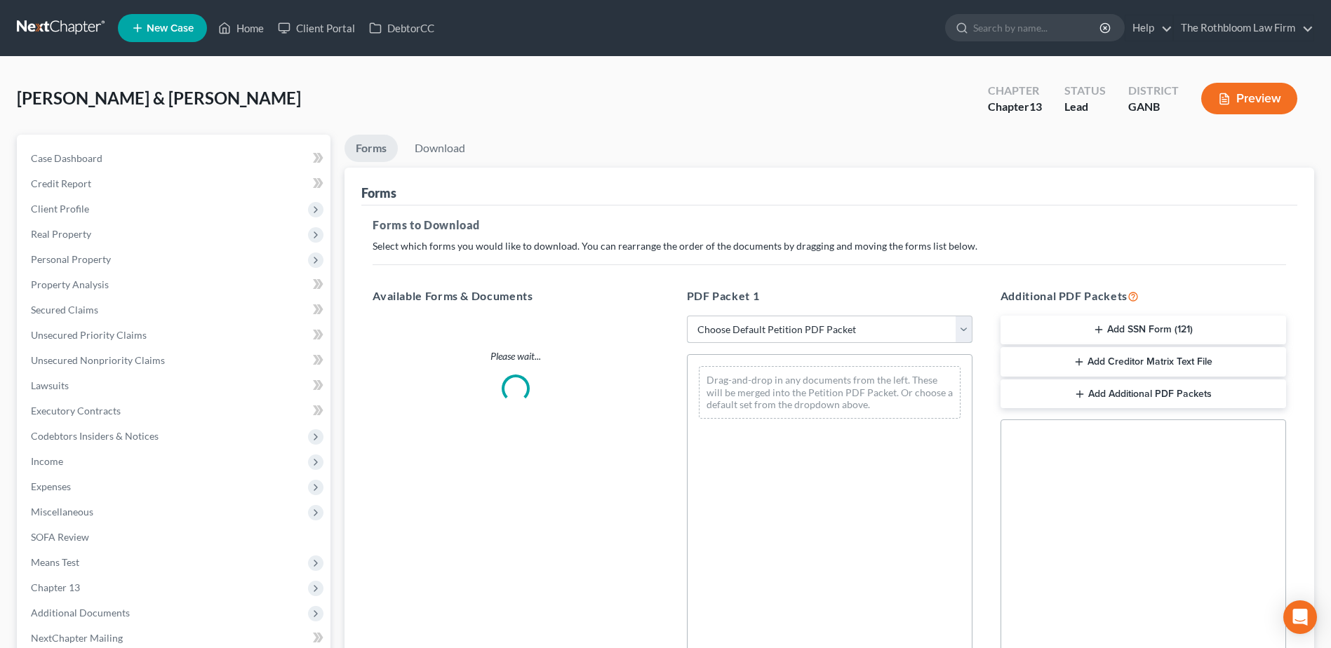
click at [956, 327] on select "Choose Default Petition PDF Packet Complete Bankruptcy Petition (all forms and …" at bounding box center [830, 330] width 286 height 28
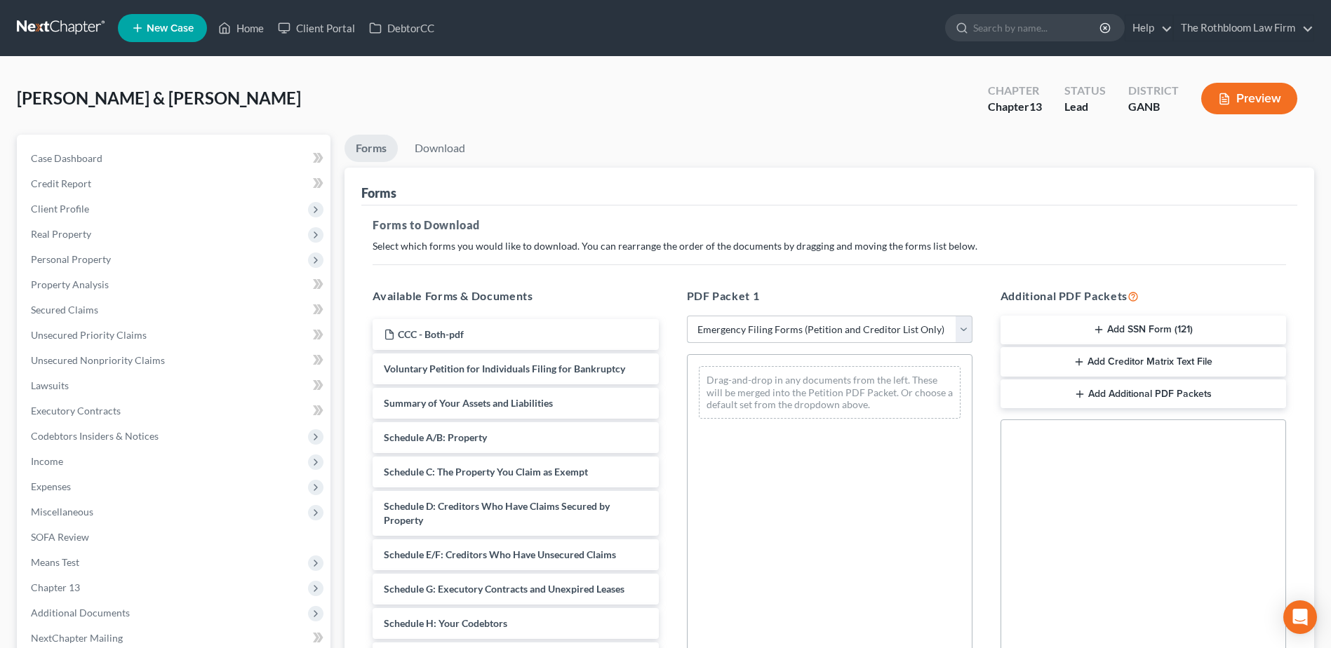
click at [687, 316] on select "Choose Default Petition PDF Packet Complete Bankruptcy Petition (all forms and …" at bounding box center [830, 330] width 286 height 28
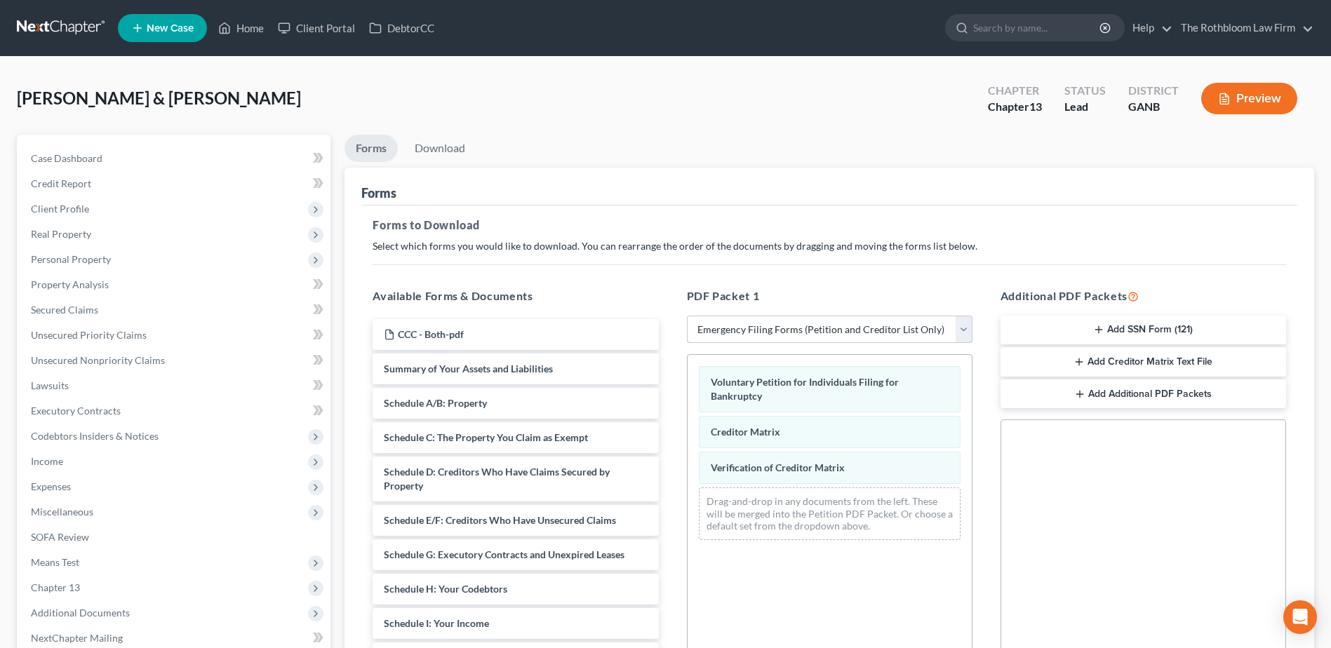
scroll to position [70, 0]
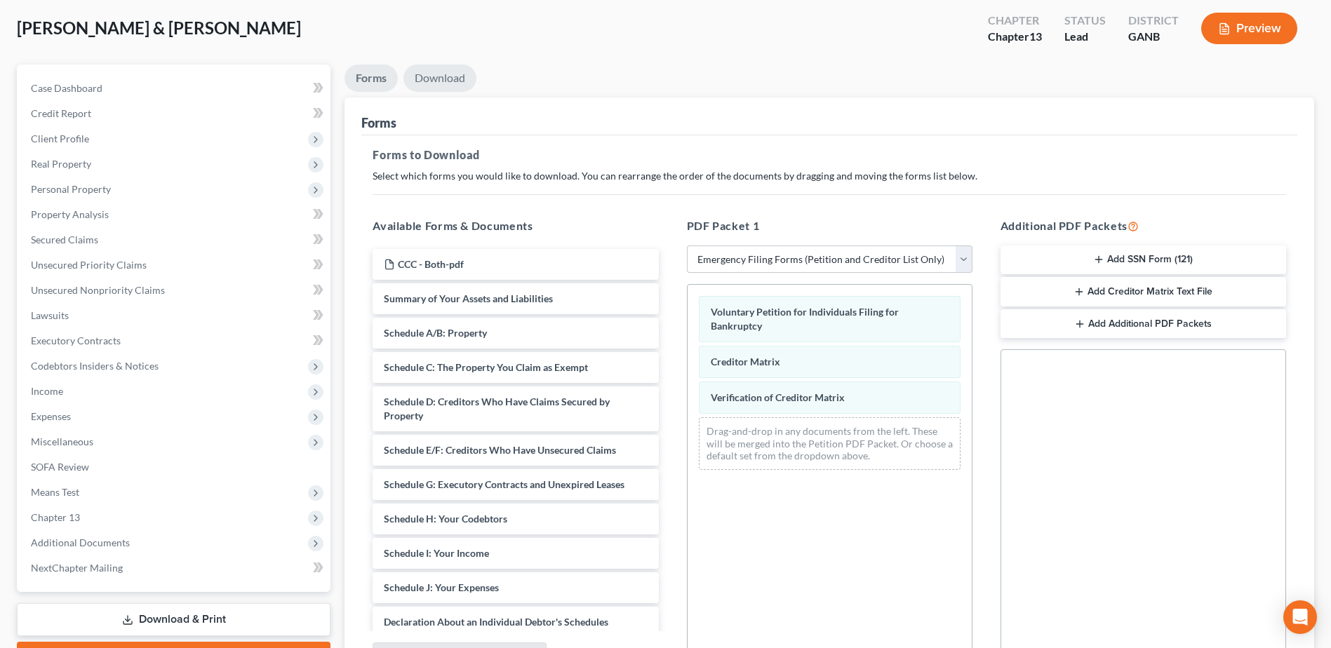
click at [439, 81] on link "Download" at bounding box center [439, 78] width 73 height 27
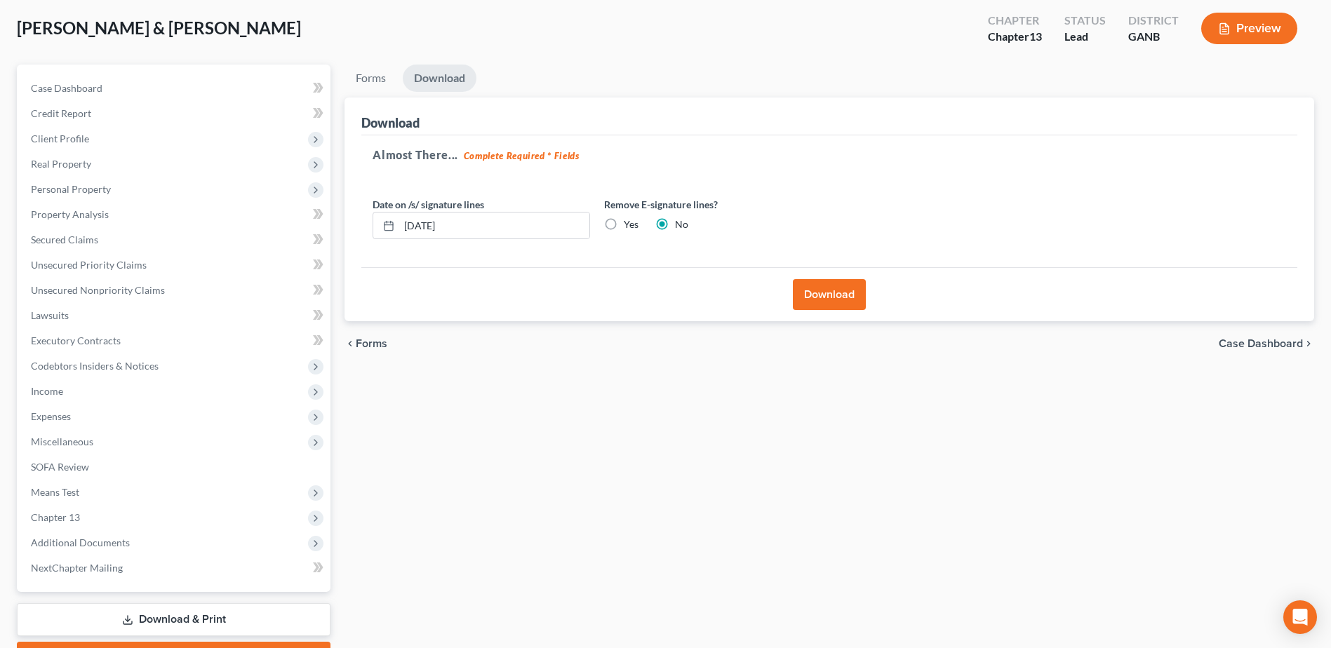
click at [828, 292] on button "Download" at bounding box center [829, 294] width 73 height 31
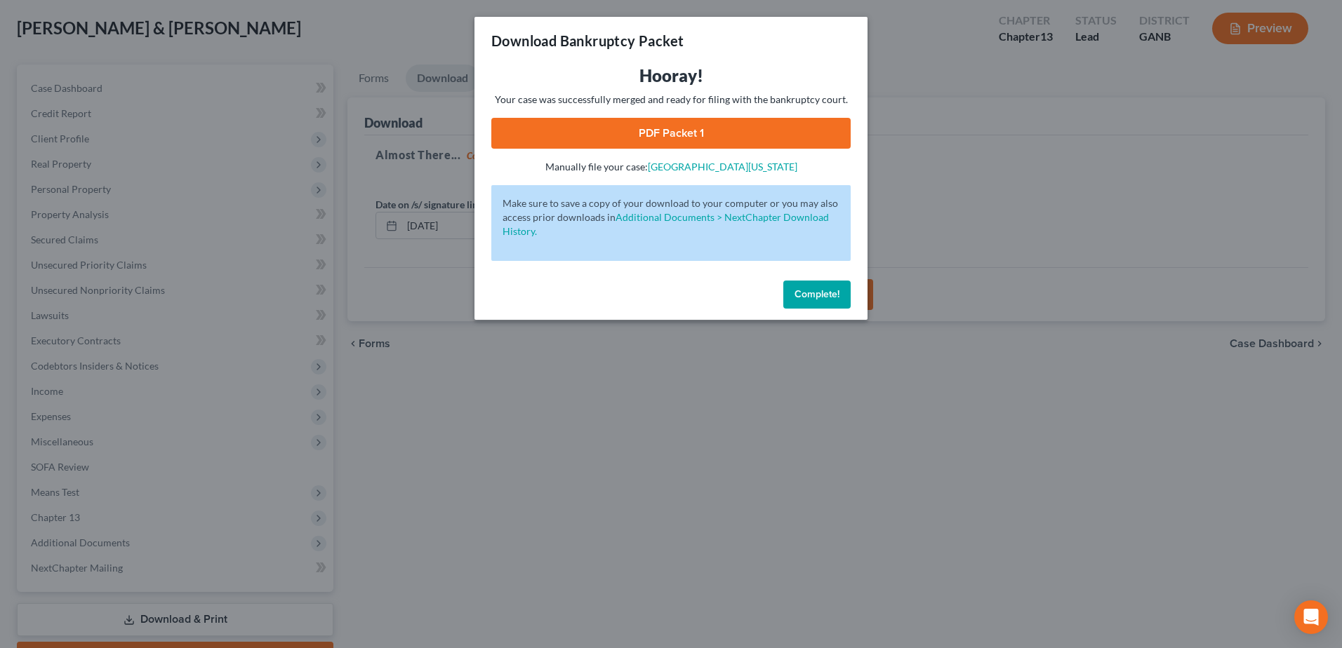
click at [635, 123] on link "PDF Packet 1" at bounding box center [670, 133] width 359 height 31
click at [687, 134] on link "PDF Packet 1" at bounding box center [670, 133] width 359 height 31
click at [697, 133] on link "PDF Packet 1" at bounding box center [670, 133] width 359 height 31
click at [809, 290] on span "Complete!" at bounding box center [816, 294] width 45 height 12
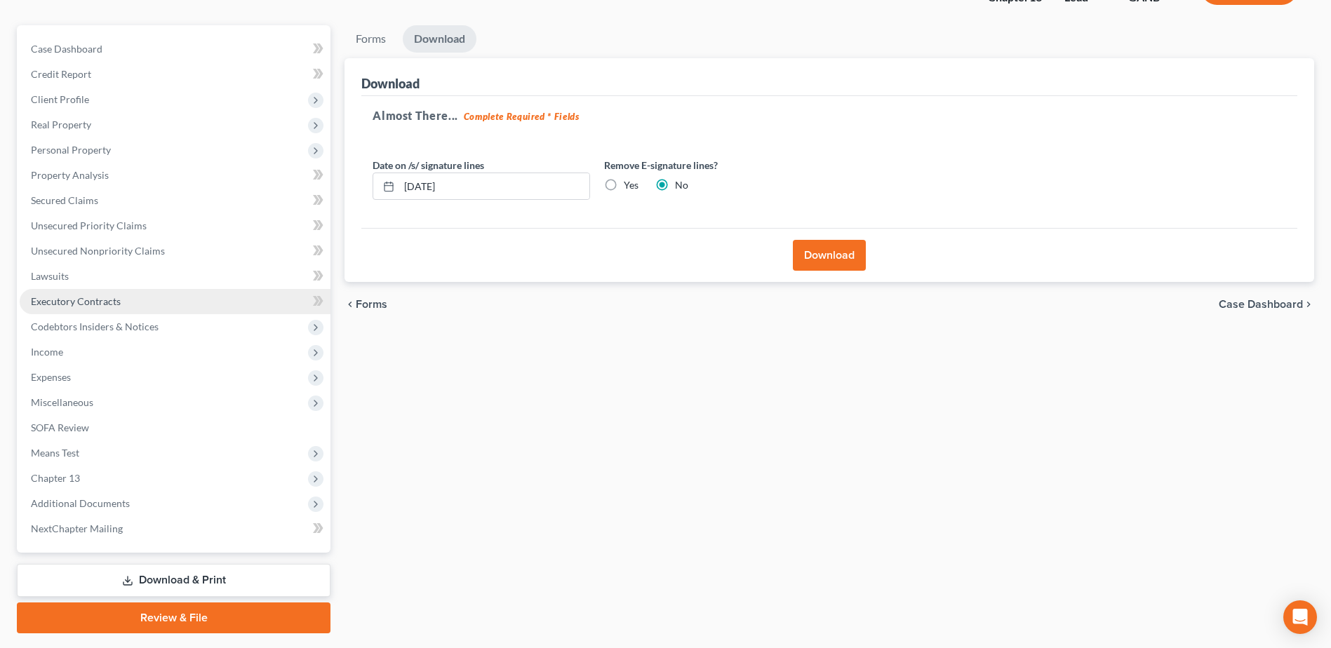
scroll to position [148, 0]
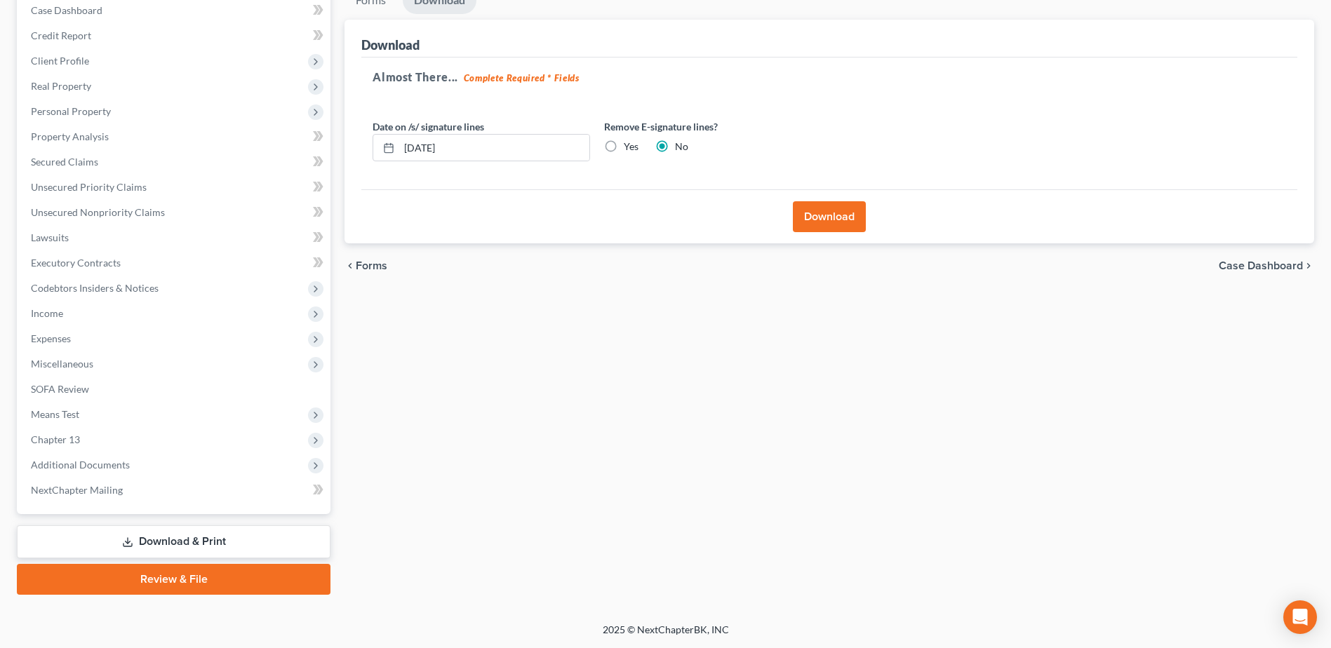
click at [224, 551] on link "Download & Print" at bounding box center [174, 542] width 314 height 33
click at [108, 317] on span "Income" at bounding box center [175, 313] width 311 height 25
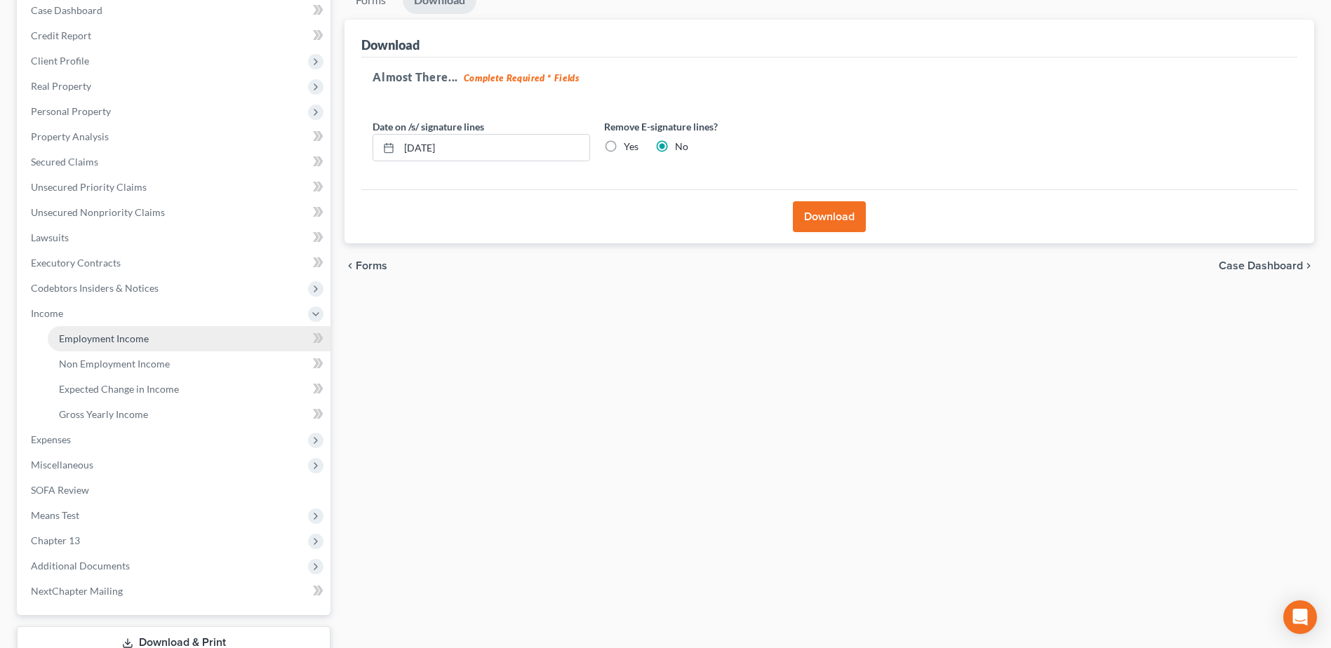
click at [91, 341] on span "Employment Income" at bounding box center [104, 339] width 90 height 12
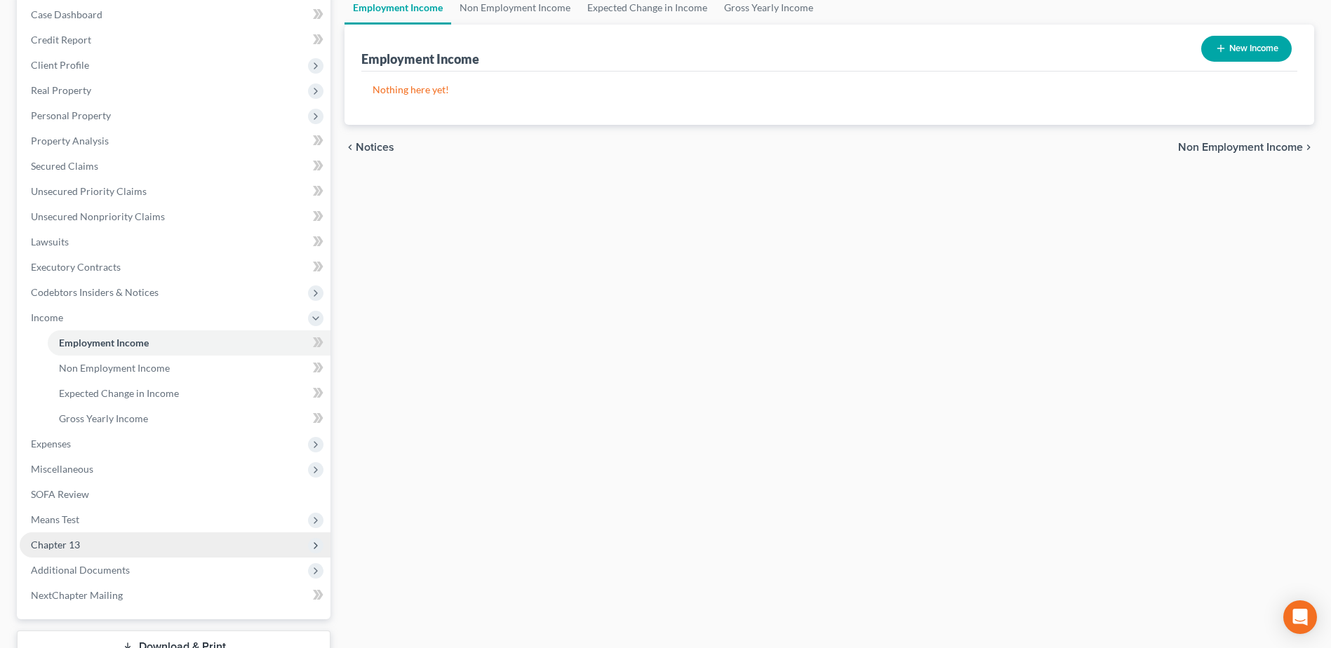
scroll to position [249, 0]
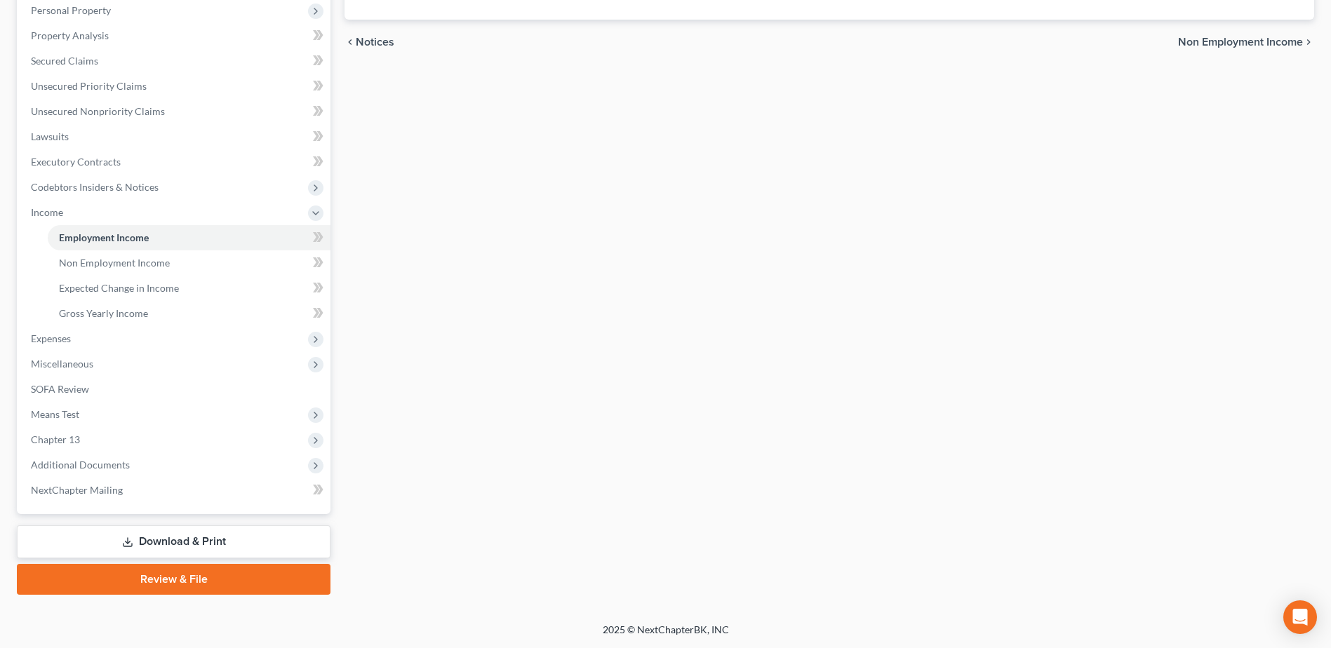
click at [186, 547] on link "Download & Print" at bounding box center [174, 542] width 314 height 33
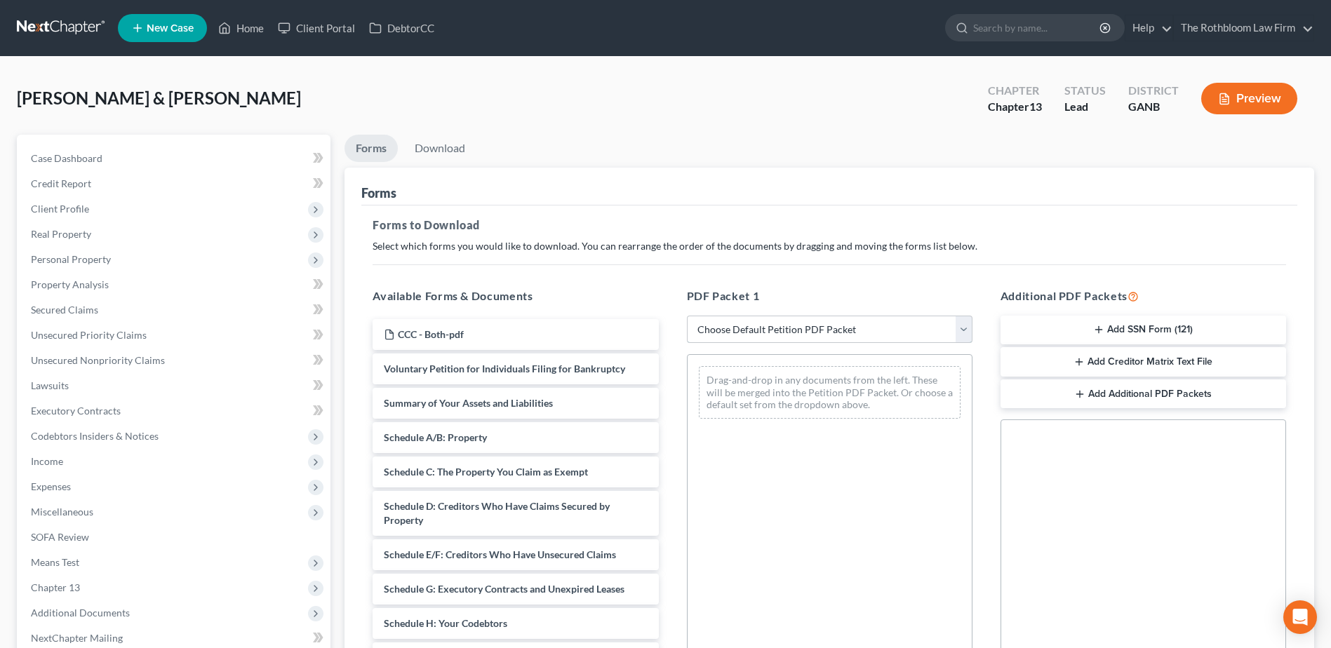
click at [746, 326] on select "Choose Default Petition PDF Packet Complete Bankruptcy Petition (all forms and …" at bounding box center [830, 330] width 286 height 28
click at [687, 316] on select "Choose Default Petition PDF Packet Complete Bankruptcy Petition (all forms and …" at bounding box center [830, 330] width 286 height 28
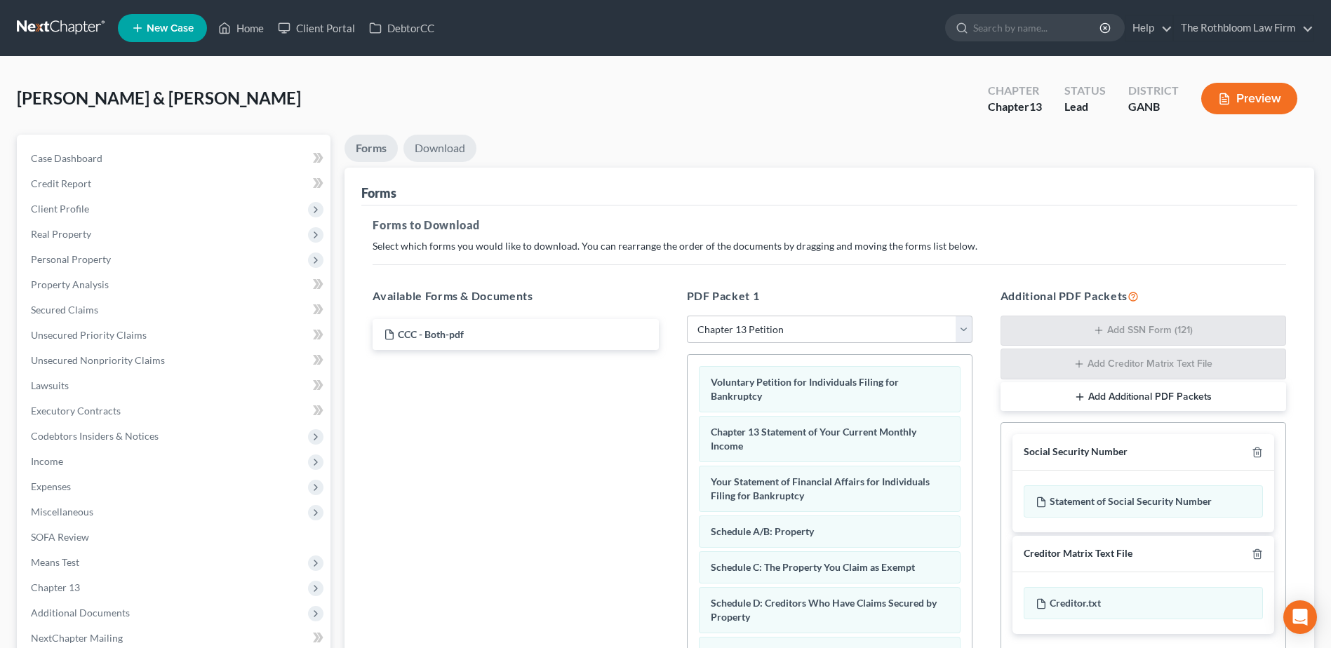
click at [439, 149] on link "Download" at bounding box center [439, 148] width 73 height 27
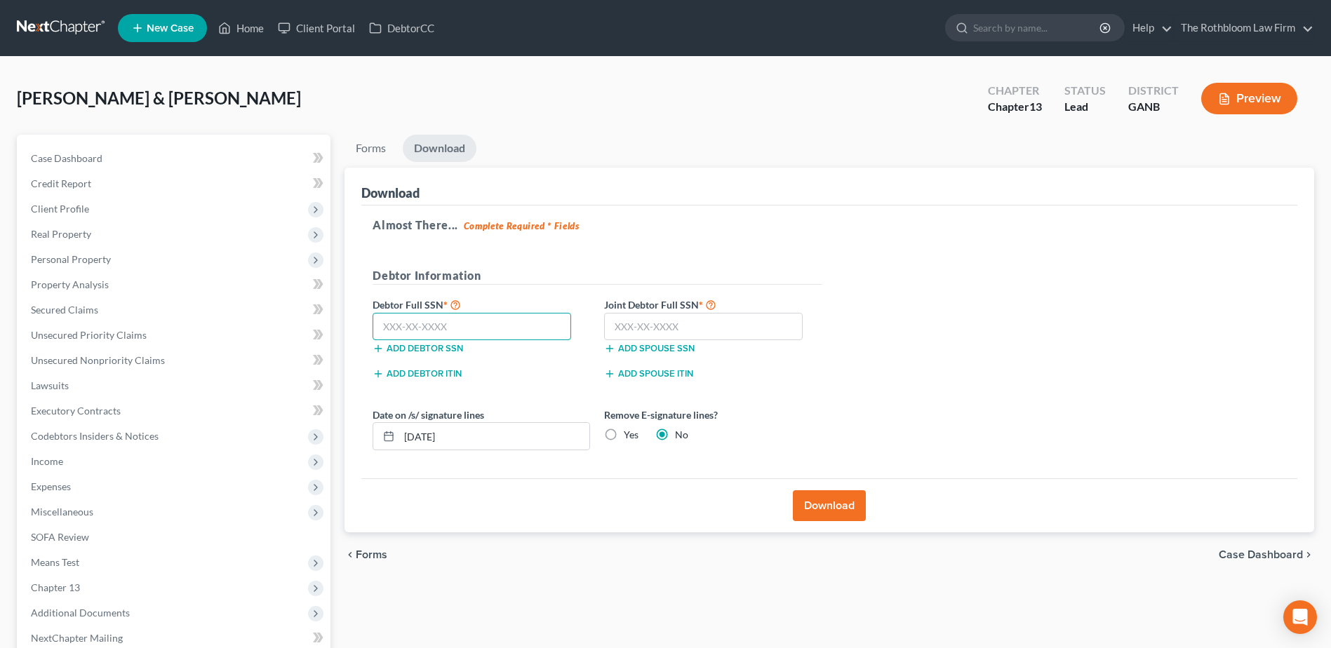
click at [399, 326] on input "text" at bounding box center [472, 327] width 199 height 28
click at [398, 323] on input "text" at bounding box center [472, 327] width 199 height 28
click at [624, 328] on input "text" at bounding box center [703, 327] width 199 height 28
click at [817, 503] on button "Download" at bounding box center [829, 505] width 73 height 31
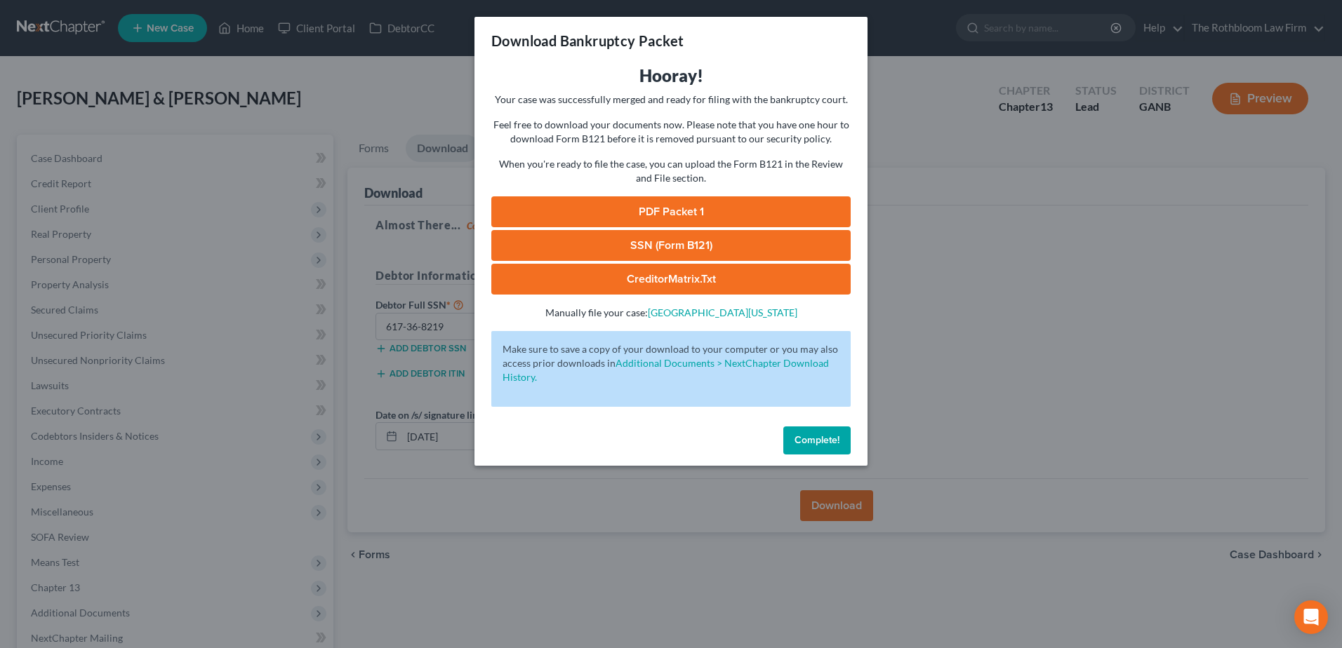
click at [689, 238] on link "SSN (Form B121)" at bounding box center [670, 245] width 359 height 31
click at [808, 444] on span "Complete!" at bounding box center [816, 440] width 45 height 12
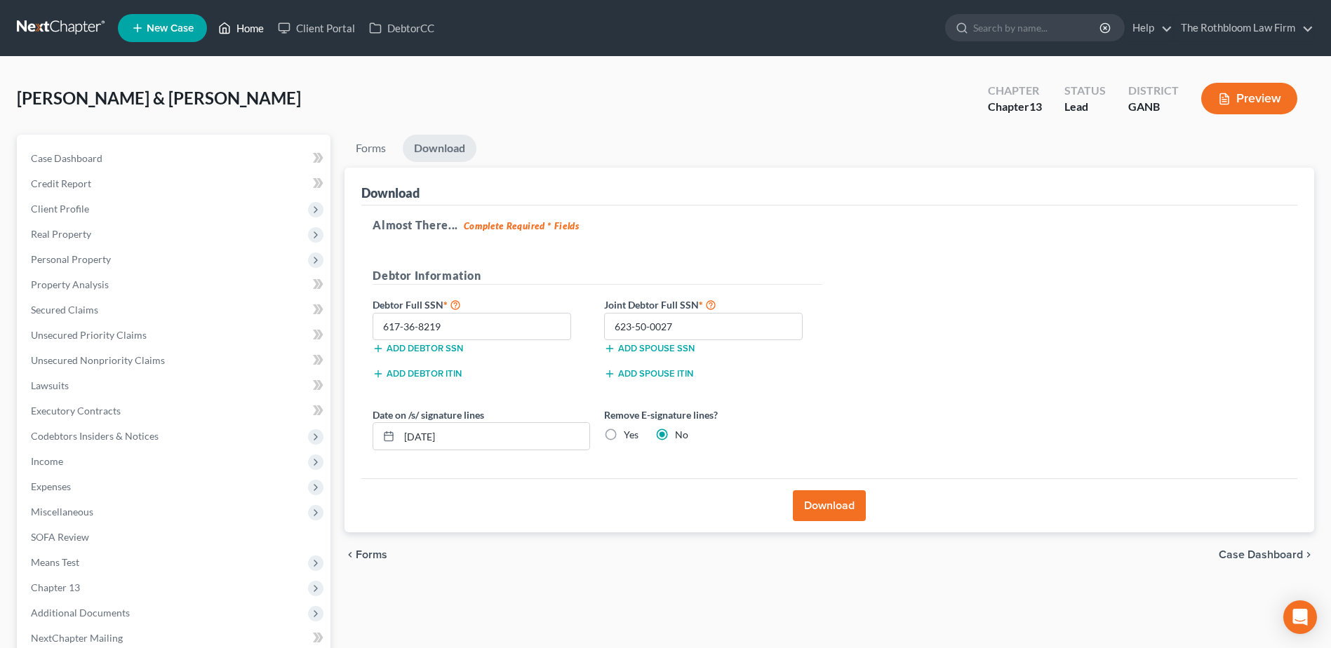
click at [260, 29] on link "Home" at bounding box center [241, 27] width 60 height 25
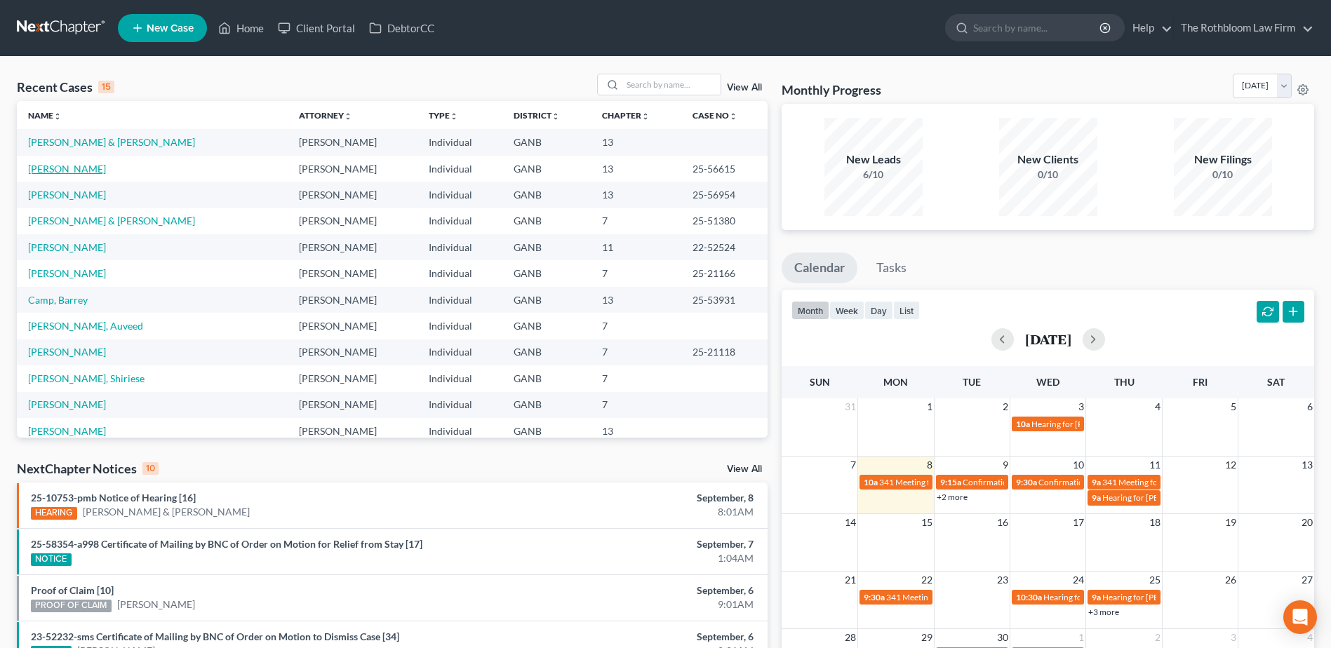
click at [55, 170] on link "[PERSON_NAME]" at bounding box center [67, 169] width 78 height 12
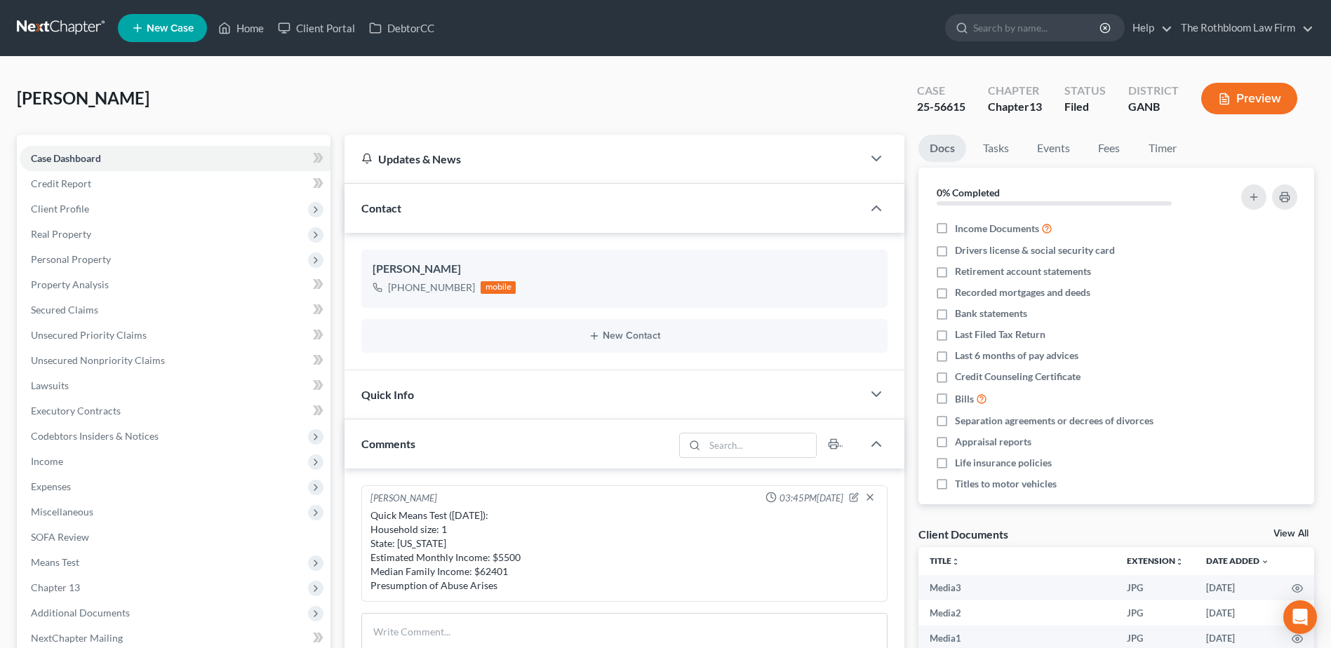
scroll to position [328, 0]
click at [80, 545] on link "SOFA Review" at bounding box center [175, 537] width 311 height 25
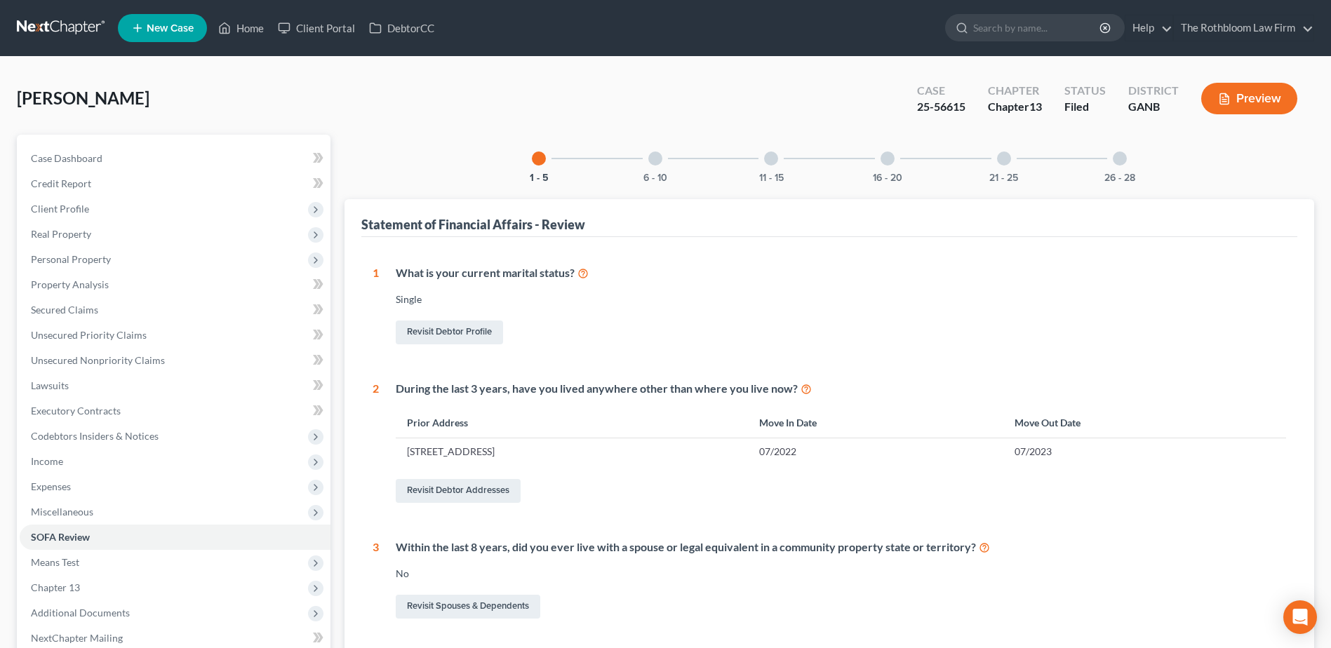
drag, startPoint x: 653, startPoint y: 162, endPoint x: 679, endPoint y: 189, distance: 37.7
click at [653, 162] on div at bounding box center [655, 159] width 14 height 14
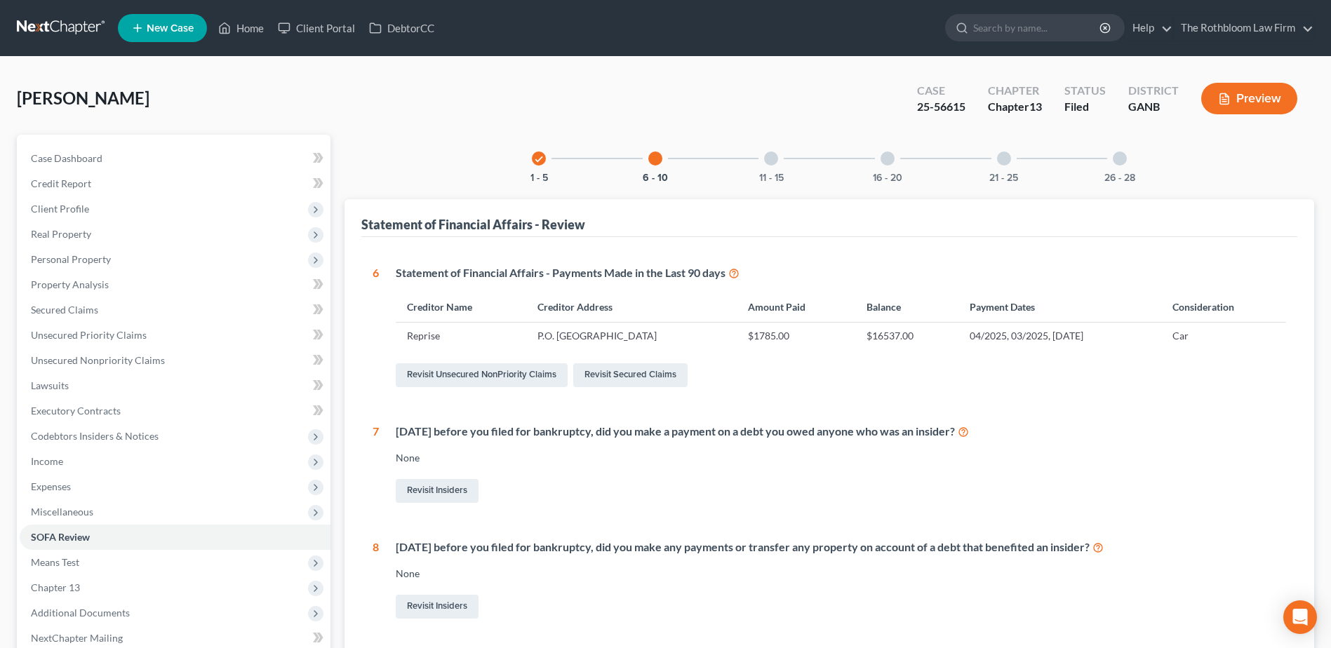
click at [764, 161] on div at bounding box center [771, 159] width 14 height 14
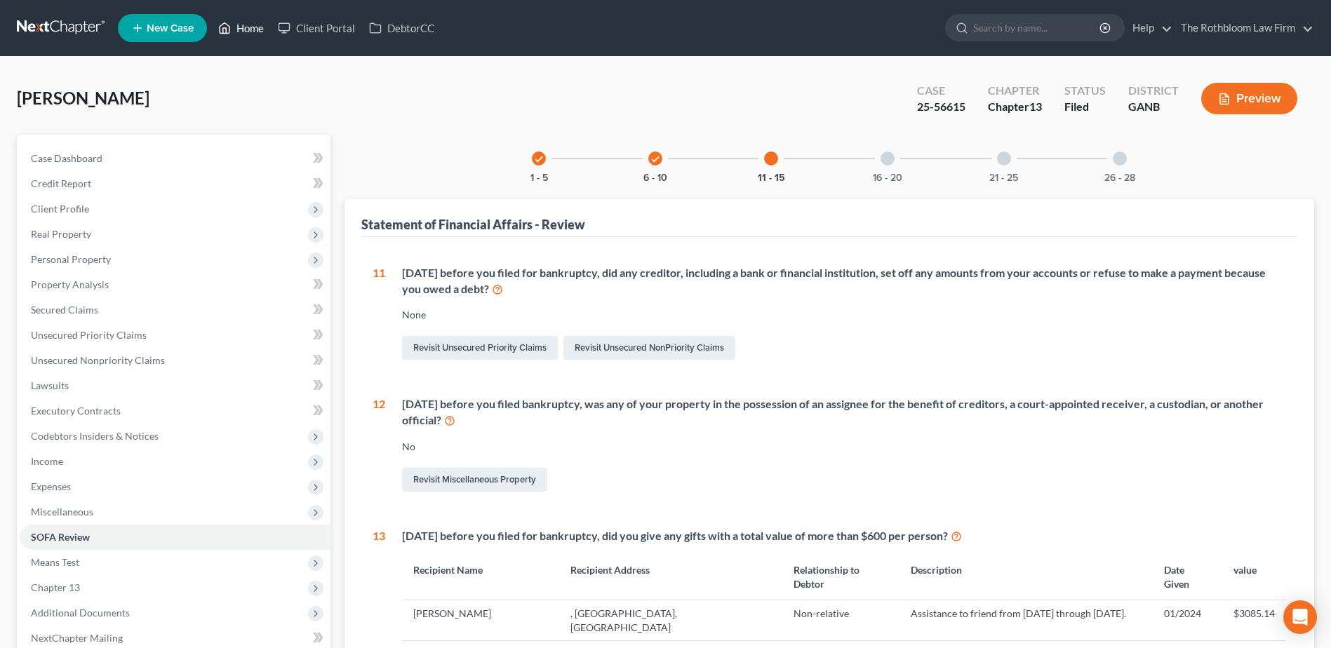
click at [248, 31] on link "Home" at bounding box center [241, 27] width 60 height 25
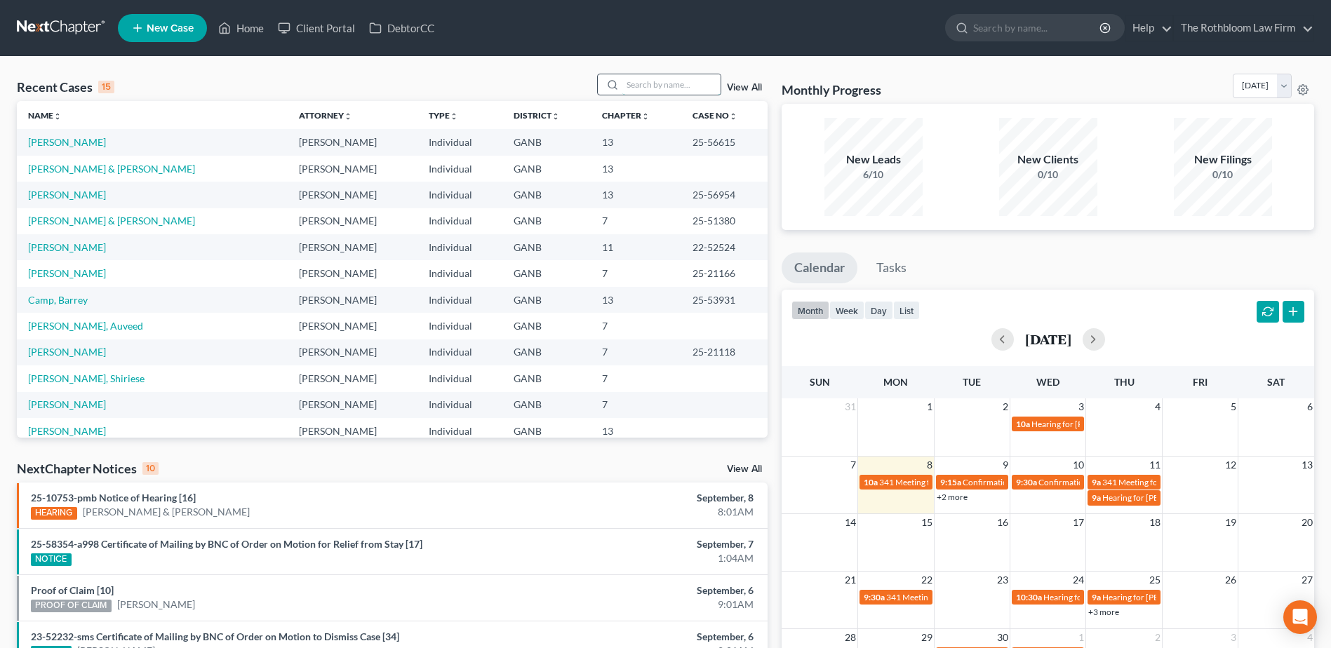
click at [639, 85] on input "search" at bounding box center [671, 84] width 98 height 20
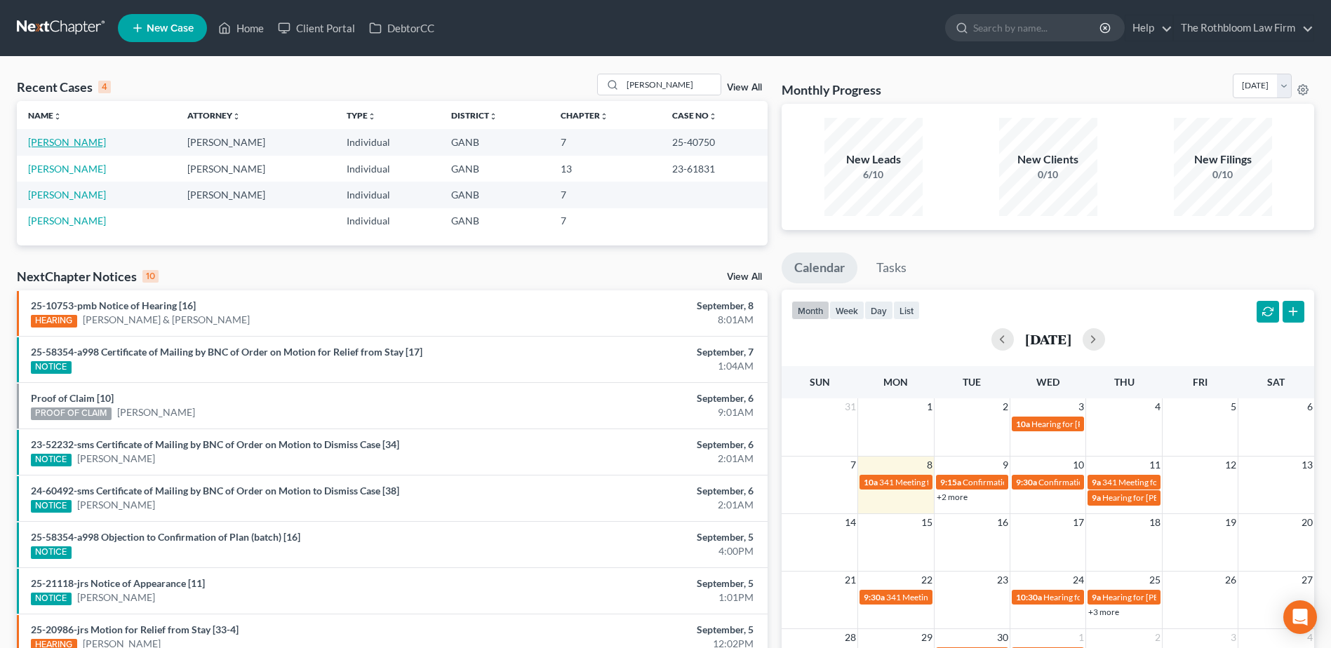
click at [76, 142] on link "[PERSON_NAME]" at bounding box center [67, 142] width 78 height 12
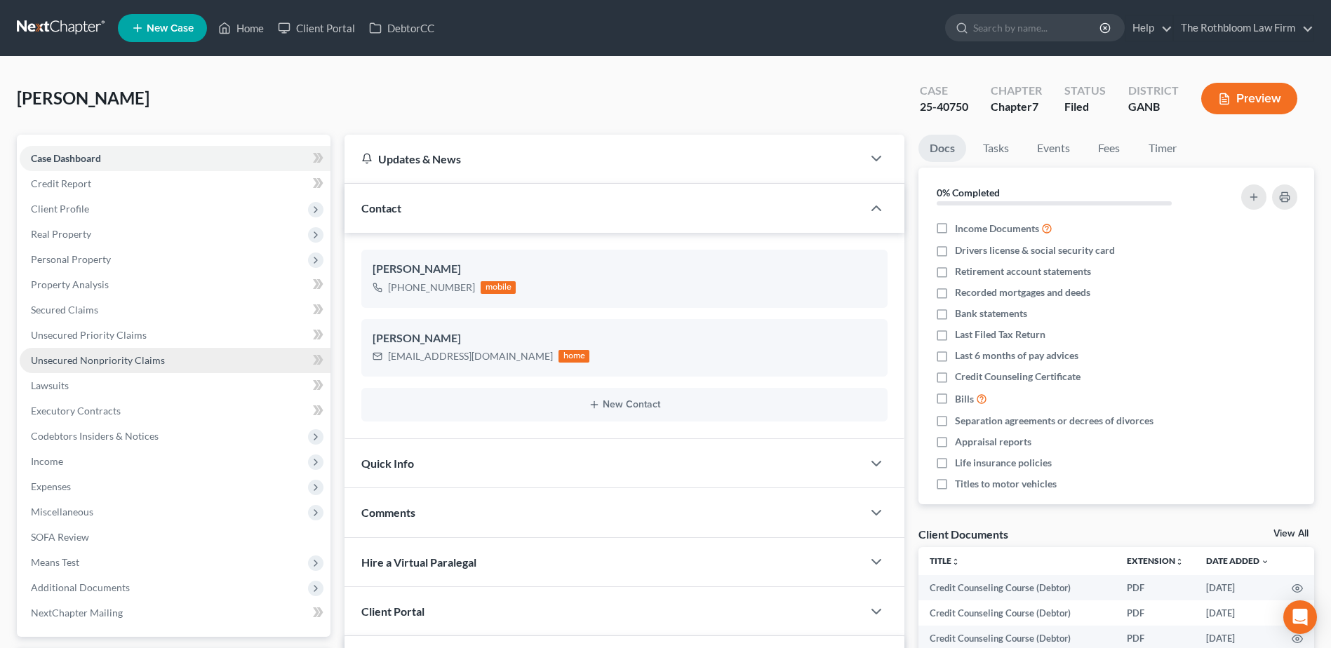
click at [81, 356] on span "Unsecured Nonpriority Claims" at bounding box center [98, 360] width 134 height 12
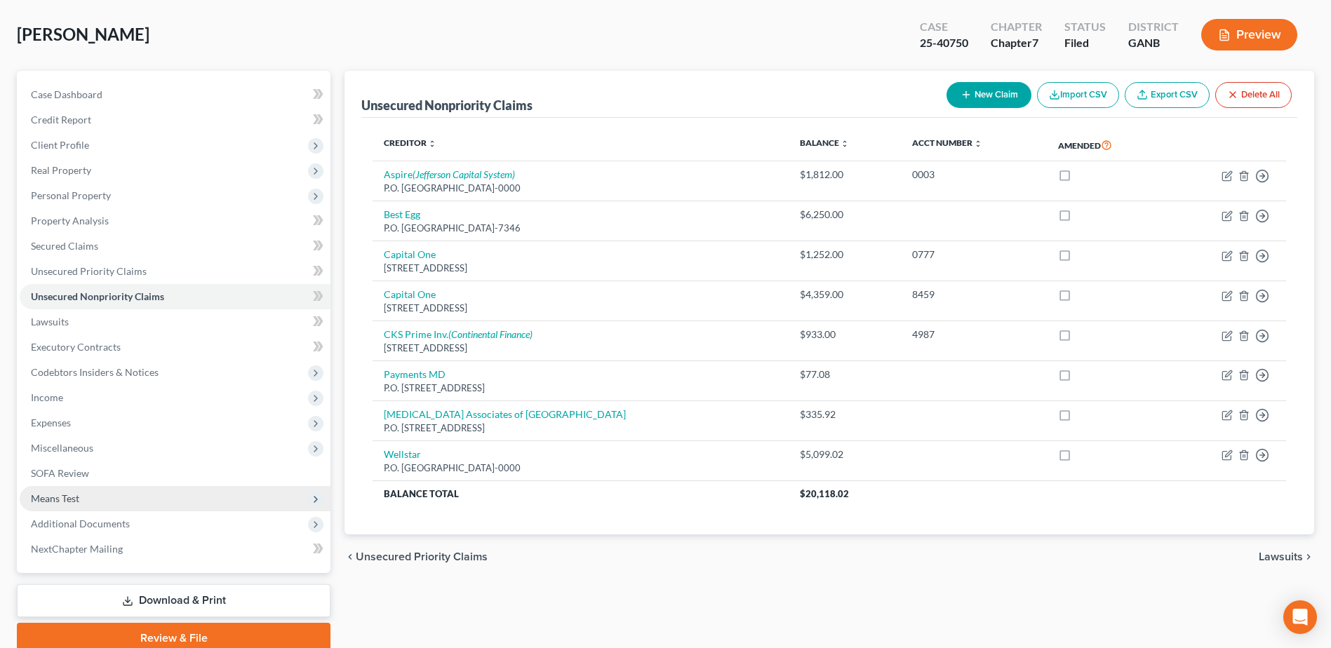
scroll to position [123, 0]
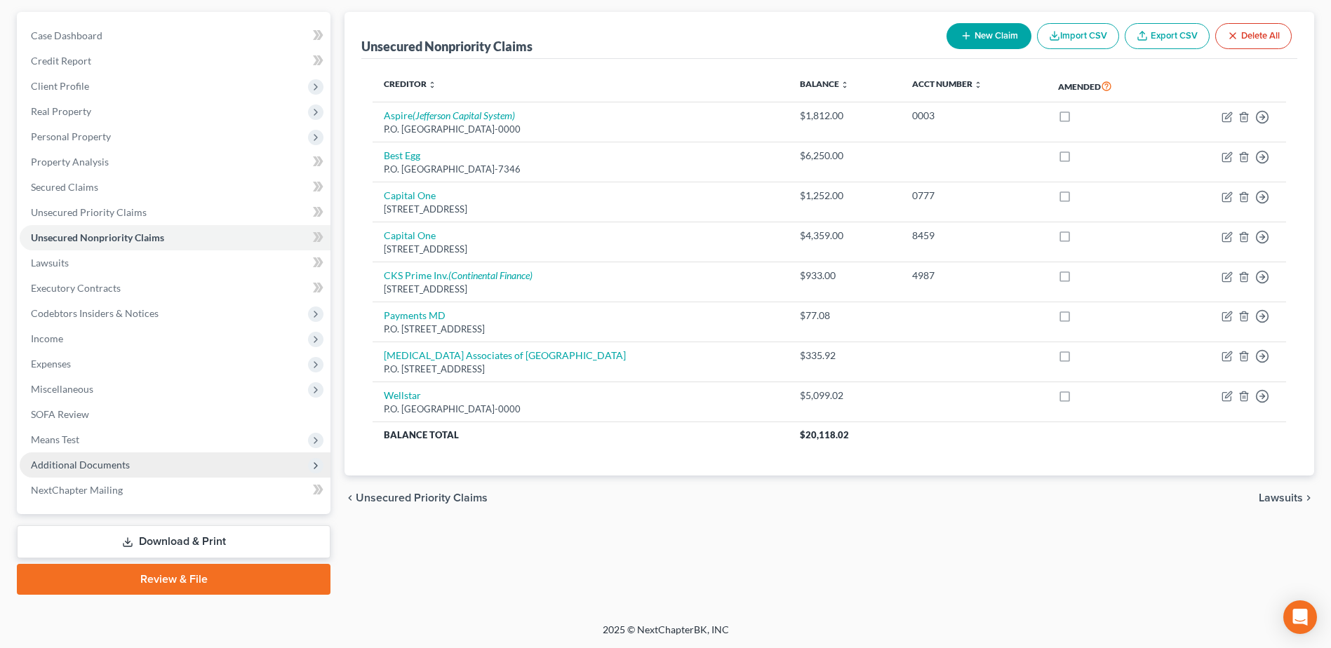
click at [83, 464] on span "Additional Documents" at bounding box center [80, 465] width 99 height 12
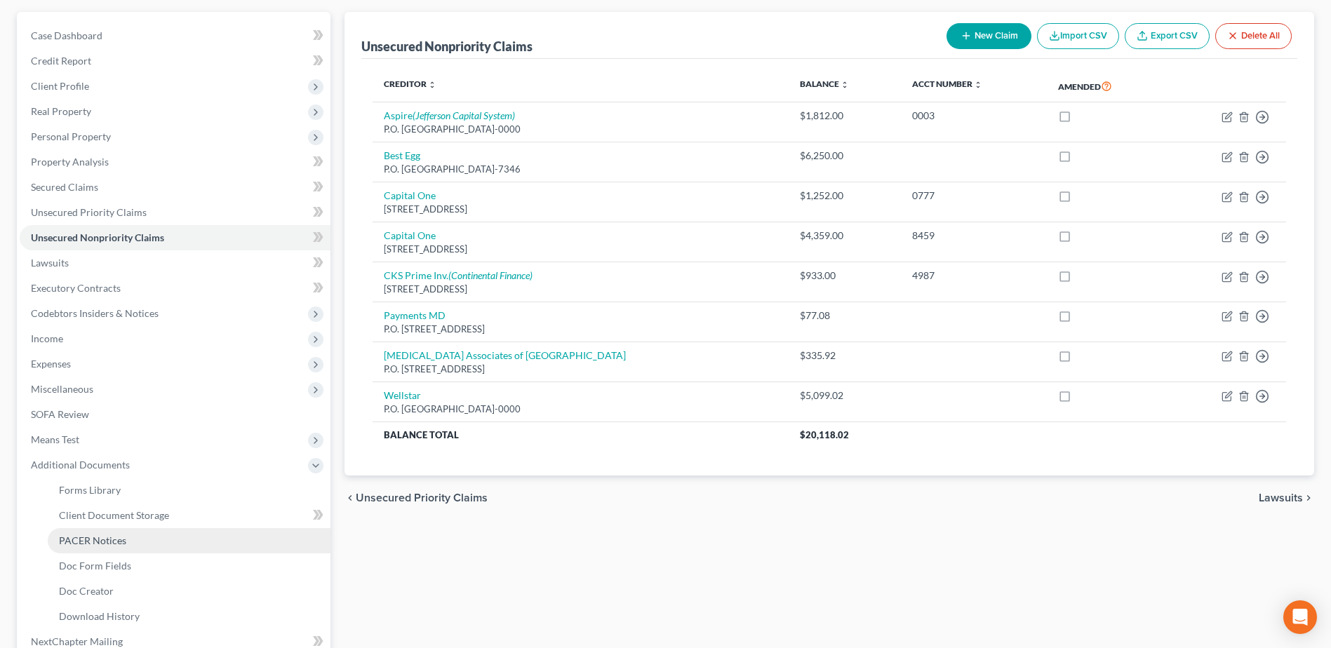
click at [95, 541] on span "PACER Notices" at bounding box center [92, 541] width 67 height 12
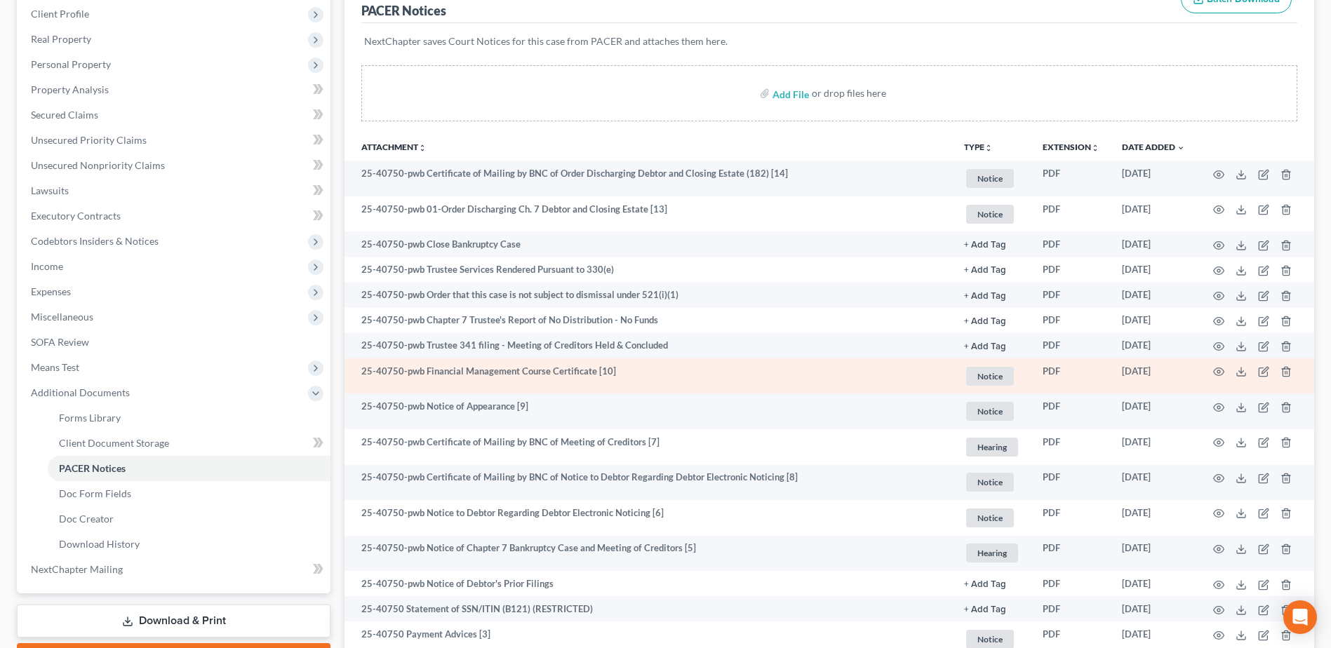
scroll to position [34, 0]
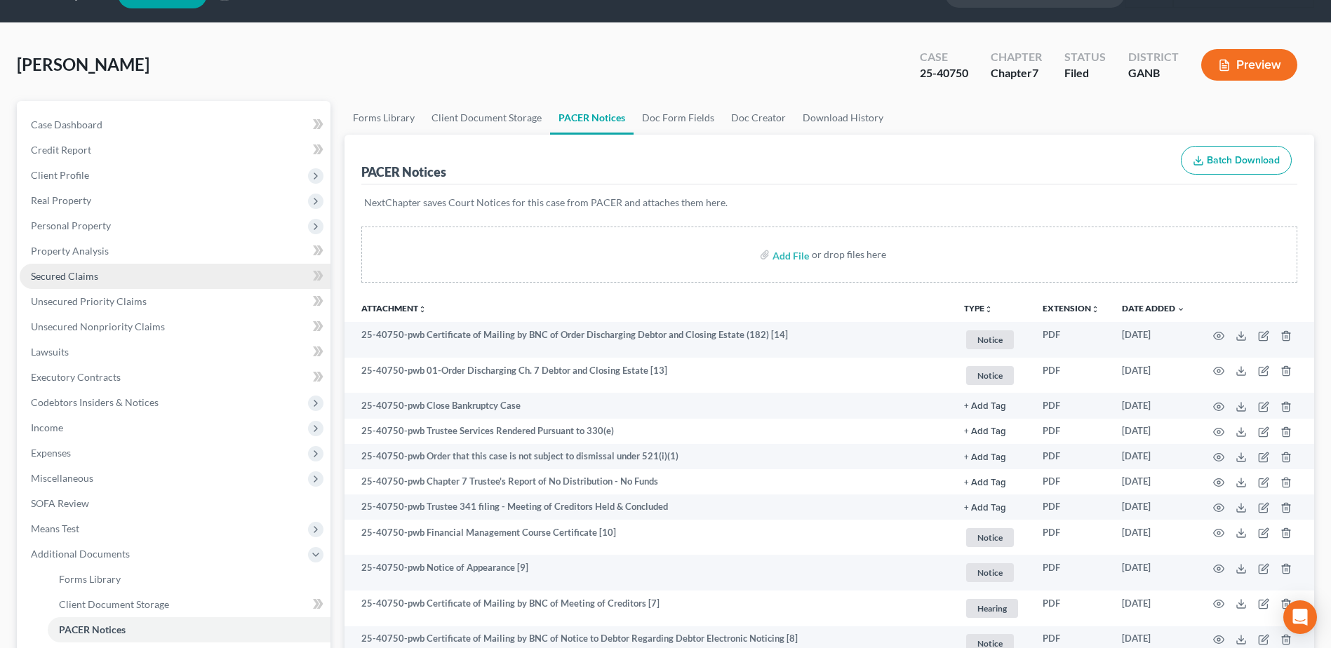
click at [90, 279] on span "Secured Claims" at bounding box center [64, 276] width 67 height 12
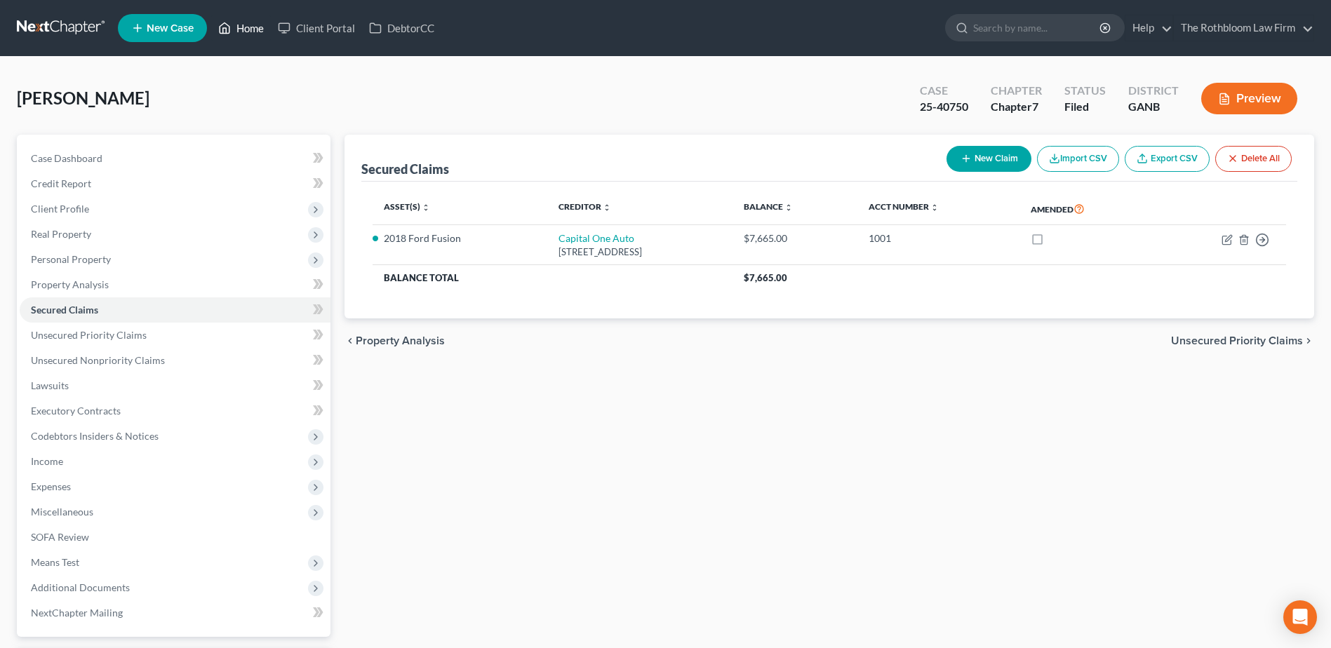
click at [258, 30] on link "Home" at bounding box center [241, 27] width 60 height 25
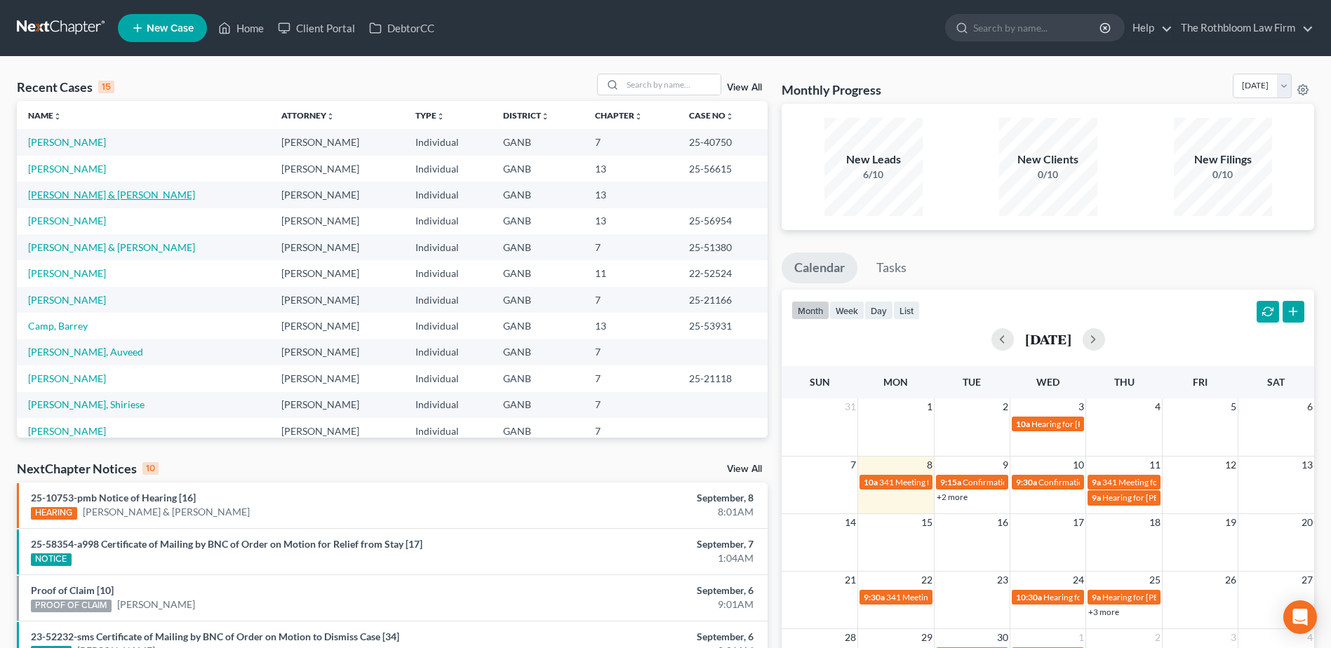
click at [81, 189] on link "[PERSON_NAME] & [PERSON_NAME]" at bounding box center [111, 195] width 167 height 12
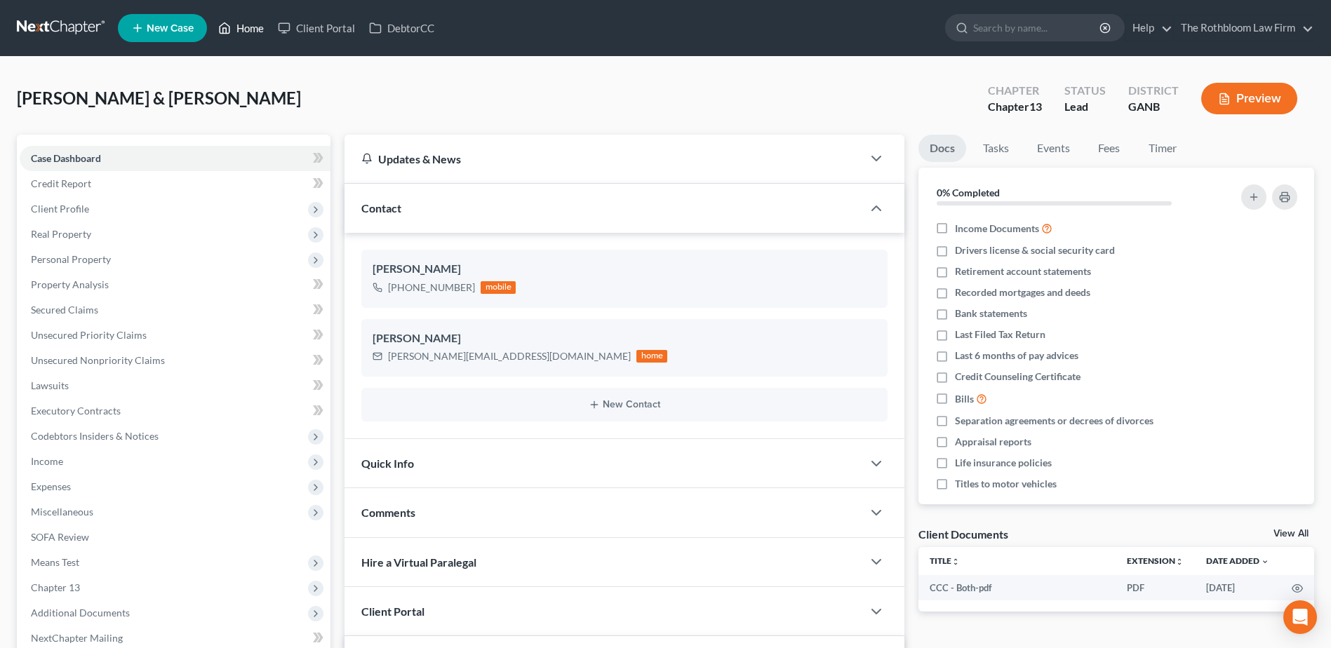
click at [242, 37] on link "Home" at bounding box center [241, 27] width 60 height 25
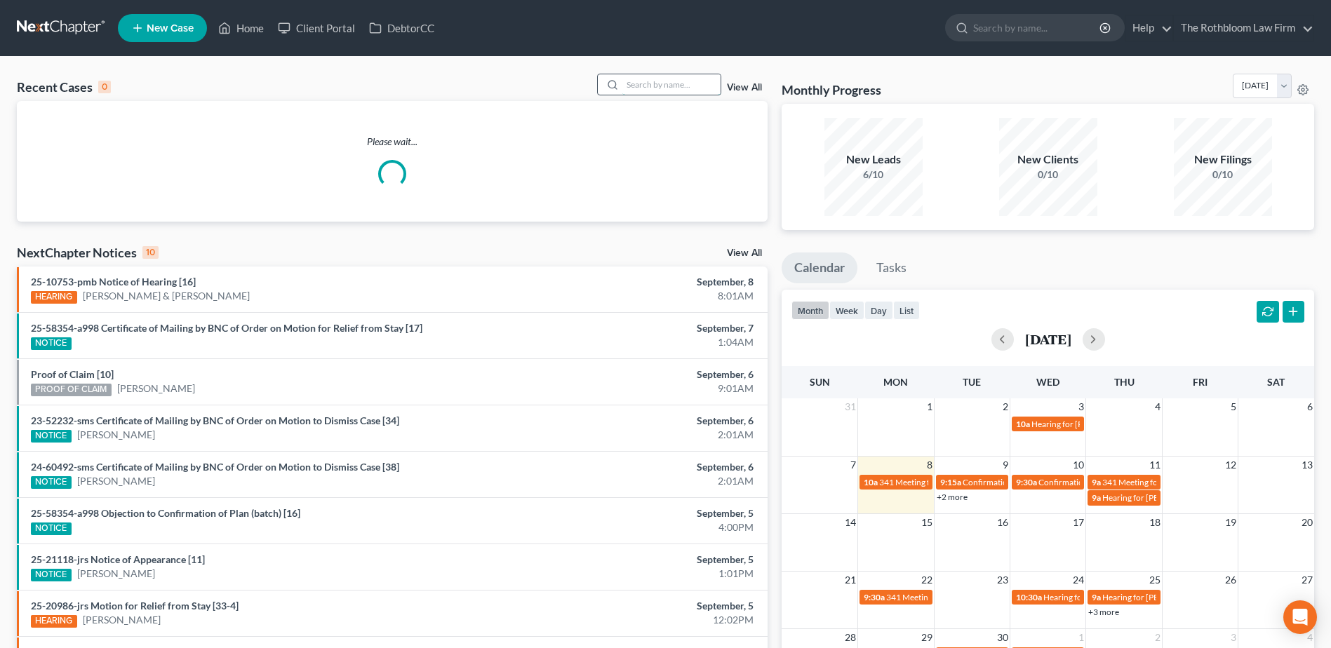
click at [665, 81] on input "search" at bounding box center [671, 84] width 98 height 20
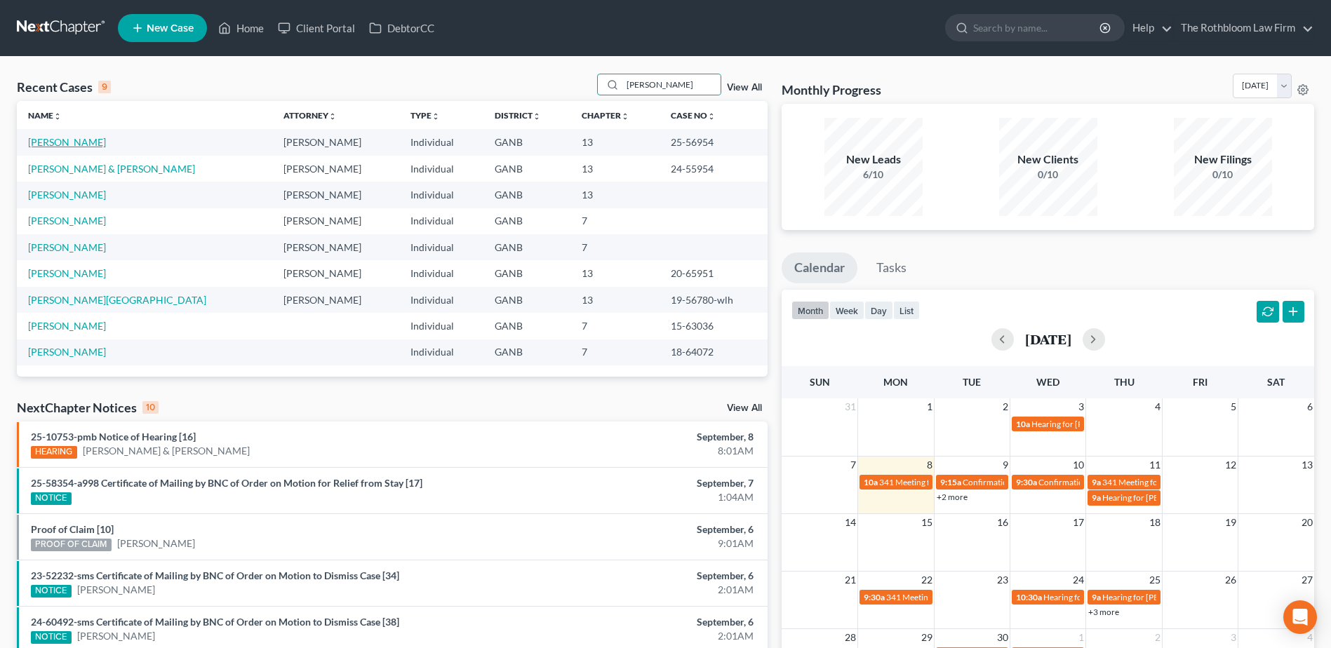
click at [45, 140] on link "[PERSON_NAME]" at bounding box center [67, 142] width 78 height 12
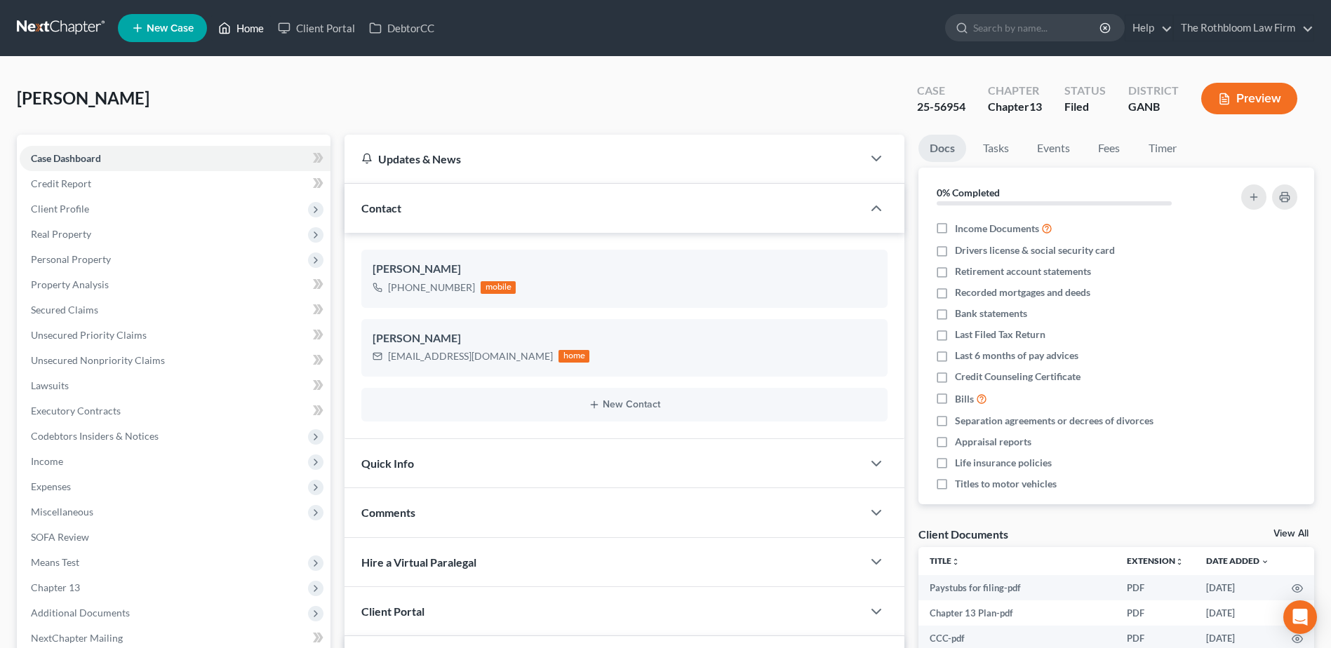
click at [238, 28] on link "Home" at bounding box center [241, 27] width 60 height 25
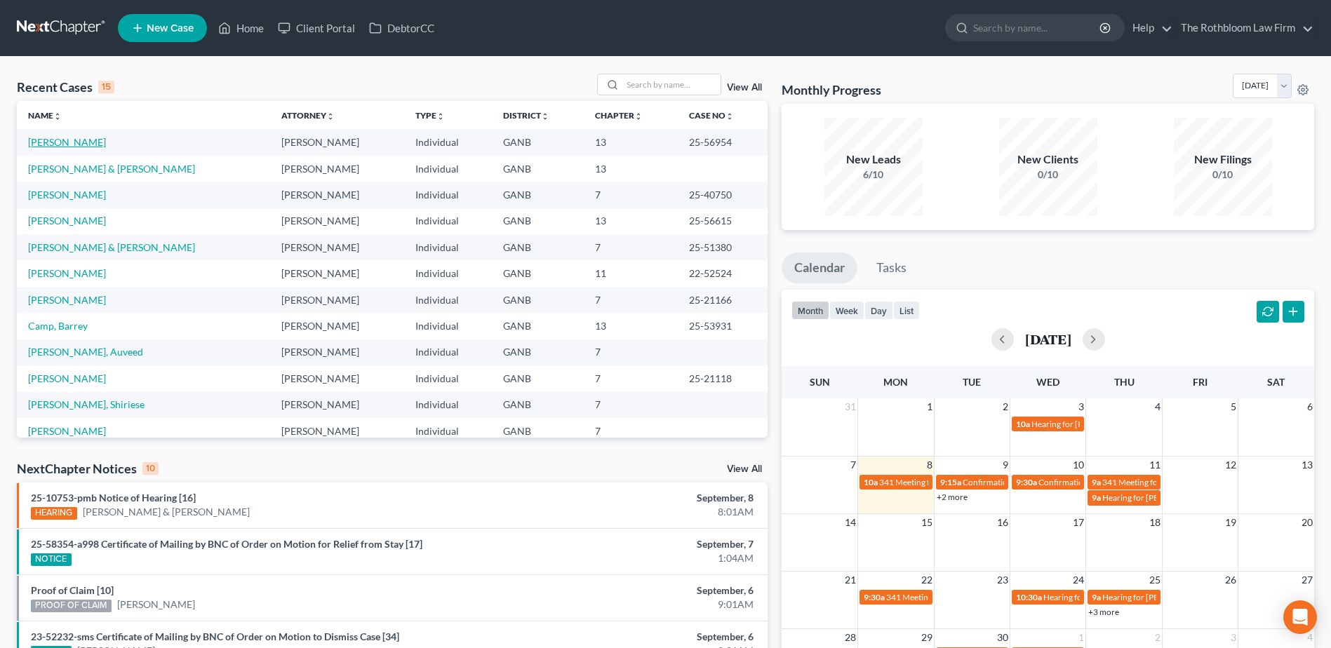
click at [59, 146] on link "[PERSON_NAME]" at bounding box center [67, 142] width 78 height 12
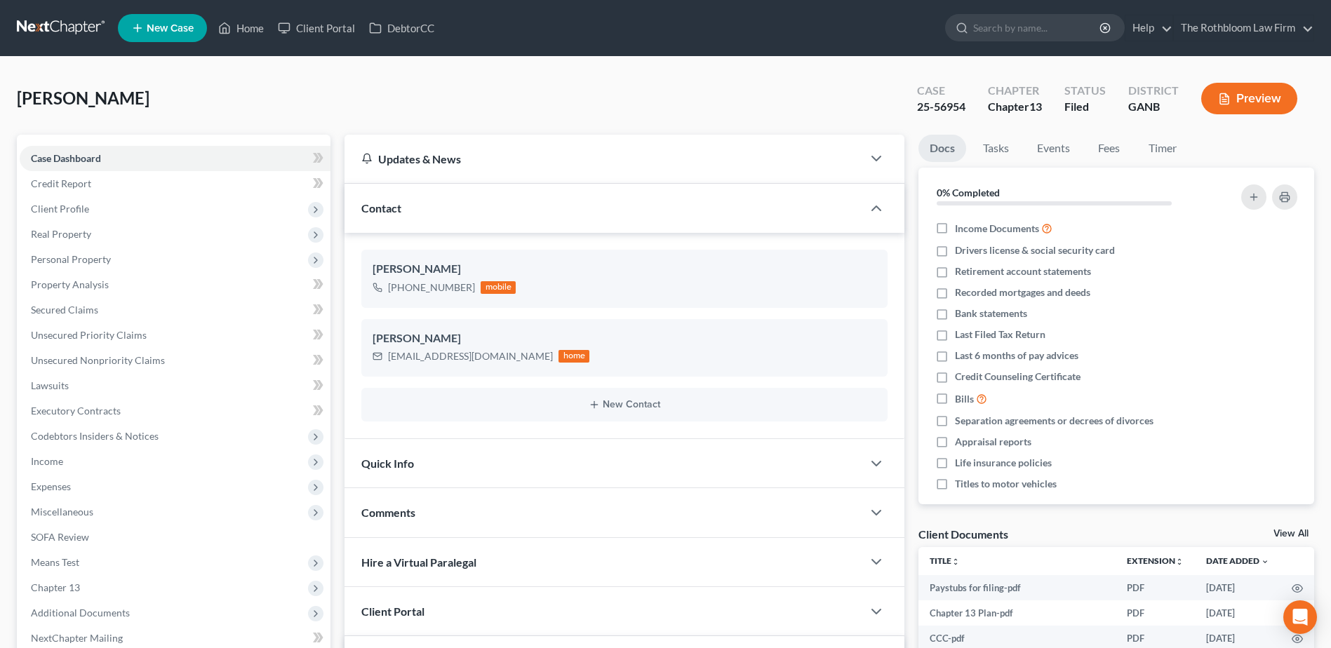
scroll to position [349, 0]
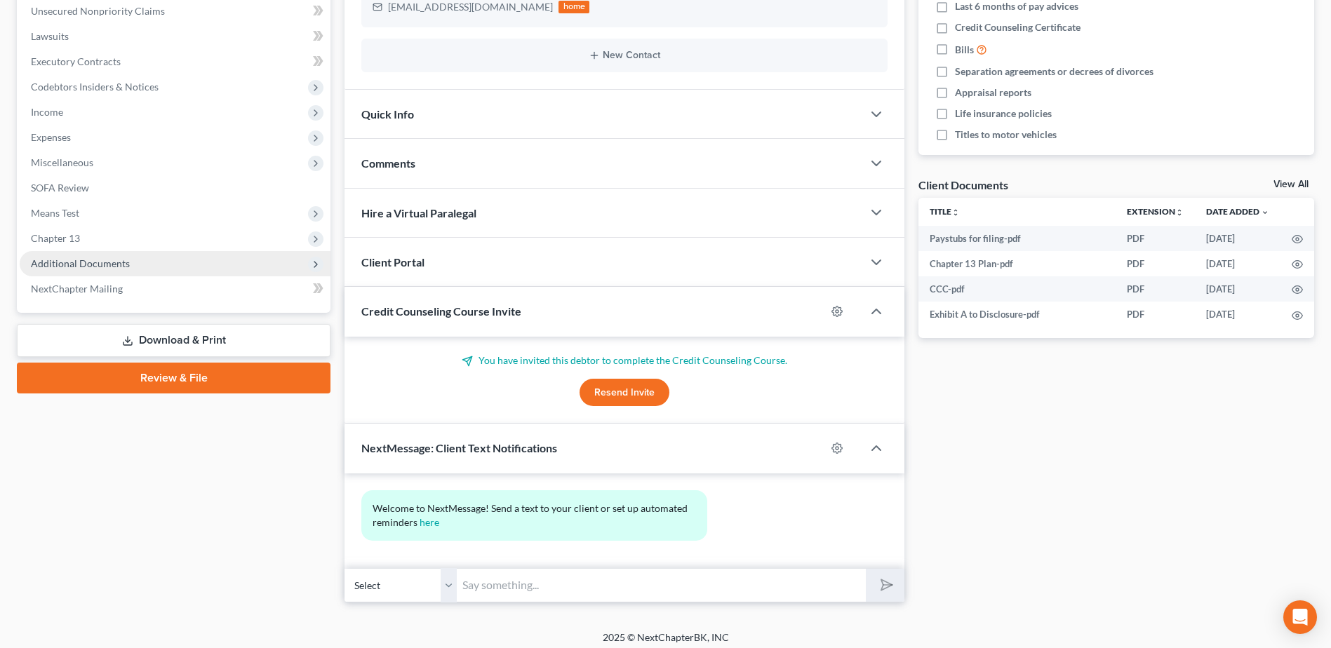
click at [86, 260] on span "Additional Documents" at bounding box center [80, 264] width 99 height 12
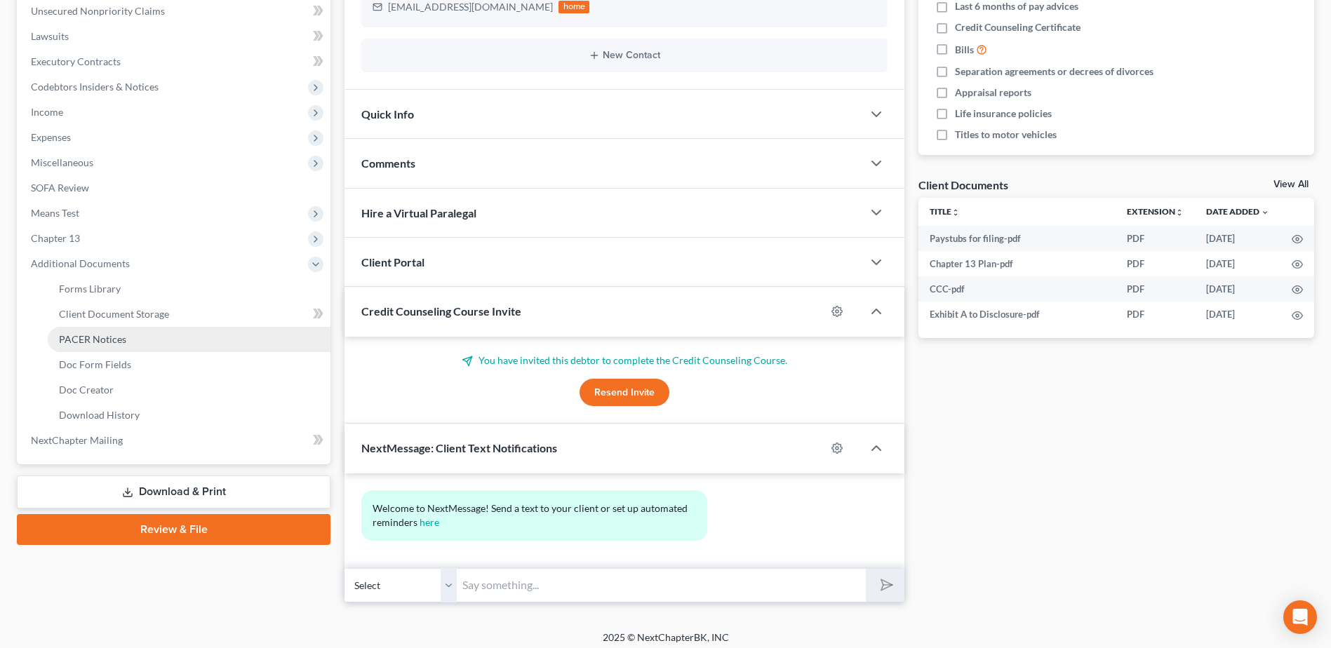
click at [118, 335] on span "PACER Notices" at bounding box center [92, 339] width 67 height 12
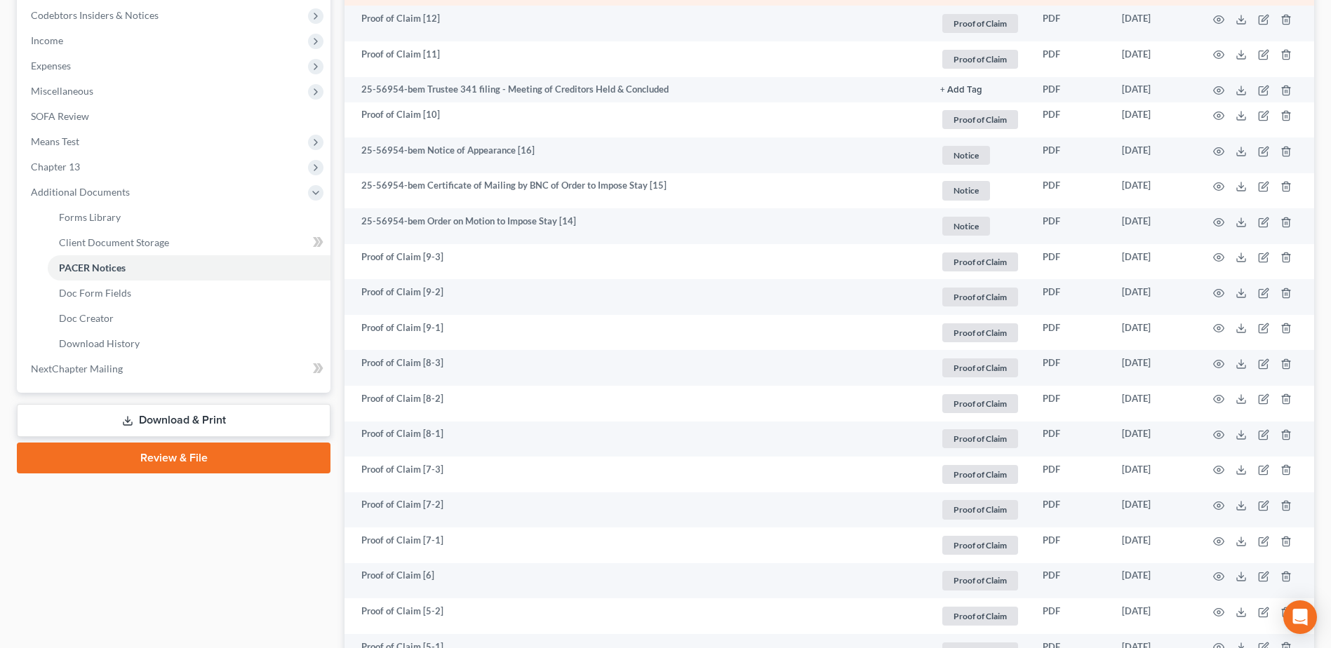
scroll to position [140, 0]
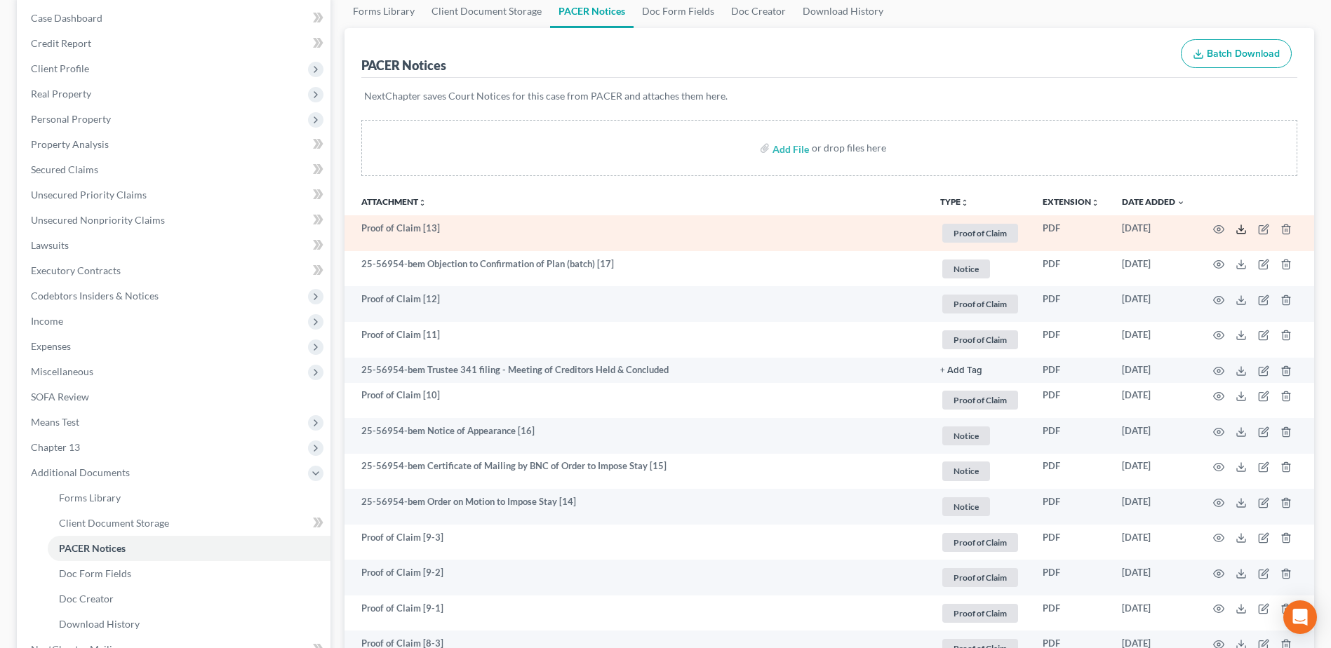
click at [1245, 232] on icon at bounding box center [1241, 232] width 8 height 3
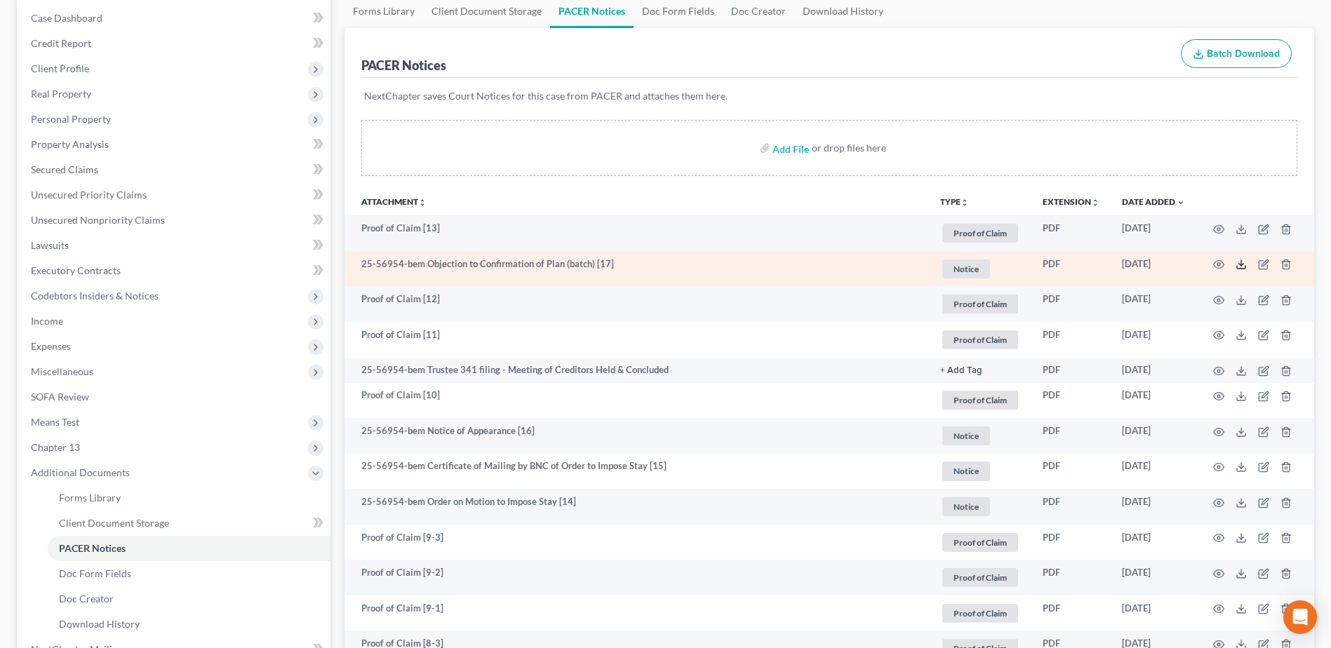
click at [1242, 265] on icon at bounding box center [1241, 264] width 11 height 11
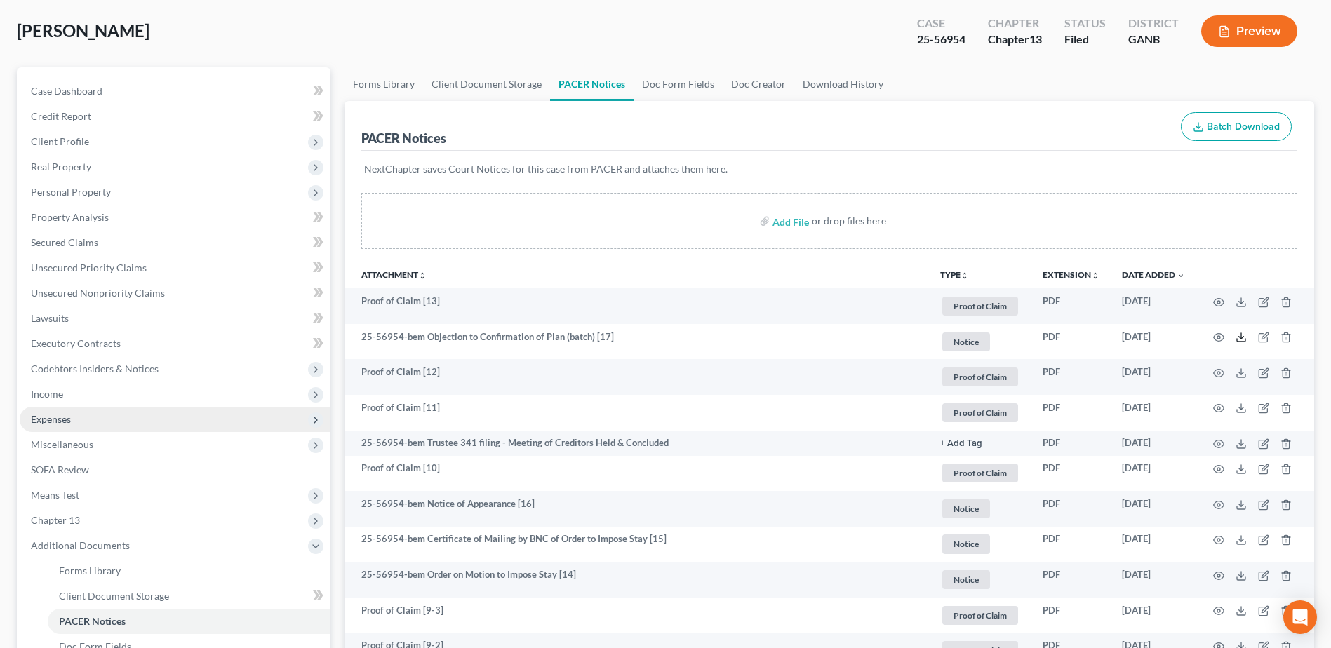
scroll to position [0, 0]
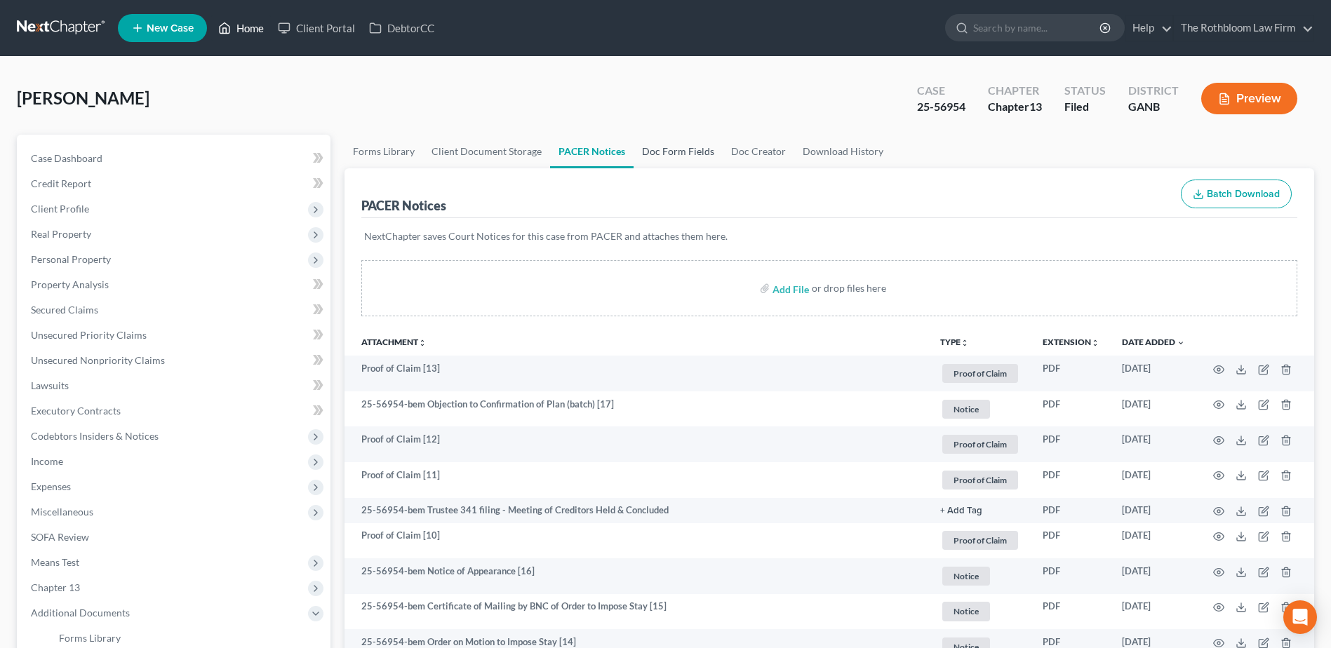
drag, startPoint x: 236, startPoint y: 25, endPoint x: 678, endPoint y: 161, distance: 463.4
click at [236, 24] on link "Home" at bounding box center [241, 27] width 60 height 25
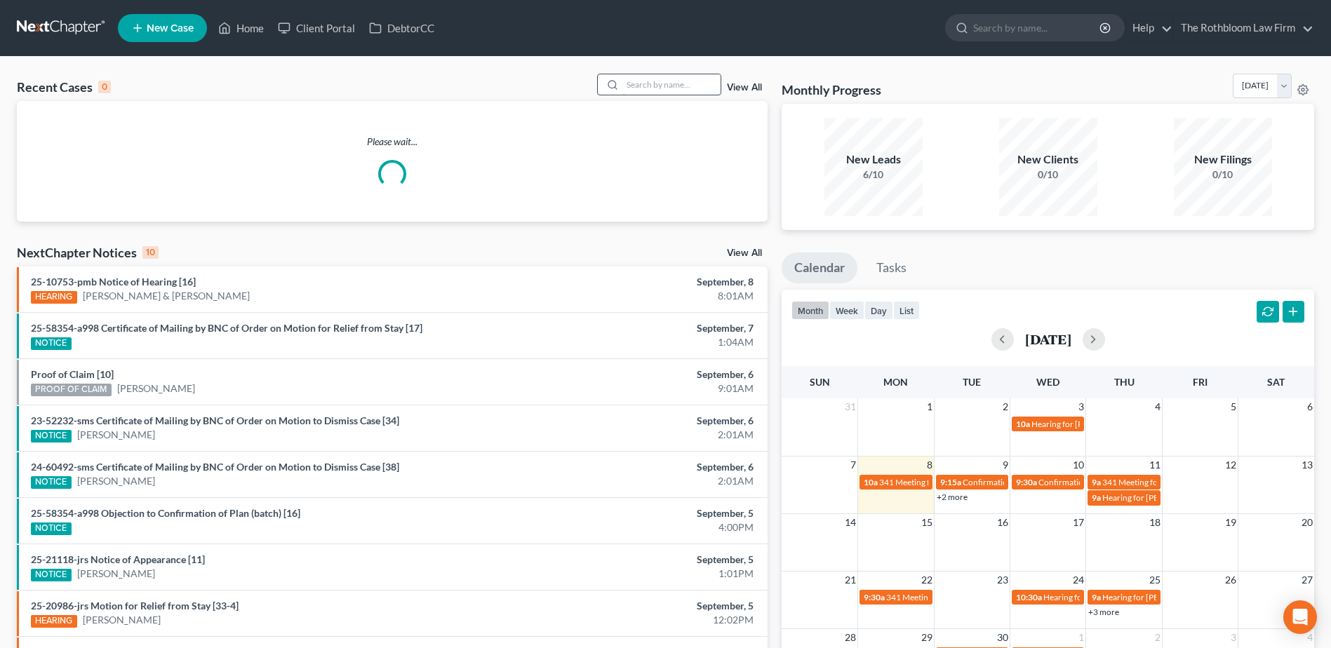
click at [668, 91] on input "search" at bounding box center [671, 84] width 98 height 20
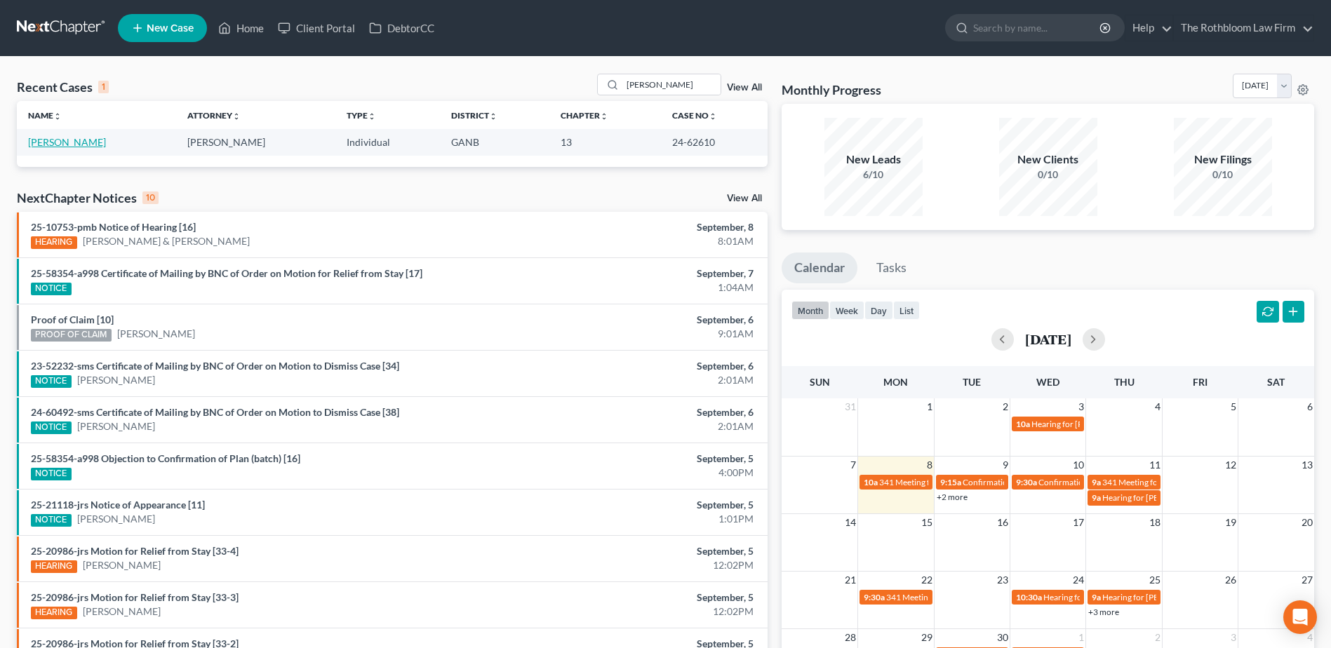
click at [51, 142] on link "[PERSON_NAME]" at bounding box center [67, 142] width 78 height 12
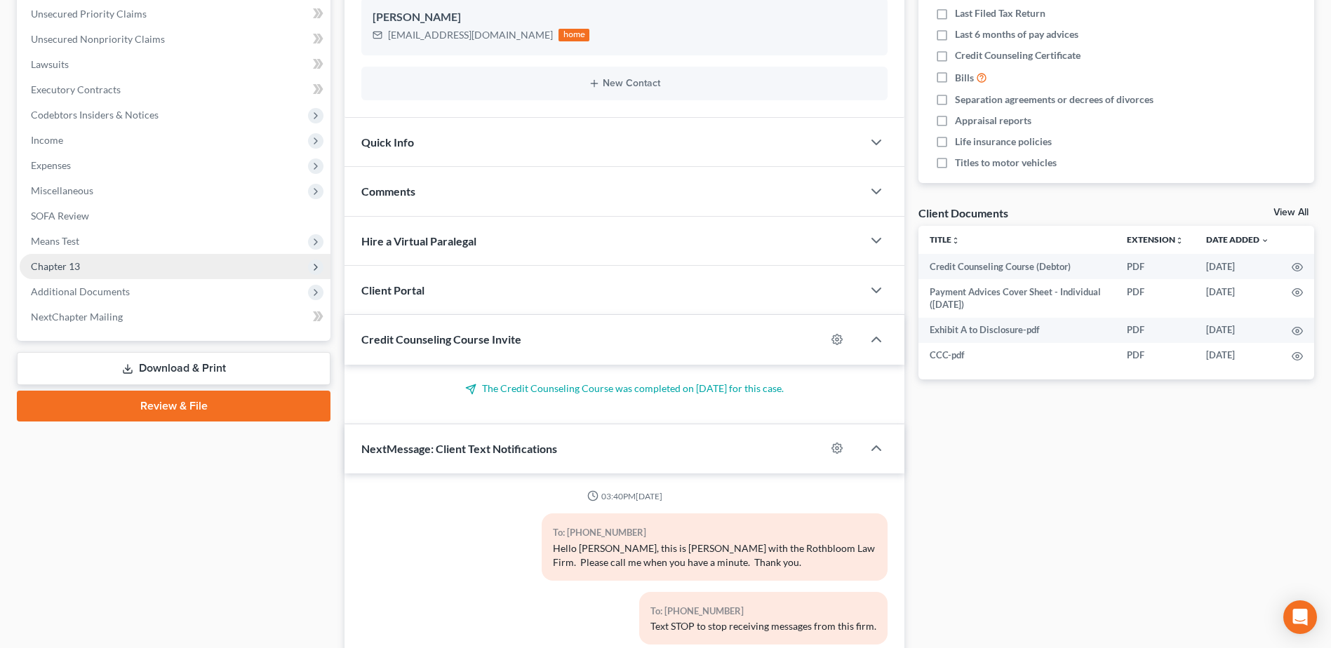
scroll to position [185, 0]
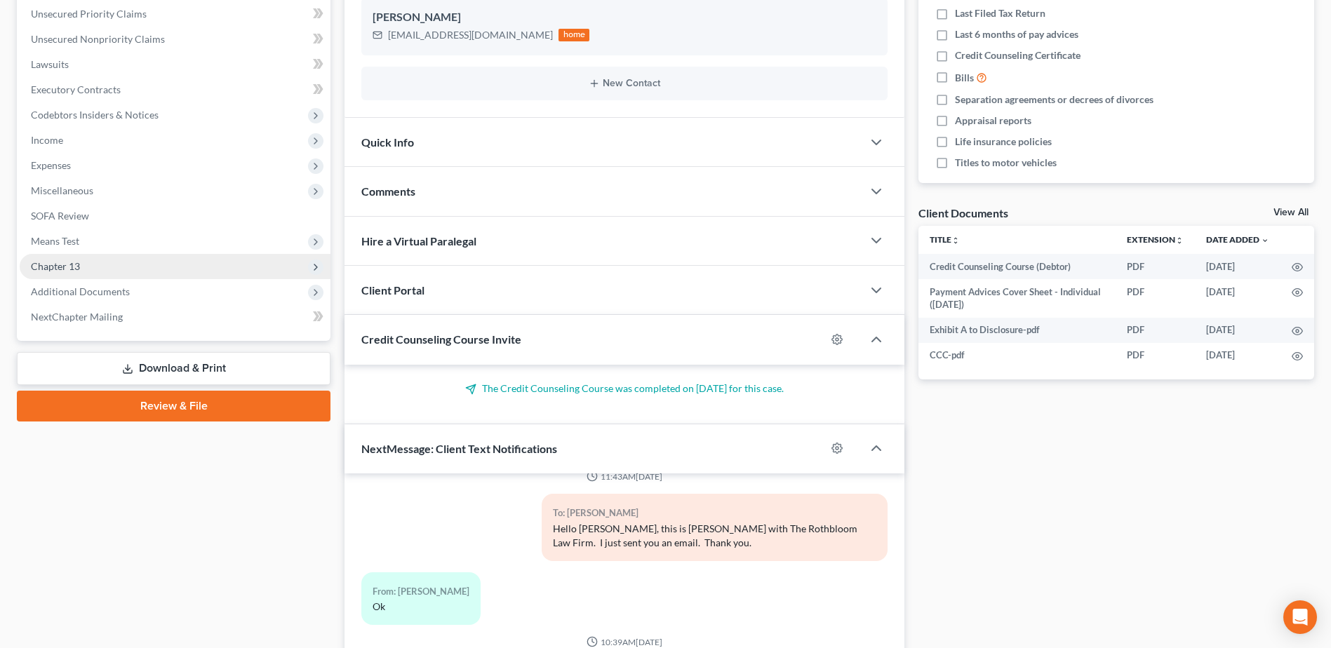
click at [53, 265] on span "Chapter 13" at bounding box center [55, 266] width 49 height 12
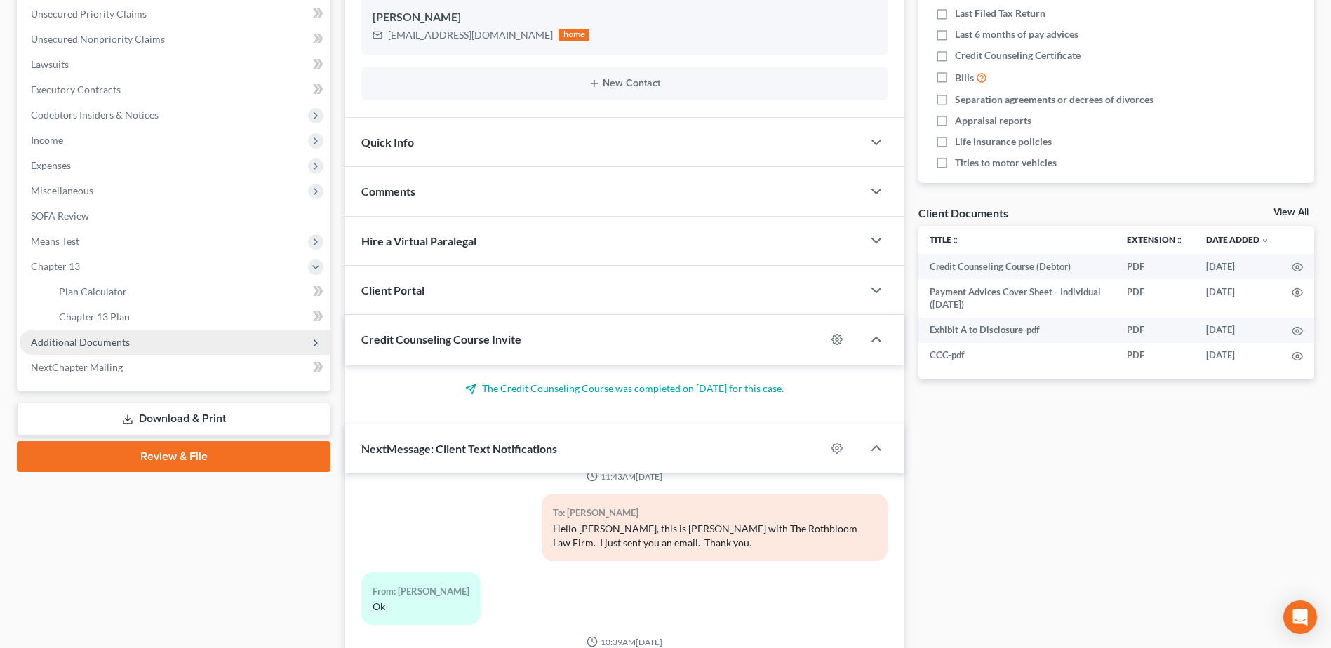
click at [81, 346] on span "Additional Documents" at bounding box center [80, 342] width 99 height 12
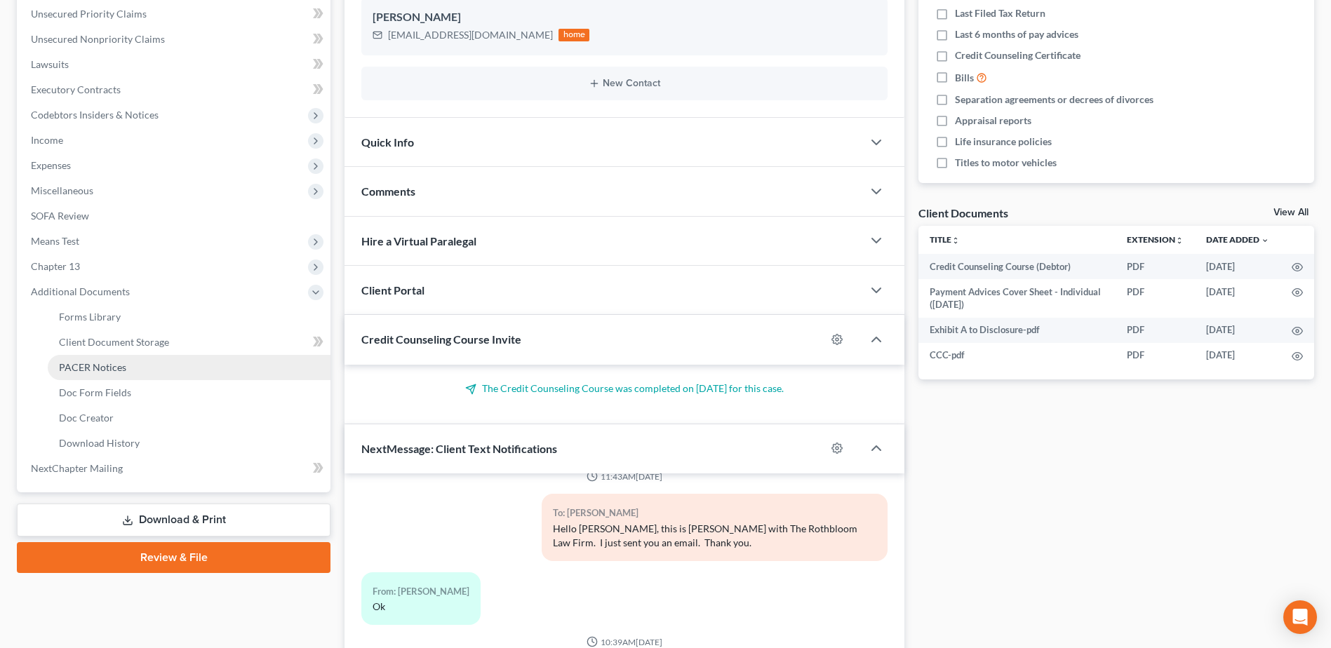
click at [108, 371] on span "PACER Notices" at bounding box center [92, 367] width 67 height 12
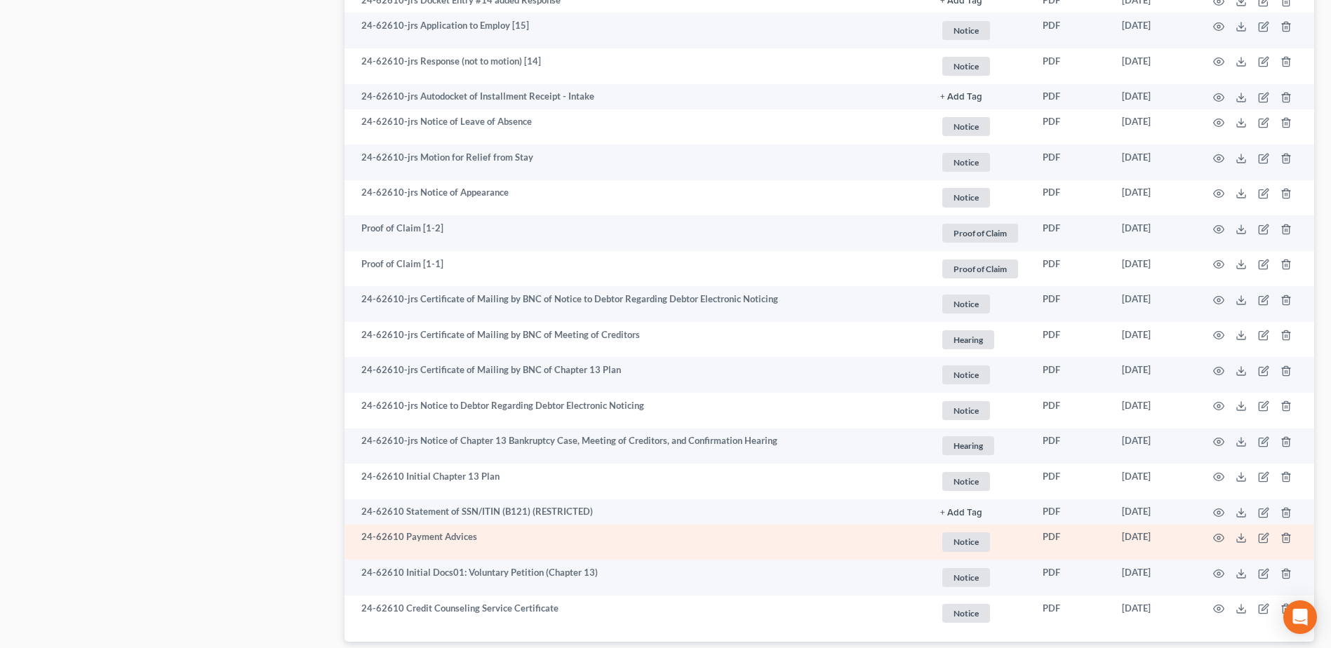
scroll to position [2137, 0]
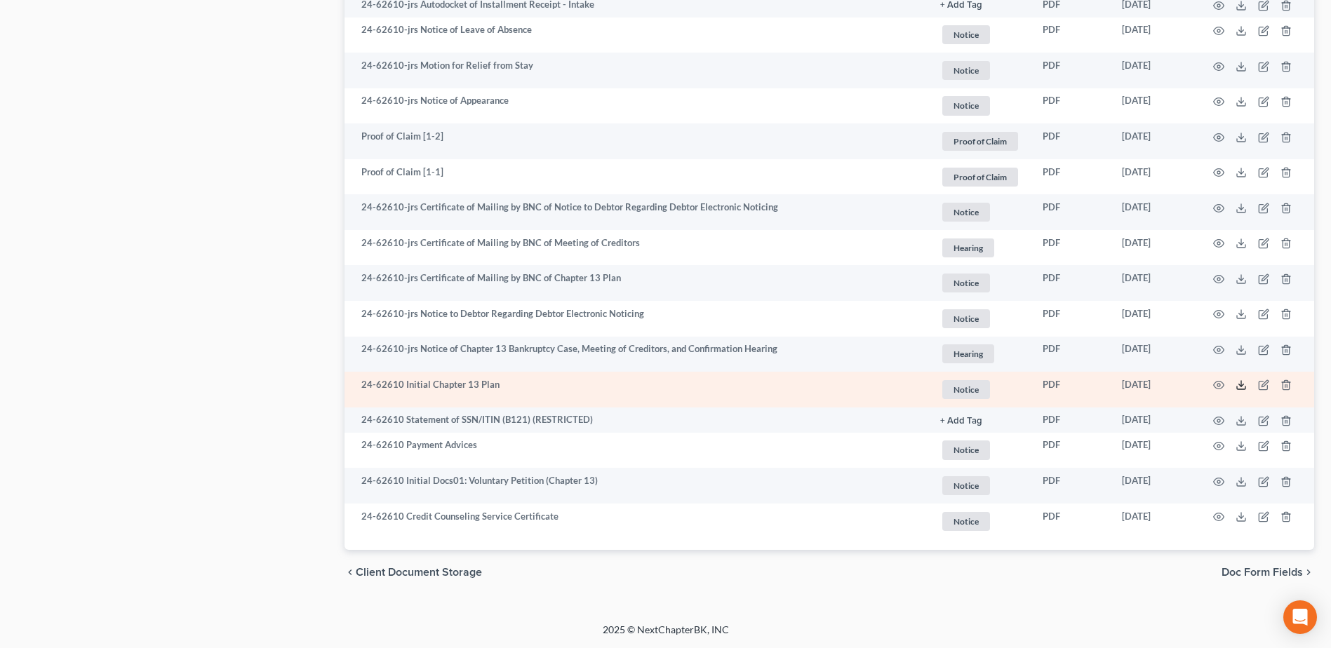
click at [1243, 382] on icon at bounding box center [1241, 385] width 11 height 11
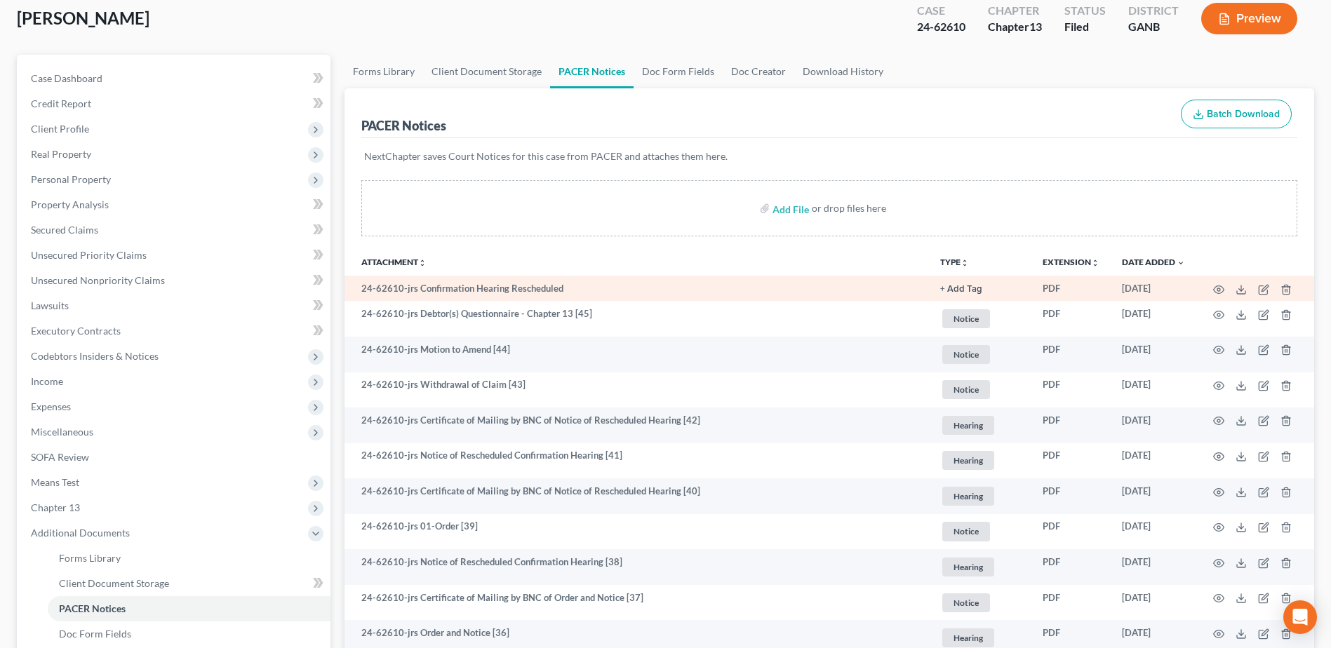
scroll to position [0, 0]
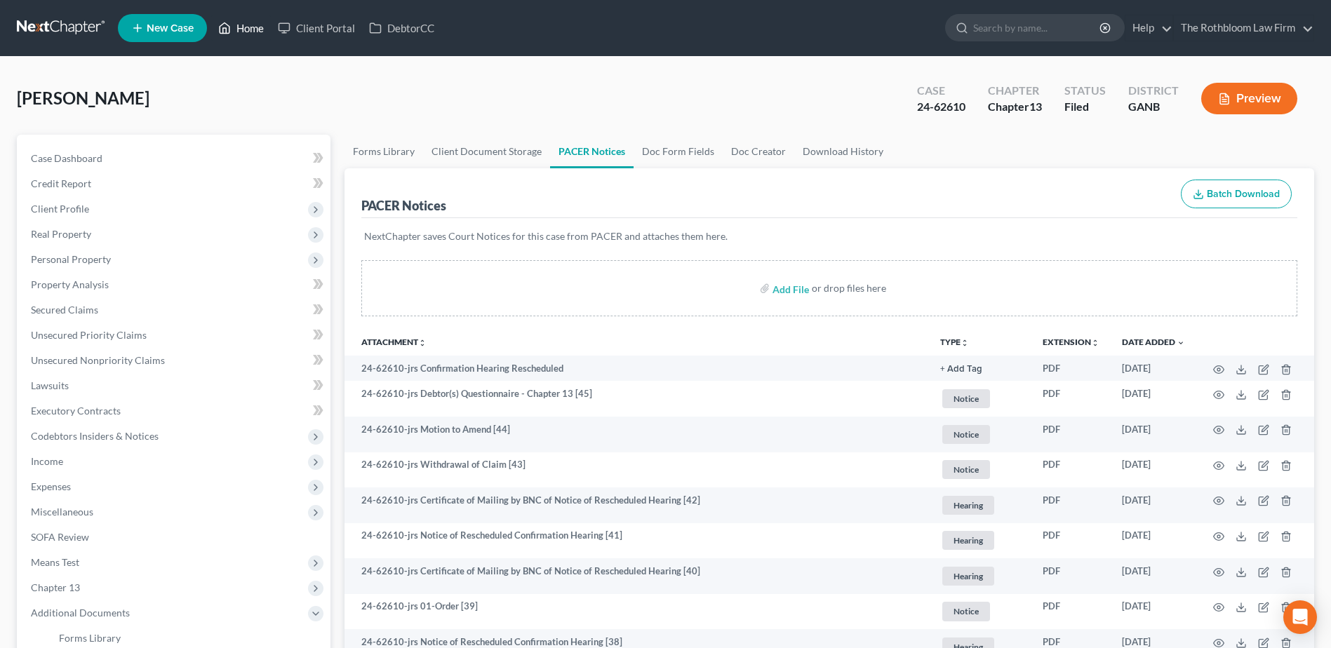
click at [258, 35] on link "Home" at bounding box center [241, 27] width 60 height 25
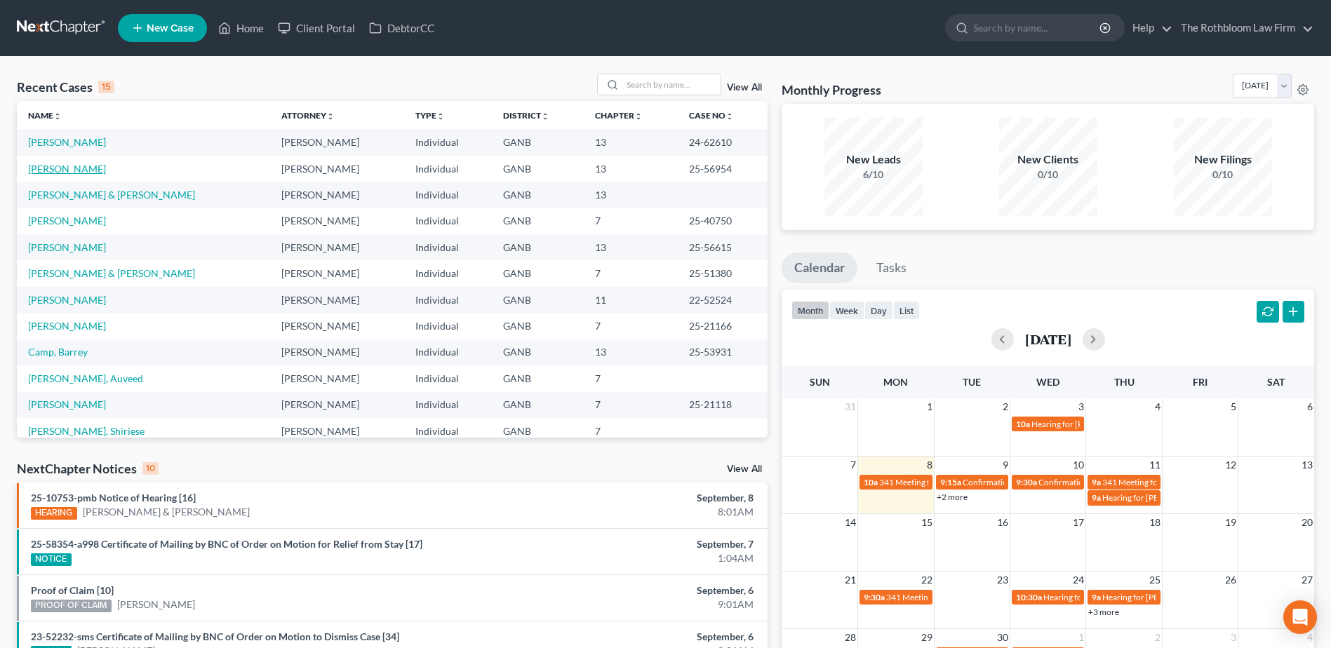
click at [58, 169] on link "[PERSON_NAME]" at bounding box center [67, 169] width 78 height 12
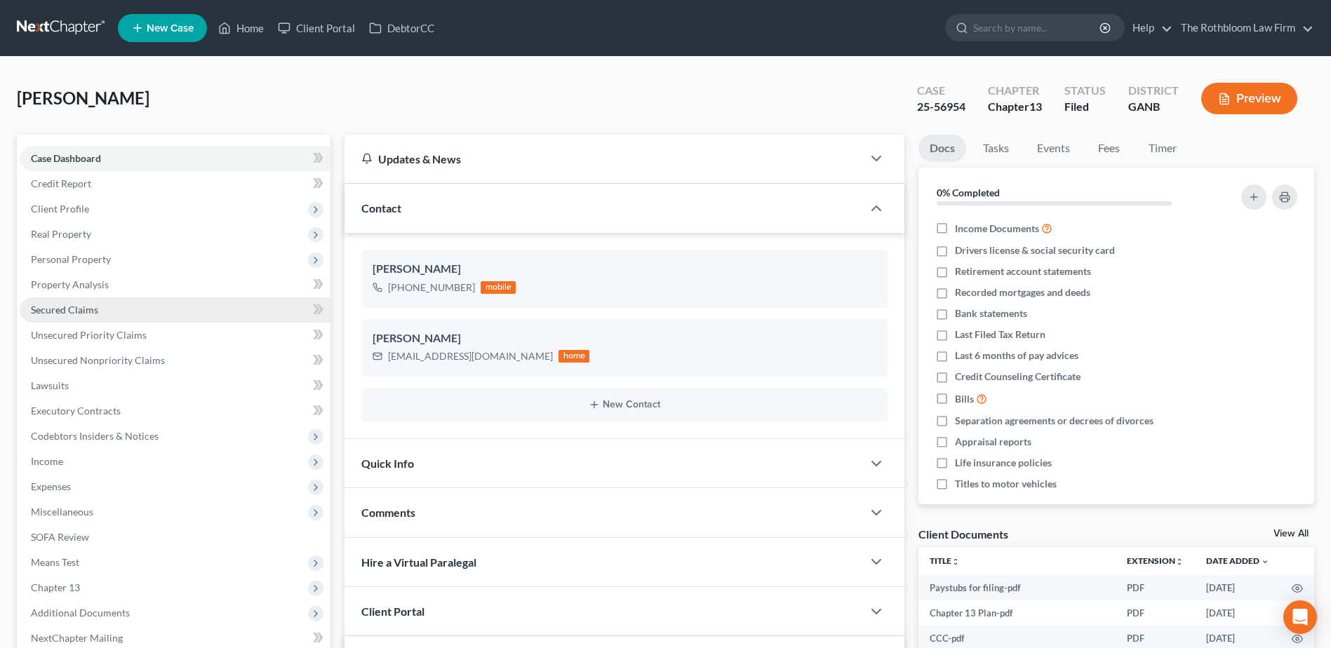
click at [93, 311] on span "Secured Claims" at bounding box center [64, 310] width 67 height 12
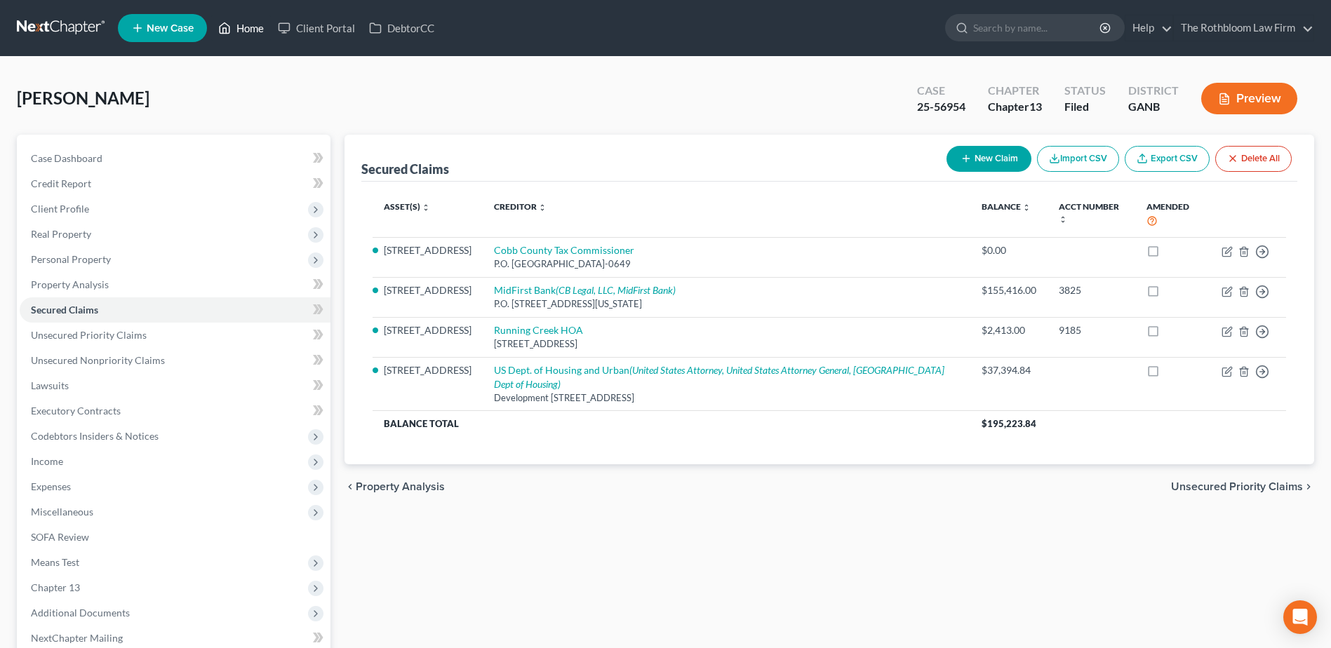
click at [249, 36] on link "Home" at bounding box center [241, 27] width 60 height 25
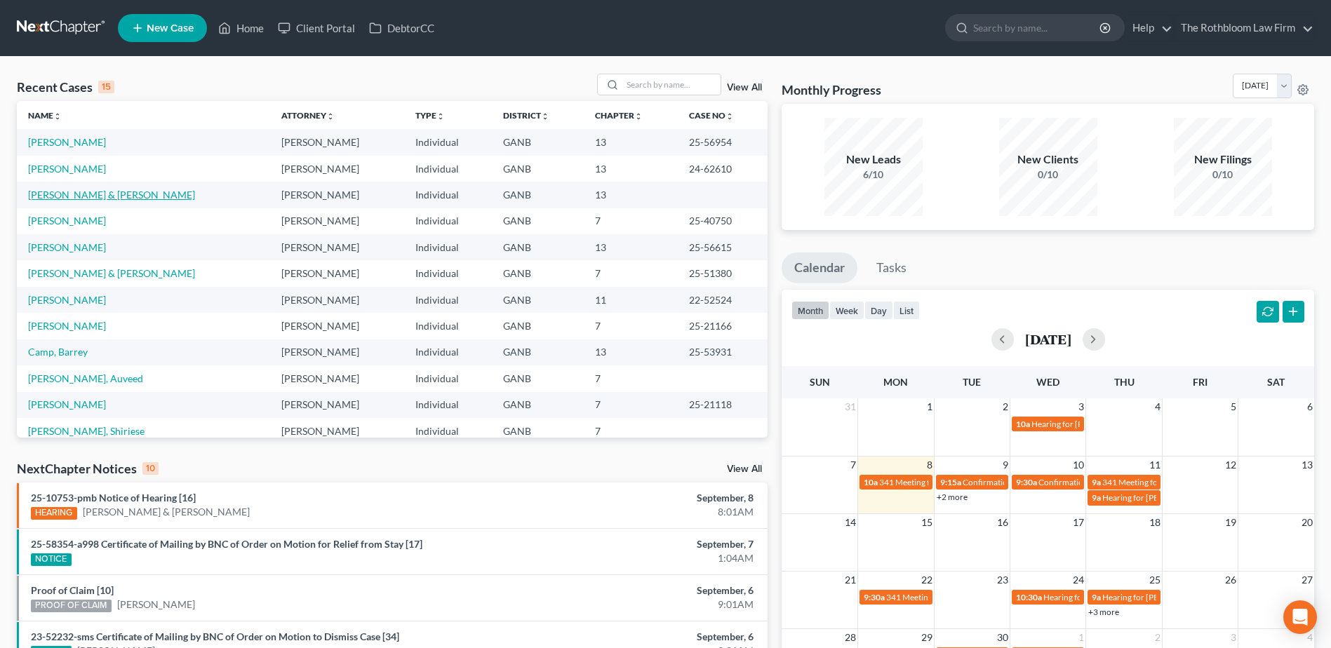
click at [53, 195] on link "[PERSON_NAME] & [PERSON_NAME]" at bounding box center [111, 195] width 167 height 12
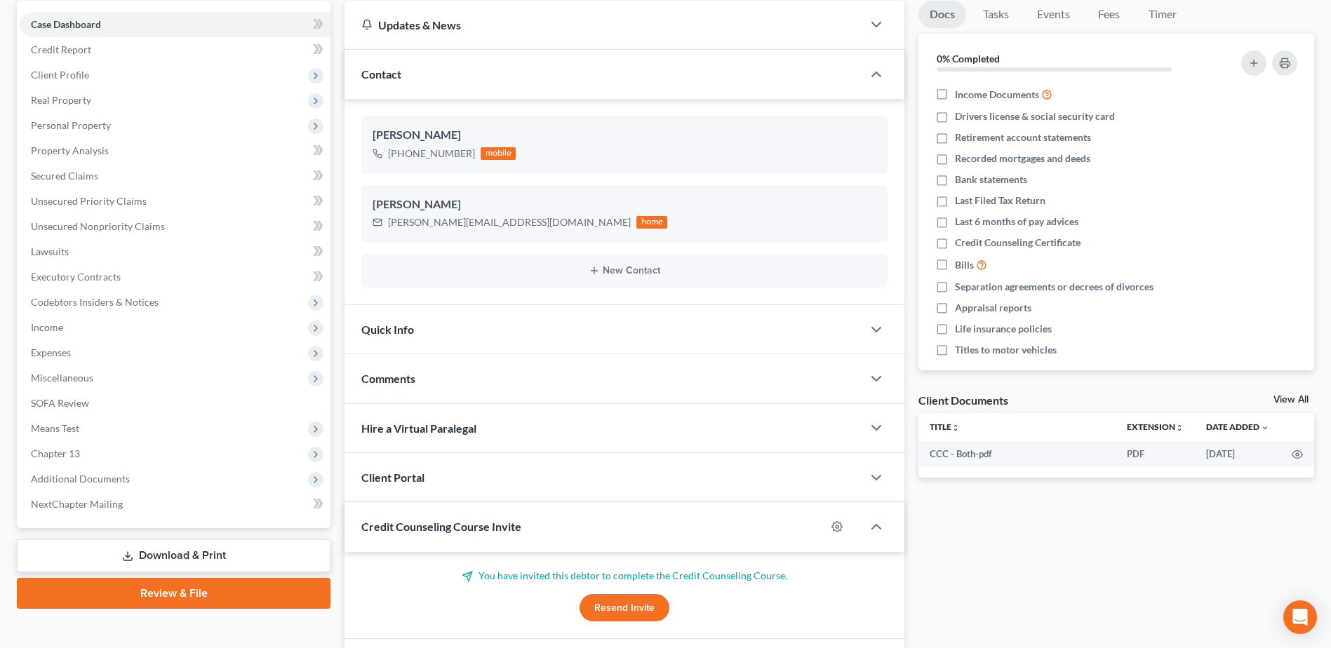
scroll to position [228, 0]
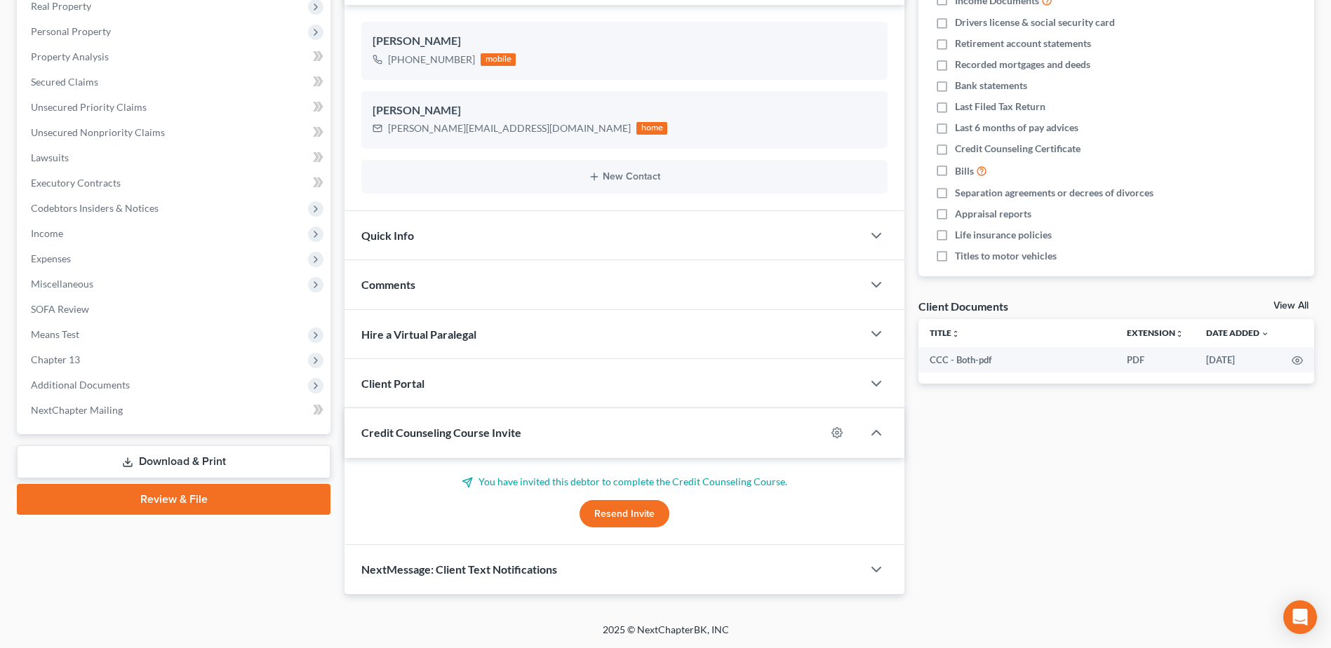
click at [525, 570] on span "NextMessage: Client Text Notifications" at bounding box center [459, 569] width 196 height 13
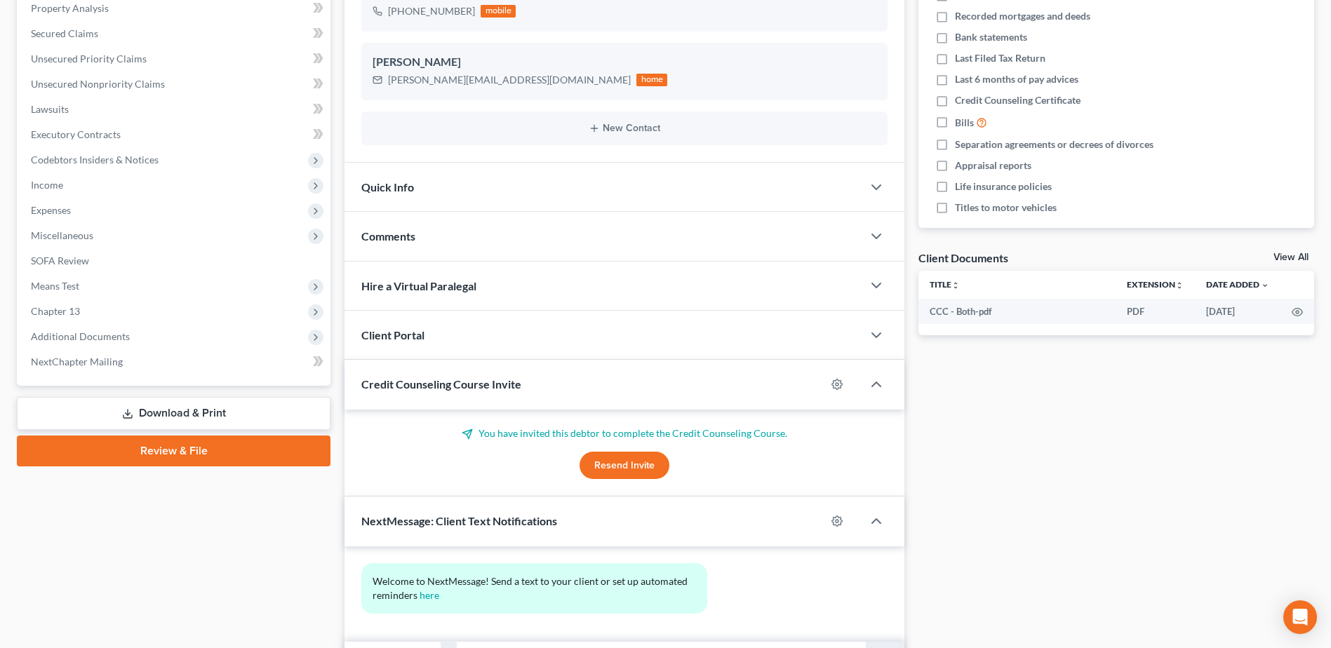
scroll to position [357, 0]
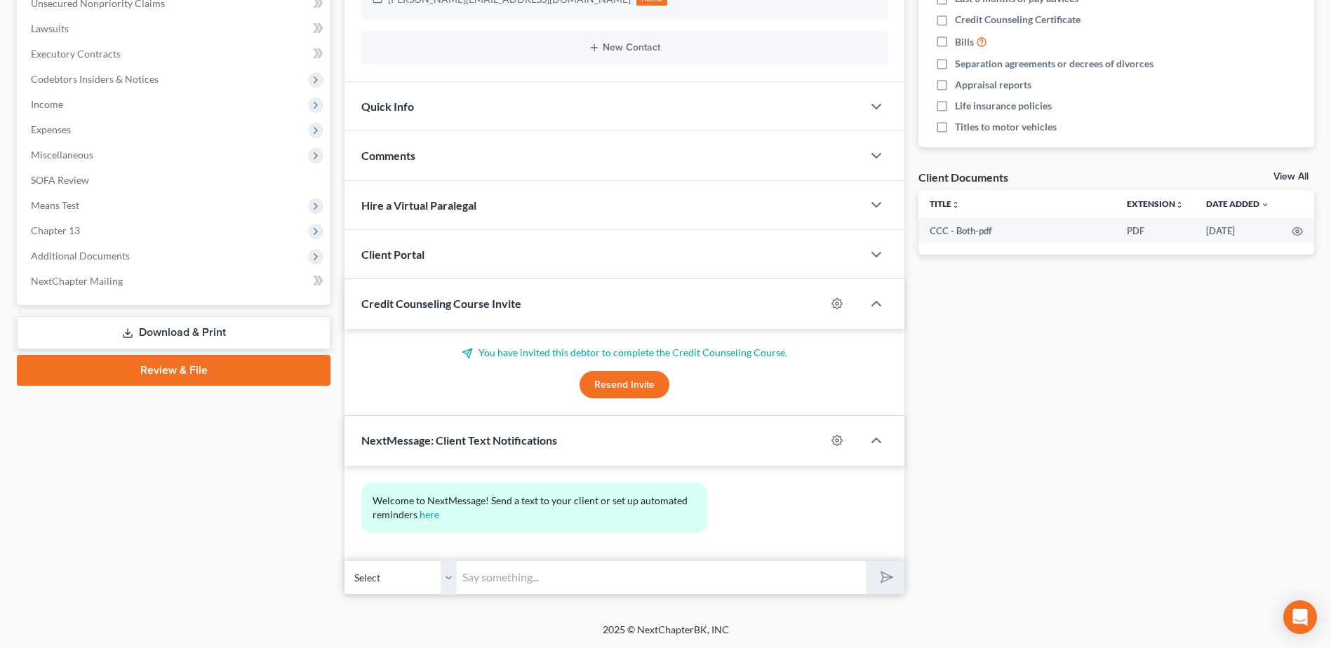
click at [487, 567] on input "text" at bounding box center [661, 578] width 409 height 34
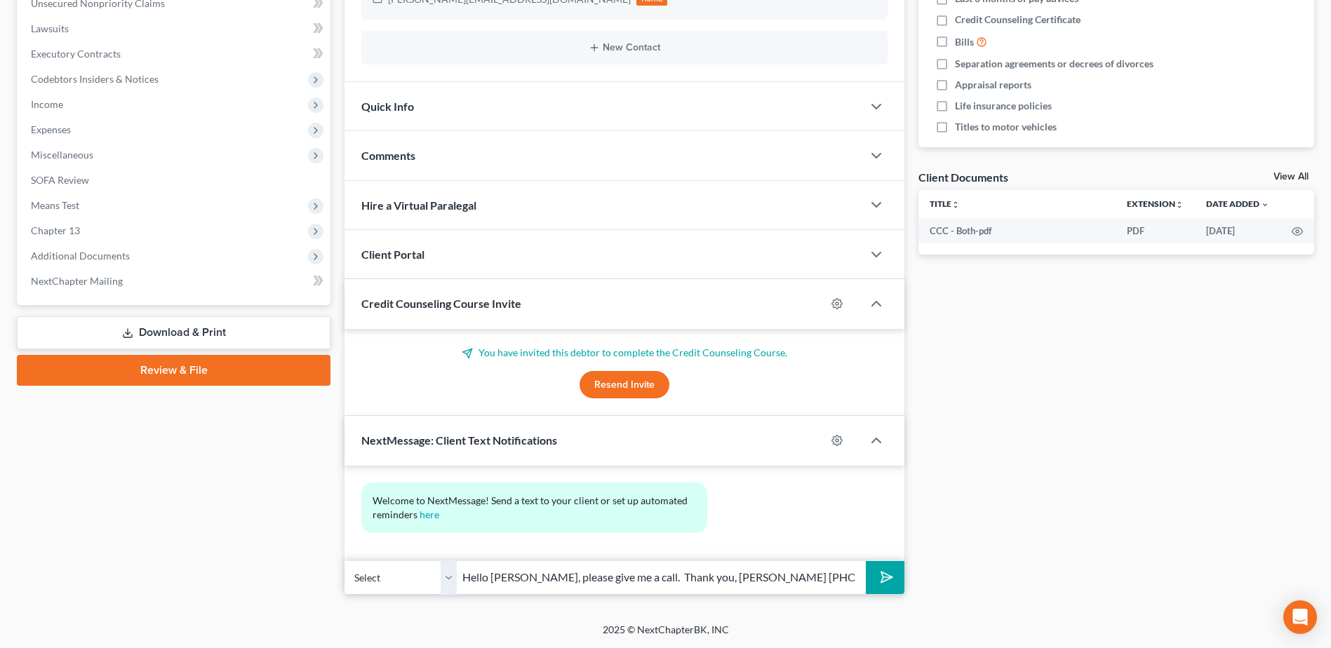
click at [891, 590] on button "submit" at bounding box center [885, 577] width 39 height 33
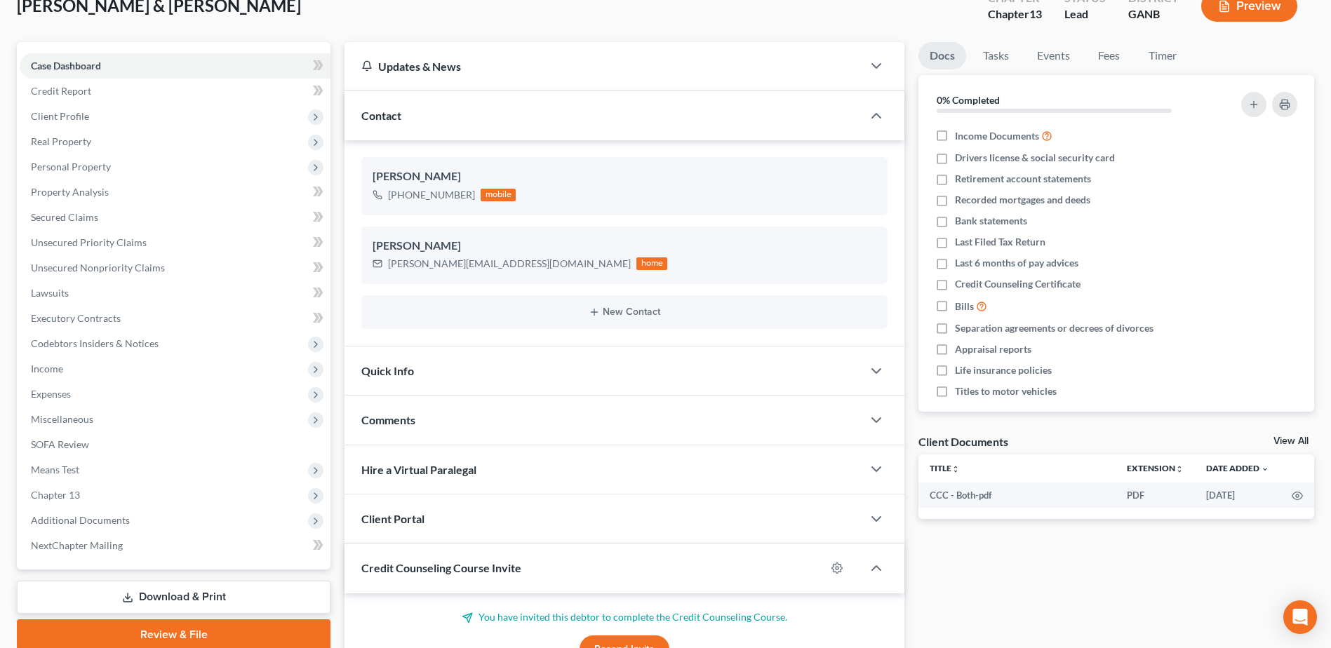
scroll to position [0, 0]
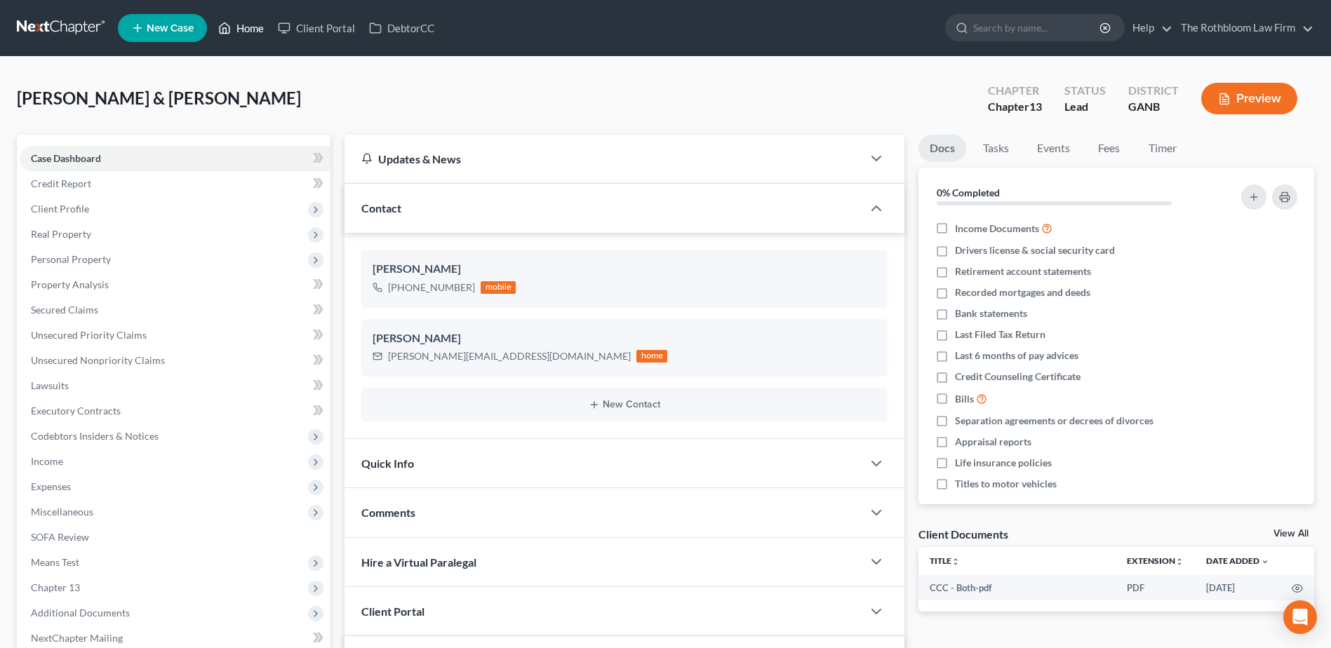
drag, startPoint x: 247, startPoint y: 32, endPoint x: 422, endPoint y: 190, distance: 235.5
click at [247, 32] on link "Home" at bounding box center [241, 27] width 60 height 25
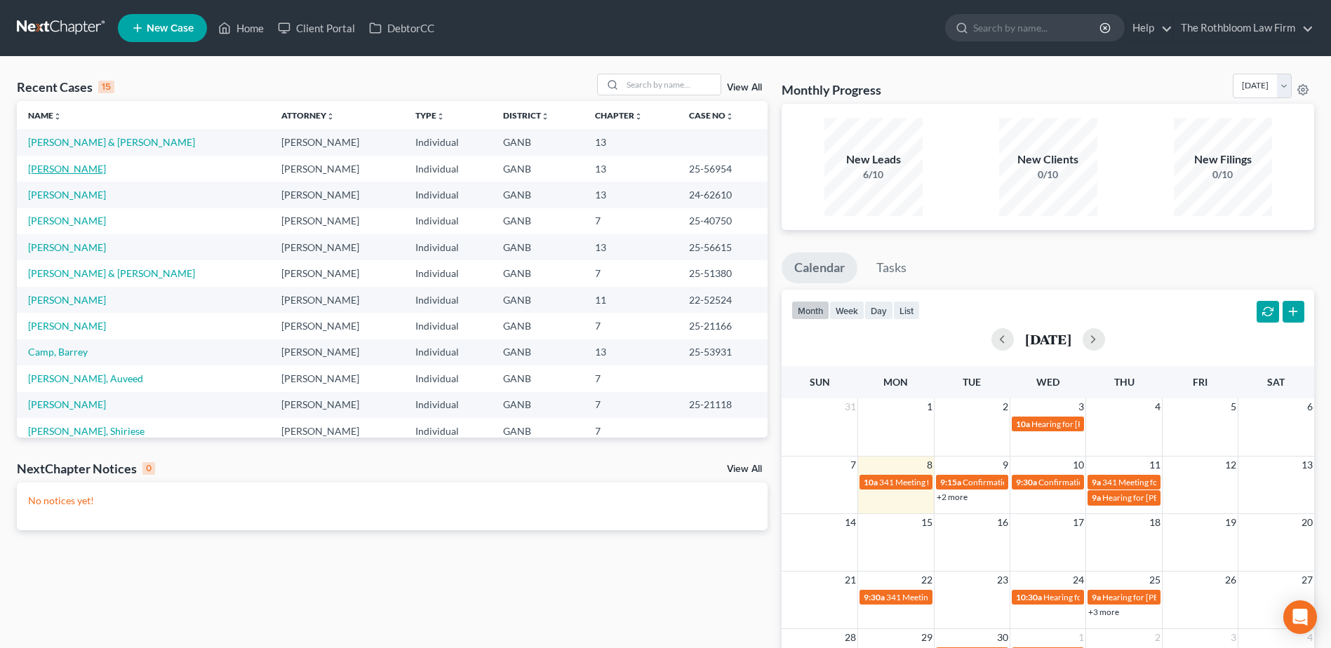
click at [51, 166] on link "[PERSON_NAME]" at bounding box center [67, 169] width 78 height 12
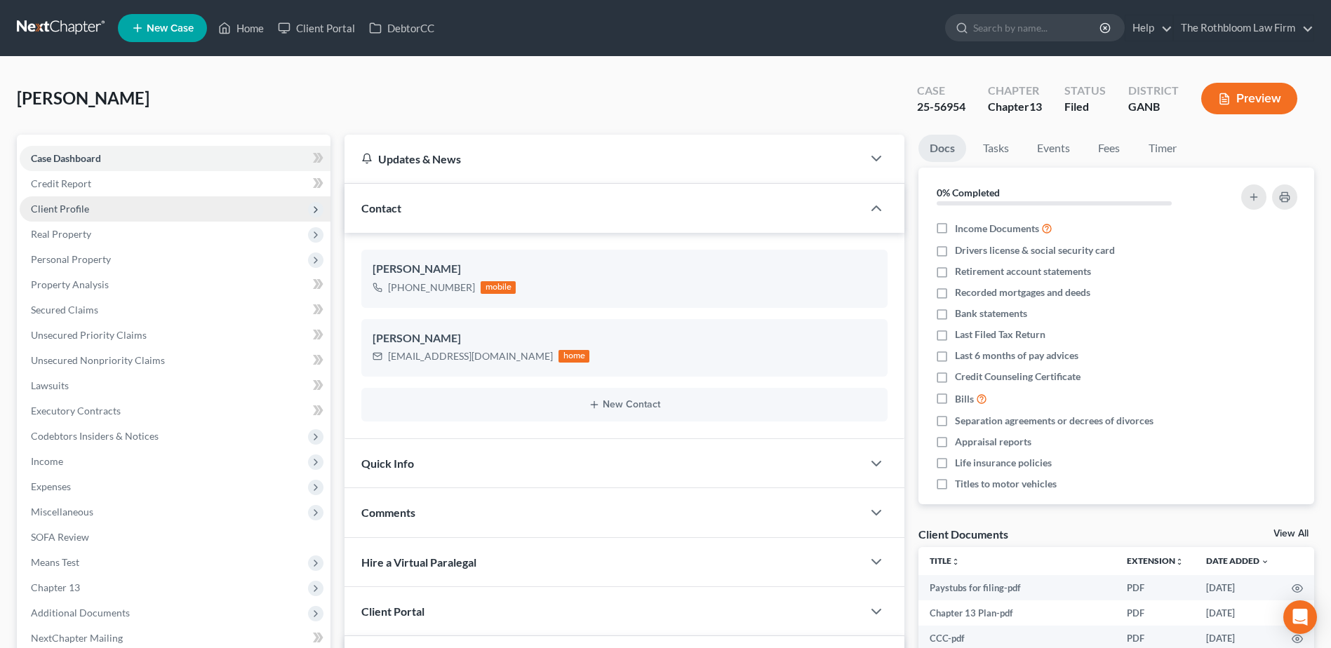
click at [48, 204] on span "Client Profile" at bounding box center [60, 209] width 58 height 12
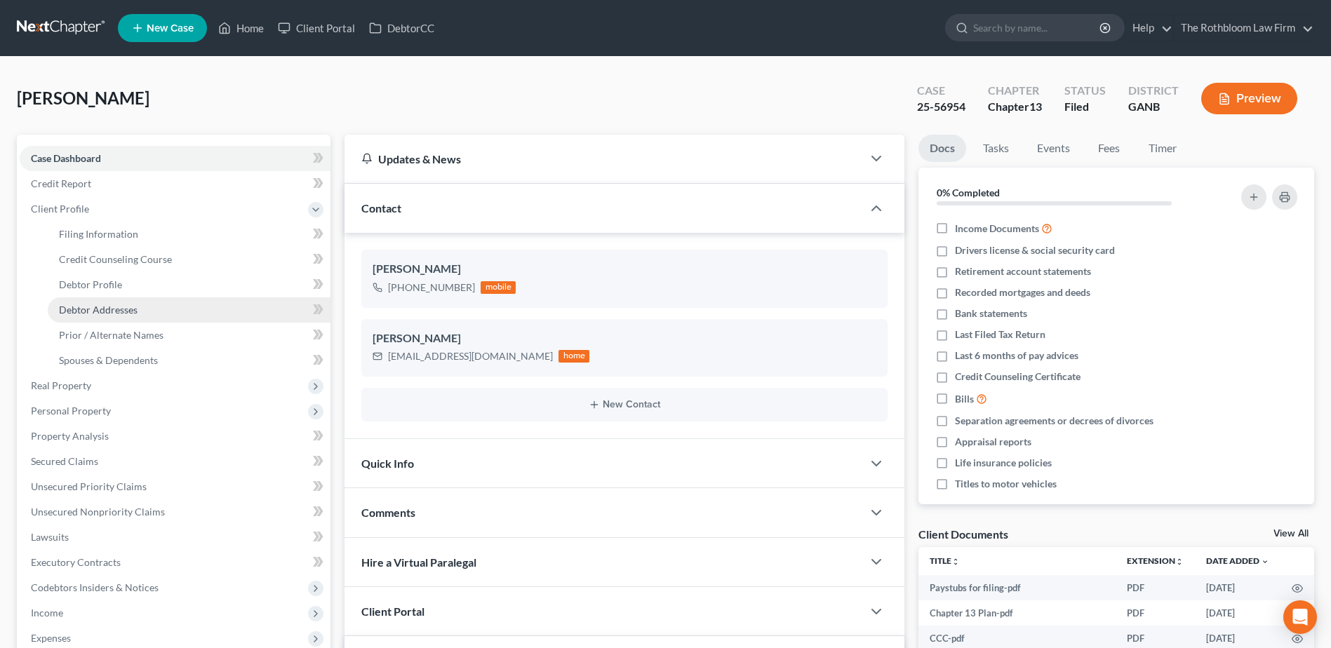
click at [116, 313] on span "Debtor Addresses" at bounding box center [98, 310] width 79 height 12
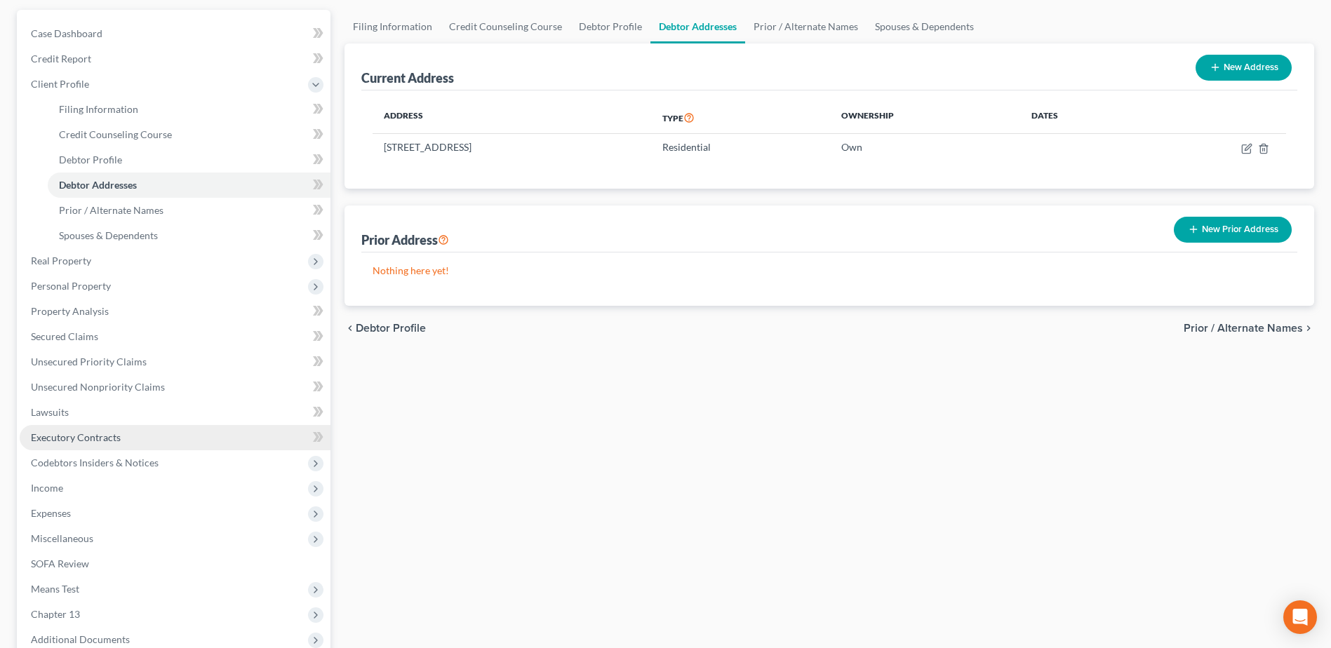
scroll to position [140, 0]
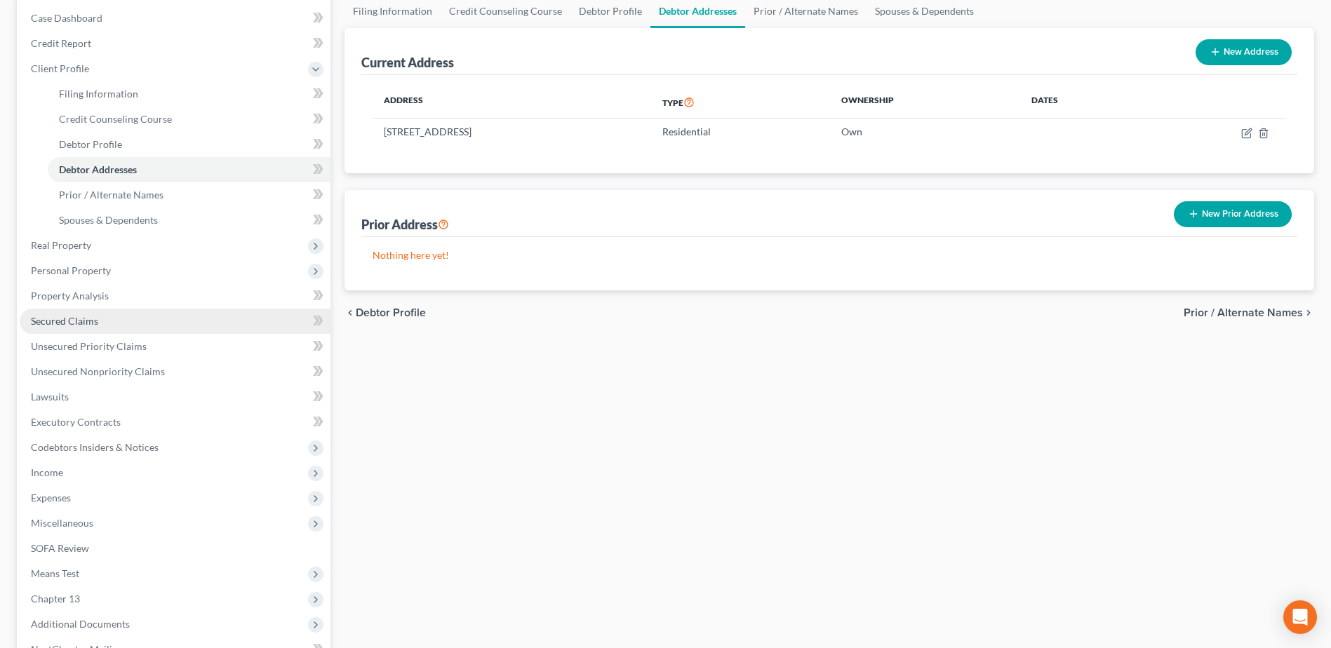
click at [60, 326] on span "Secured Claims" at bounding box center [64, 321] width 67 height 12
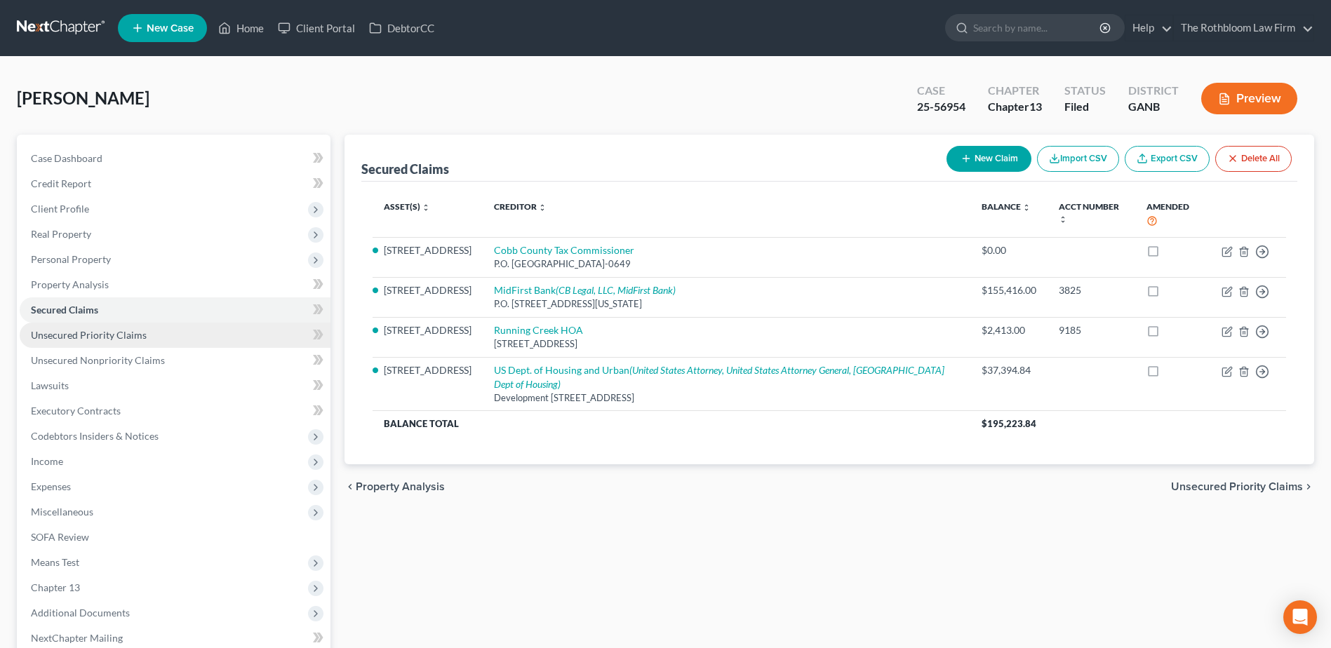
click at [89, 333] on span "Unsecured Priority Claims" at bounding box center [89, 335] width 116 height 12
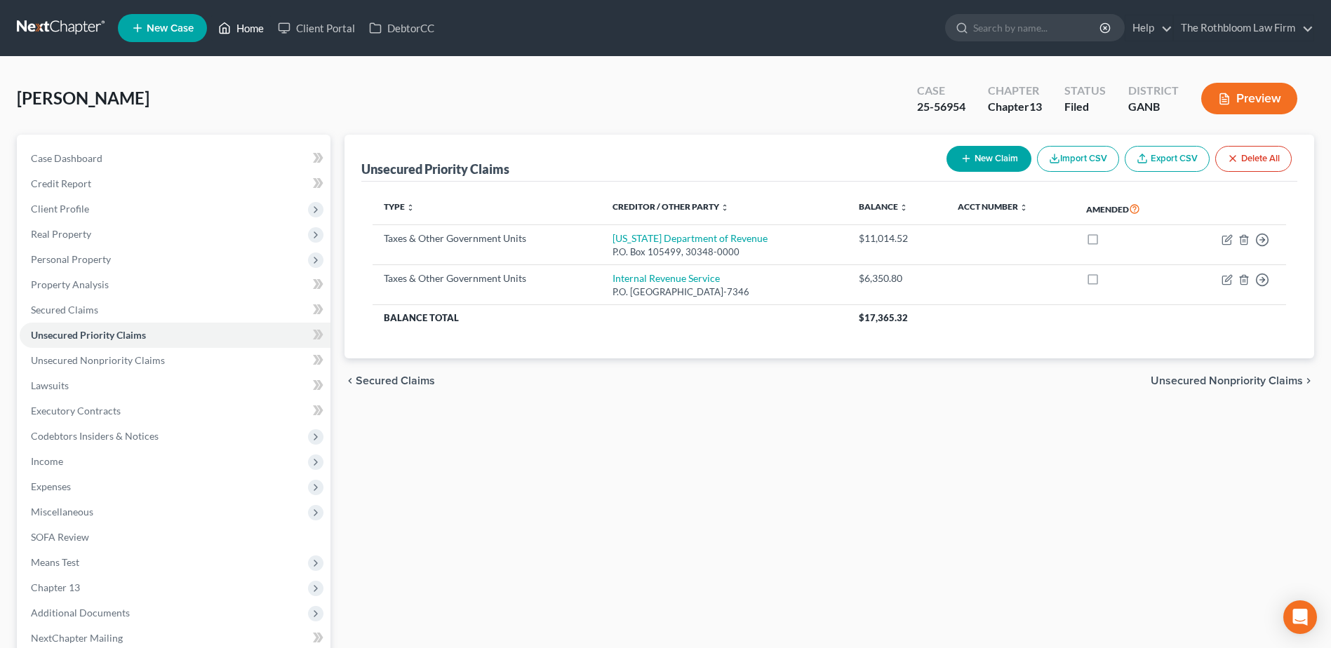
click at [254, 32] on link "Home" at bounding box center [241, 27] width 60 height 25
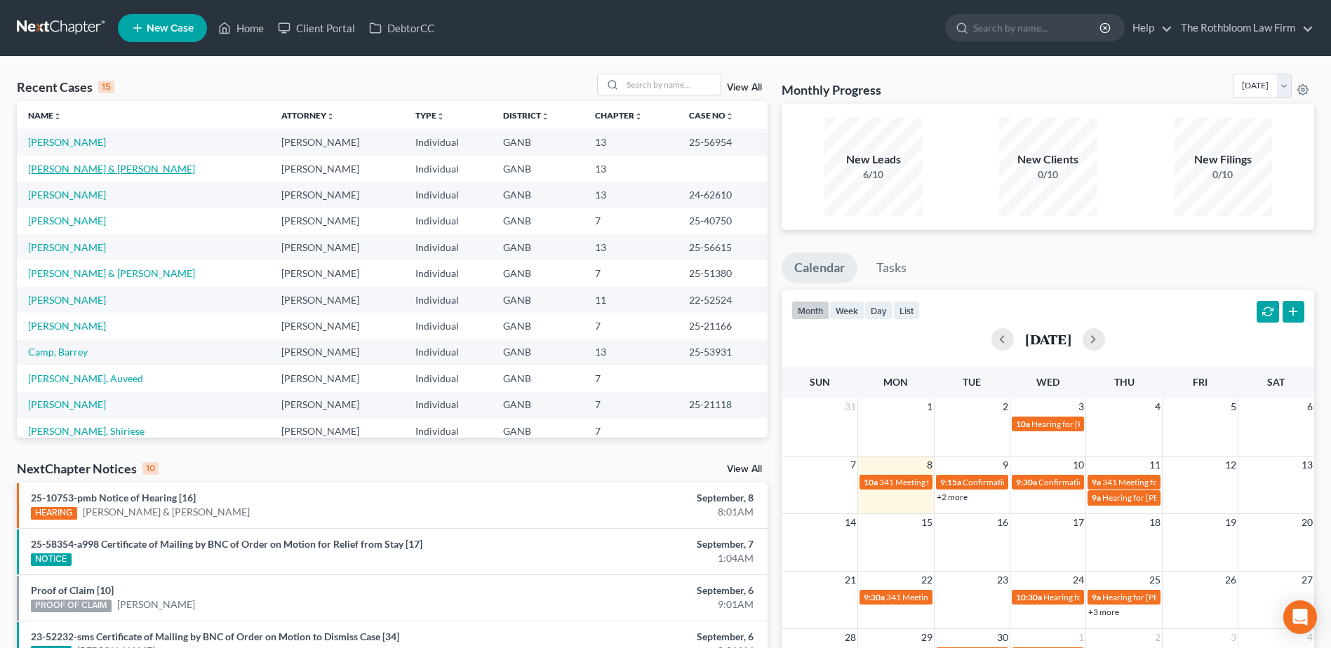
click at [59, 166] on link "[PERSON_NAME] & [PERSON_NAME]" at bounding box center [111, 169] width 167 height 12
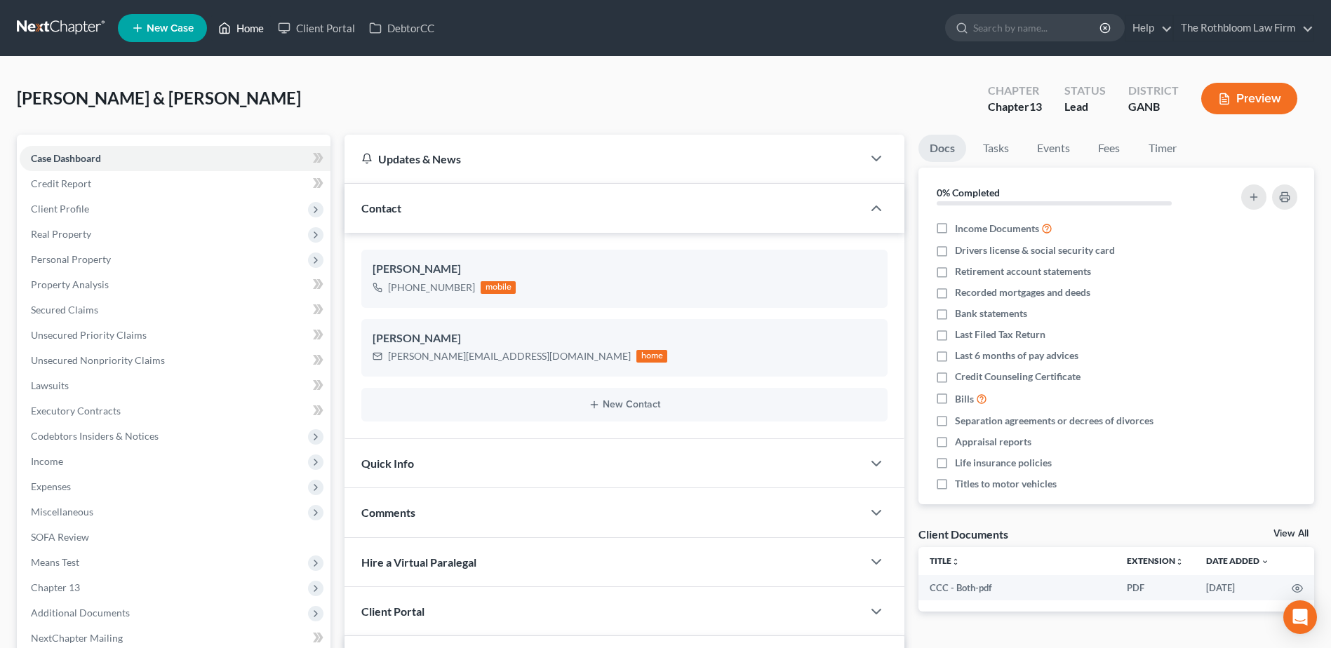
drag, startPoint x: 238, startPoint y: 29, endPoint x: 623, endPoint y: 126, distance: 397.2
click at [238, 29] on link "Home" at bounding box center [241, 27] width 60 height 25
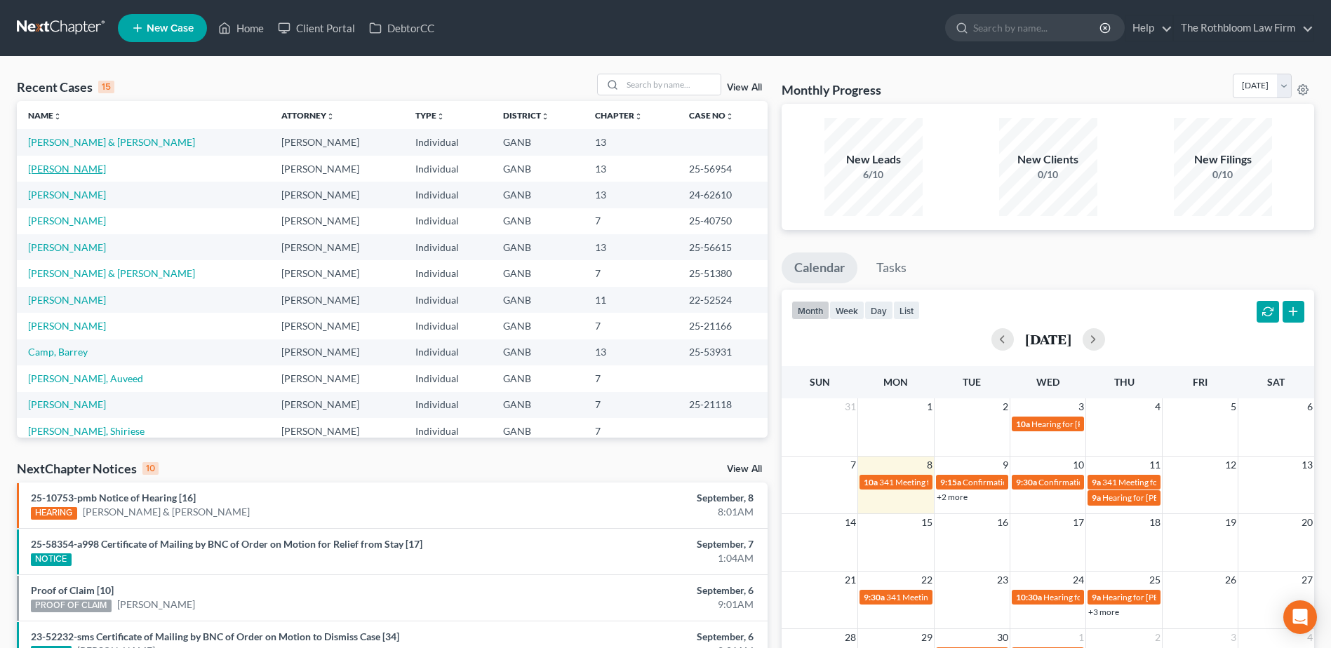
click at [43, 166] on link "[PERSON_NAME]" at bounding box center [67, 169] width 78 height 12
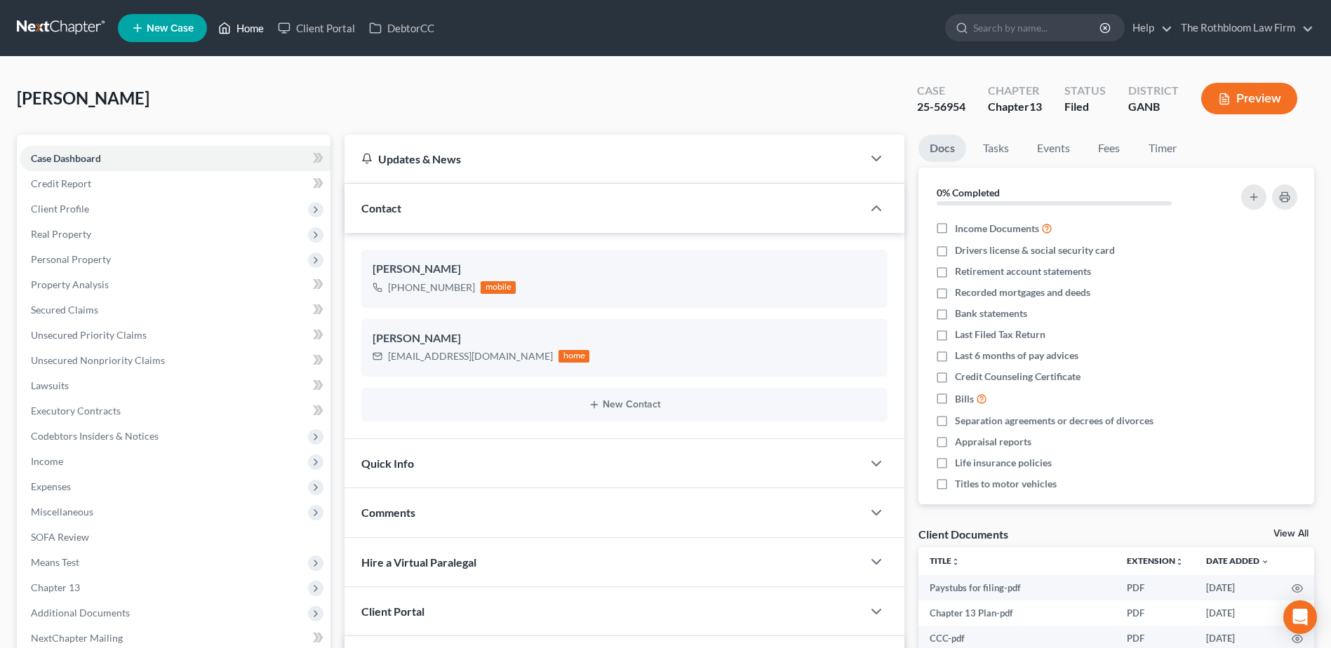
drag, startPoint x: 234, startPoint y: 13, endPoint x: 246, endPoint y: 27, distance: 17.9
click at [234, 13] on ul "New Case Home Client Portal DebtorCC - No Result - See all results Or Press Ent…" at bounding box center [716, 28] width 1196 height 36
drag, startPoint x: 246, startPoint y: 27, endPoint x: 609, endPoint y: 218, distance: 410.8
click at [246, 27] on link "Home" at bounding box center [241, 27] width 60 height 25
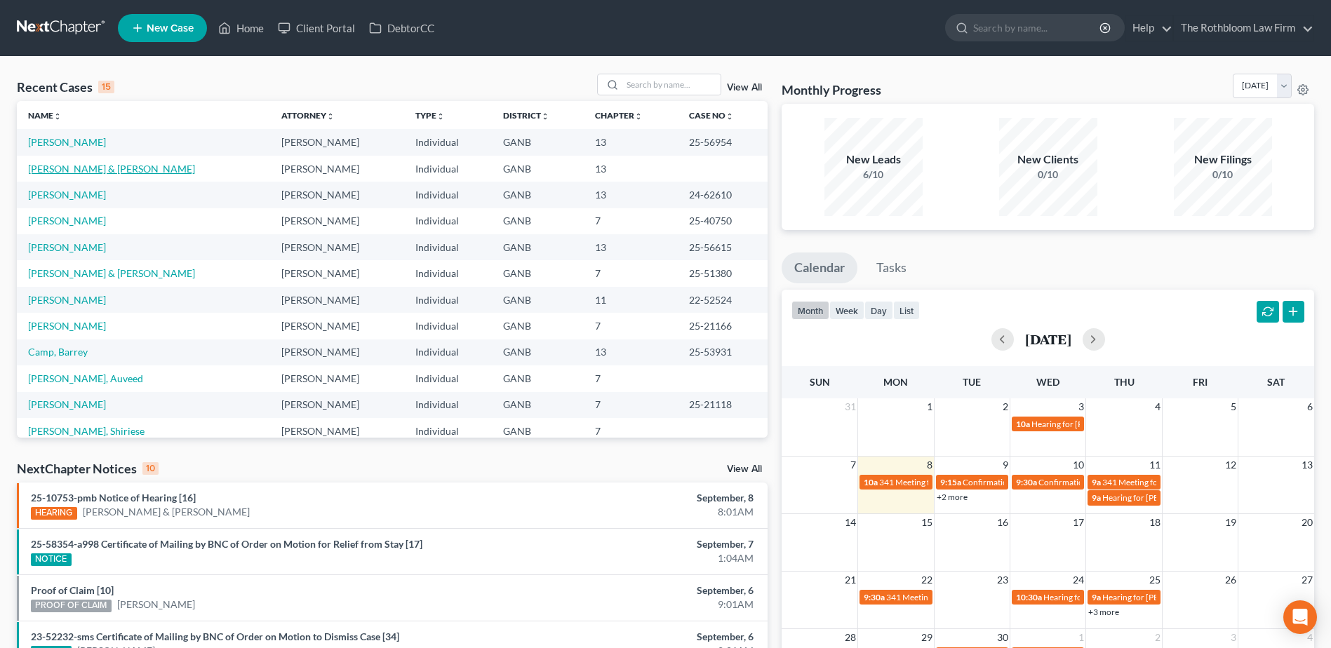
click at [62, 166] on link "[PERSON_NAME] & [PERSON_NAME]" at bounding box center [111, 169] width 167 height 12
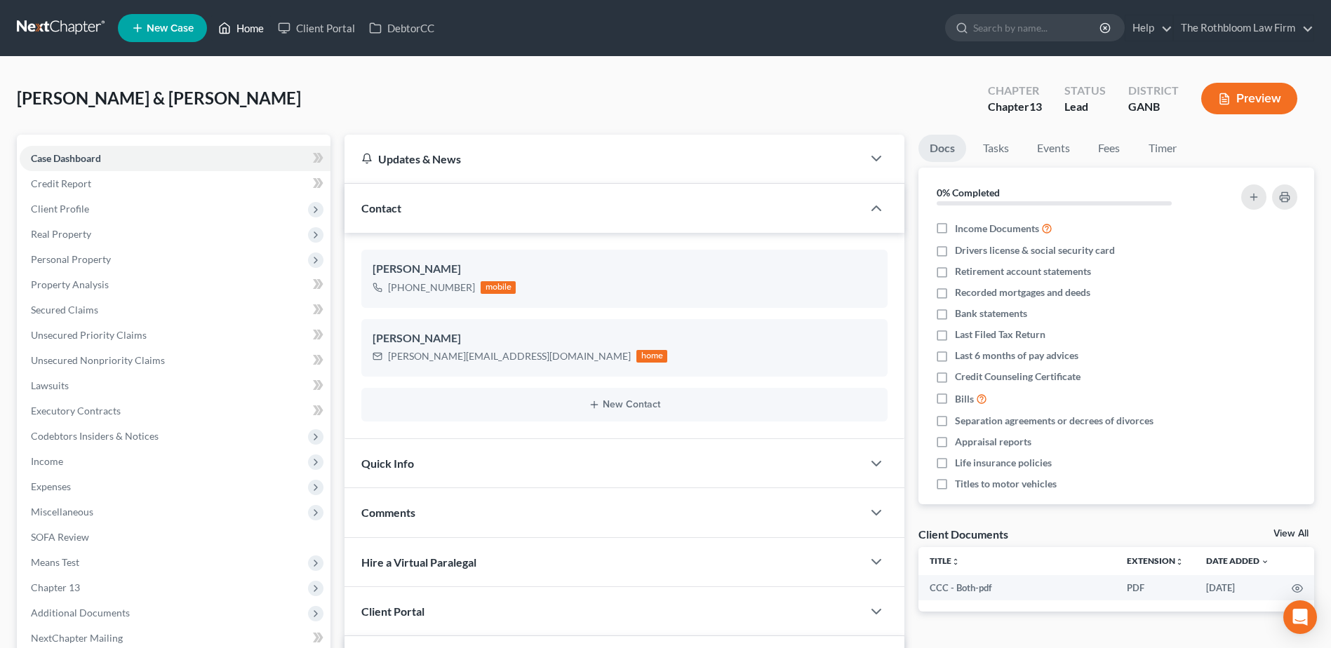
click at [253, 29] on link "Home" at bounding box center [241, 27] width 60 height 25
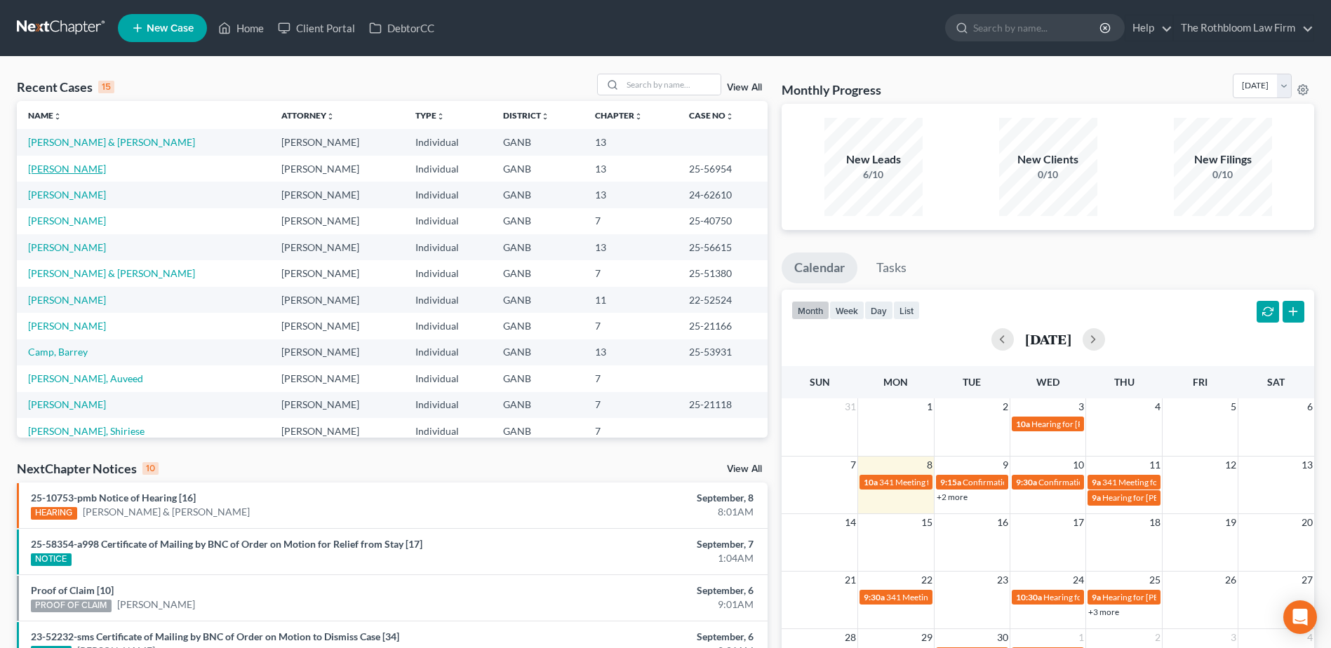
click at [58, 173] on link "[PERSON_NAME]" at bounding box center [67, 169] width 78 height 12
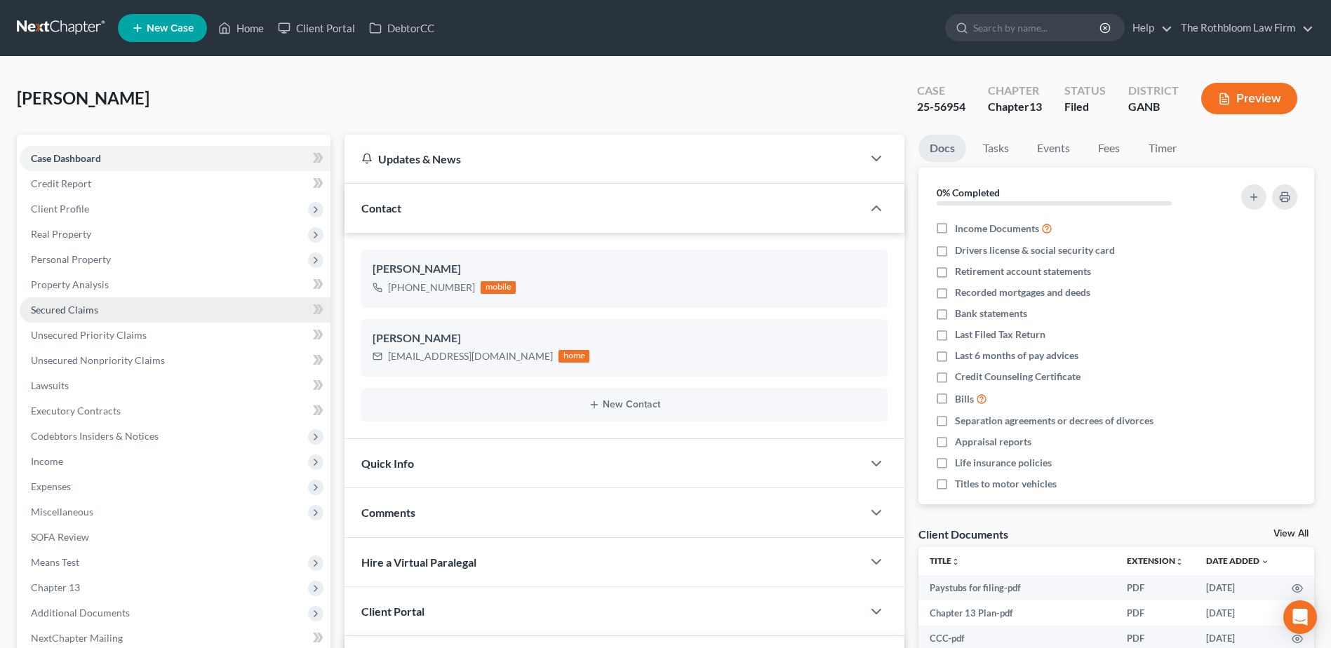
click at [78, 313] on span "Secured Claims" at bounding box center [64, 310] width 67 height 12
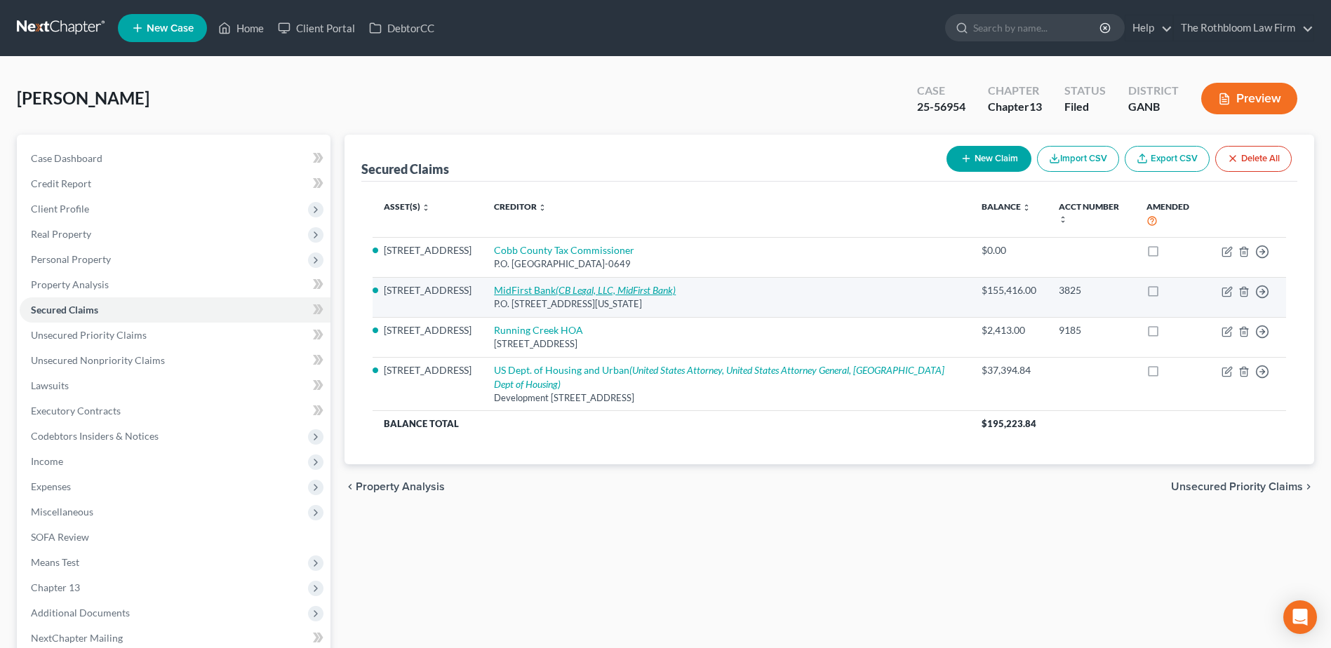
click at [550, 290] on link "MidFirst Bank (CB Legal, LLC, MidFirst Bank)" at bounding box center [585, 290] width 182 height 12
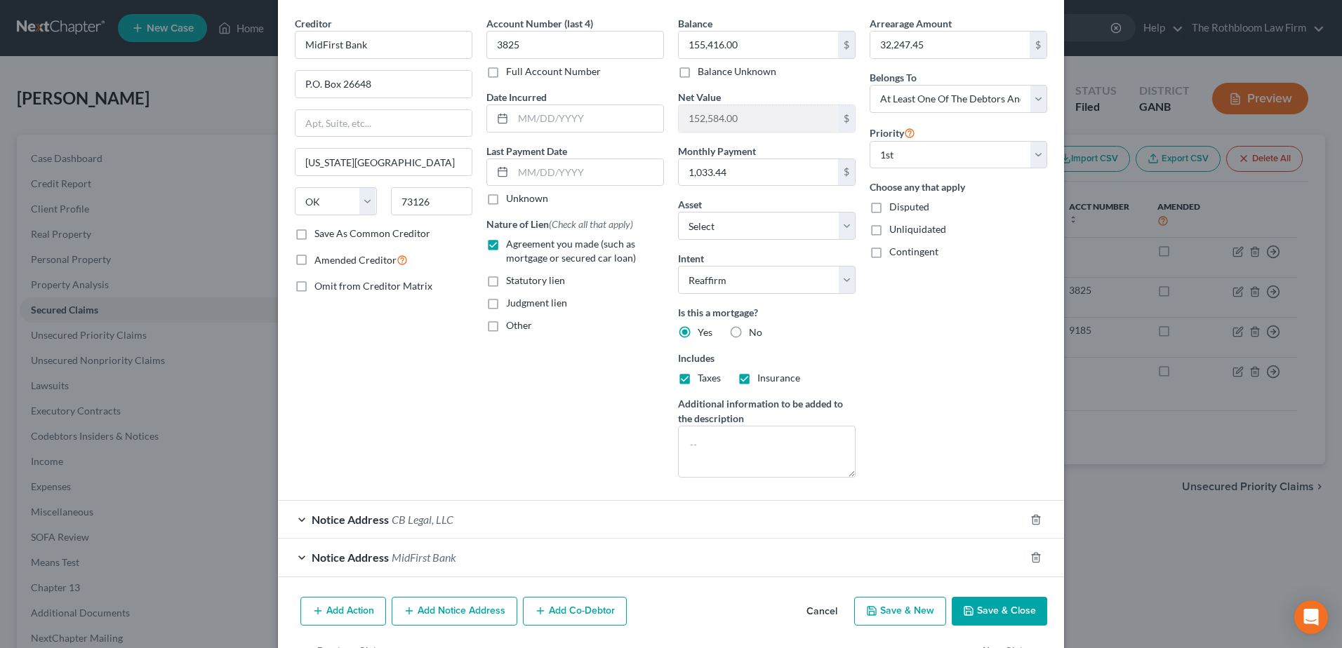
scroll to position [95, 0]
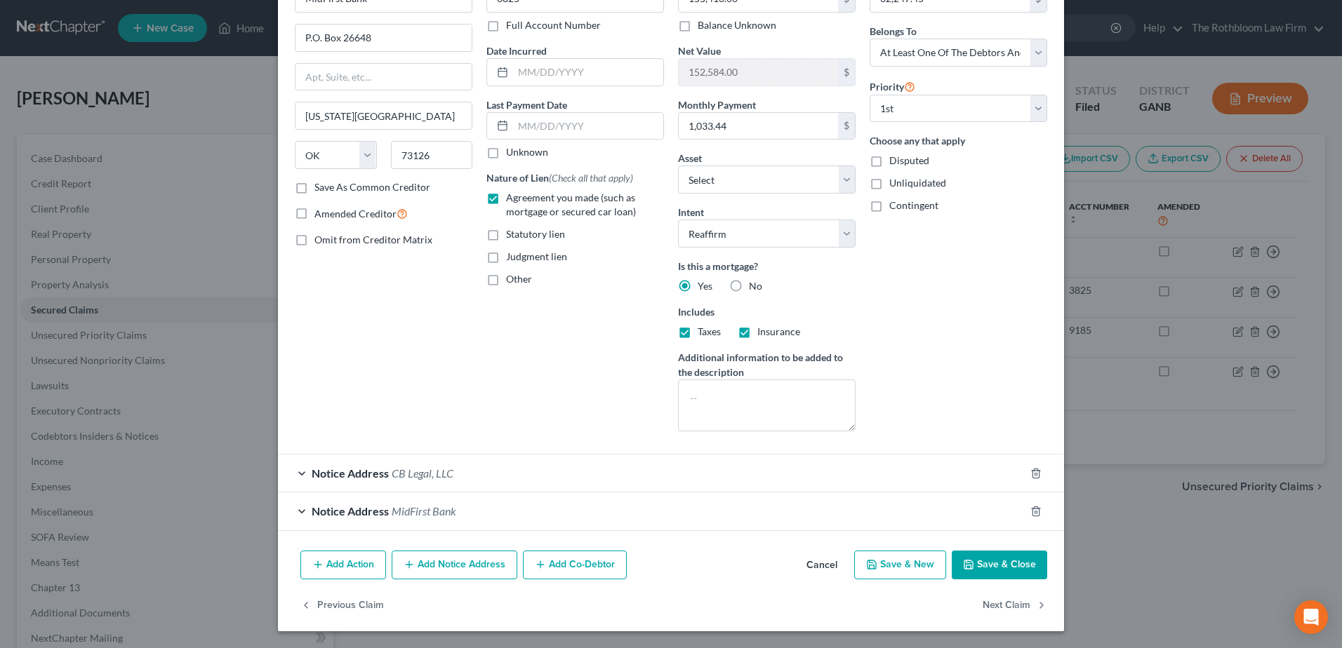
click at [427, 472] on span "CB Legal, LLC" at bounding box center [423, 473] width 62 height 13
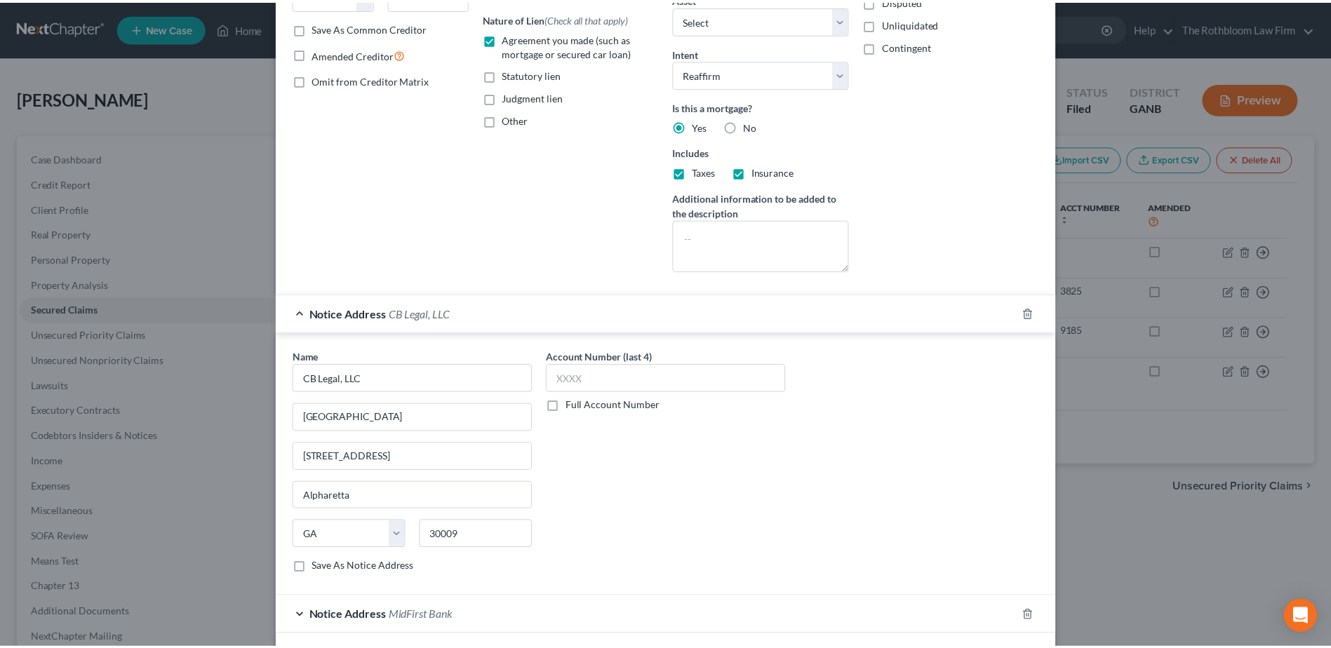
scroll to position [305, 0]
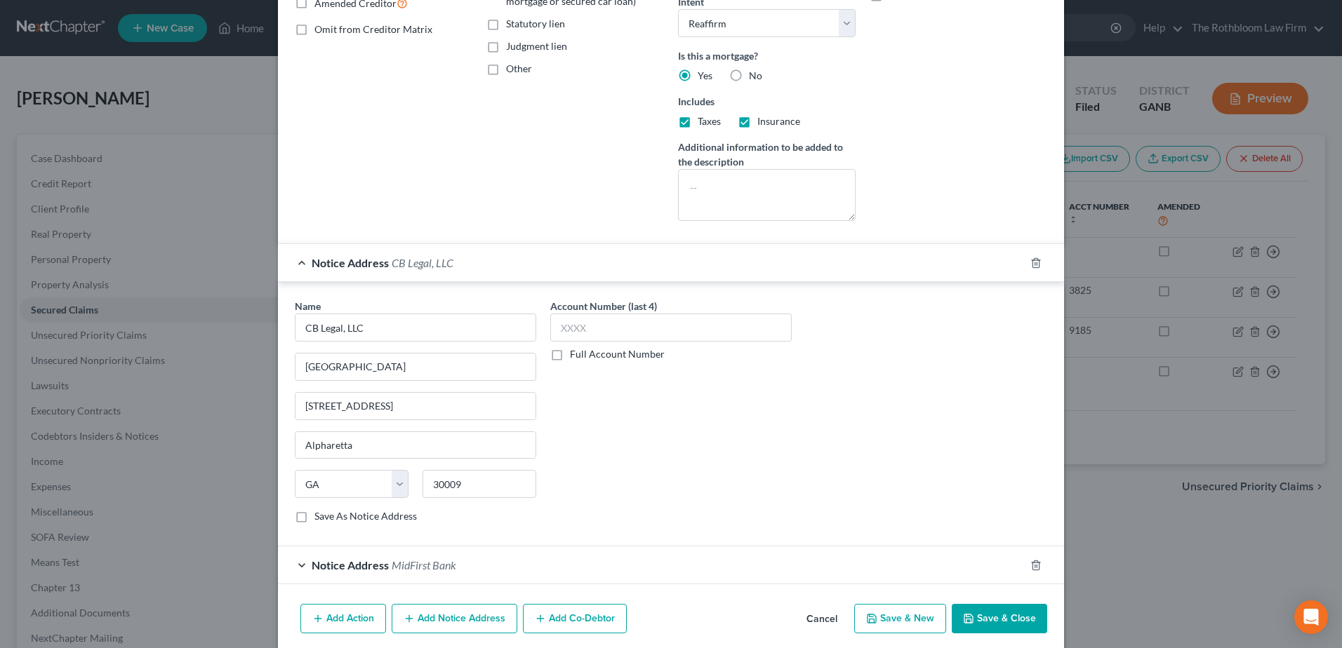
click at [810, 616] on button "Cancel" at bounding box center [821, 620] width 53 height 28
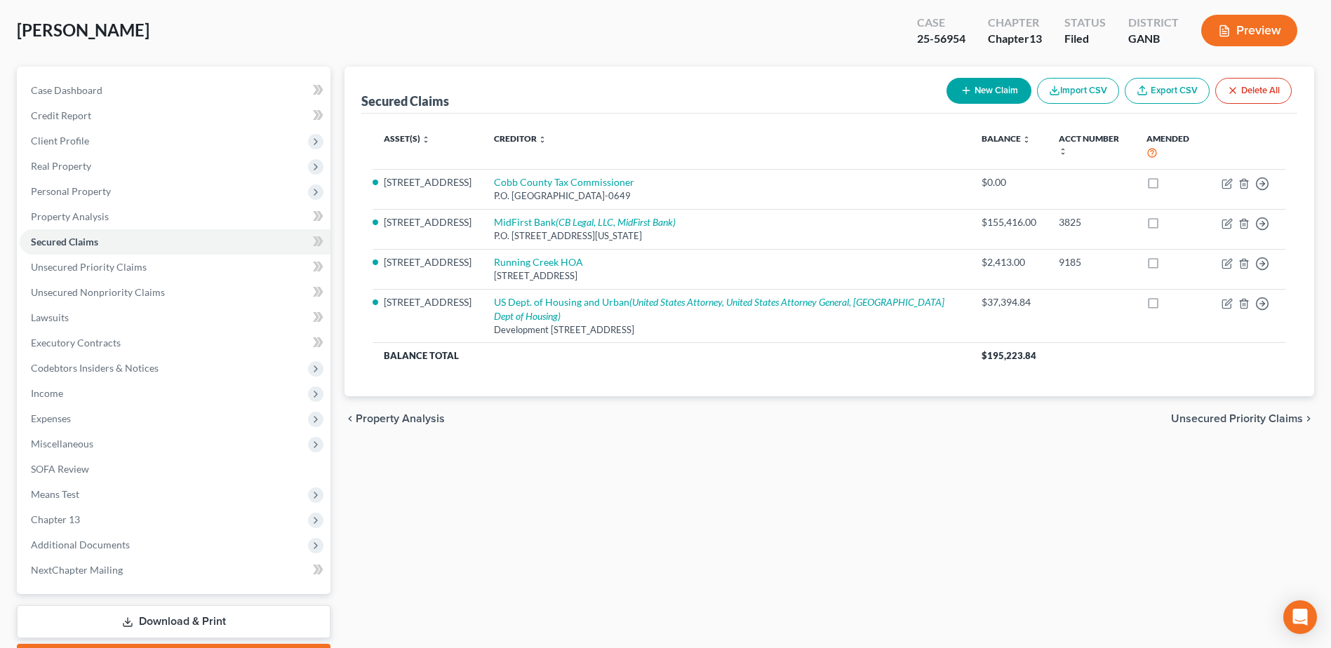
scroll to position [148, 0]
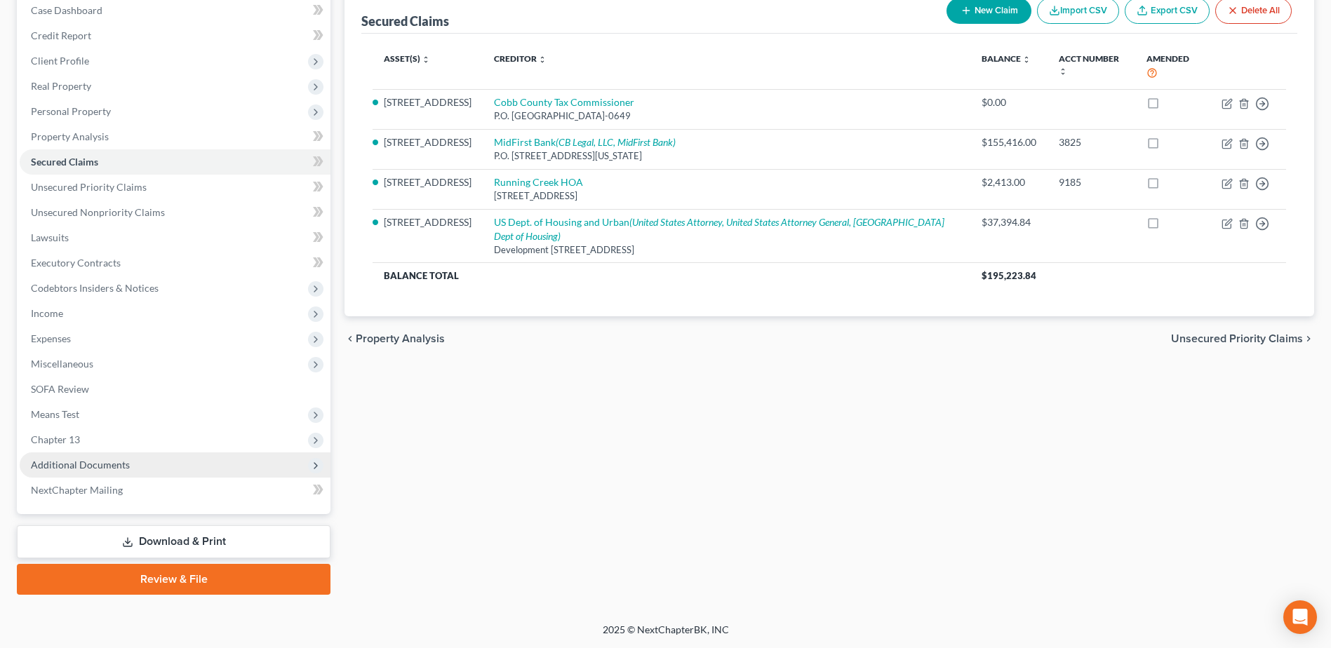
click at [91, 457] on span "Additional Documents" at bounding box center [175, 465] width 311 height 25
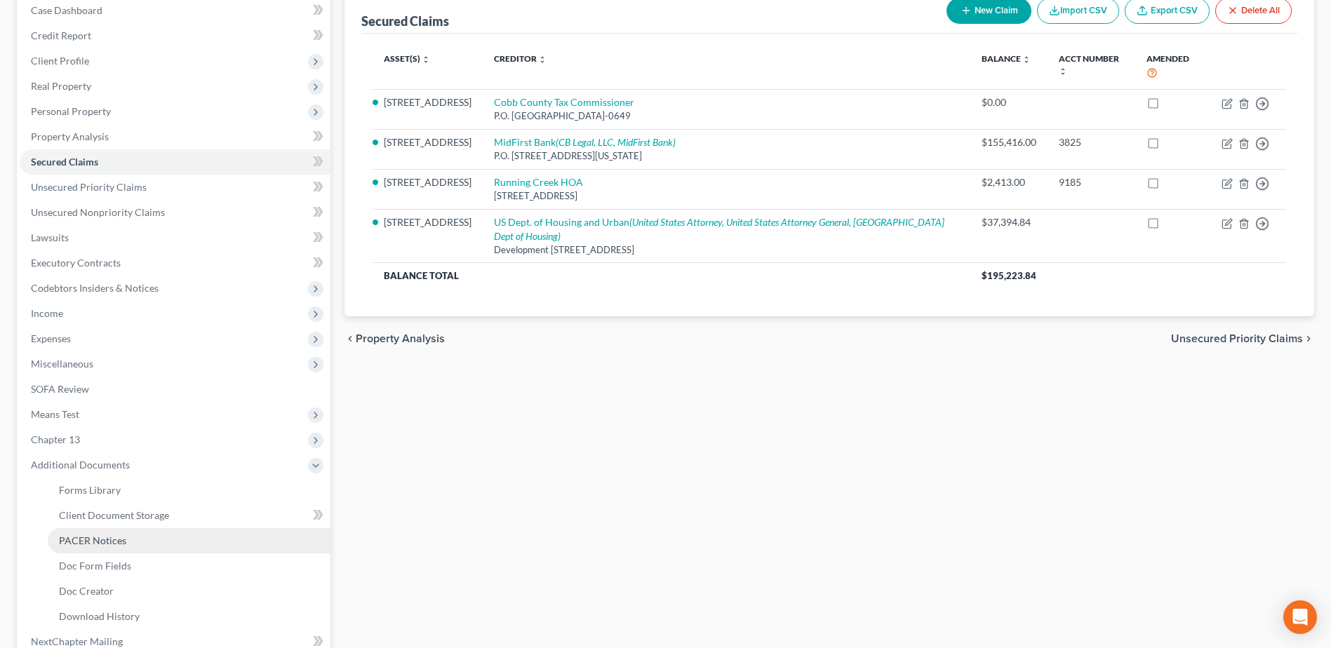
click at [100, 538] on span "PACER Notices" at bounding box center [92, 541] width 67 height 12
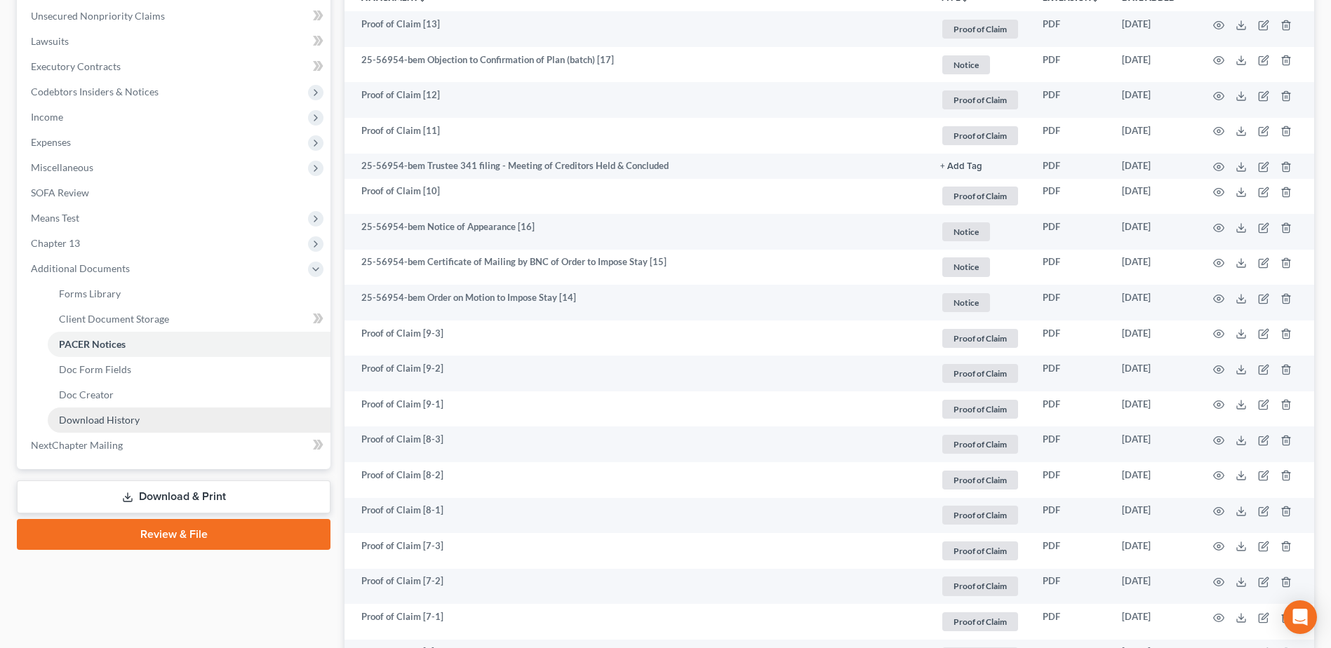
scroll to position [155, 0]
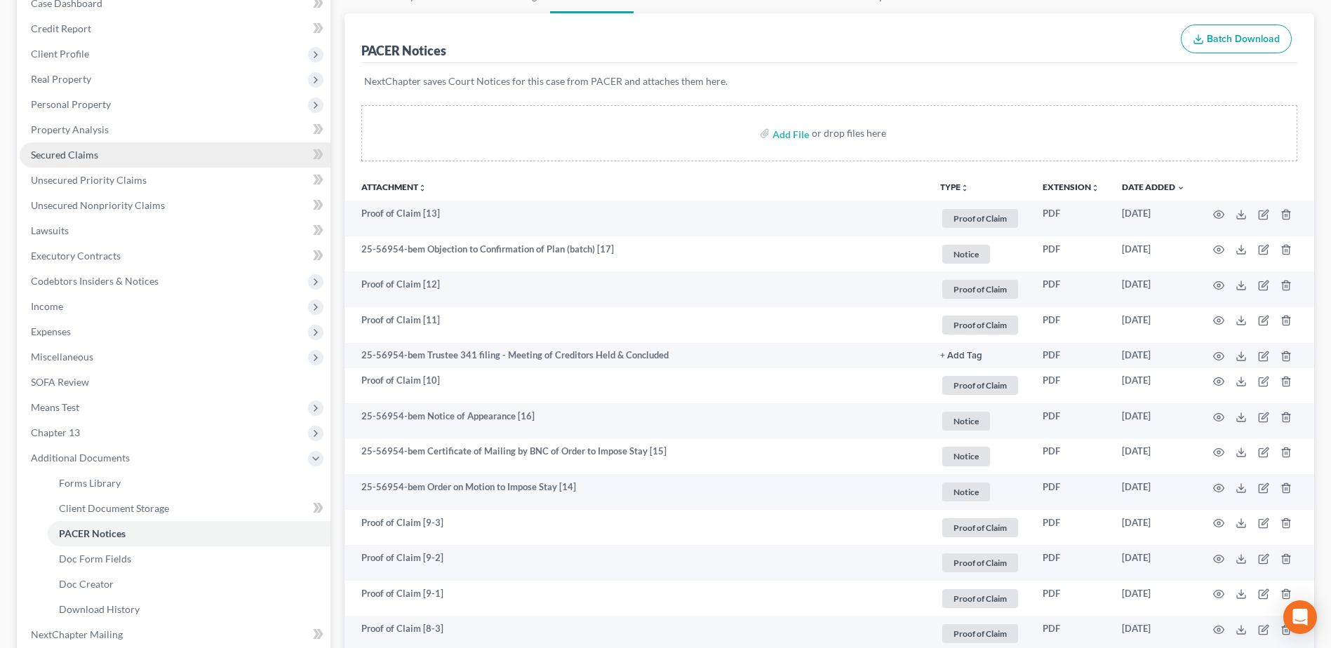
click at [59, 159] on span "Secured Claims" at bounding box center [64, 155] width 67 height 12
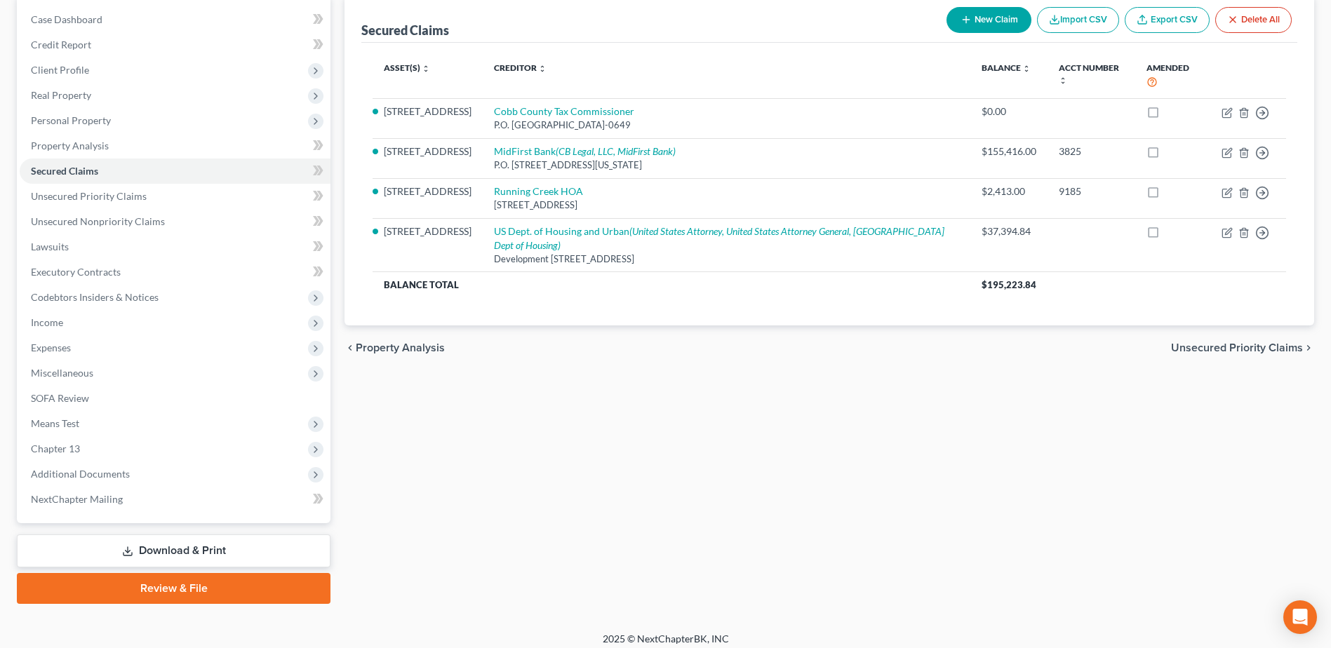
scroll to position [148, 0]
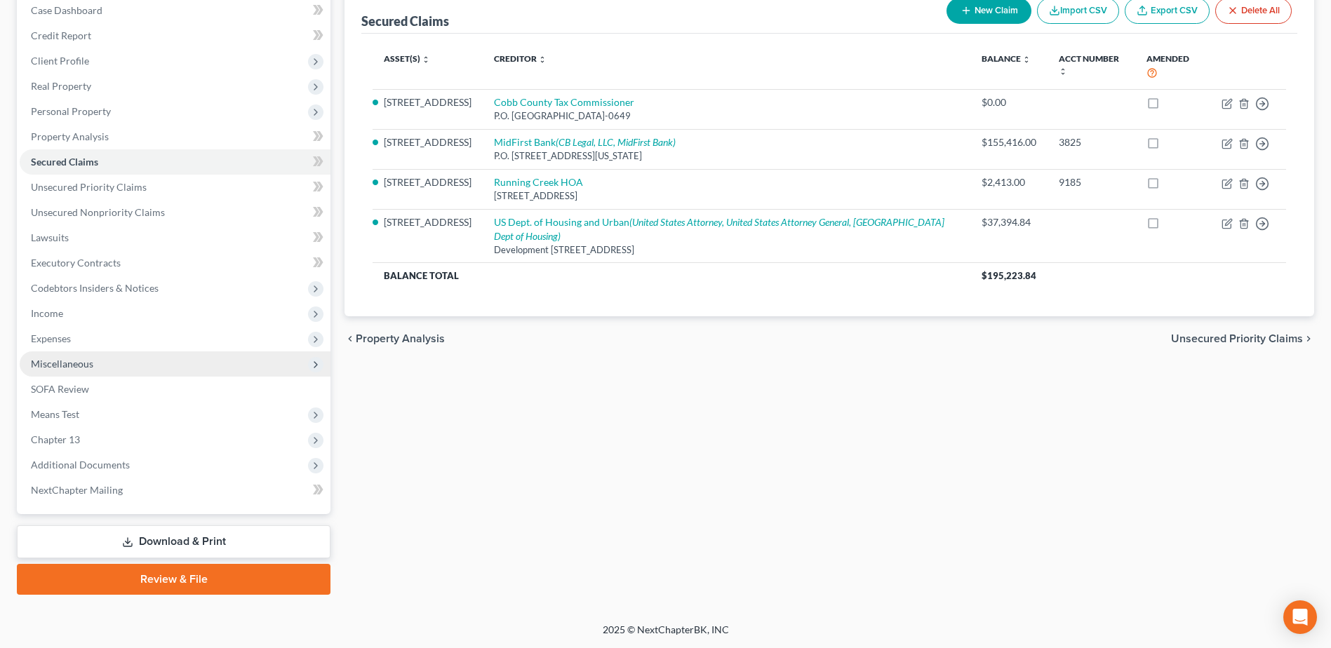
click at [58, 363] on span "Miscellaneous" at bounding box center [62, 364] width 62 height 12
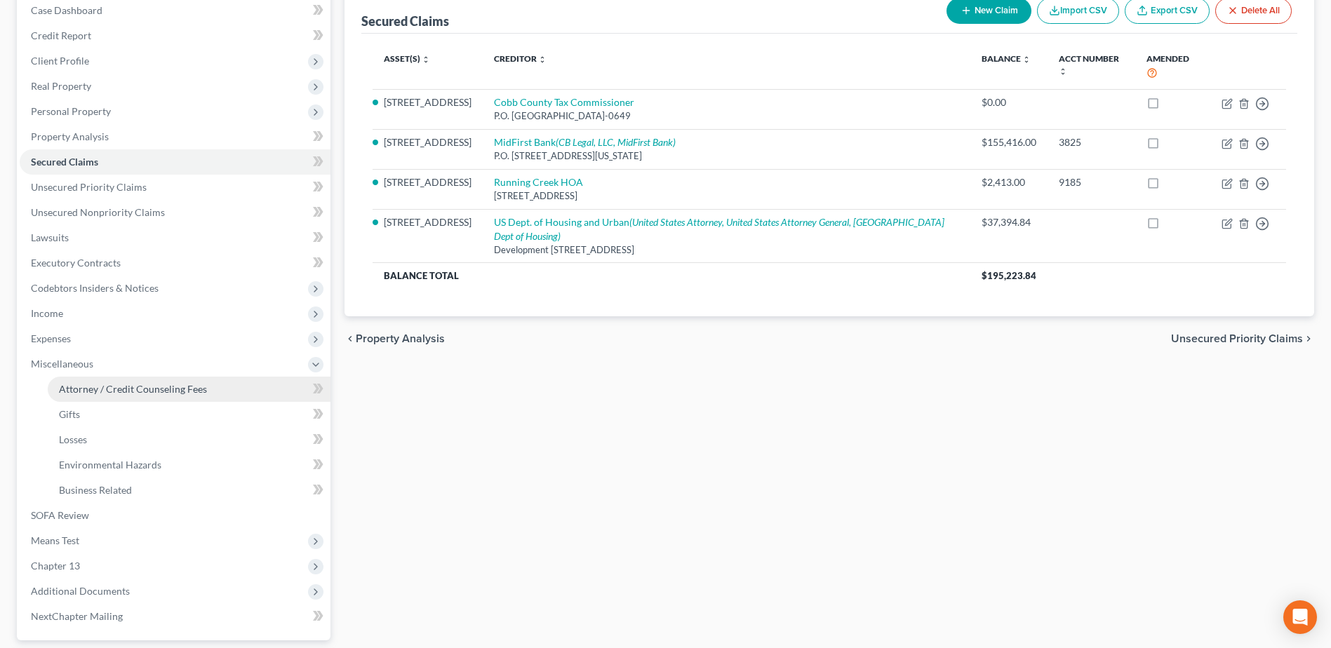
click at [93, 394] on span "Attorney / Credit Counseling Fees" at bounding box center [133, 389] width 148 height 12
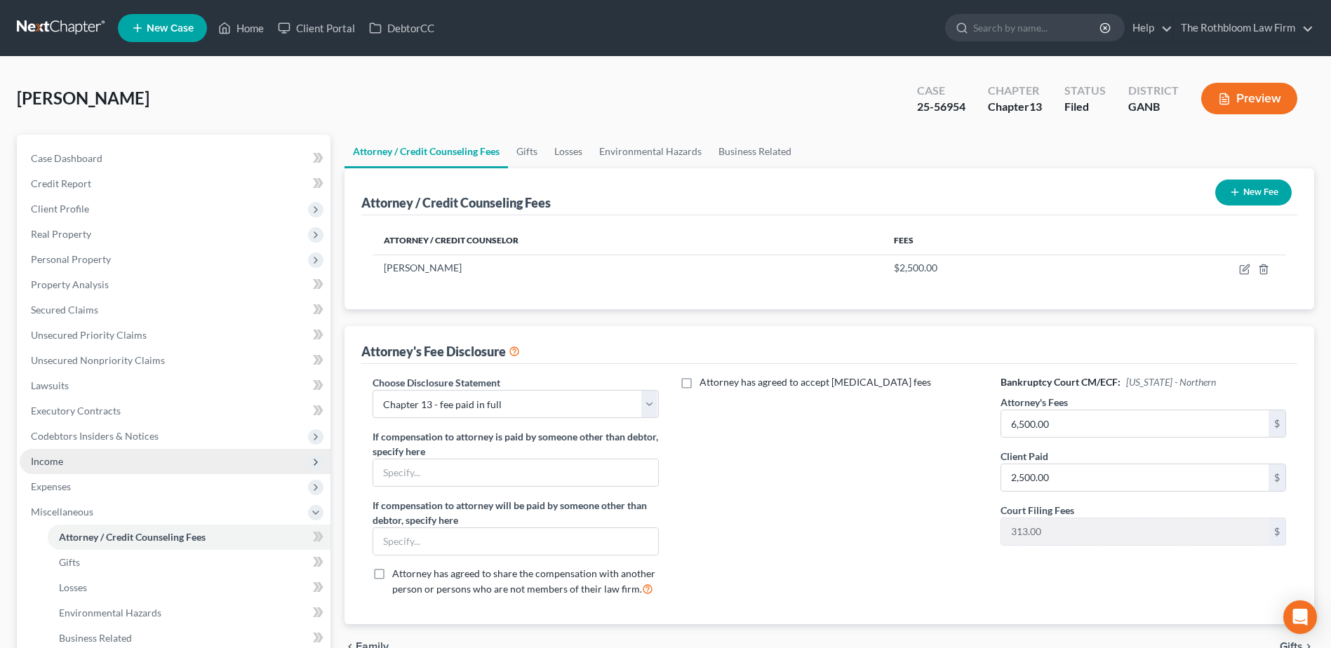
scroll to position [210, 0]
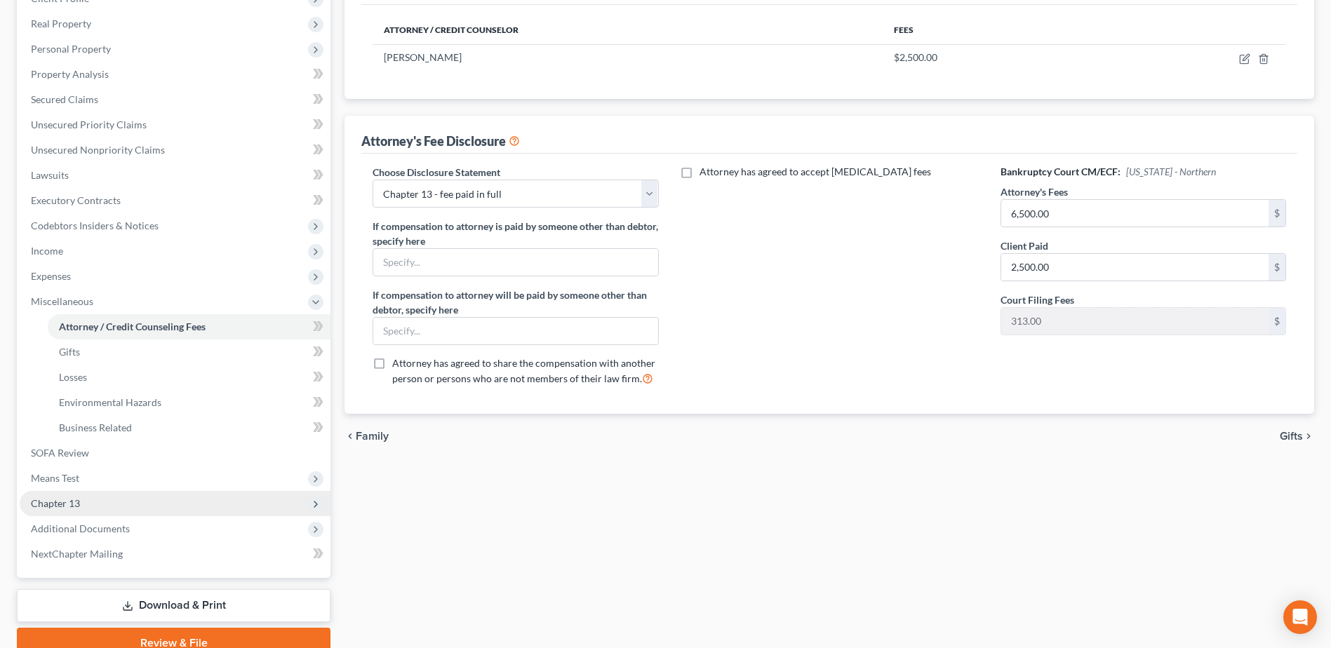
click at [85, 507] on span "Chapter 13" at bounding box center [175, 503] width 311 height 25
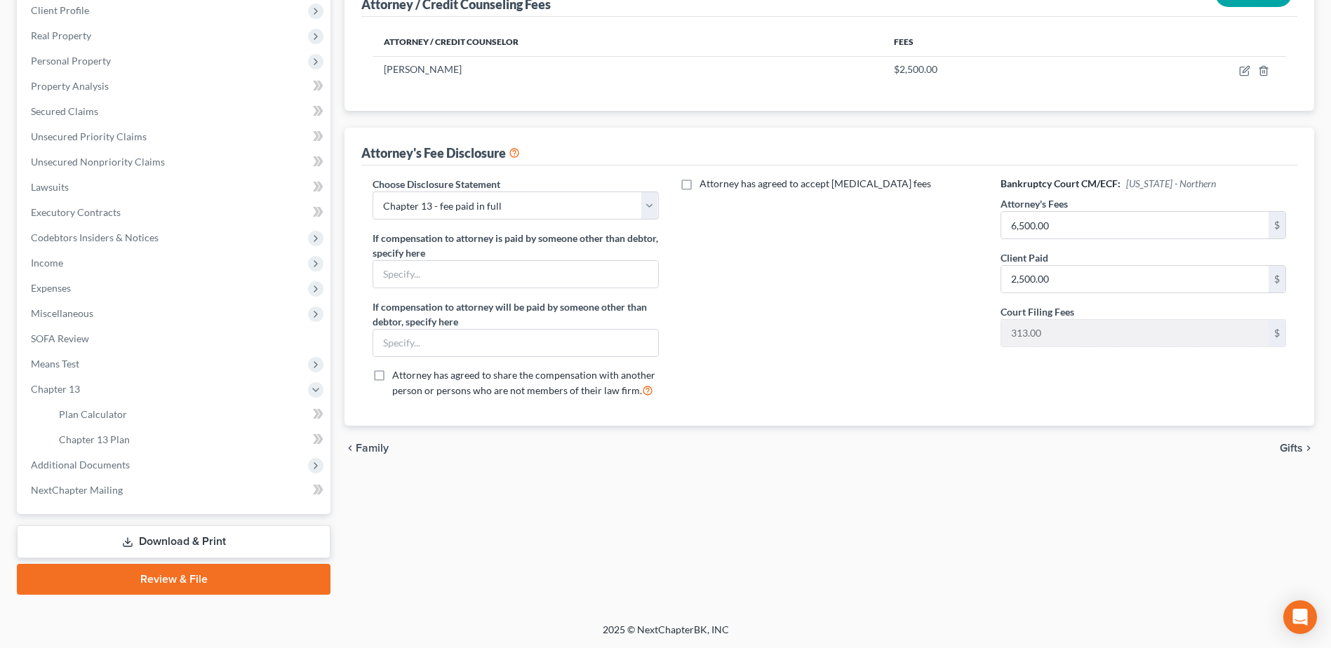
scroll to position [199, 0]
click at [95, 448] on link "Chapter 13 Plan" at bounding box center [189, 439] width 283 height 25
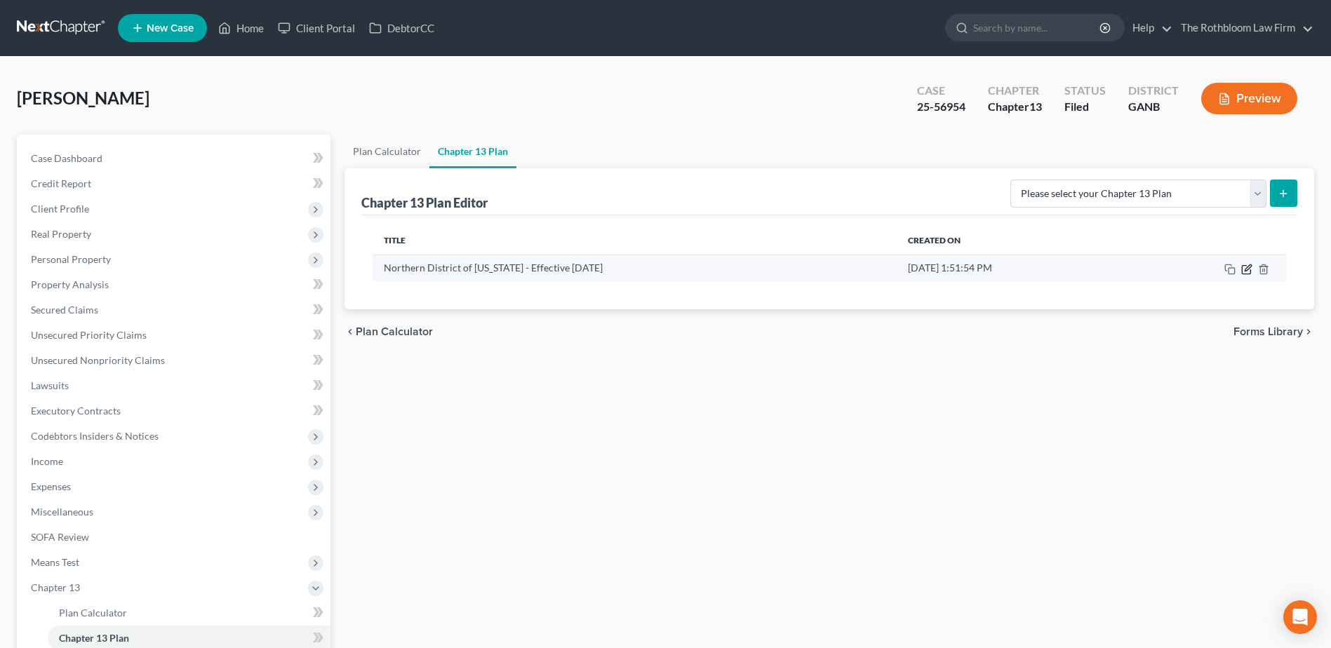
click at [1250, 266] on icon "button" at bounding box center [1246, 269] width 11 height 11
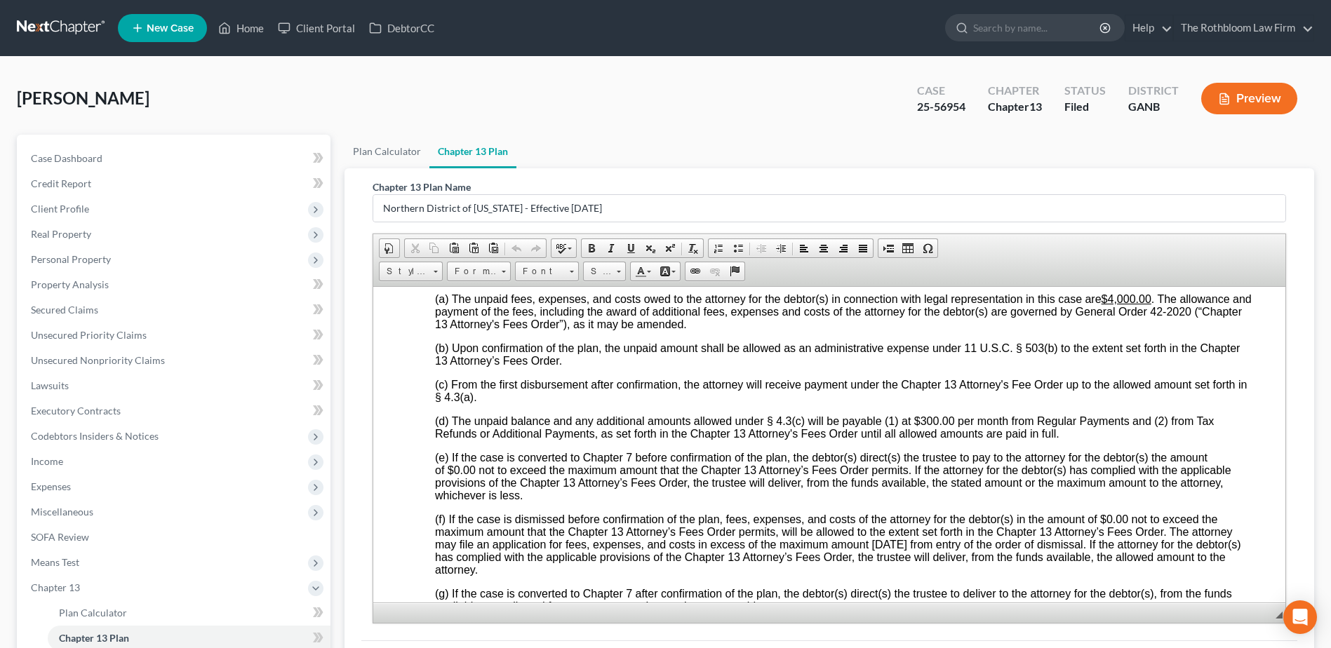
scroll to position [3017, 0]
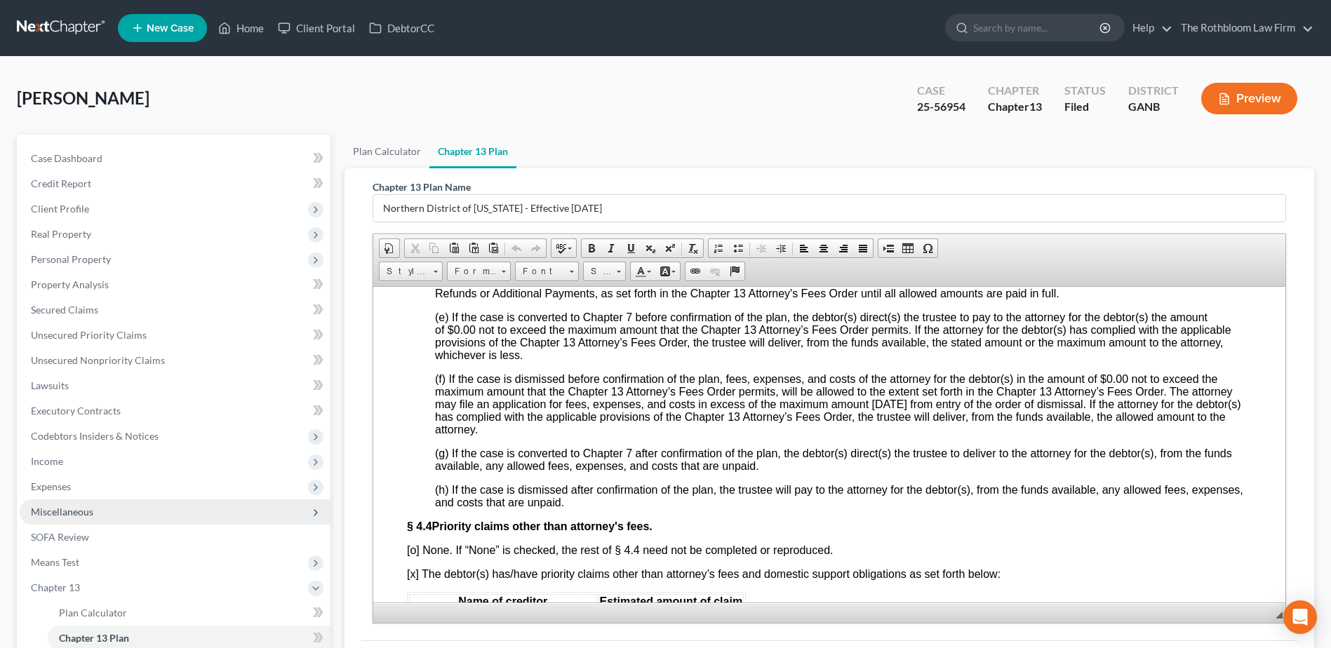
click at [87, 506] on span "Miscellaneous" at bounding box center [62, 512] width 62 height 12
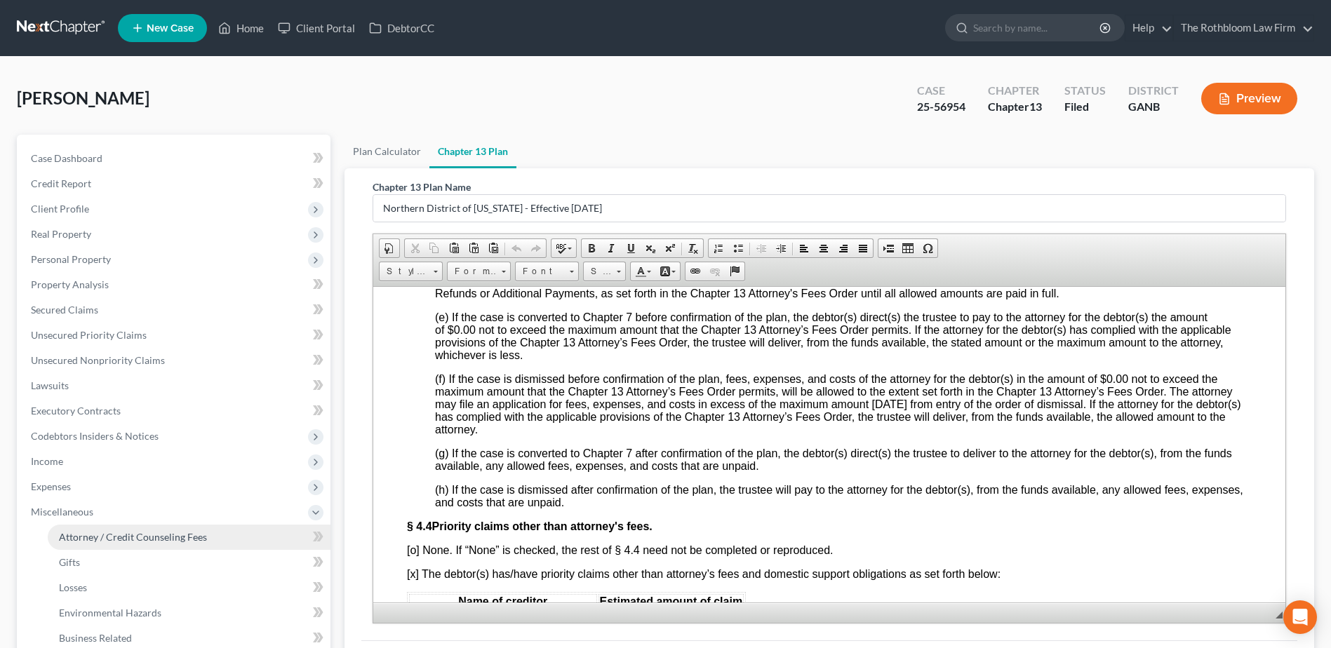
click at [171, 543] on link "Attorney / Credit Counseling Fees" at bounding box center [189, 537] width 283 height 25
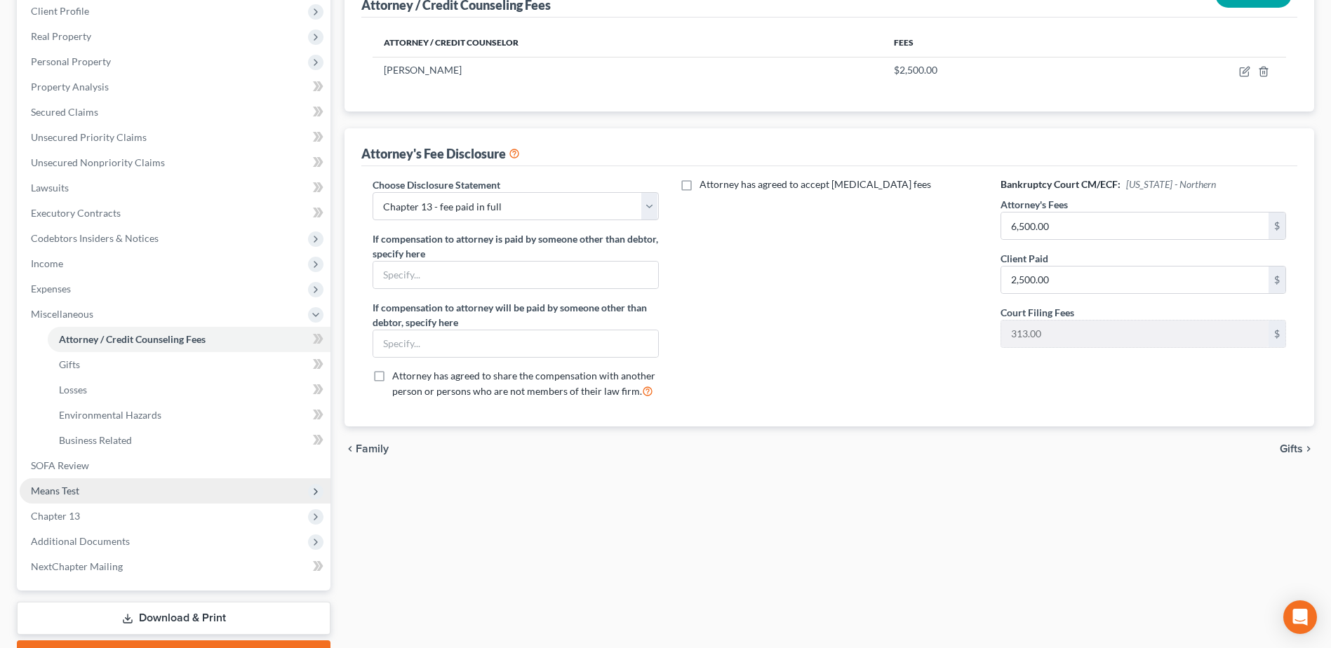
scroll to position [210, 0]
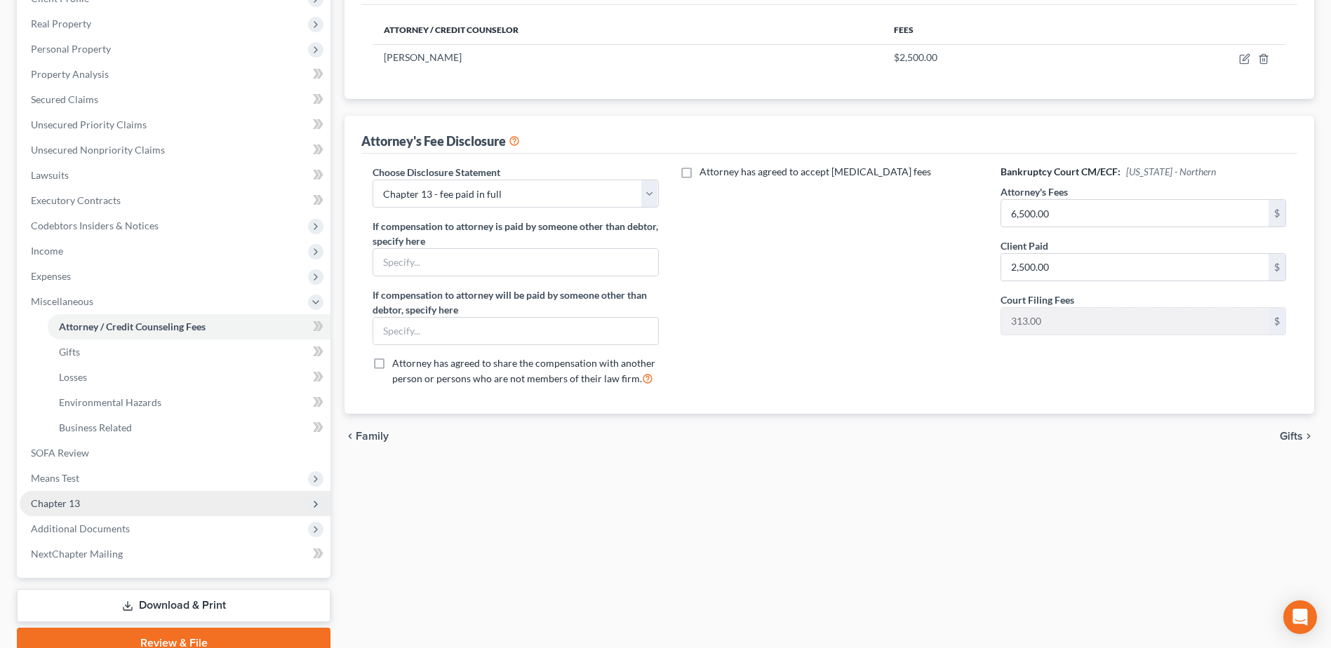
click at [83, 503] on span "Chapter 13" at bounding box center [175, 503] width 311 height 25
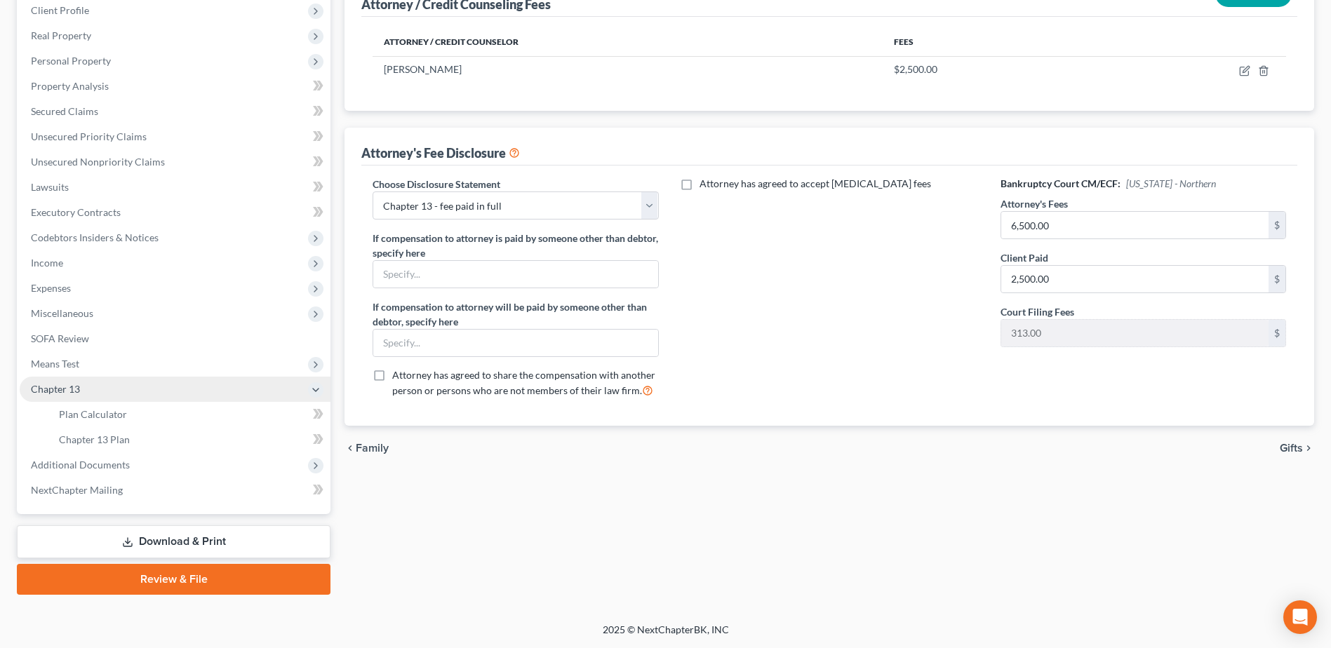
scroll to position [199, 0]
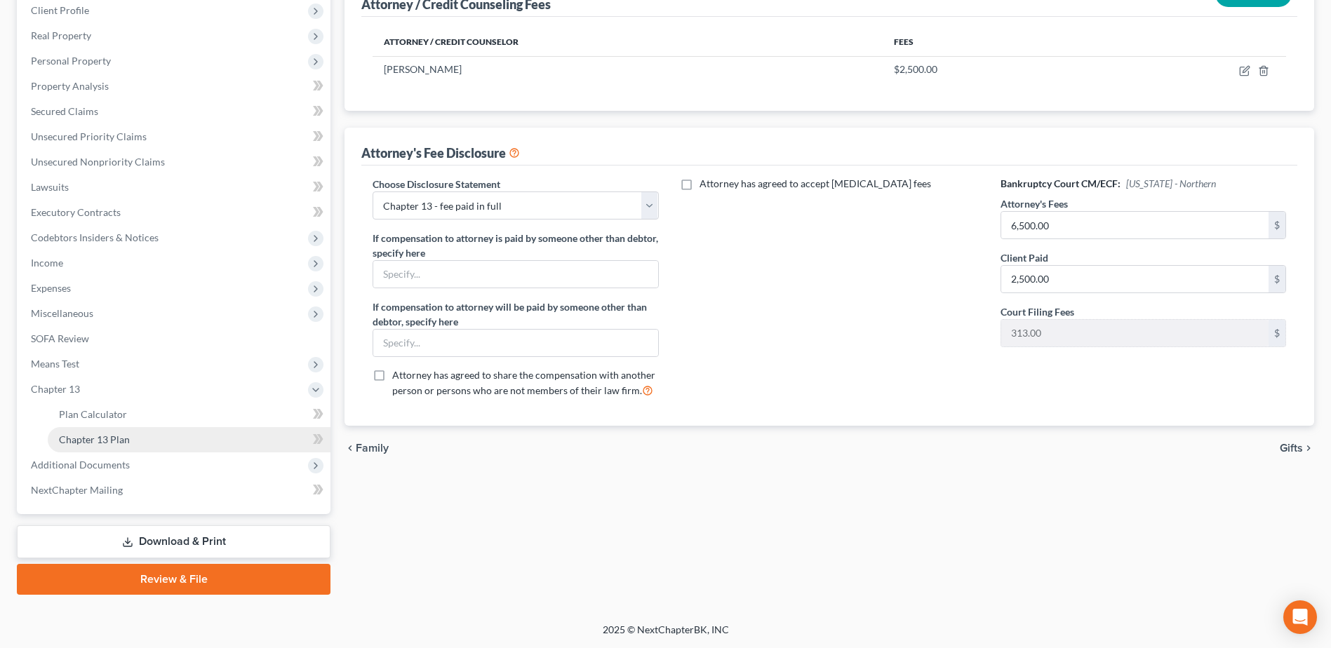
click at [132, 438] on link "Chapter 13 Plan" at bounding box center [189, 439] width 283 height 25
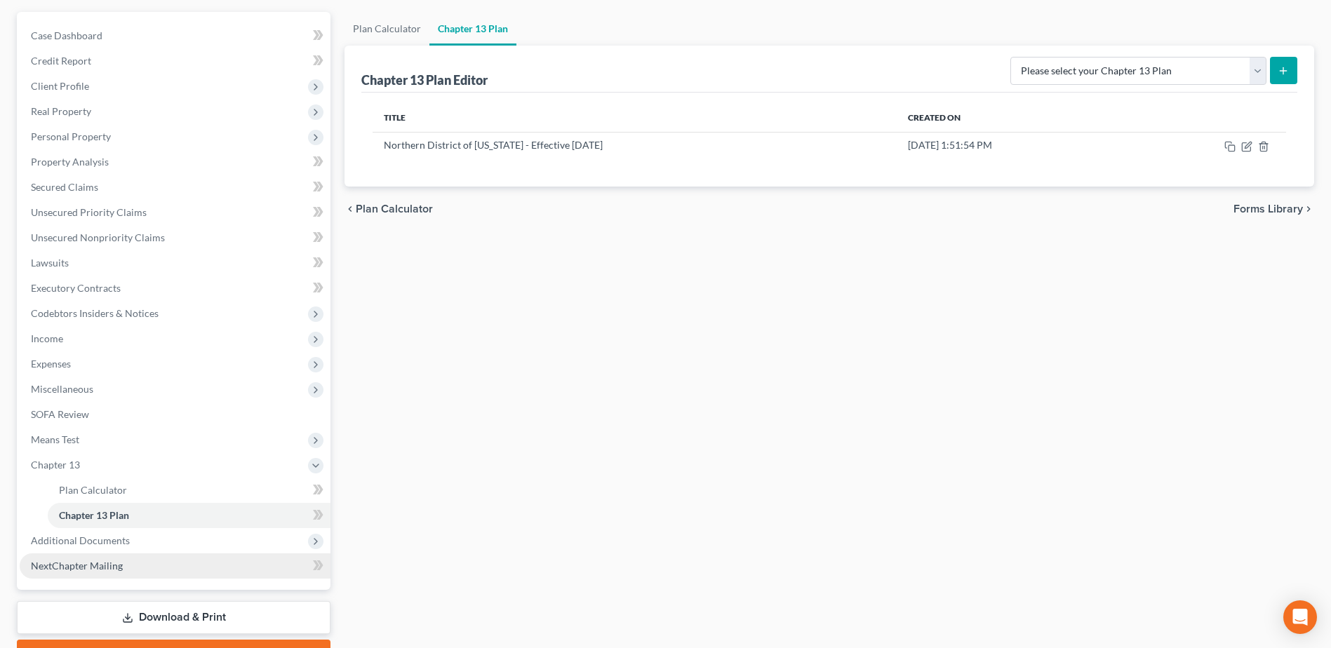
scroll to position [199, 0]
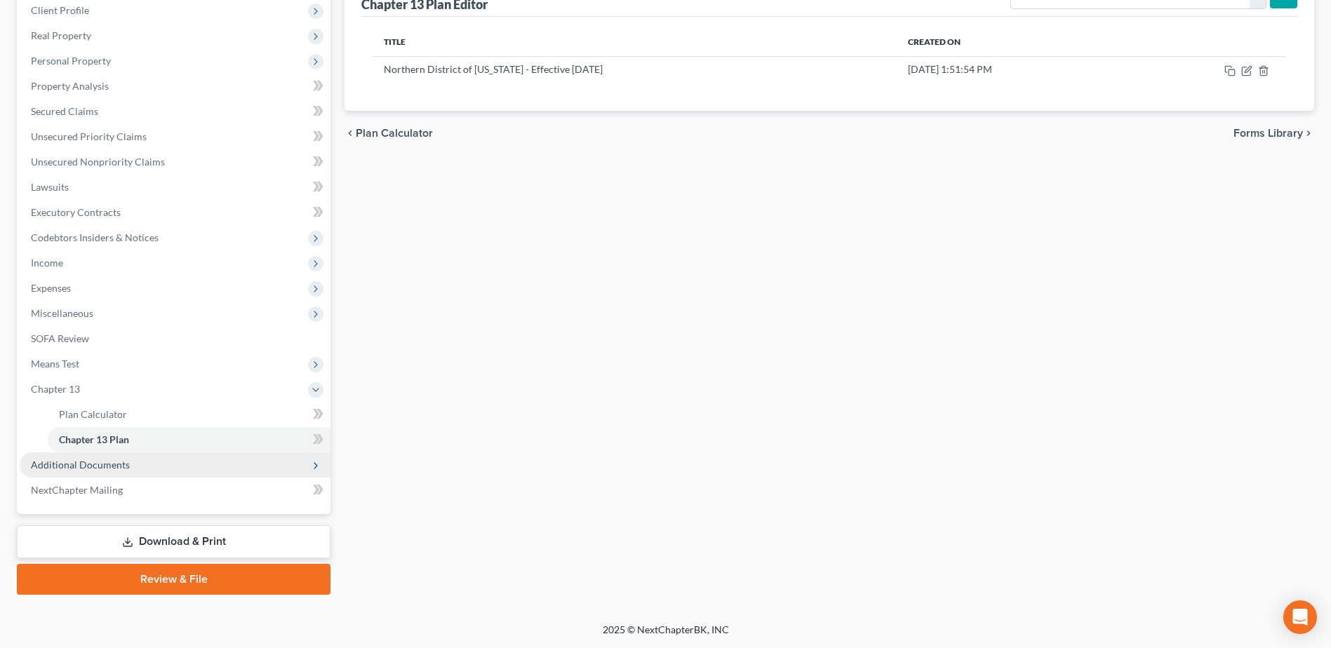
click at [98, 469] on span "Additional Documents" at bounding box center [80, 465] width 99 height 12
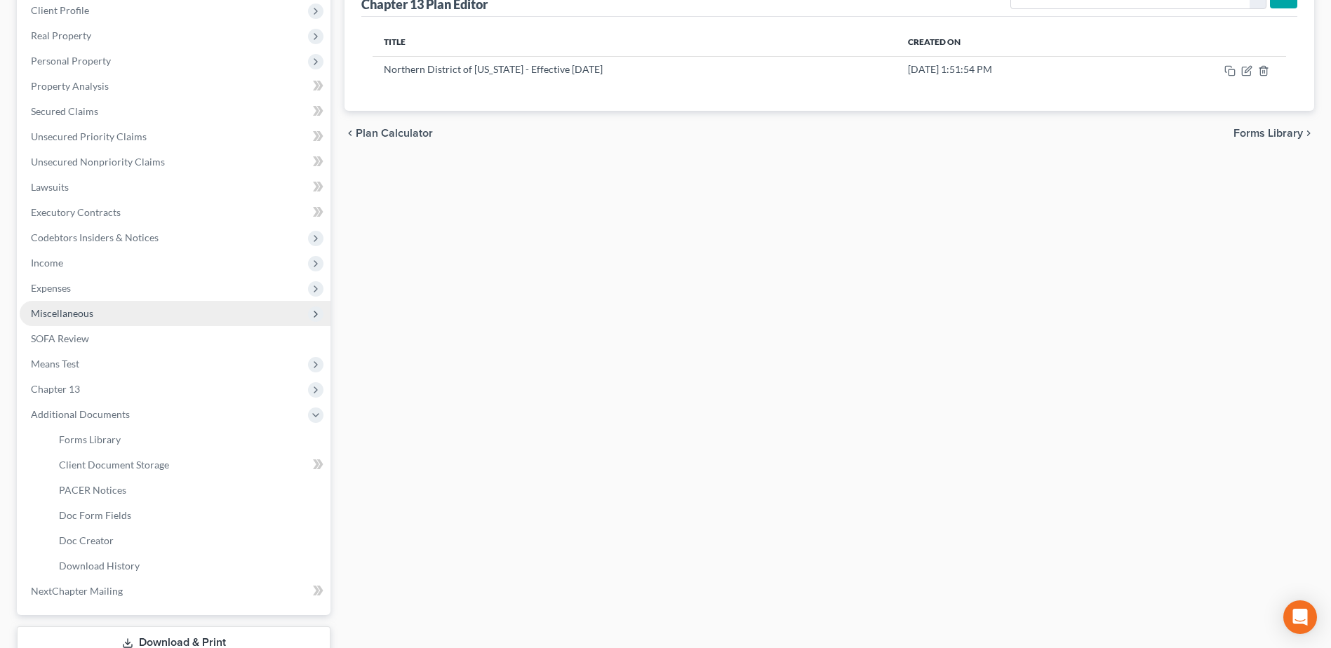
drag, startPoint x: 49, startPoint y: 309, endPoint x: 121, endPoint y: 324, distance: 73.1
click at [49, 309] on span "Miscellaneous" at bounding box center [62, 313] width 62 height 12
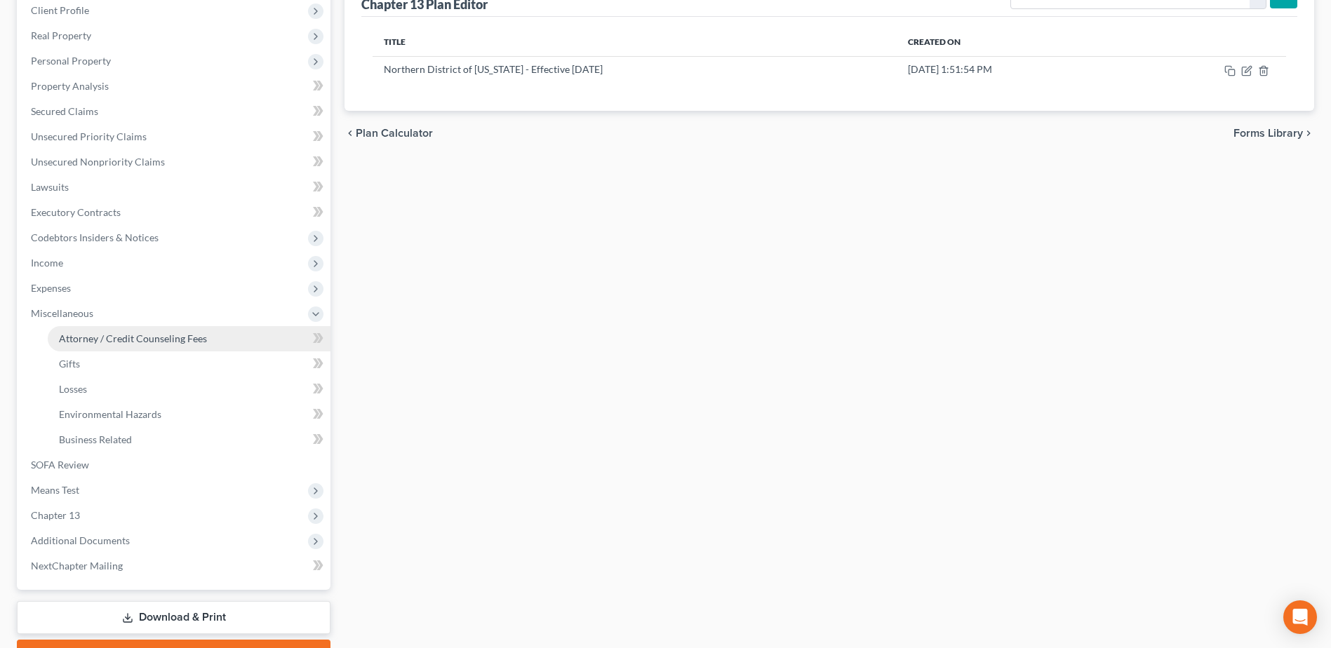
click at [177, 345] on link "Attorney / Credit Counseling Fees" at bounding box center [189, 338] width 283 height 25
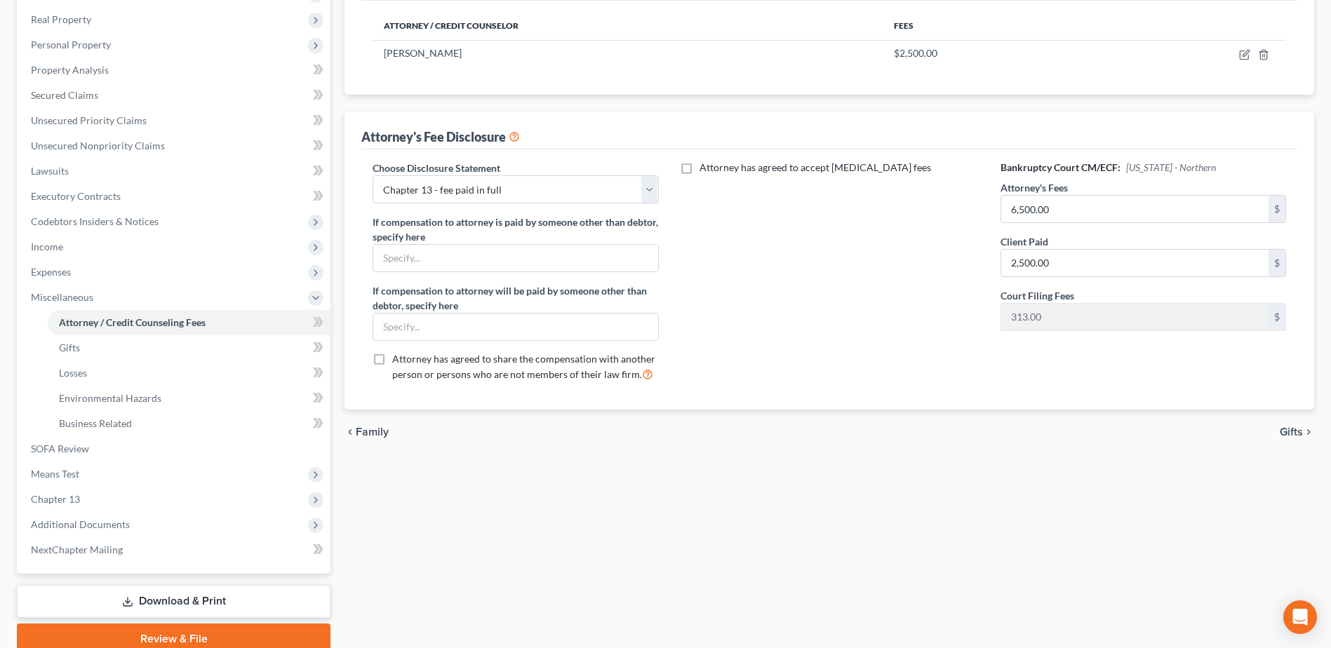
scroll to position [274, 0]
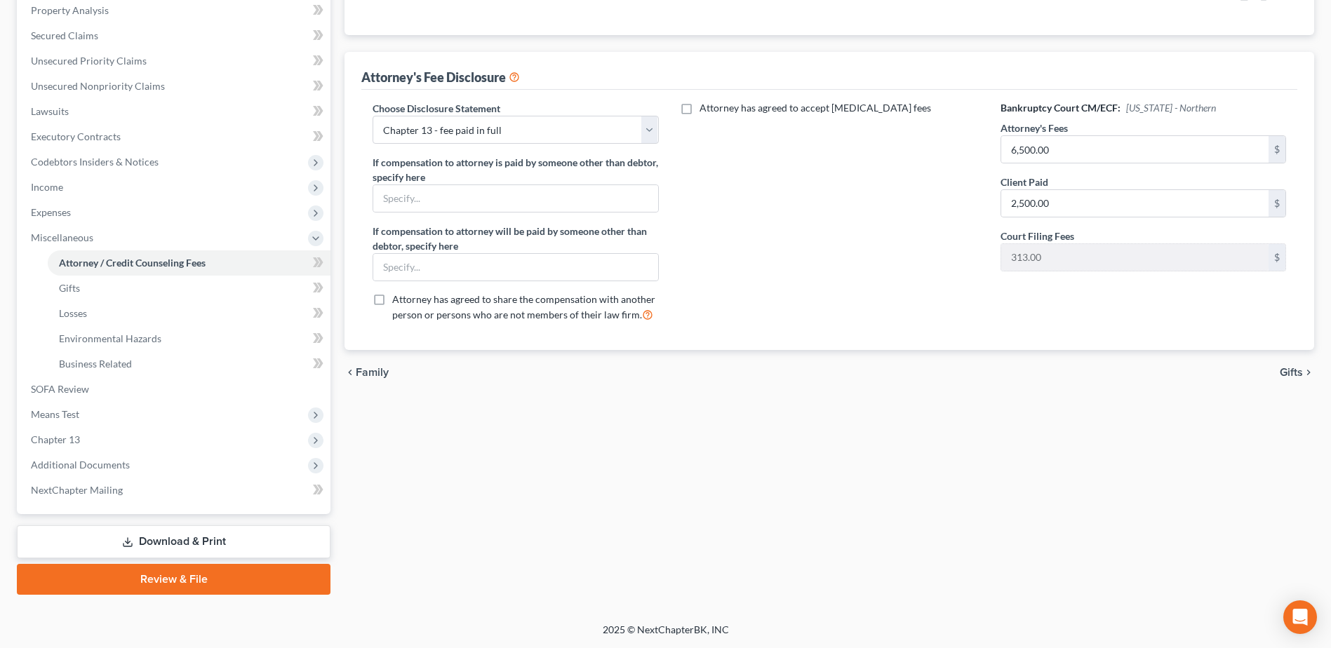
click at [174, 547] on link "Download & Print" at bounding box center [174, 542] width 314 height 33
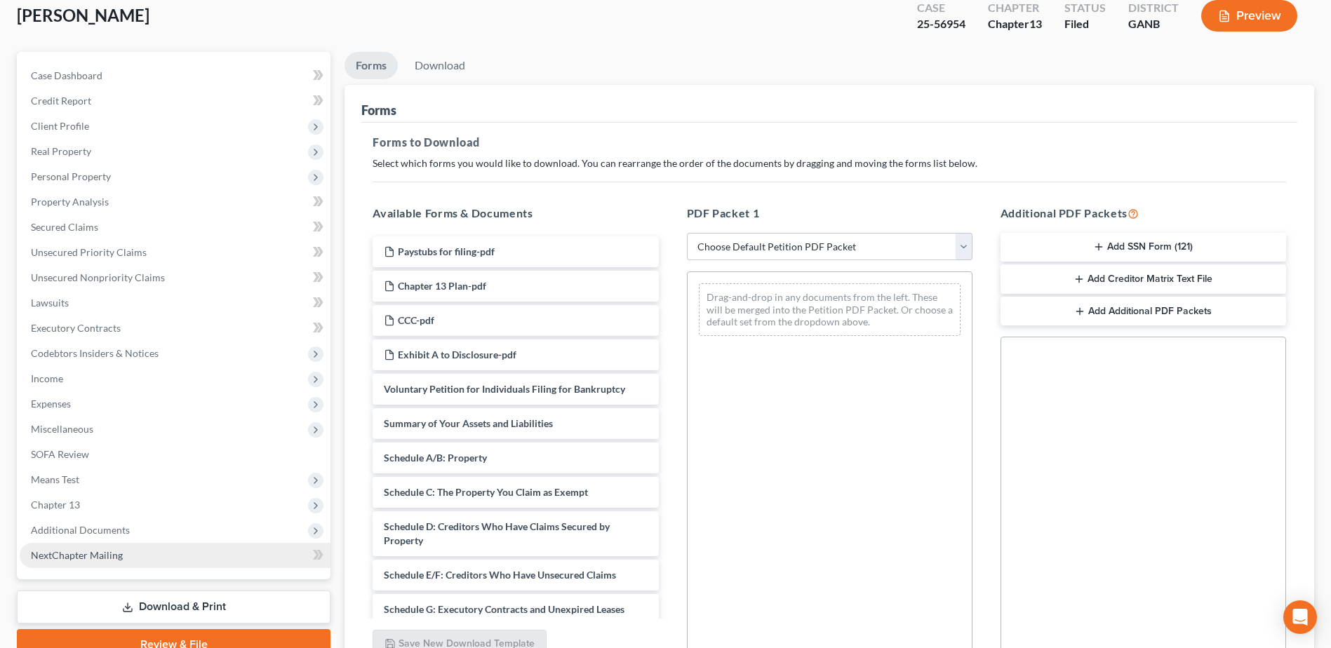
scroll to position [218, 0]
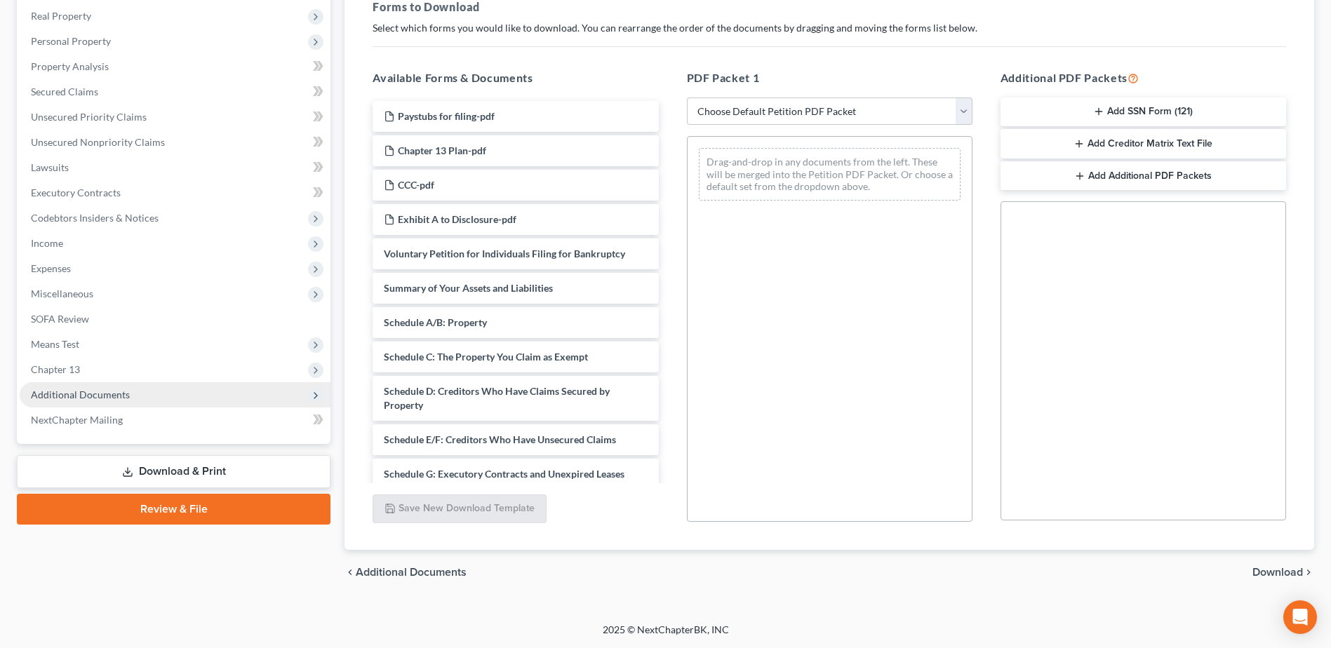
click at [109, 392] on span "Additional Documents" at bounding box center [80, 395] width 99 height 12
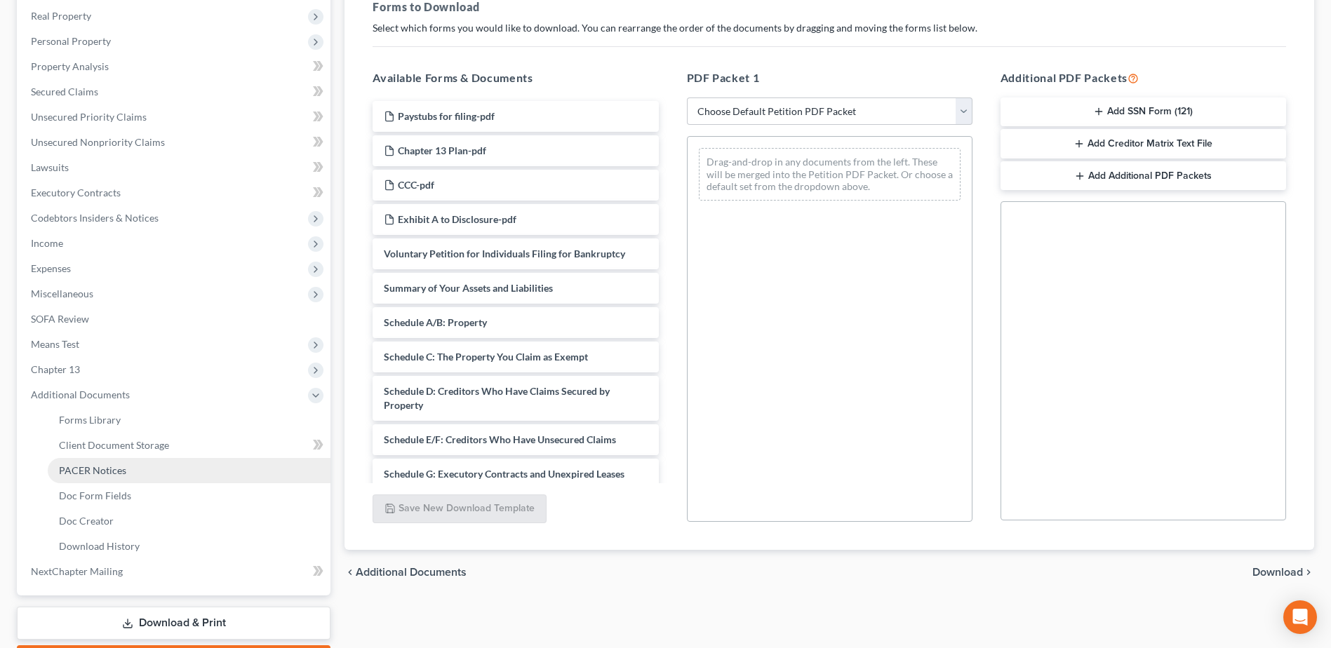
click at [88, 481] on link "PACER Notices" at bounding box center [189, 470] width 283 height 25
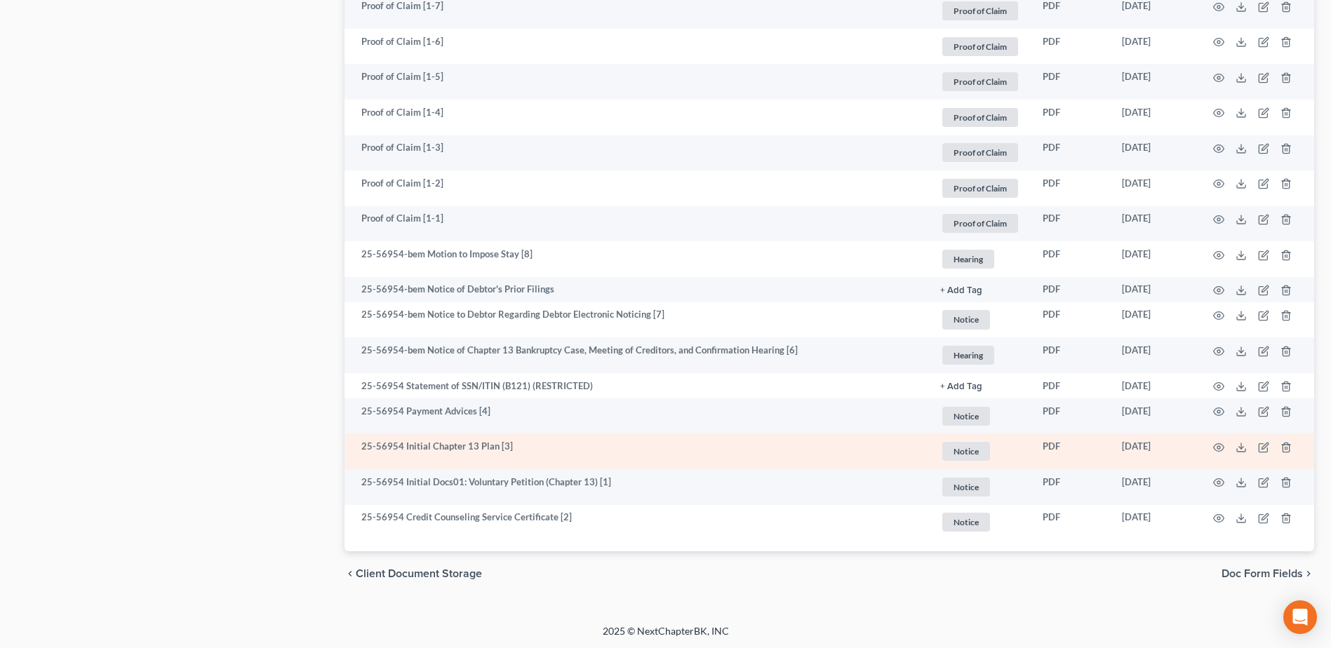
scroll to position [1418, 0]
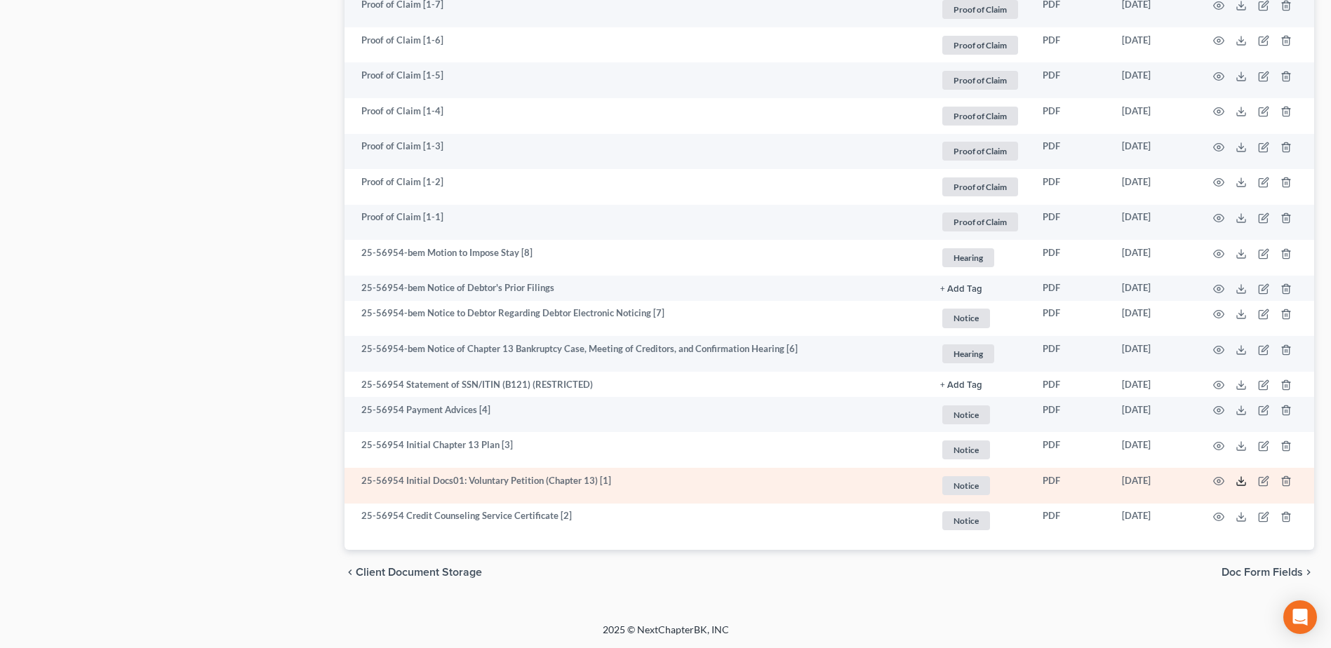
click at [1242, 481] on icon at bounding box center [1241, 481] width 11 height 11
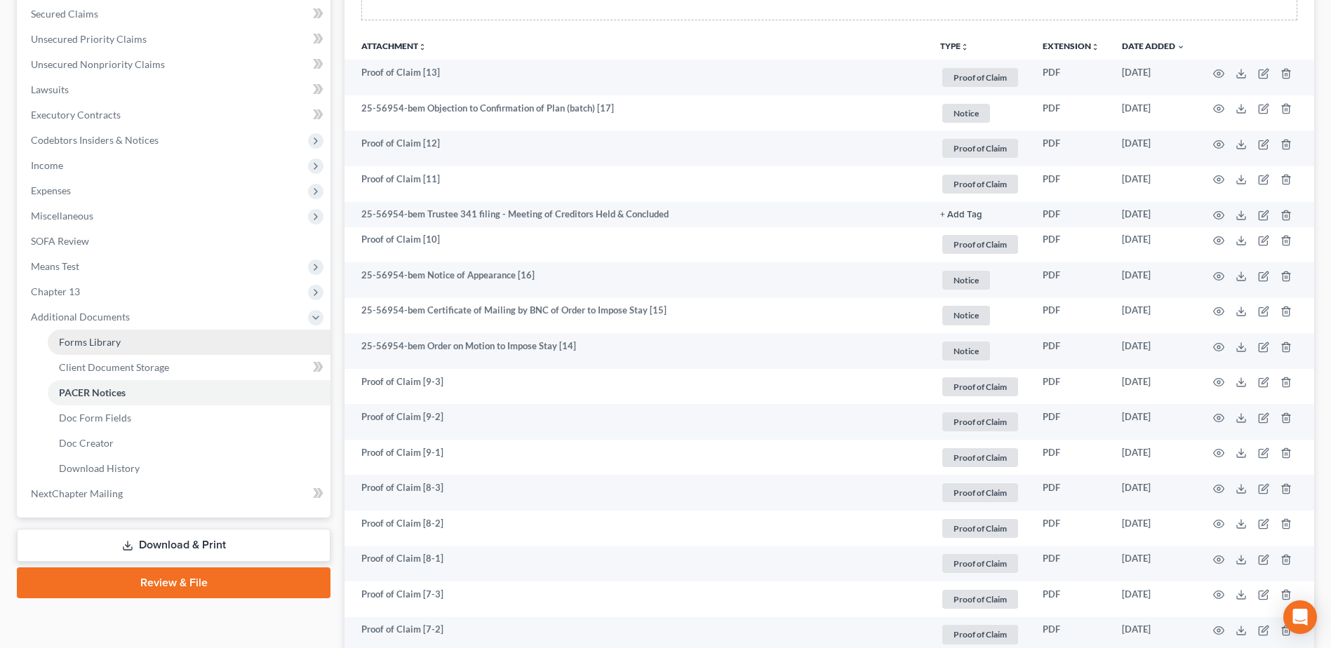
scroll to position [295, 0]
drag, startPoint x: 67, startPoint y: 234, endPoint x: 479, endPoint y: 223, distance: 411.3
click at [67, 234] on link "SOFA Review" at bounding box center [175, 241] width 311 height 25
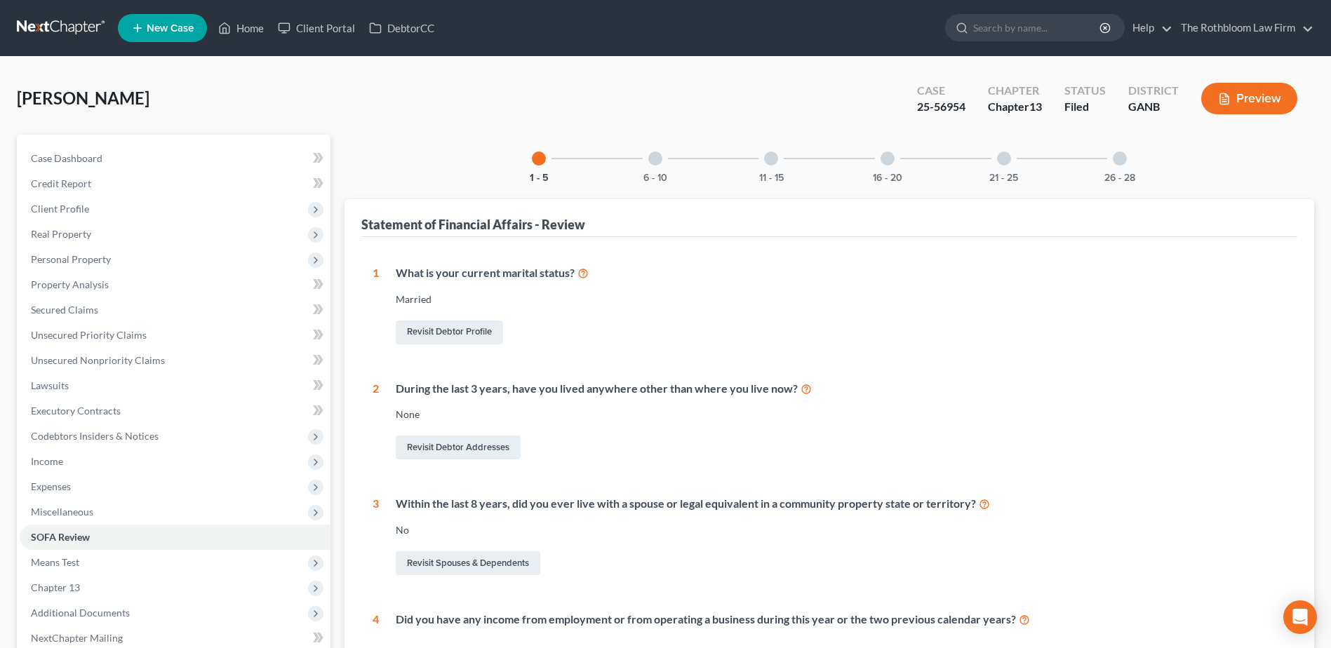
click at [773, 165] on div at bounding box center [771, 159] width 14 height 14
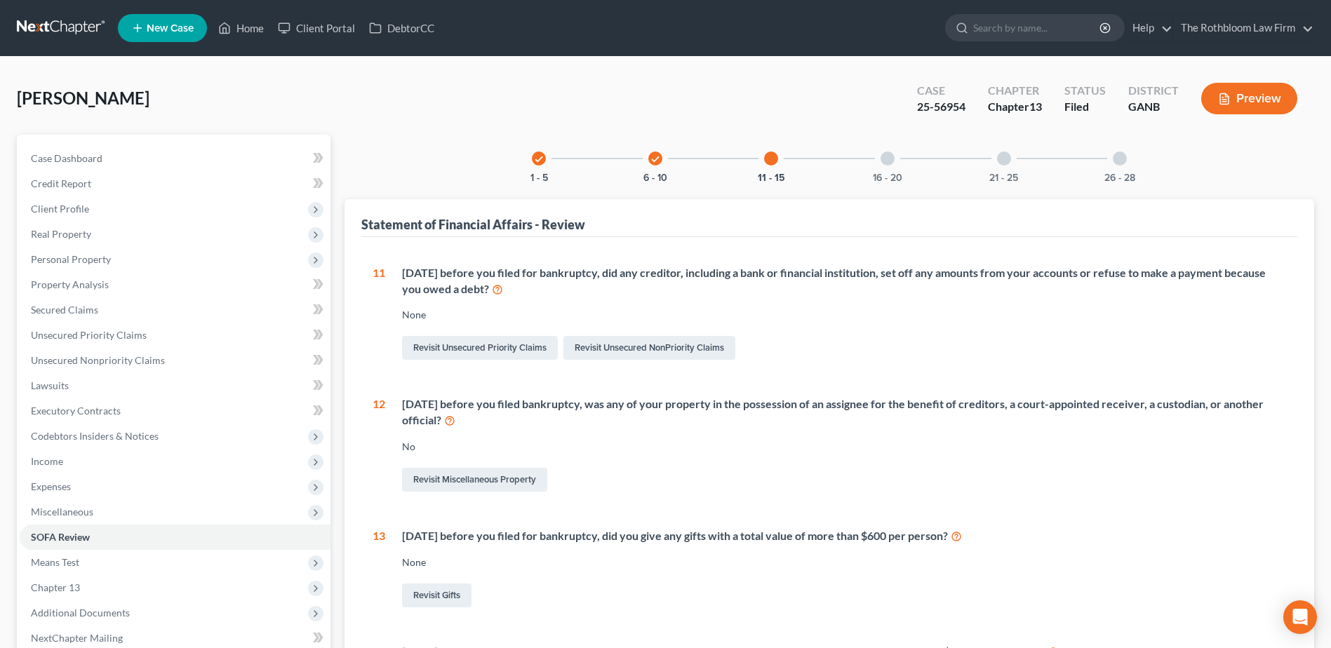
click at [896, 163] on div "16 - 20" at bounding box center [888, 159] width 48 height 48
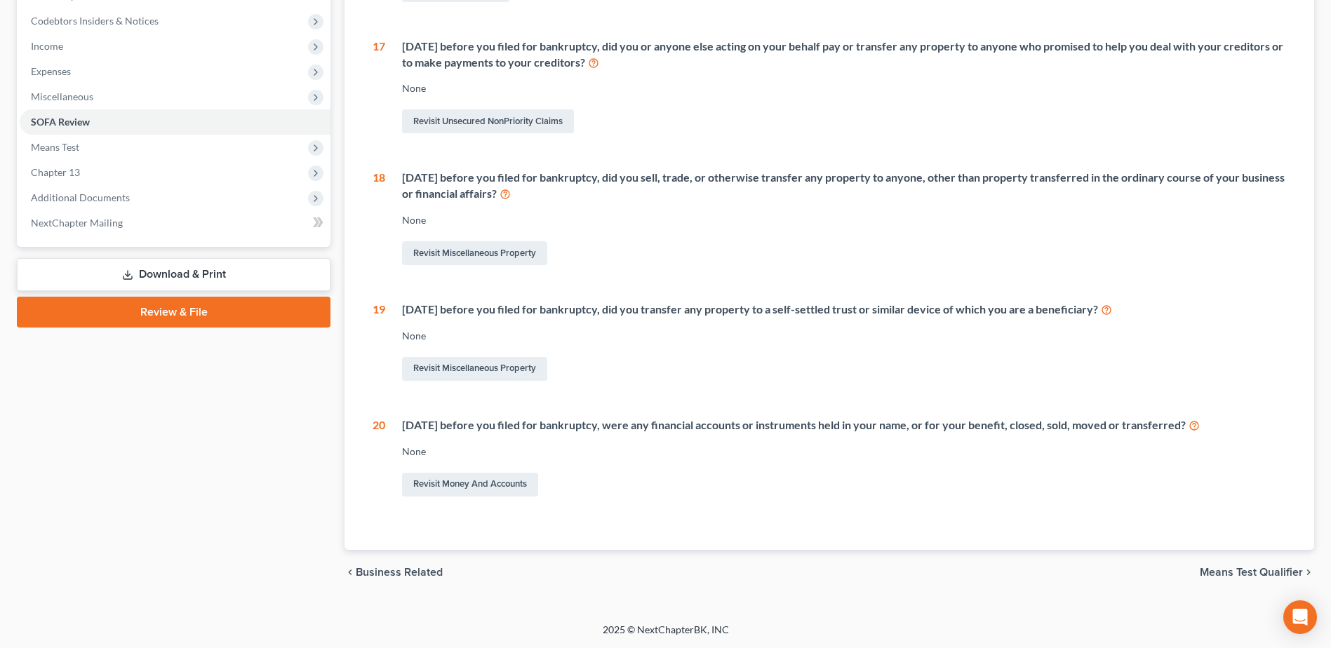
scroll to position [79, 0]
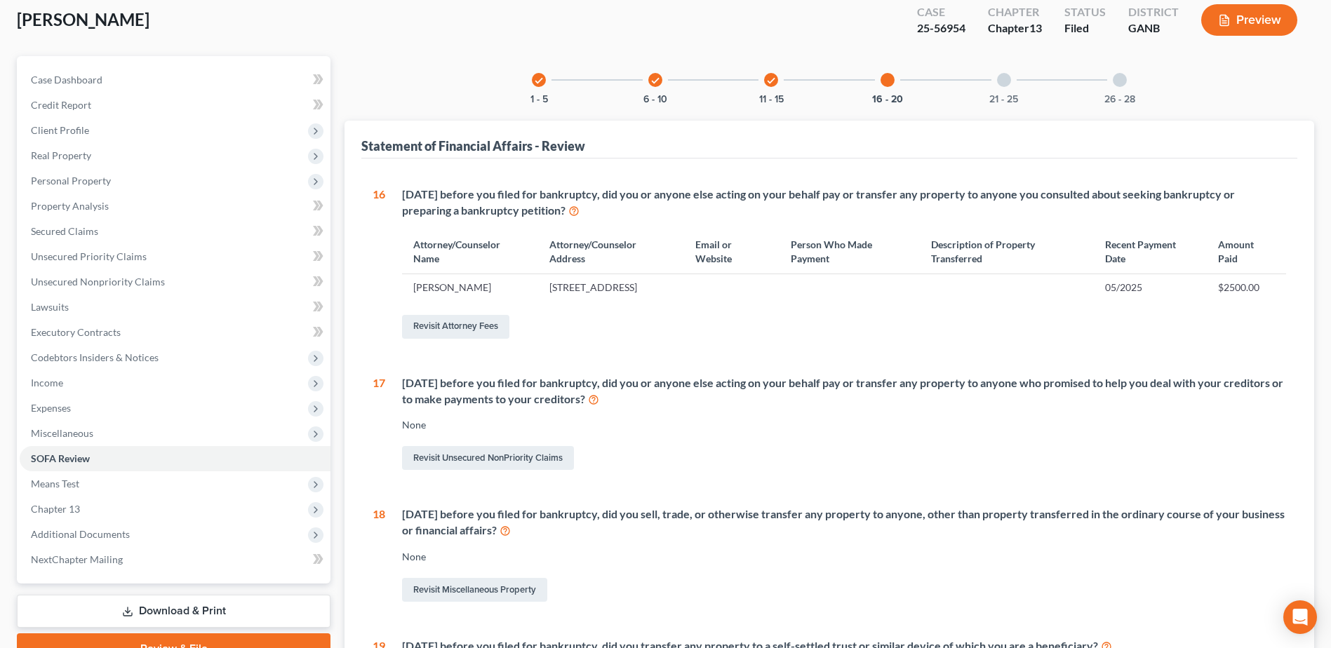
click at [1003, 84] on div at bounding box center [1004, 80] width 14 height 14
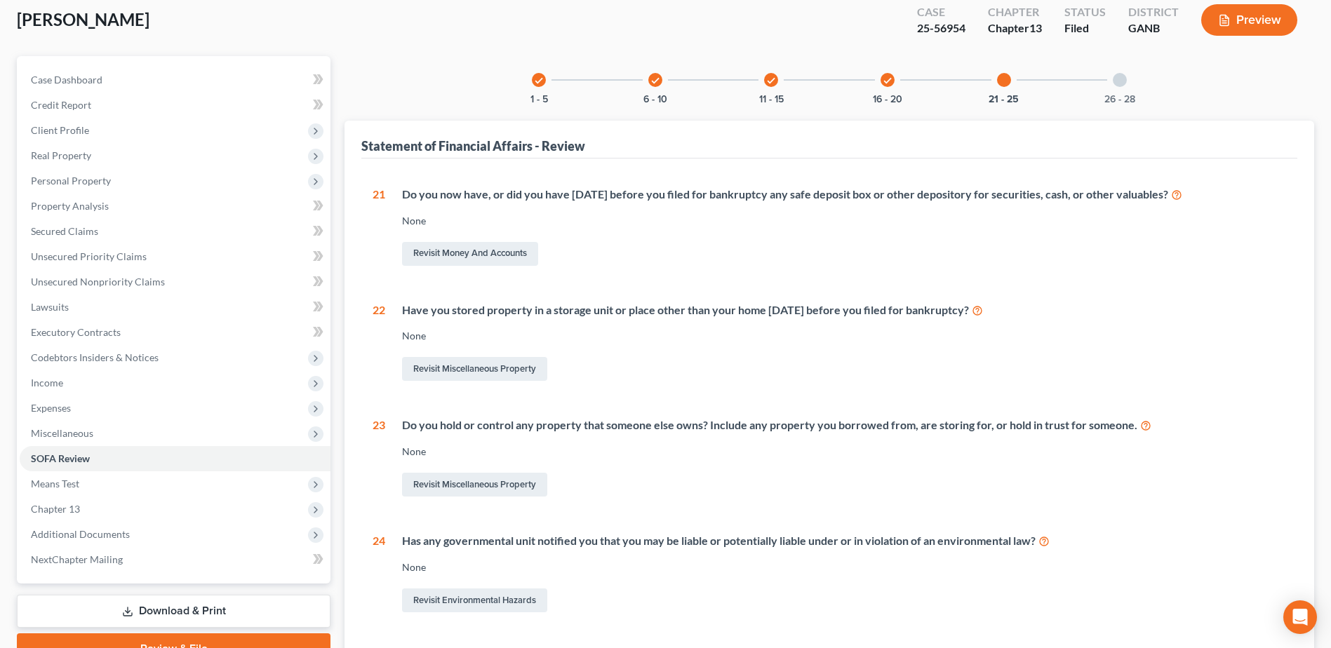
click at [657, 81] on icon "check" at bounding box center [655, 81] width 10 height 10
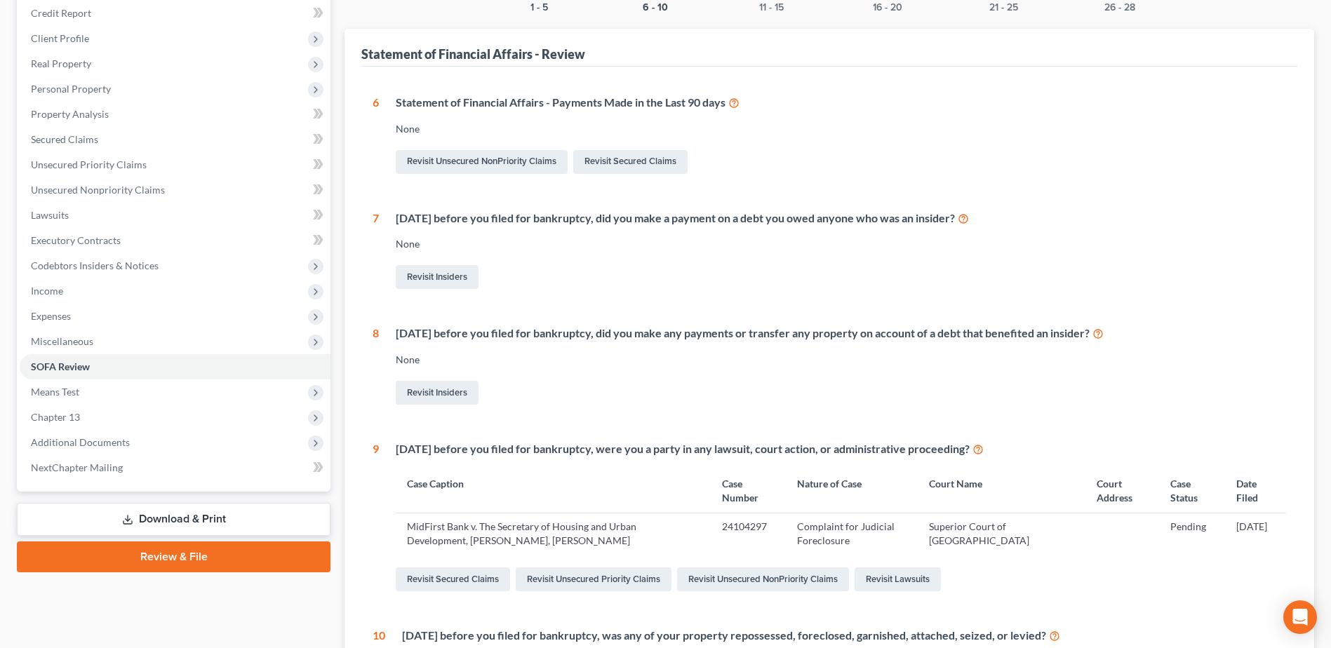
scroll to position [359, 0]
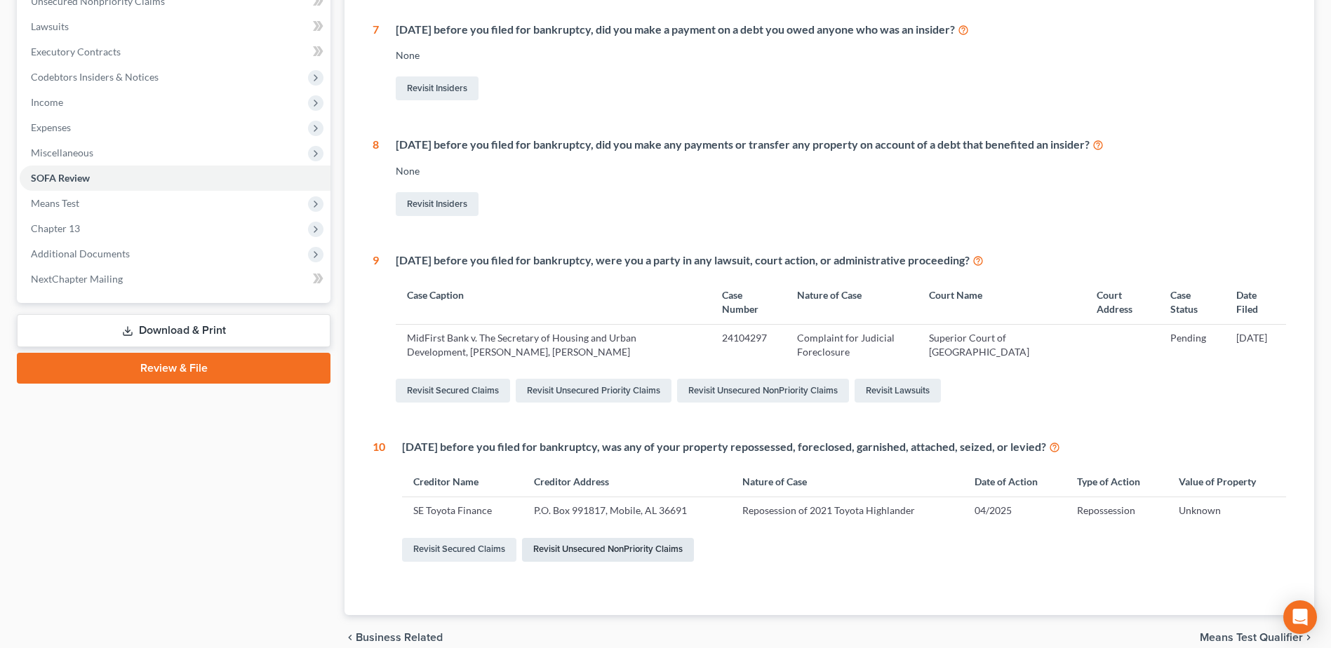
drag, startPoint x: 552, startPoint y: 550, endPoint x: 327, endPoint y: 520, distance: 227.2
click at [552, 550] on link "Revisit Unsecured NonPriority Claims" at bounding box center [608, 550] width 172 height 24
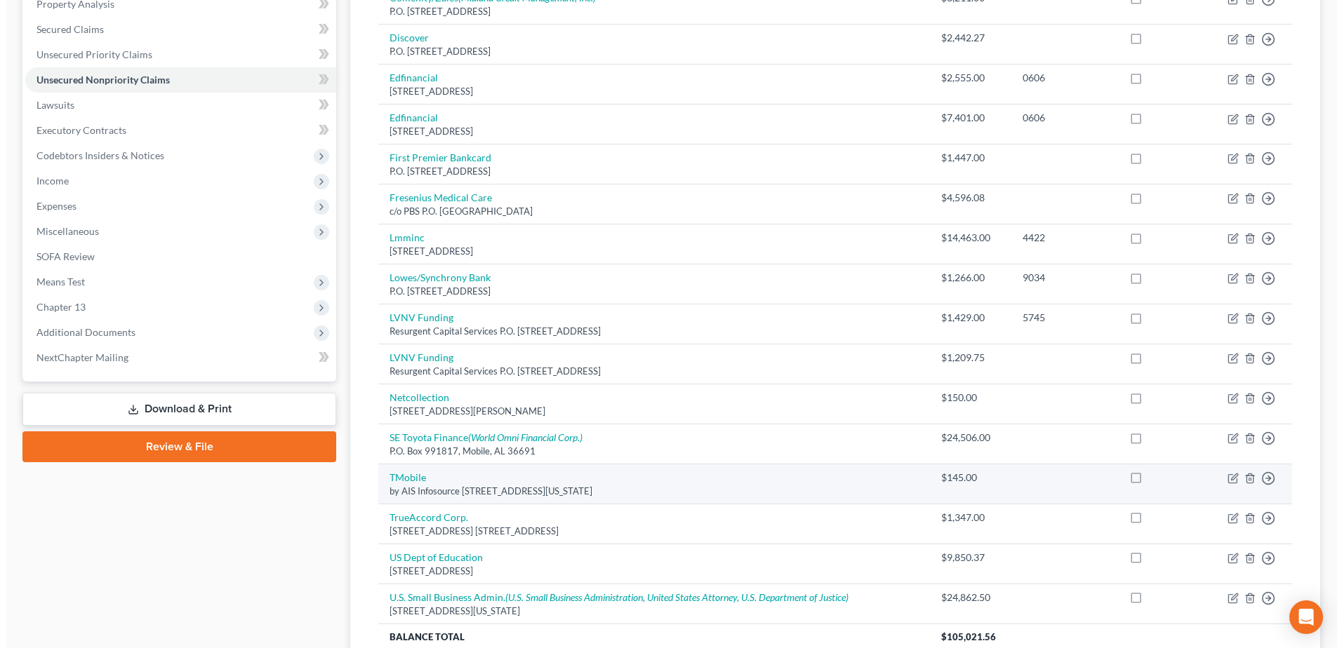
scroll to position [408, 0]
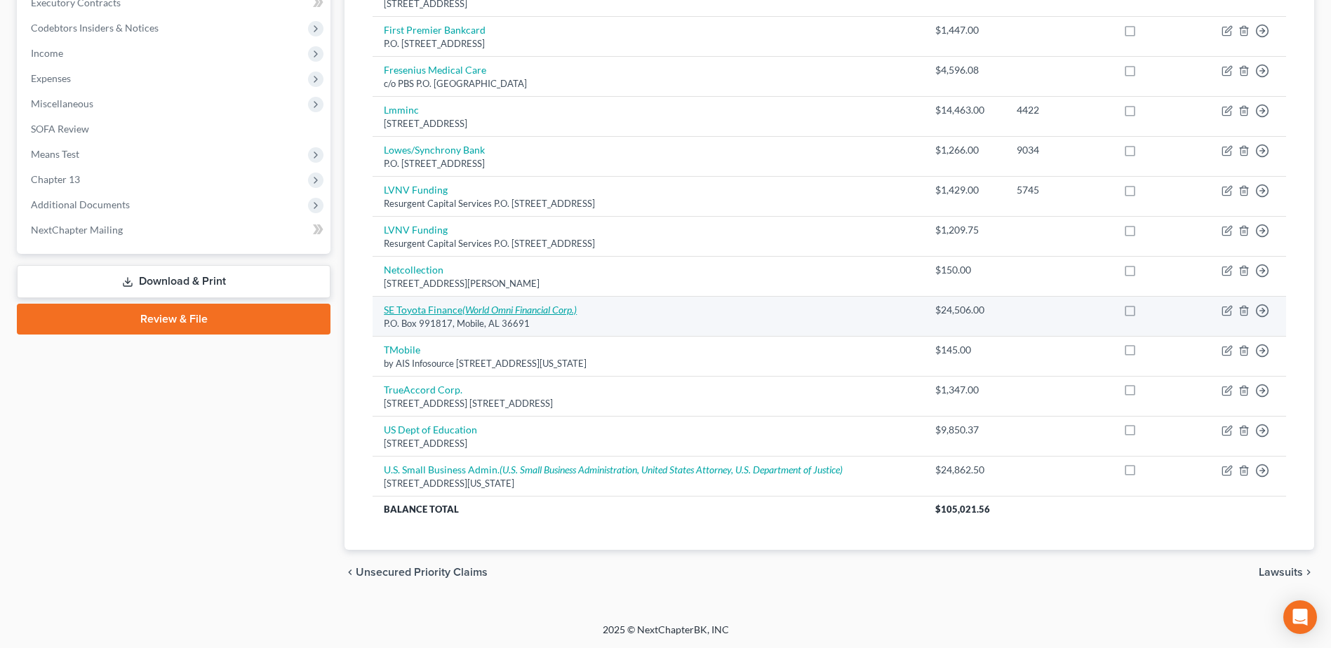
click at [482, 304] on icon "(World Omni Financial Corp.)" at bounding box center [519, 310] width 114 height 12
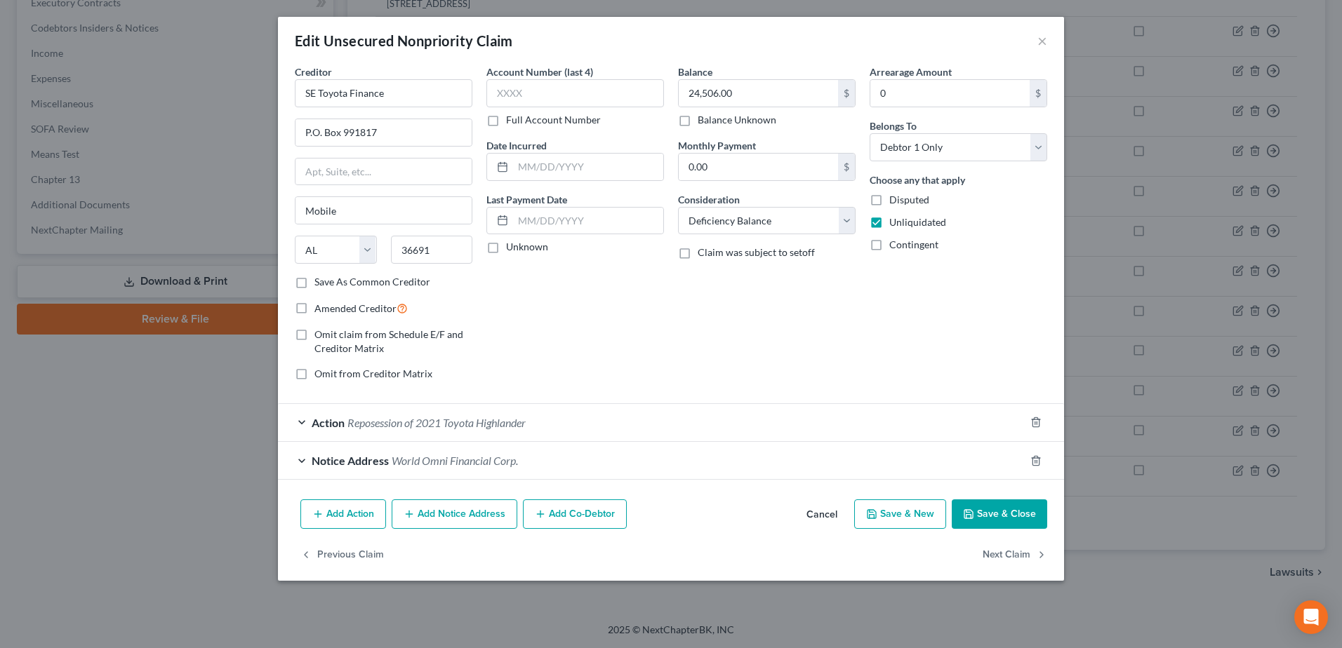
click at [486, 422] on span "Reposession of 2021 Toyota Highlander" at bounding box center [436, 422] width 178 height 13
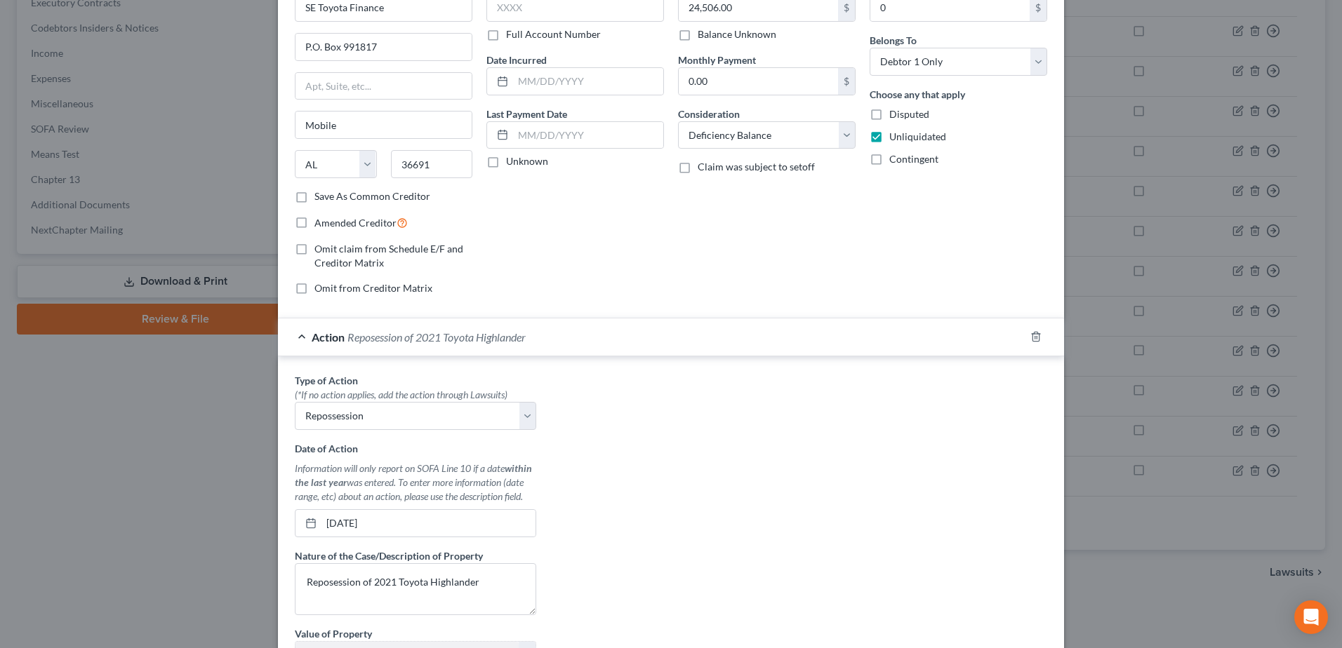
scroll to position [210, 0]
